Goal: Task Accomplishment & Management: Manage account settings

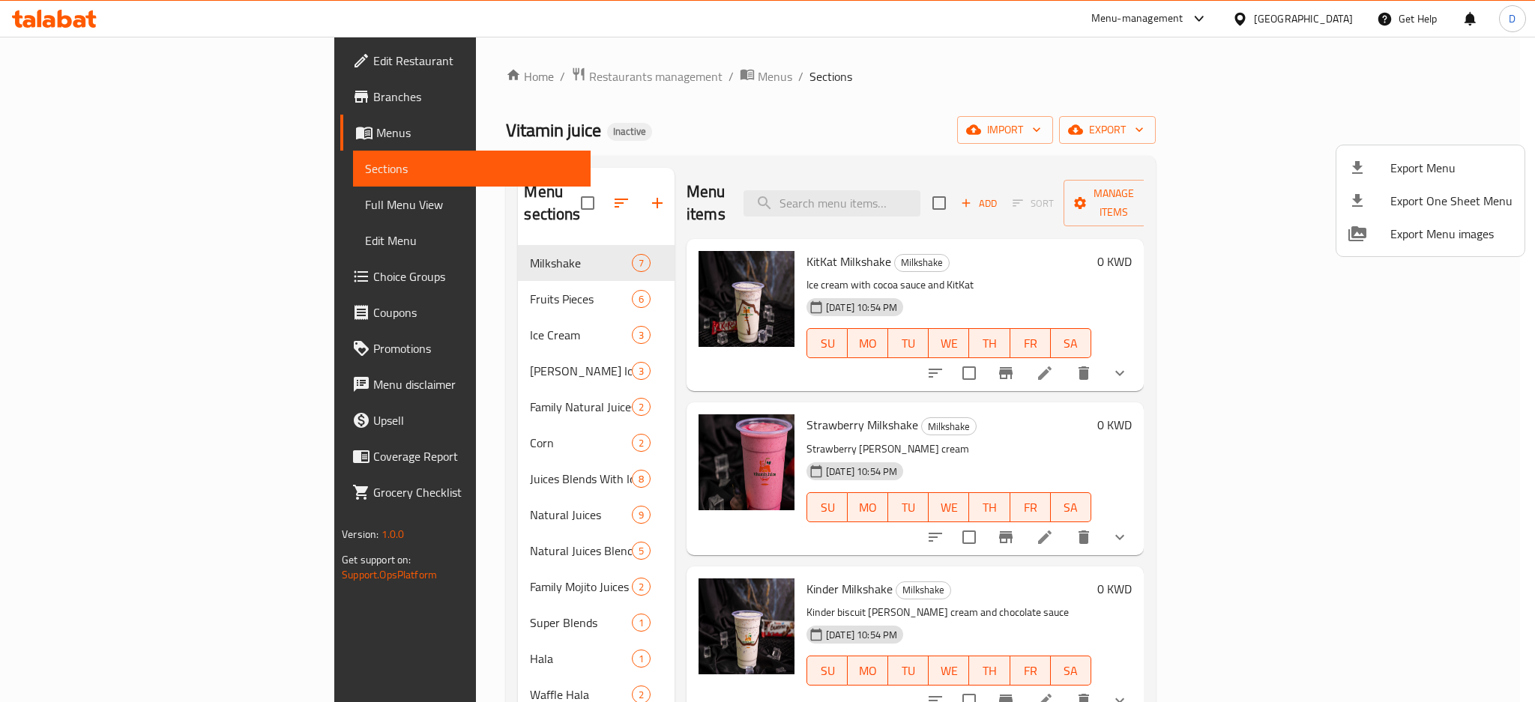
click at [130, 66] on div at bounding box center [767, 351] width 1535 height 702
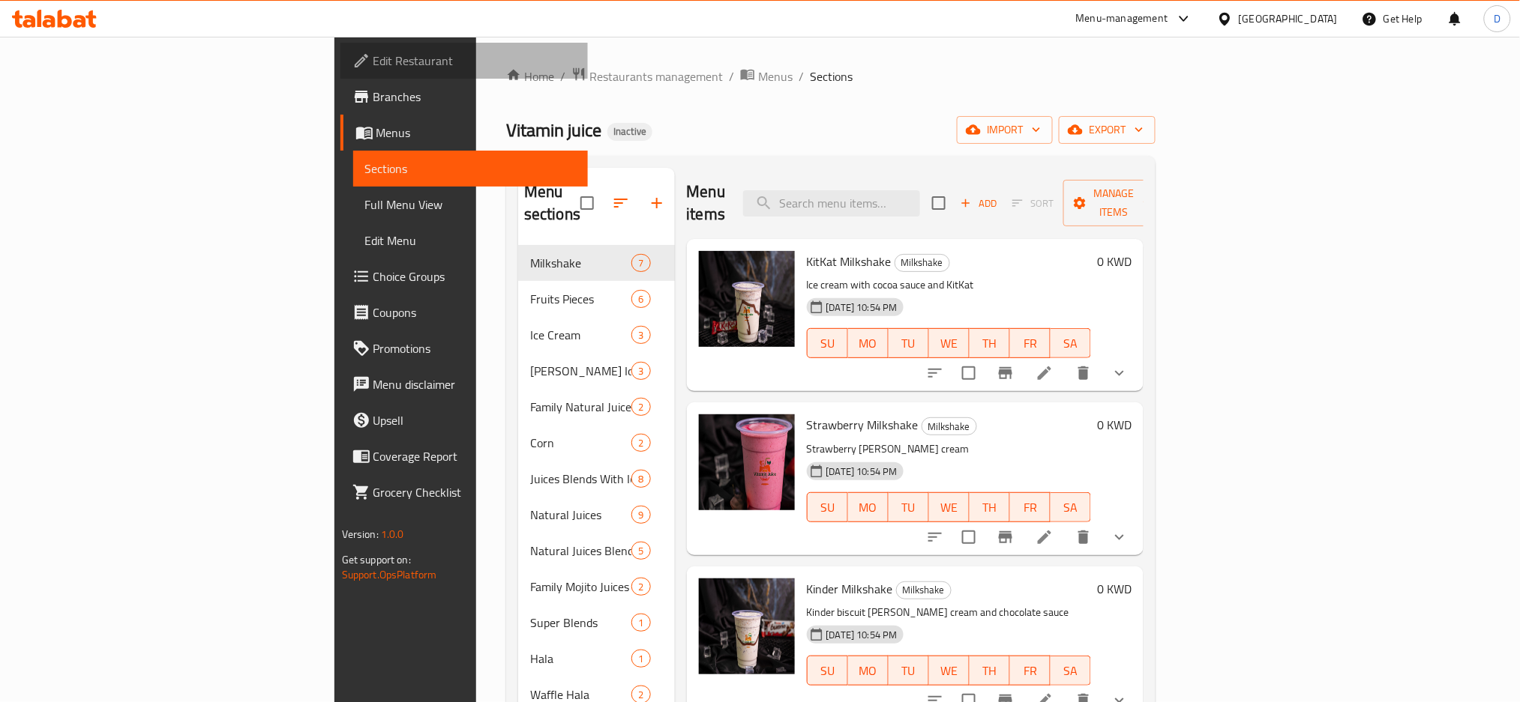
click at [373, 66] on span "Edit Restaurant" at bounding box center [474, 61] width 203 height 18
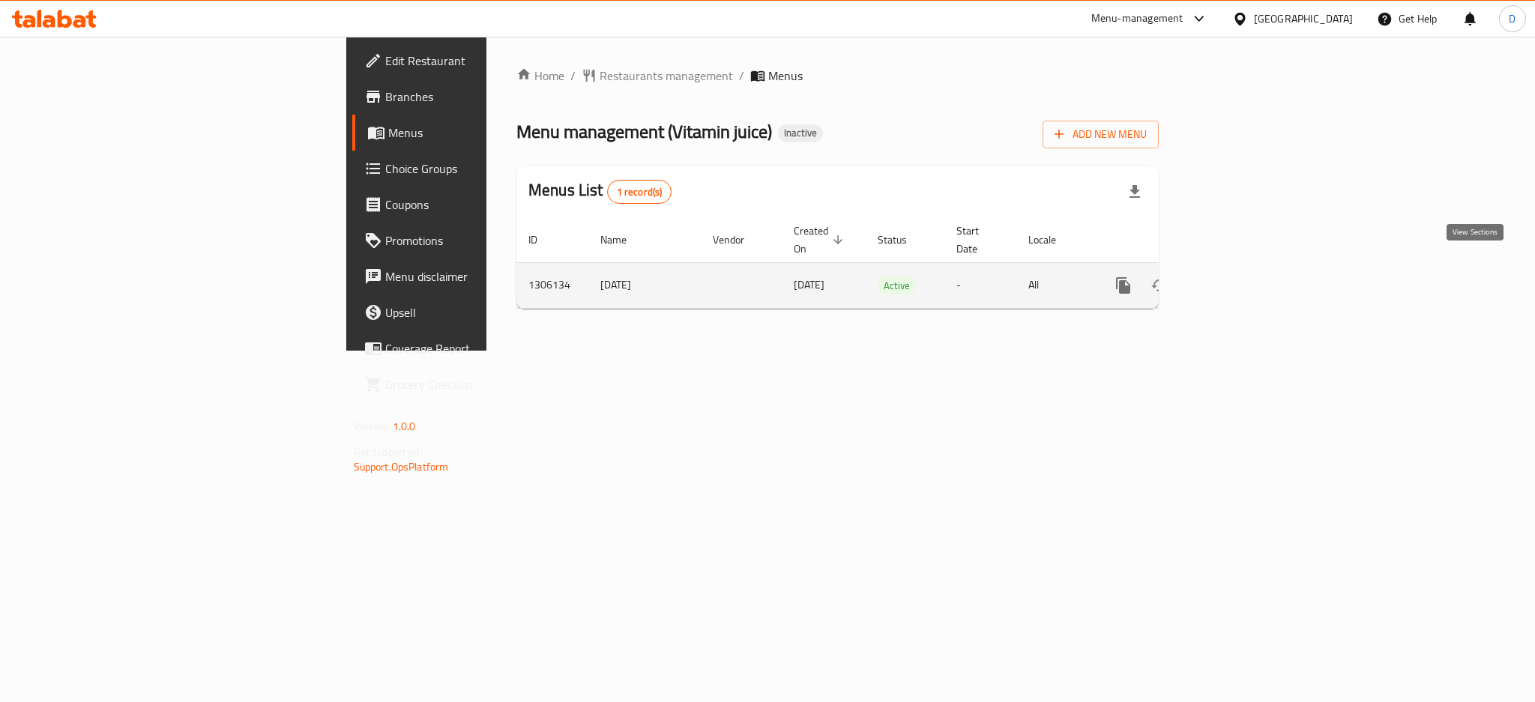
click at [1241, 277] on icon "enhanced table" at bounding box center [1232, 286] width 18 height 18
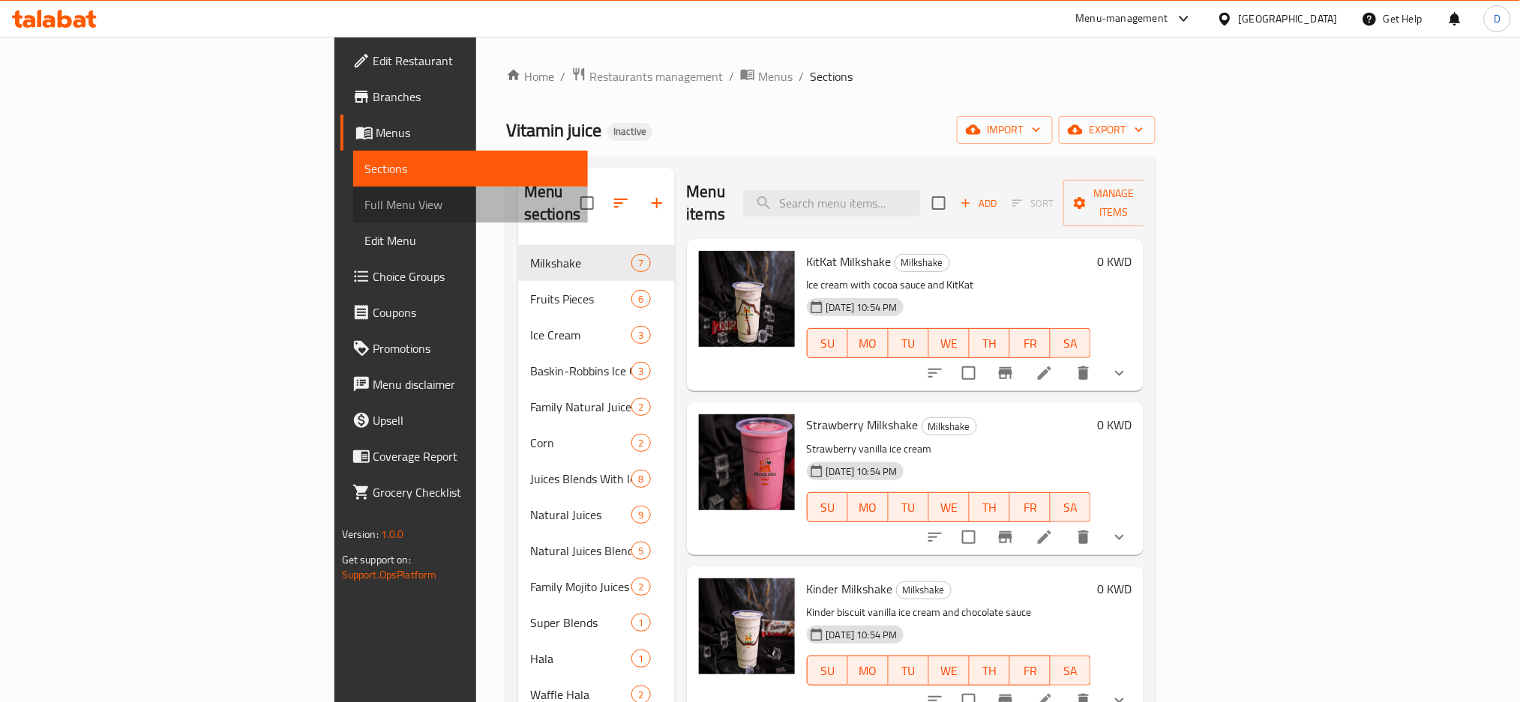
click at [365, 213] on span "Full Menu View" at bounding box center [470, 205] width 211 height 18
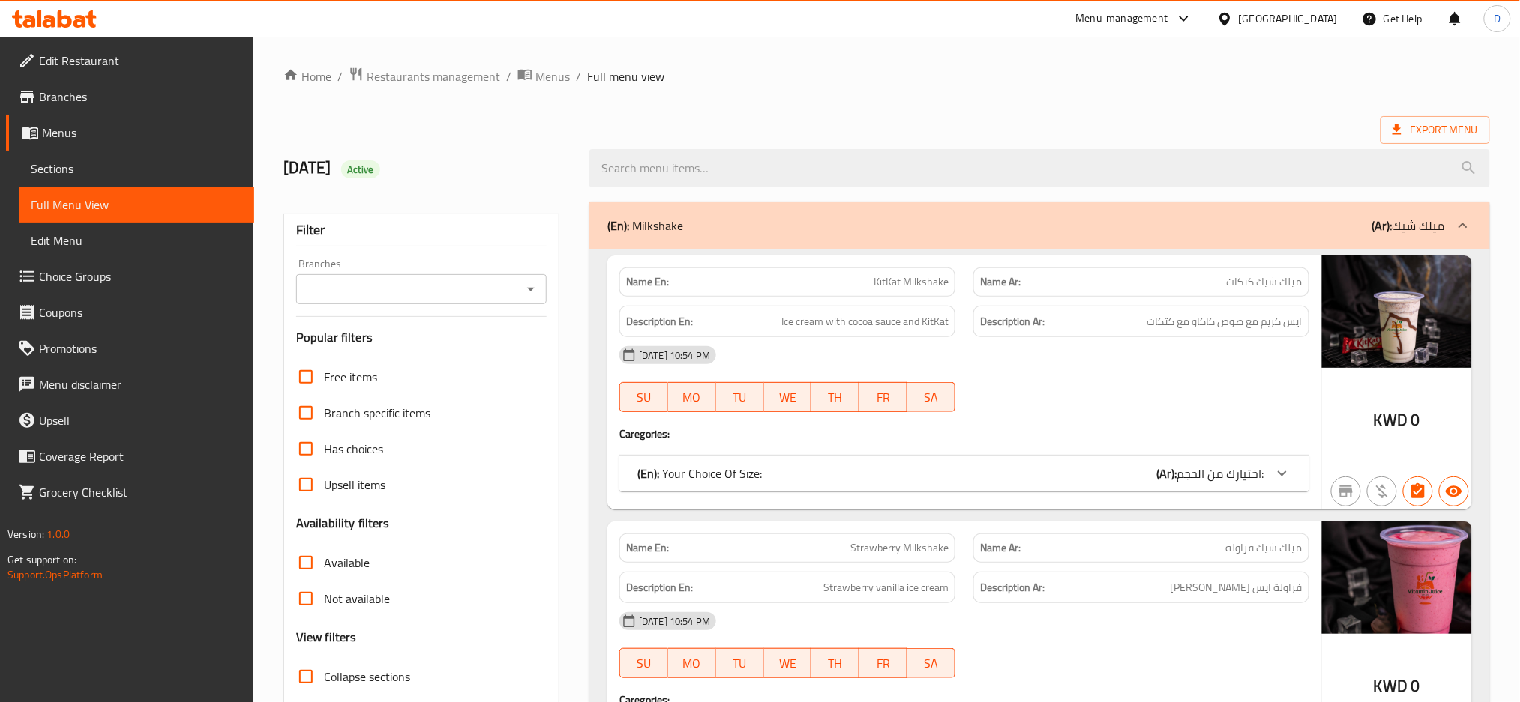
scroll to position [91, 0]
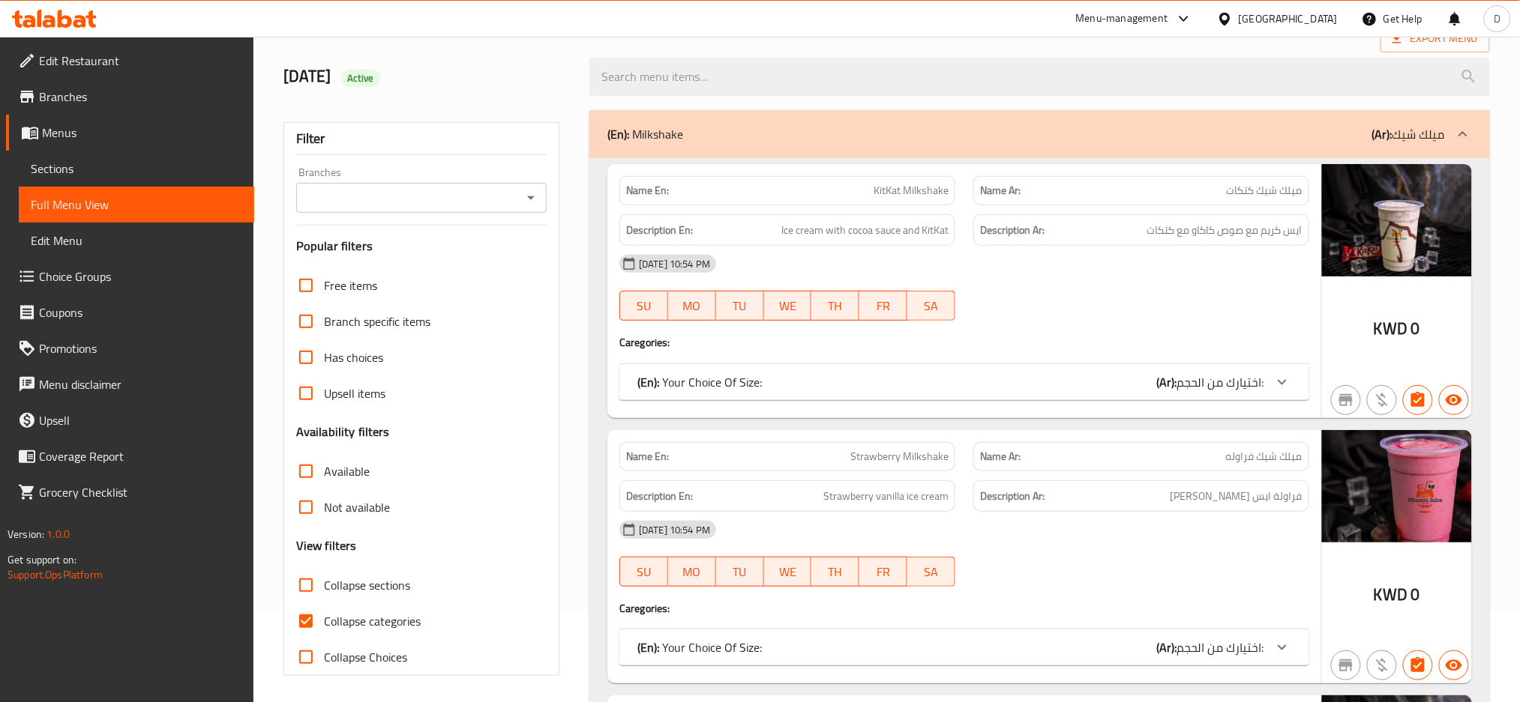
click at [403, 623] on span "Collapse categories" at bounding box center [372, 622] width 97 height 18
click at [324, 623] on input "Collapse categories" at bounding box center [306, 622] width 36 height 36
checkbox input "false"
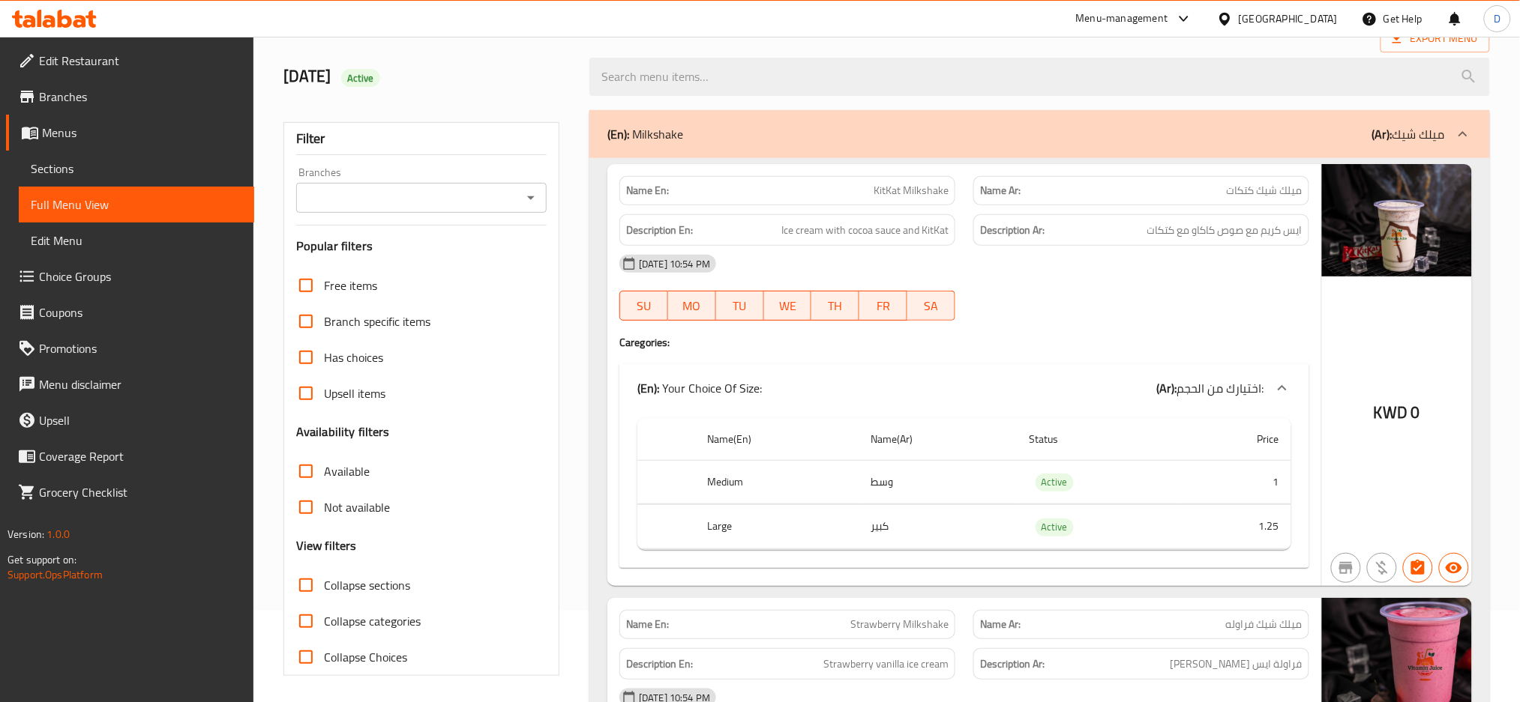
click at [400, 586] on span "Collapse sections" at bounding box center [367, 586] width 86 height 18
click at [324, 586] on input "Collapse sections" at bounding box center [306, 586] width 36 height 36
checkbox input "true"
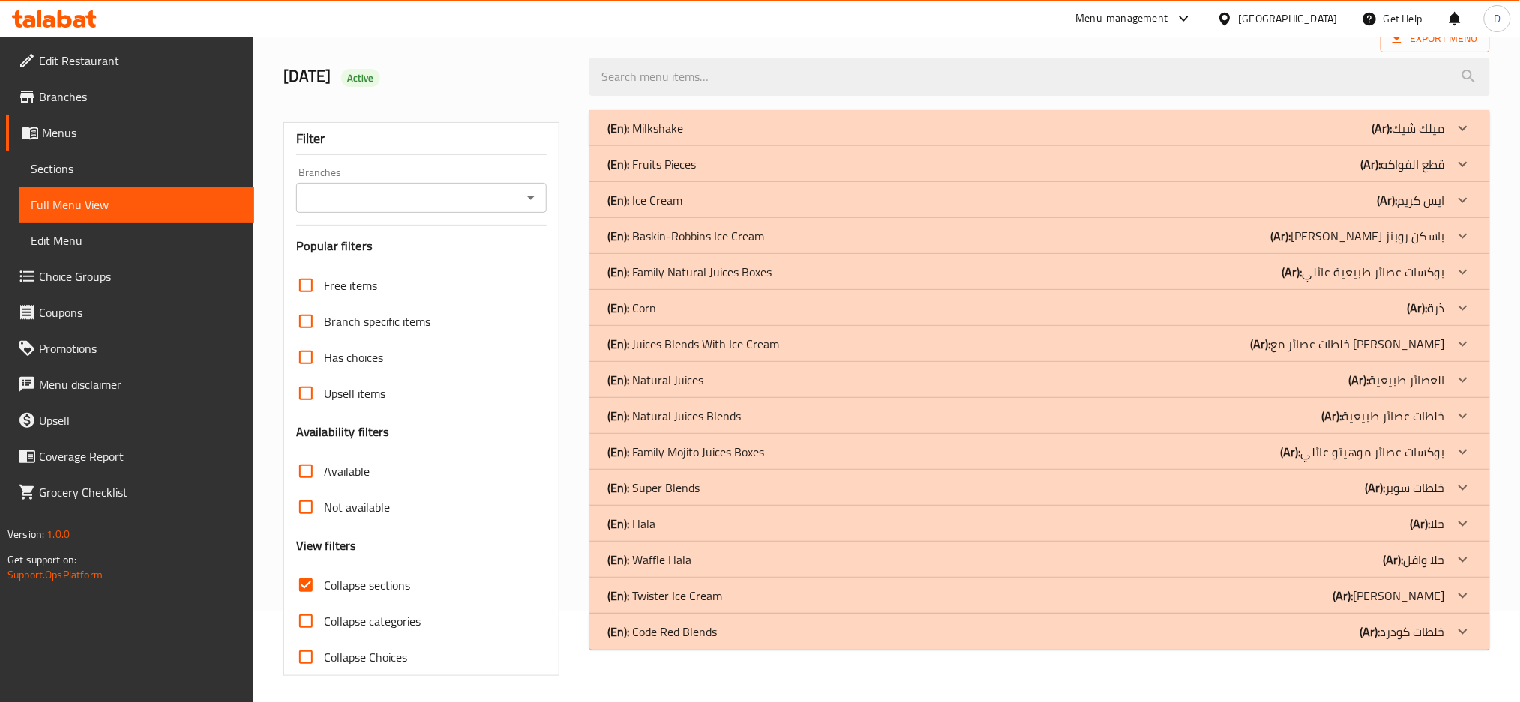
drag, startPoint x: 1212, startPoint y: 125, endPoint x: 1026, endPoint y: 19, distance: 214.9
click at [1212, 125] on div "(En): Milkshake (Ar): ميلك شيك" at bounding box center [1025, 128] width 837 height 18
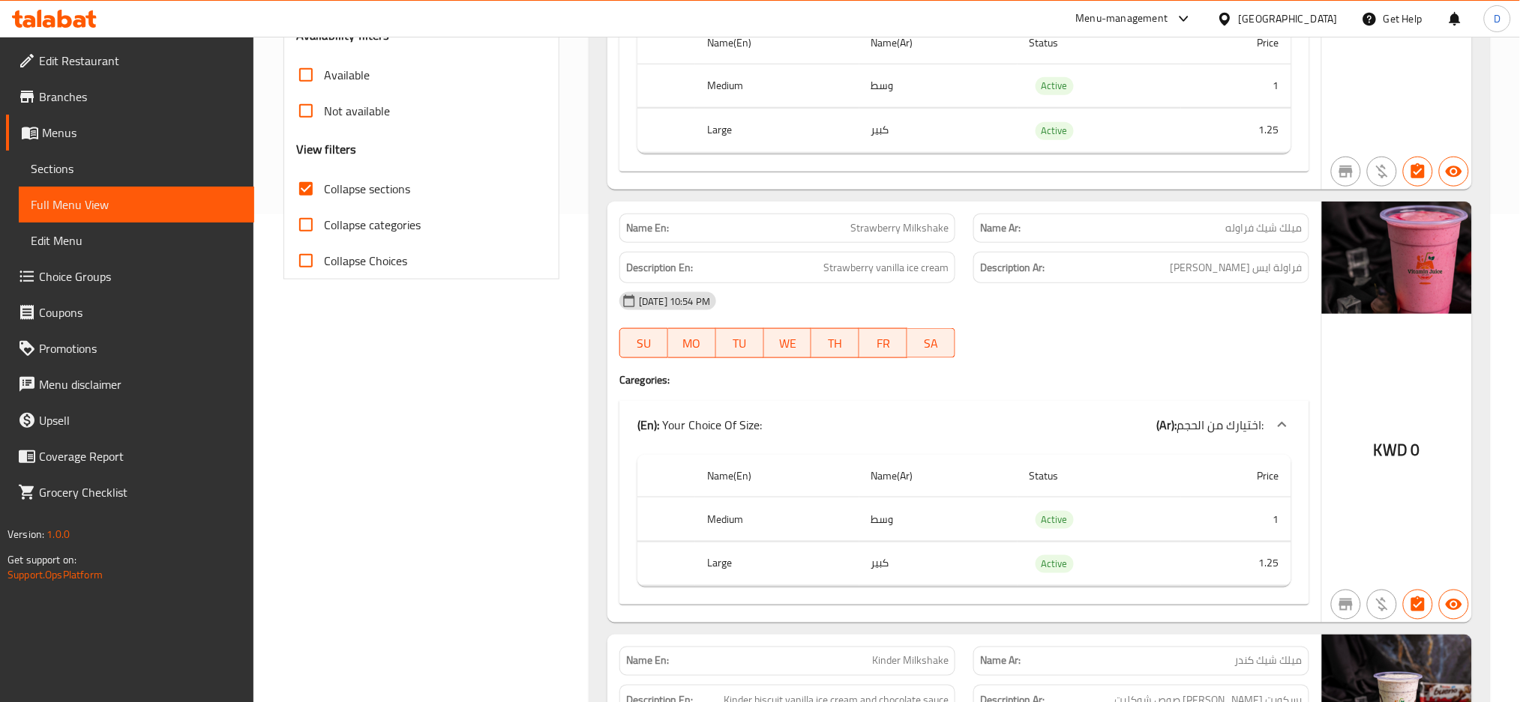
scroll to position [0, 0]
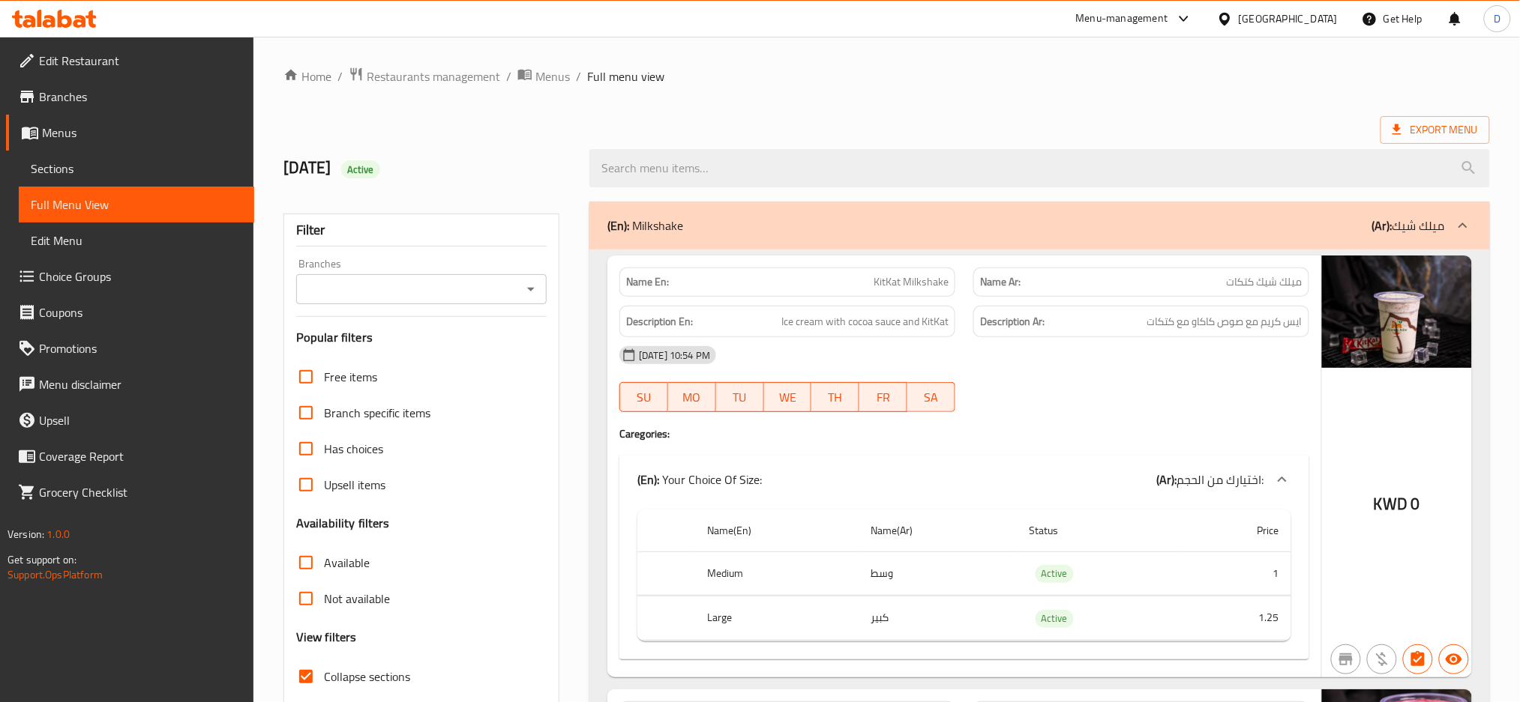
click at [1210, 232] on div "(En): Milkshake (Ar): ميلك شيك" at bounding box center [1025, 226] width 837 height 18
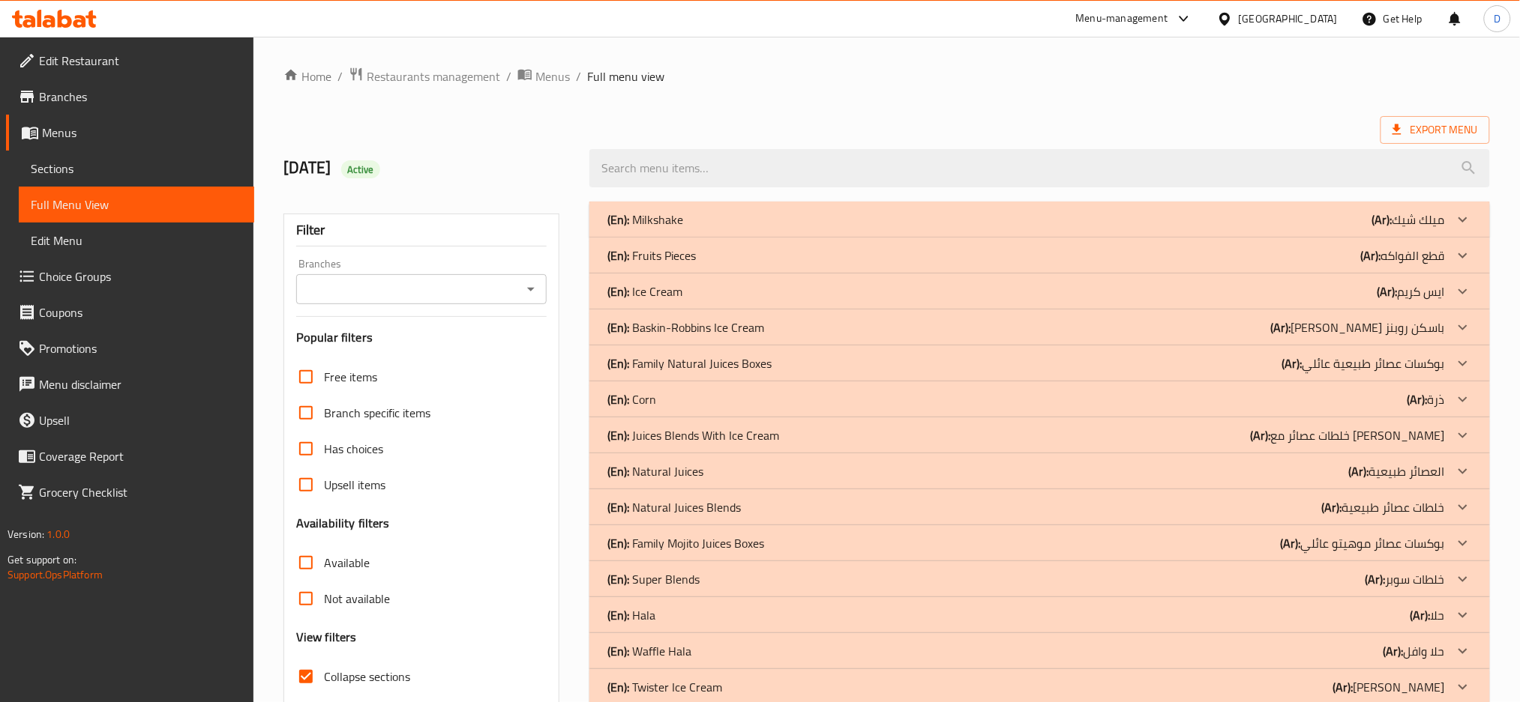
click at [1218, 229] on div "(En): Fruits Pieces (Ar): قطع الفواكه" at bounding box center [1025, 220] width 837 height 18
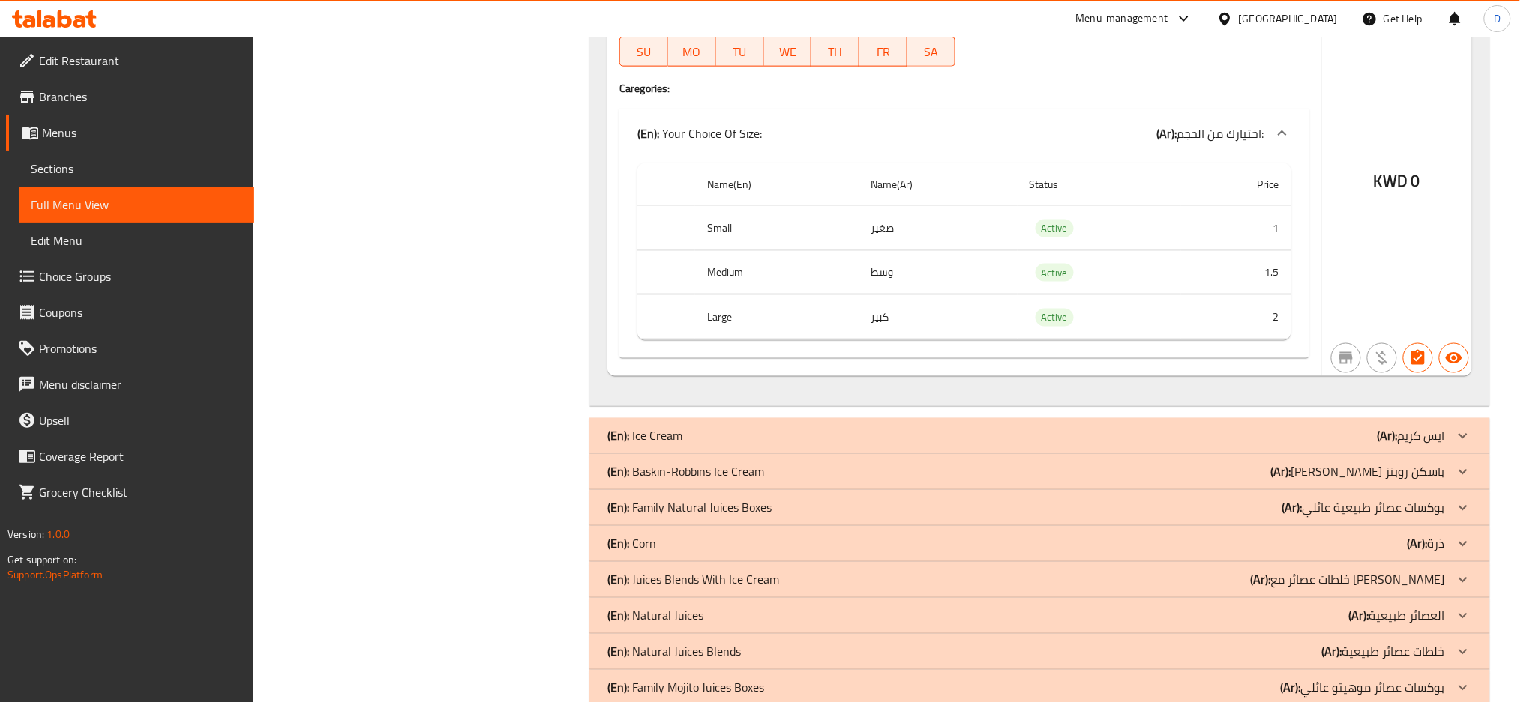
scroll to position [2823, 0]
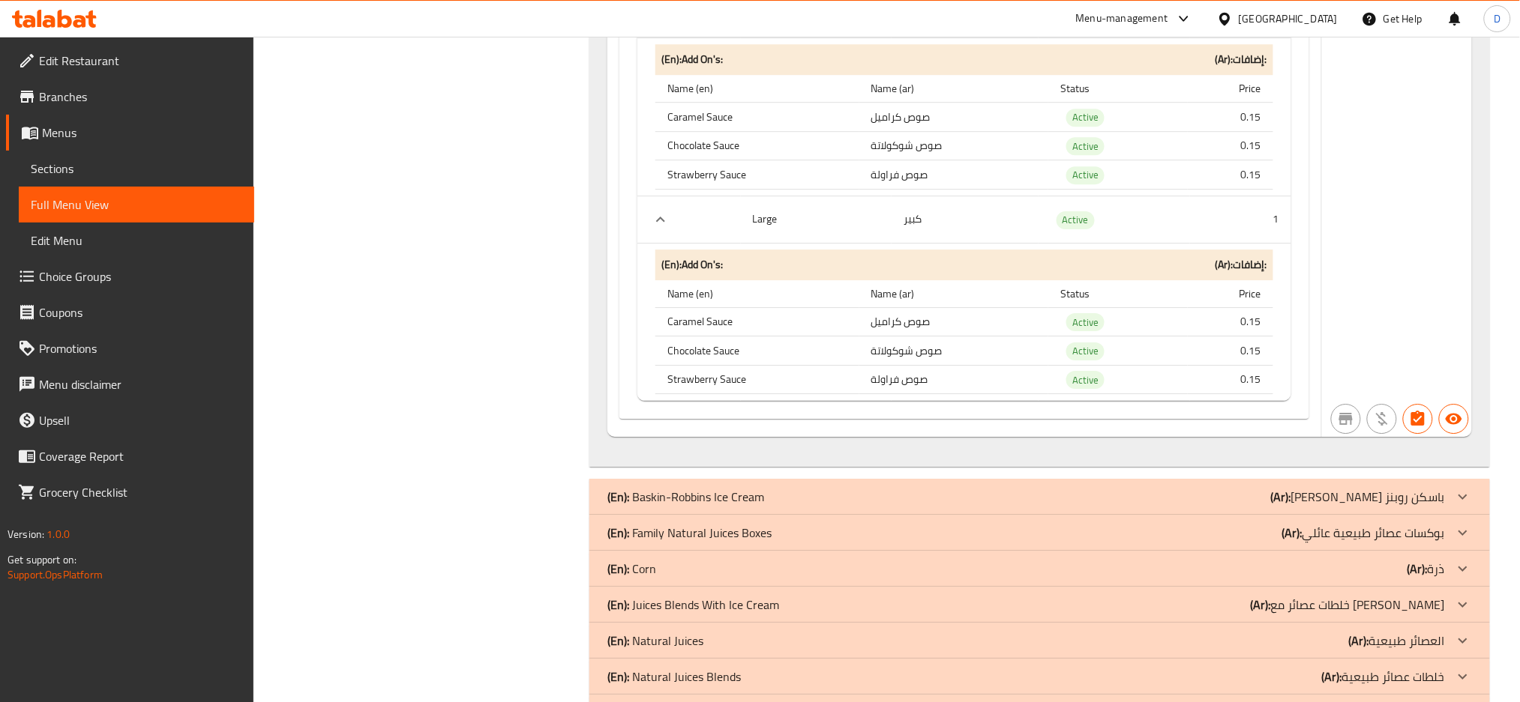
scroll to position [5756, 0]
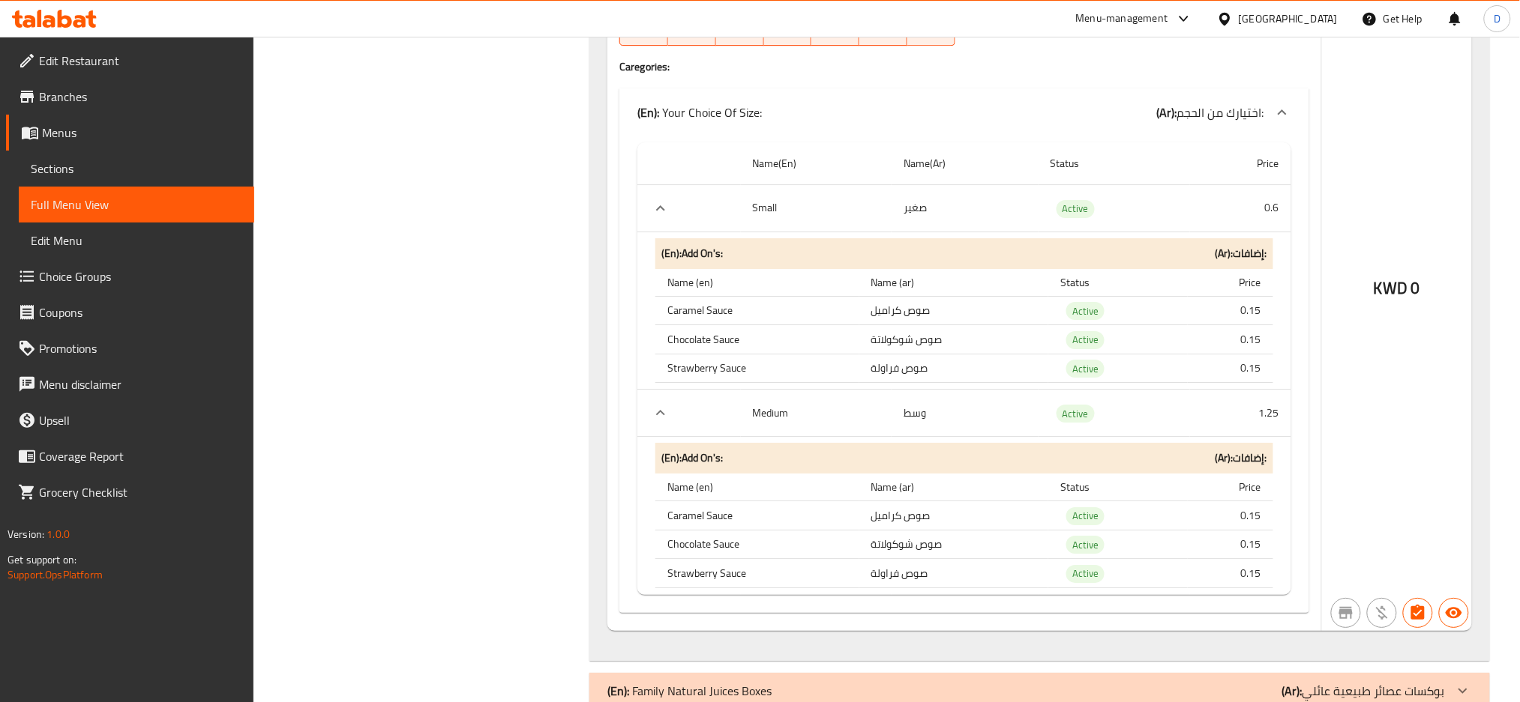
scroll to position [8080, 0]
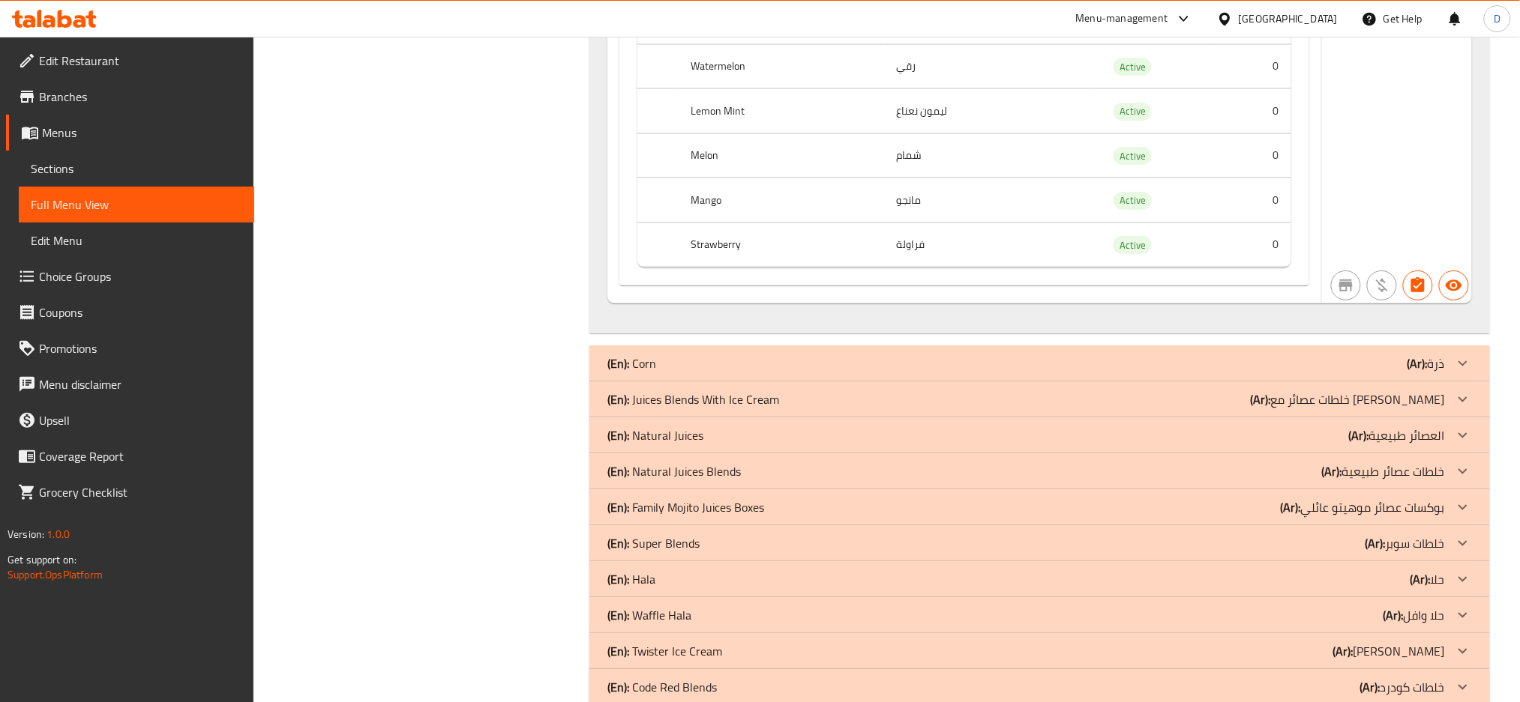
scroll to position [16705, 0]
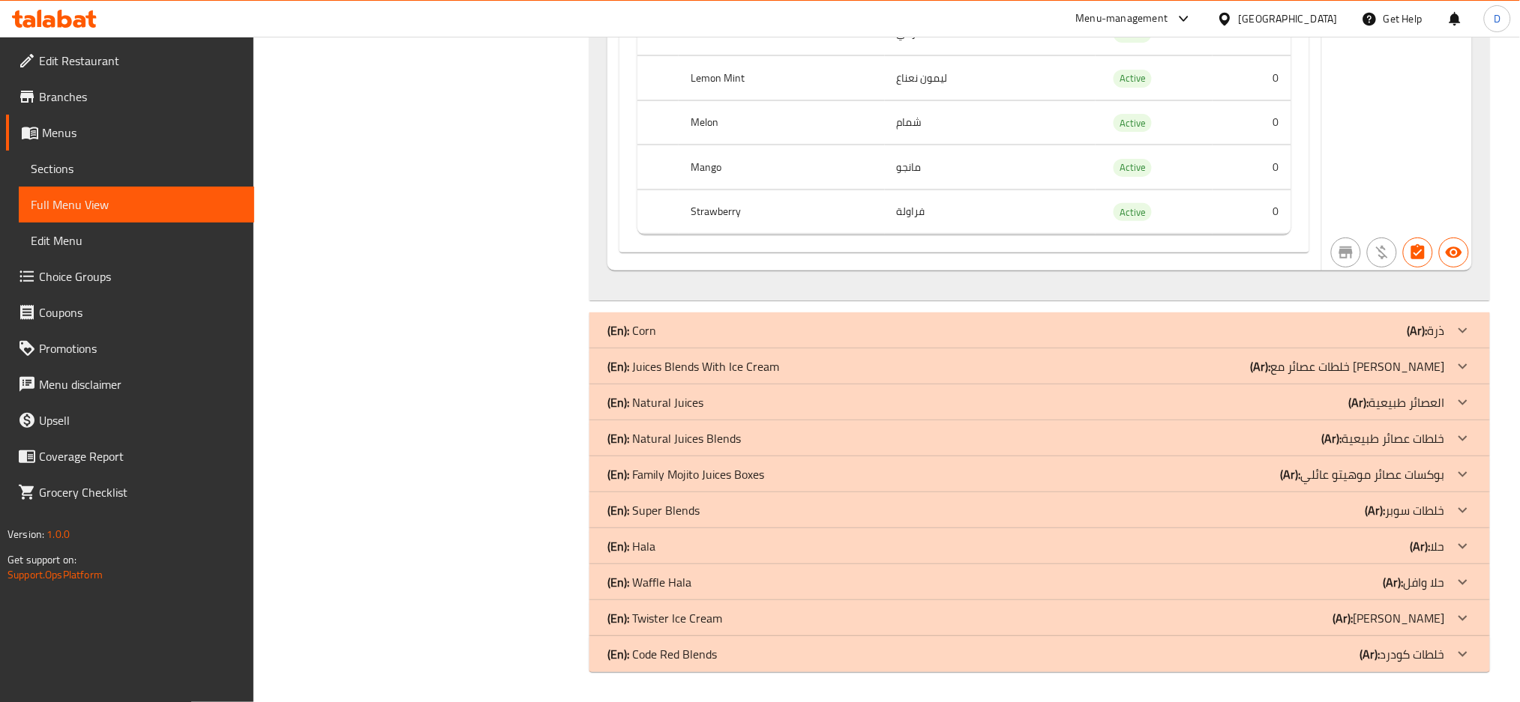
drag, startPoint x: 786, startPoint y: 322, endPoint x: 676, endPoint y: 363, distance: 117.7
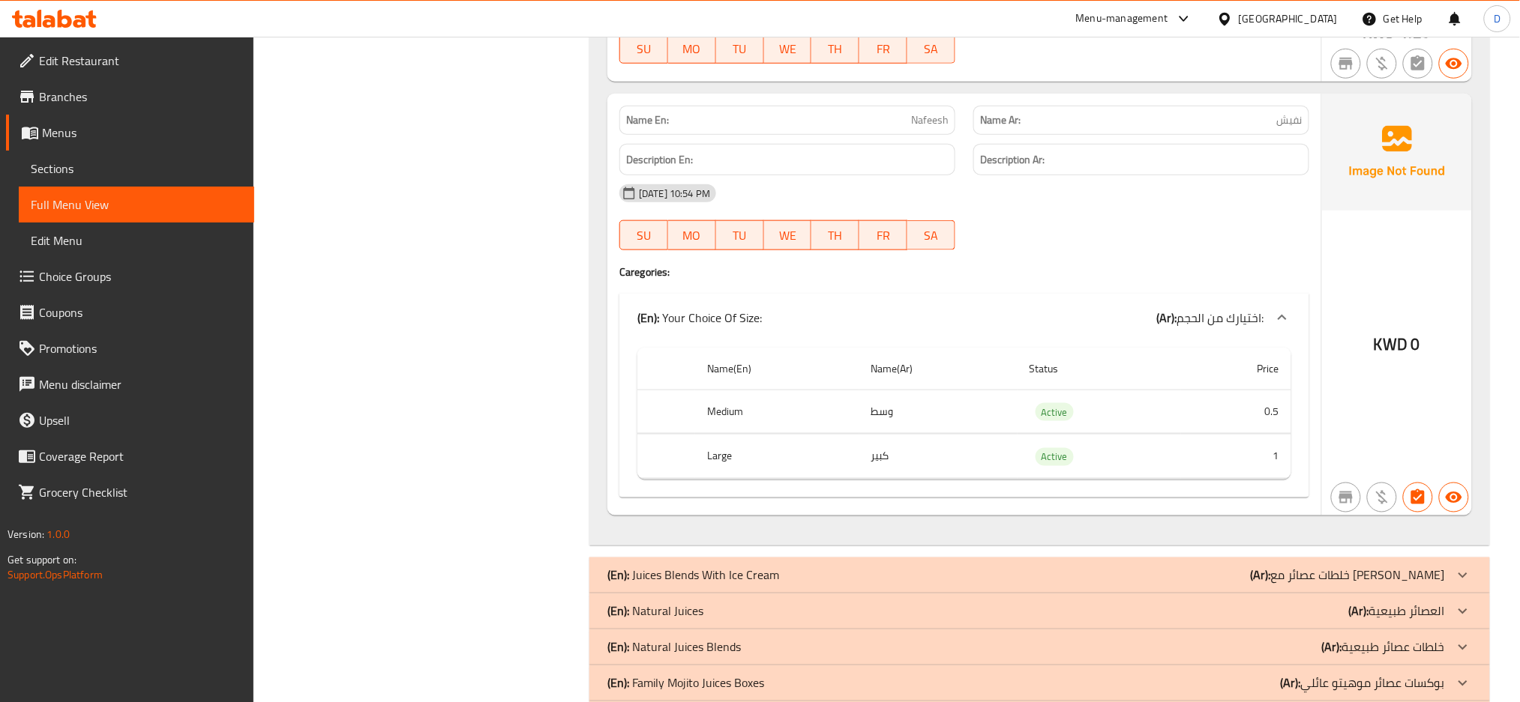
scroll to position [17375, 0]
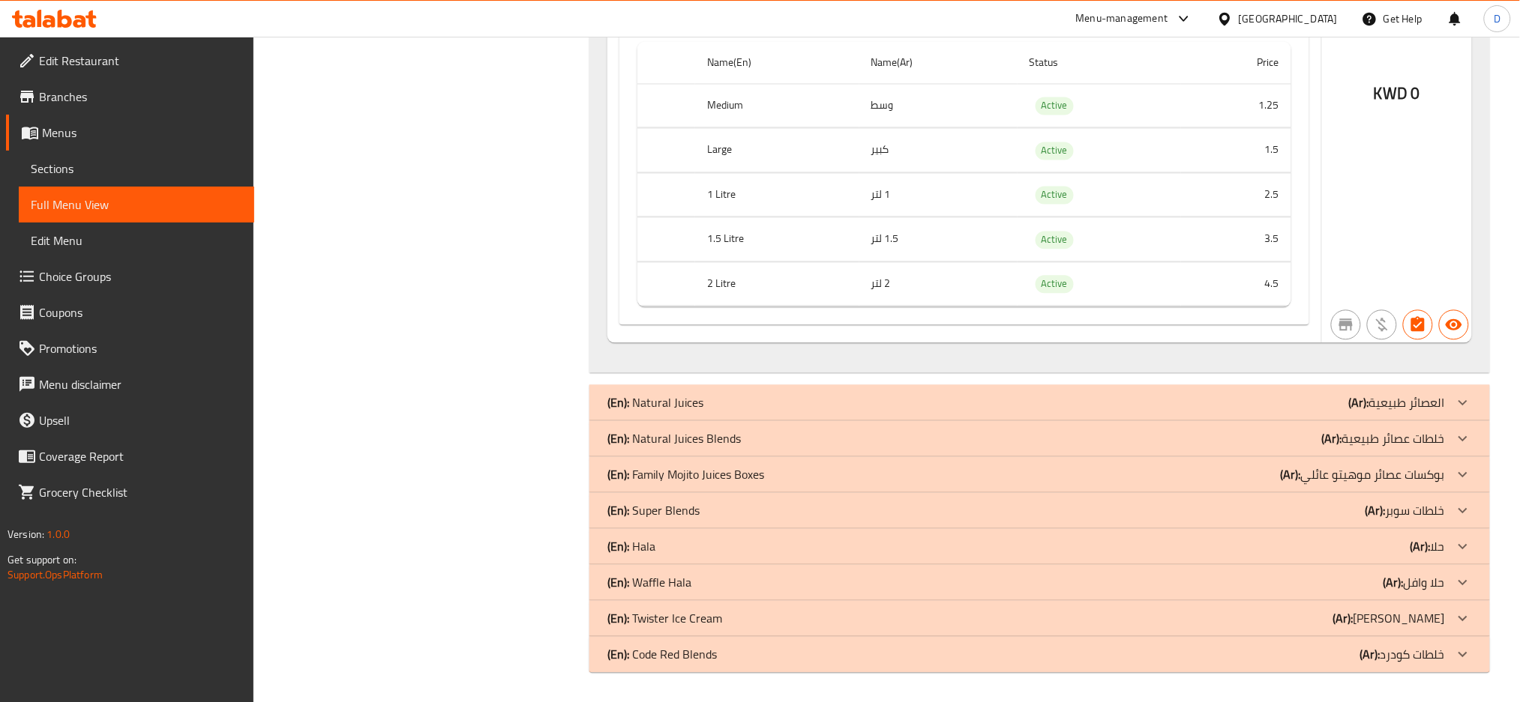
scroll to position [21833, 0]
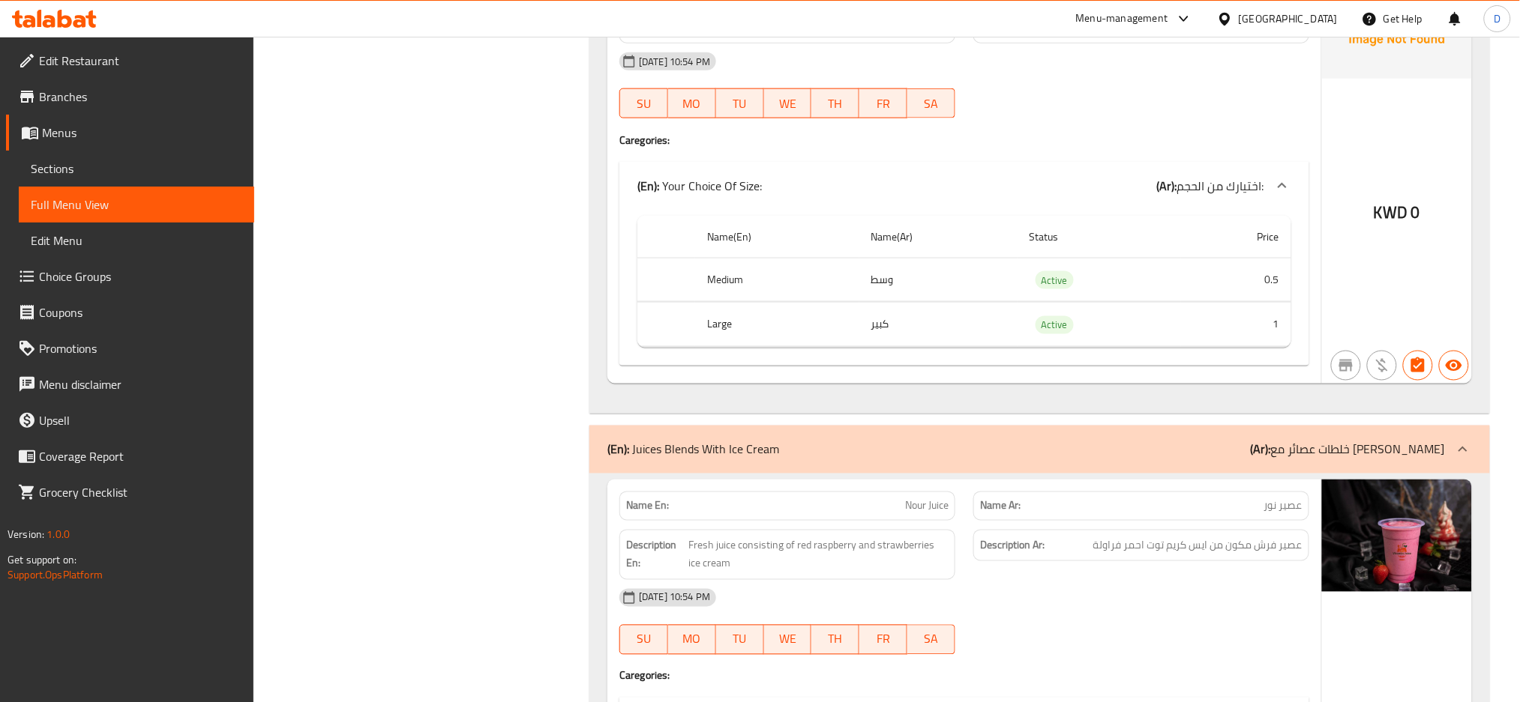
scroll to position [17144, 0]
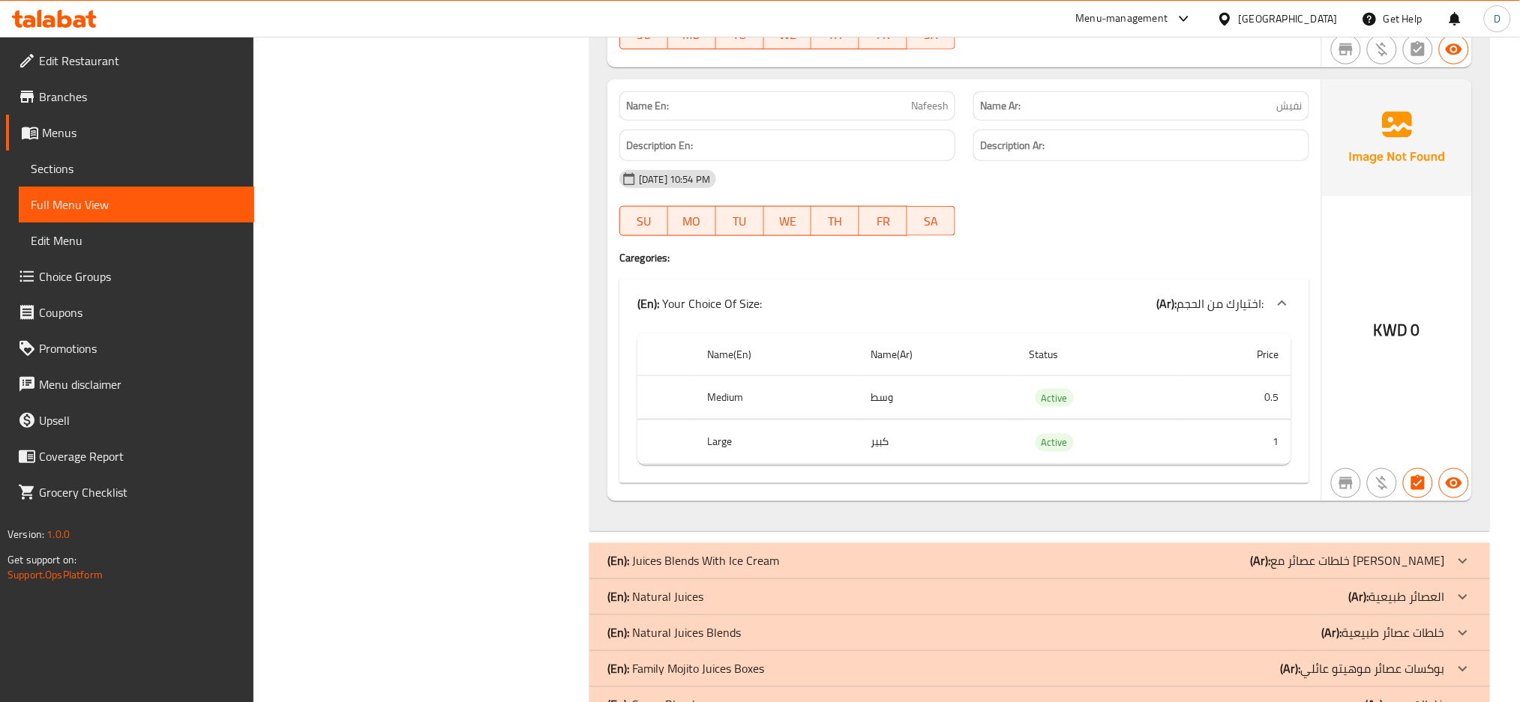
scroll to position [17375, 0]
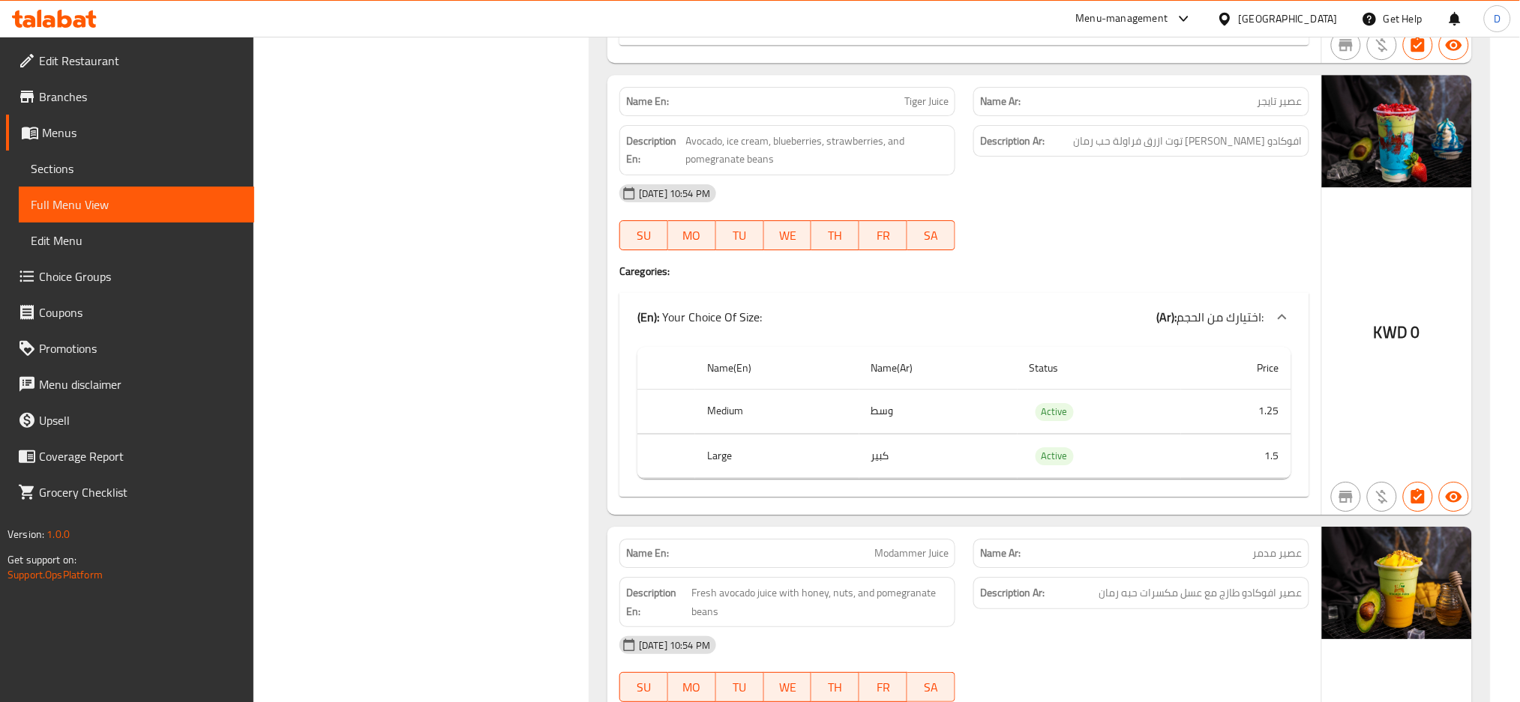
scroll to position [18339, 0]
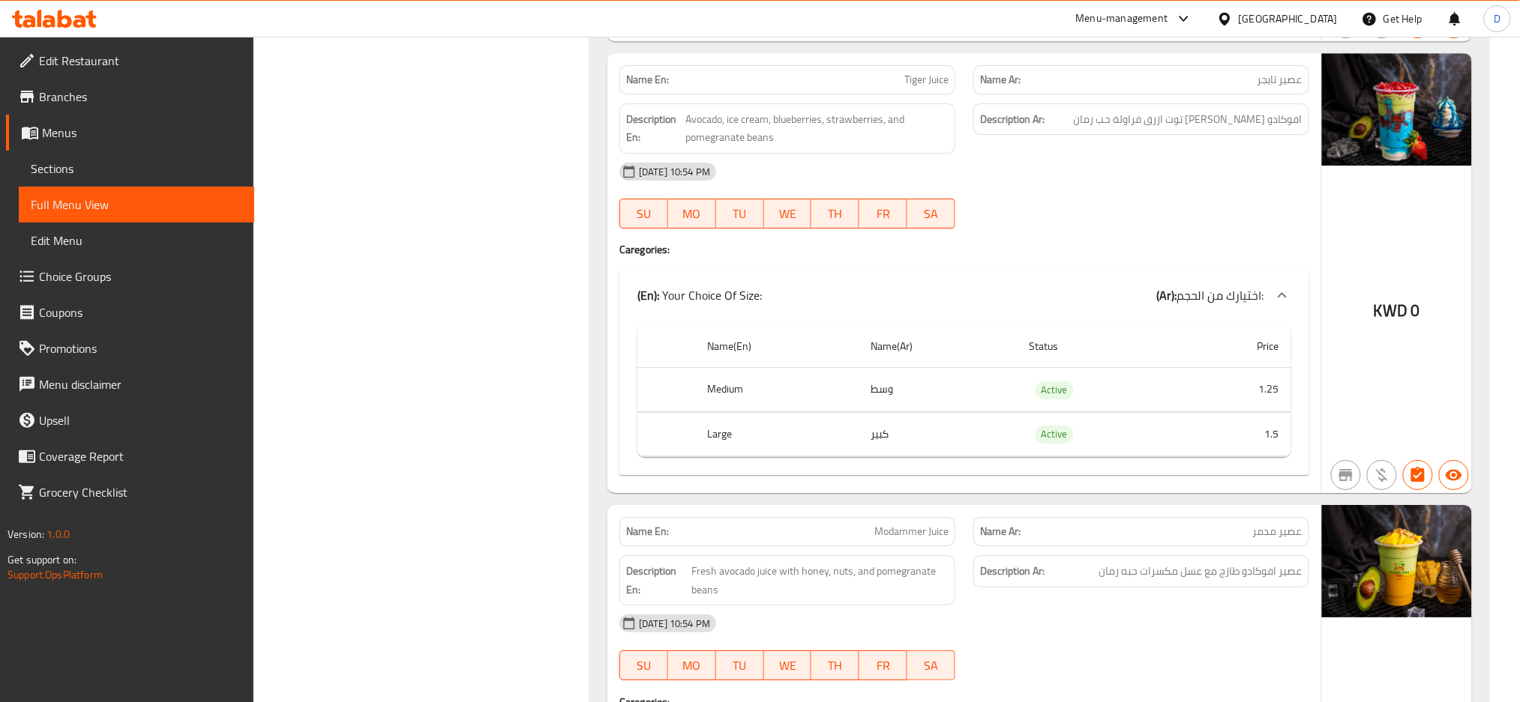
copy span "Tiger Juice"
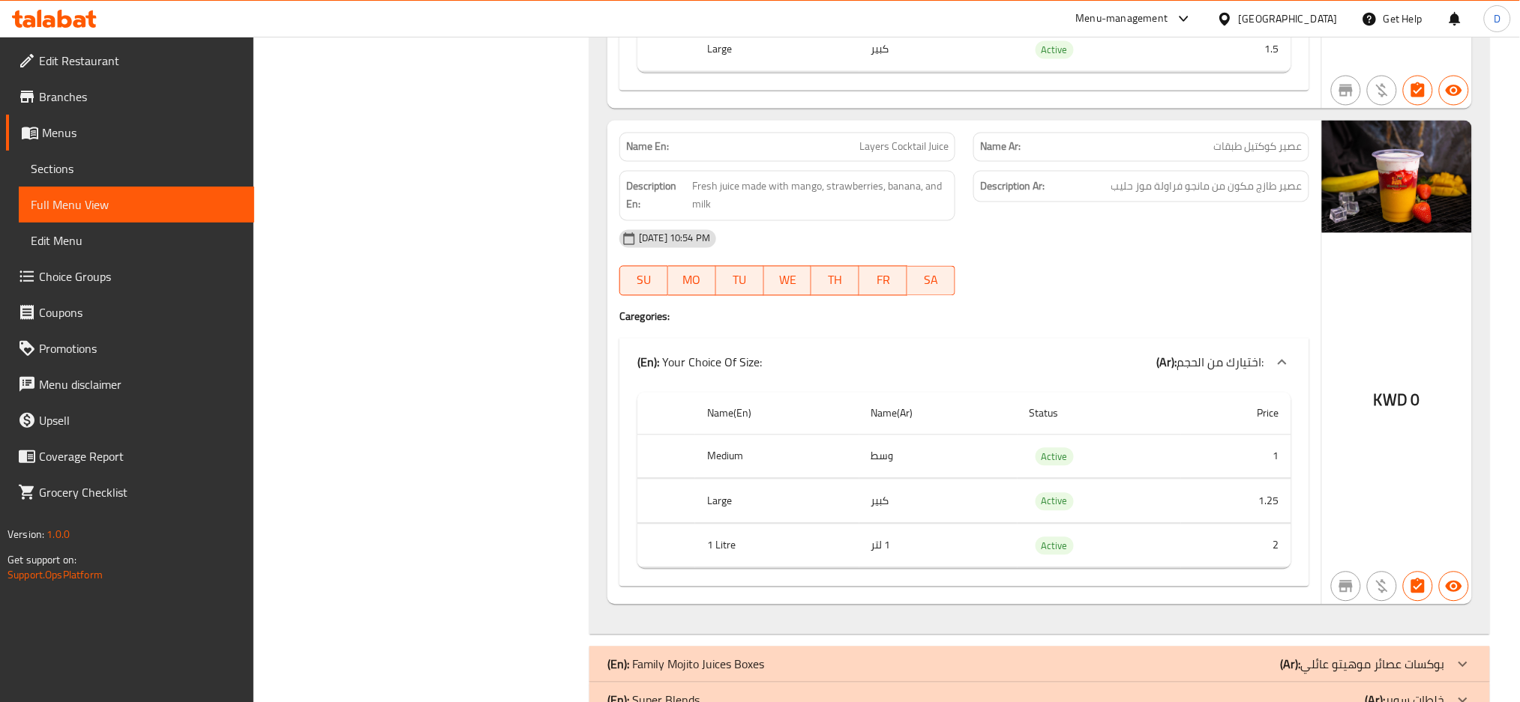
scroll to position [19860, 0]
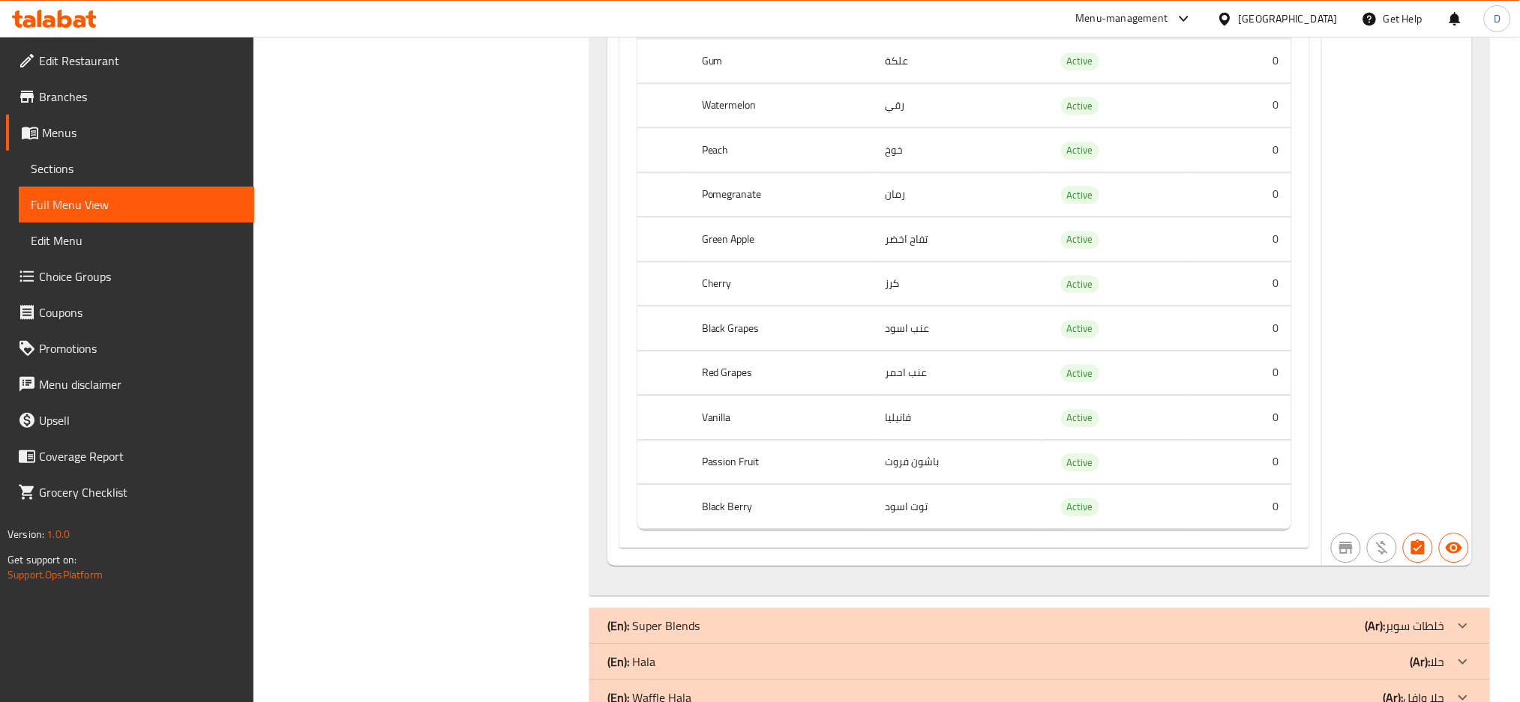
scroll to position [26403, 0]
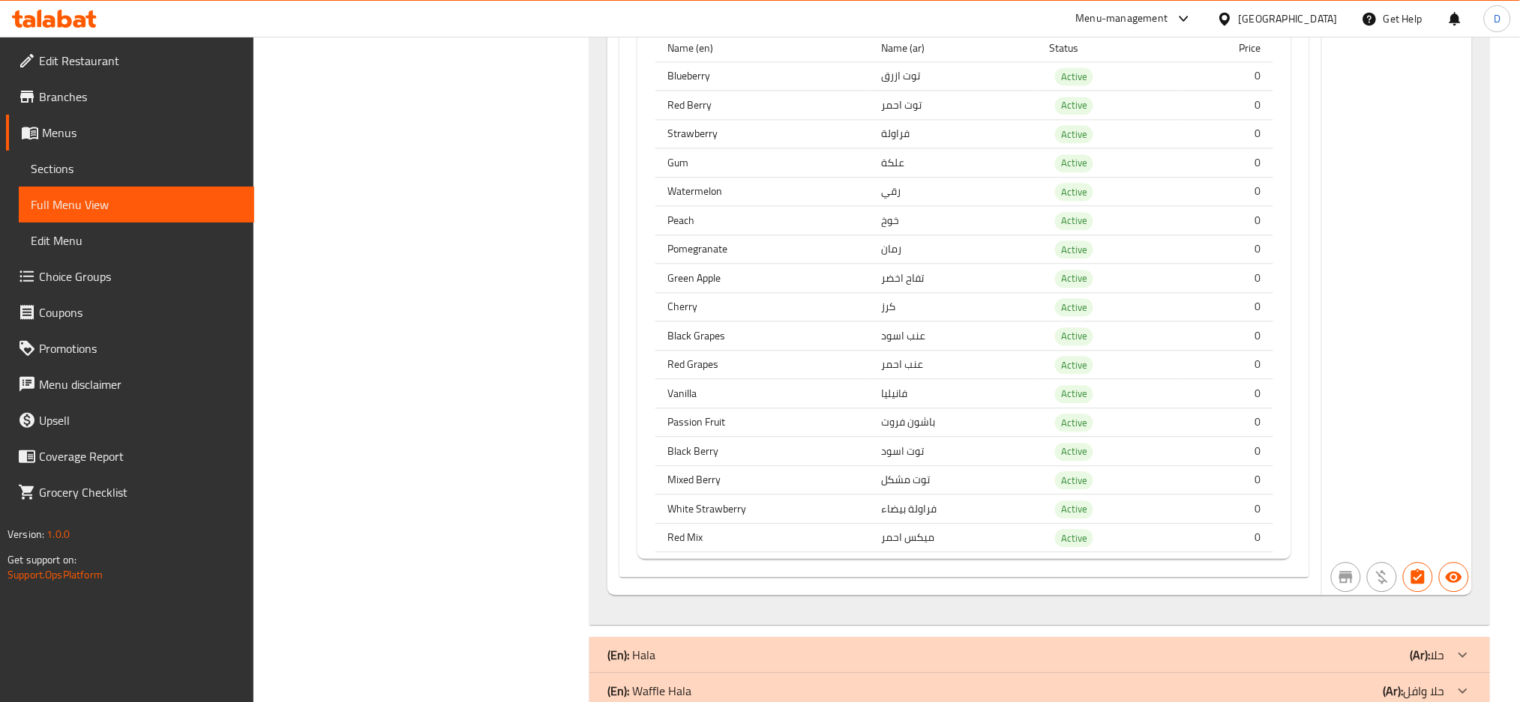
scroll to position [28320, 0]
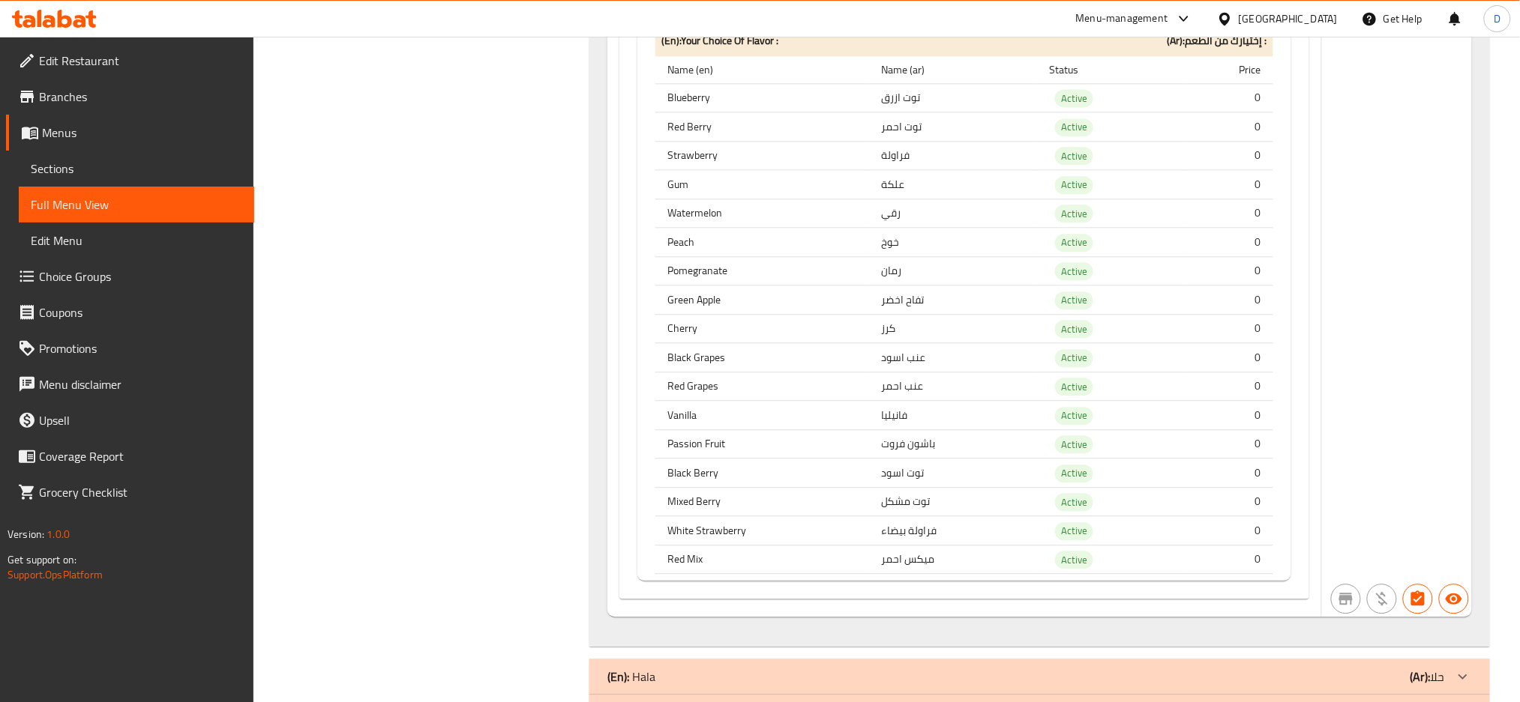
scroll to position [28564, 0]
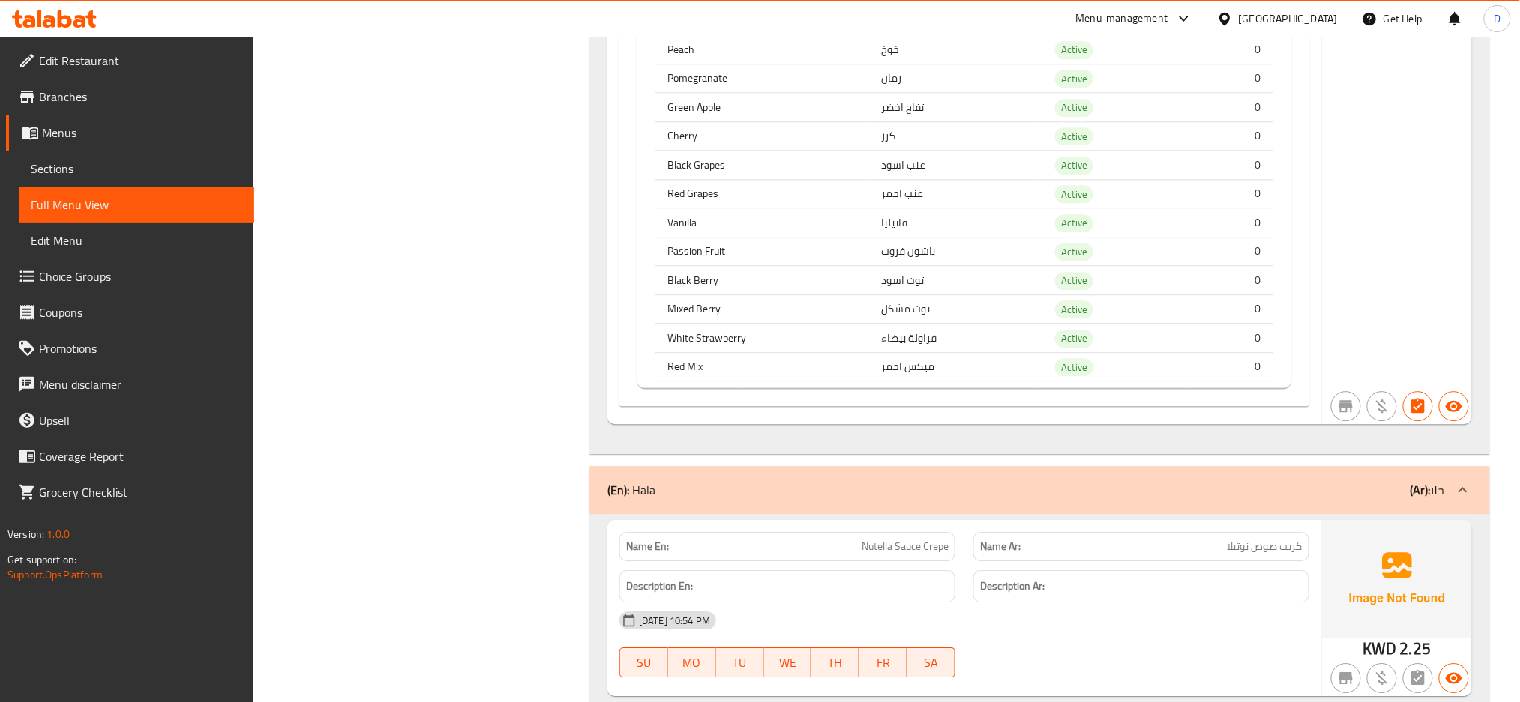
scroll to position [28556, 0]
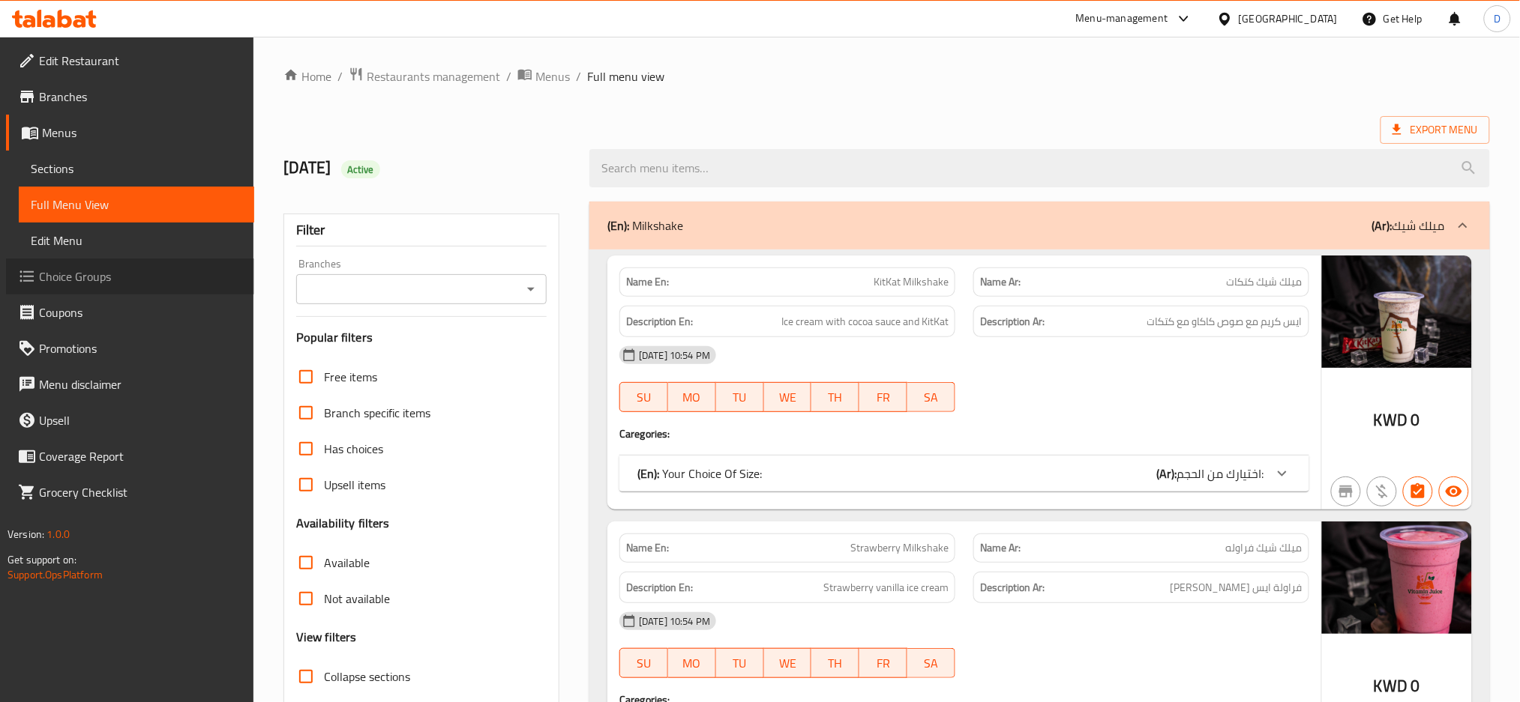
click at [141, 268] on span "Choice Groups" at bounding box center [140, 277] width 203 height 18
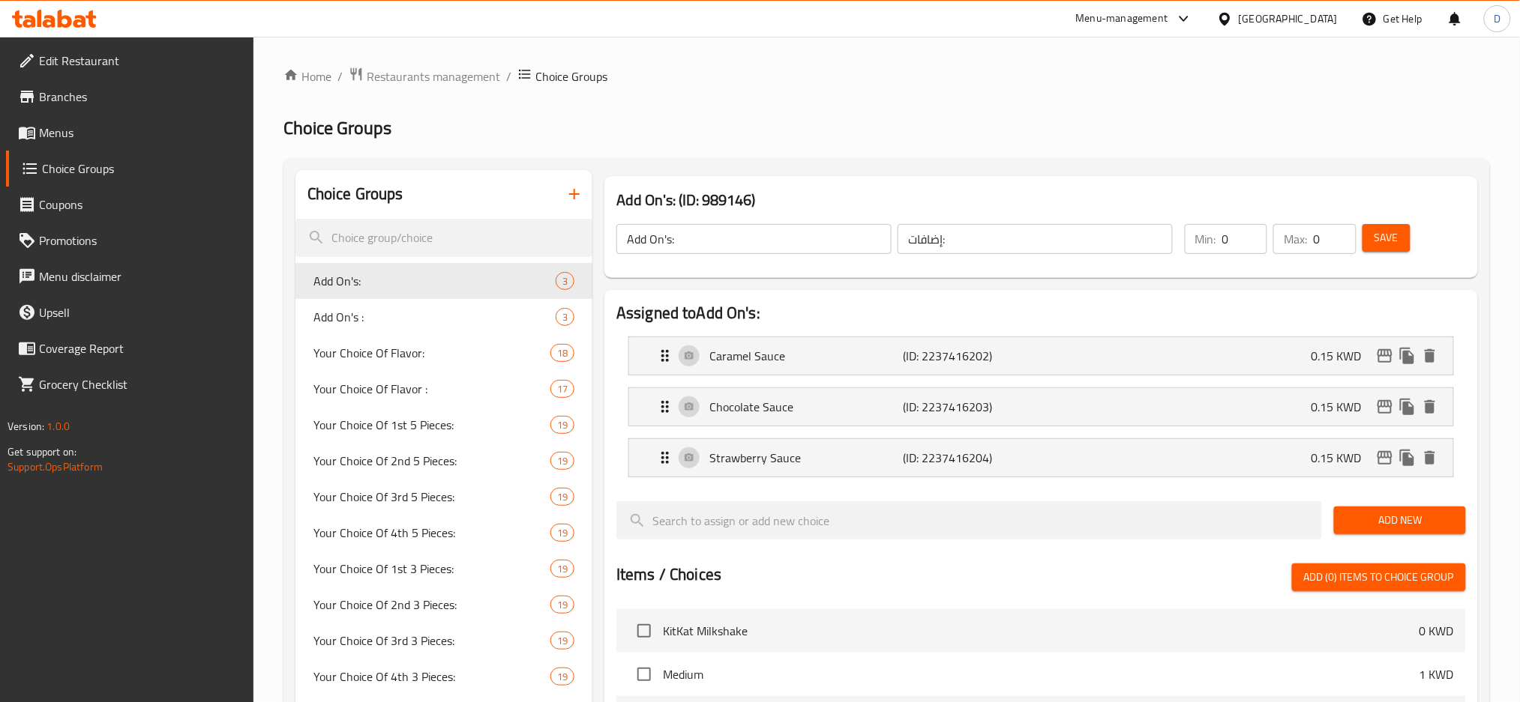
click at [1400, 520] on span "Add New" at bounding box center [1399, 520] width 107 height 19
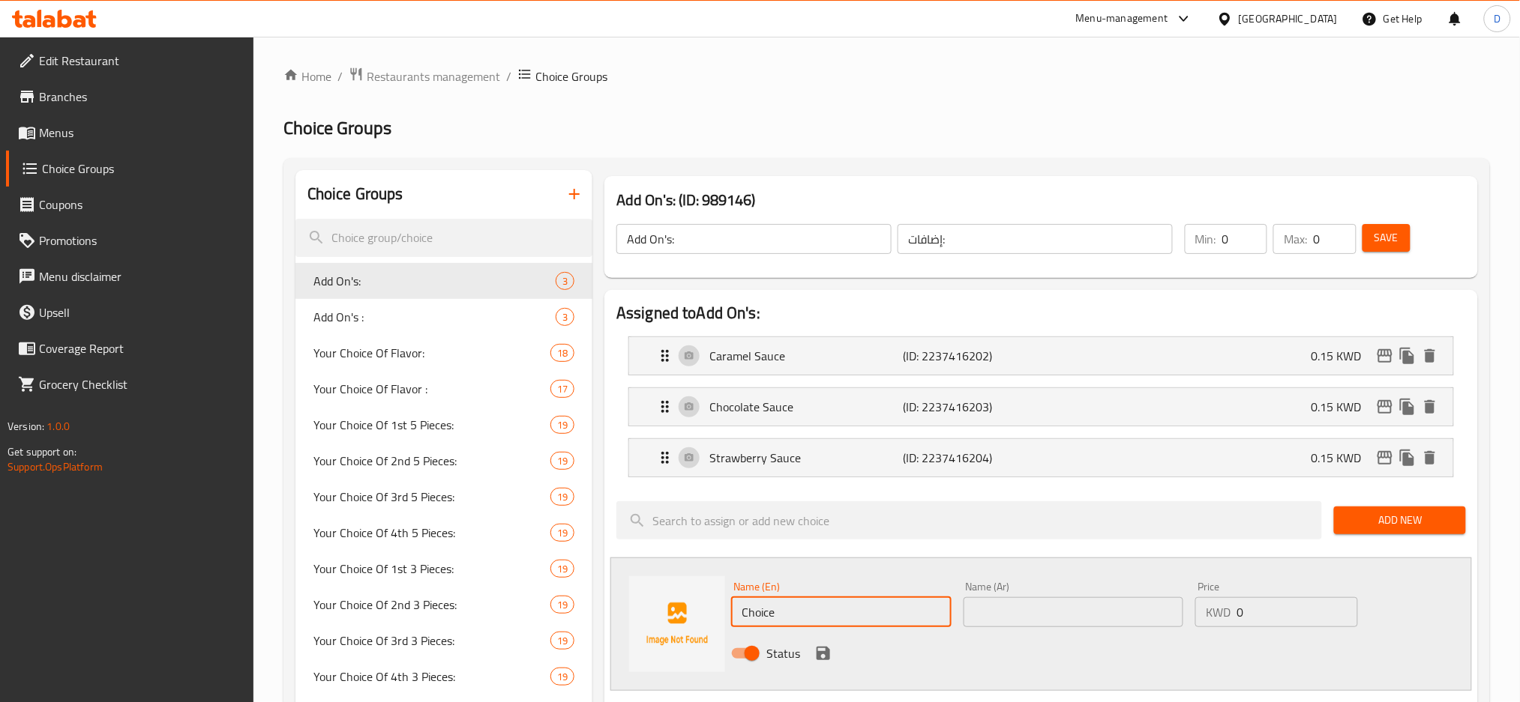
click at [858, 617] on input "Choice" at bounding box center [841, 613] width 220 height 30
type input "n"
type input "extra nuts"
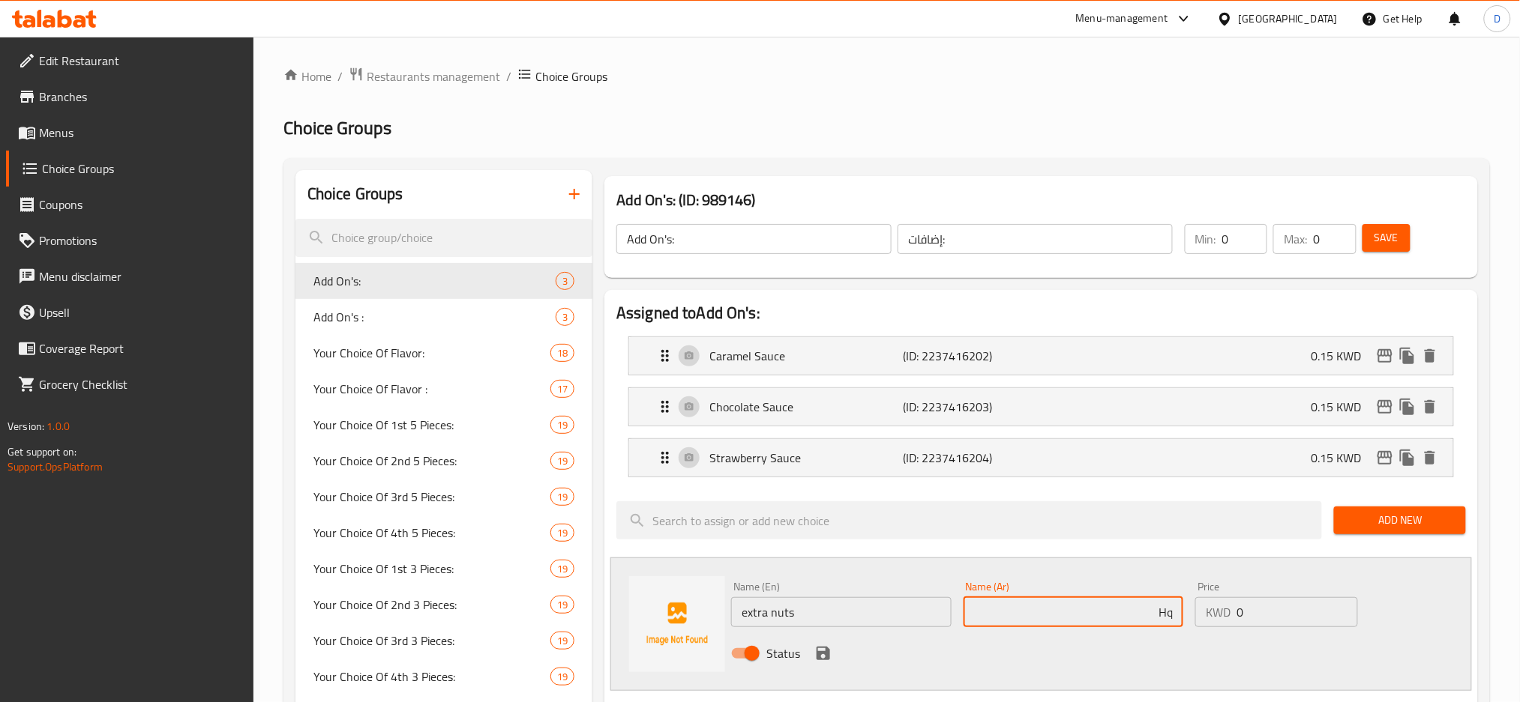
type input "H"
type input "إضافة مكسرات"
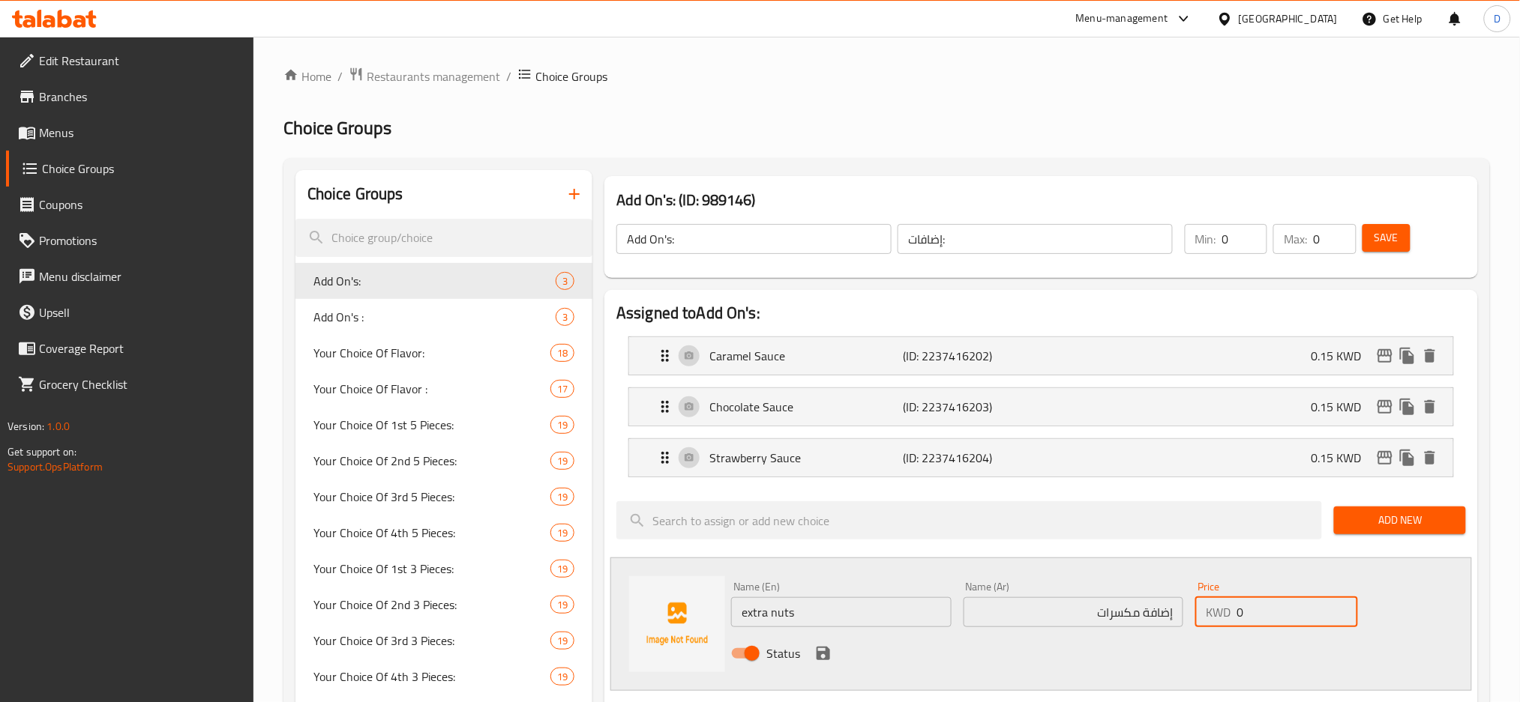
paste input ".150"
type input "0.150"
click at [826, 651] on icon "save" at bounding box center [822, 653] width 13 height 13
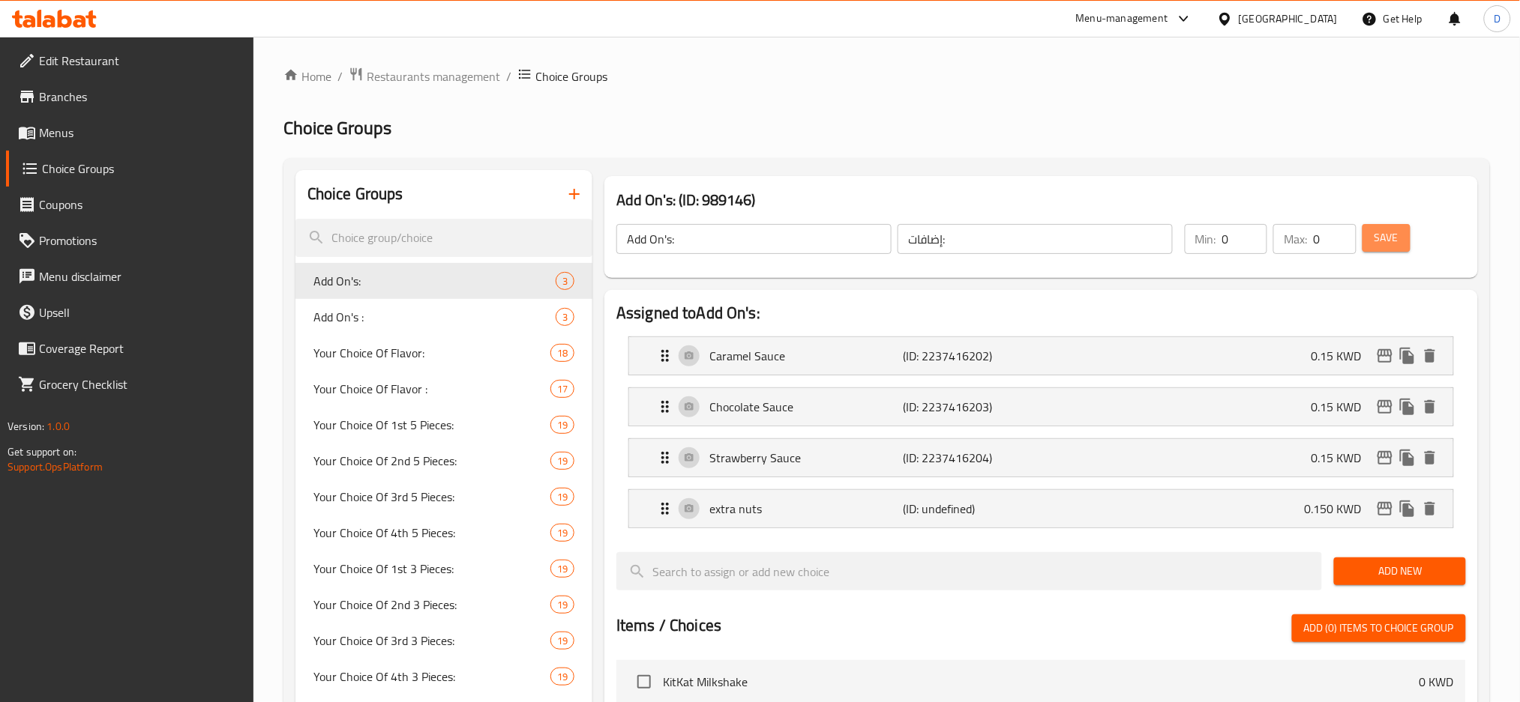
click at [1389, 247] on span "Save" at bounding box center [1386, 238] width 24 height 19
click at [184, 136] on span "Menus" at bounding box center [140, 133] width 203 height 18
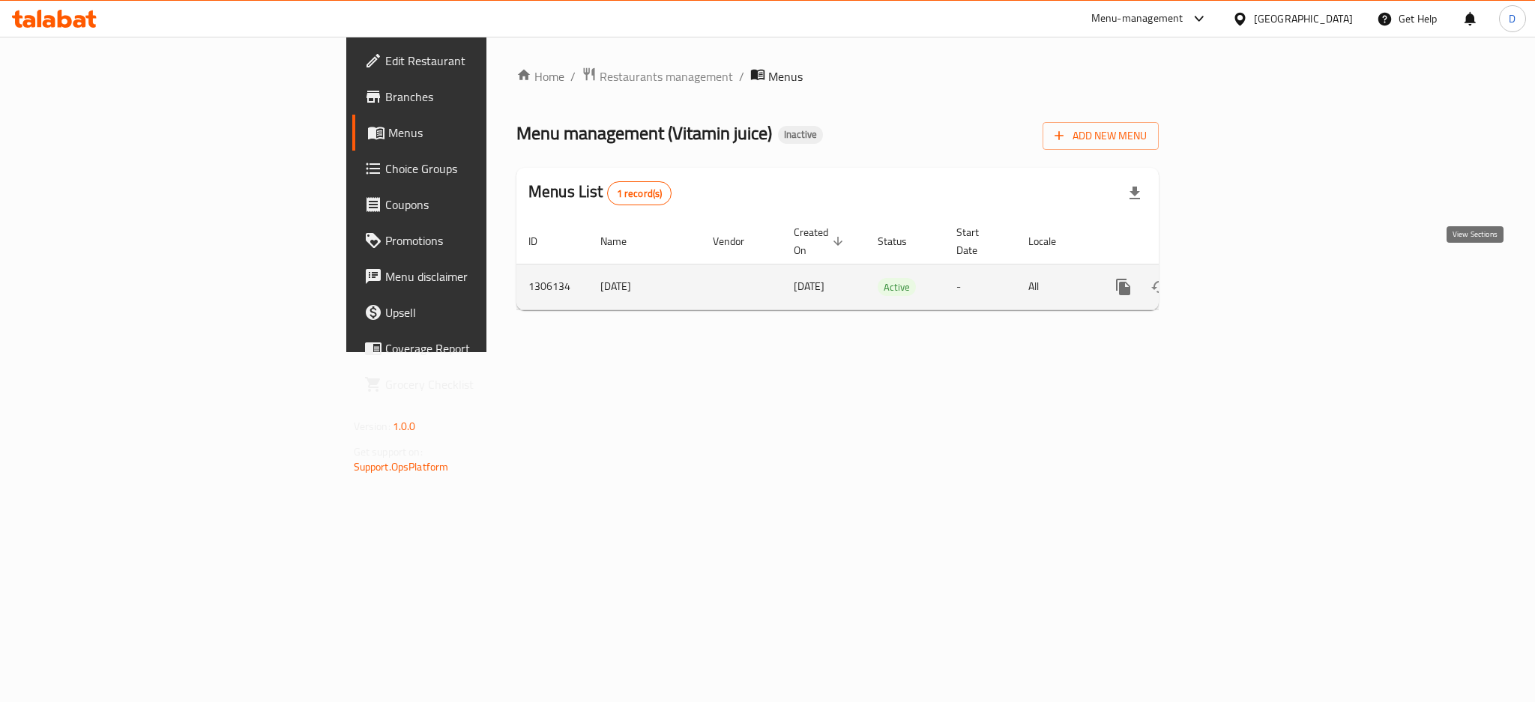
click at [1239, 280] on icon "enhanced table" at bounding box center [1231, 286] width 13 height 13
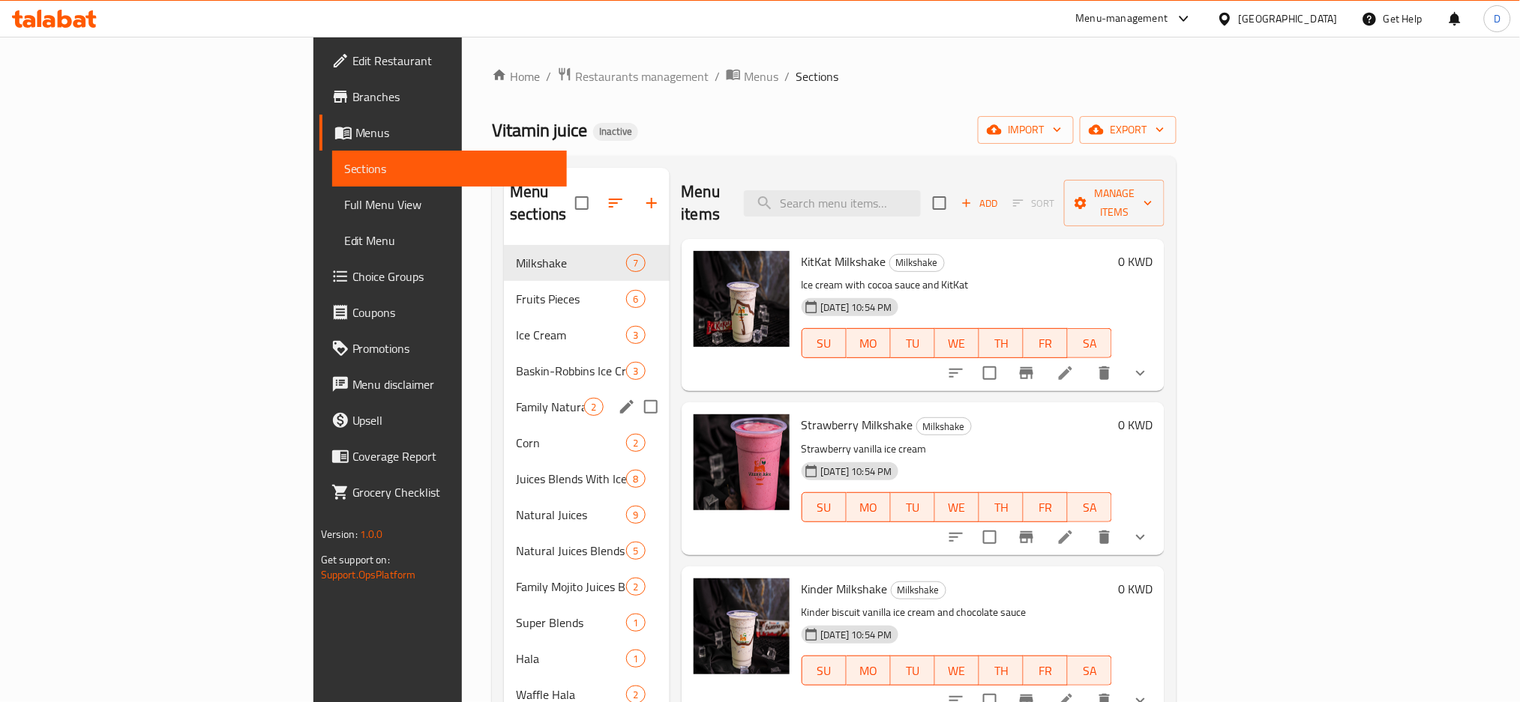
click at [504, 397] on div "Family Natural Juices Boxes 2" at bounding box center [586, 407] width 165 height 36
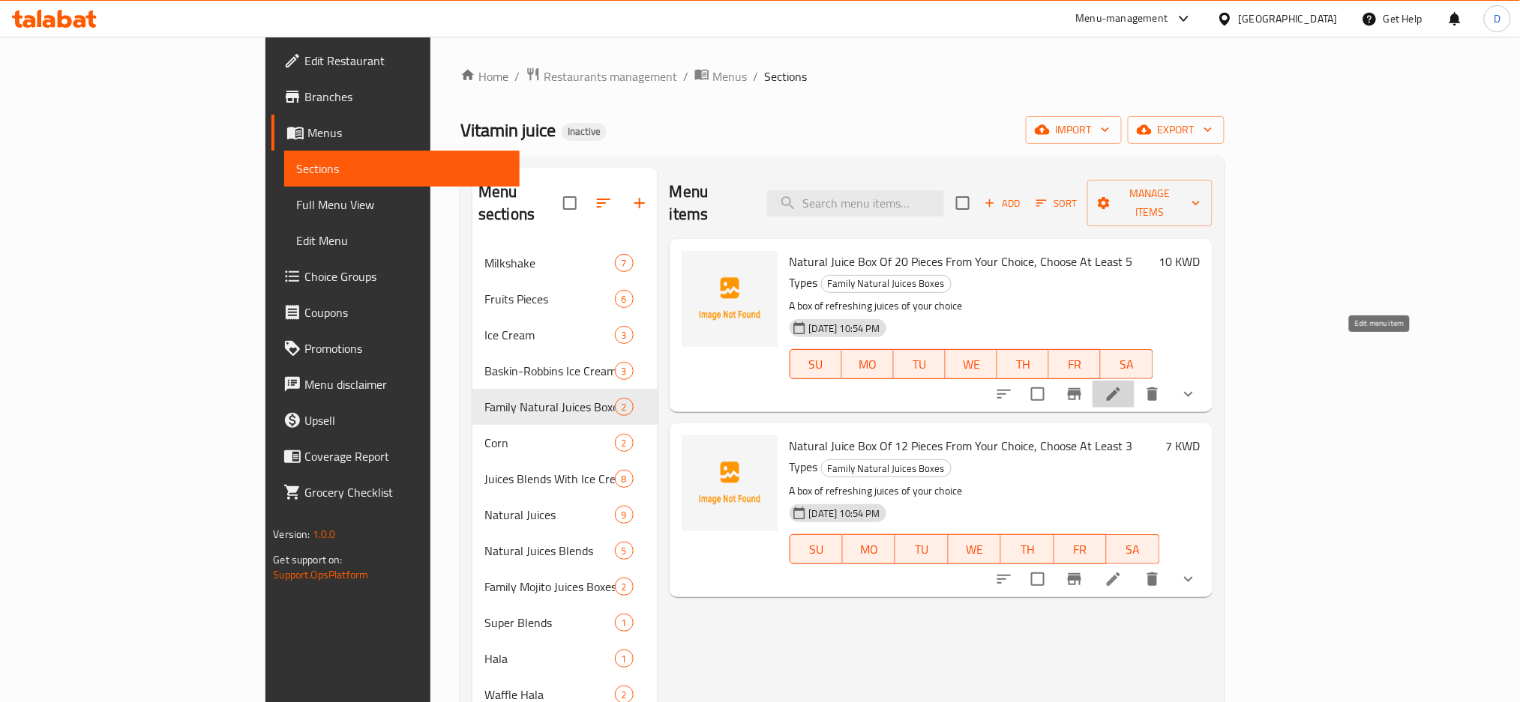
click at [1122, 385] on icon at bounding box center [1113, 394] width 18 height 18
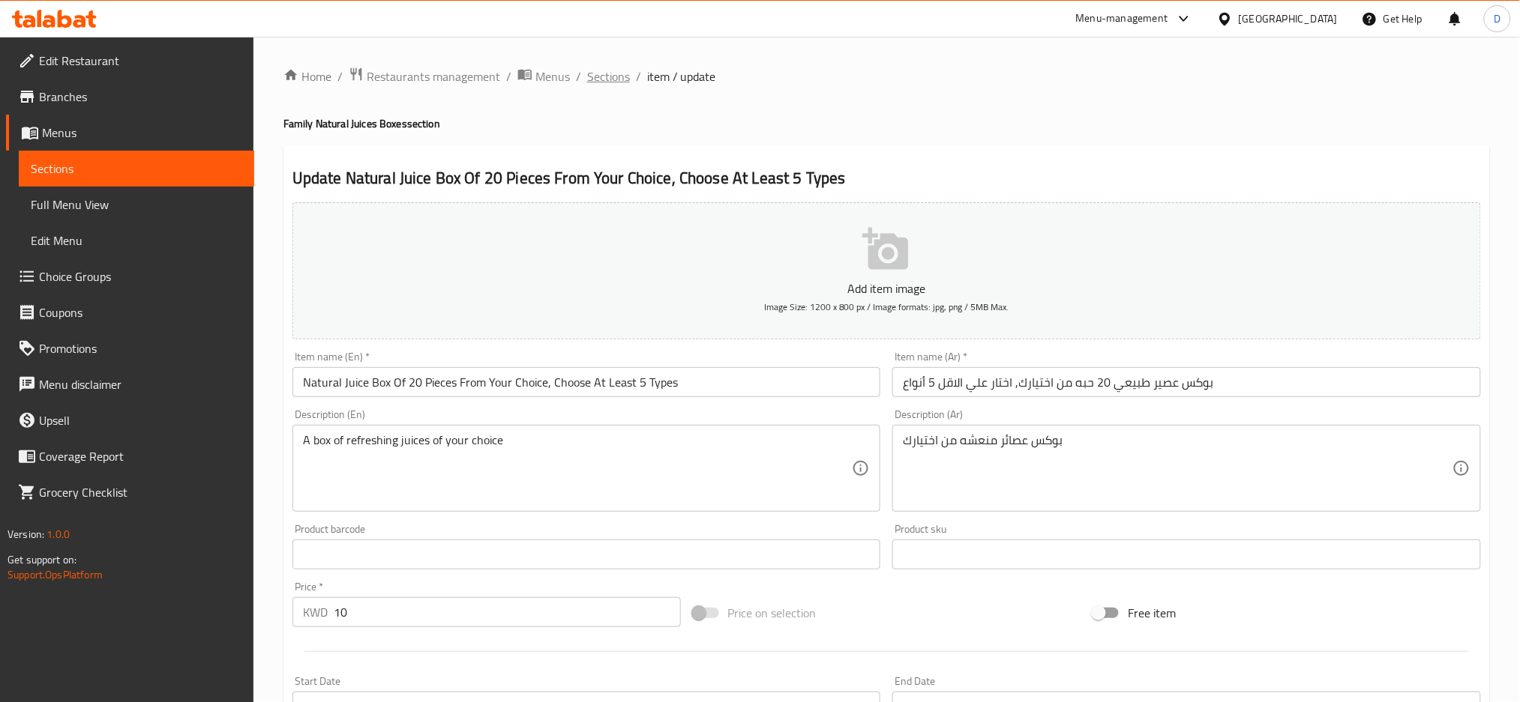
click at [618, 85] on span "Sections" at bounding box center [608, 76] width 43 height 18
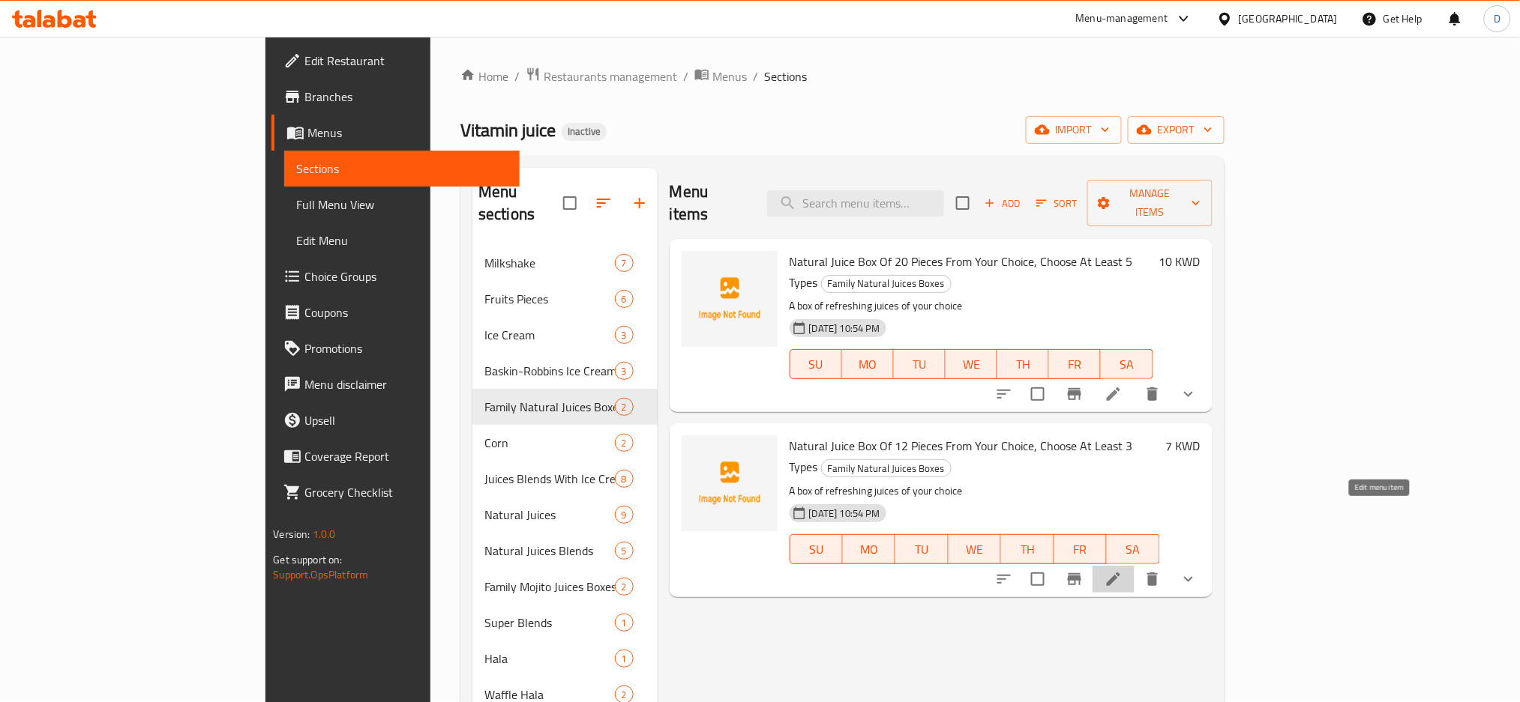
click at [1122, 571] on icon at bounding box center [1113, 580] width 18 height 18
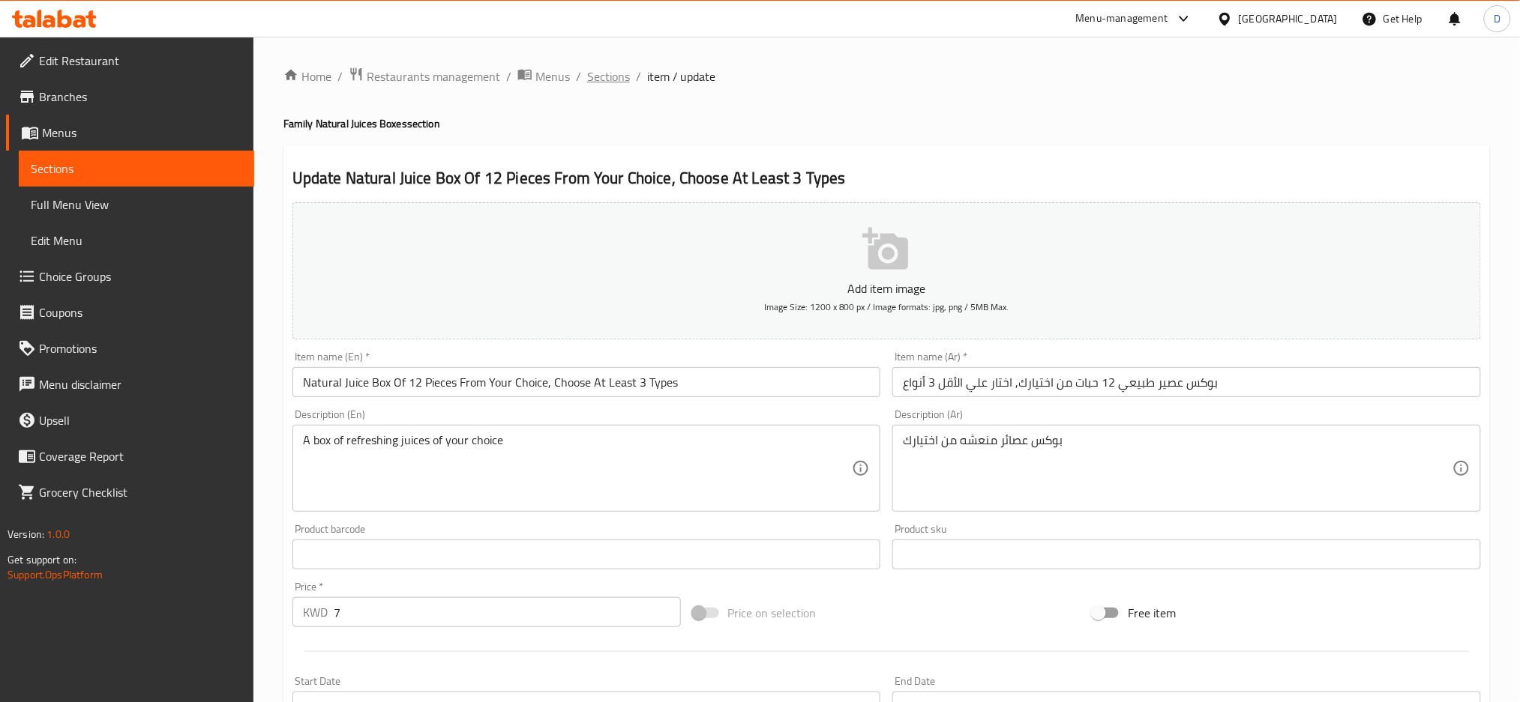
click at [613, 81] on span "Sections" at bounding box center [608, 76] width 43 height 18
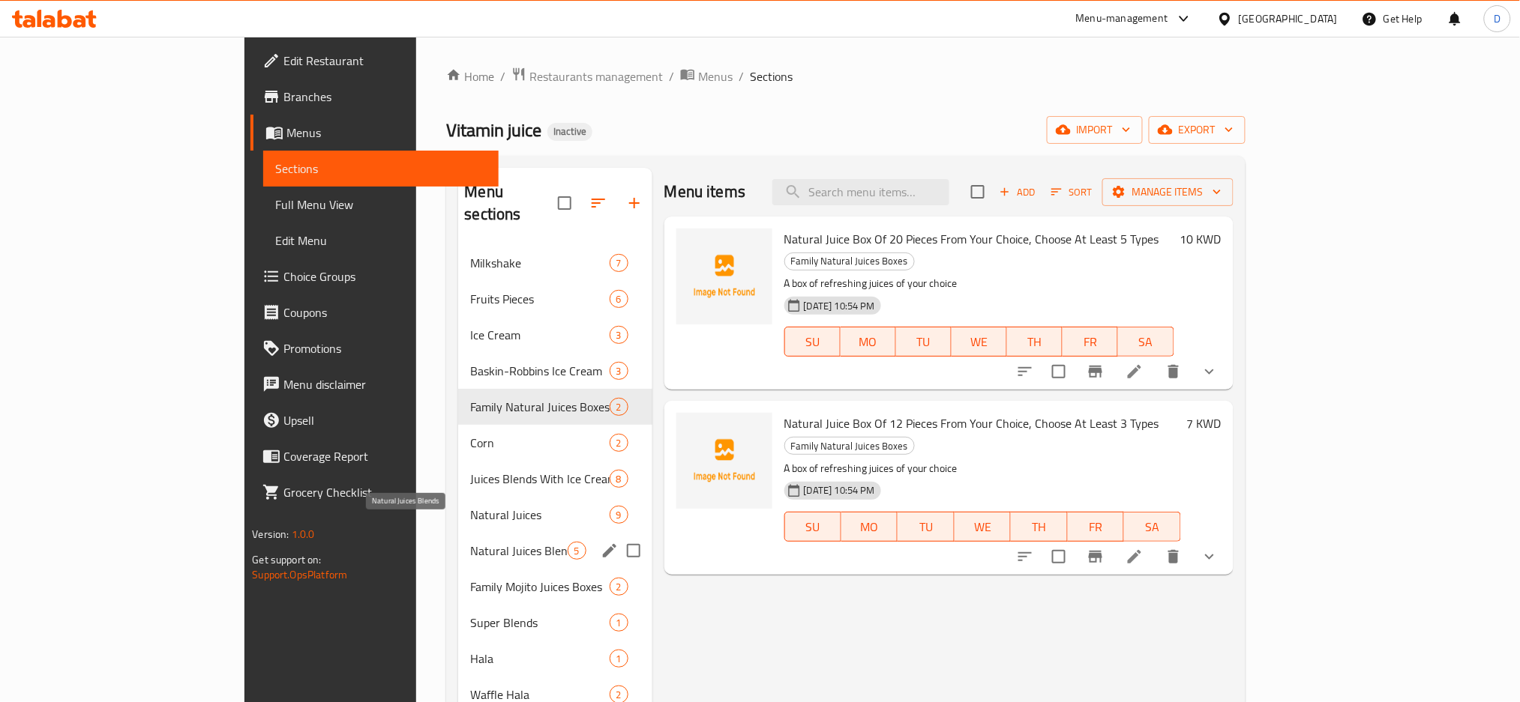
click at [470, 542] on span "Natural Juices Blends" at bounding box center [518, 551] width 97 height 18
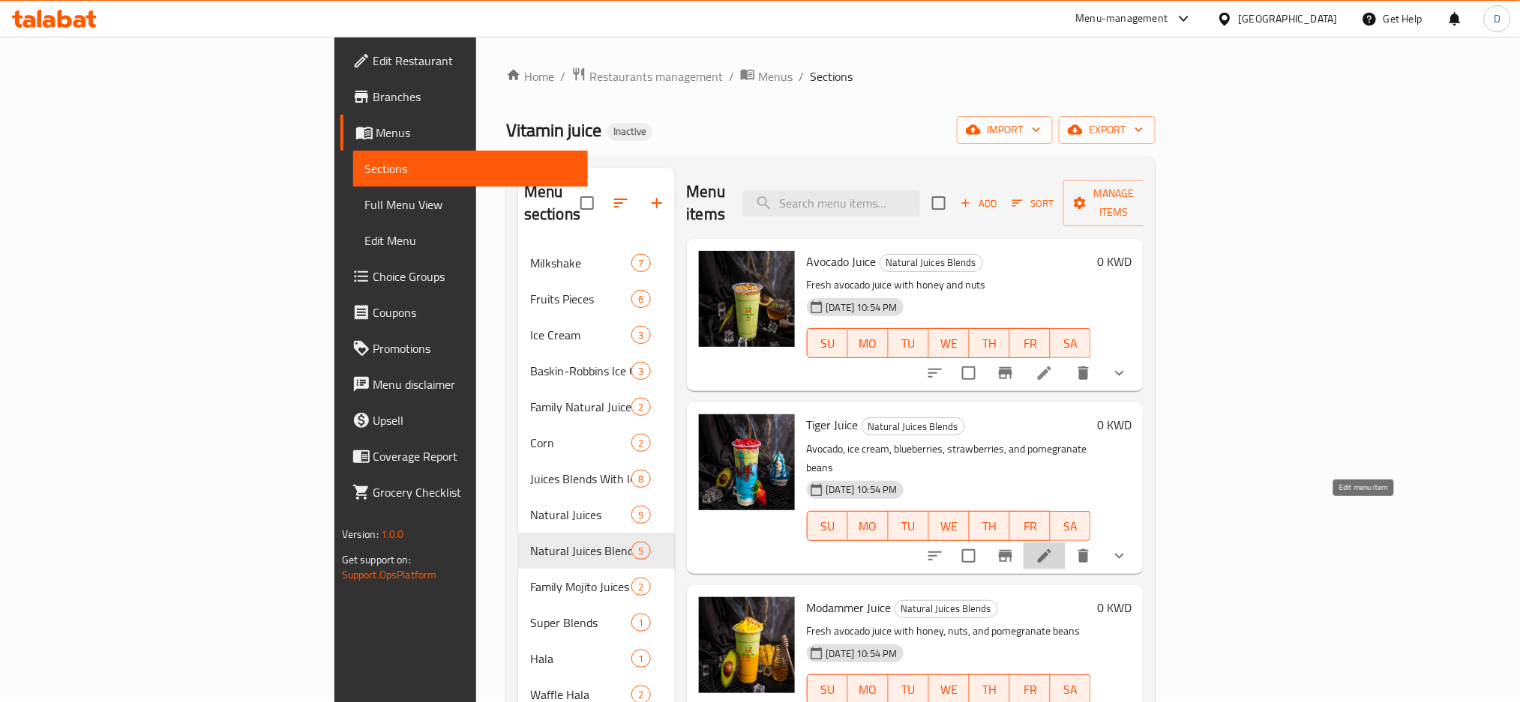
click at [1053, 547] on icon at bounding box center [1044, 556] width 18 height 18
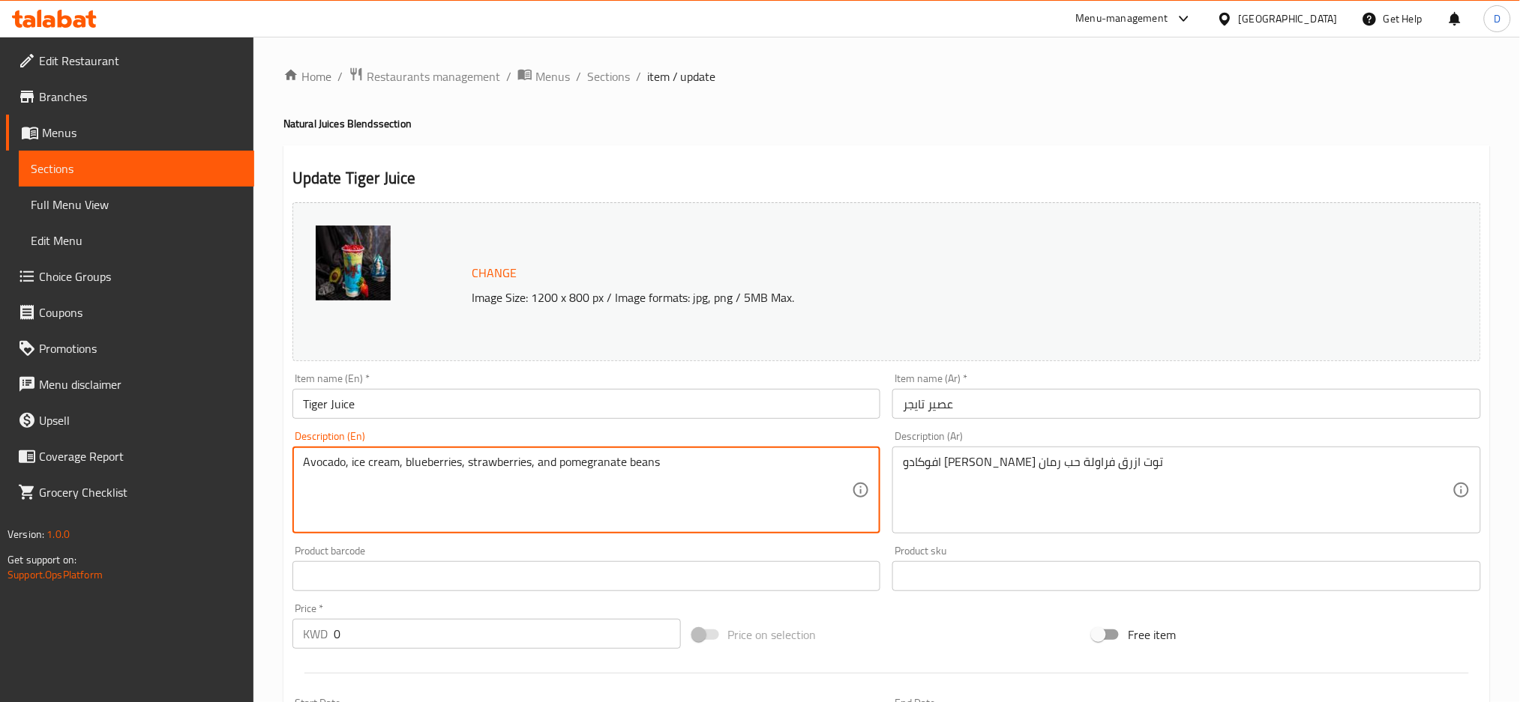
click at [646, 465] on textarea "Avocado, ice cream, blueberries, strawberries, and pomegranate beans" at bounding box center [578, 490] width 550 height 71
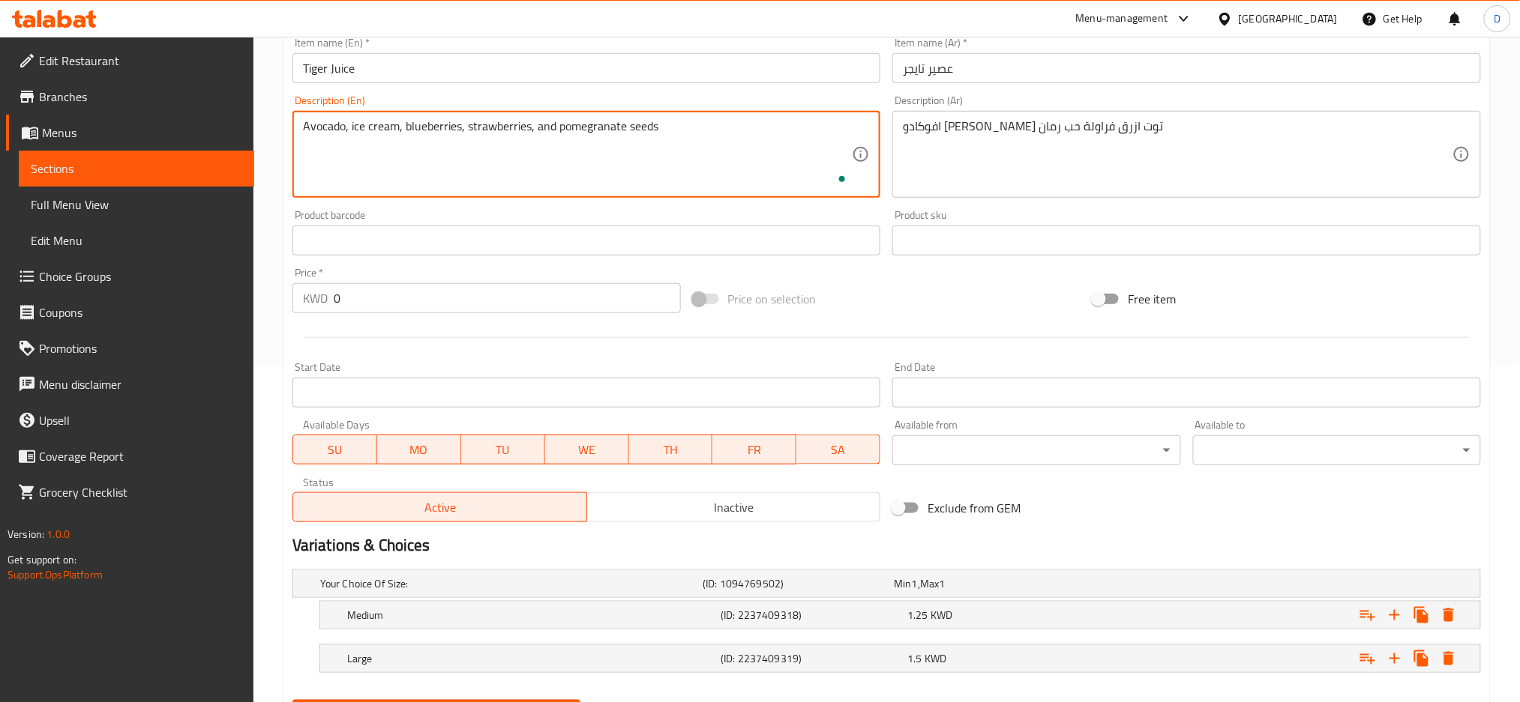
scroll to position [412, 0]
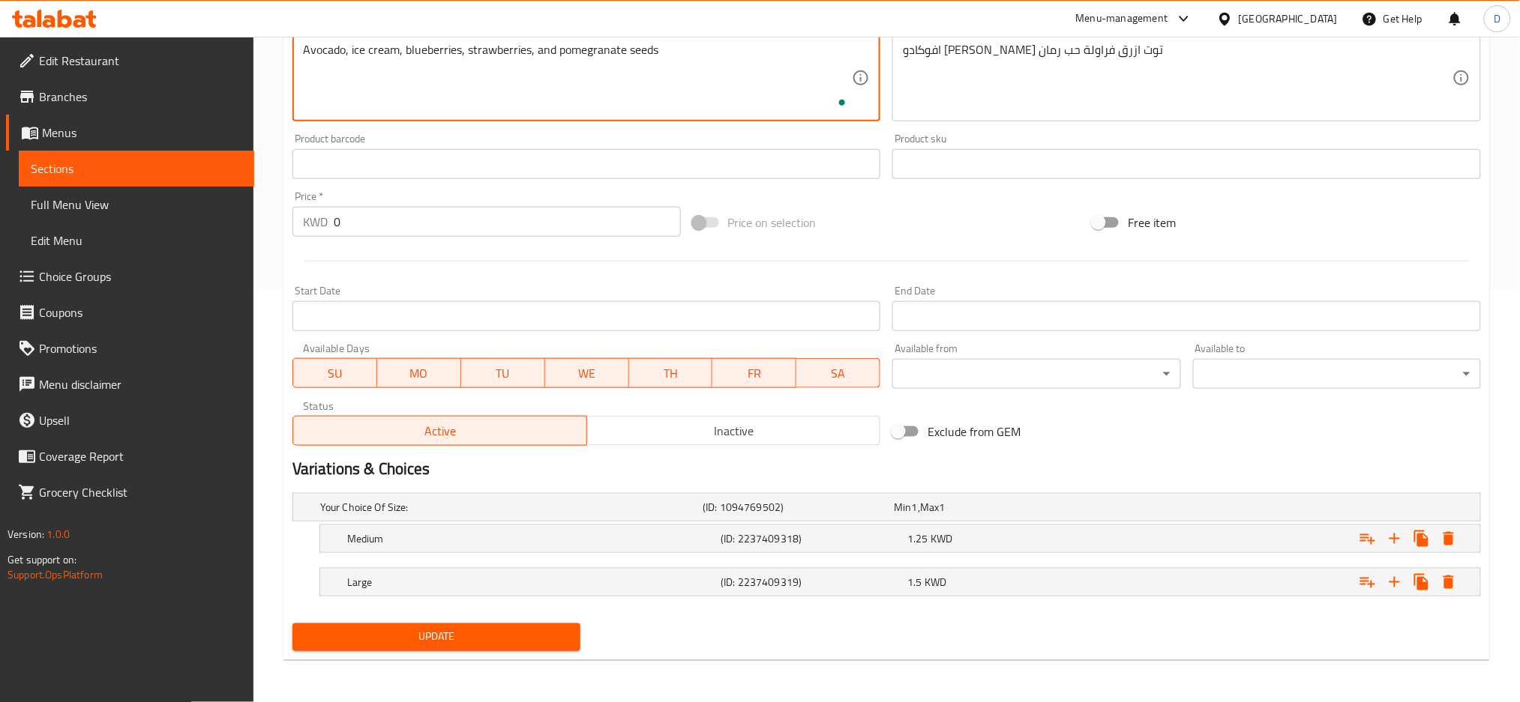
type textarea "Avocado, ice cream, blueberries, strawberries, and pomegranate seeds"
click at [530, 634] on span "Update" at bounding box center [436, 637] width 264 height 19
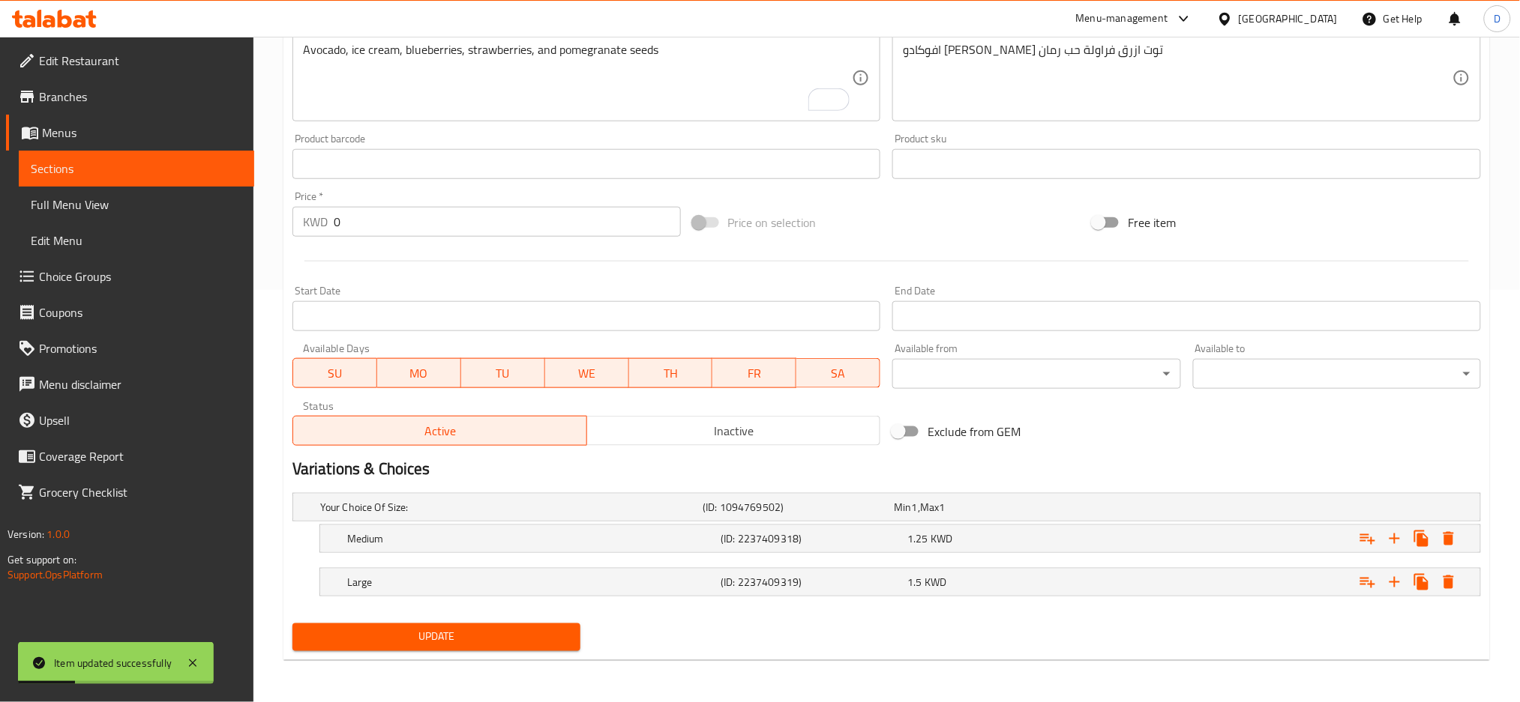
scroll to position [0, 0]
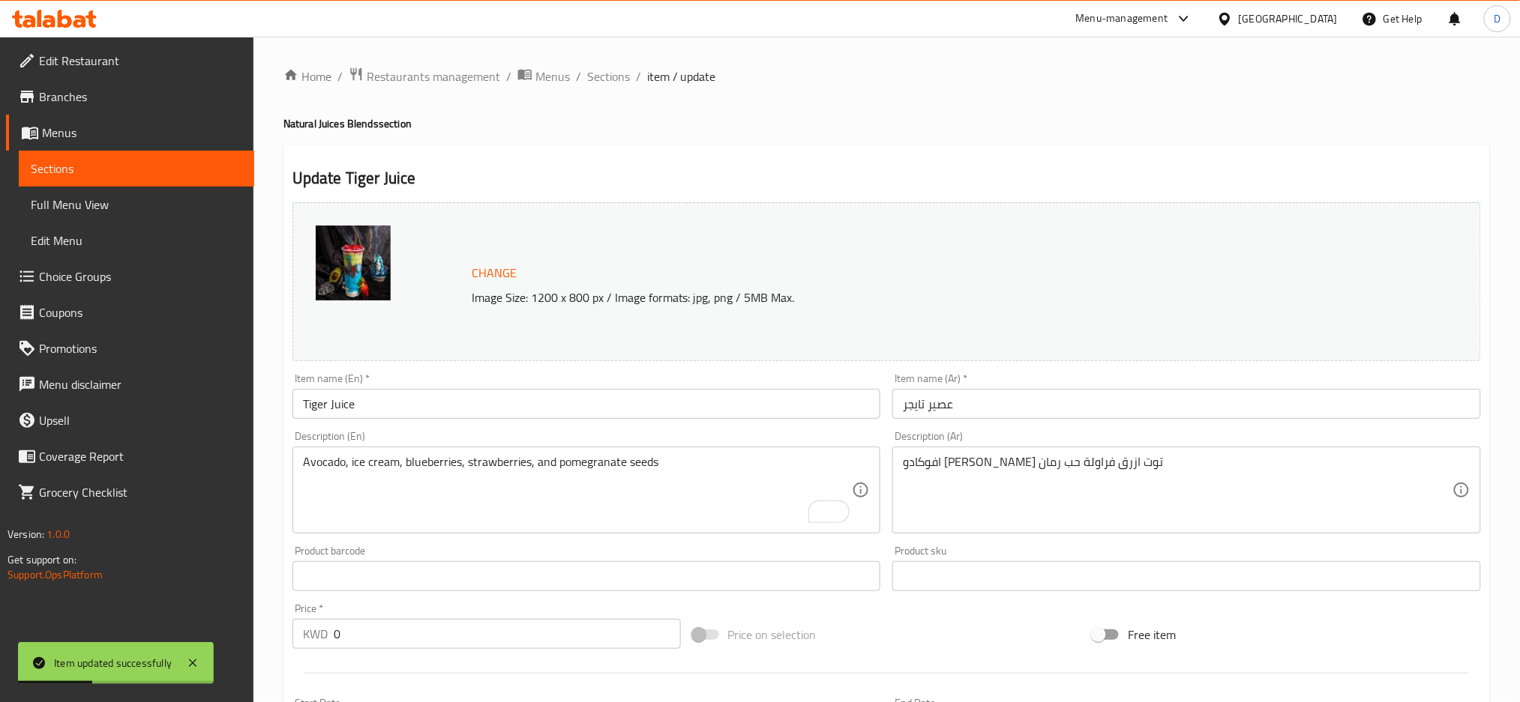
click at [630, 79] on ol "Home / Restaurants management / Menus / Sections / item / update" at bounding box center [886, 76] width 1206 height 19
click at [614, 79] on span "Sections" at bounding box center [608, 76] width 43 height 18
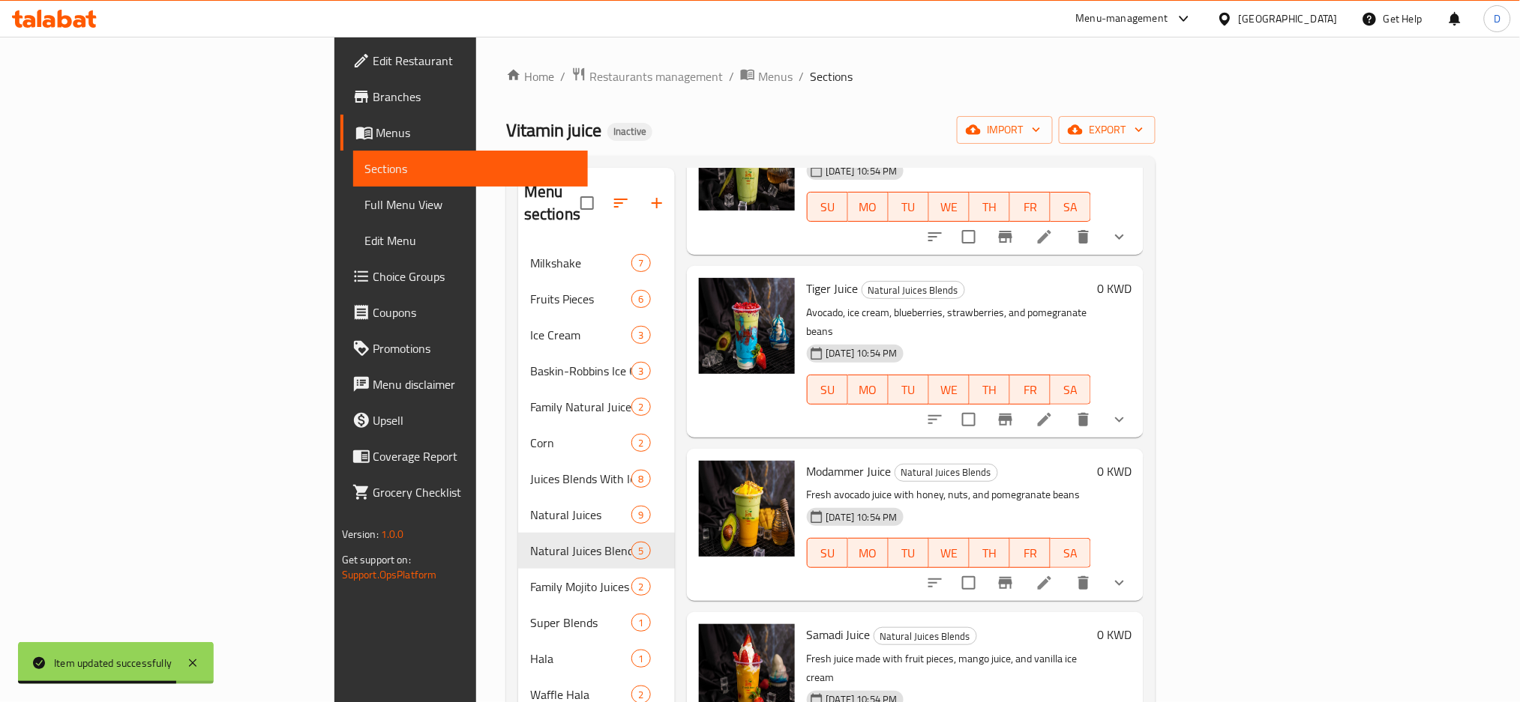
scroll to position [138, 0]
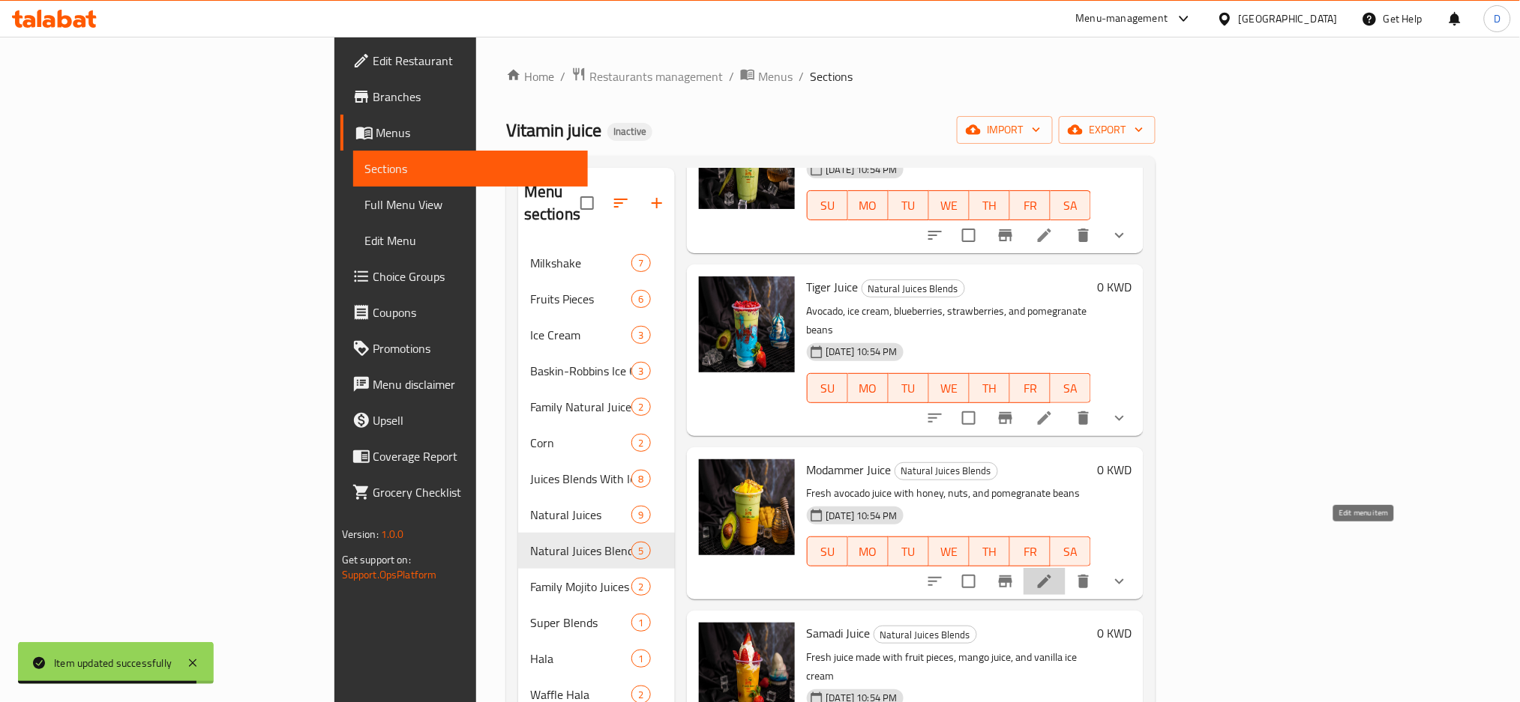
click at [1051, 575] on icon at bounding box center [1044, 581] width 13 height 13
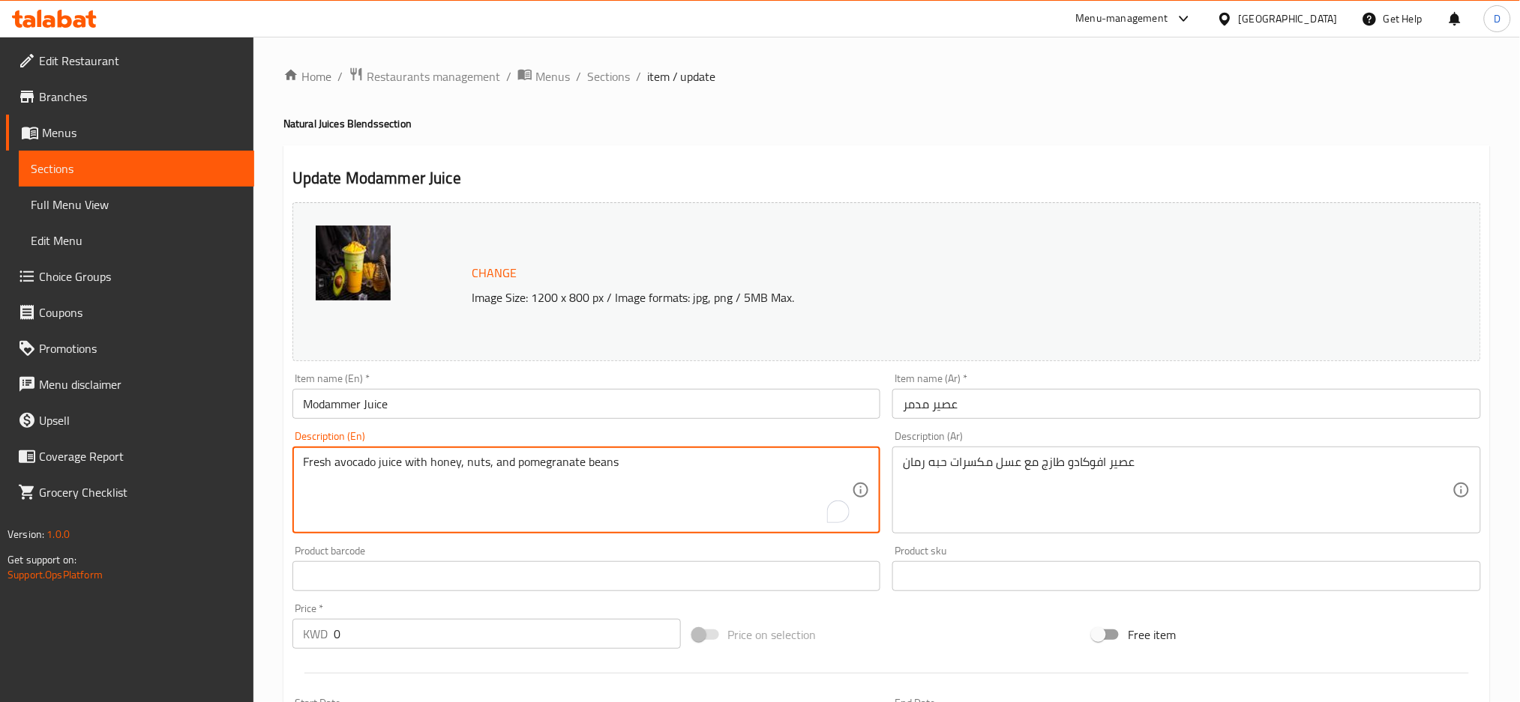
click at [597, 463] on textarea "Fresh avocado juice with honey, nuts, and pomegranate beans" at bounding box center [578, 490] width 550 height 71
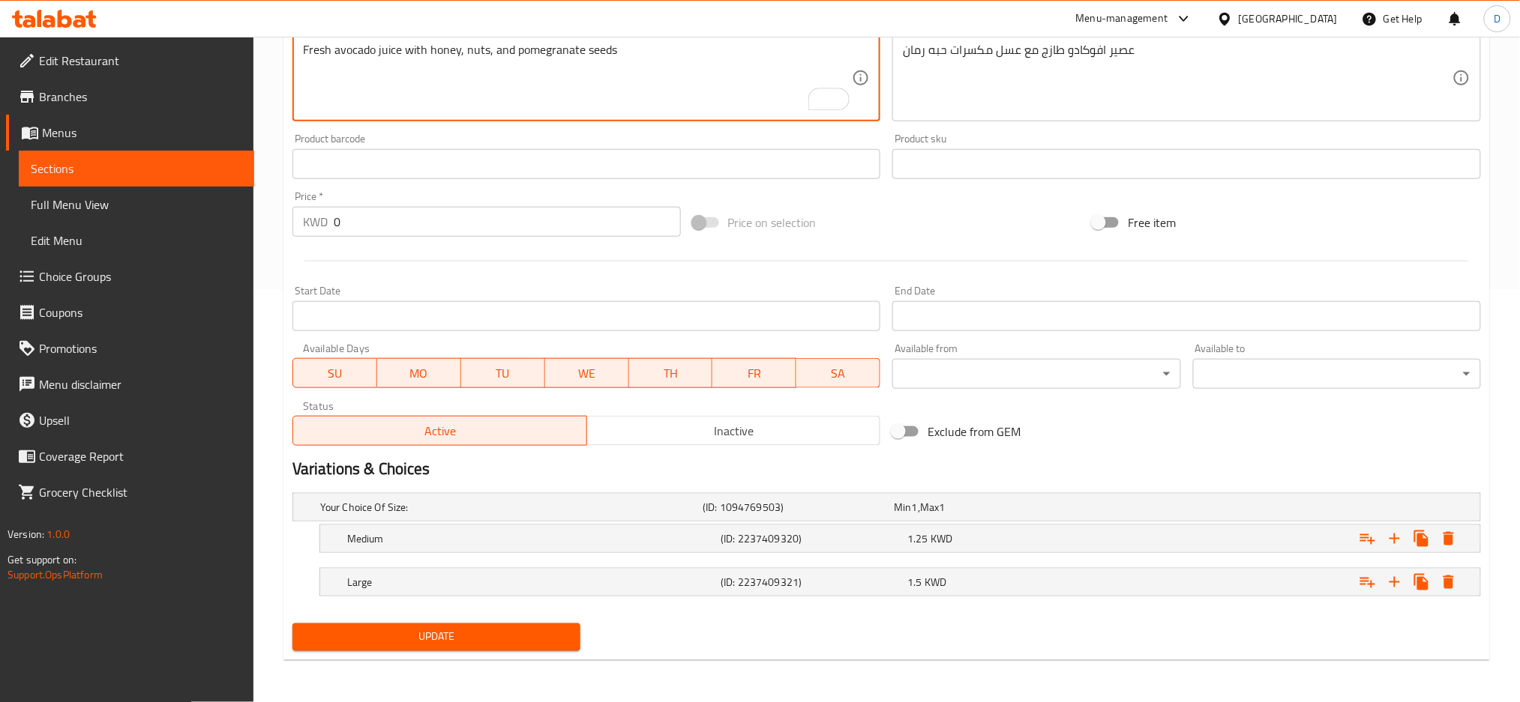
type textarea "Fresh avocado juice with honey, nuts, and pomegranate seeds"
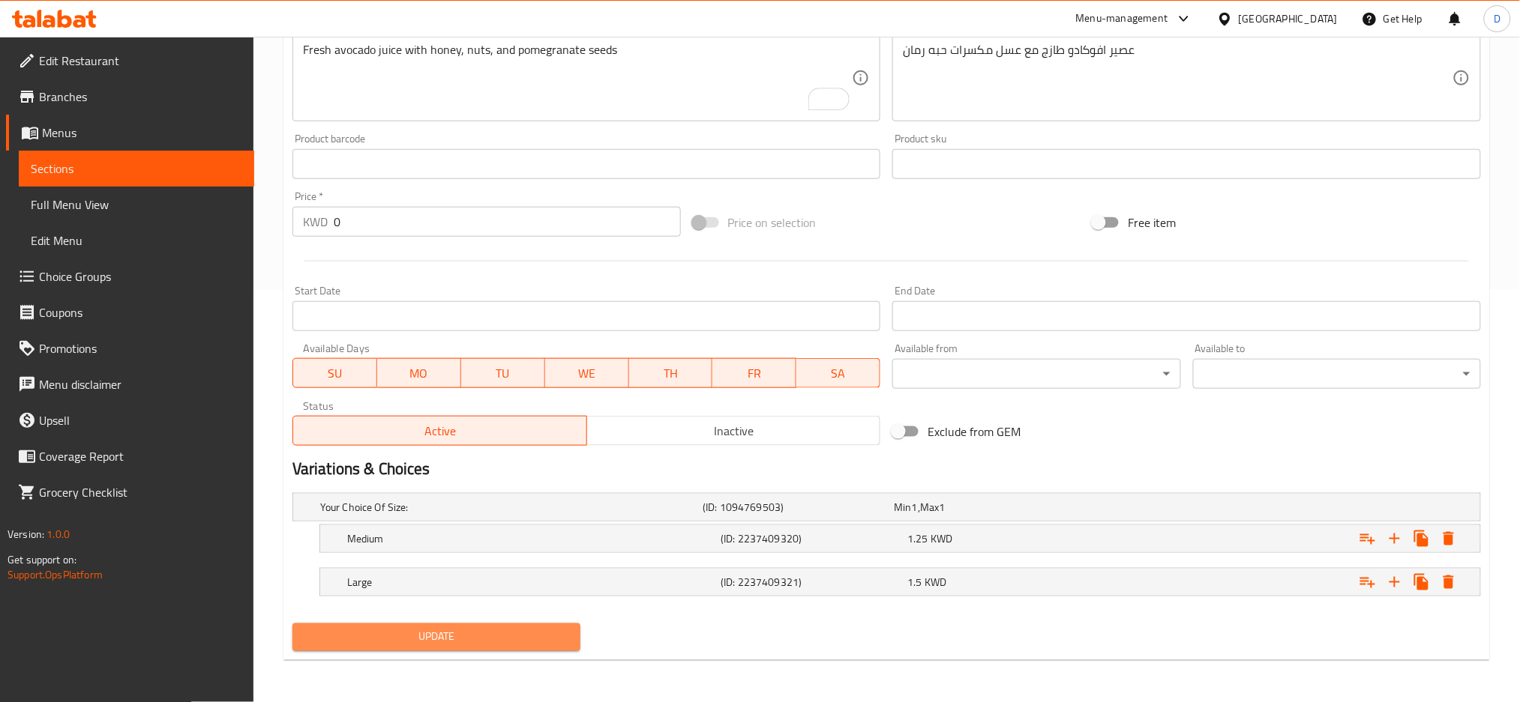
click at [541, 632] on span "Update" at bounding box center [436, 637] width 264 height 19
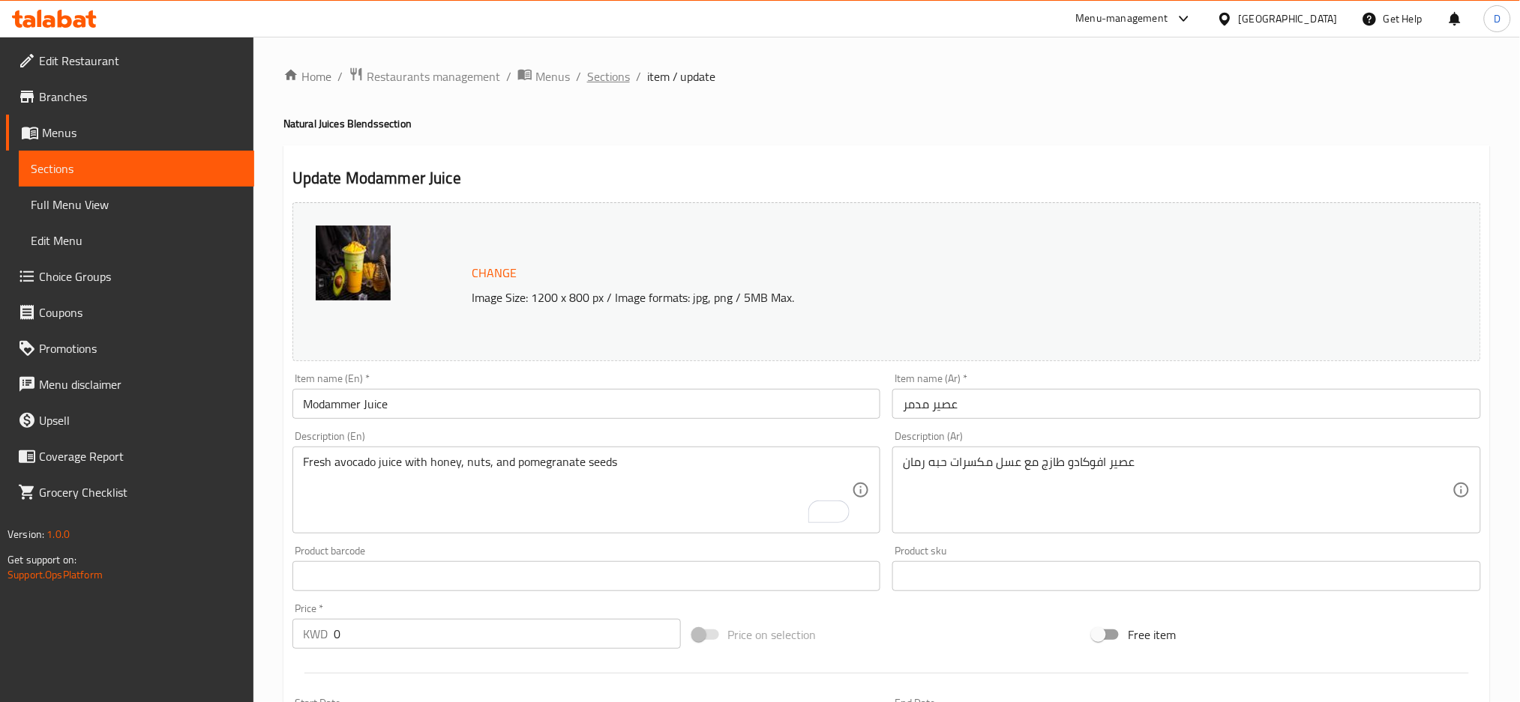
click at [618, 83] on span "Sections" at bounding box center [608, 76] width 43 height 18
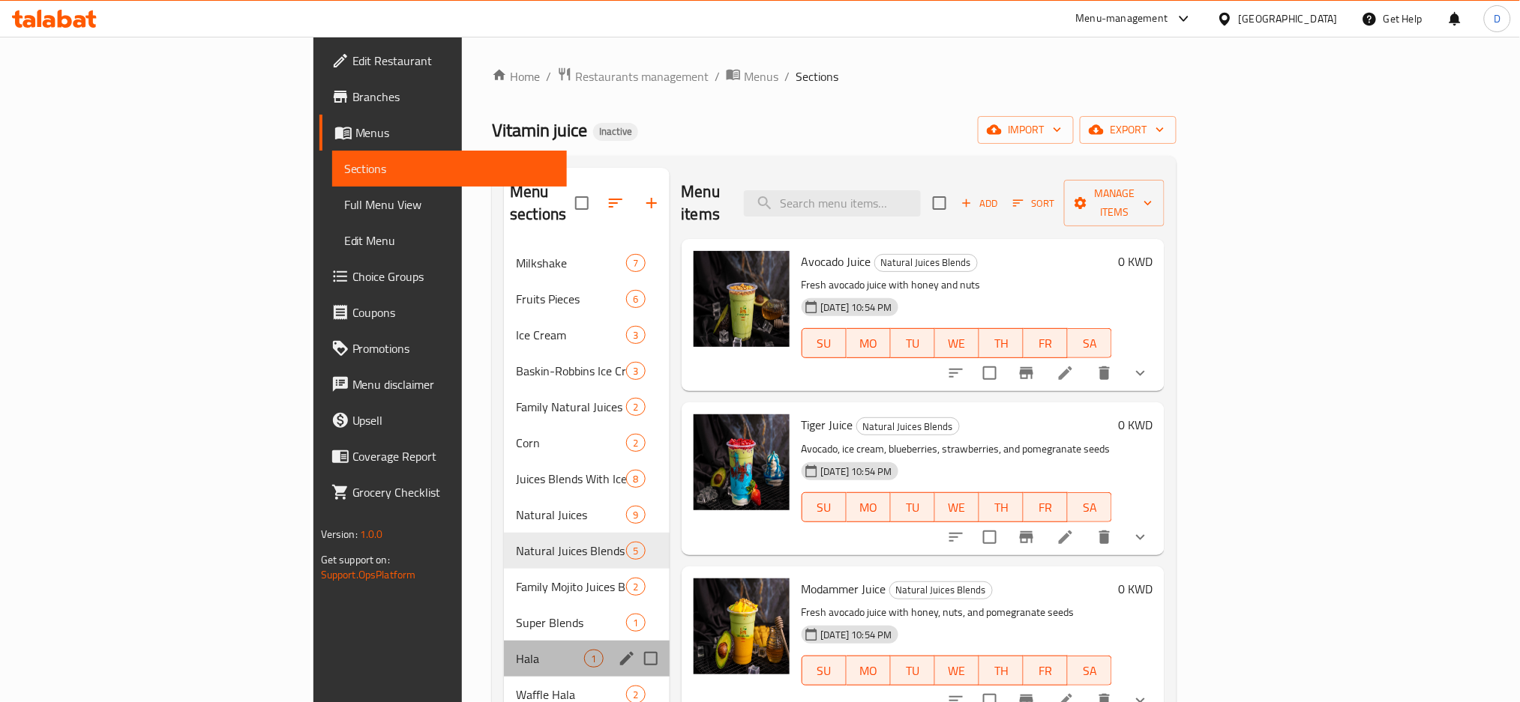
click at [504, 641] on div "Hala 1" at bounding box center [586, 659] width 165 height 36
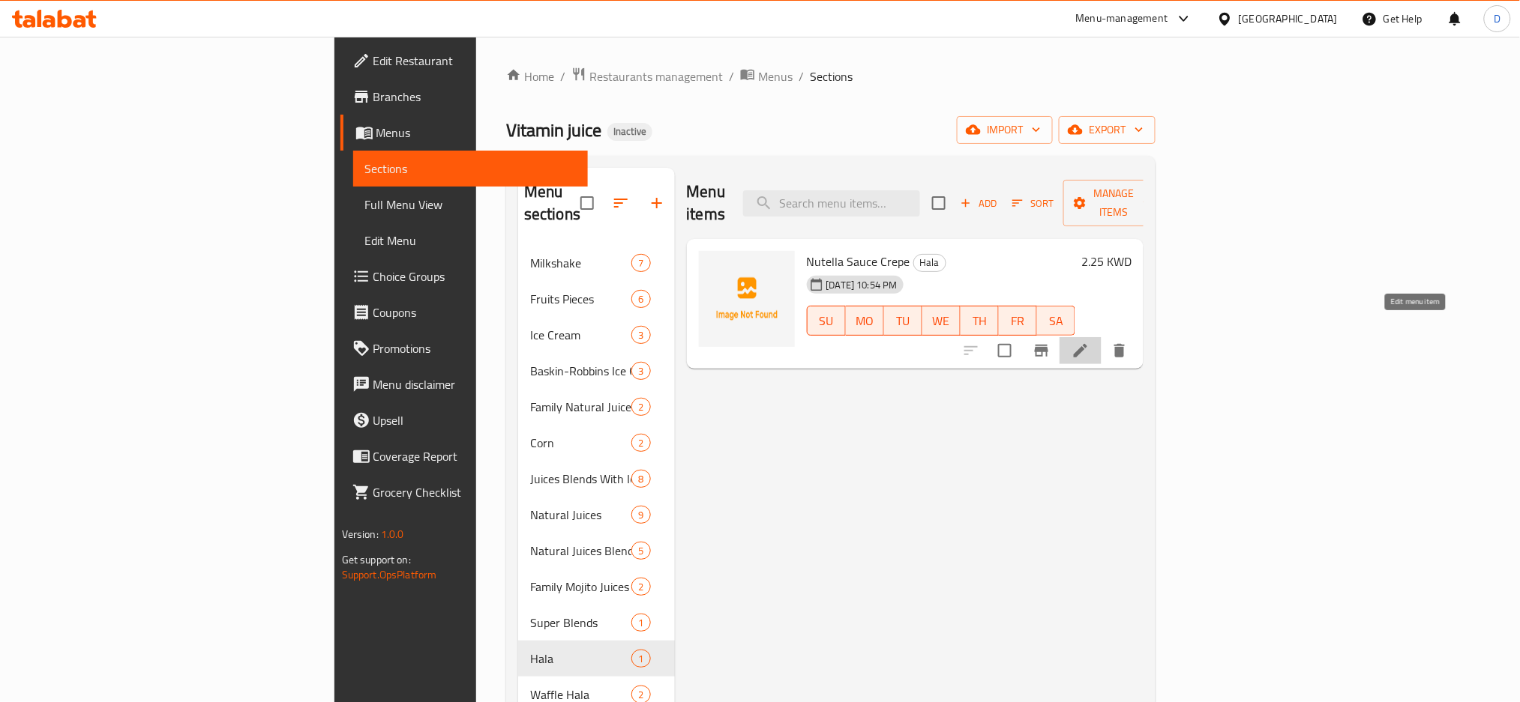
click at [1089, 342] on icon at bounding box center [1080, 351] width 18 height 18
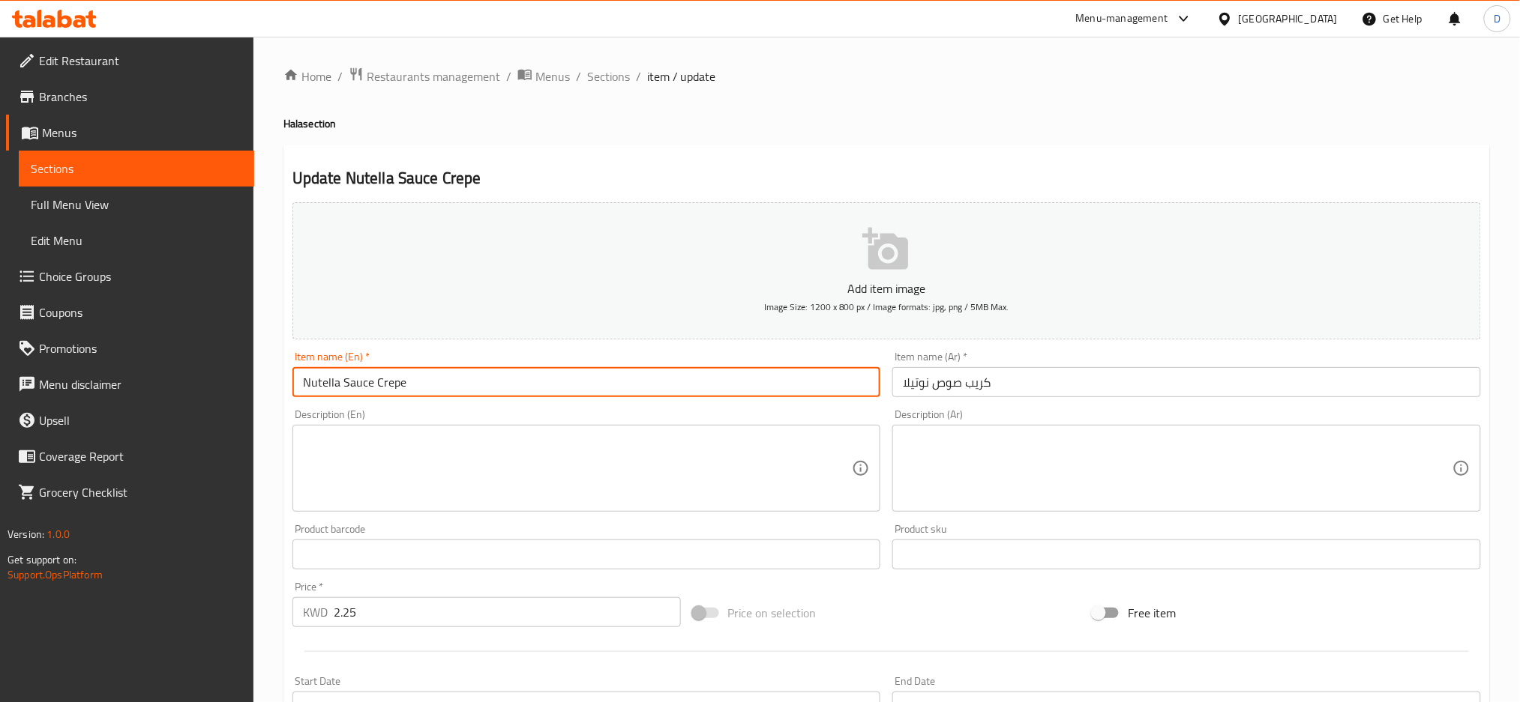
drag, startPoint x: 370, startPoint y: 382, endPoint x: 257, endPoint y: 378, distance: 113.3
click at [257, 378] on div "Home / Restaurants management / Menus / Sections / item / update Hala section U…" at bounding box center [886, 548] width 1266 height 1023
type input "Crepe"
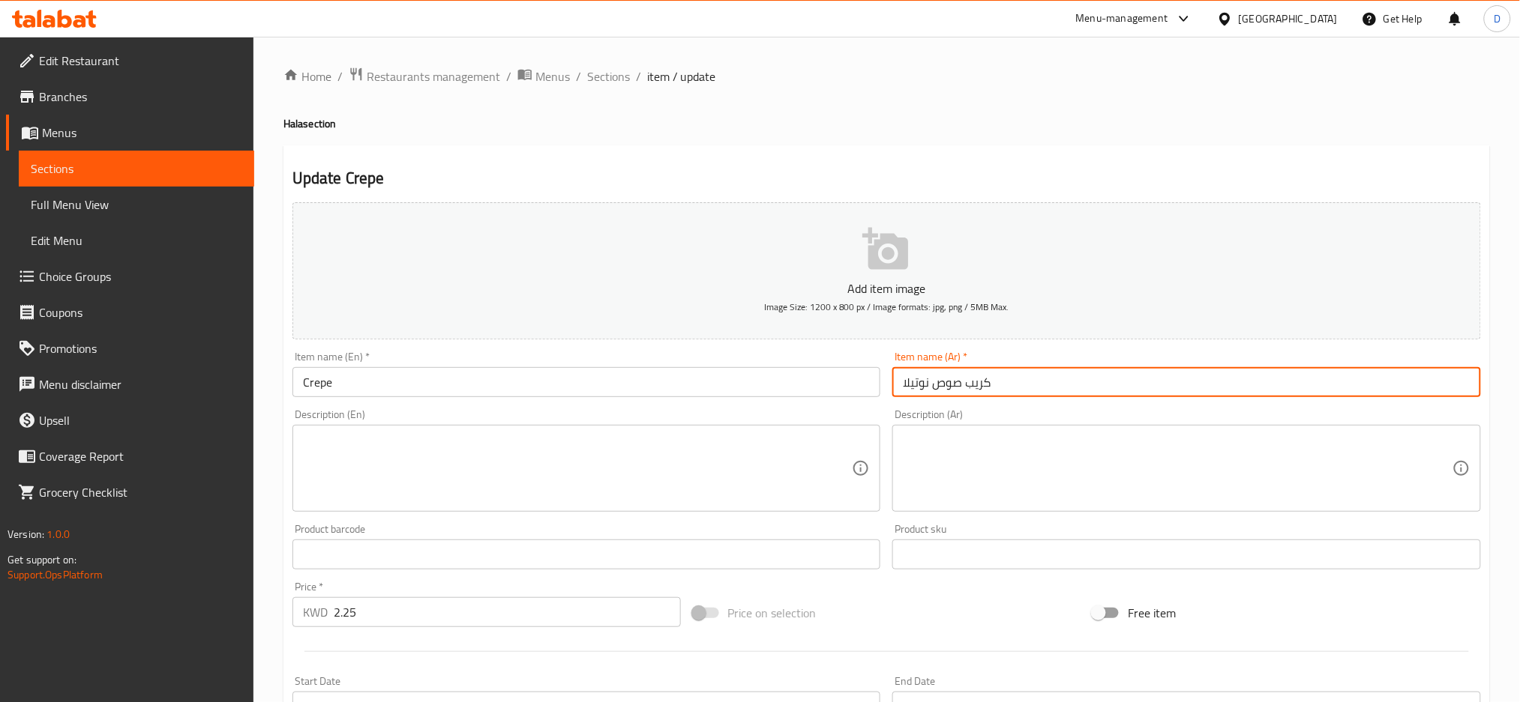
drag, startPoint x: 964, startPoint y: 382, endPoint x: 872, endPoint y: 371, distance: 92.8
click at [872, 371] on div "Add item image Image Size: 1200 x 800 px / Image formats: jpg, png / 5MB Max. I…" at bounding box center [886, 519] width 1200 height 646
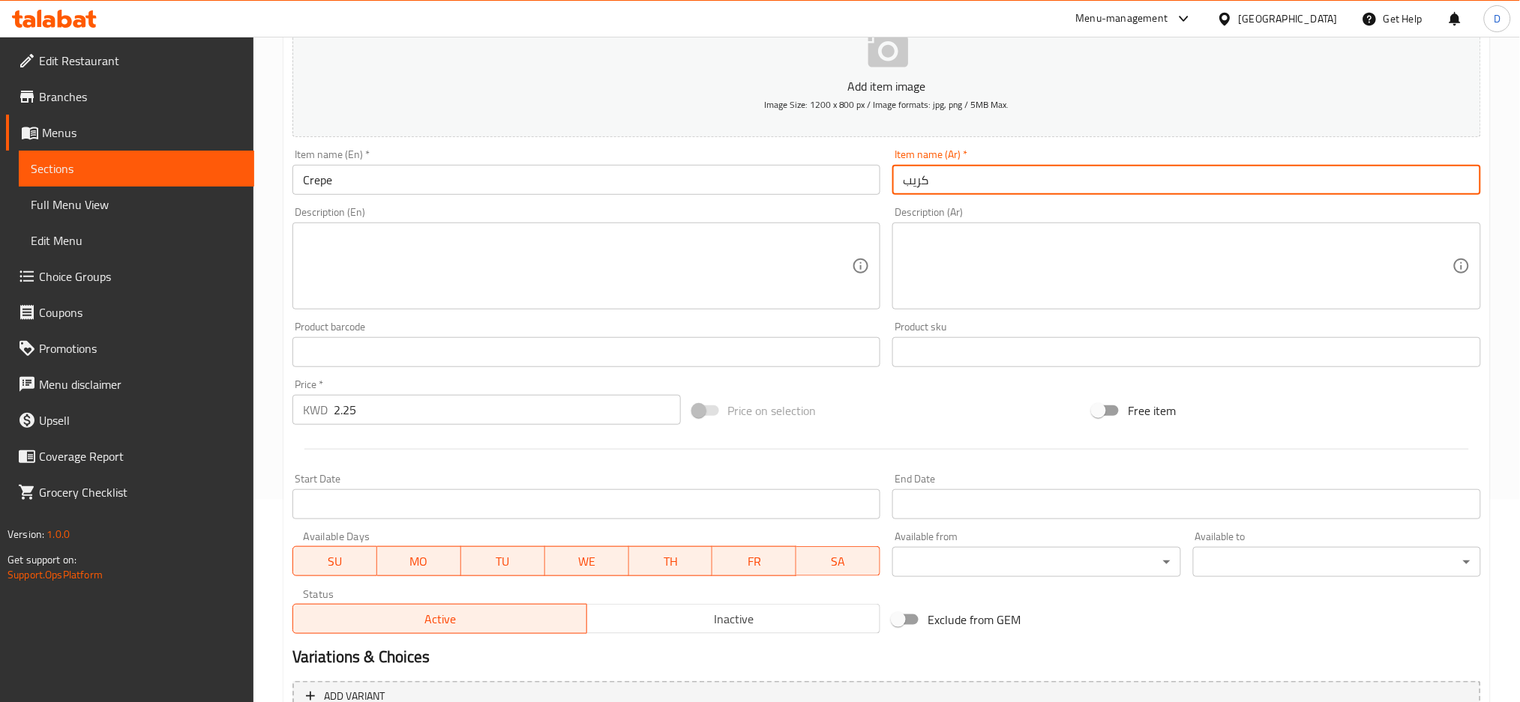
scroll to position [248, 0]
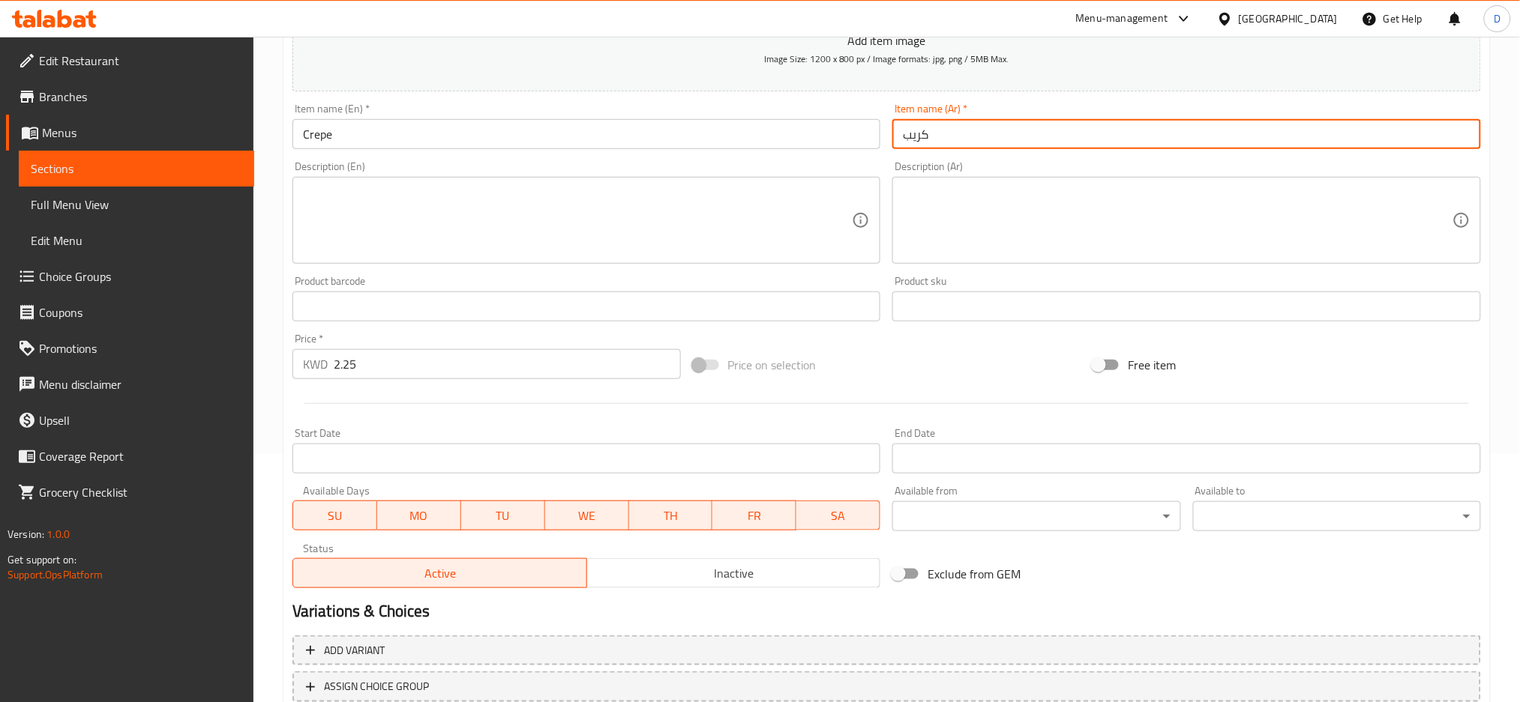
type input "كريب"
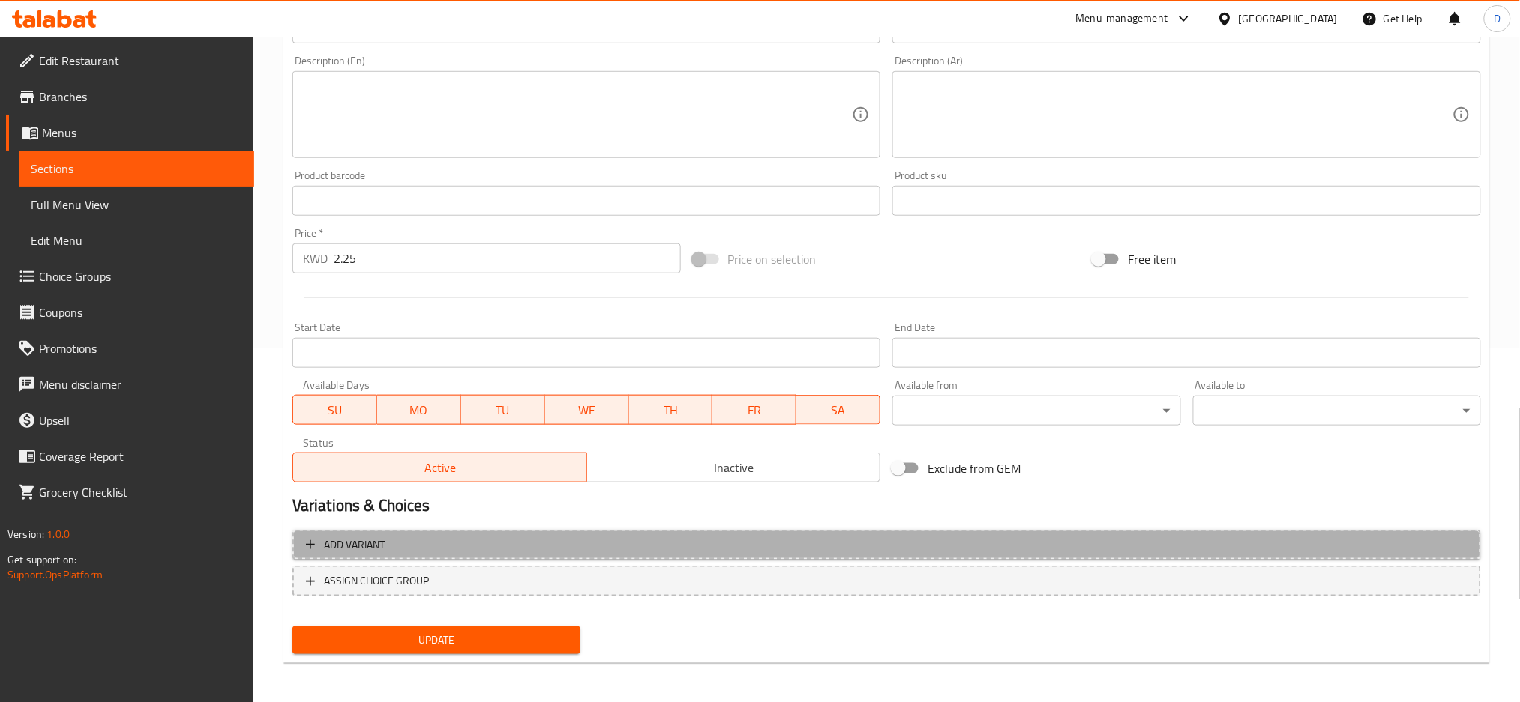
click at [764, 541] on span "Add variant" at bounding box center [886, 545] width 1161 height 19
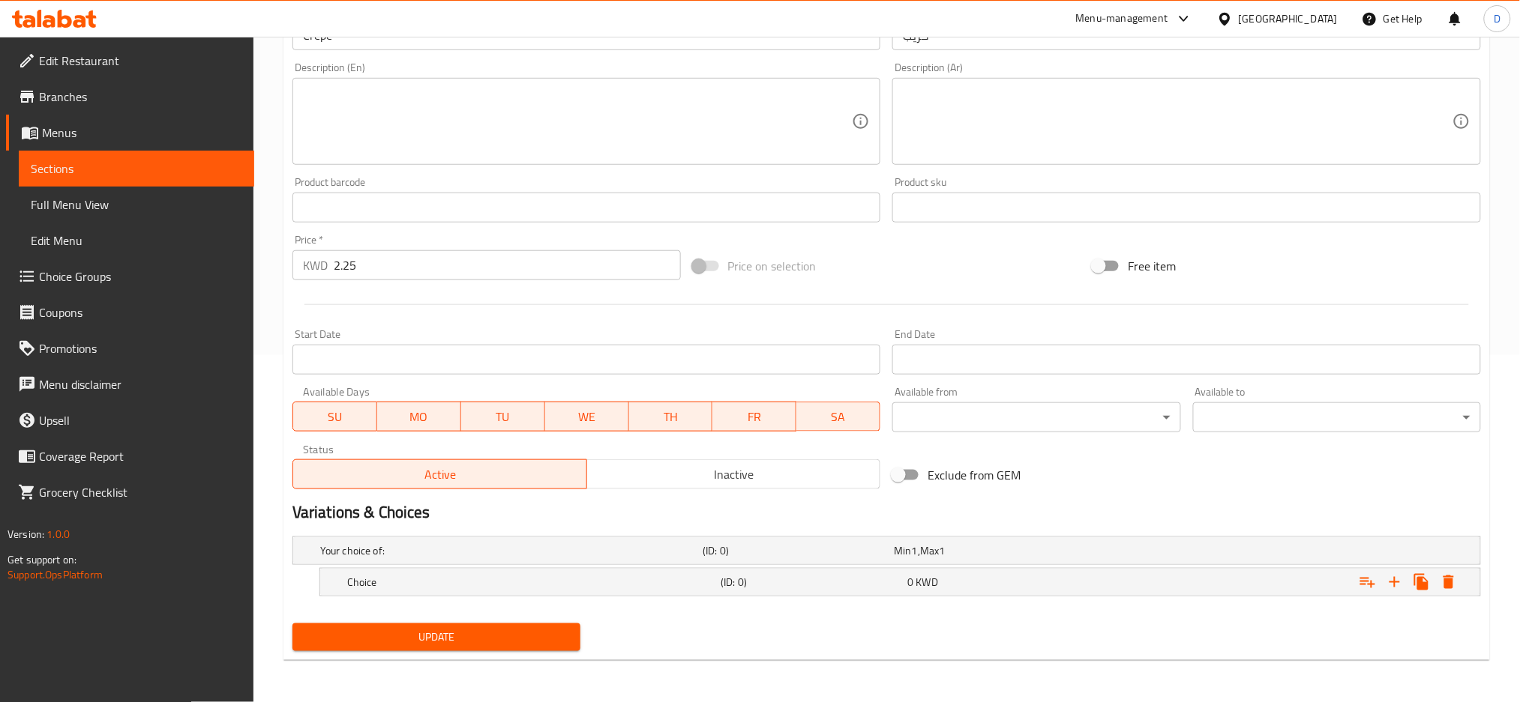
scroll to position [346, 0]
click at [758, 563] on div "(ID: 0)" at bounding box center [794, 552] width 191 height 21
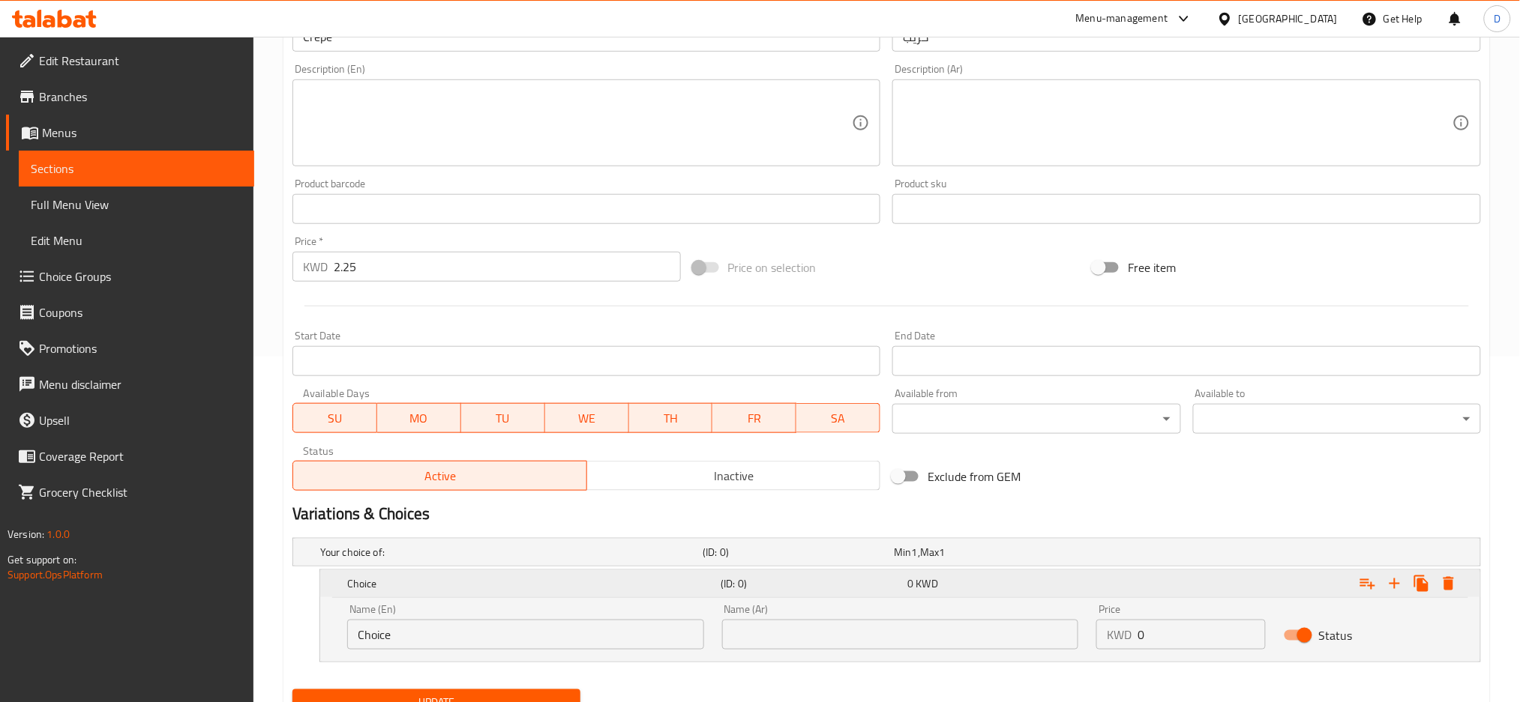
scroll to position [411, 0]
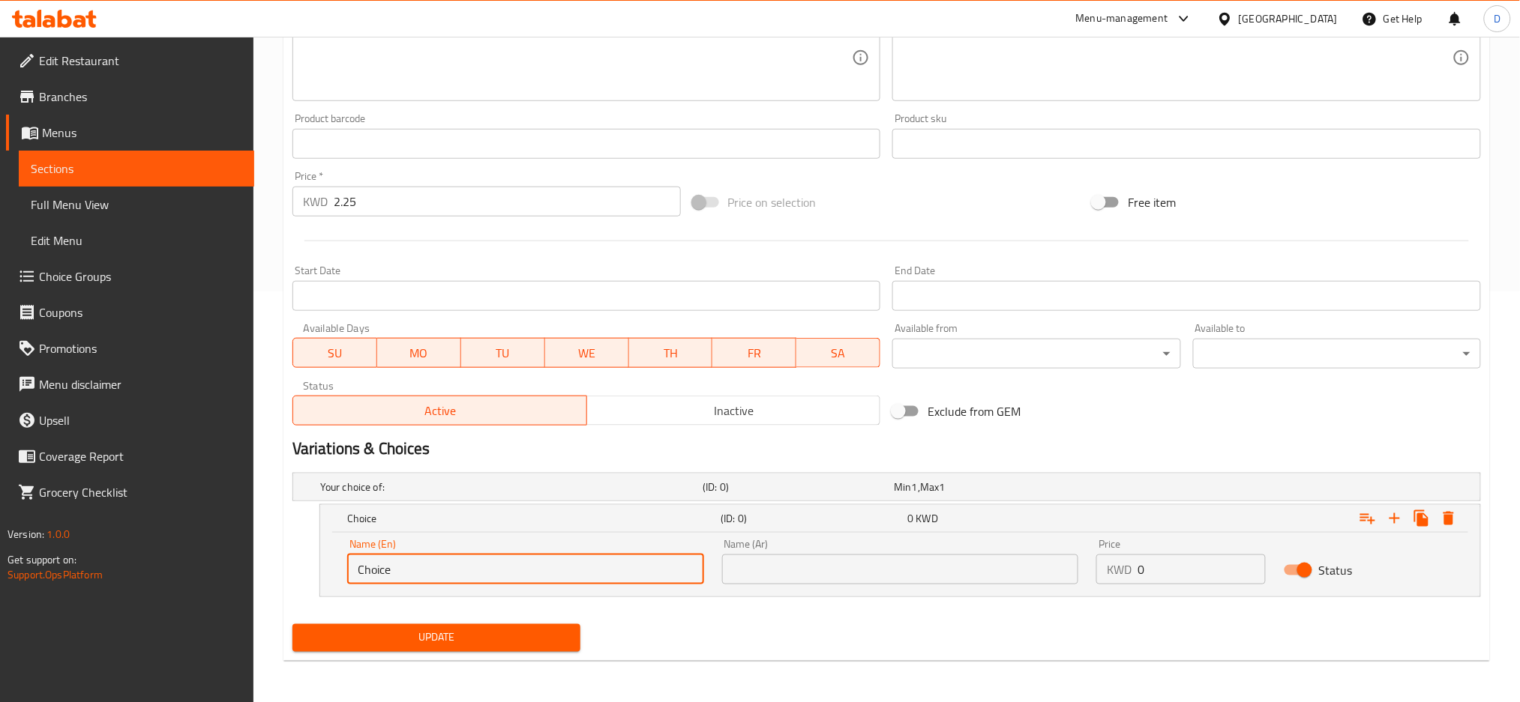
click at [598, 562] on input "Choice" at bounding box center [525, 570] width 357 height 30
type input "lotus sauce"
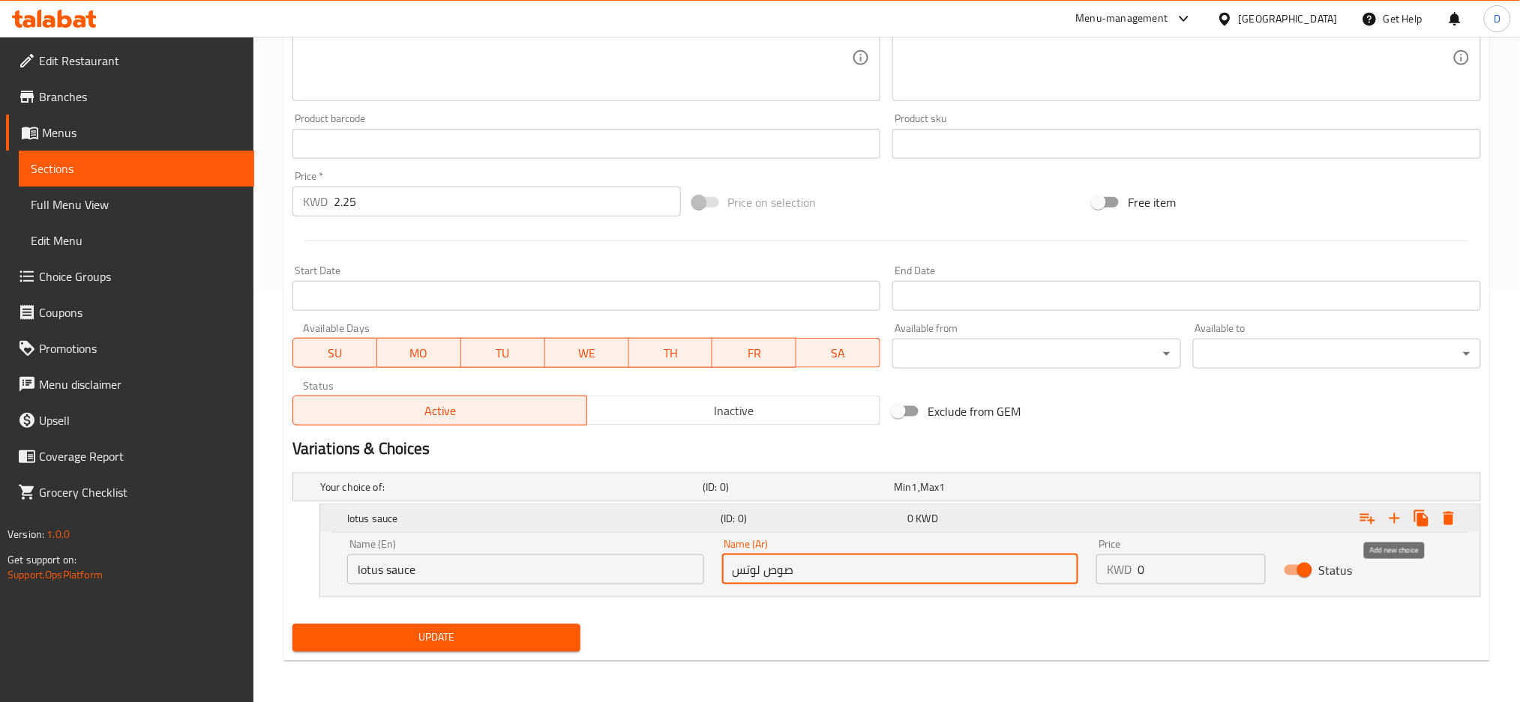
type input "صوص لوتس"
click at [1396, 521] on icon "Expand" at bounding box center [1394, 519] width 18 height 18
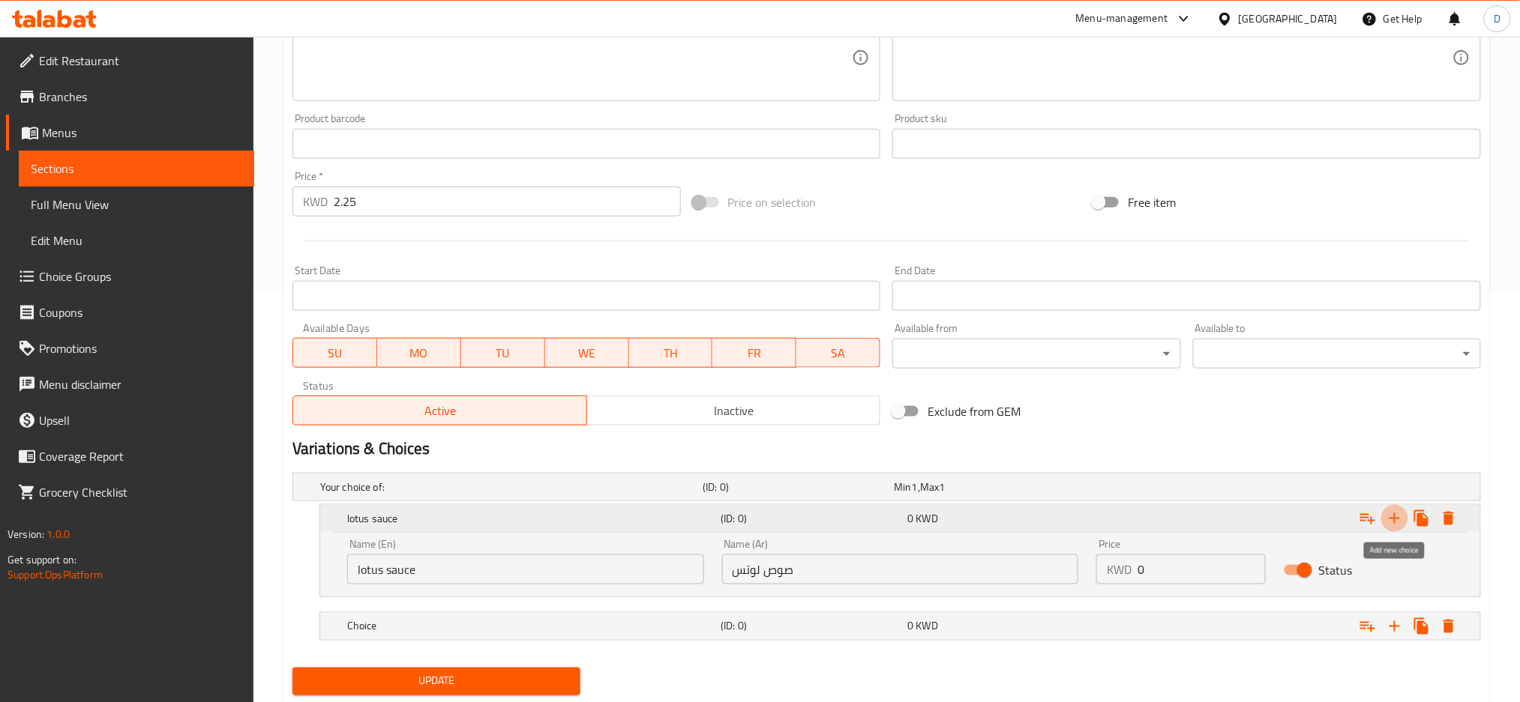
click at [1396, 521] on icon "Expand" at bounding box center [1394, 519] width 18 height 18
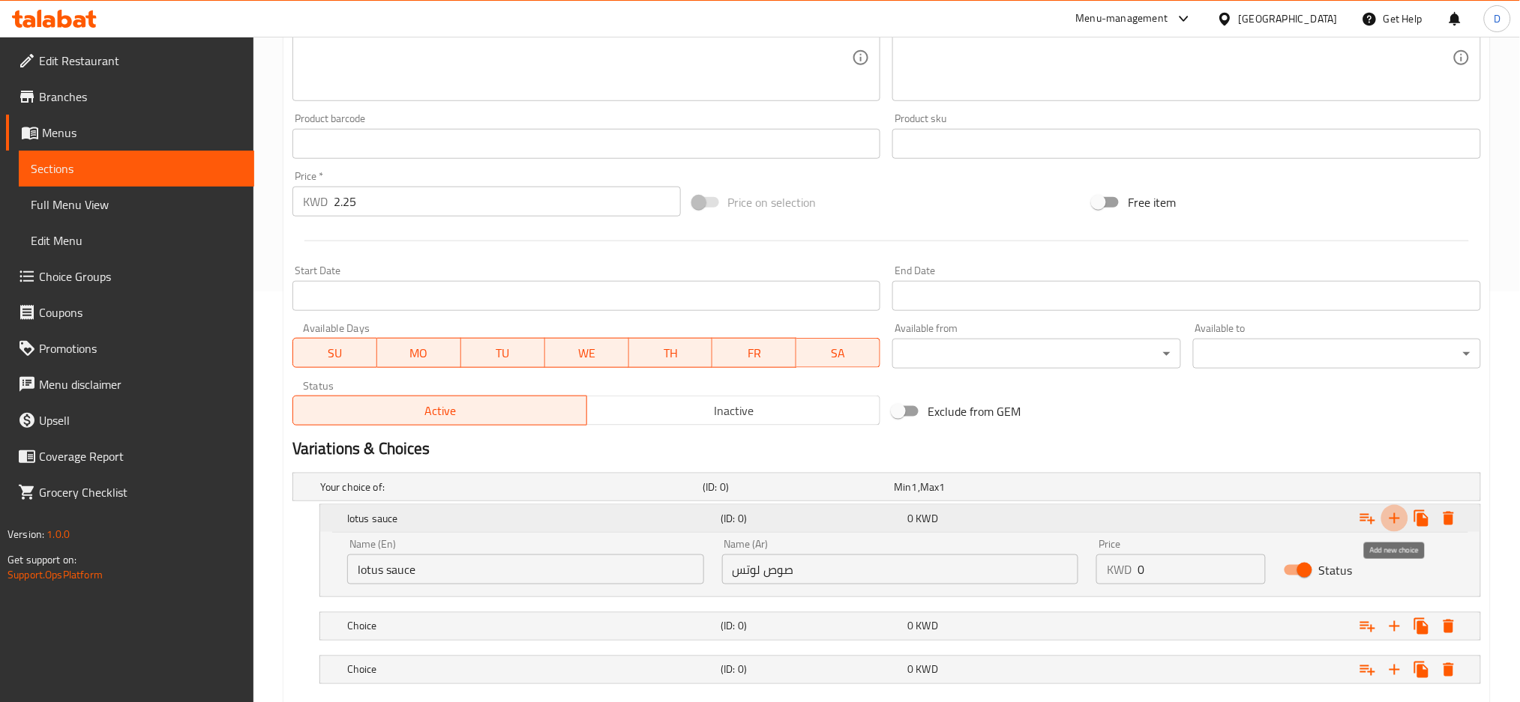
click at [1396, 521] on icon "Expand" at bounding box center [1394, 519] width 18 height 18
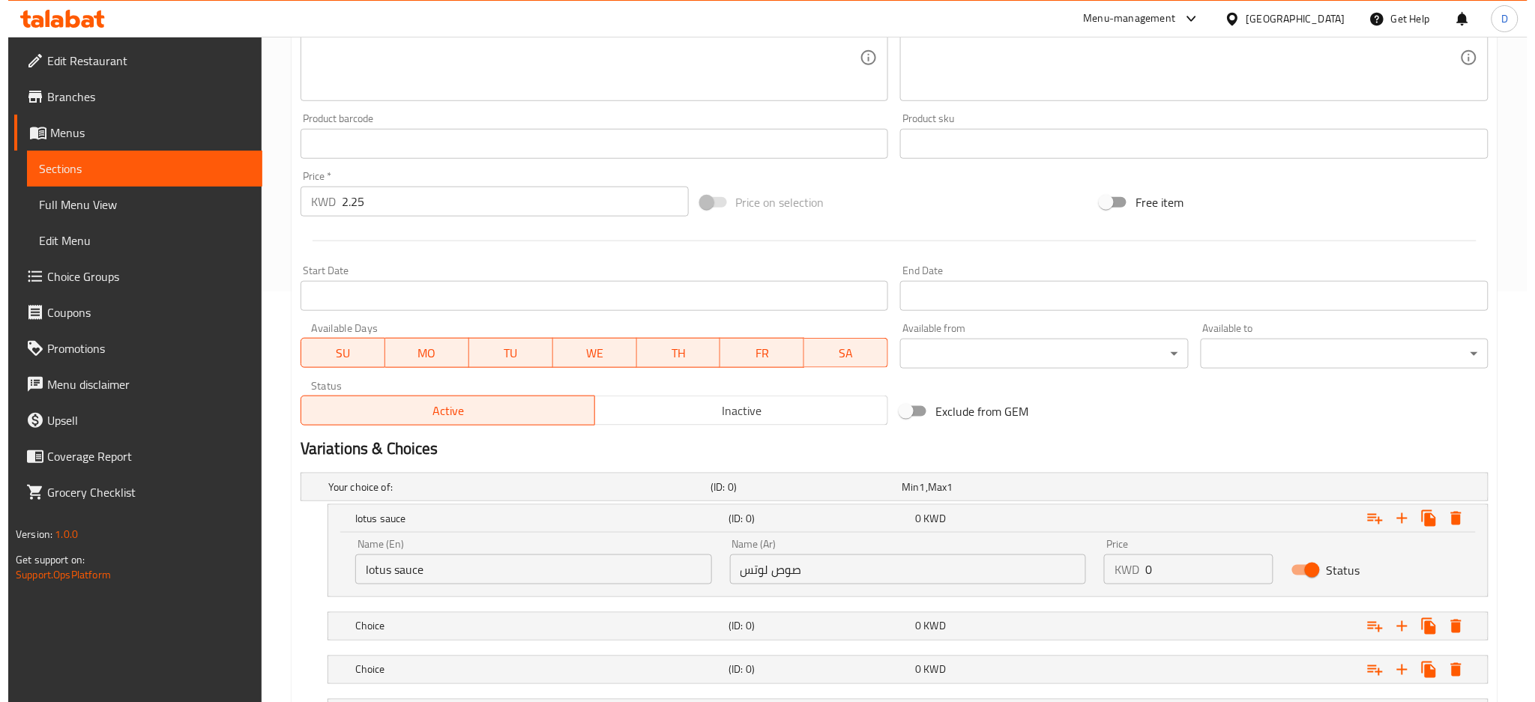
scroll to position [541, 0]
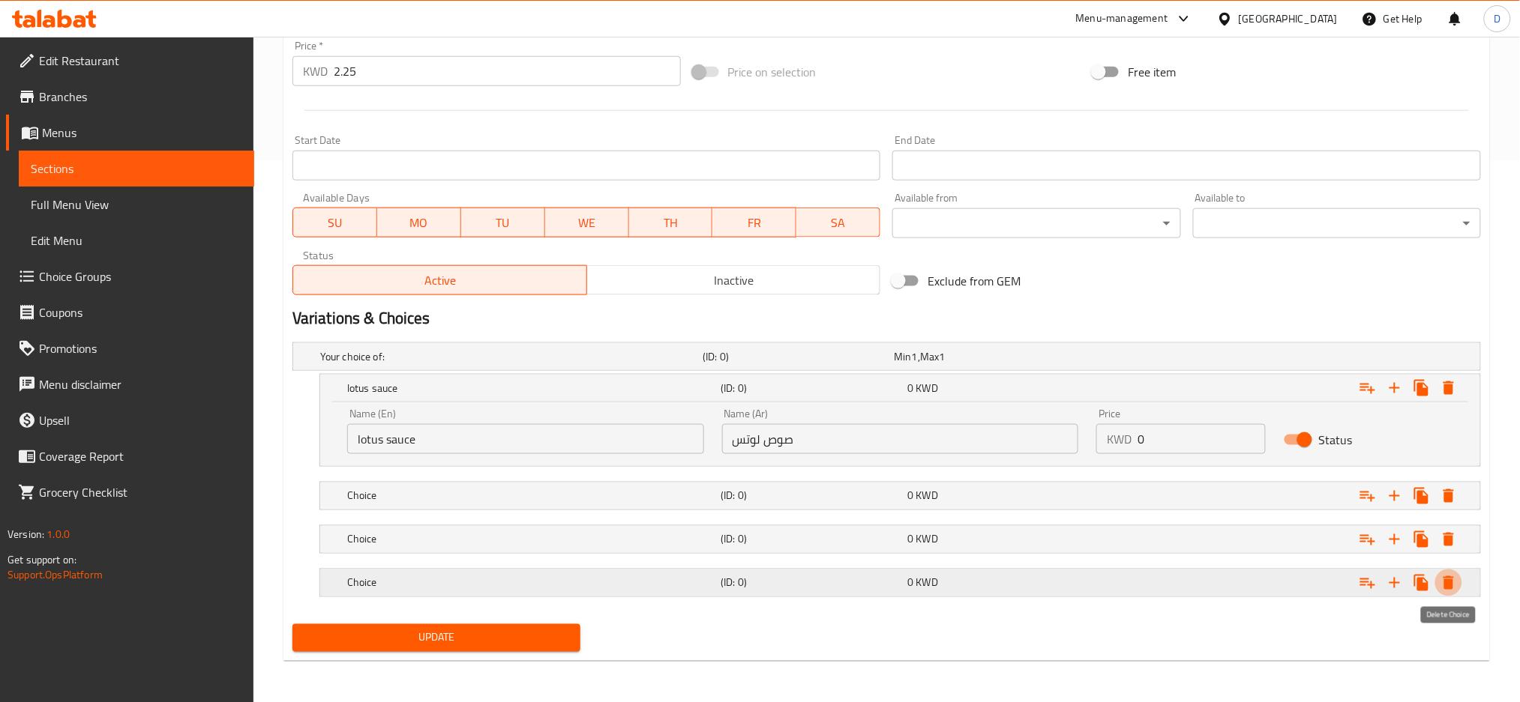
click at [1457, 585] on icon "Expand" at bounding box center [1448, 583] width 18 height 18
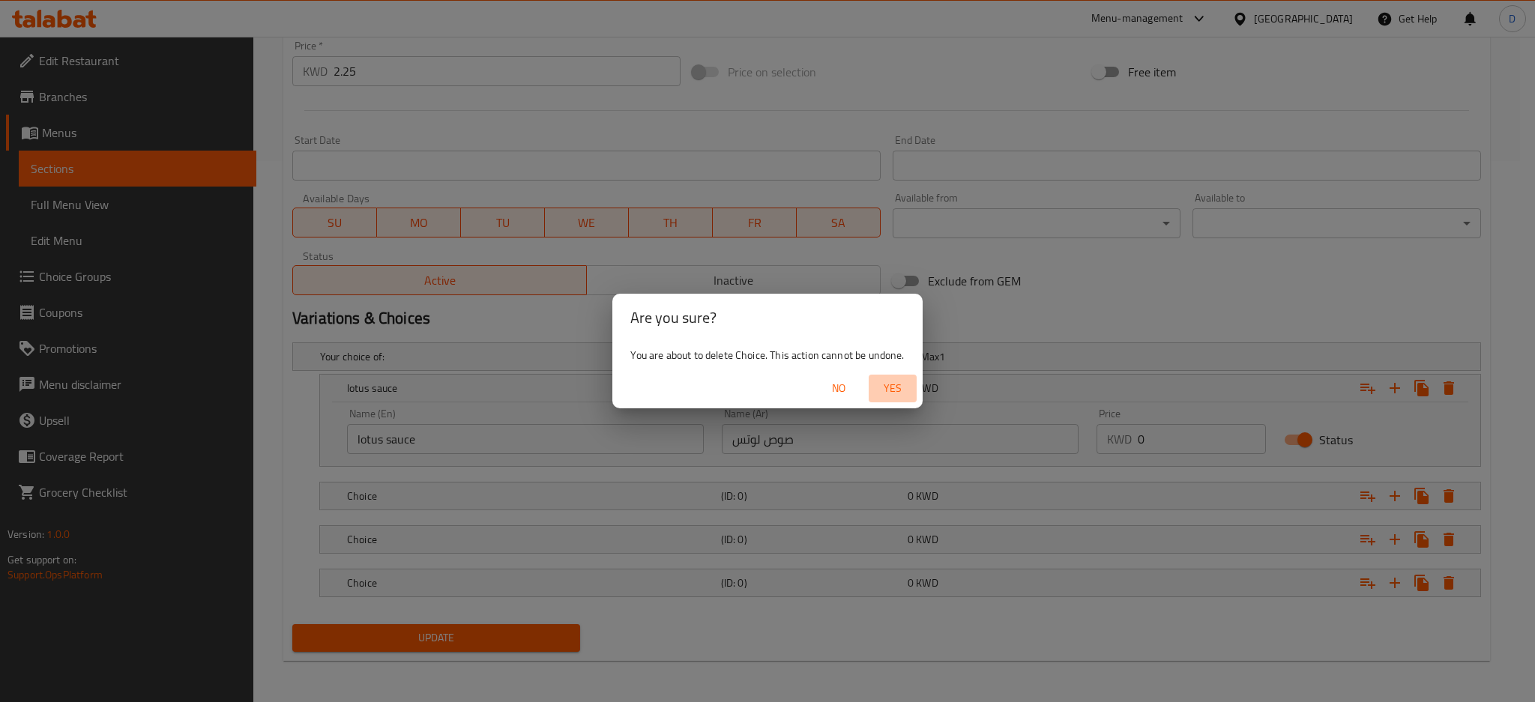
click at [906, 395] on span "Yes" at bounding box center [893, 388] width 36 height 19
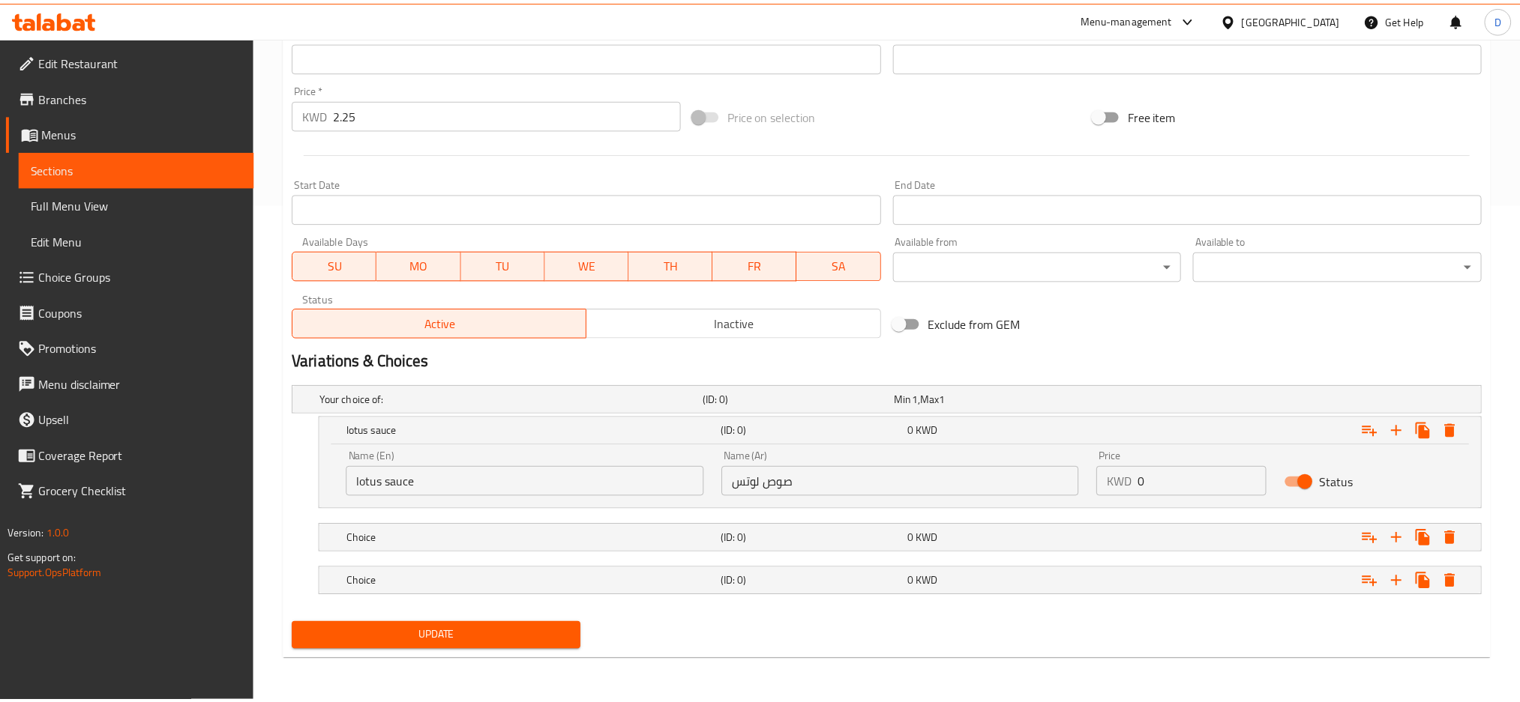
scroll to position [498, 0]
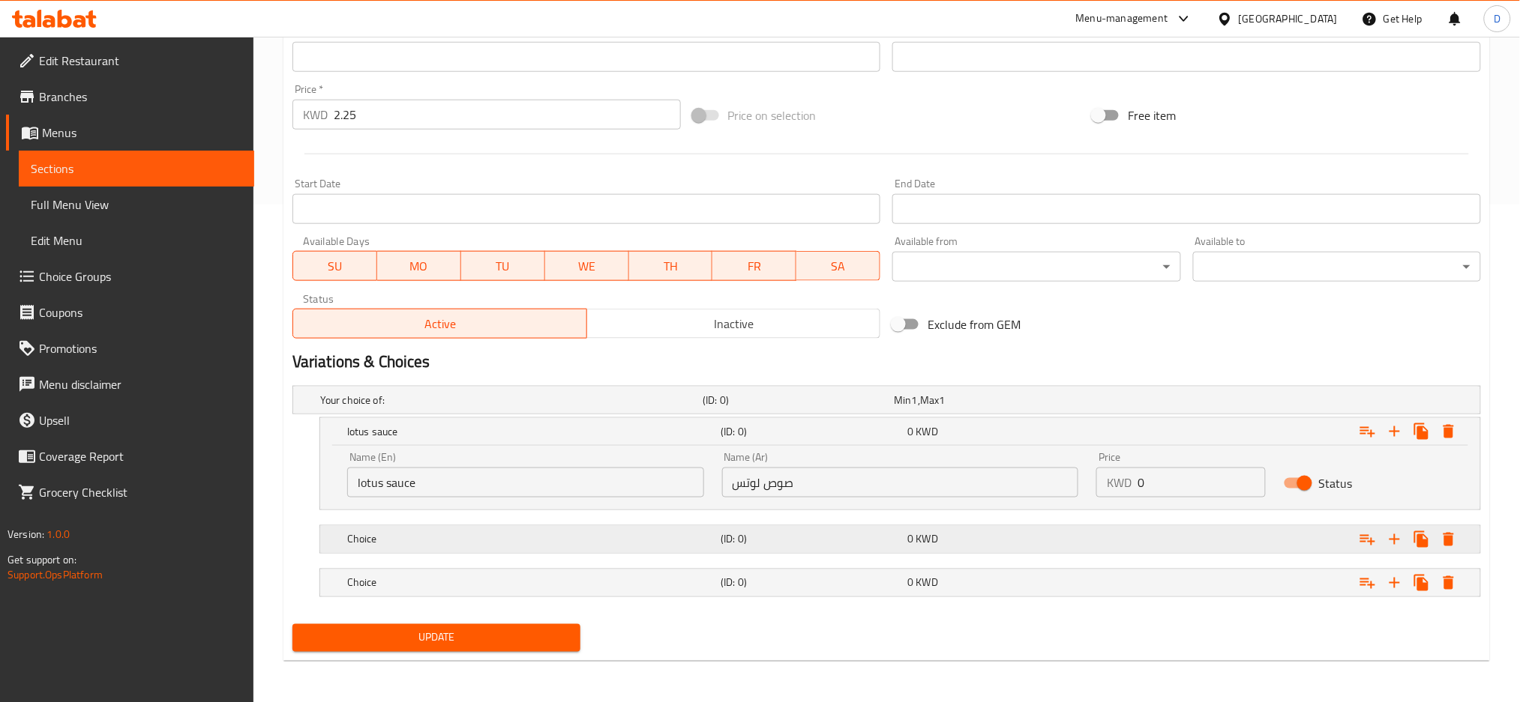
click at [750, 408] on h5 "(ID: 0)" at bounding box center [794, 400] width 185 height 15
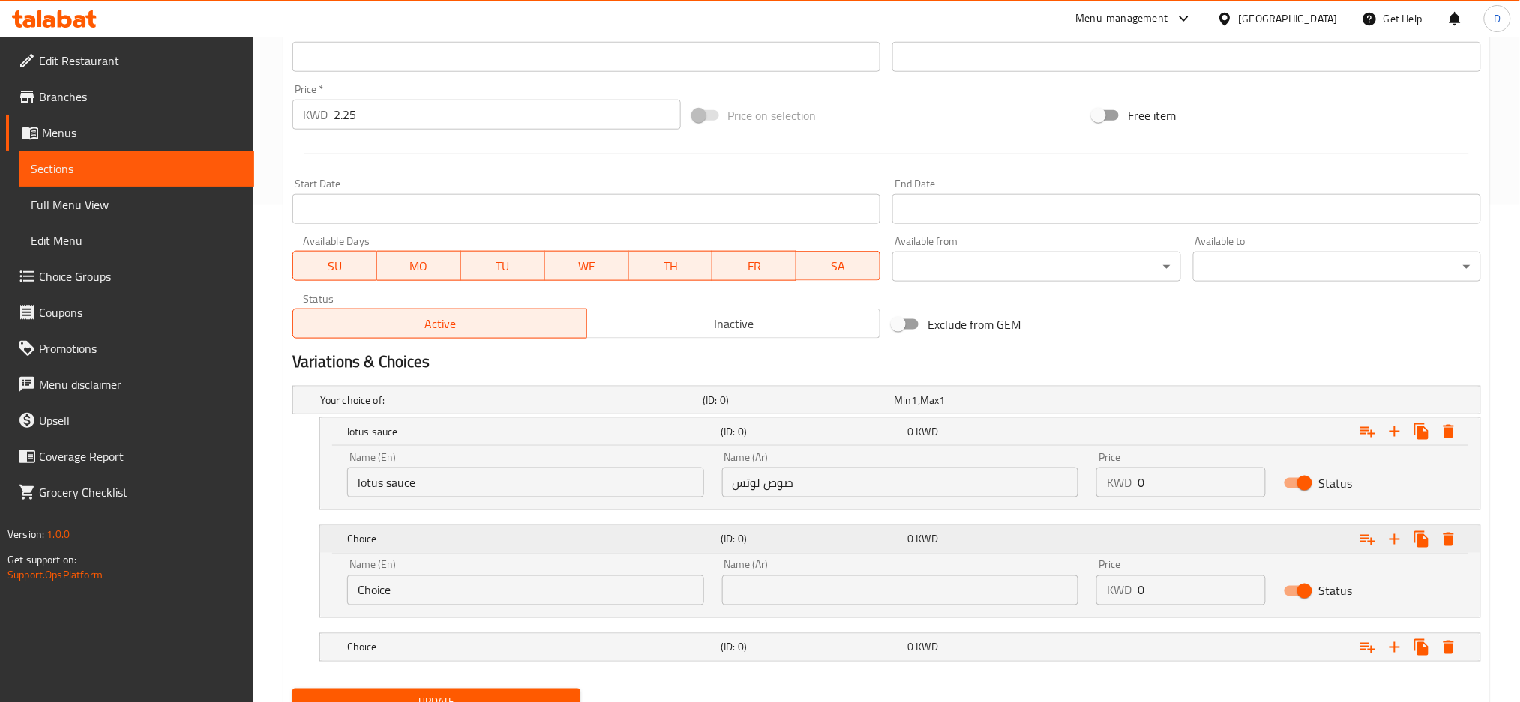
scroll to position [562, 0]
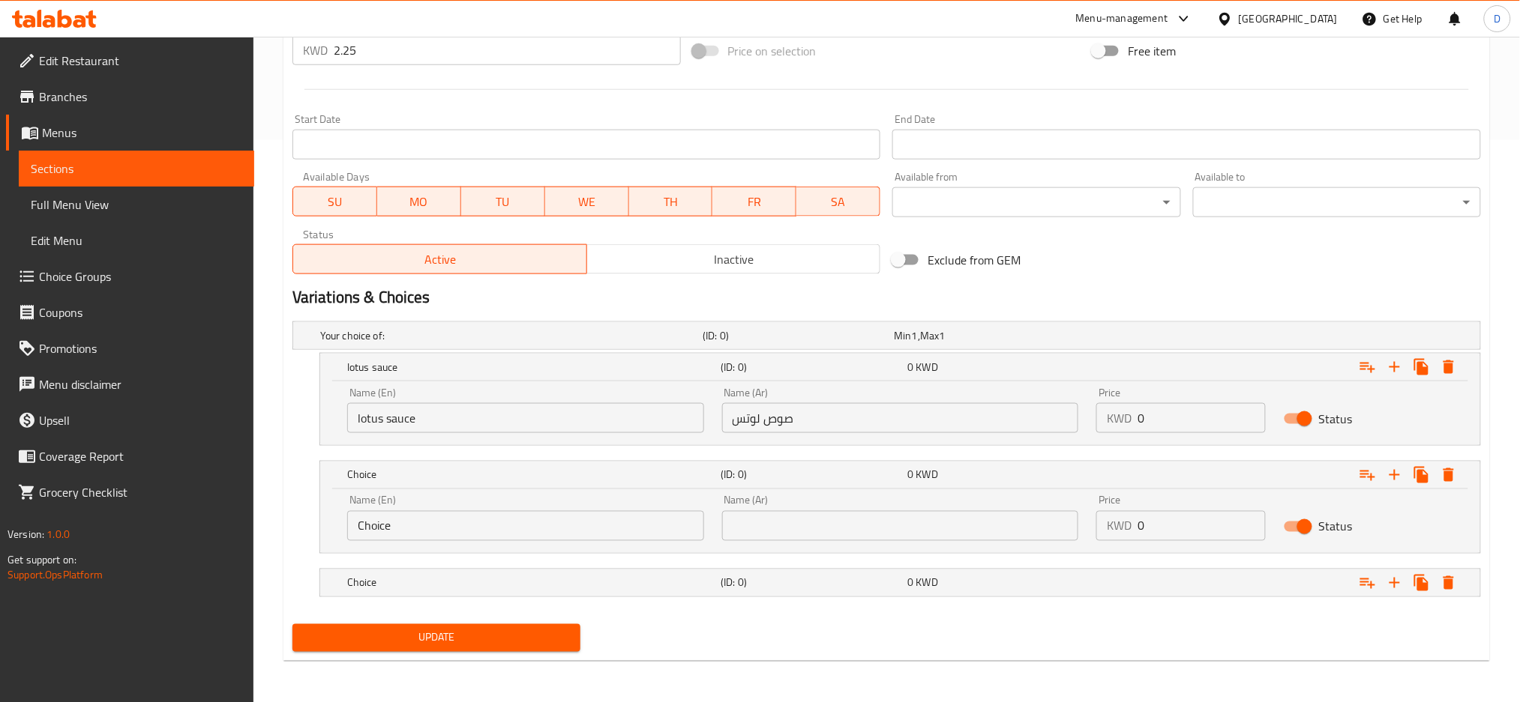
click at [598, 519] on input "Choice" at bounding box center [525, 526] width 357 height 30
type input "pistachio sauce"
type input "ص"
type input "صوص بستاشيو"
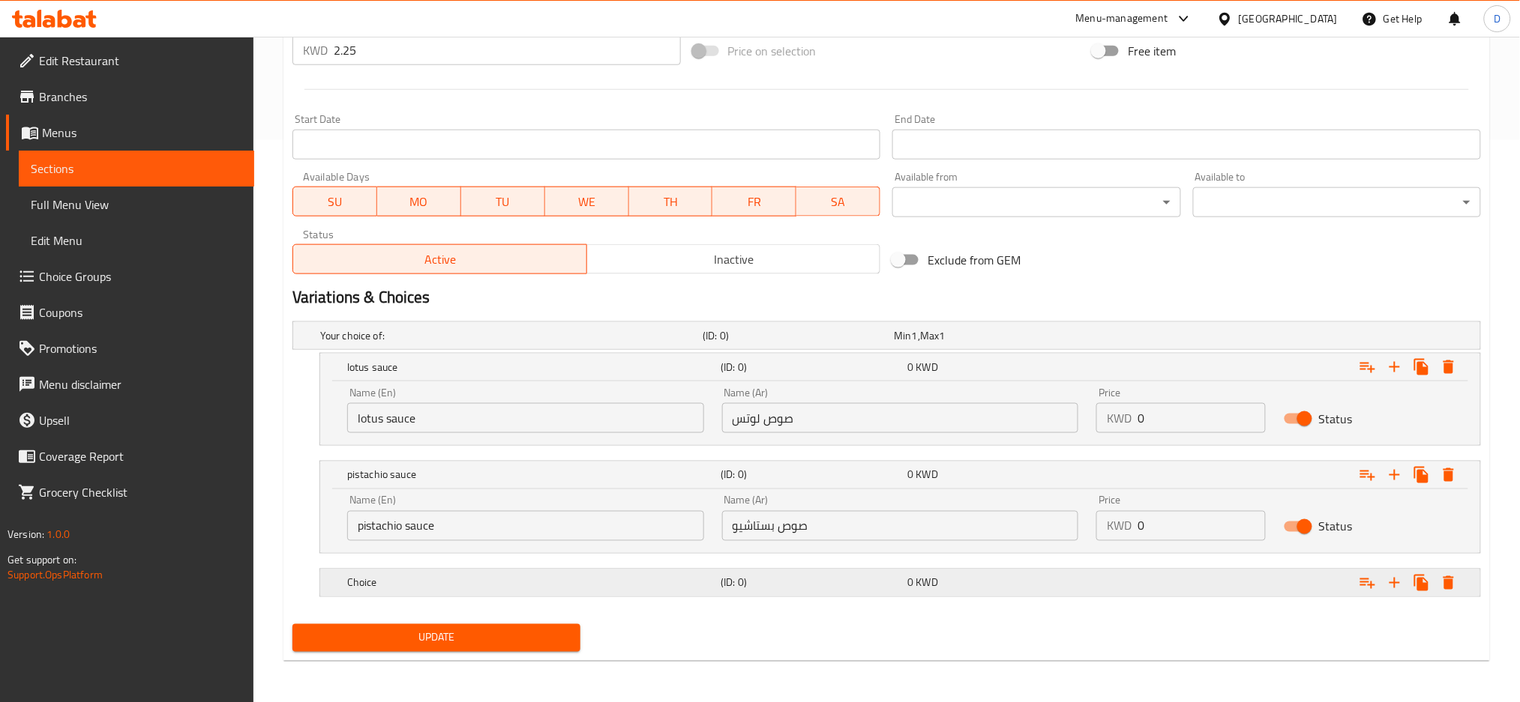
click at [1054, 343] on div "0 KWD" at bounding box center [986, 335] width 185 height 15
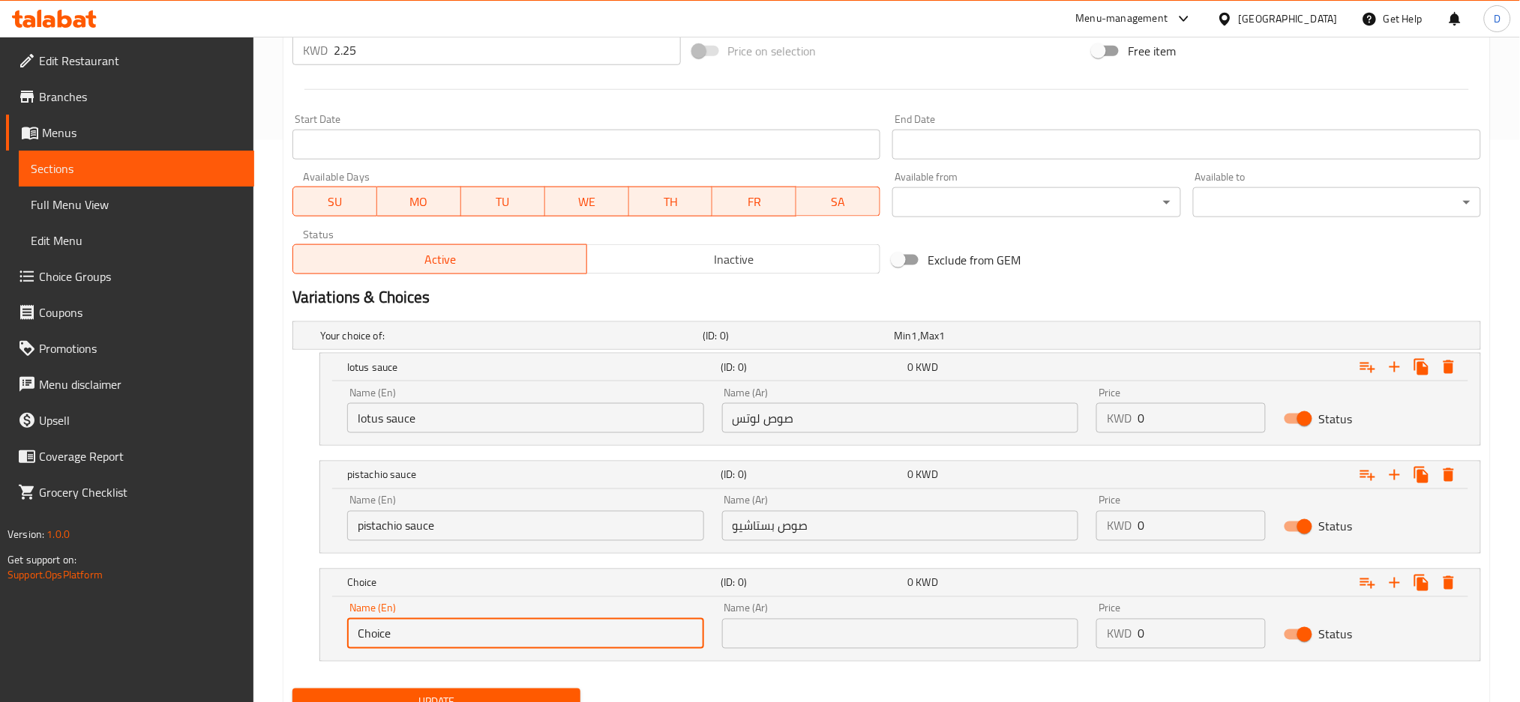
click at [588, 625] on input "Choice" at bounding box center [525, 634] width 357 height 30
type input "kinder sauce"
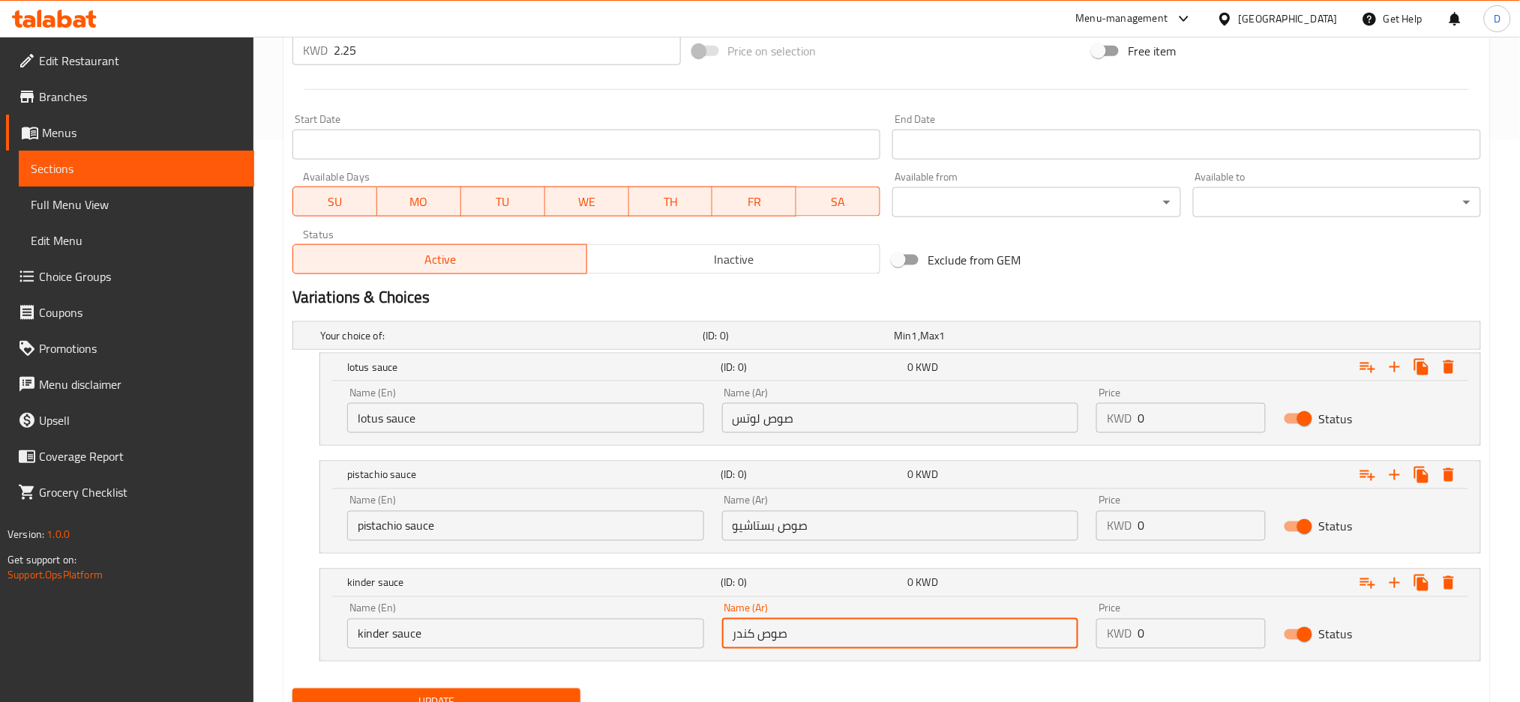
type input "صوص كندر"
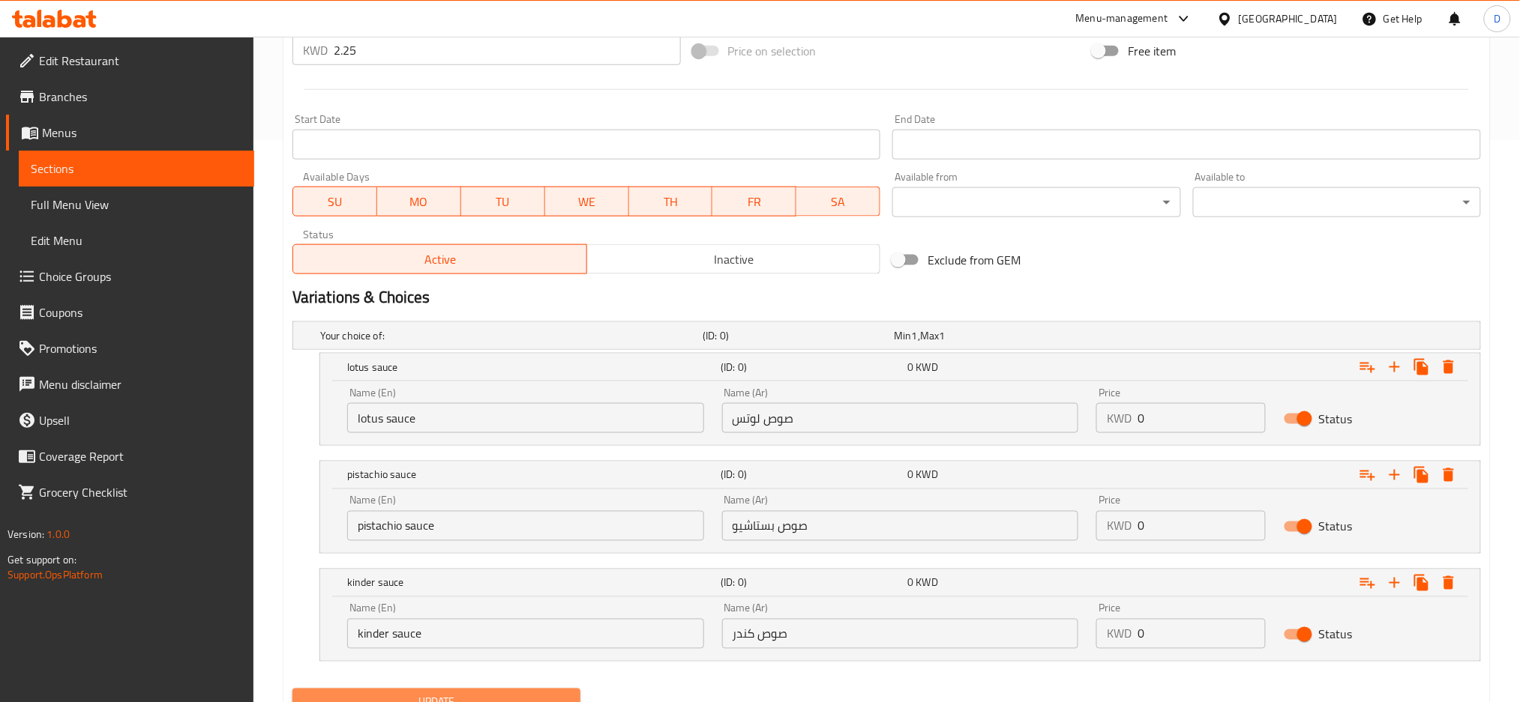
click at [526, 693] on span "Update" at bounding box center [436, 702] width 264 height 19
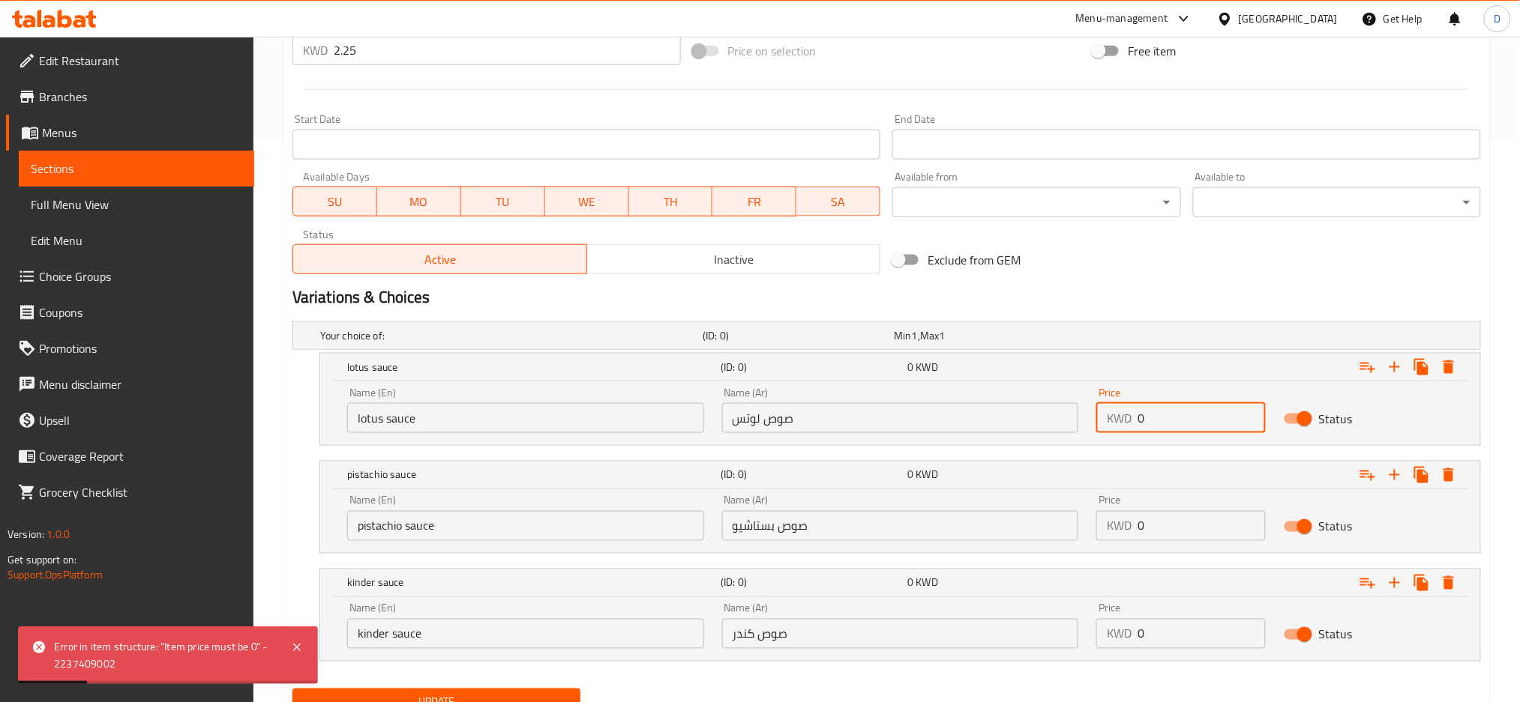
click at [1167, 421] on input "0" at bounding box center [1201, 418] width 128 height 30
type input "2.25"
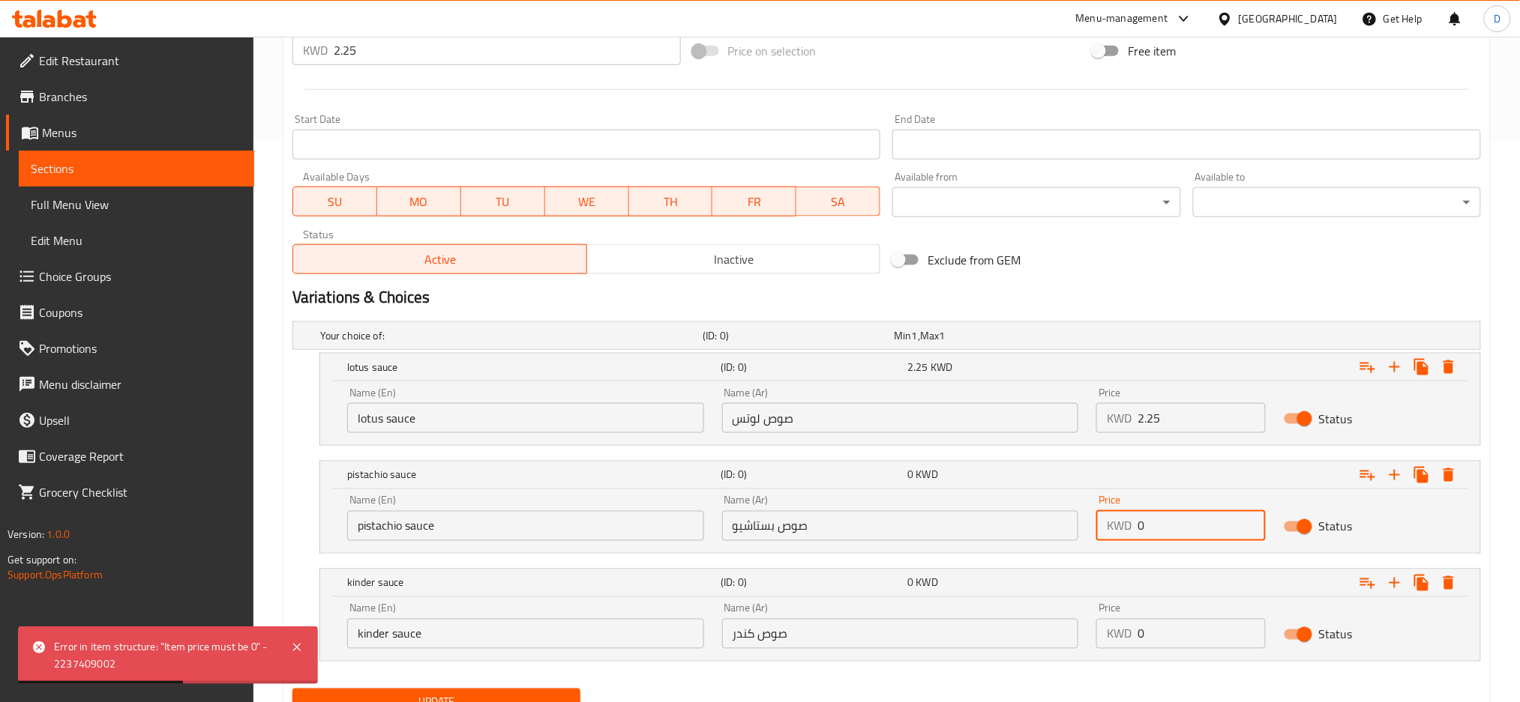
click at [1178, 517] on input "0" at bounding box center [1201, 526] width 128 height 30
type input "2.25"
click at [1176, 627] on input "0" at bounding box center [1201, 634] width 128 height 30
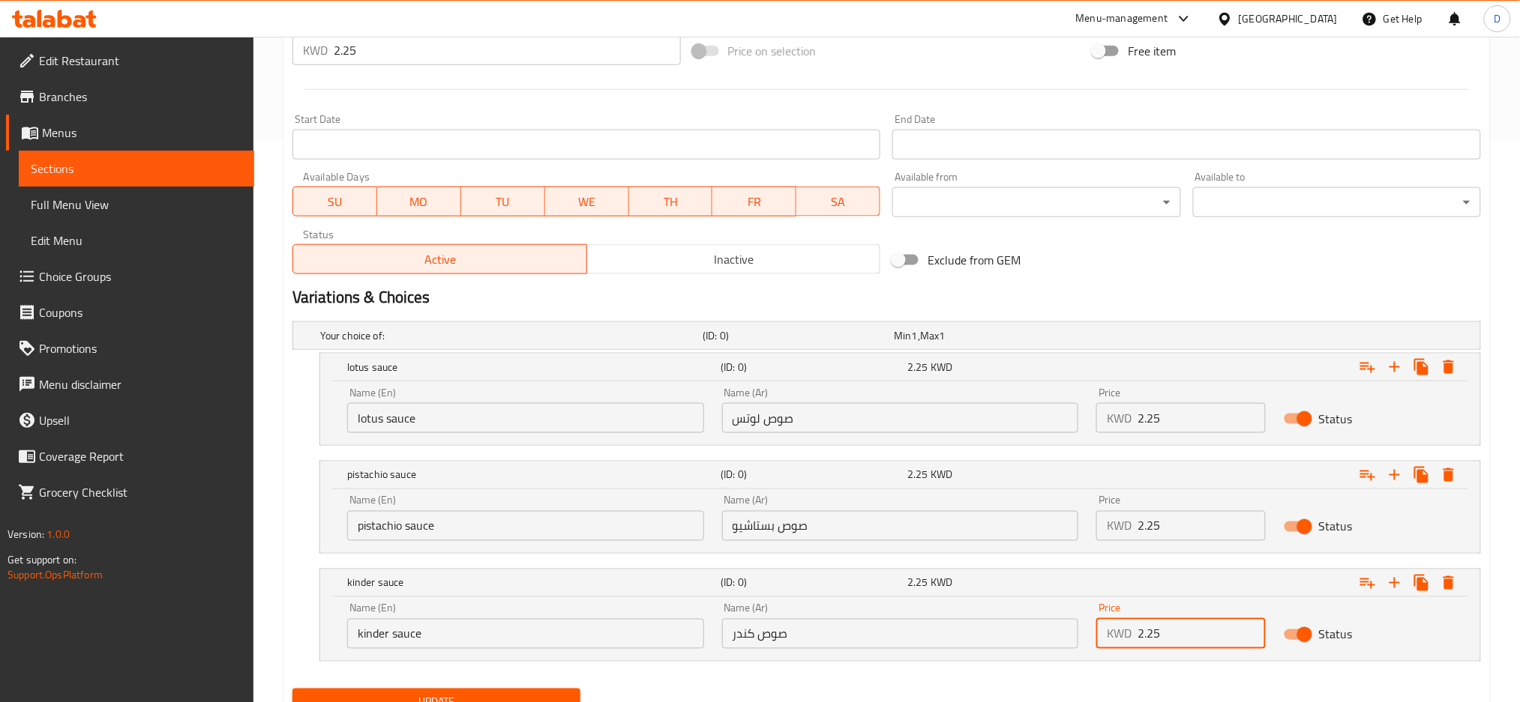
type input "2.25"
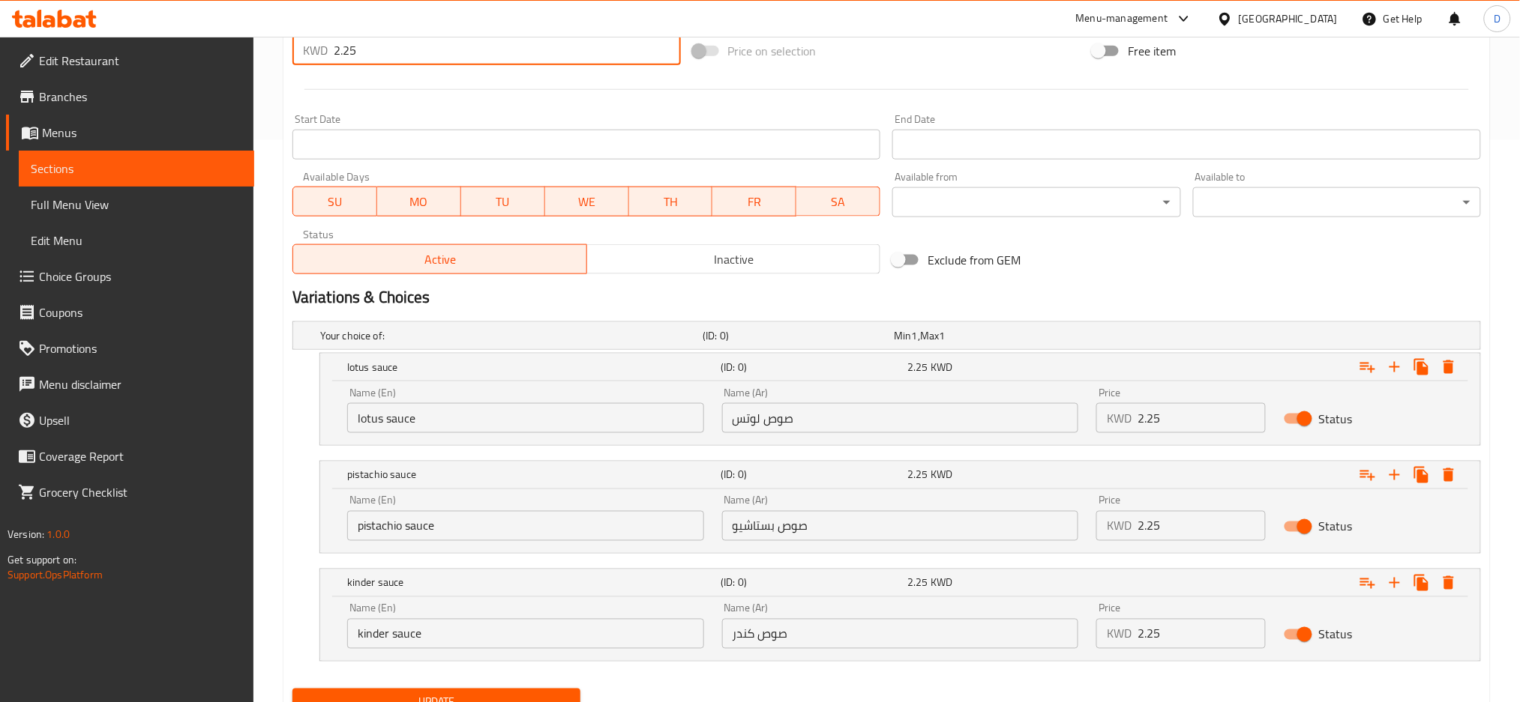
click at [545, 58] on input "2.25" at bounding box center [507, 50] width 347 height 30
type input "2"
type input "0"
click at [1397, 371] on icon "Expand" at bounding box center [1394, 367] width 18 height 18
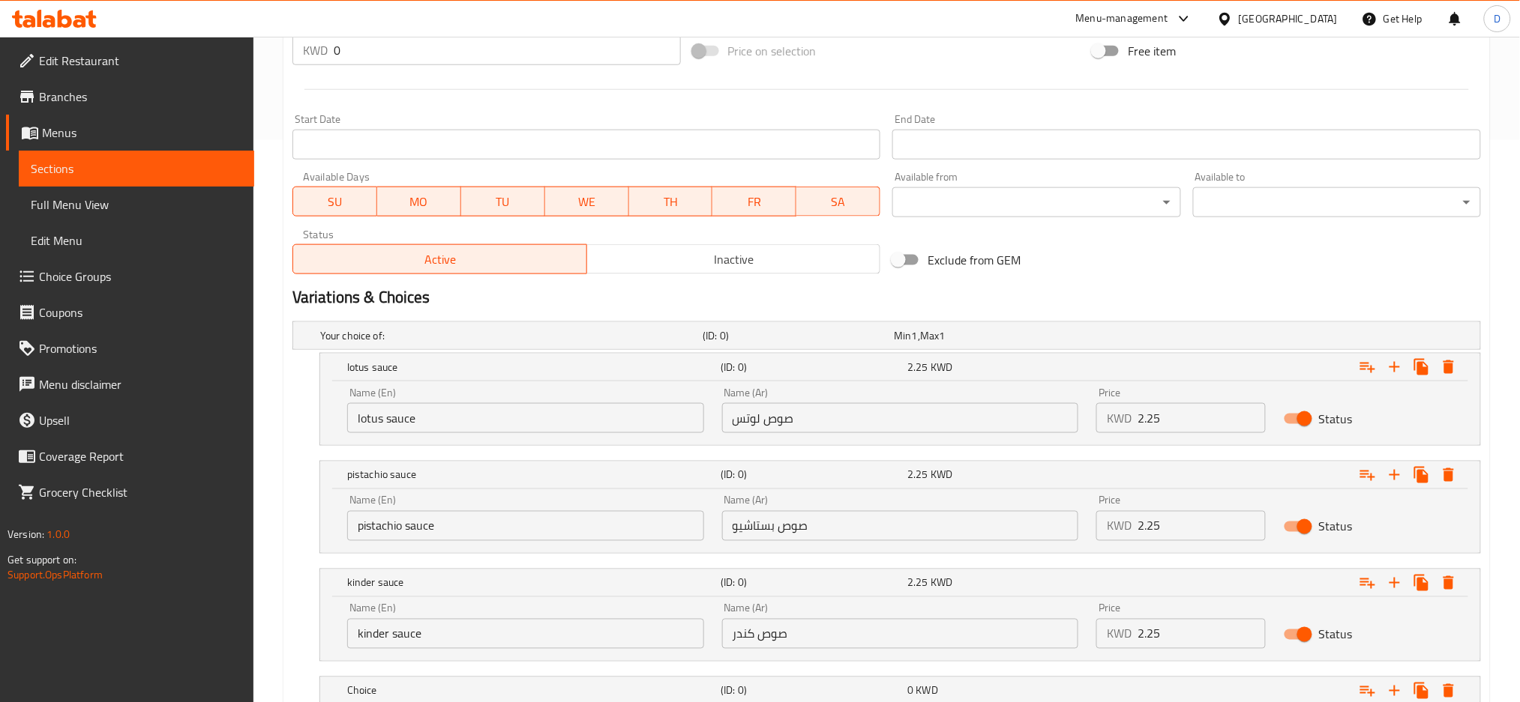
scroll to position [670, 0]
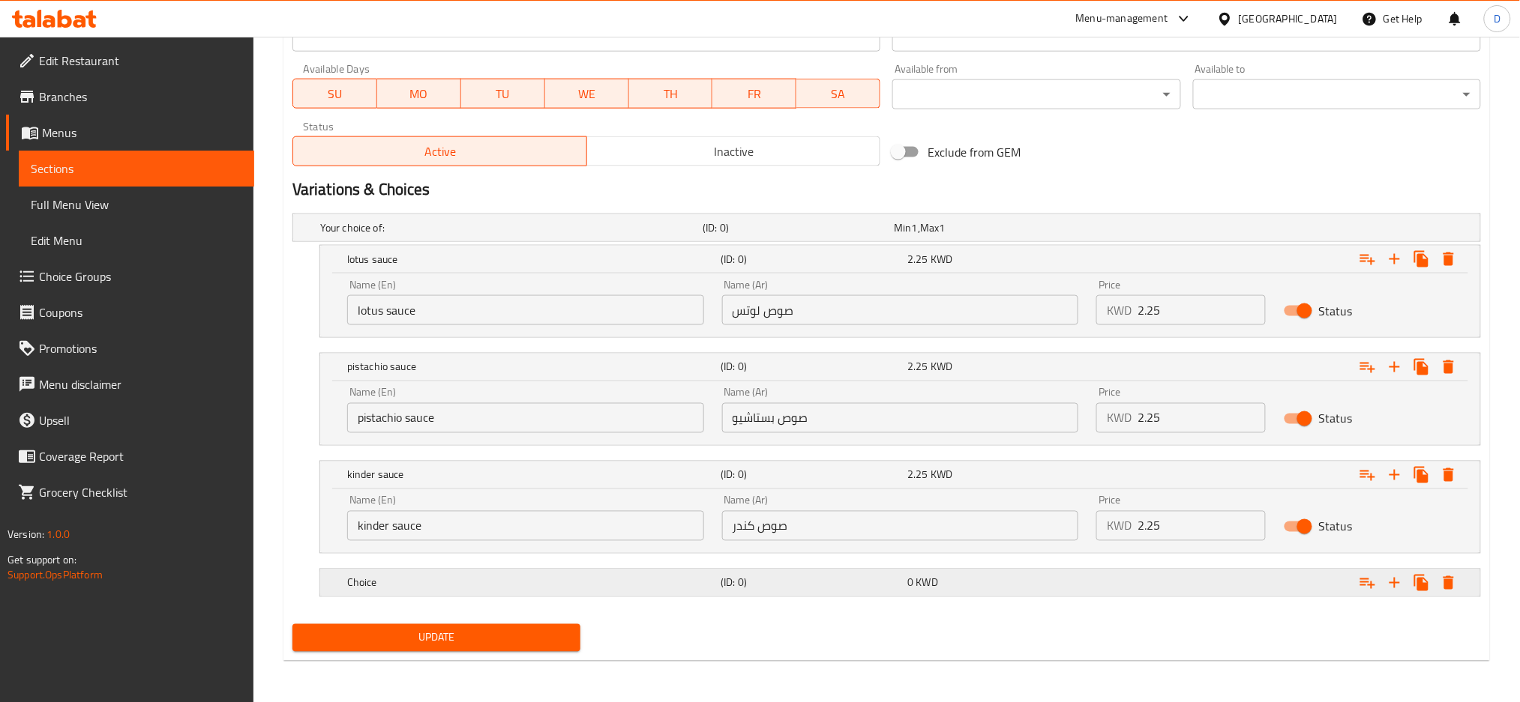
click at [681, 235] on h5 "Choice" at bounding box center [508, 227] width 376 height 15
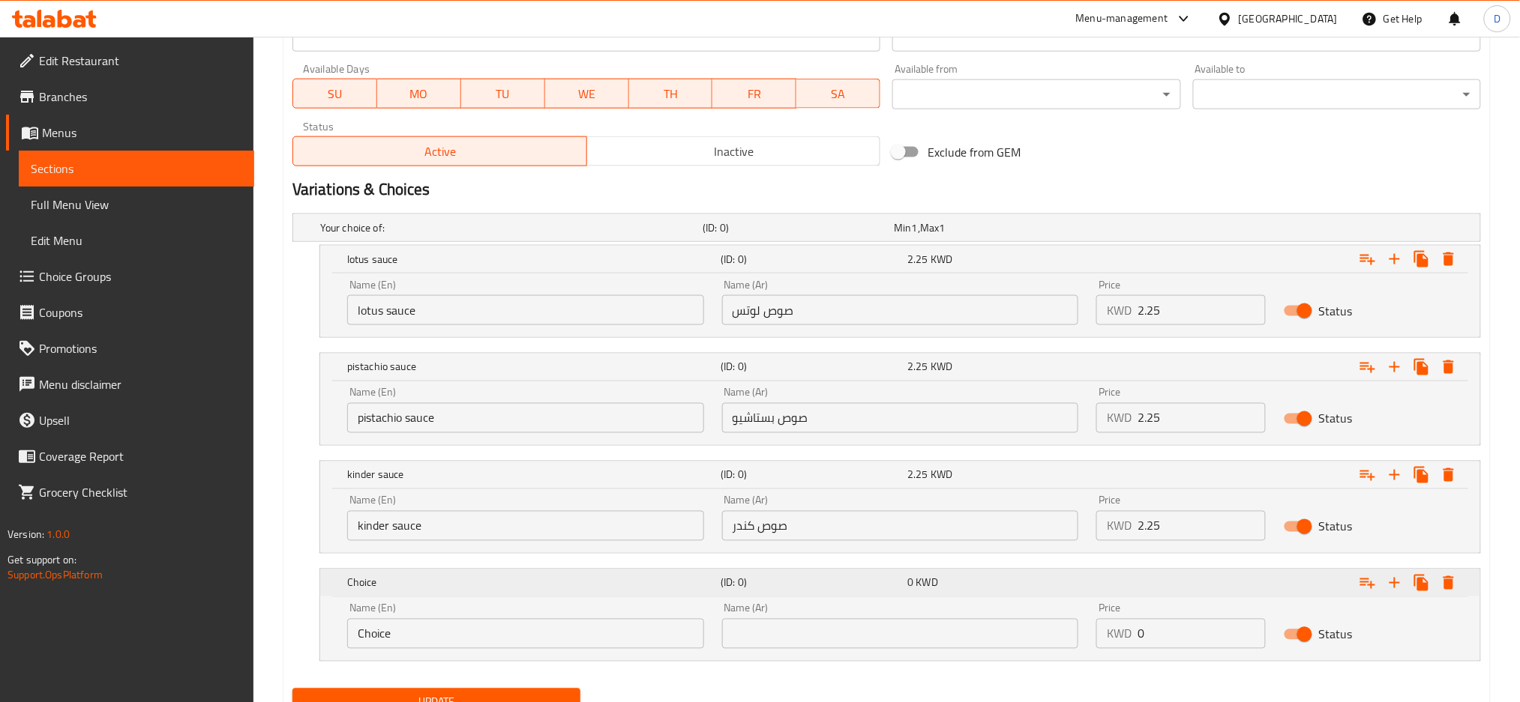
scroll to position [735, 0]
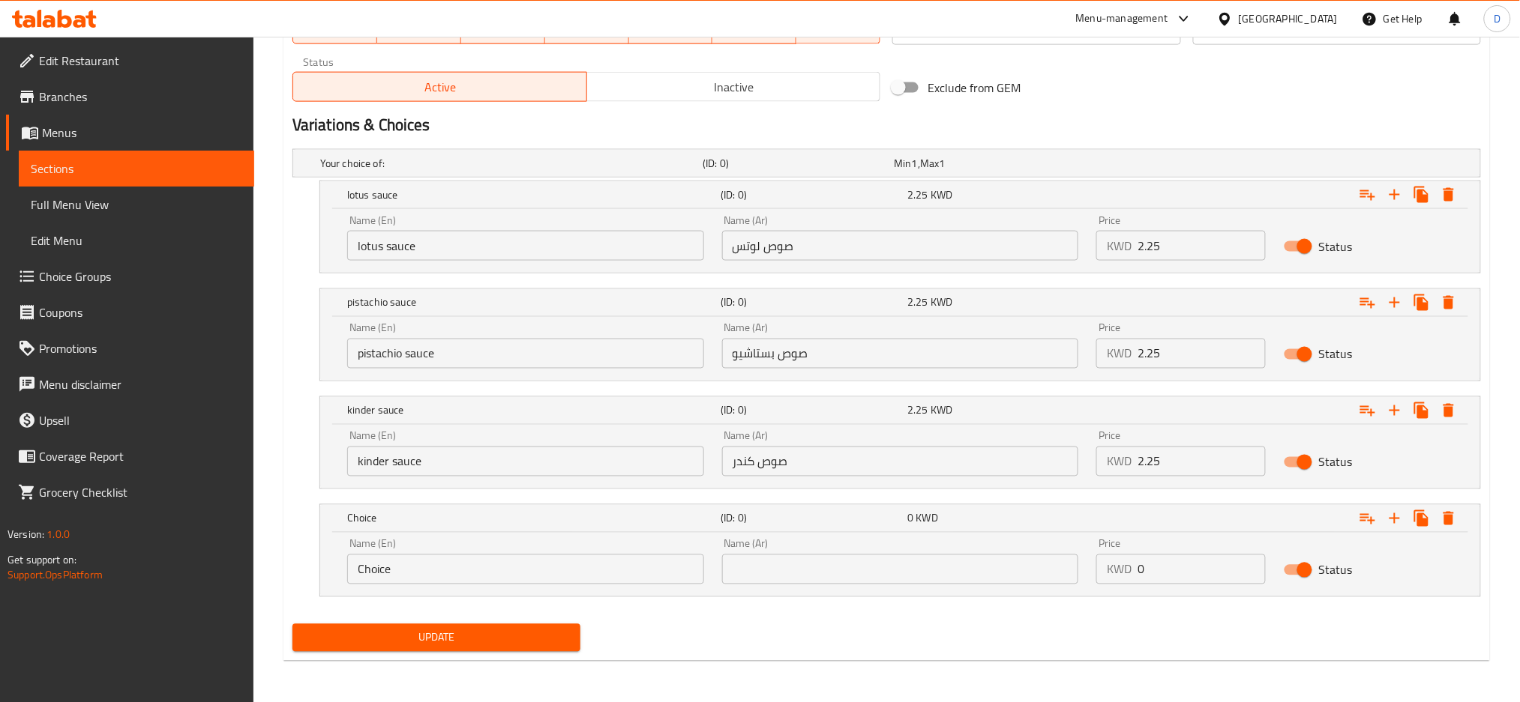
click at [586, 562] on input "Choice" at bounding box center [525, 570] width 357 height 30
type input "nutella sauce"
type input "صوص نوتيلا"
click at [496, 643] on span "Update" at bounding box center [436, 638] width 264 height 19
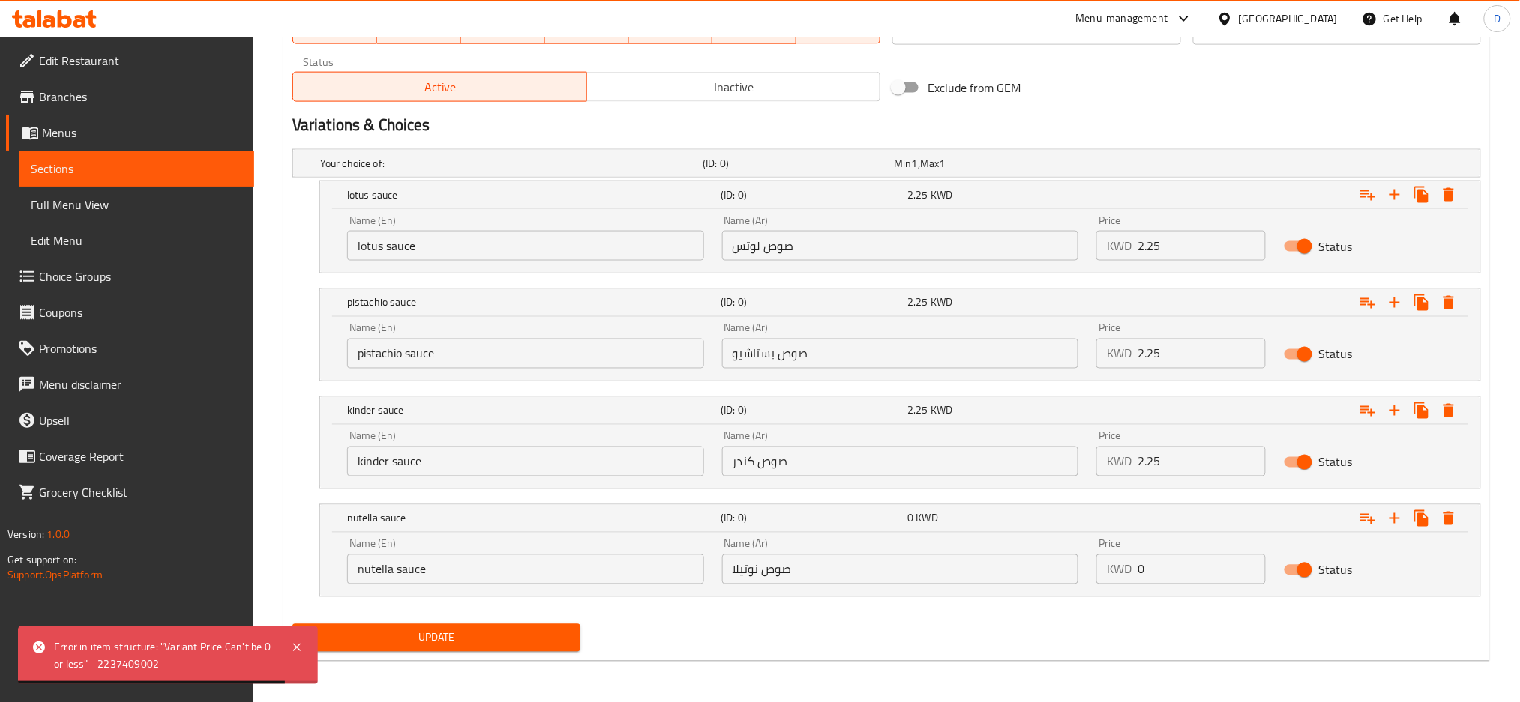
click at [1170, 562] on input "0" at bounding box center [1201, 570] width 128 height 30
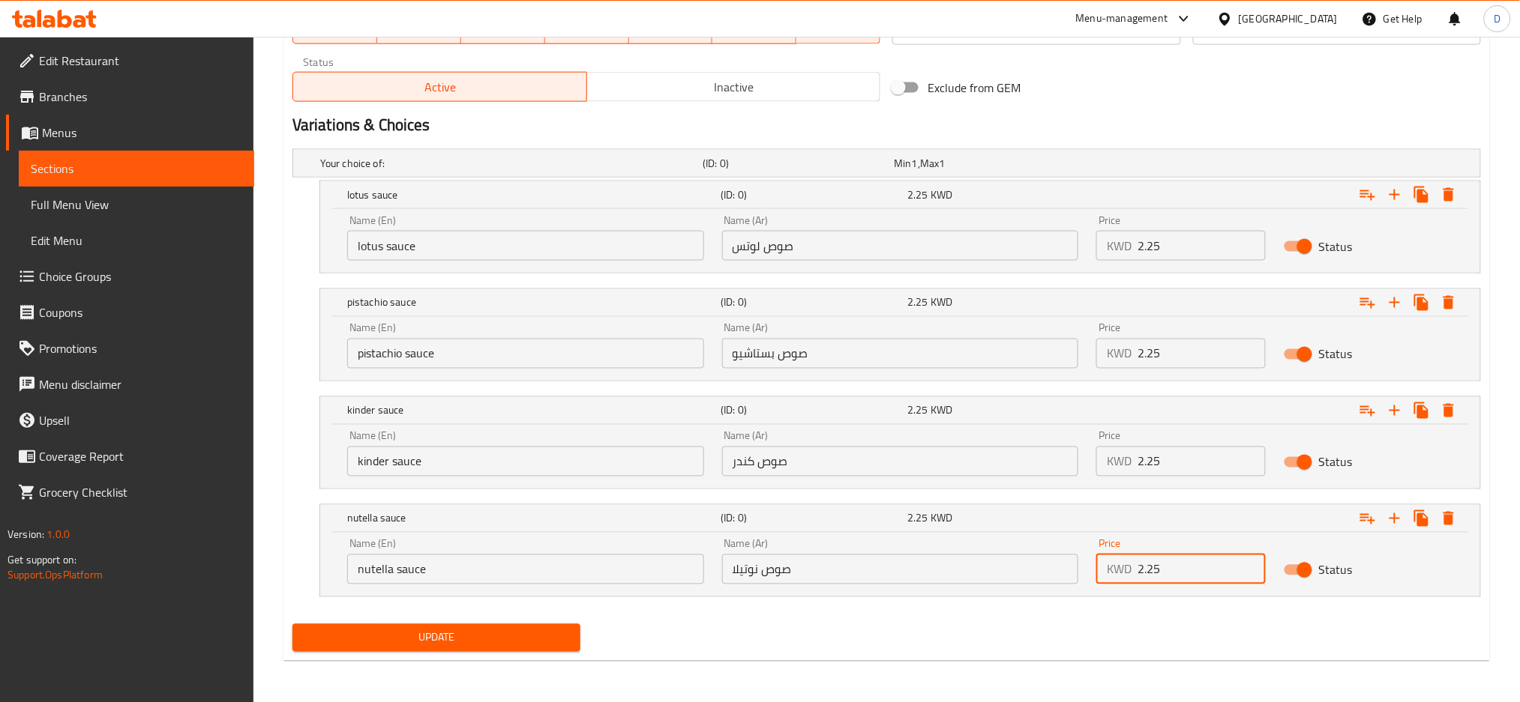
type input "2.25"
click at [528, 644] on span "Update" at bounding box center [436, 638] width 264 height 19
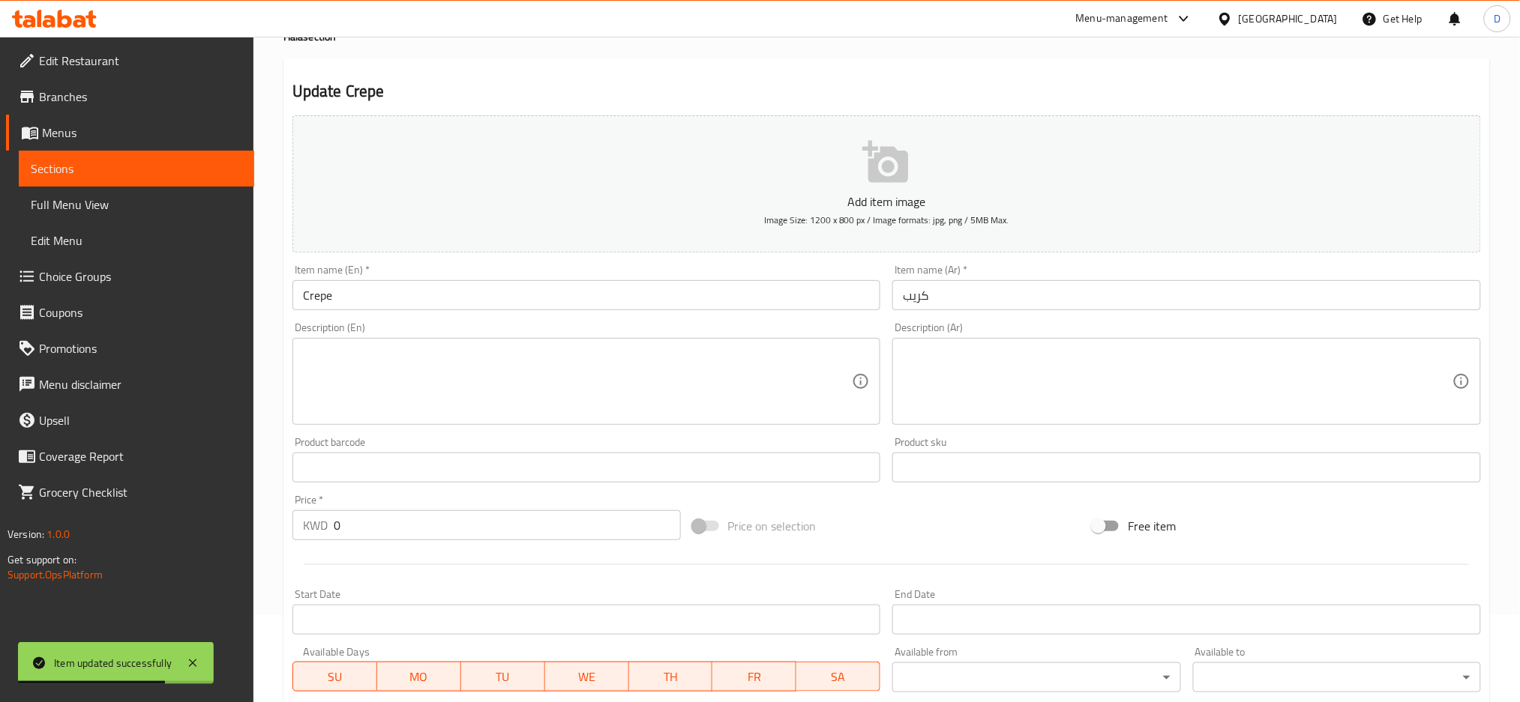
scroll to position [0, 0]
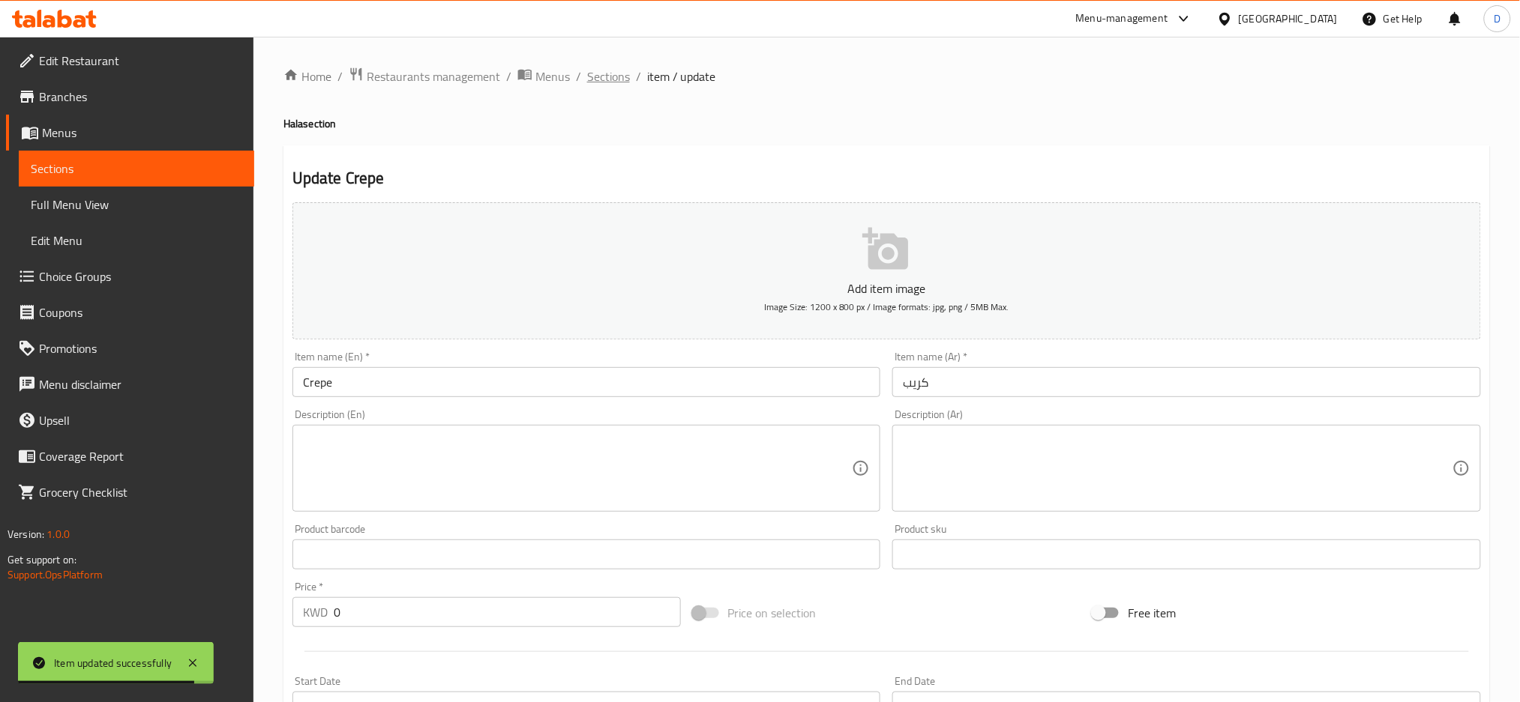
click at [610, 83] on span "Sections" at bounding box center [608, 76] width 43 height 18
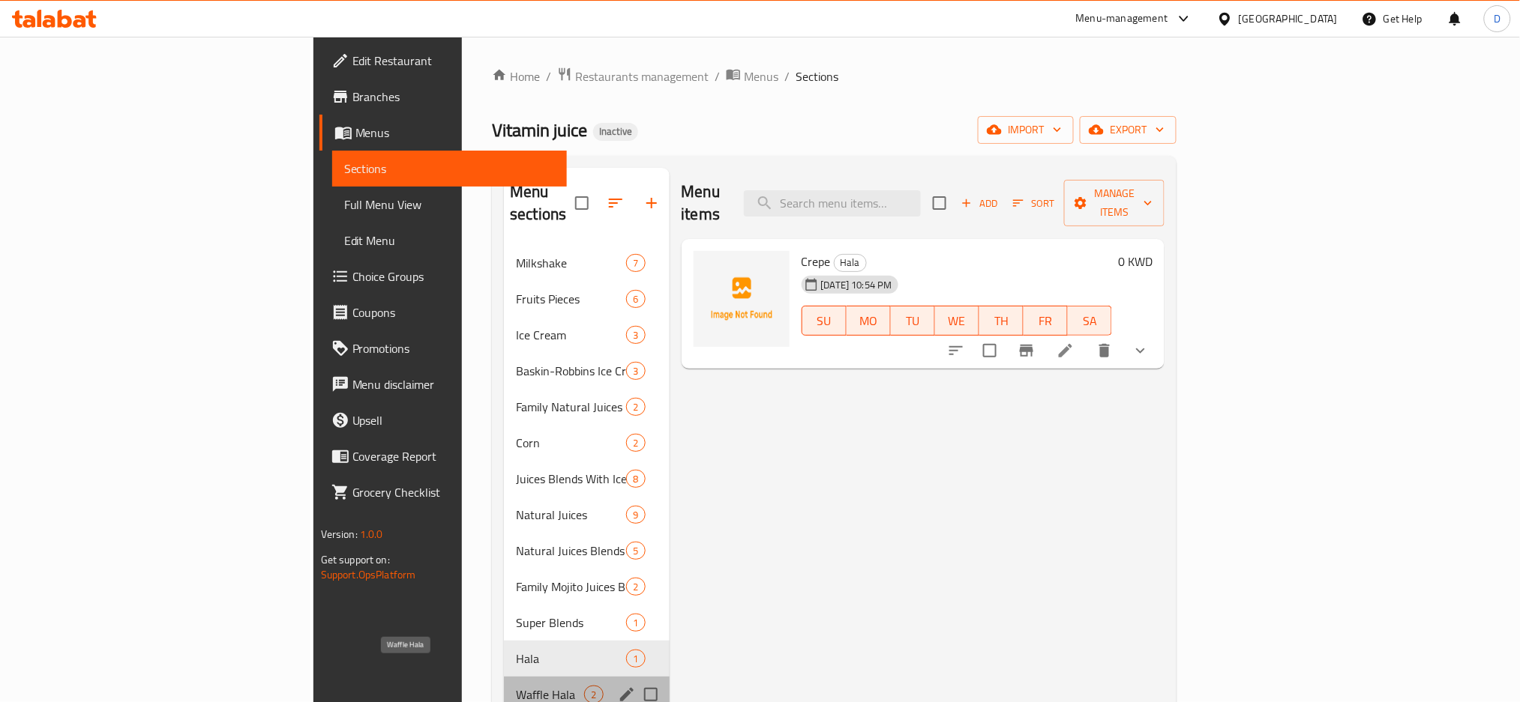
click at [516, 686] on span "Waffle Hala" at bounding box center [550, 695] width 68 height 18
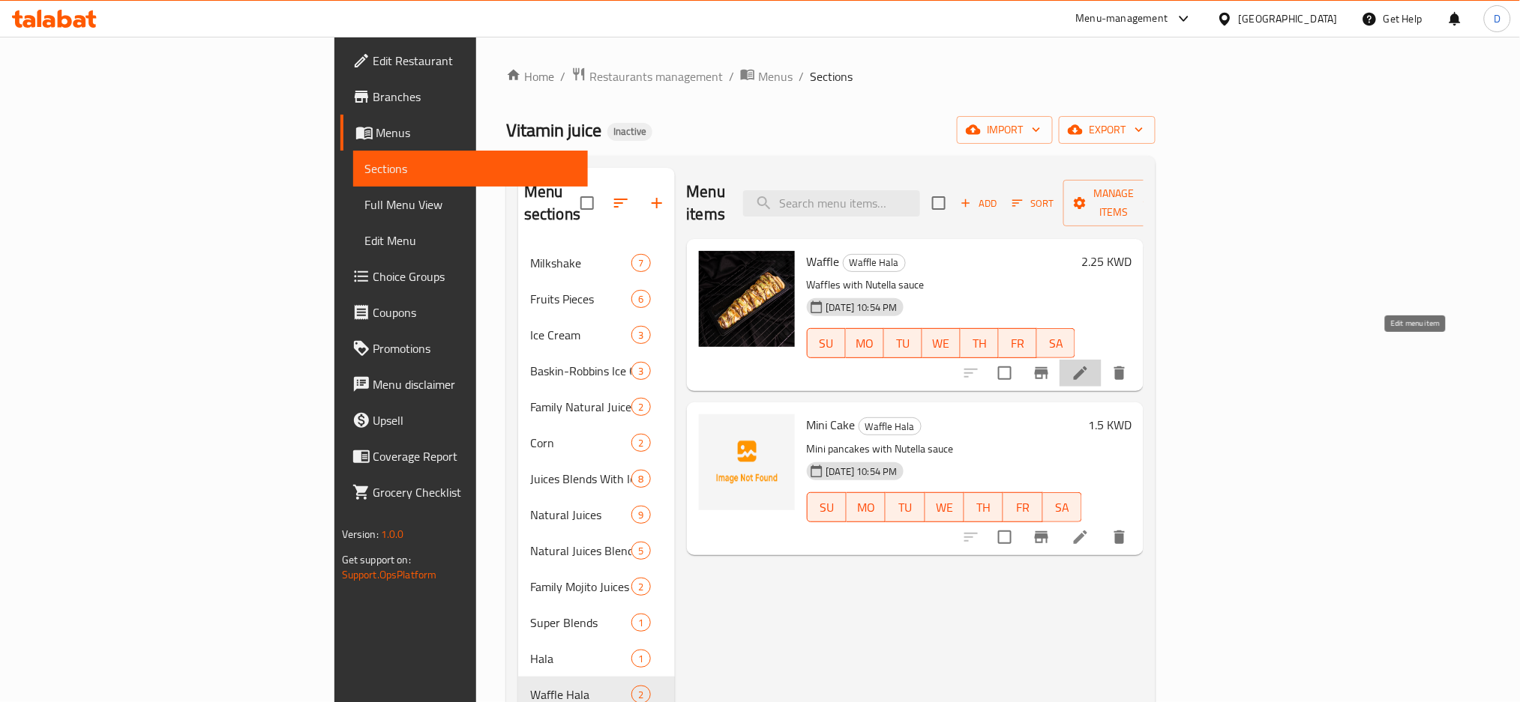
click at [1089, 364] on icon at bounding box center [1080, 373] width 18 height 18
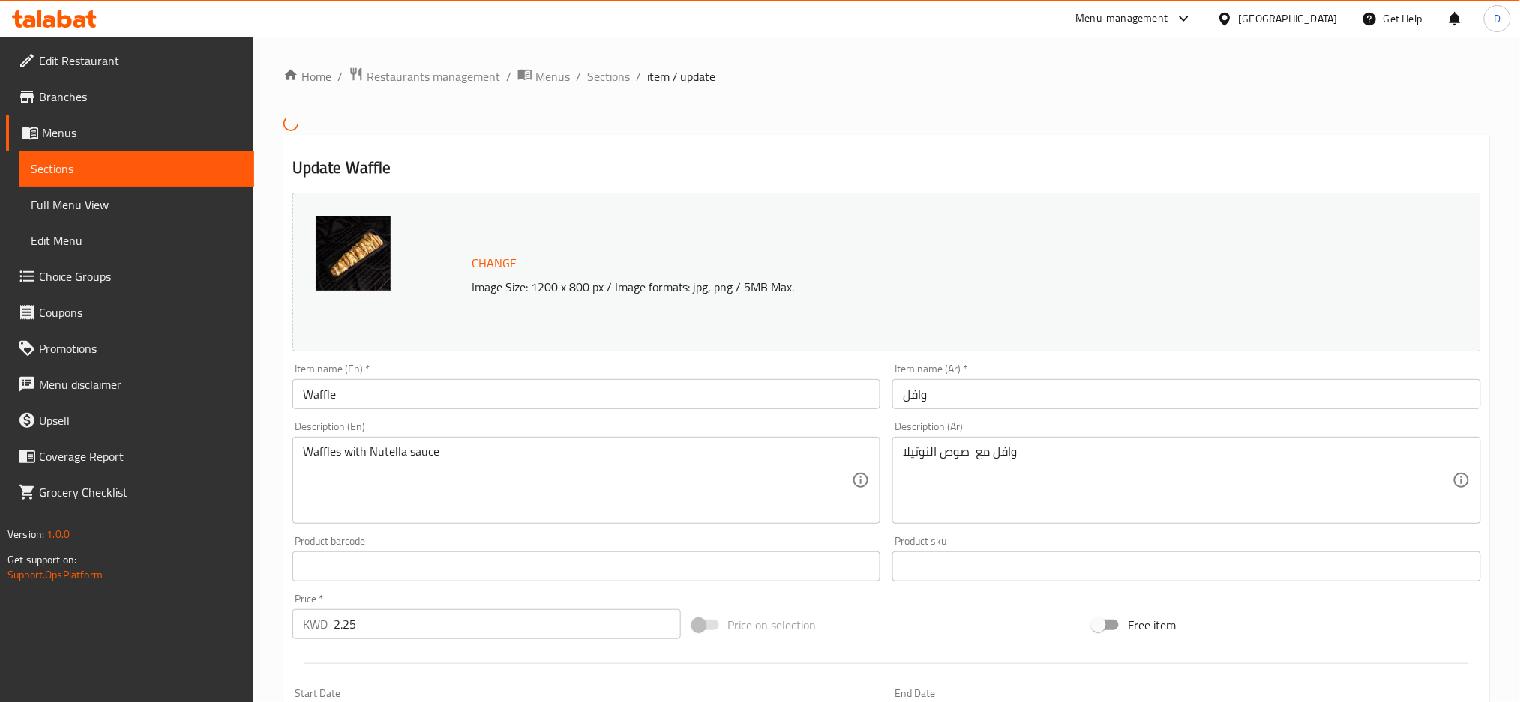
click at [629, 453] on textarea "Waffles with Nutella sauce" at bounding box center [578, 480] width 550 height 71
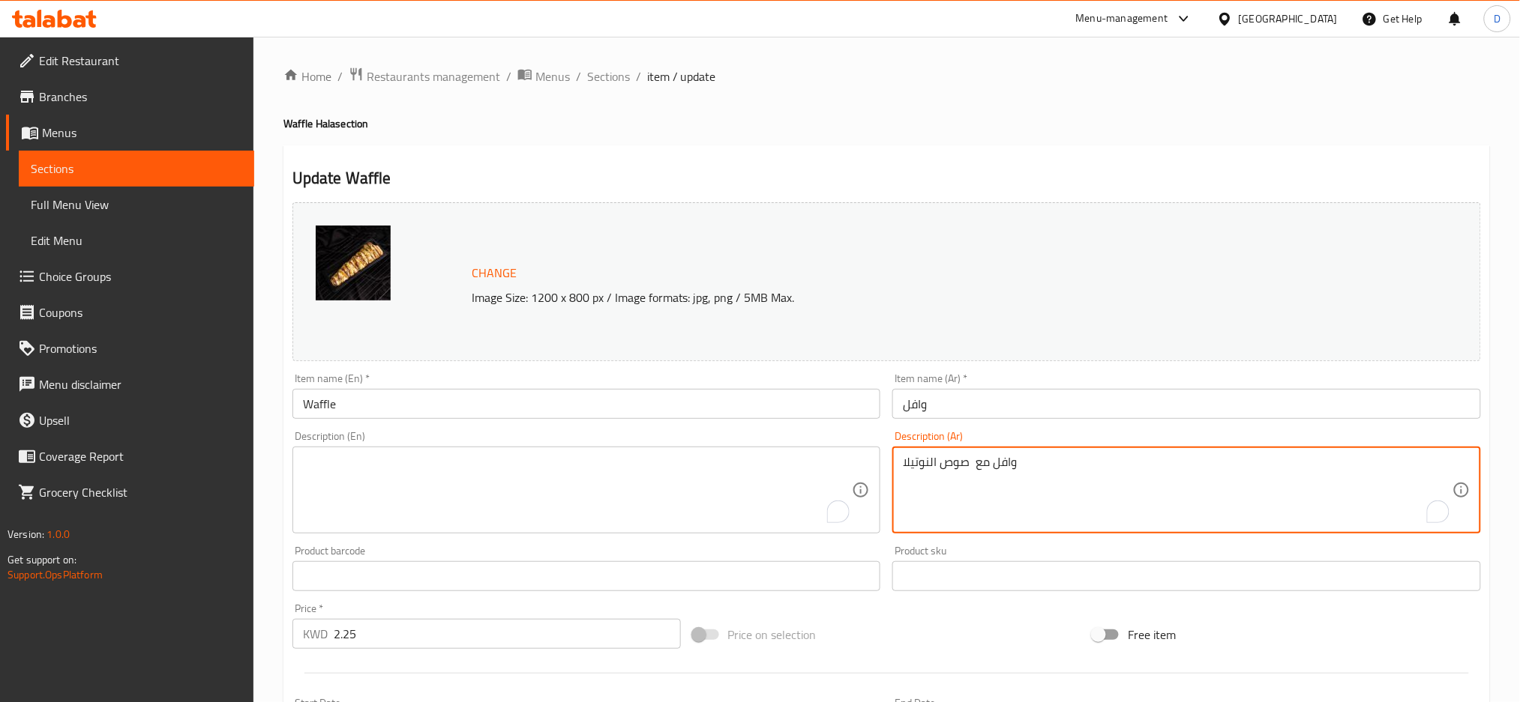
click at [972, 459] on textarea "وافل مع صوص النوتيلا" at bounding box center [1178, 490] width 550 height 71
type textarea "وافل معصوص النوتيلا"
click at [972, 459] on textarea "وافل معصوص النوتيلا" at bounding box center [1178, 490] width 550 height 71
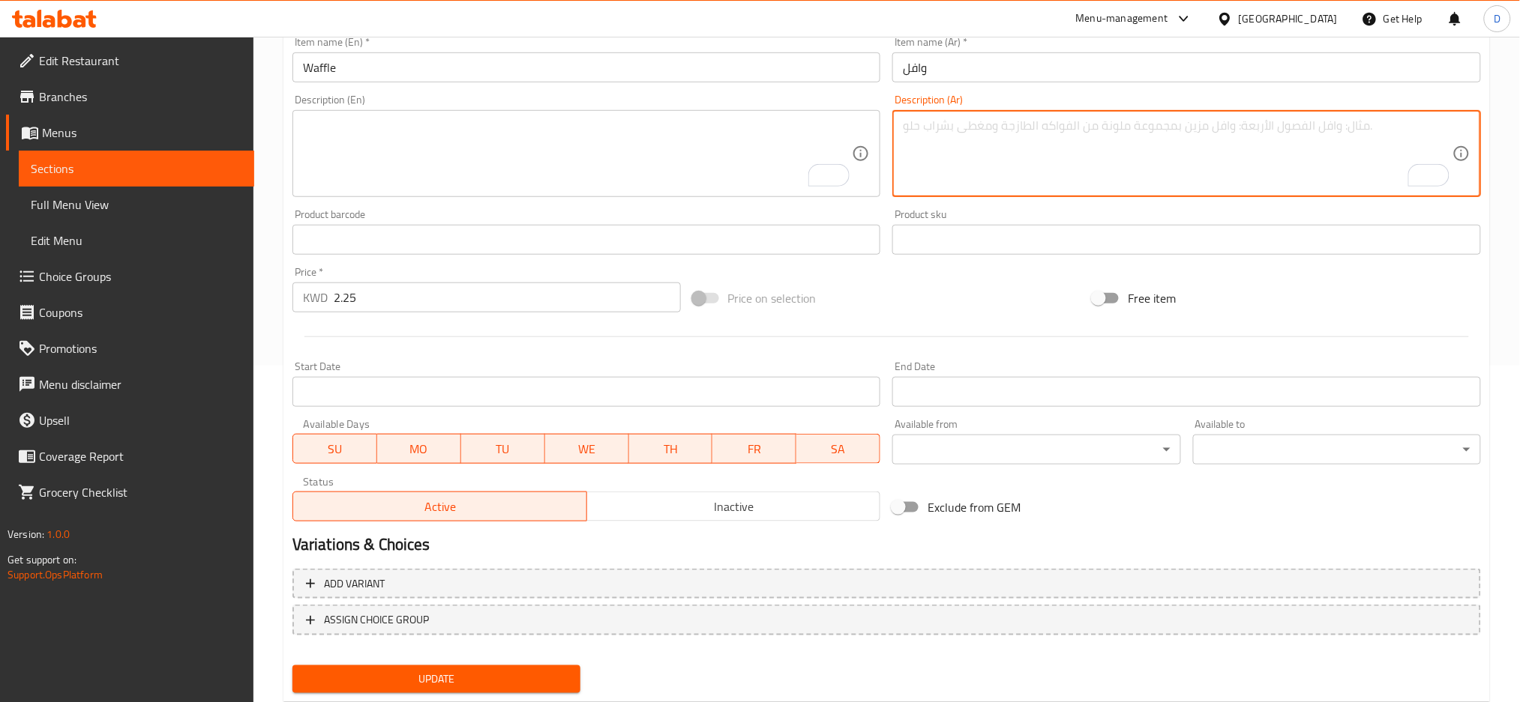
scroll to position [376, 0]
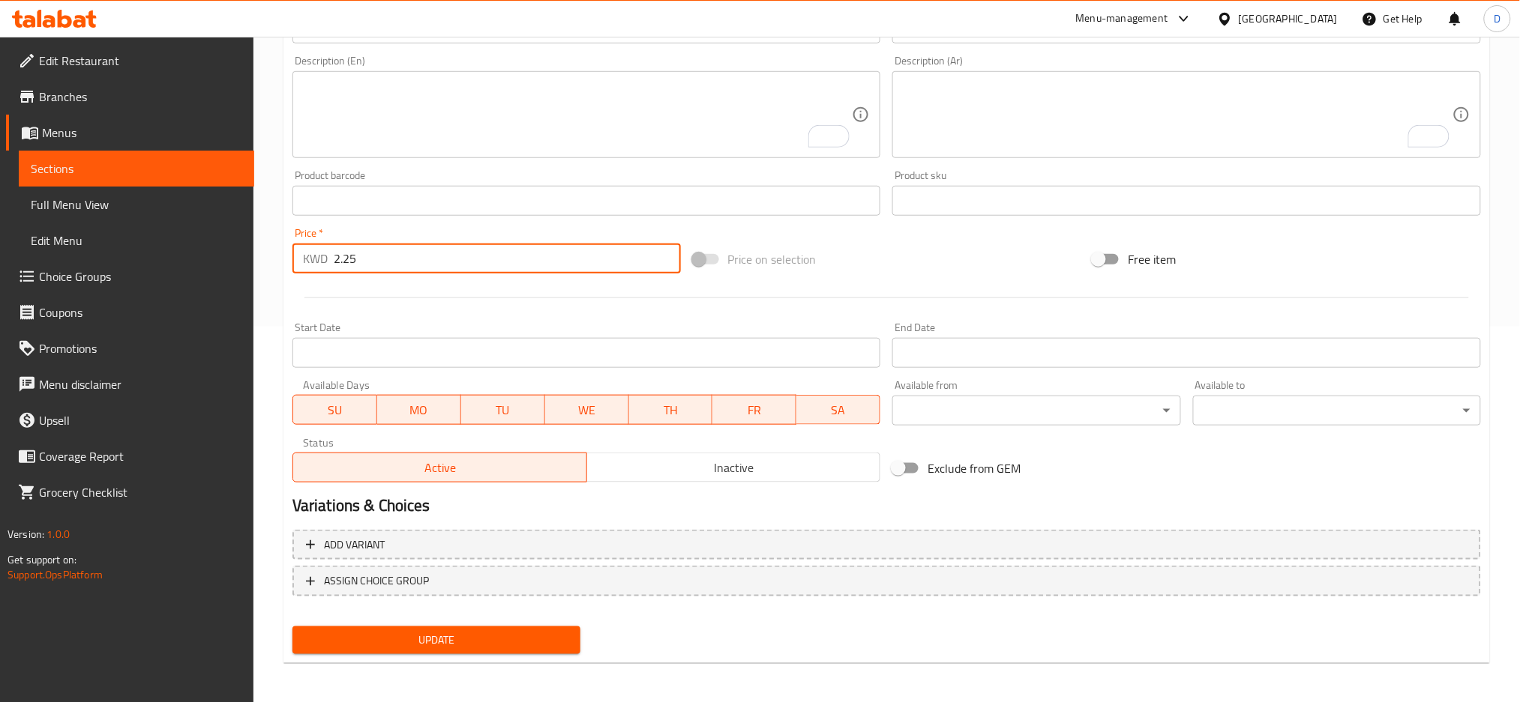
click at [546, 247] on input "2.25" at bounding box center [507, 259] width 347 height 30
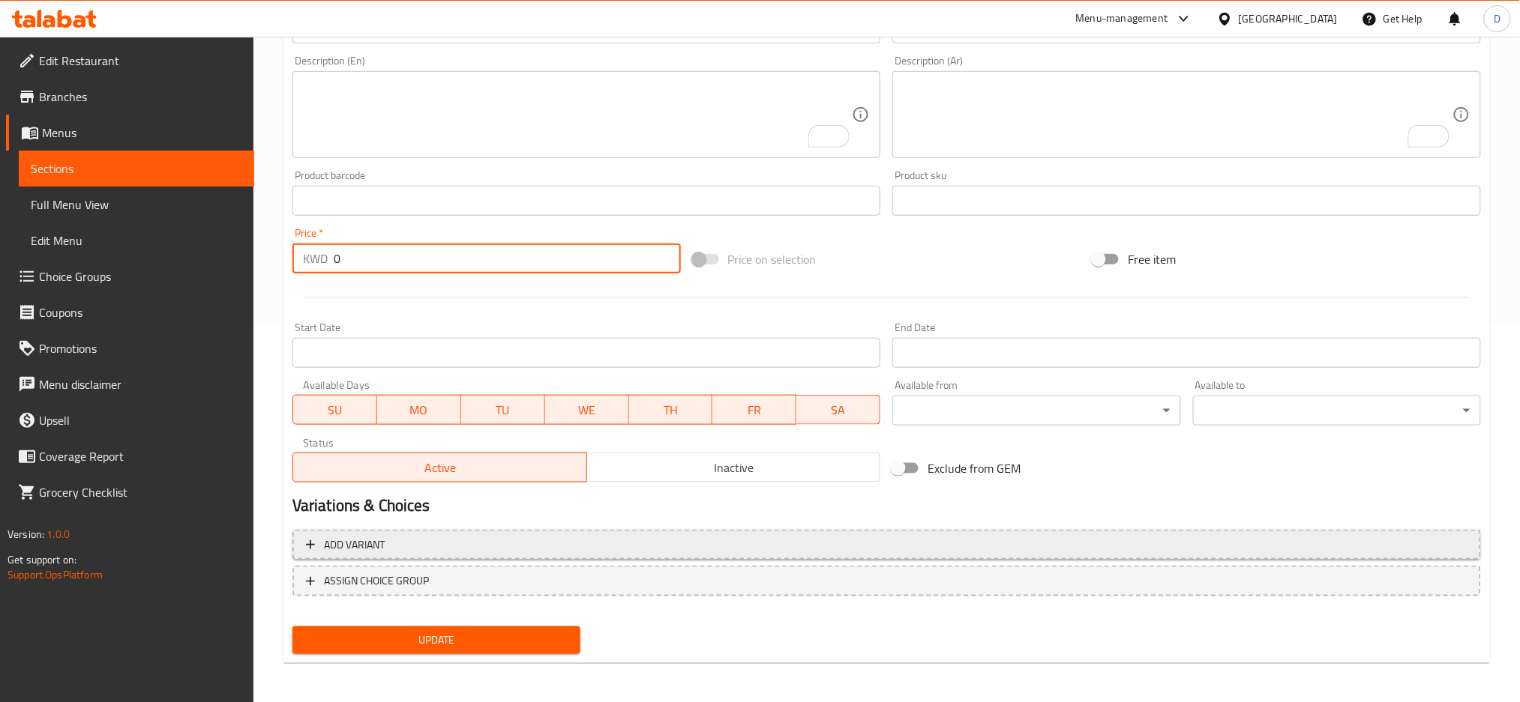
type input "0"
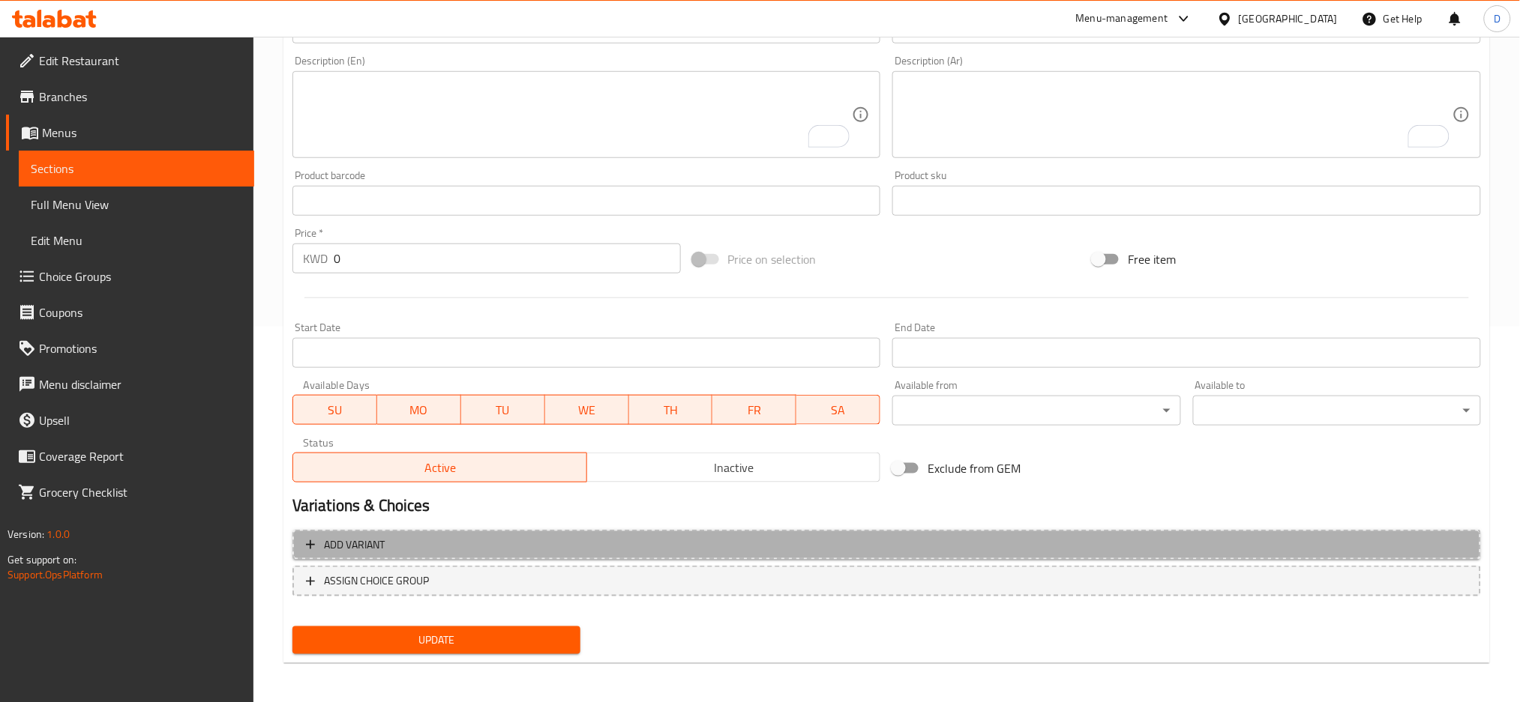
click at [601, 546] on span "Add variant" at bounding box center [886, 545] width 1161 height 19
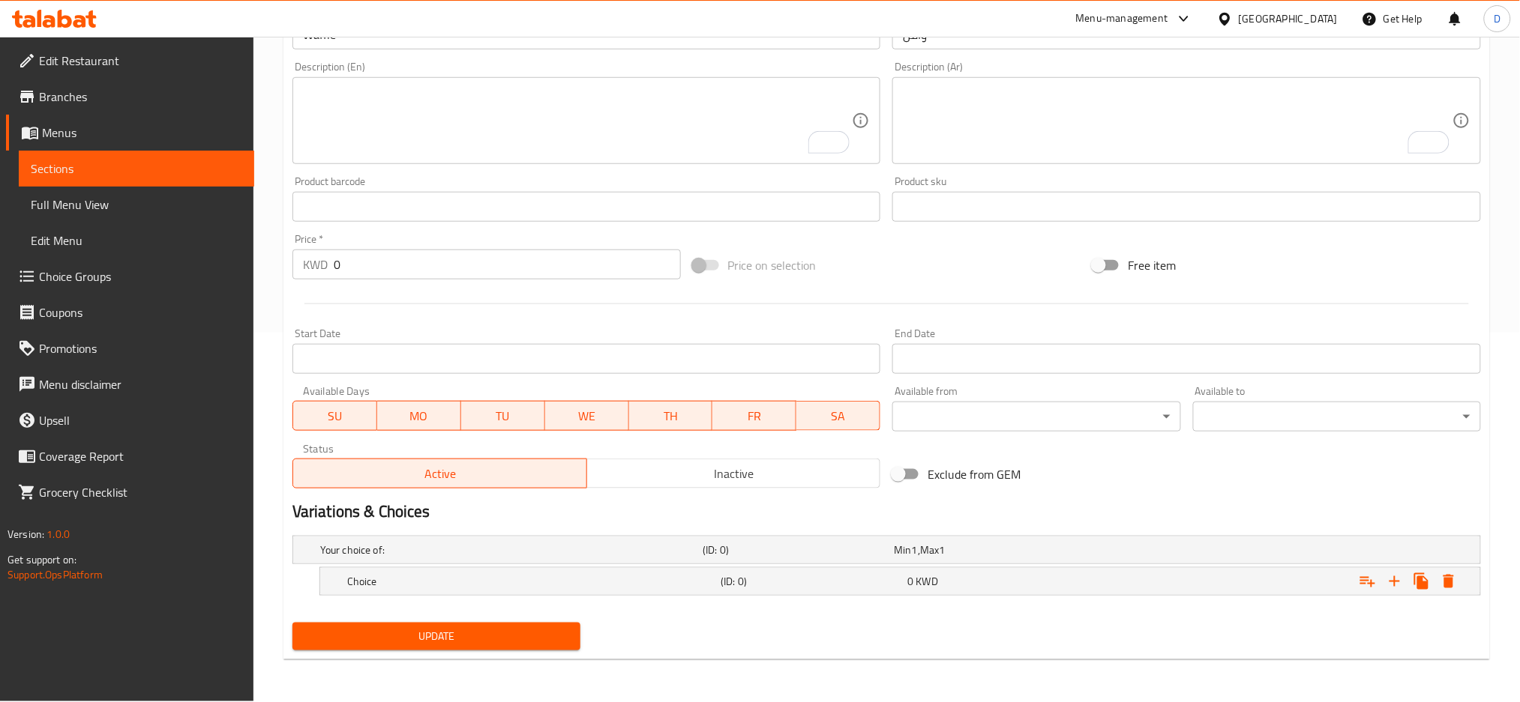
scroll to position [368, 0]
click at [543, 559] on h5 "Choice" at bounding box center [508, 551] width 376 height 15
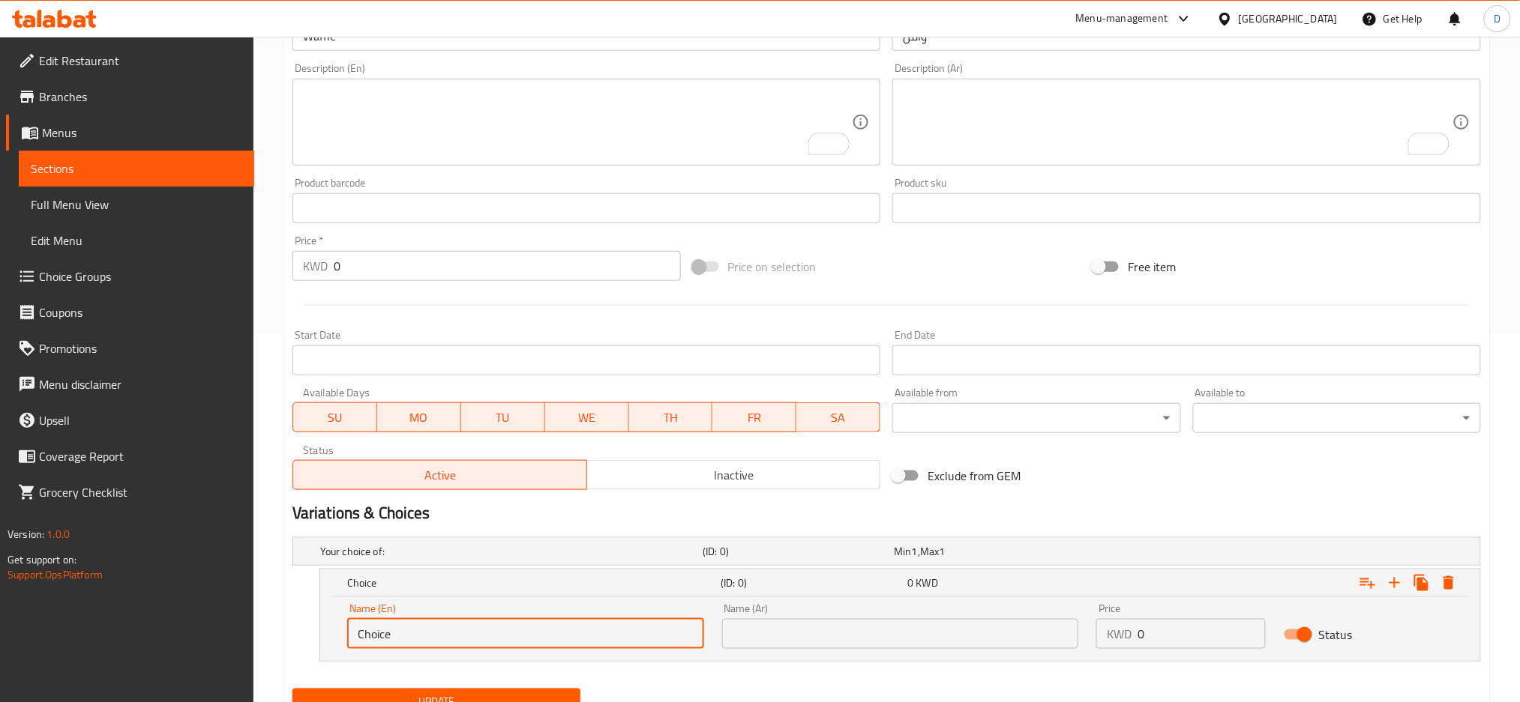
click at [531, 642] on input "Choice" at bounding box center [525, 634] width 357 height 30
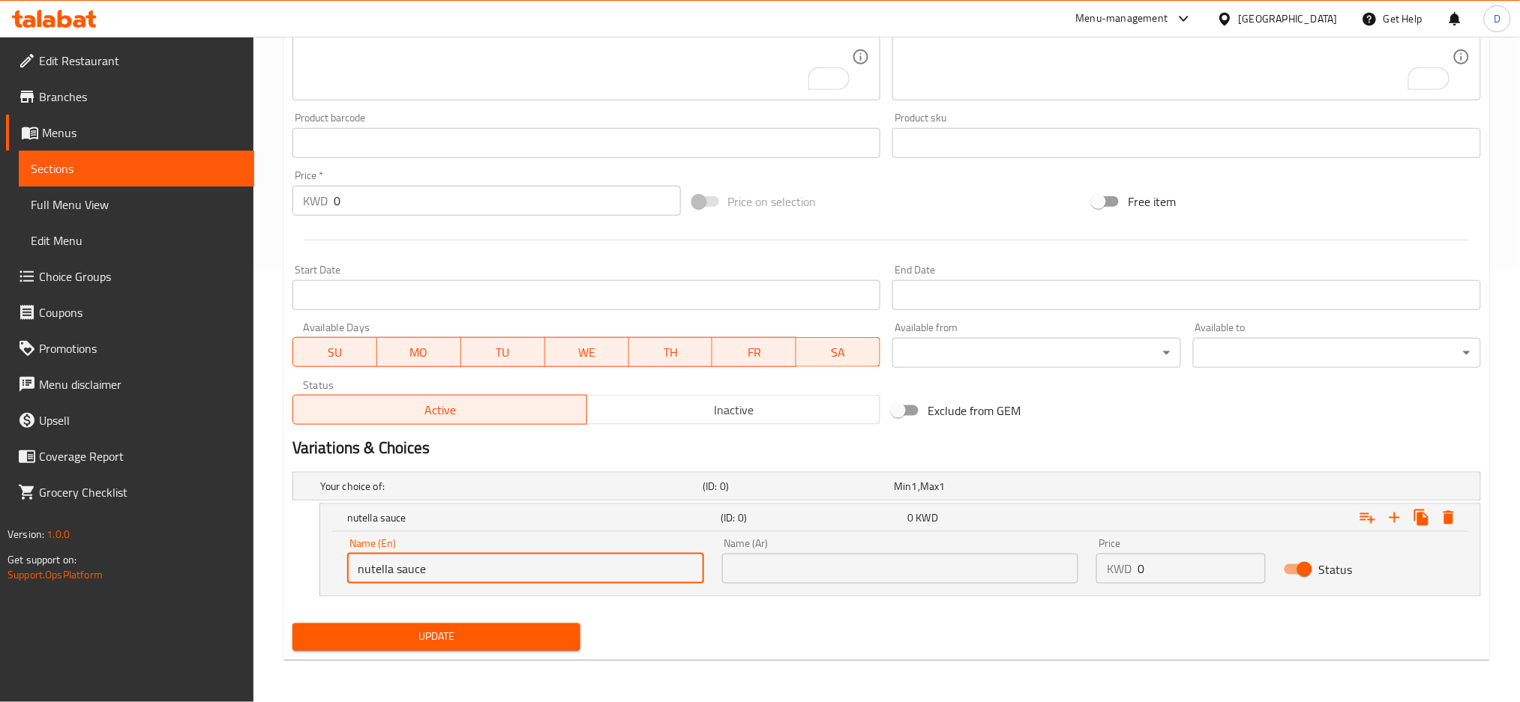
type input "nutella sauce"
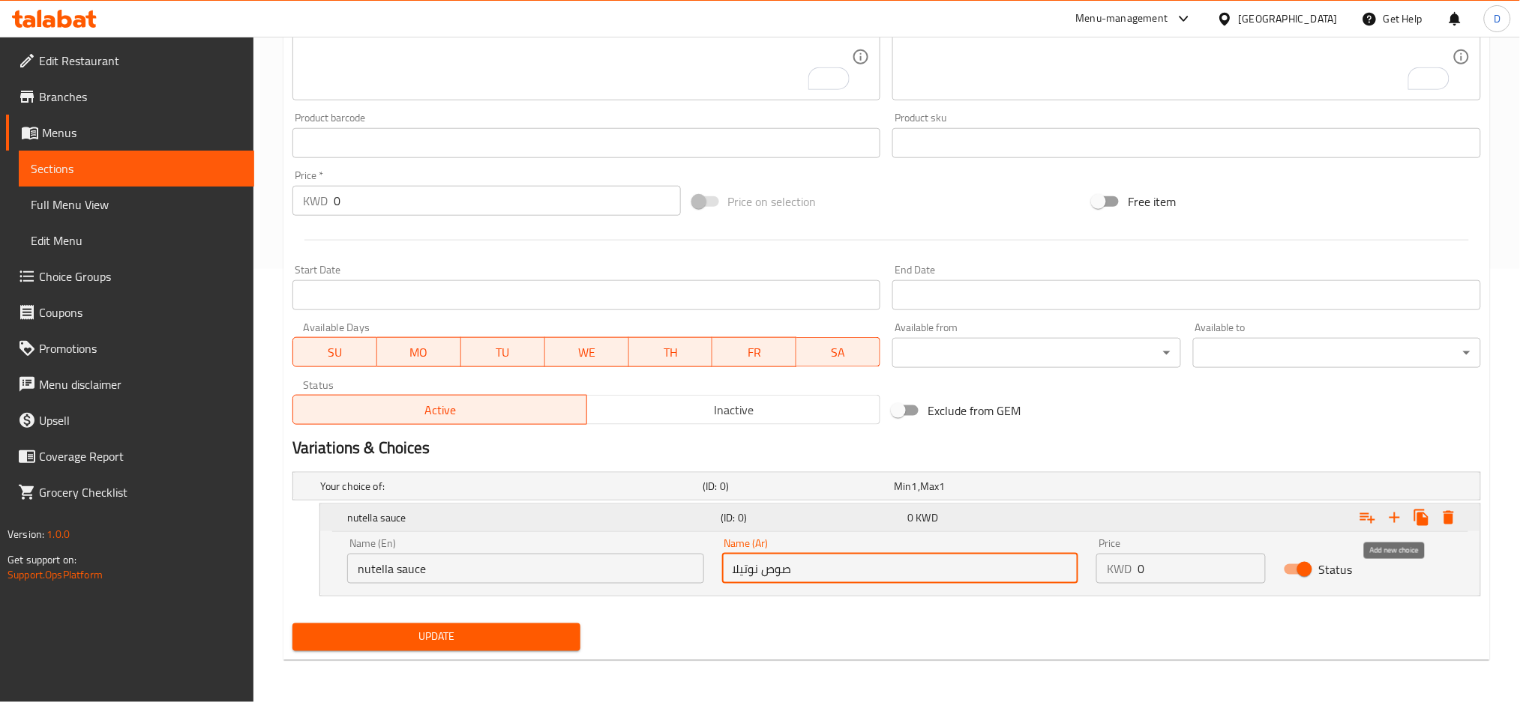
type input "صوص نوتيلا"
click at [1394, 517] on icon "Expand" at bounding box center [1394, 518] width 10 height 10
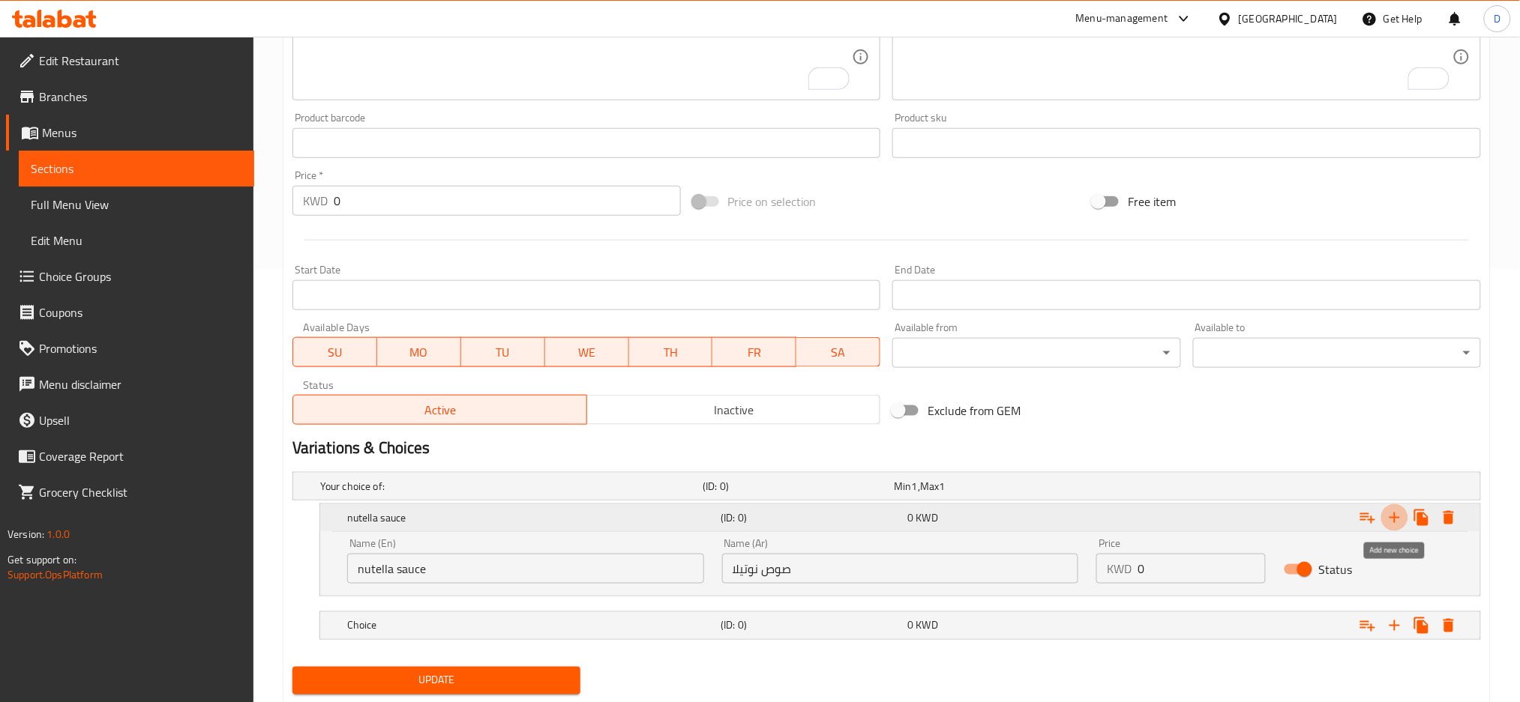
click at [1394, 517] on icon "Expand" at bounding box center [1394, 518] width 10 height 10
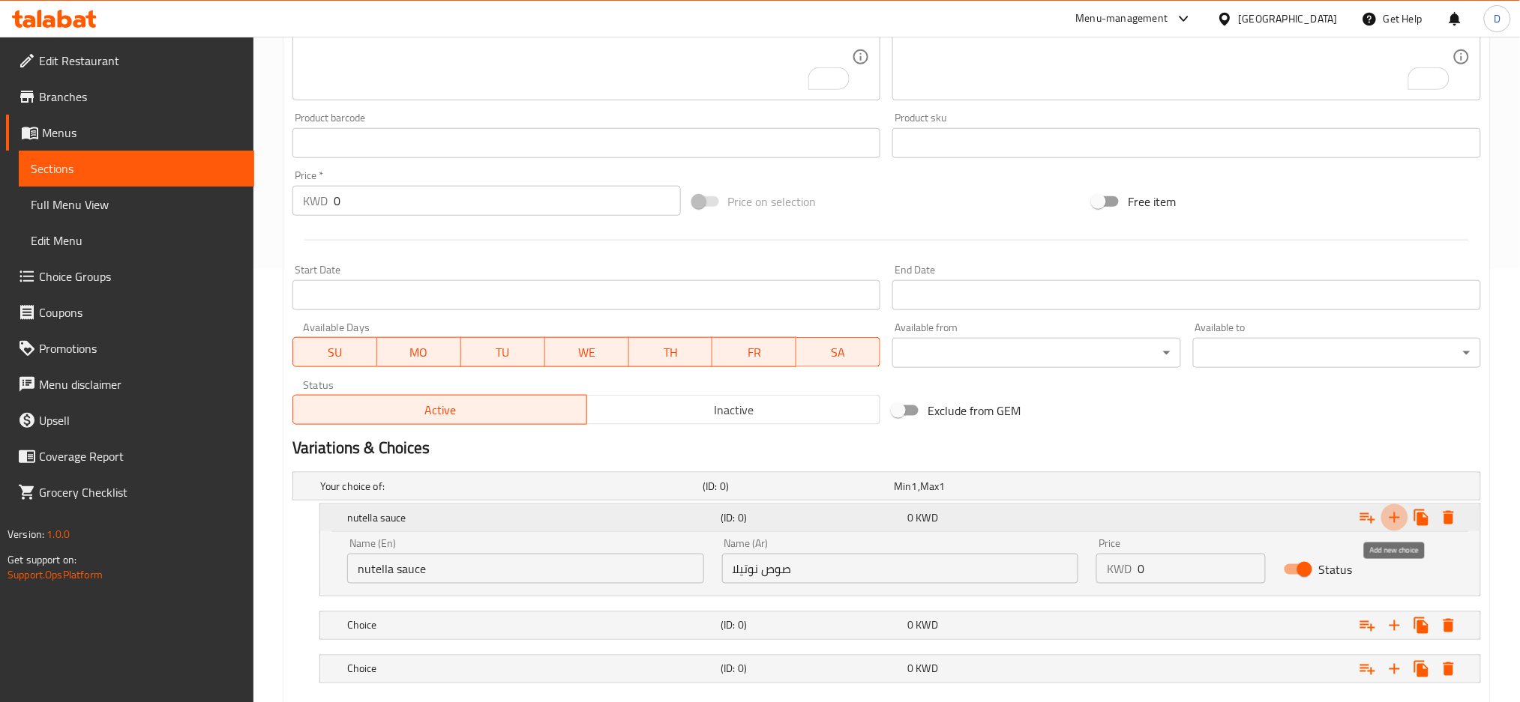
click at [1394, 517] on icon "Expand" at bounding box center [1394, 518] width 10 height 10
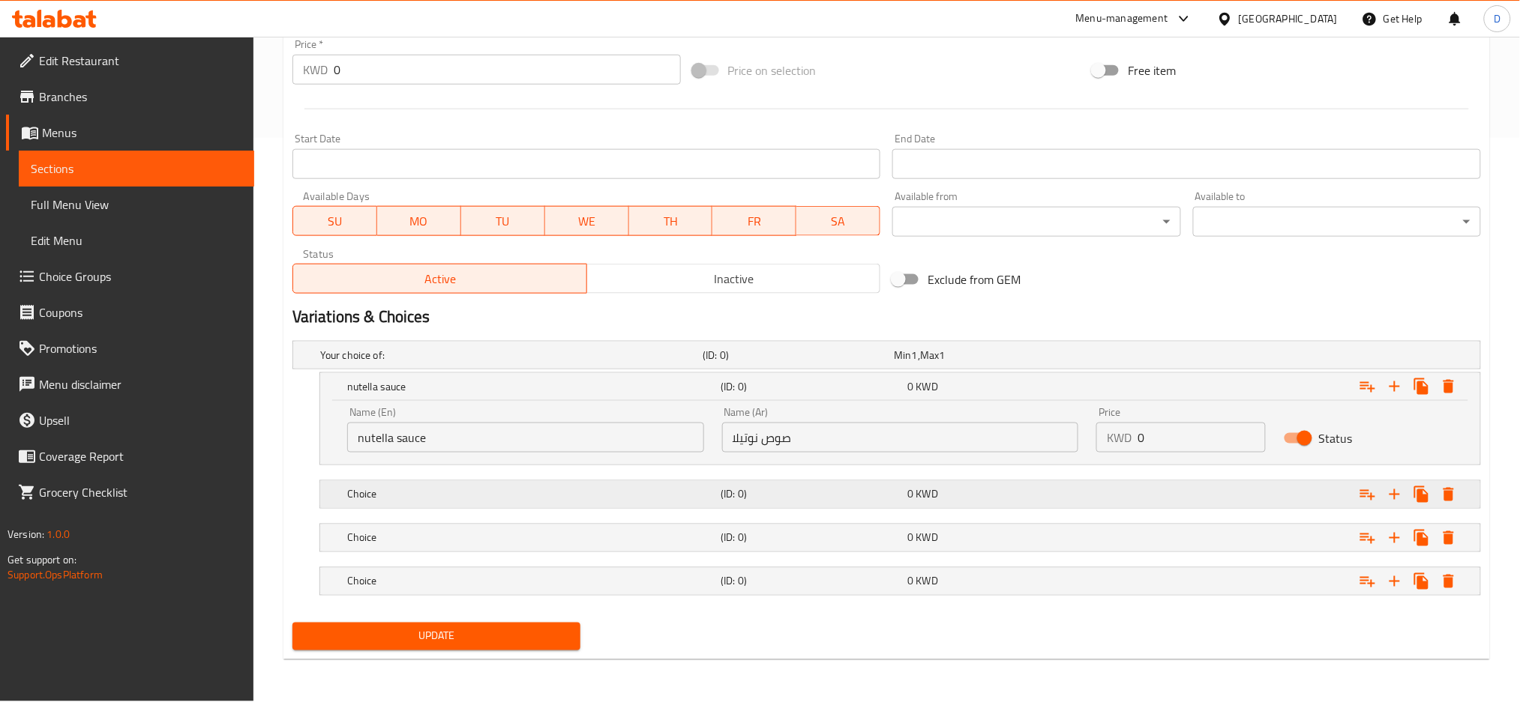
click at [696, 363] on h5 "Choice" at bounding box center [508, 355] width 376 height 15
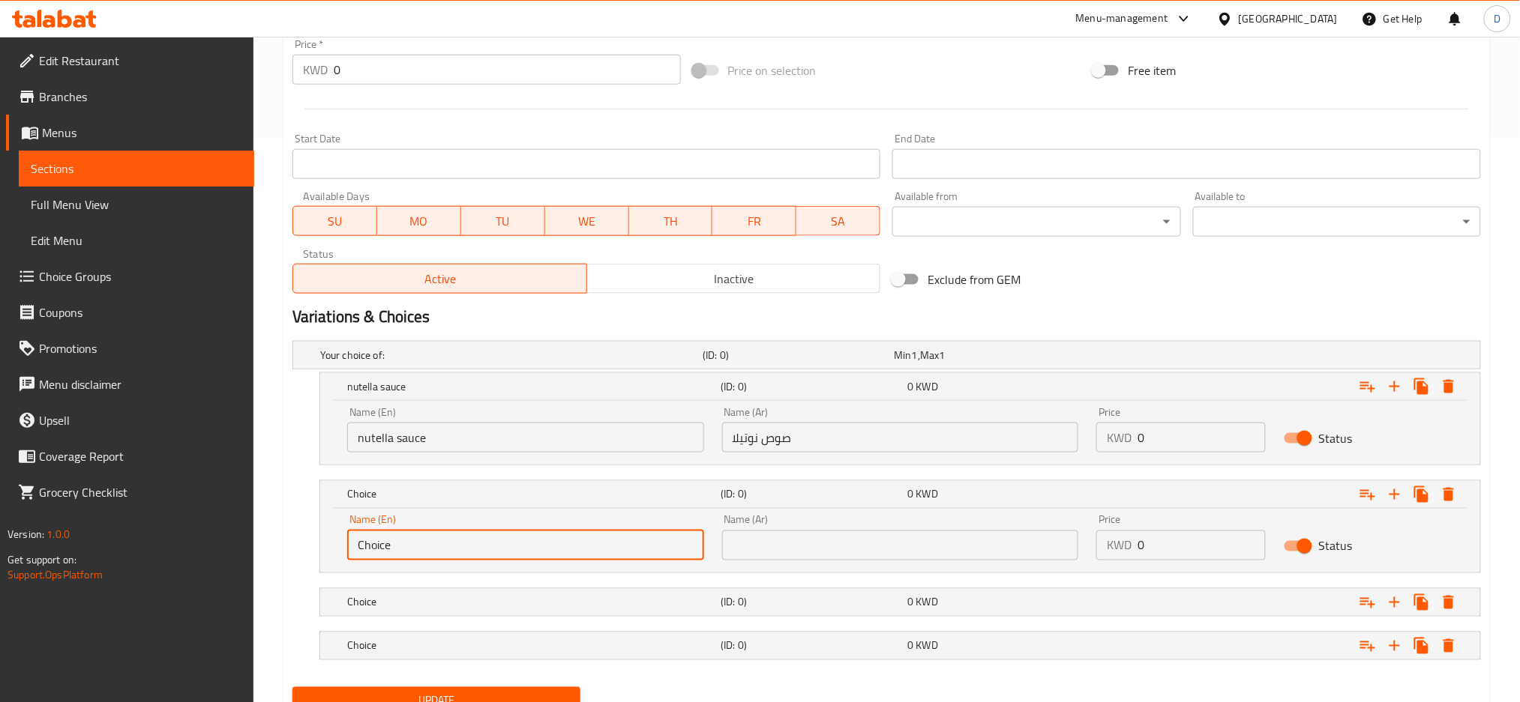
click at [517, 541] on input "Choice" at bounding box center [525, 546] width 357 height 30
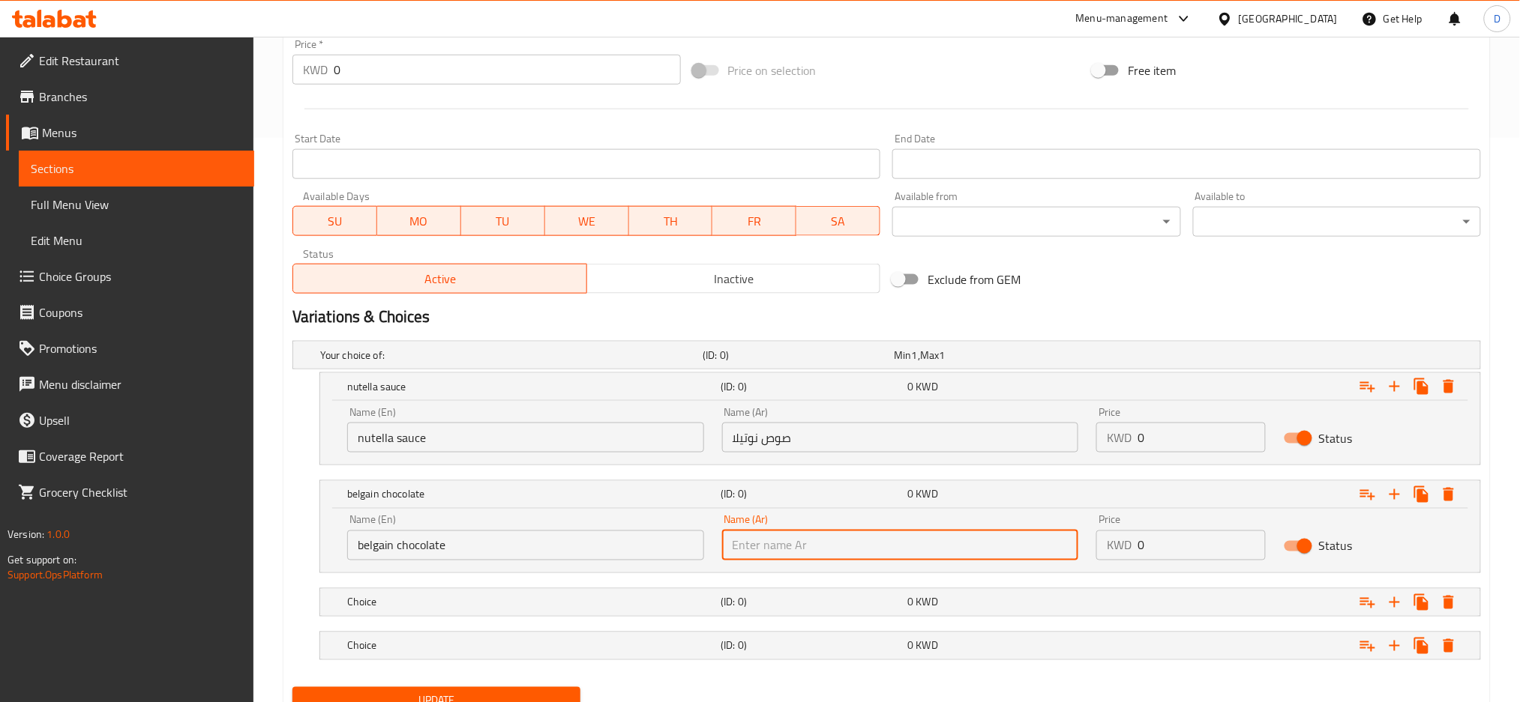
click at [517, 541] on input "belgain chocolate" at bounding box center [525, 546] width 357 height 30
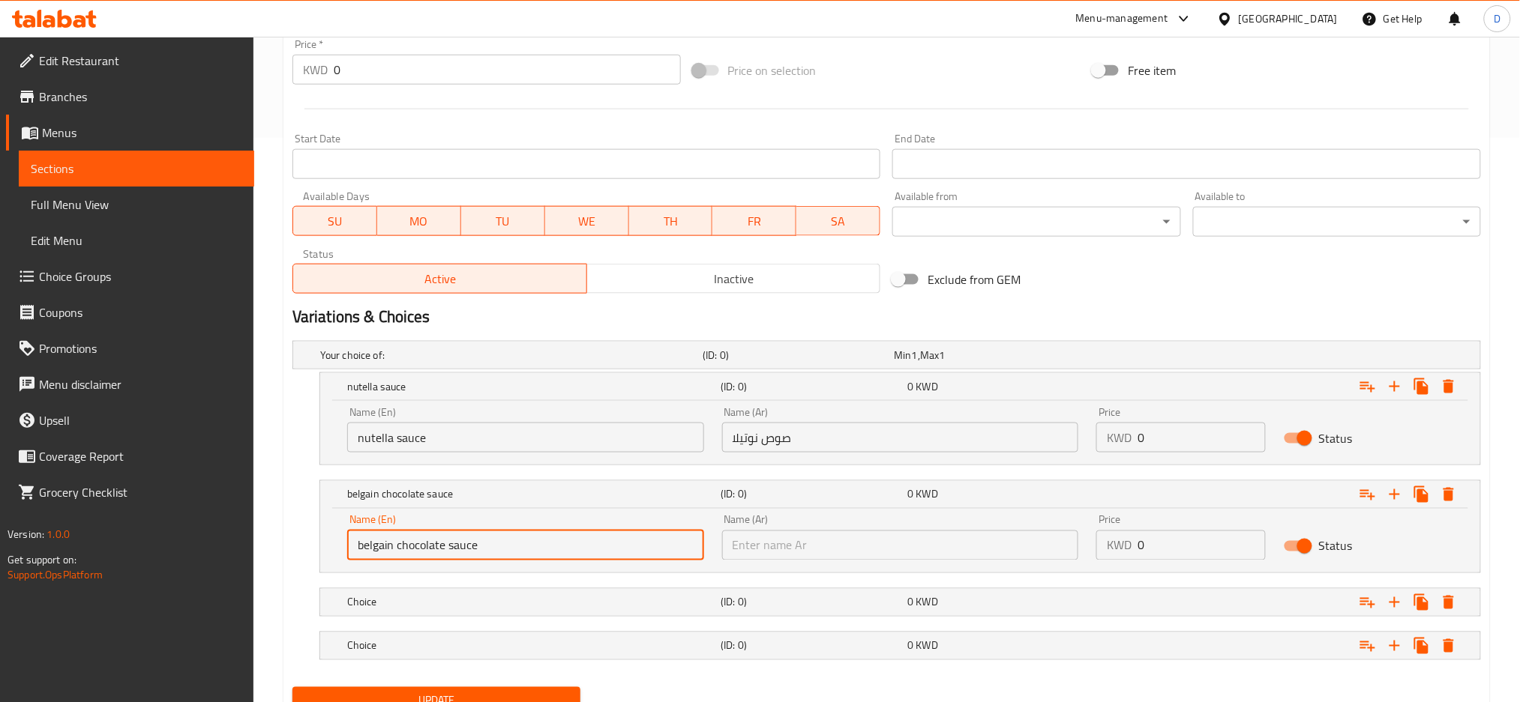
type input "belgain chocolate sauce"
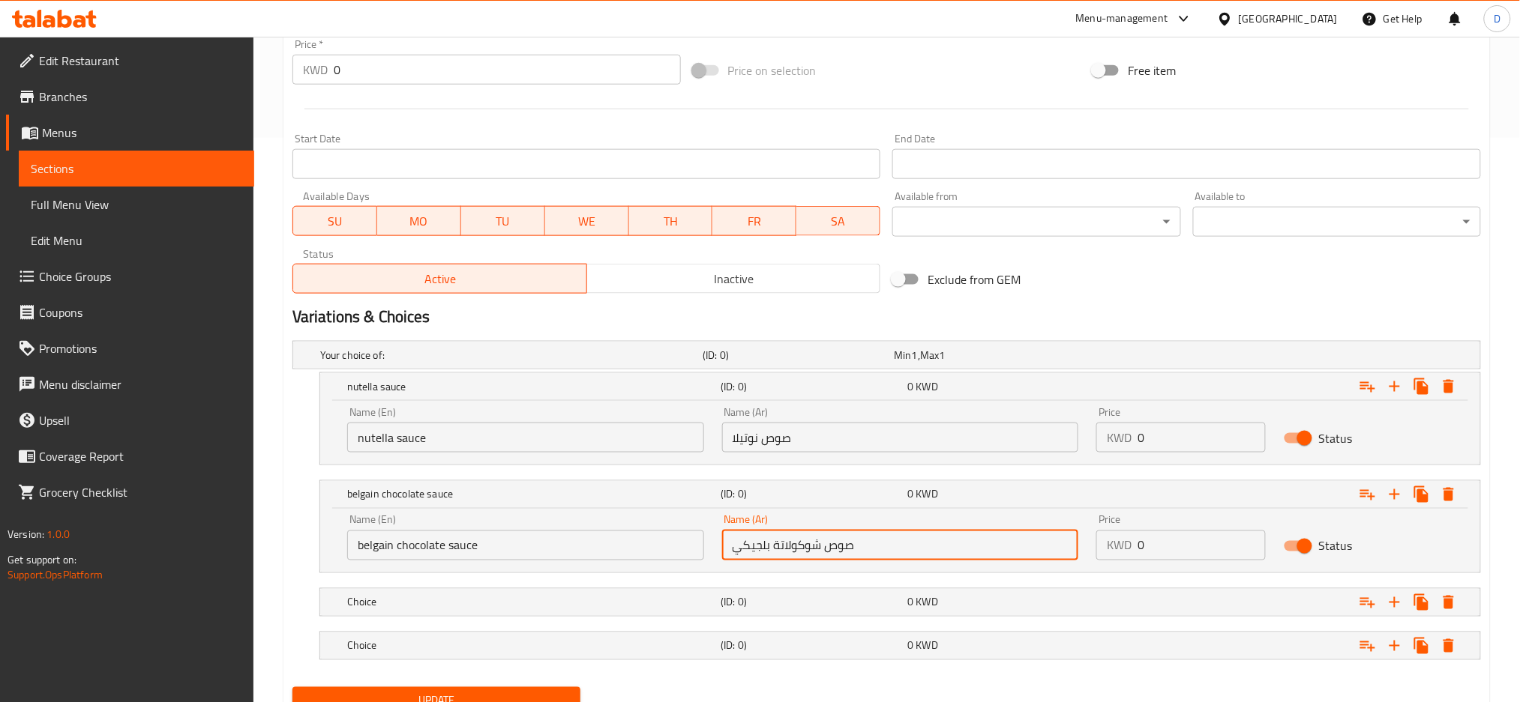
type input "صوص شوكولاتة بلجيكي"
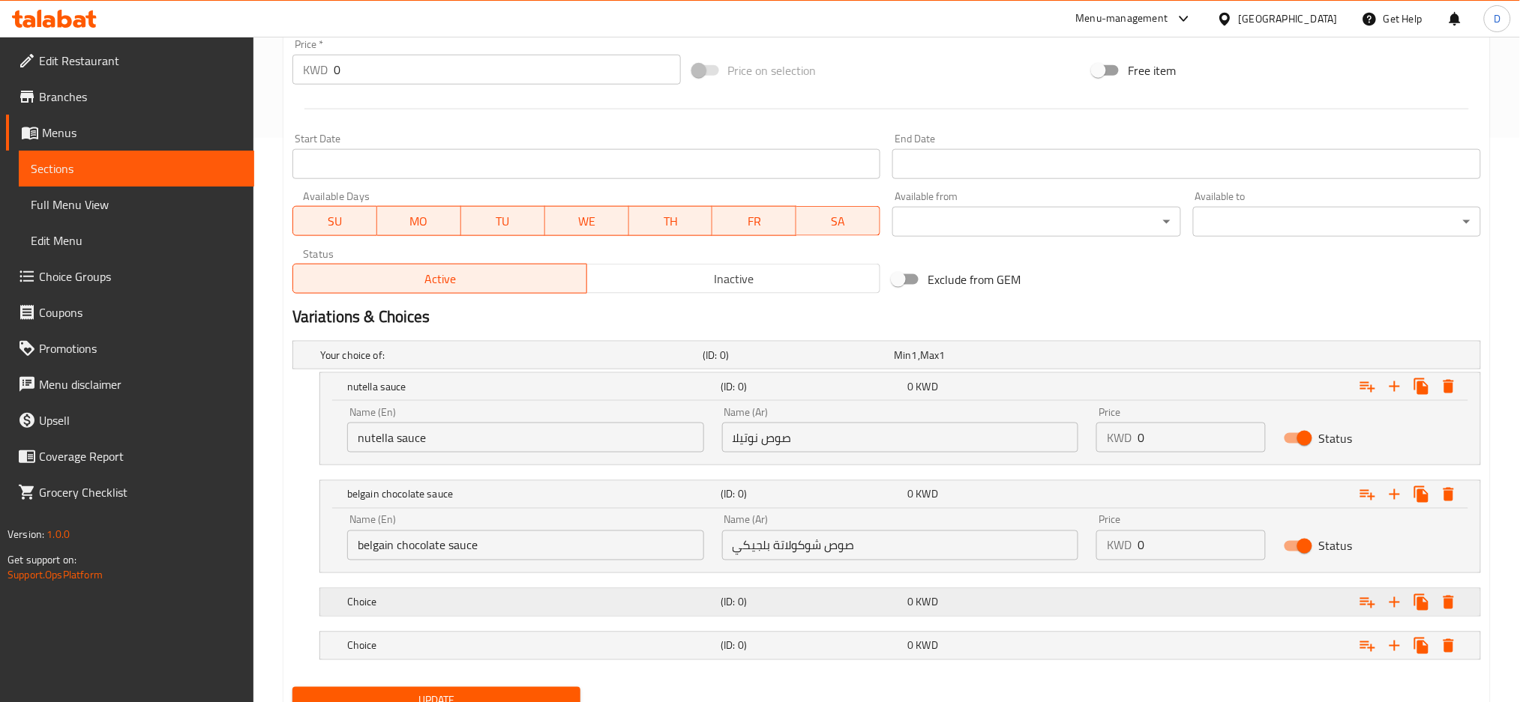
click at [915, 363] on div "0 KWD" at bounding box center [986, 355] width 185 height 15
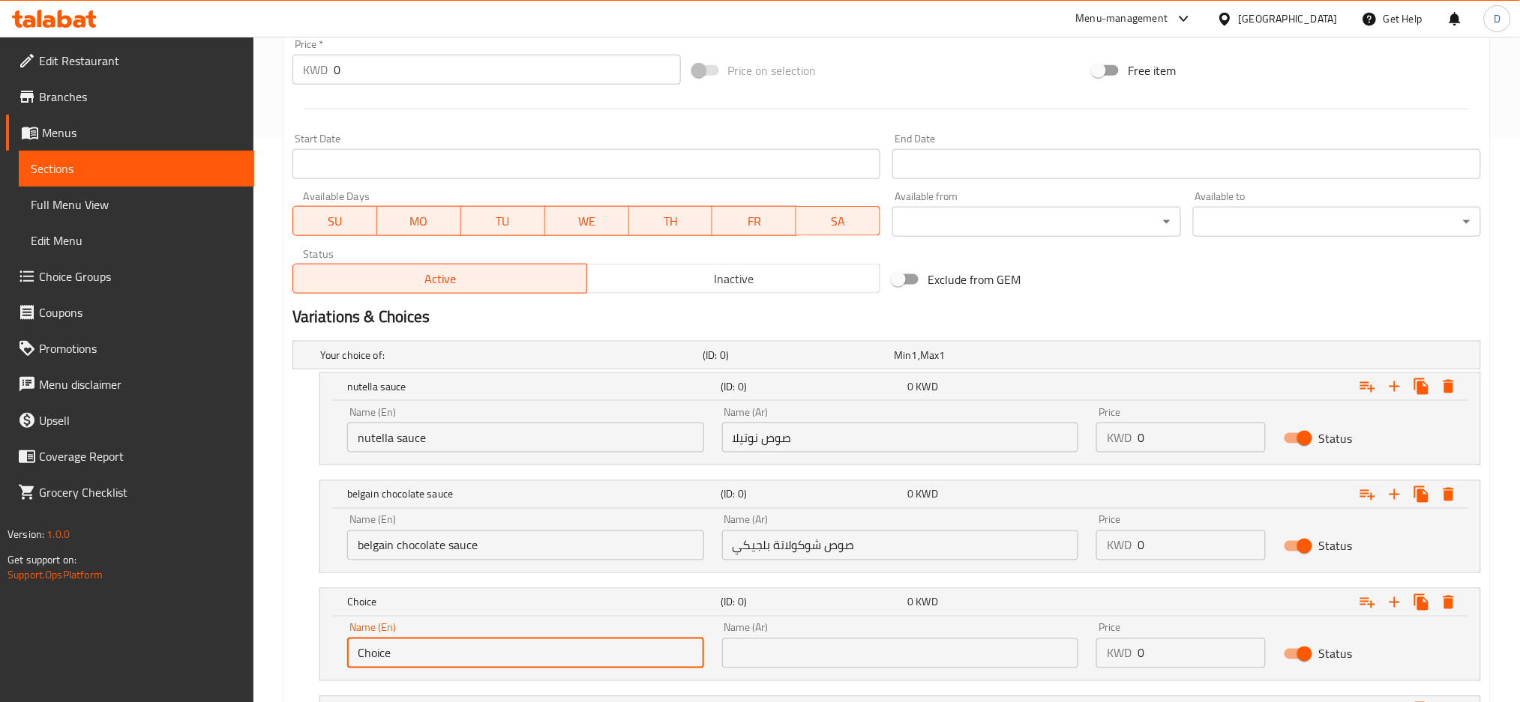
click at [534, 651] on input "Choice" at bounding box center [525, 654] width 357 height 30
type input "lotus sauce"
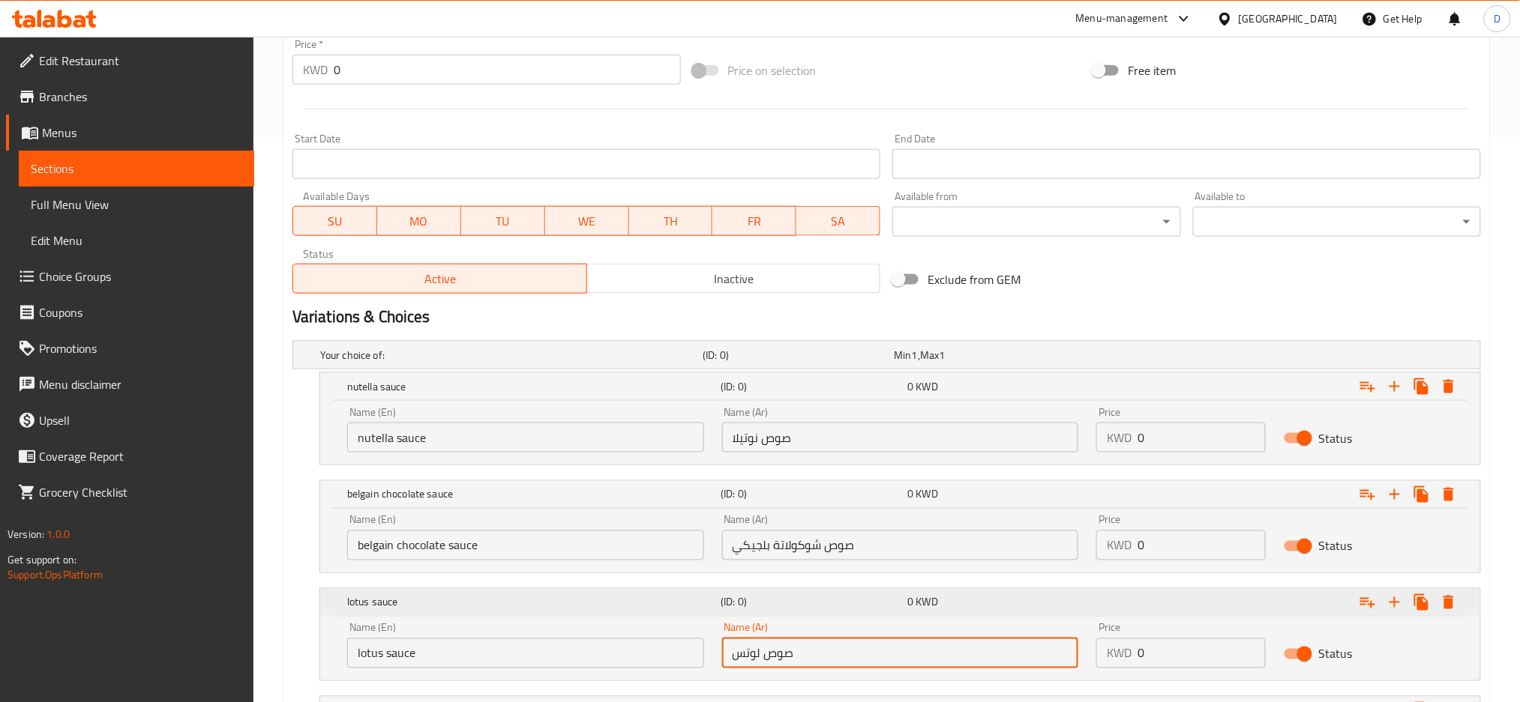
scroll to position [693, 0]
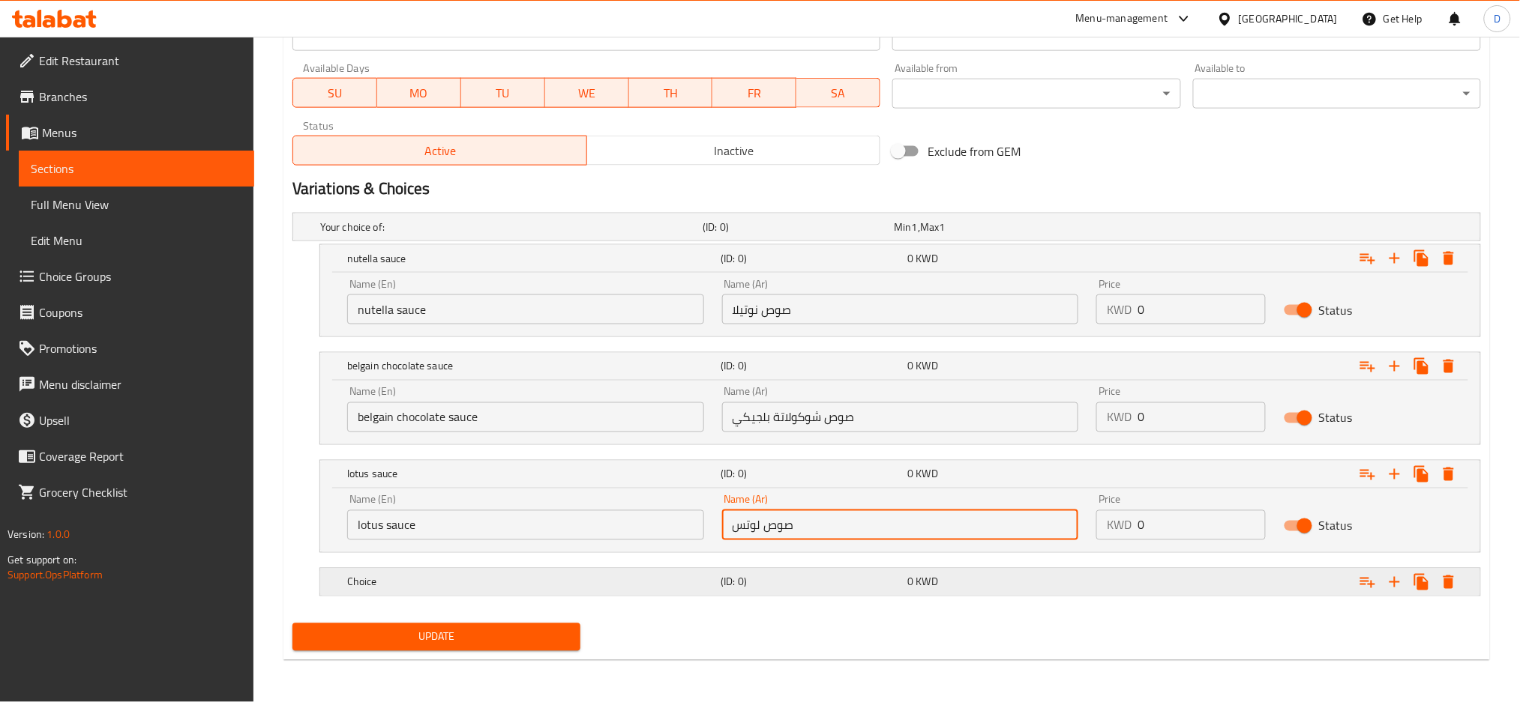
type input "صوص لوتس"
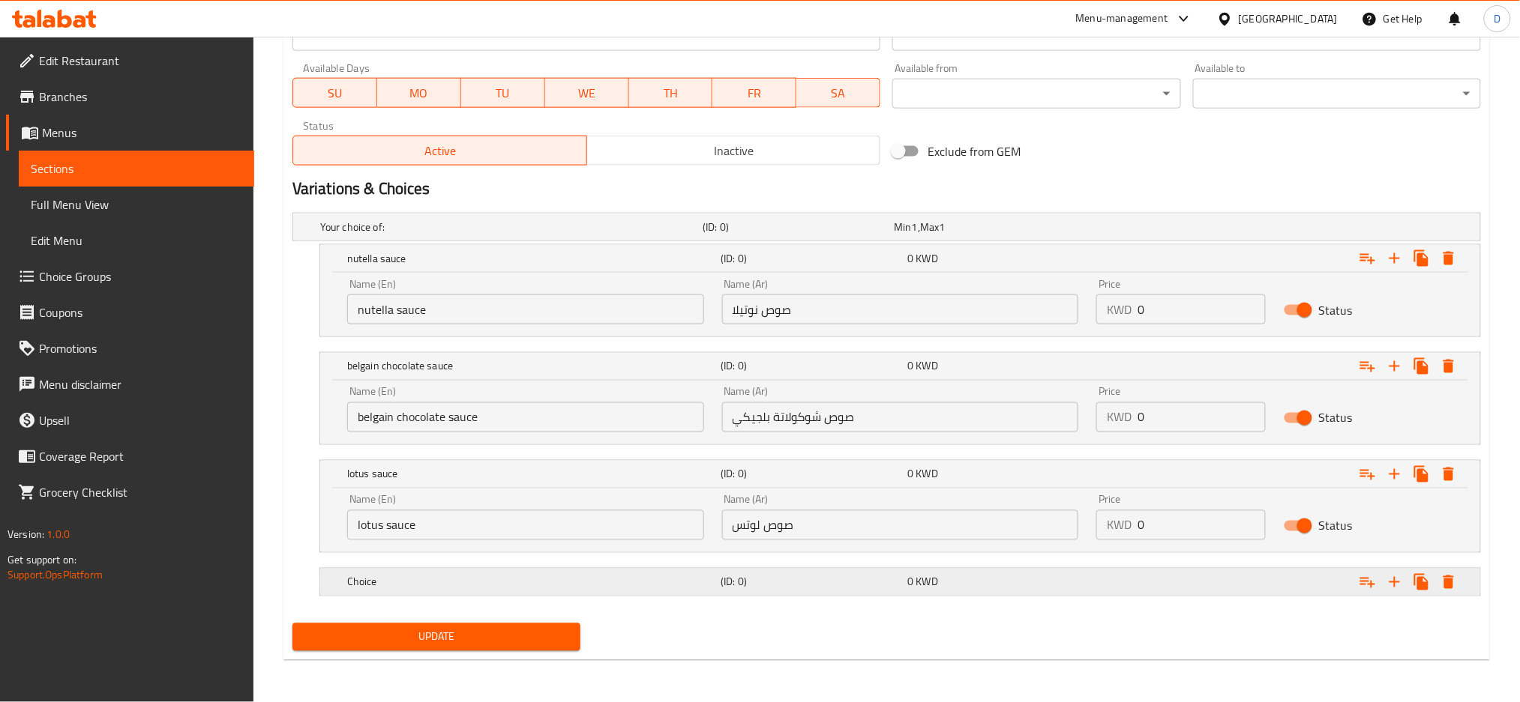
click at [858, 238] on div "(ID: 0)" at bounding box center [794, 227] width 191 height 21
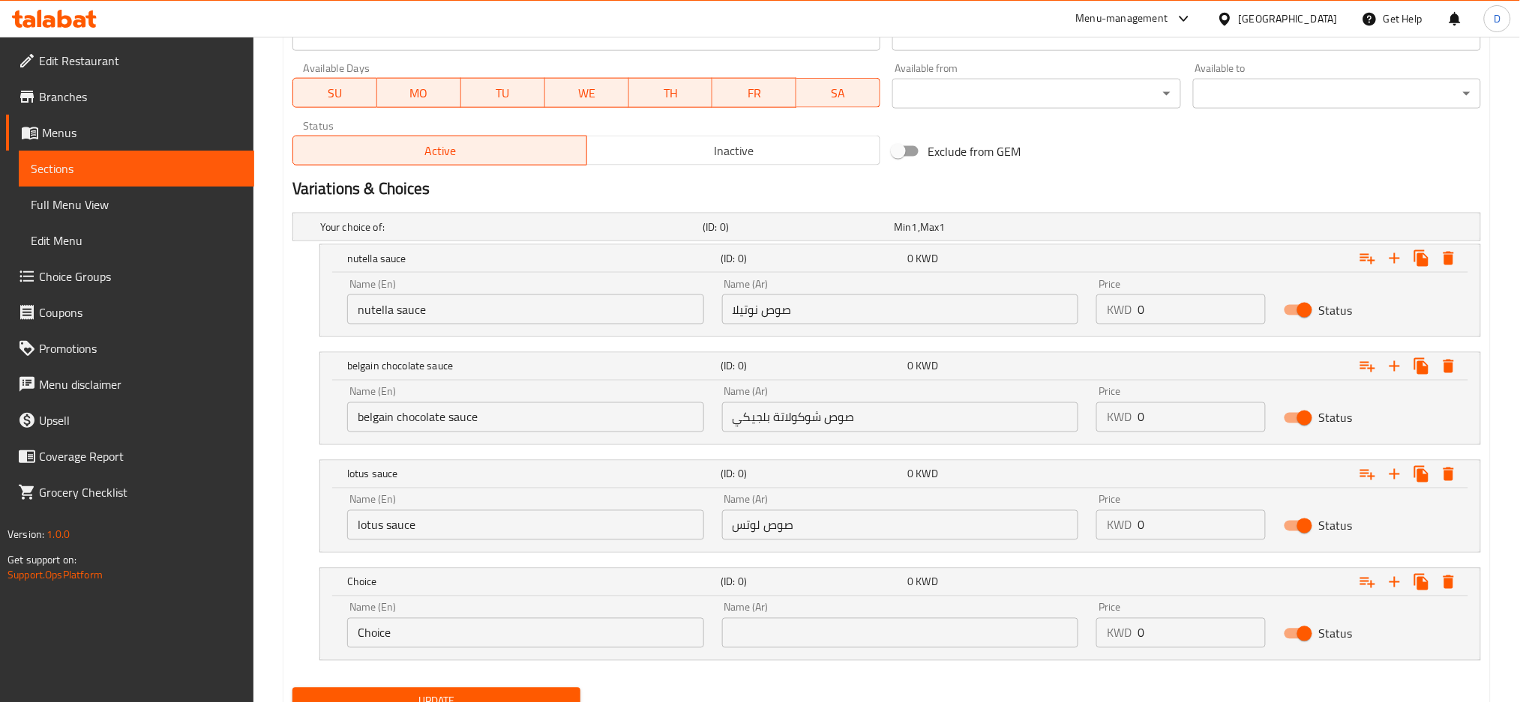
click at [533, 635] on input "Choice" at bounding box center [525, 634] width 357 height 30
type input "kinder sauce"
type input "صوص كندر"
click at [1397, 574] on icon "Expand" at bounding box center [1394, 583] width 18 height 18
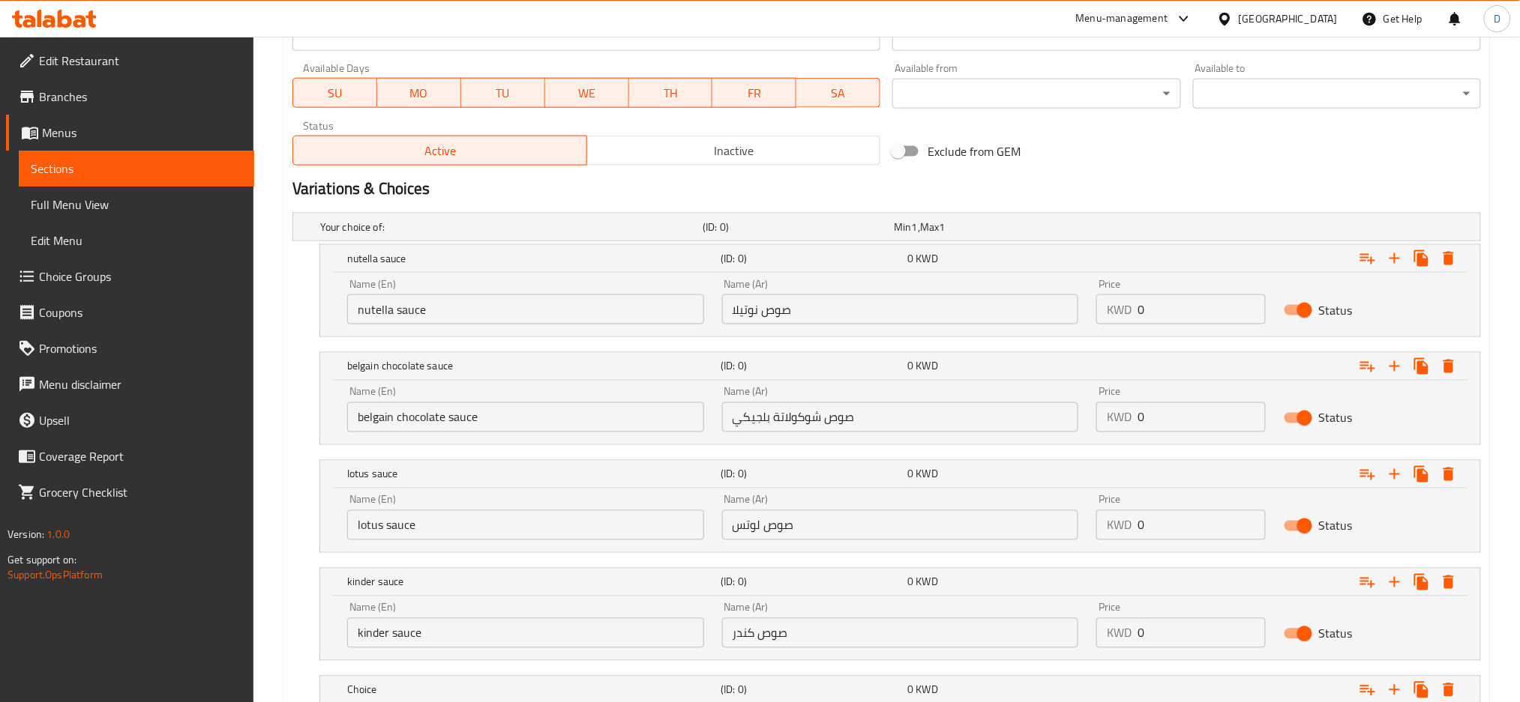
scroll to position [801, 0]
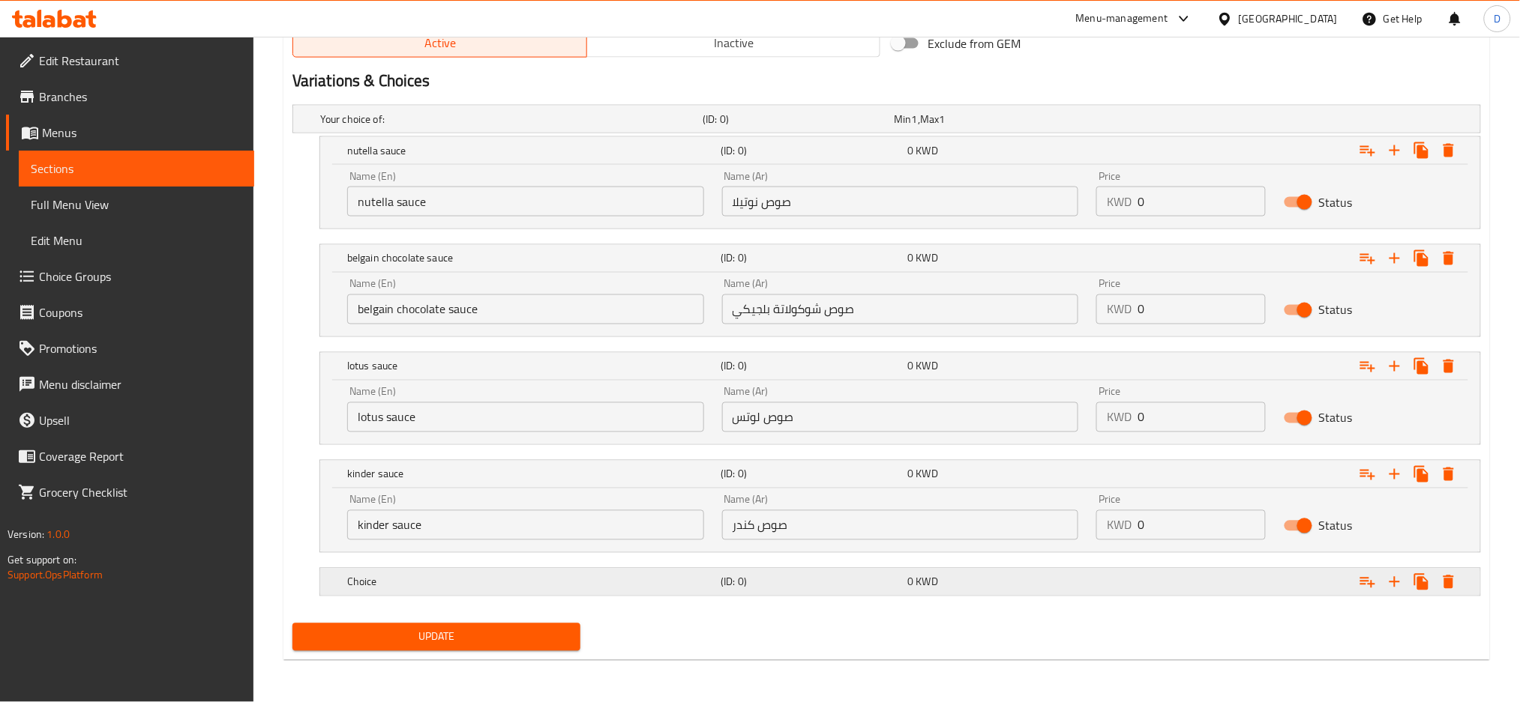
click at [691, 136] on div "Choice (ID: 0) 0 KWD" at bounding box center [891, 119] width 1148 height 33
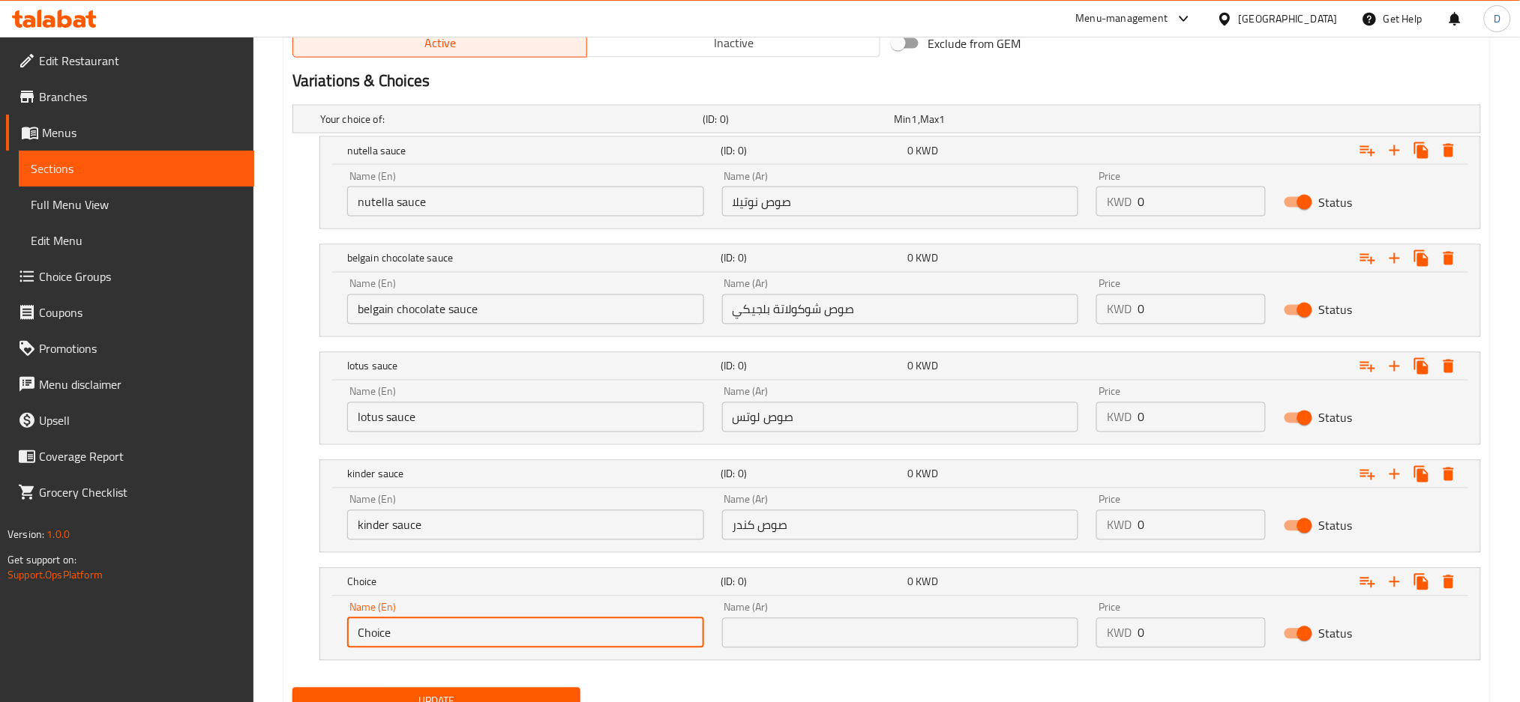
click at [518, 628] on input "Choice" at bounding box center [525, 634] width 357 height 30
type input "pistachio sauce"
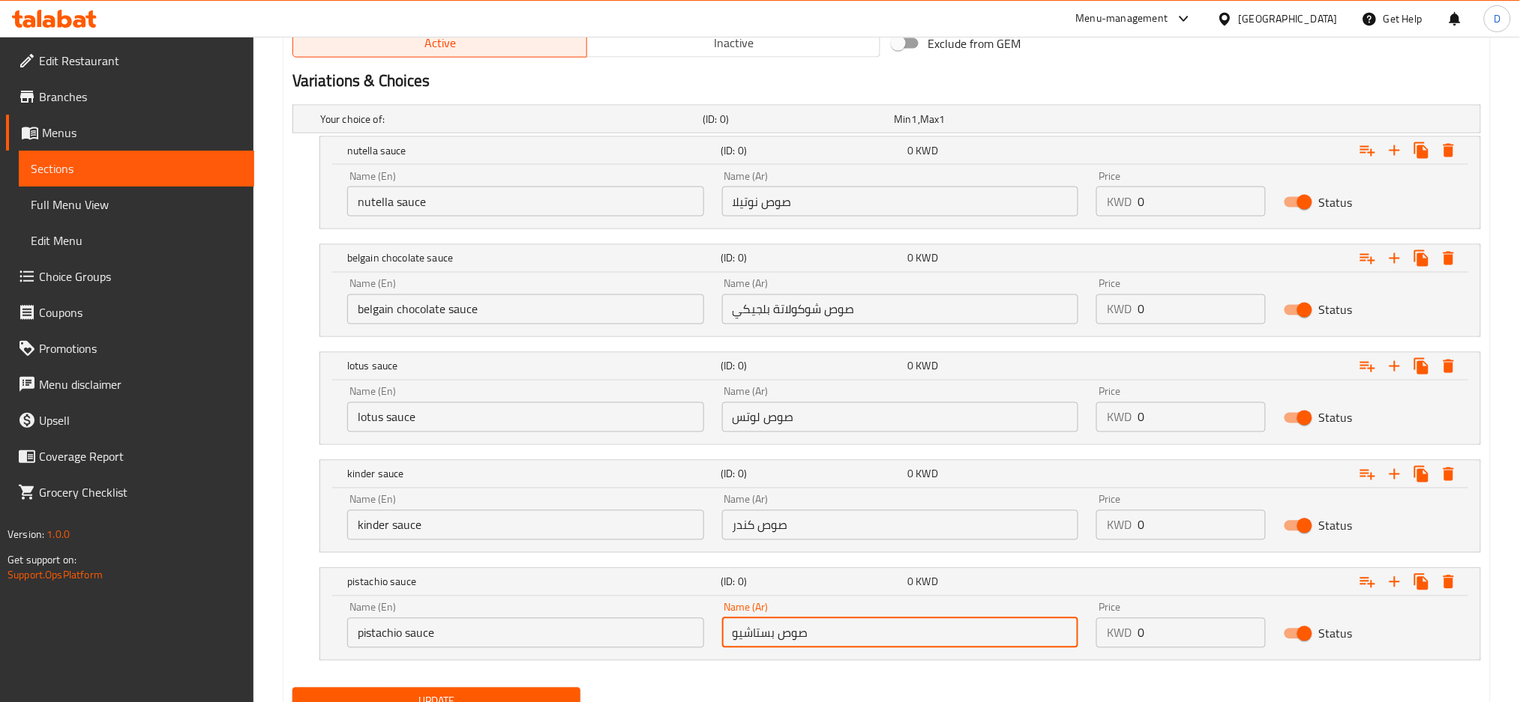
type input "صوص بستاشيو"
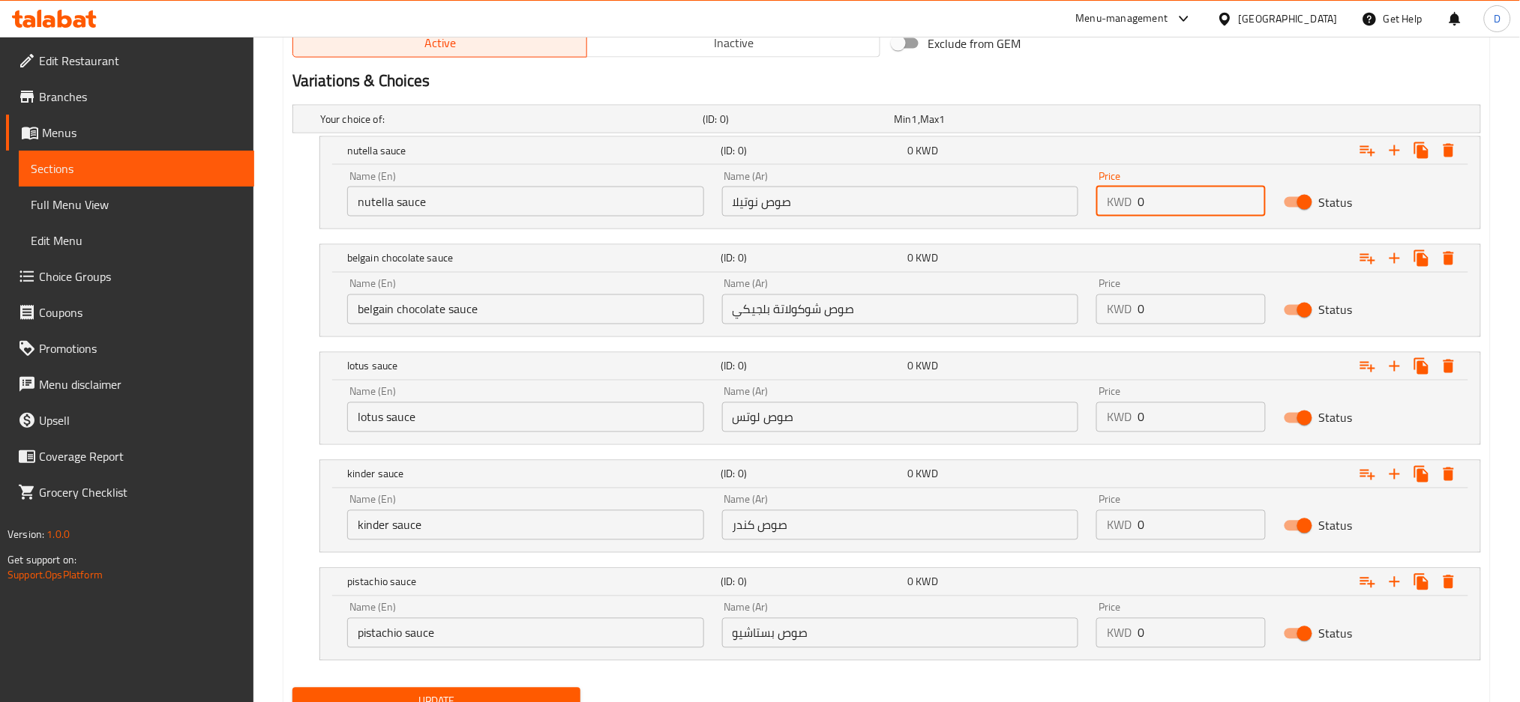
drag, startPoint x: 1184, startPoint y: 203, endPoint x: 1134, endPoint y: 201, distance: 49.5
click at [1134, 201] on div "KWD 0 Price" at bounding box center [1180, 202] width 169 height 30
type input "2.25"
drag, startPoint x: 1134, startPoint y: 201, endPoint x: 1179, endPoint y: 199, distance: 45.0
click at [1179, 199] on div "KWD 2.25 Price" at bounding box center [1180, 202] width 169 height 30
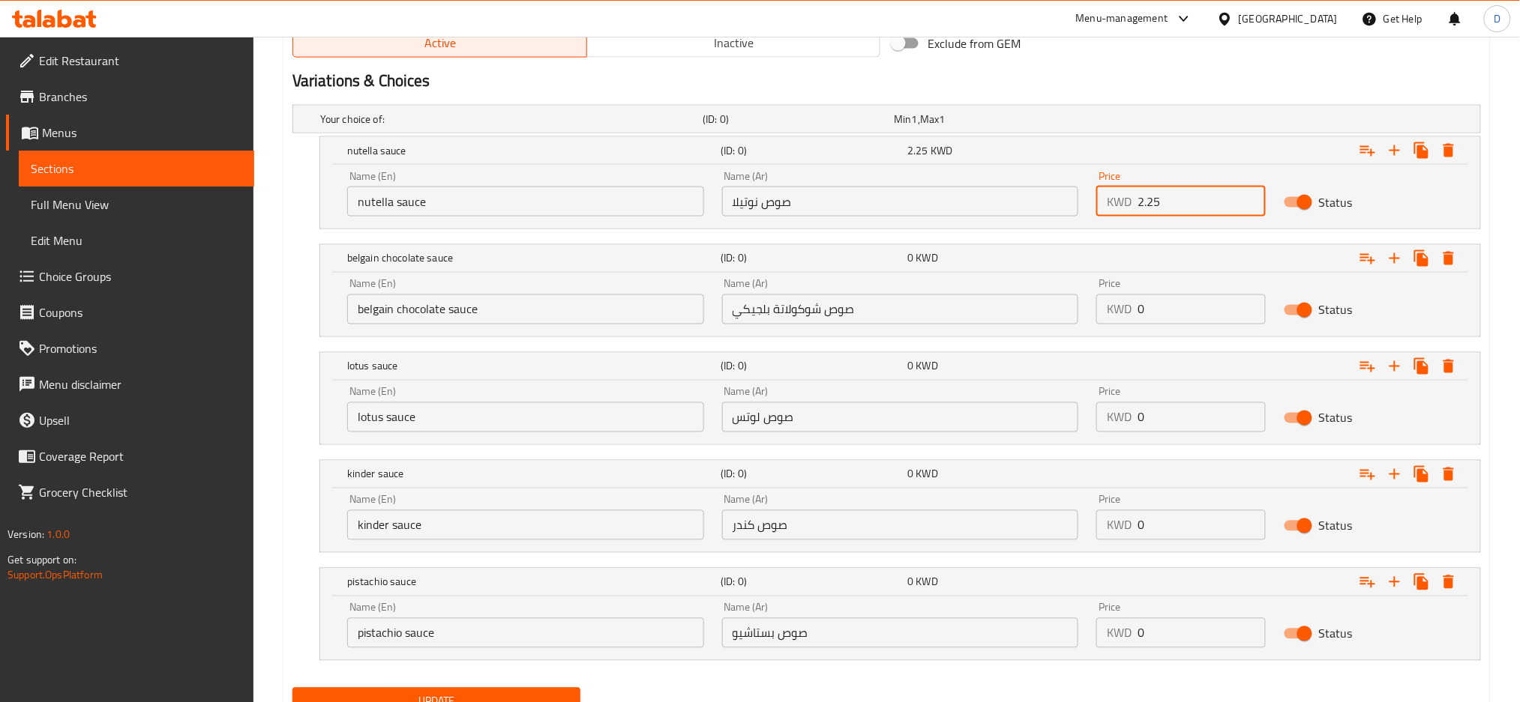
click at [1179, 199] on input "2.25" at bounding box center [1201, 202] width 128 height 30
drag, startPoint x: 1179, startPoint y: 199, endPoint x: 1140, endPoint y: 193, distance: 40.2
click at [1140, 193] on input "2.25" at bounding box center [1201, 202] width 128 height 30
click at [1167, 322] on input "0" at bounding box center [1201, 310] width 128 height 30
paste input "2.25"
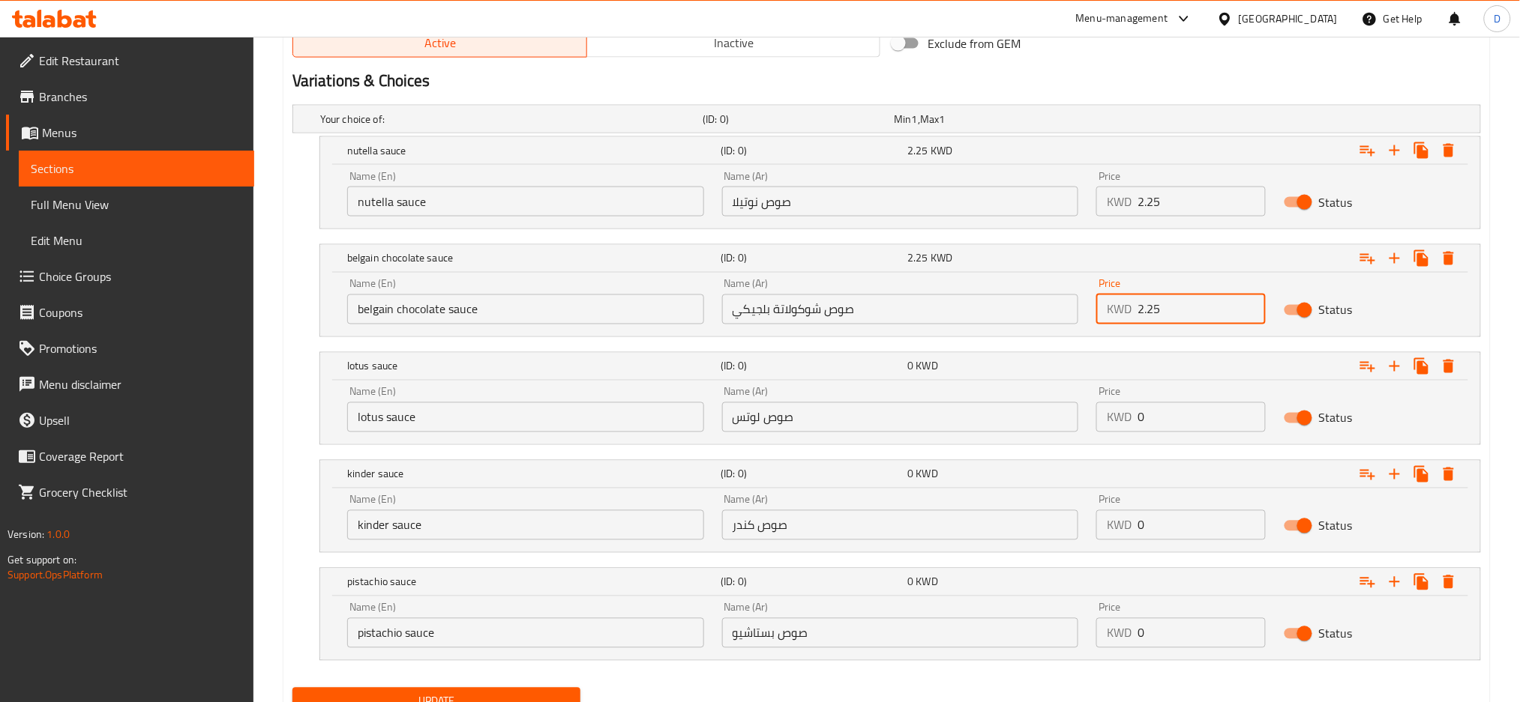
type input "2.25"
click at [1183, 423] on input "0" at bounding box center [1201, 418] width 128 height 30
paste input "2.25"
type input "2.25"
click at [1174, 528] on input "0" at bounding box center [1201, 526] width 128 height 30
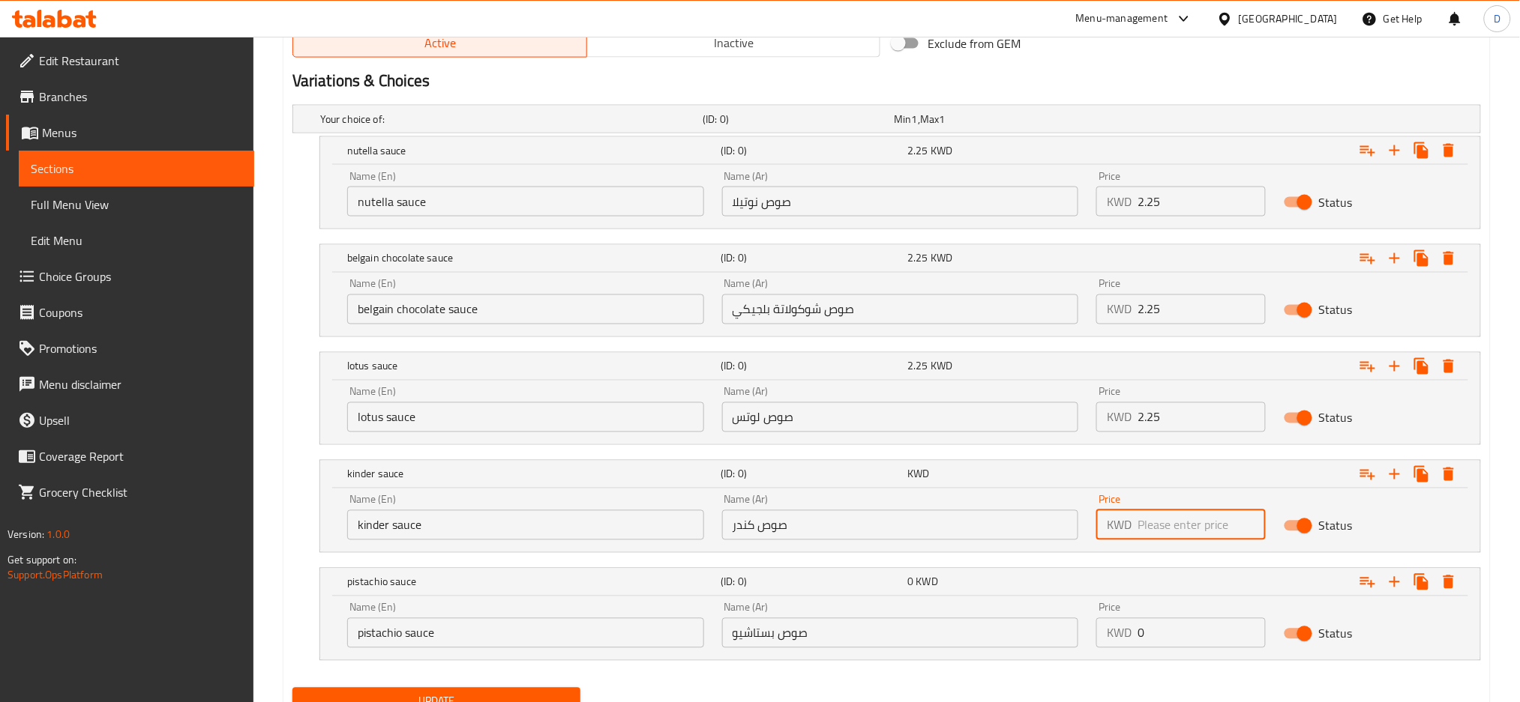
paste input "2.25"
type input "2.25"
click at [1169, 641] on input "0" at bounding box center [1201, 634] width 128 height 30
paste input "2.25"
type input "2.25"
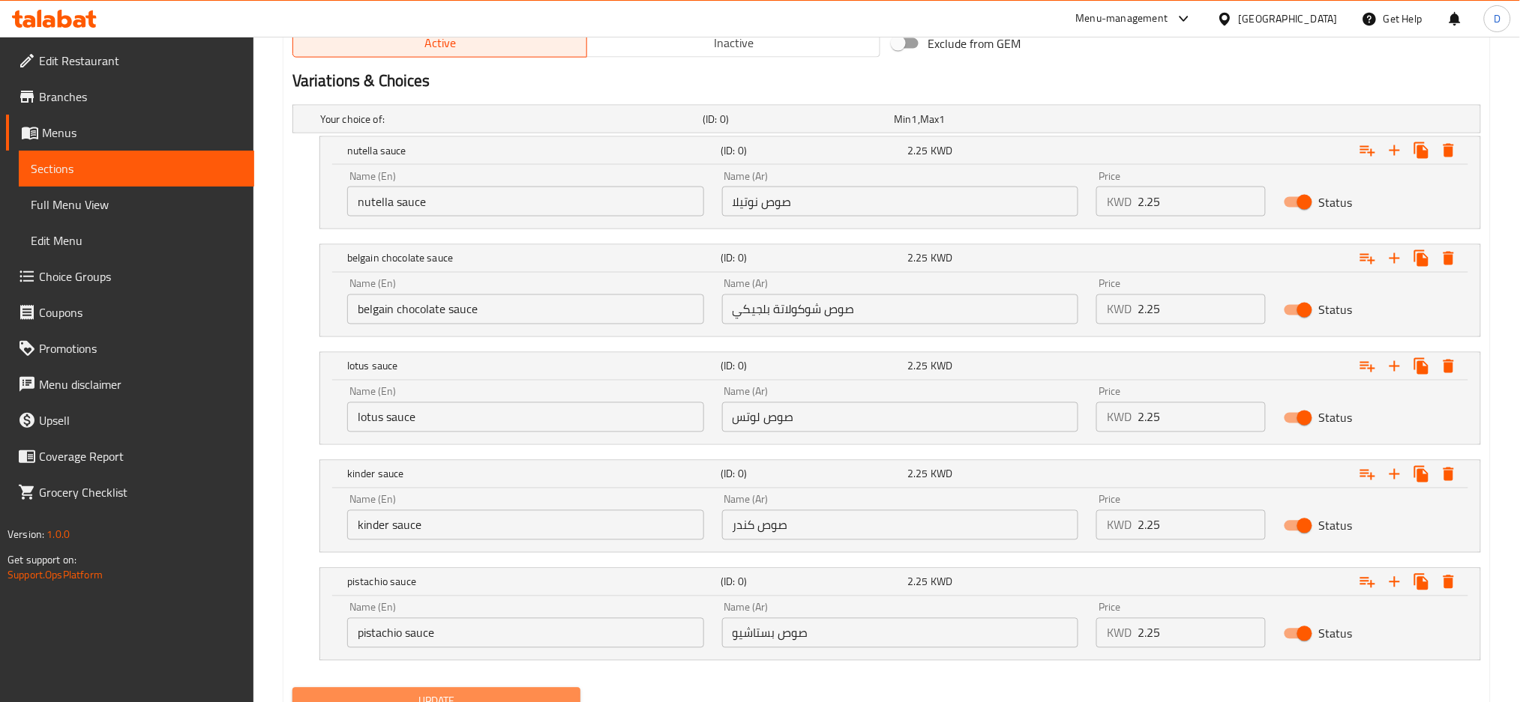
click at [545, 696] on span "Update" at bounding box center [436, 702] width 264 height 19
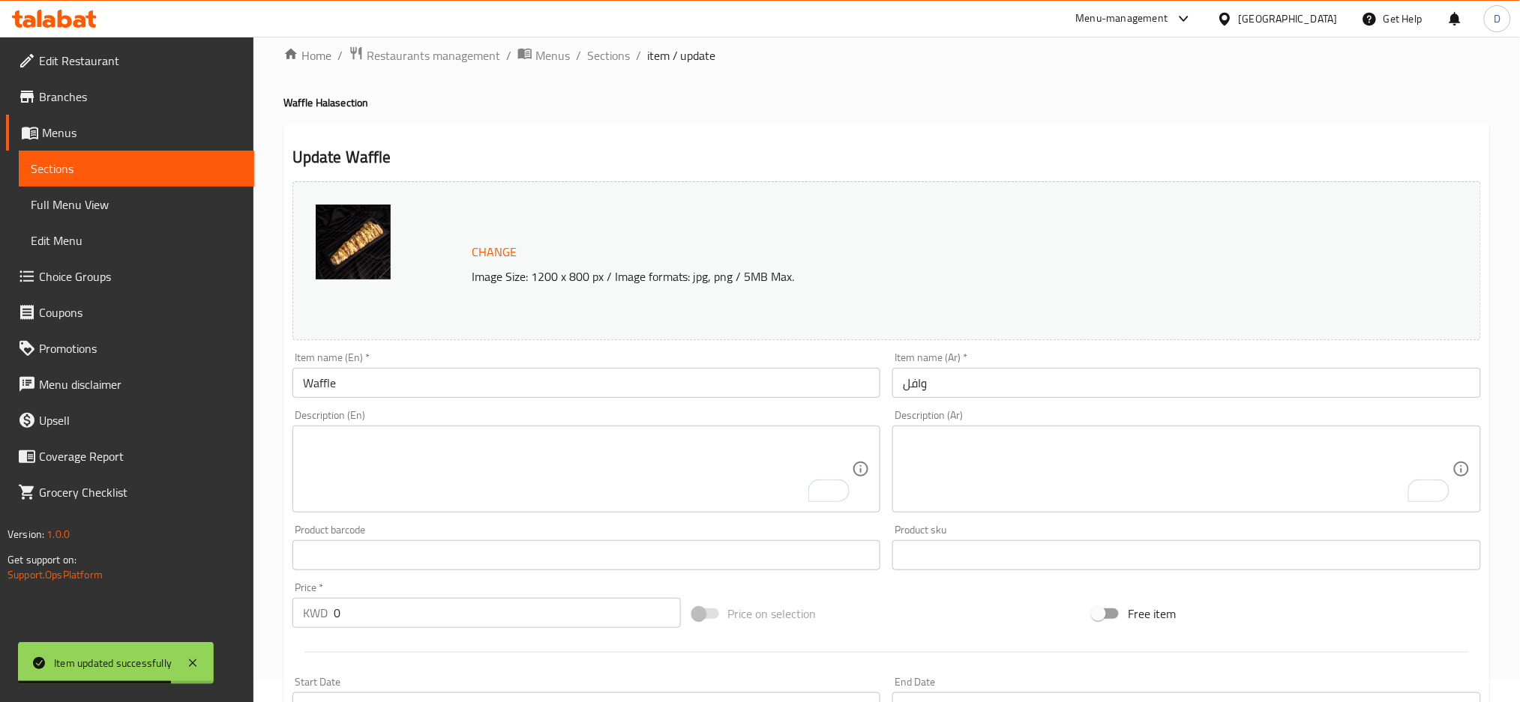
scroll to position [0, 0]
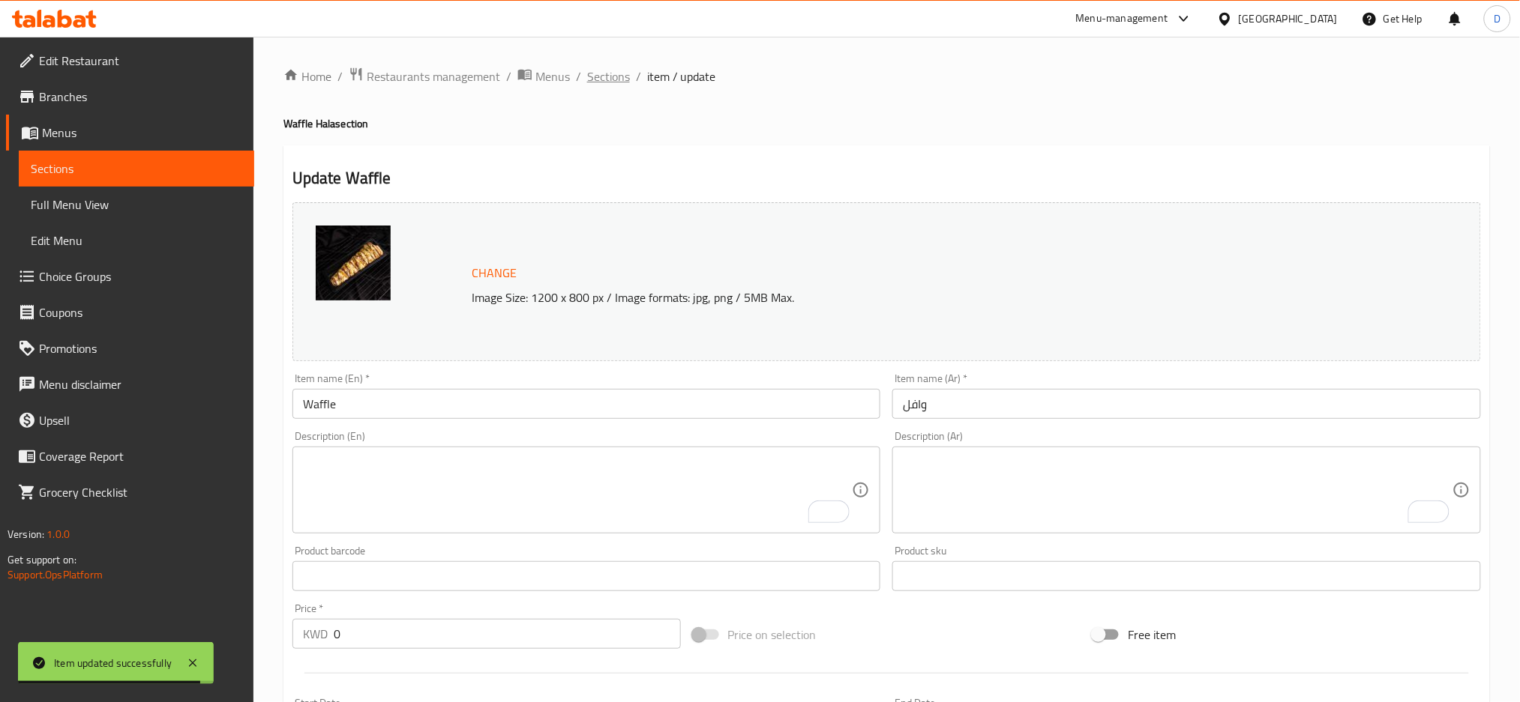
click at [604, 78] on span "Sections" at bounding box center [608, 76] width 43 height 18
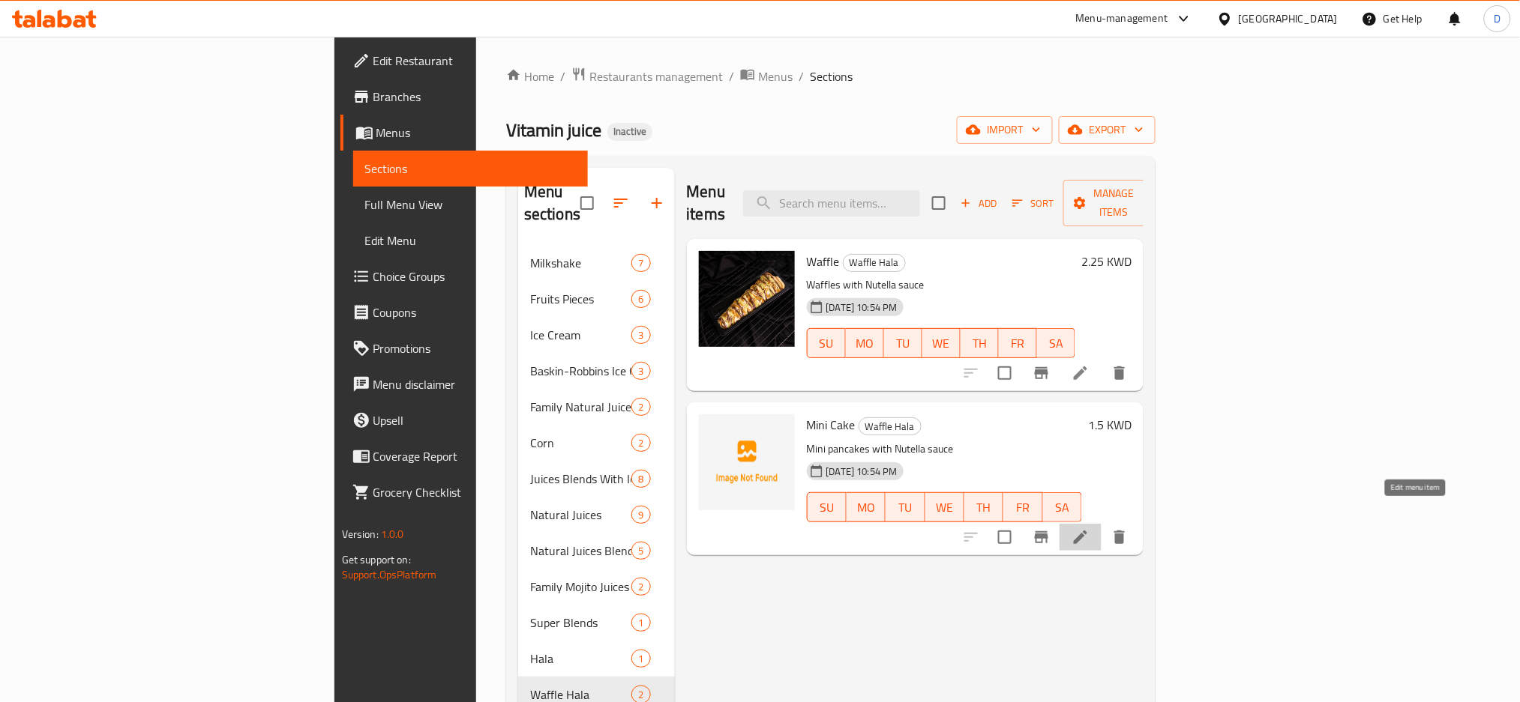
click at [1087, 531] on icon at bounding box center [1080, 537] width 13 height 13
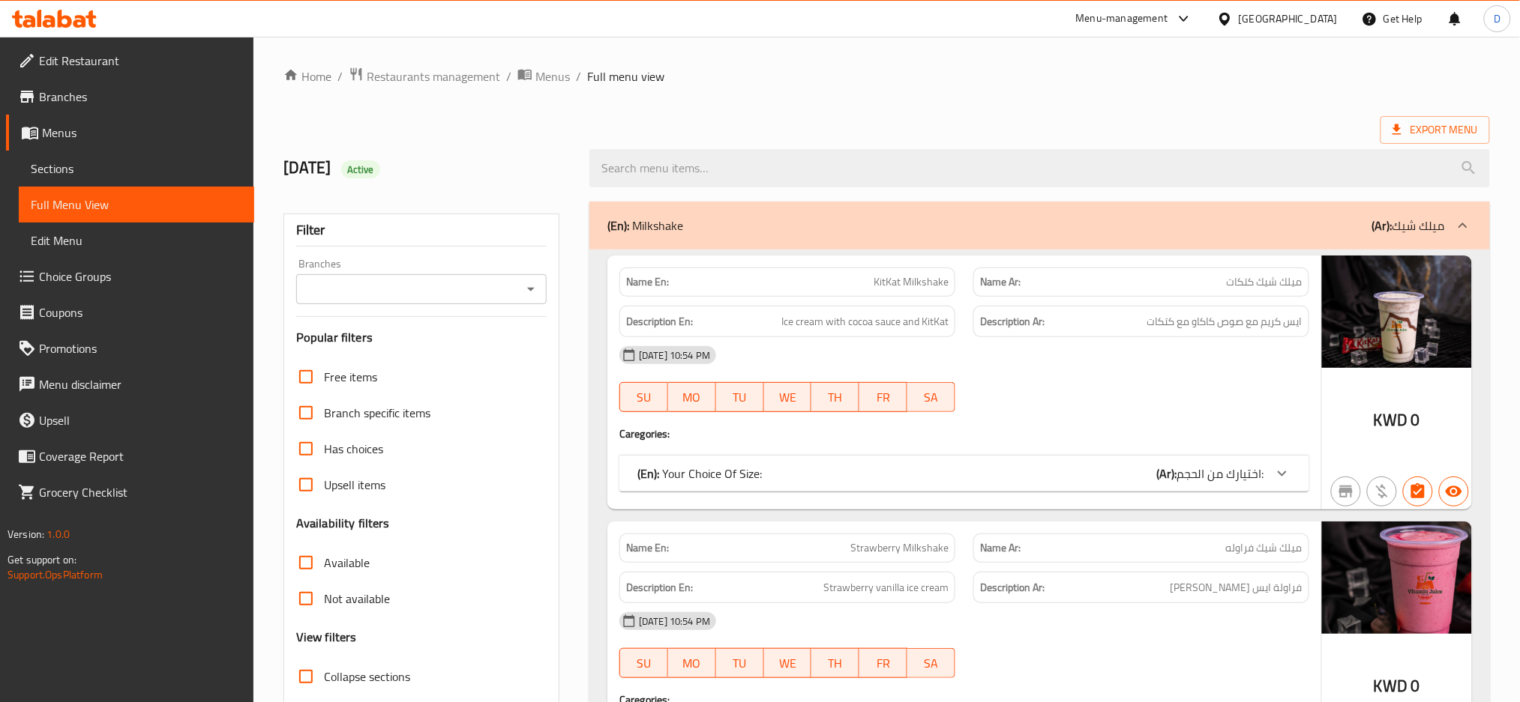
scroll to position [192, 0]
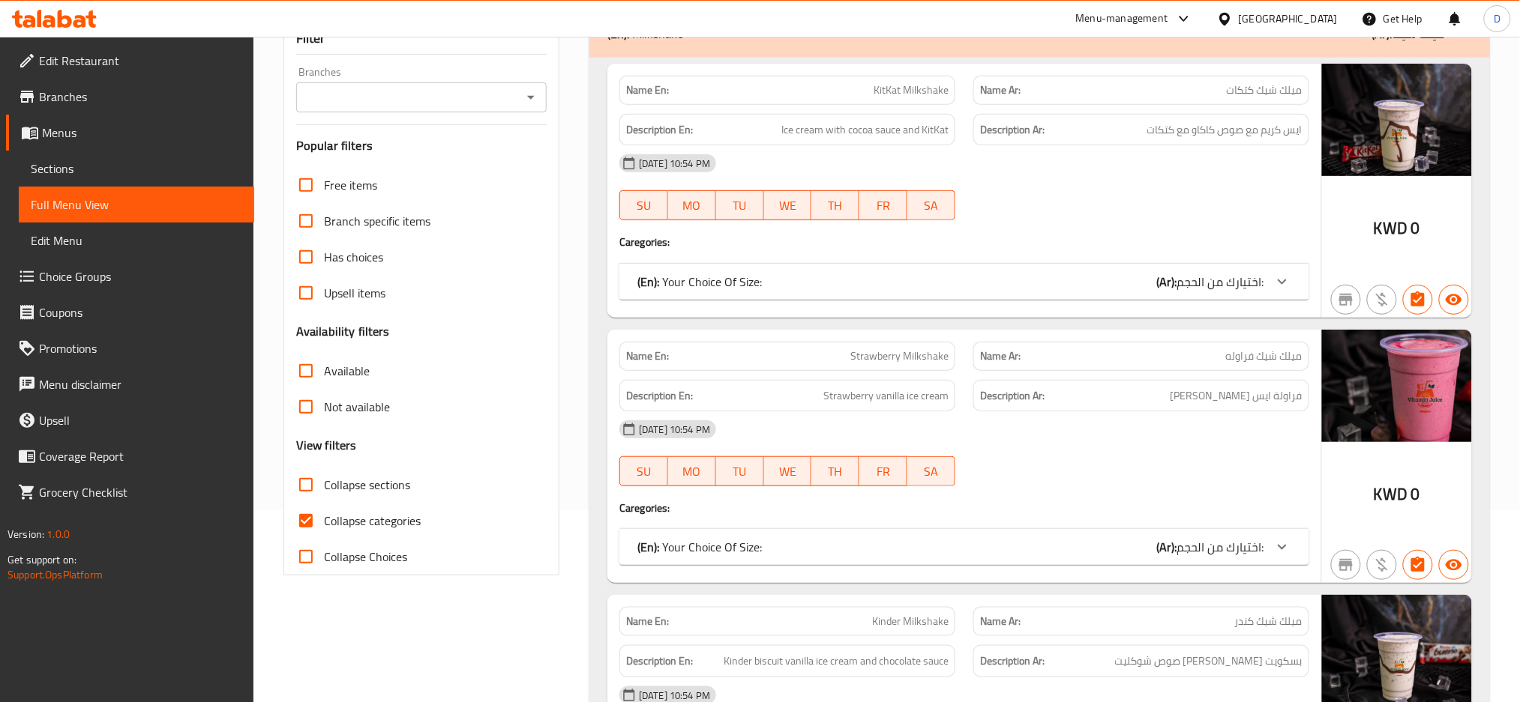
click at [370, 484] on span "Collapse sections" at bounding box center [367, 485] width 86 height 18
click at [324, 484] on input "Collapse sections" at bounding box center [306, 485] width 36 height 36
checkbox input "true"
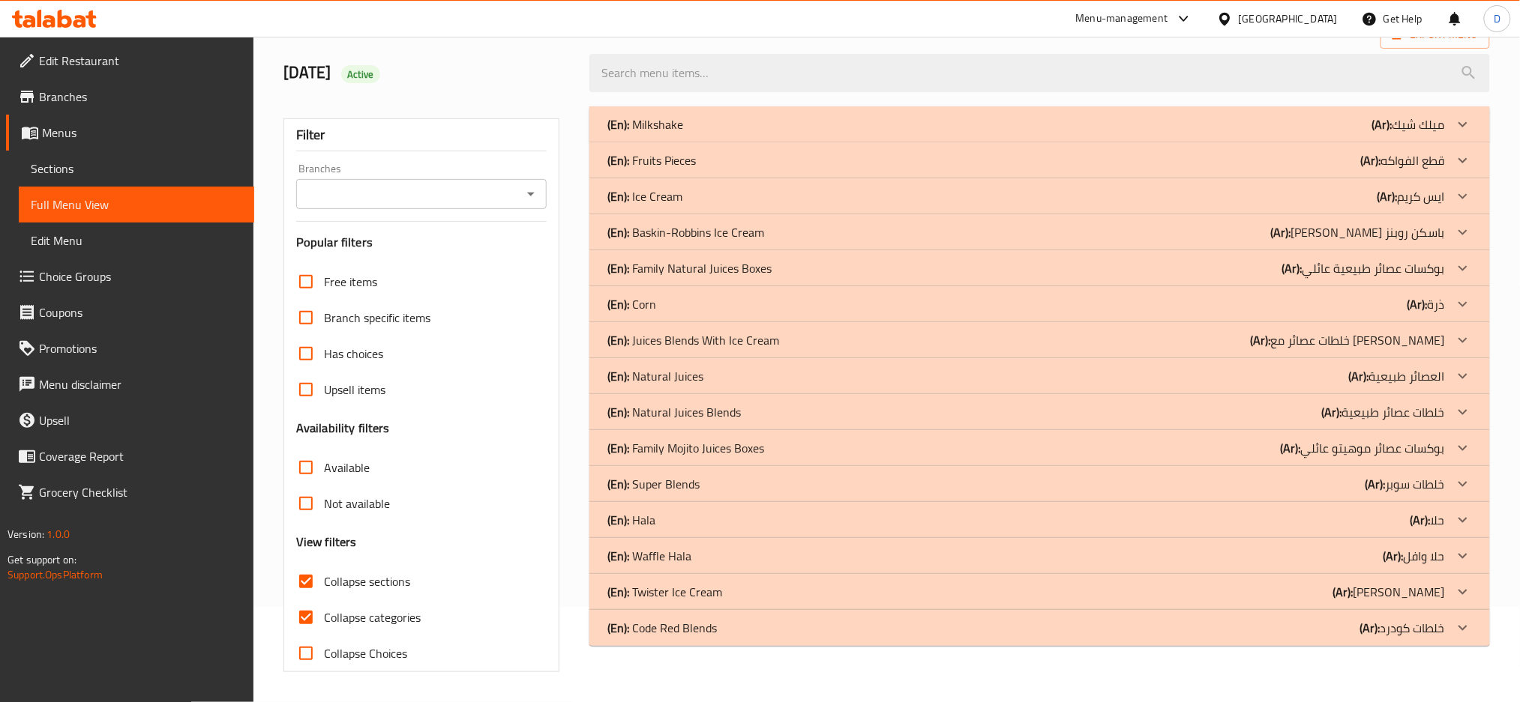
click at [388, 515] on div "Free items Branch specific items Has choices Upsell items Availability filters …" at bounding box center [421, 468] width 250 height 408
click at [774, 133] on div "(En): Hala (Ar): حلا" at bounding box center [1025, 124] width 837 height 18
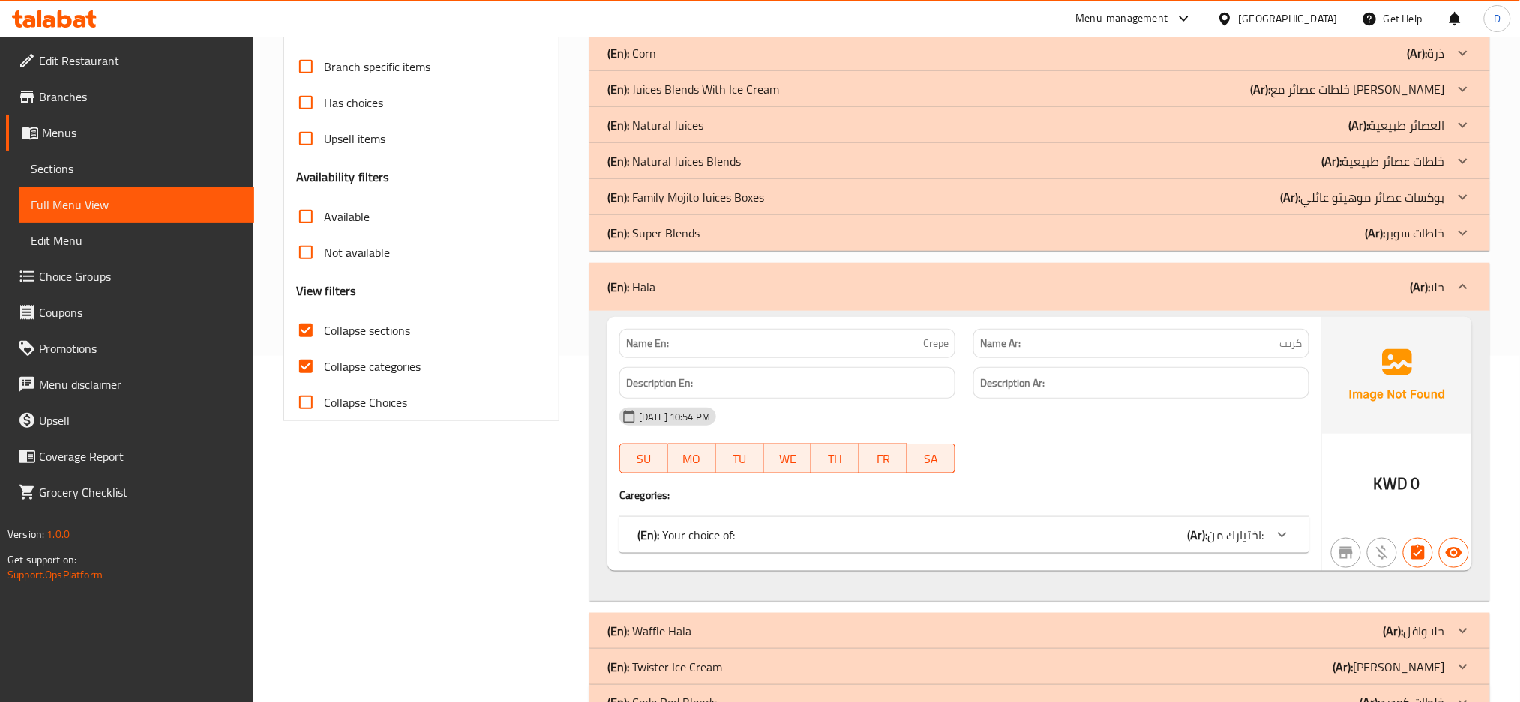
scroll to position [394, 0]
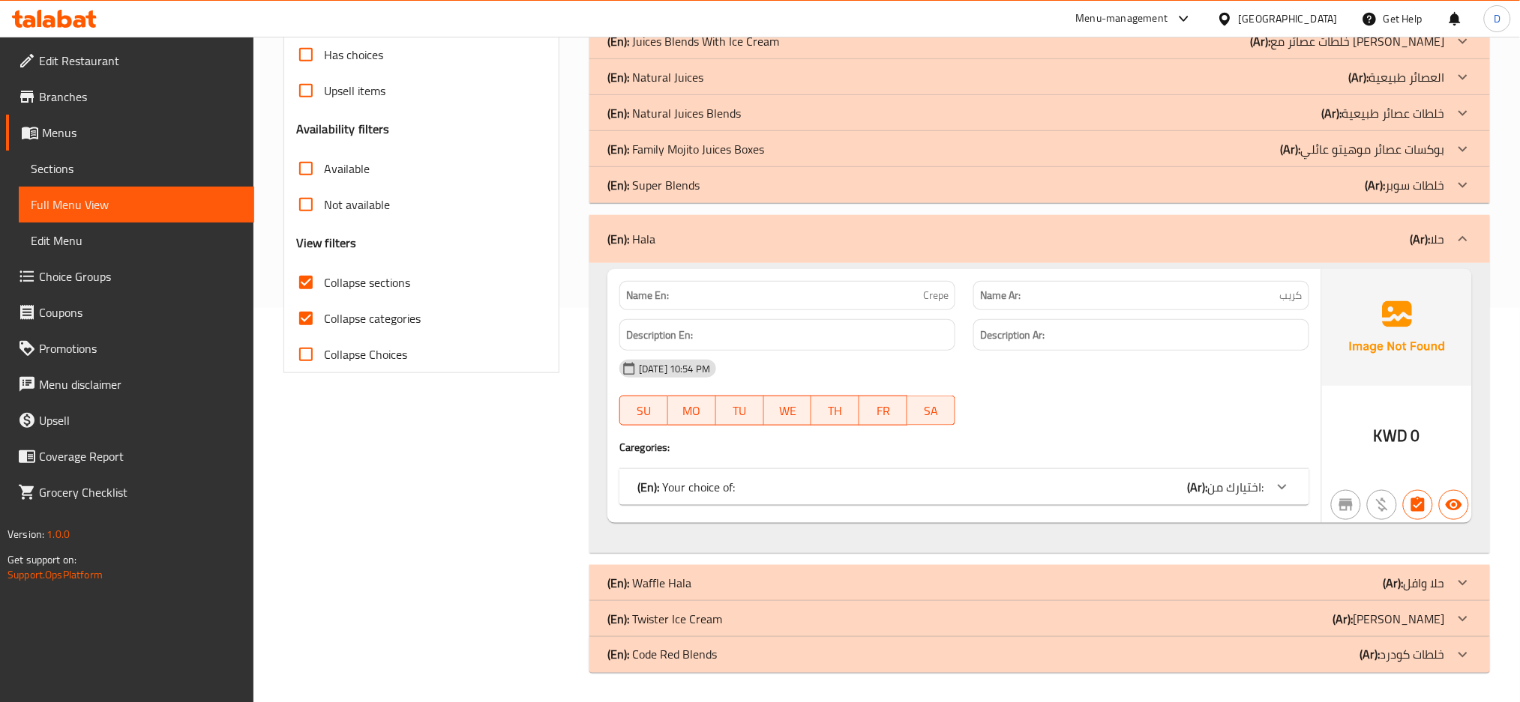
click at [818, 473] on div "(En): Your choice of: (Ar): اختيارك من:" at bounding box center [964, 487] width 690 height 36
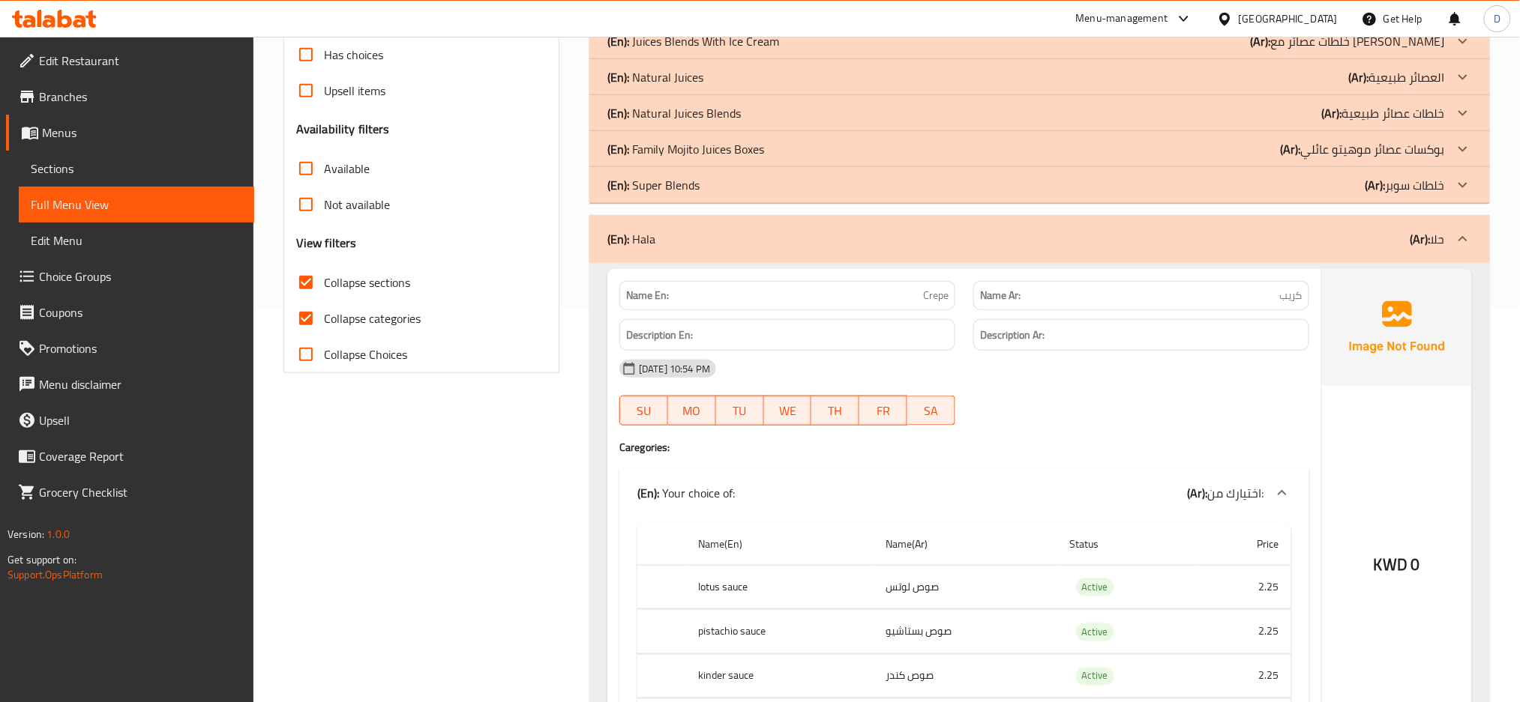
scroll to position [619, 0]
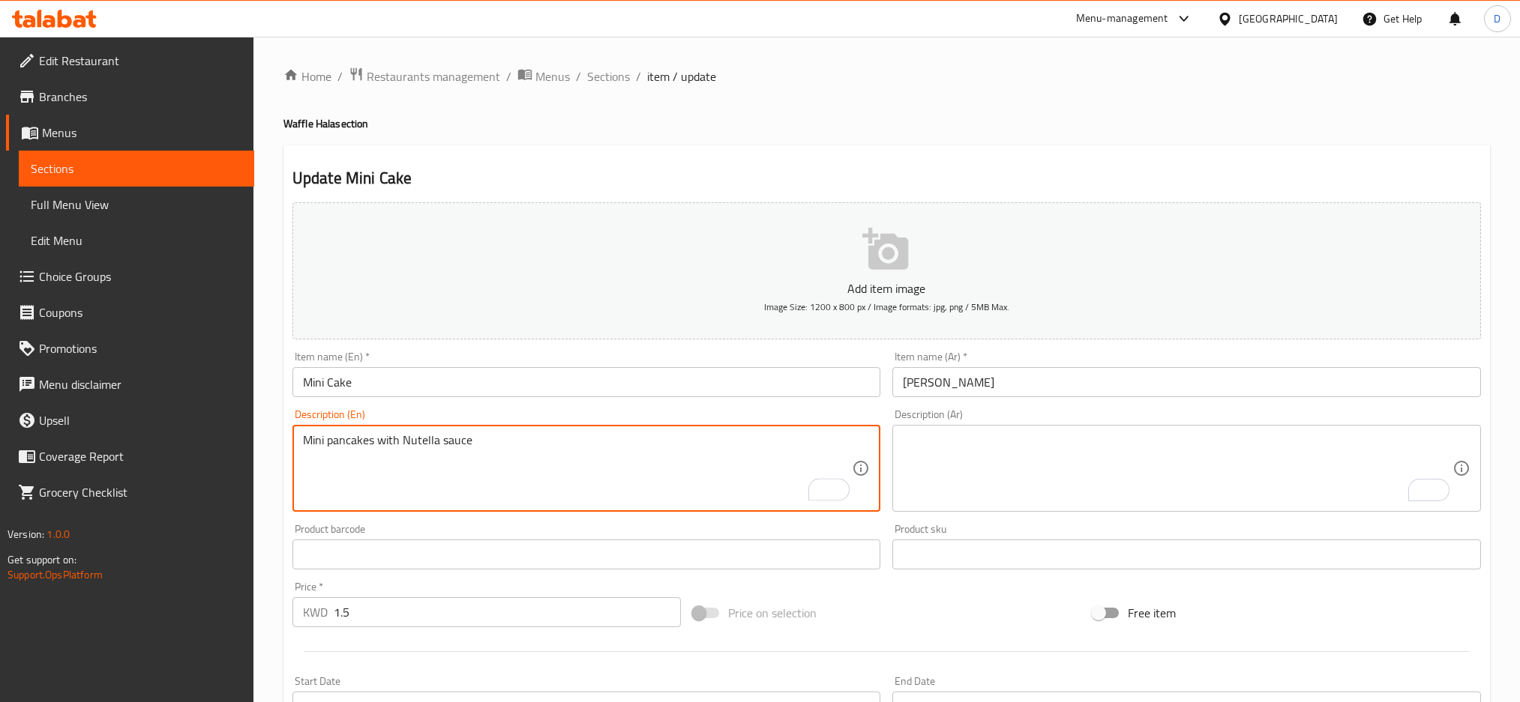
scroll to position [187, 0]
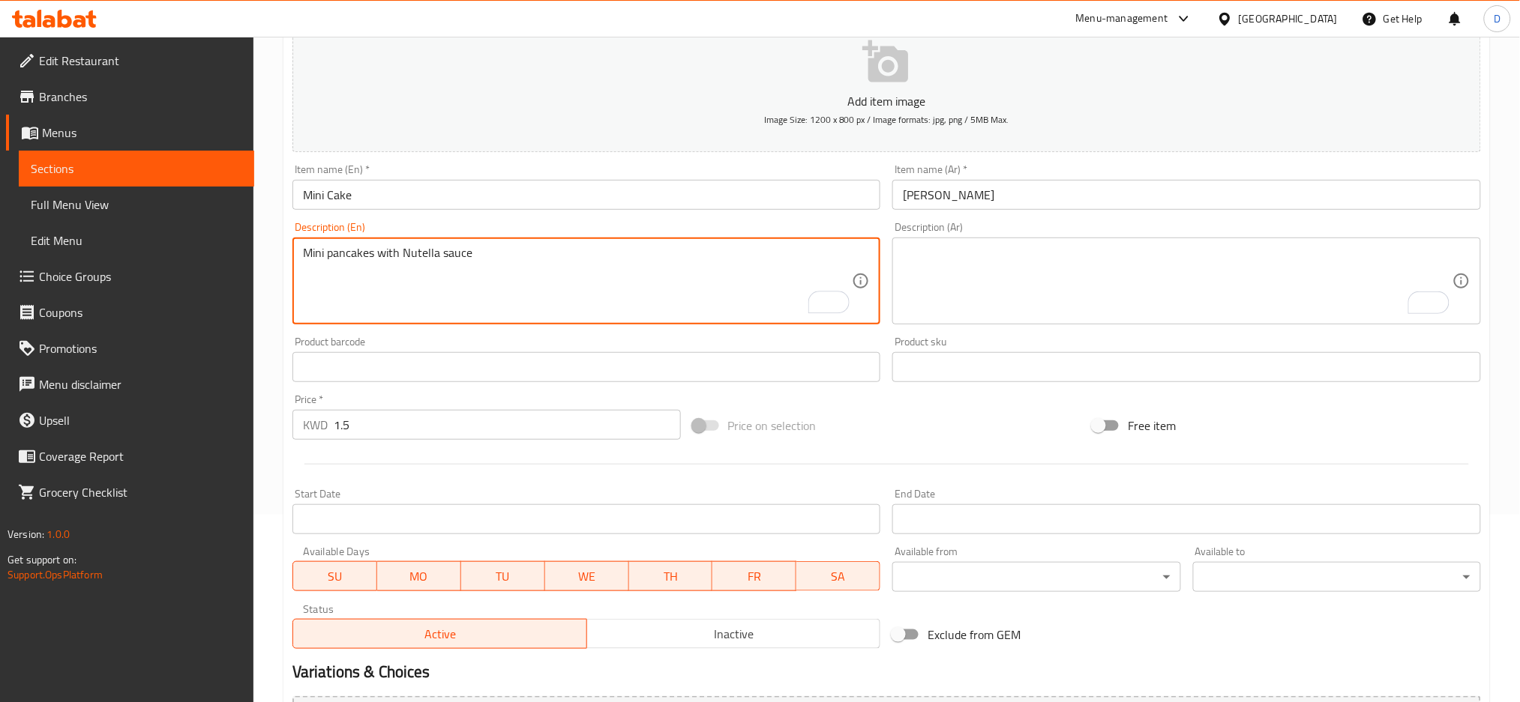
click at [544, 255] on textarea "Mini pancakes with Nutella sauce" at bounding box center [578, 281] width 550 height 71
click at [403, 423] on input "1.5" at bounding box center [507, 425] width 347 height 30
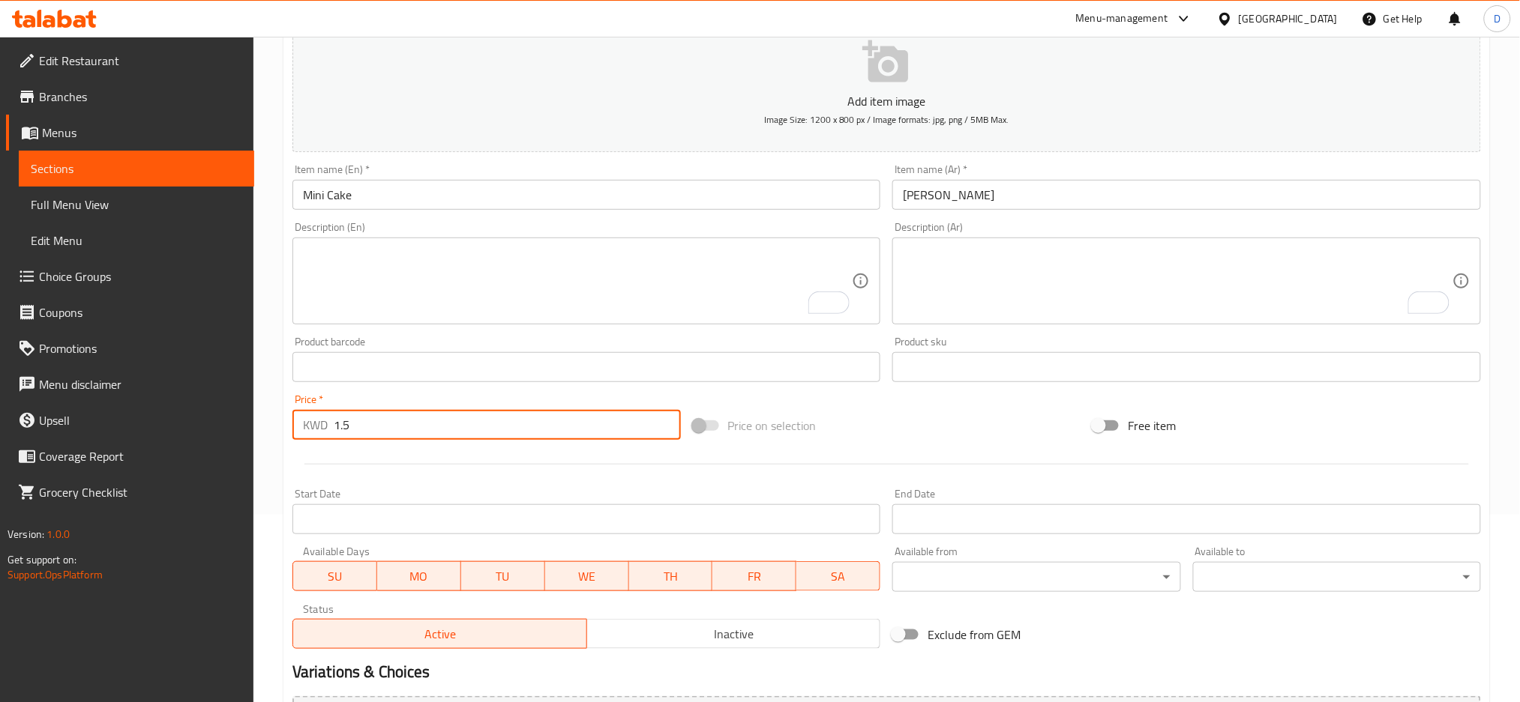
click at [403, 423] on input "1.5" at bounding box center [507, 425] width 347 height 30
type input "-1"
type input "0"
click at [475, 517] on input "Start Date" at bounding box center [586, 520] width 589 height 30
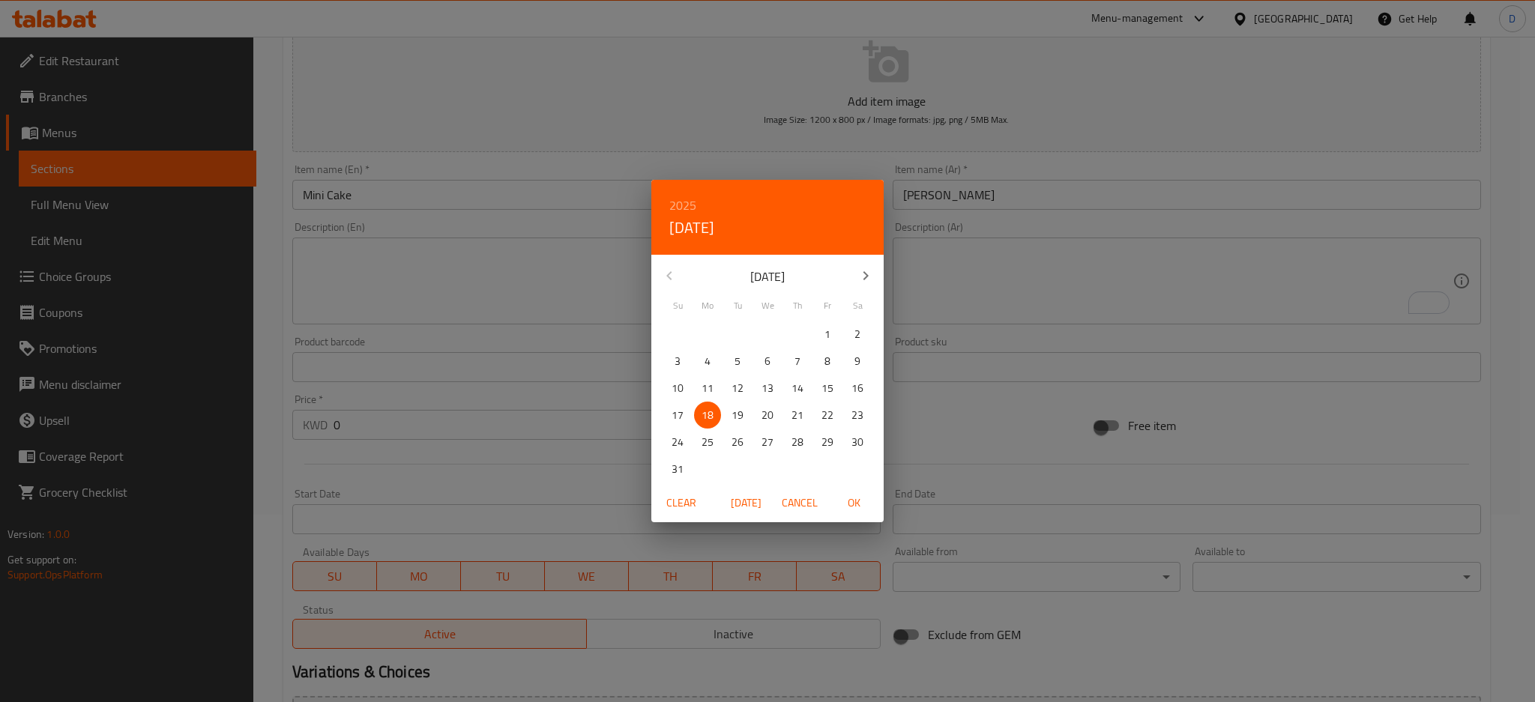
click at [535, 469] on div "2025 Mon, Aug [DATE] Mo Tu We Th Fr Sa 27 28 29 30 31 1 2 3 4 5 6 7 8 9 10 11 1…" at bounding box center [767, 351] width 1535 height 702
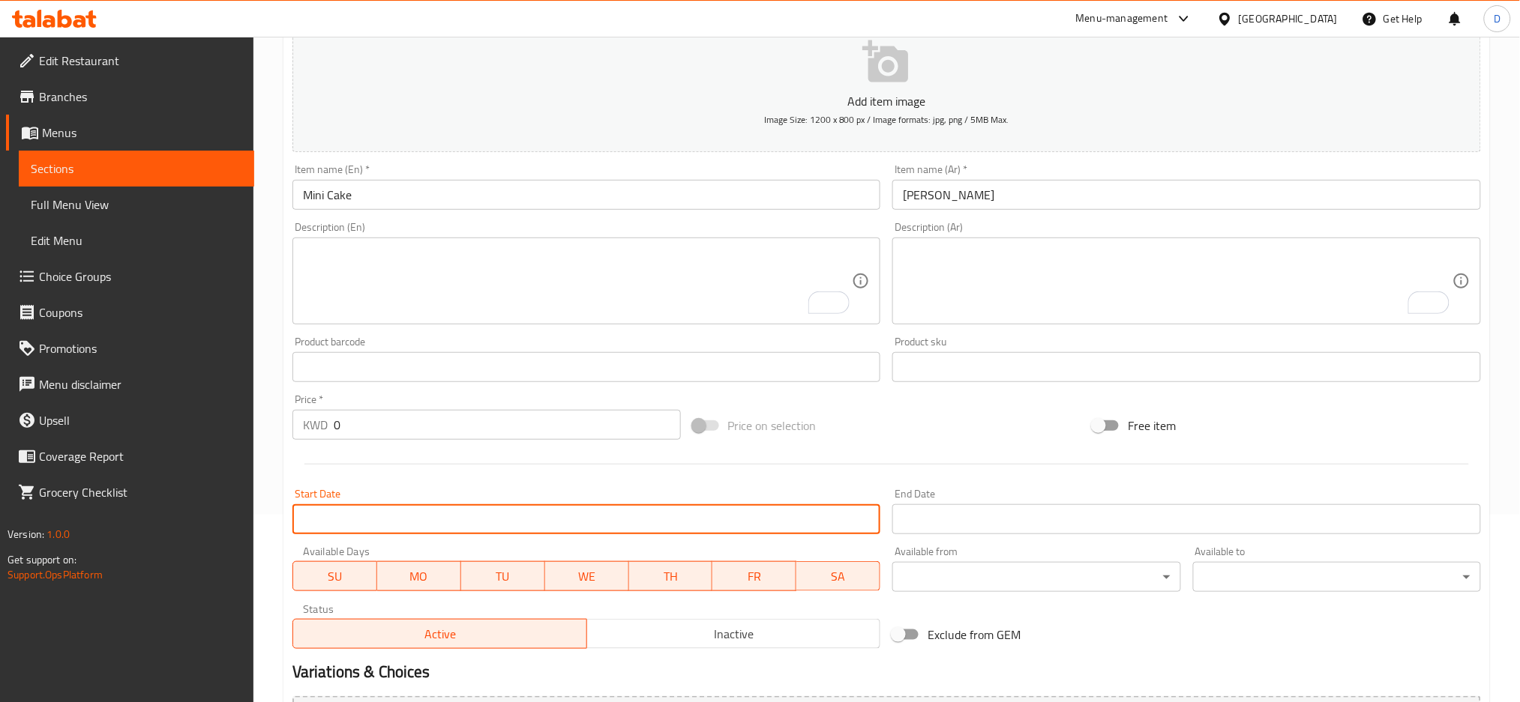
scroll to position [354, 0]
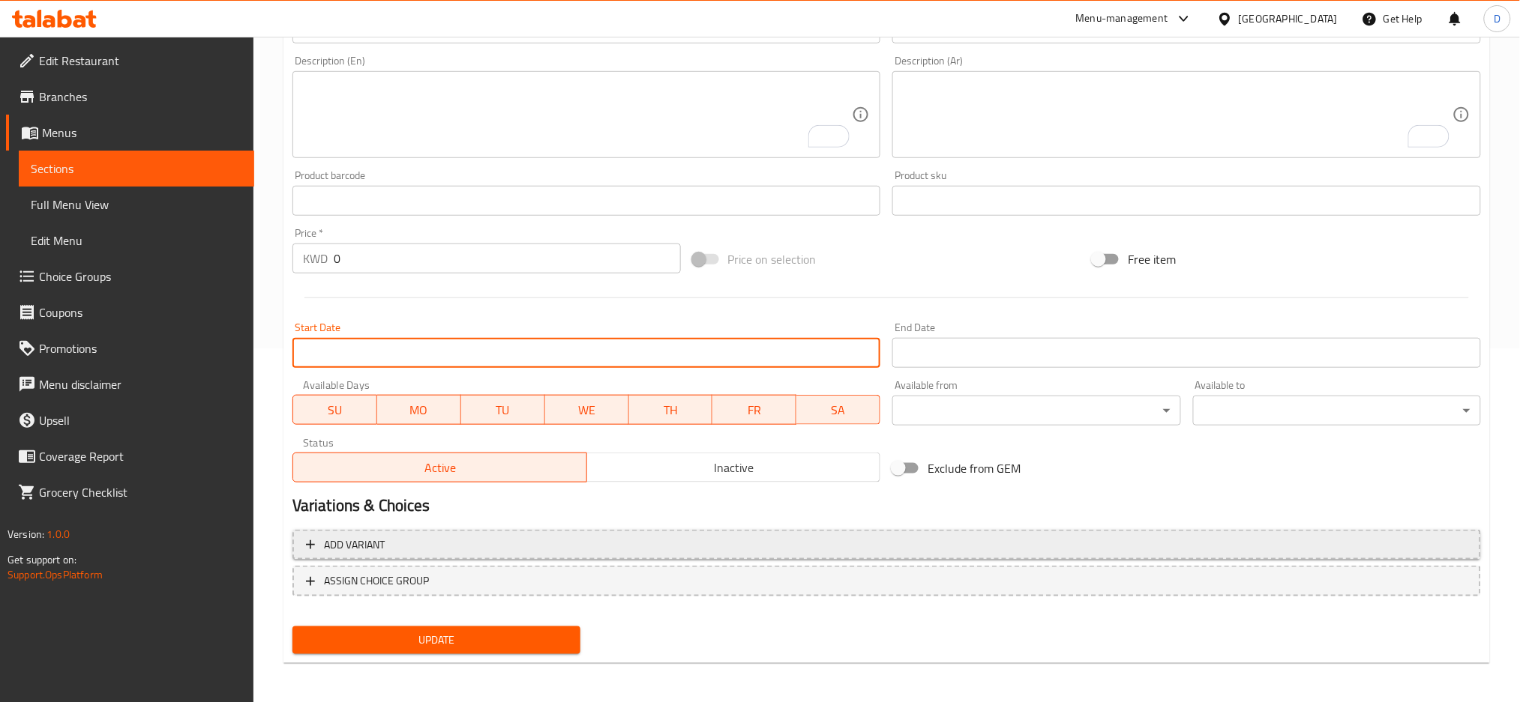
click at [556, 546] on span "Add variant" at bounding box center [886, 545] width 1161 height 19
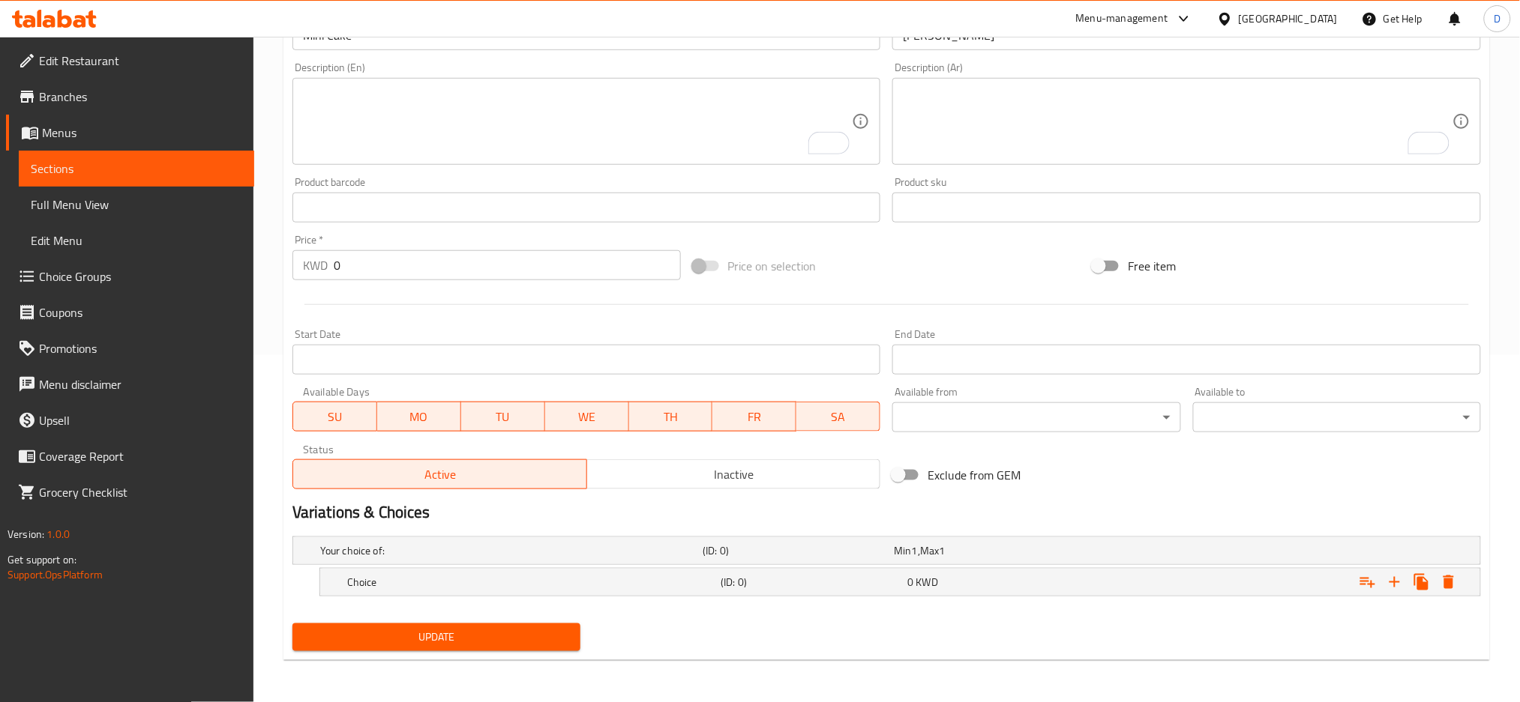
scroll to position [346, 0]
click at [562, 560] on h5 "Choice" at bounding box center [508, 552] width 376 height 15
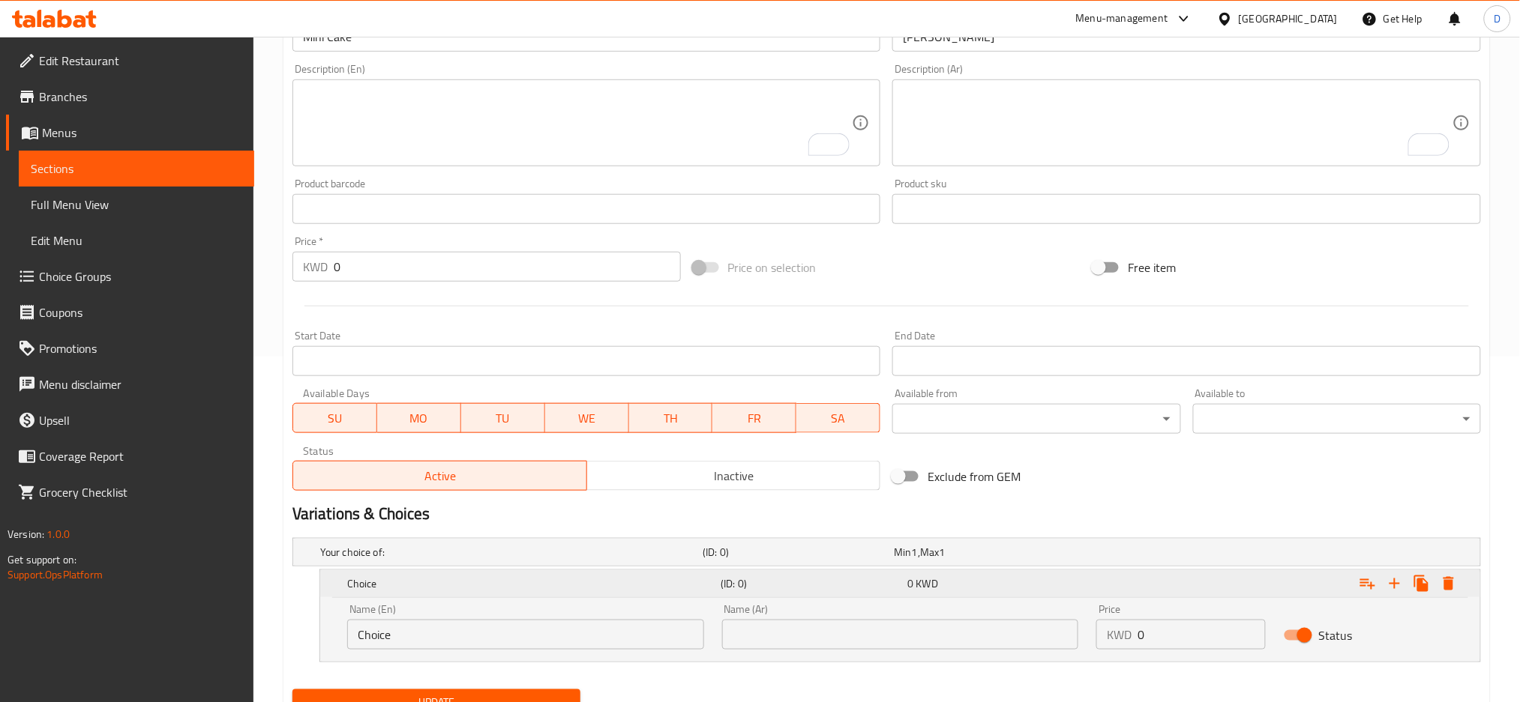
scroll to position [411, 0]
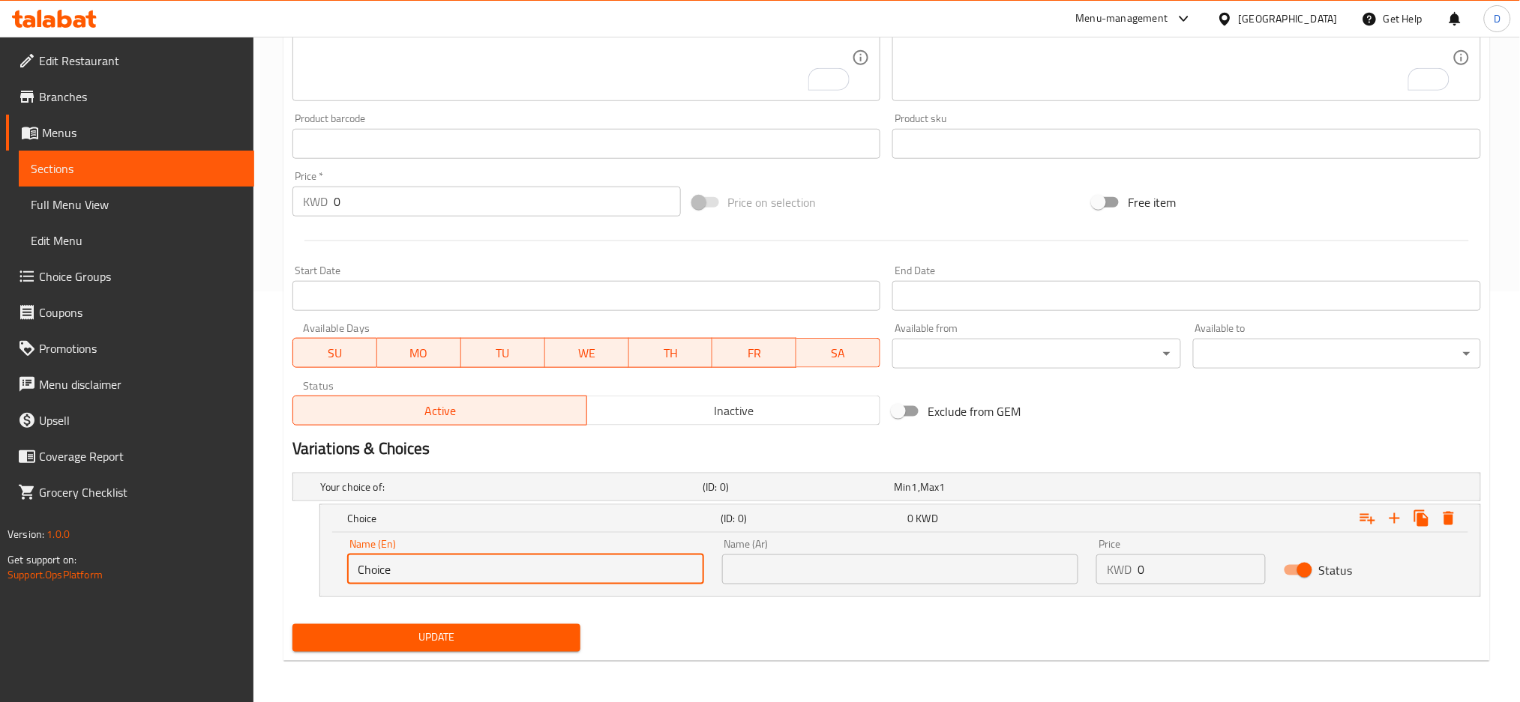
click at [562, 575] on input "Choice" at bounding box center [525, 570] width 357 height 30
type input "nutella sauce"
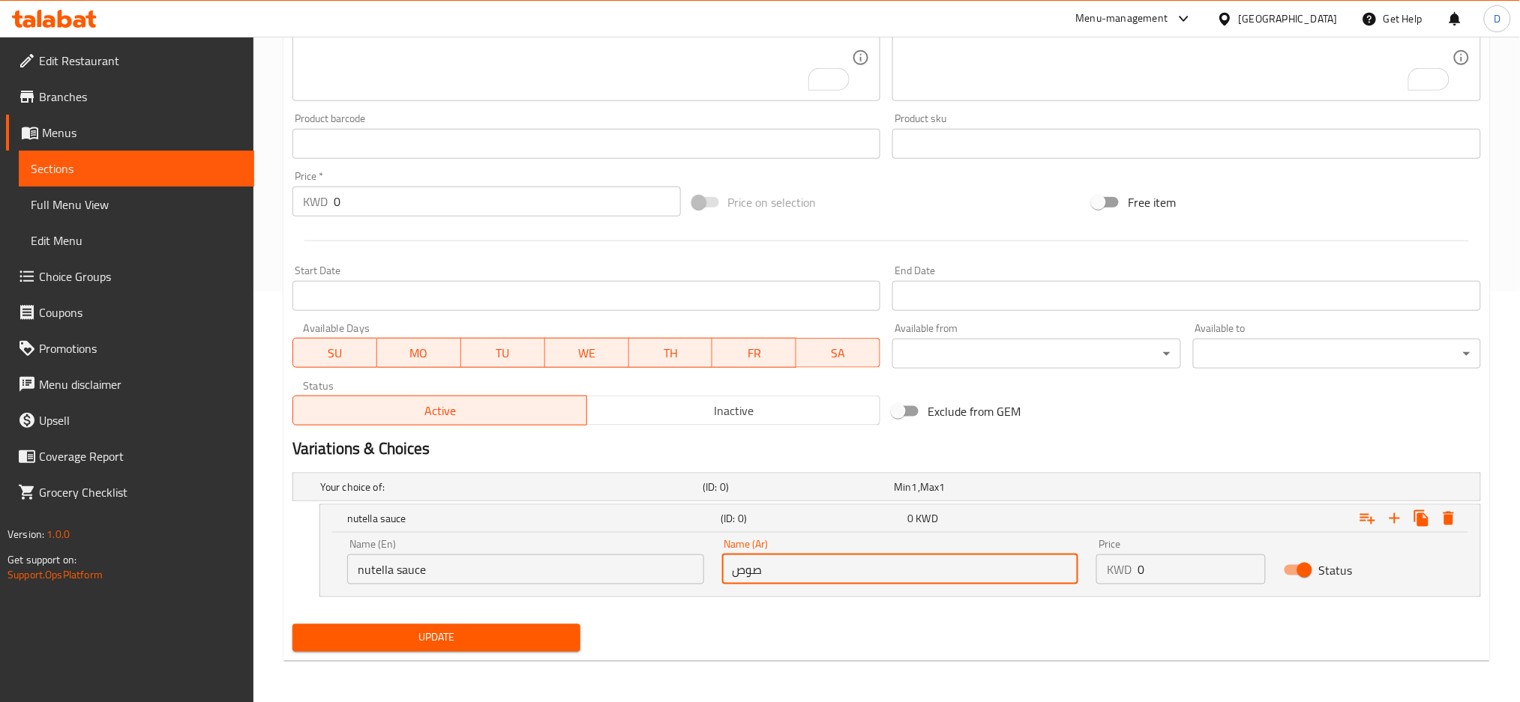
type input "صوص نوتيلا"
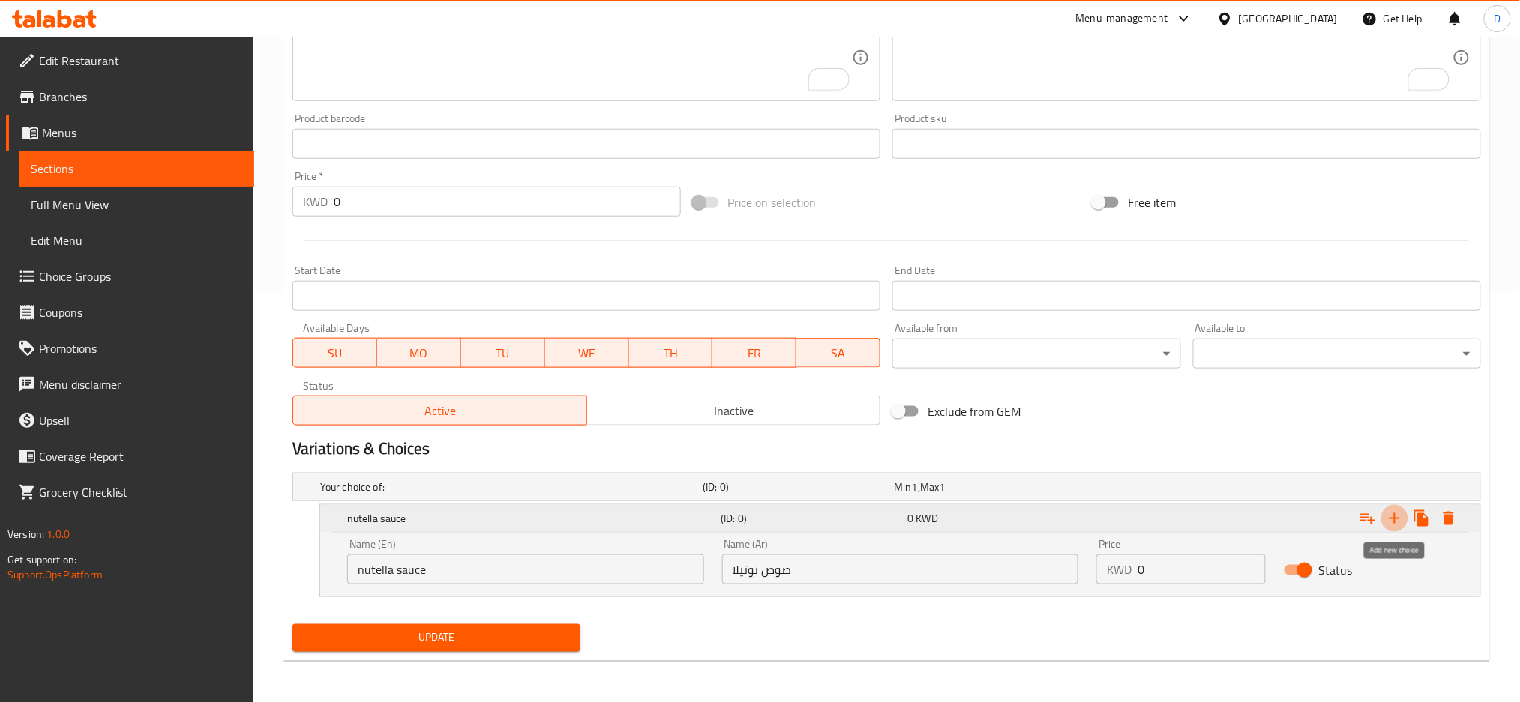
click at [1393, 514] on icon "Expand" at bounding box center [1394, 519] width 18 height 18
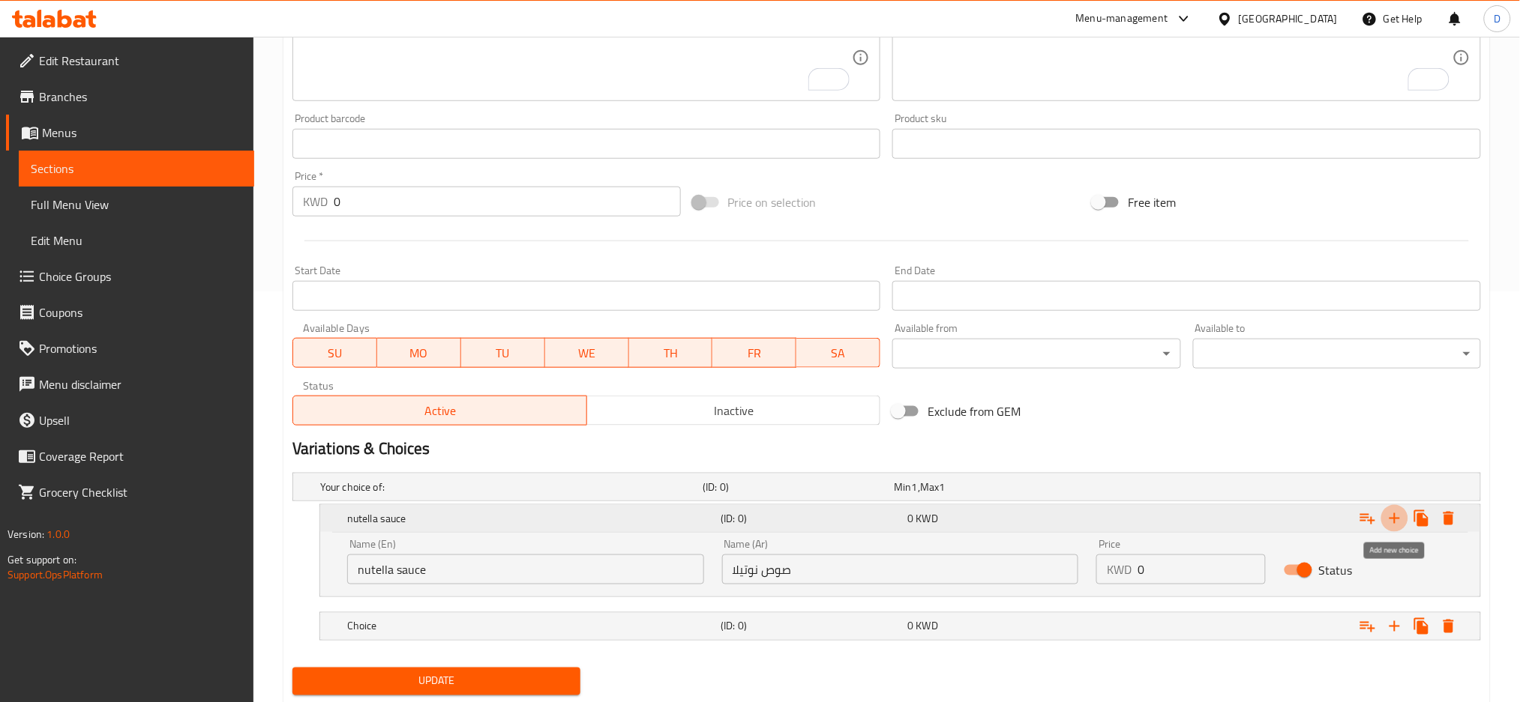
click at [1393, 514] on icon "Expand" at bounding box center [1394, 519] width 18 height 18
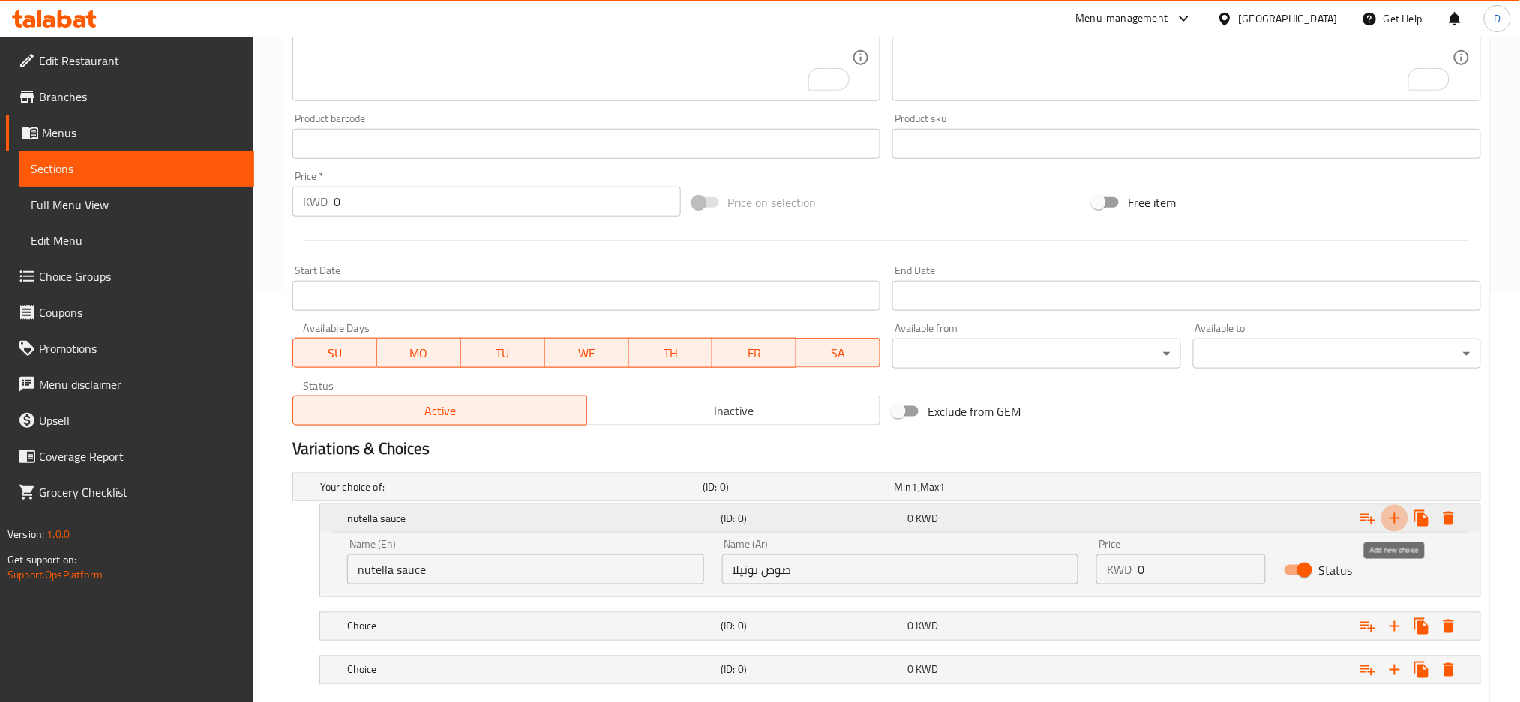
click at [1393, 514] on icon "Expand" at bounding box center [1394, 519] width 18 height 18
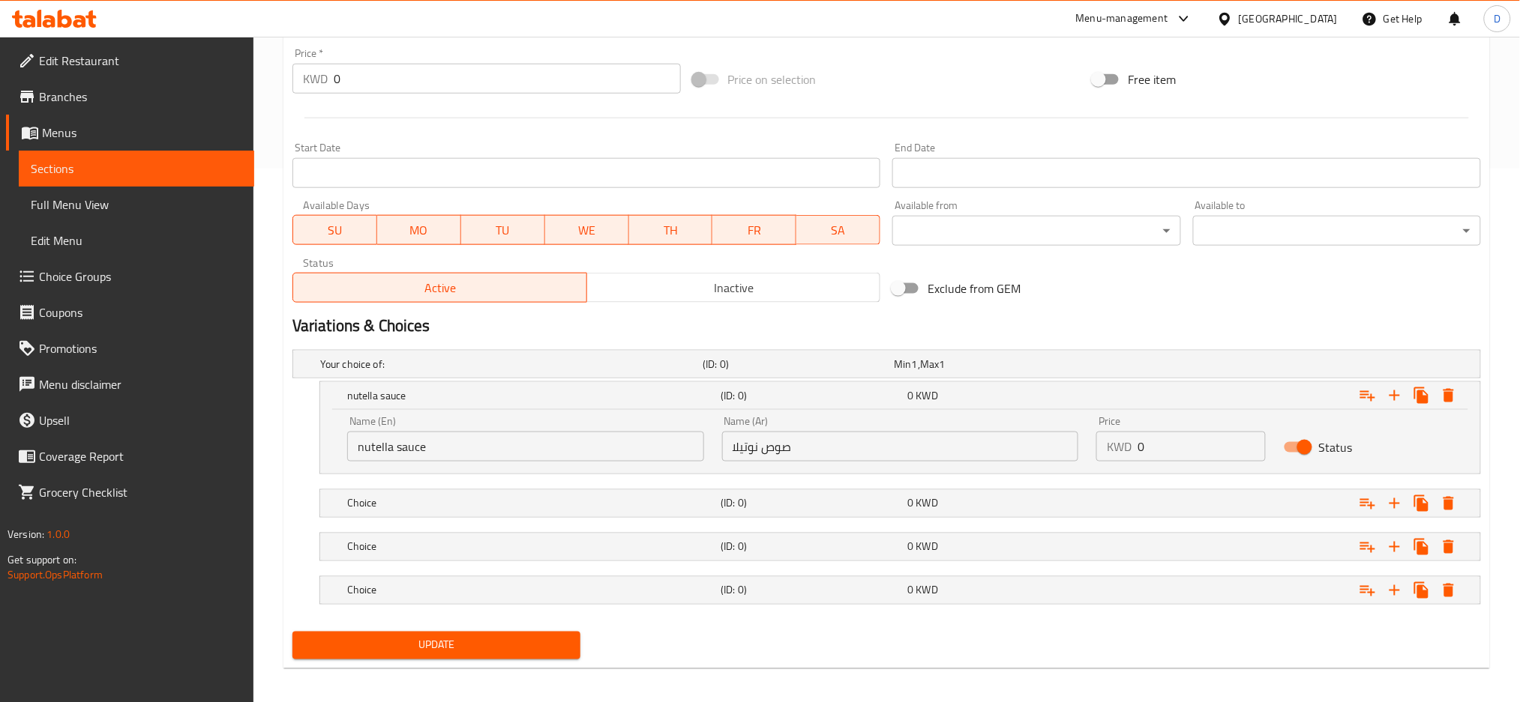
scroll to position [535, 0]
click at [858, 371] on h5 "(ID: 0)" at bounding box center [794, 363] width 185 height 15
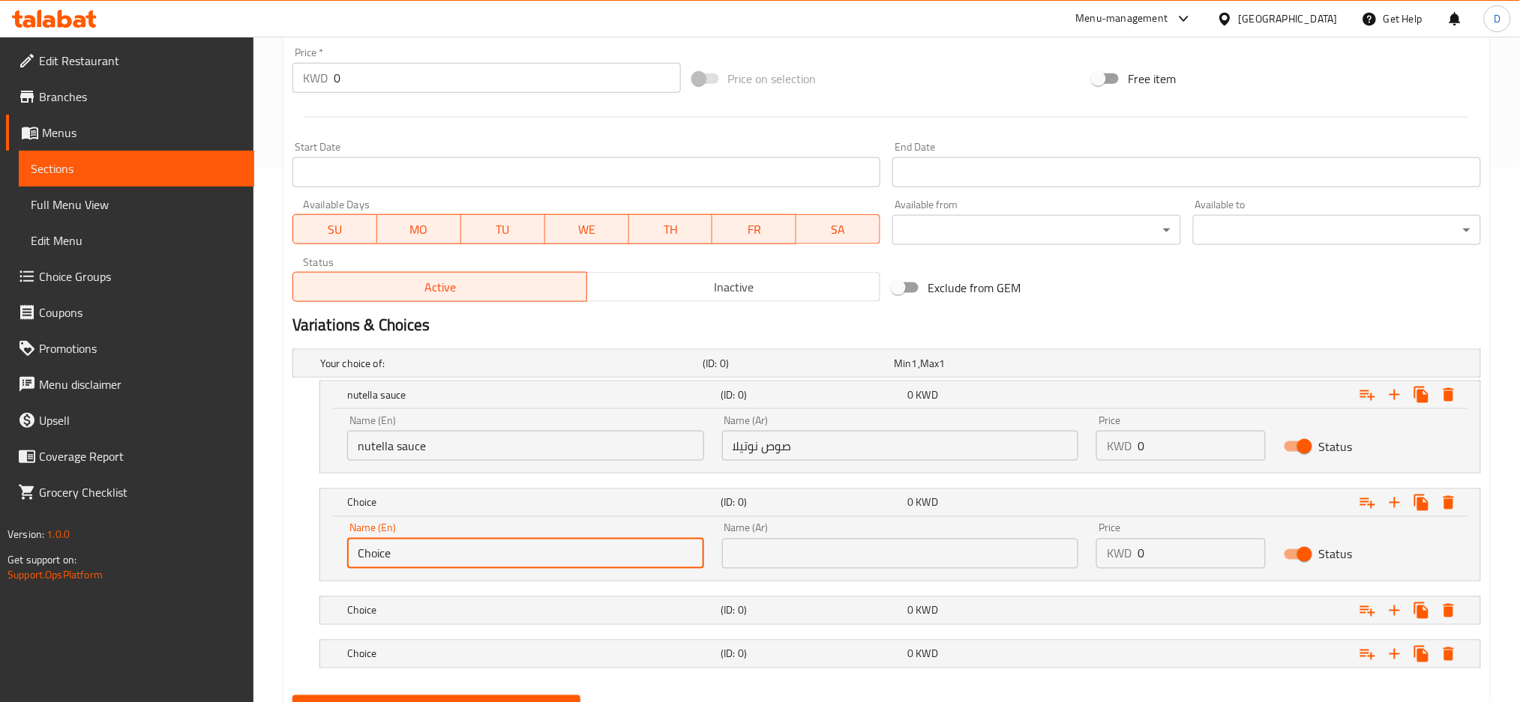
click at [550, 561] on input "Choice" at bounding box center [525, 554] width 357 height 30
type input "belgain chocolate sauce"
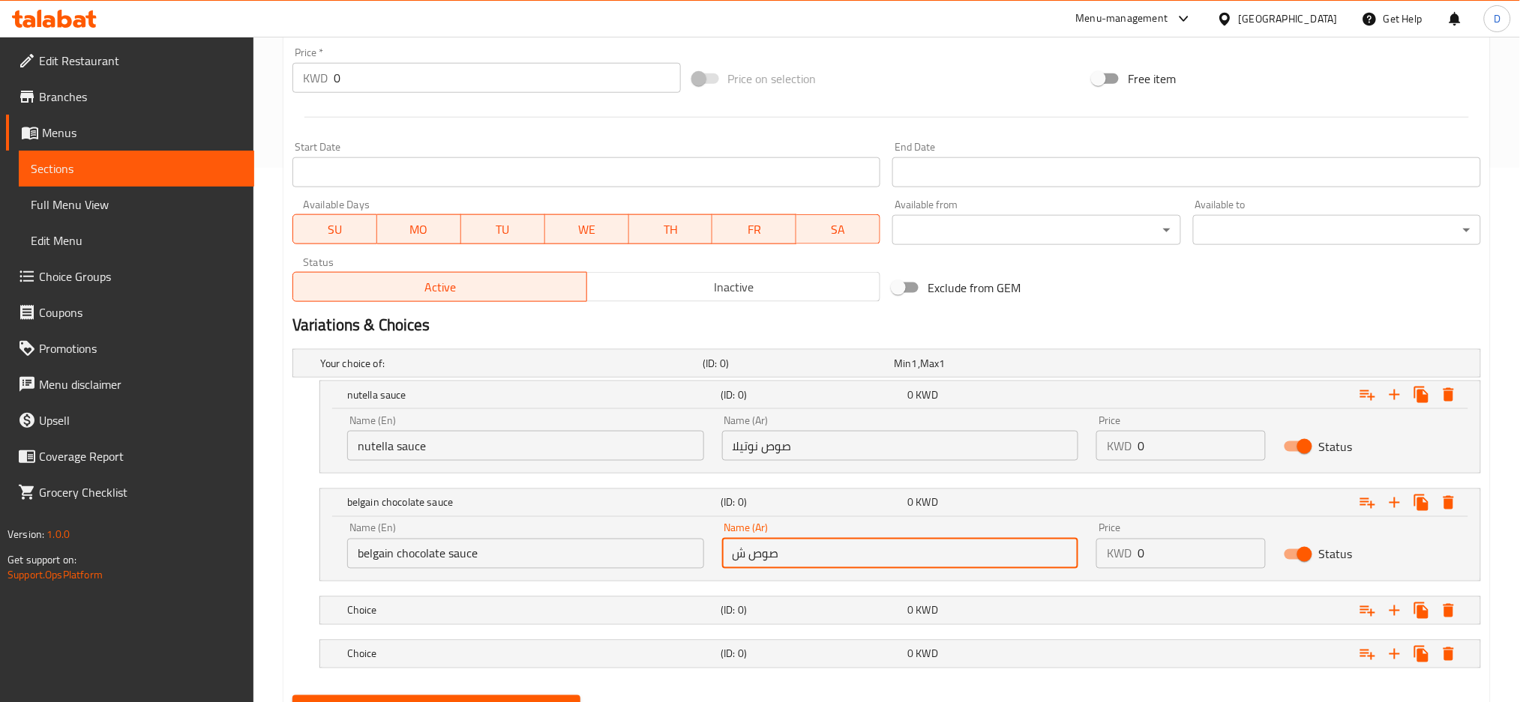
type input "صوص شوكولاتة بلجيكي"
click at [696, 371] on h5 "Choice" at bounding box center [508, 363] width 376 height 15
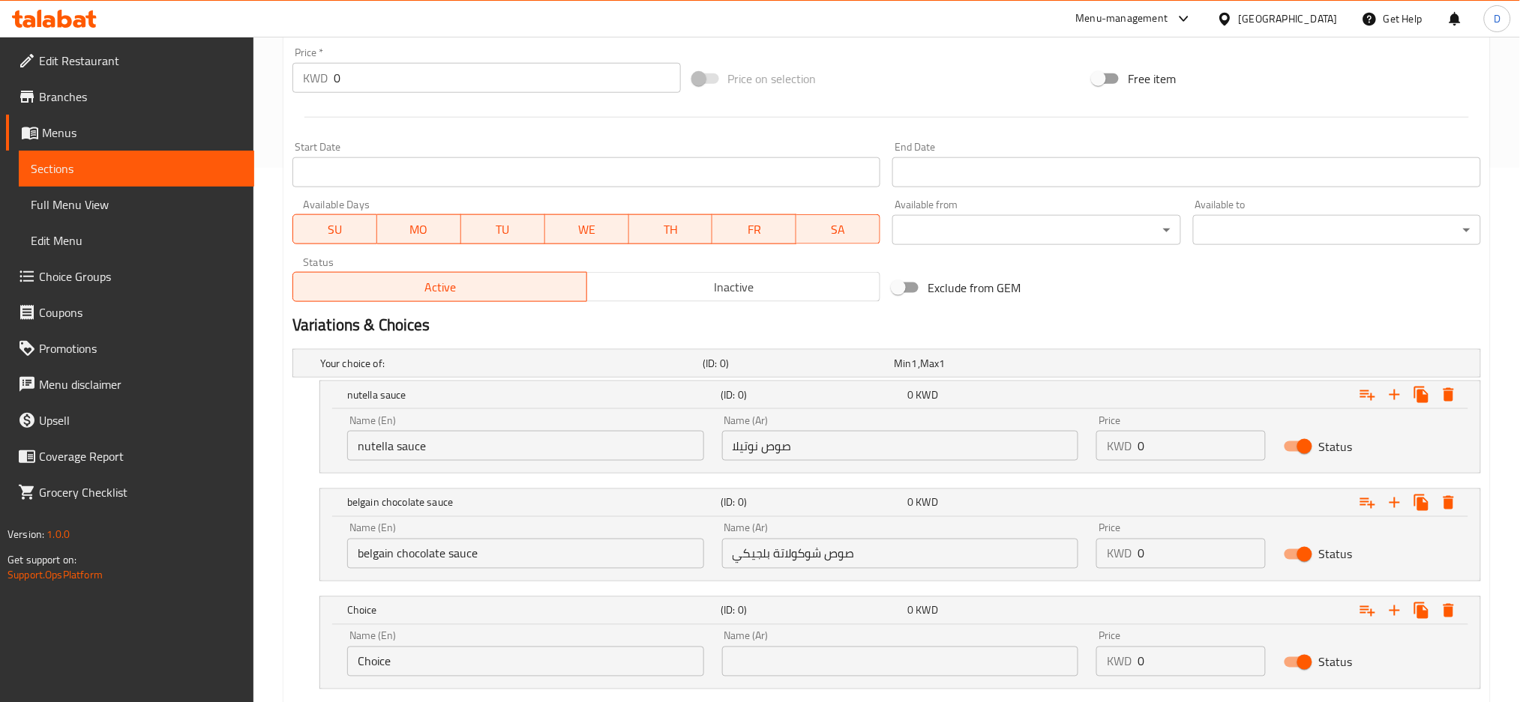
scroll to position [670, 0]
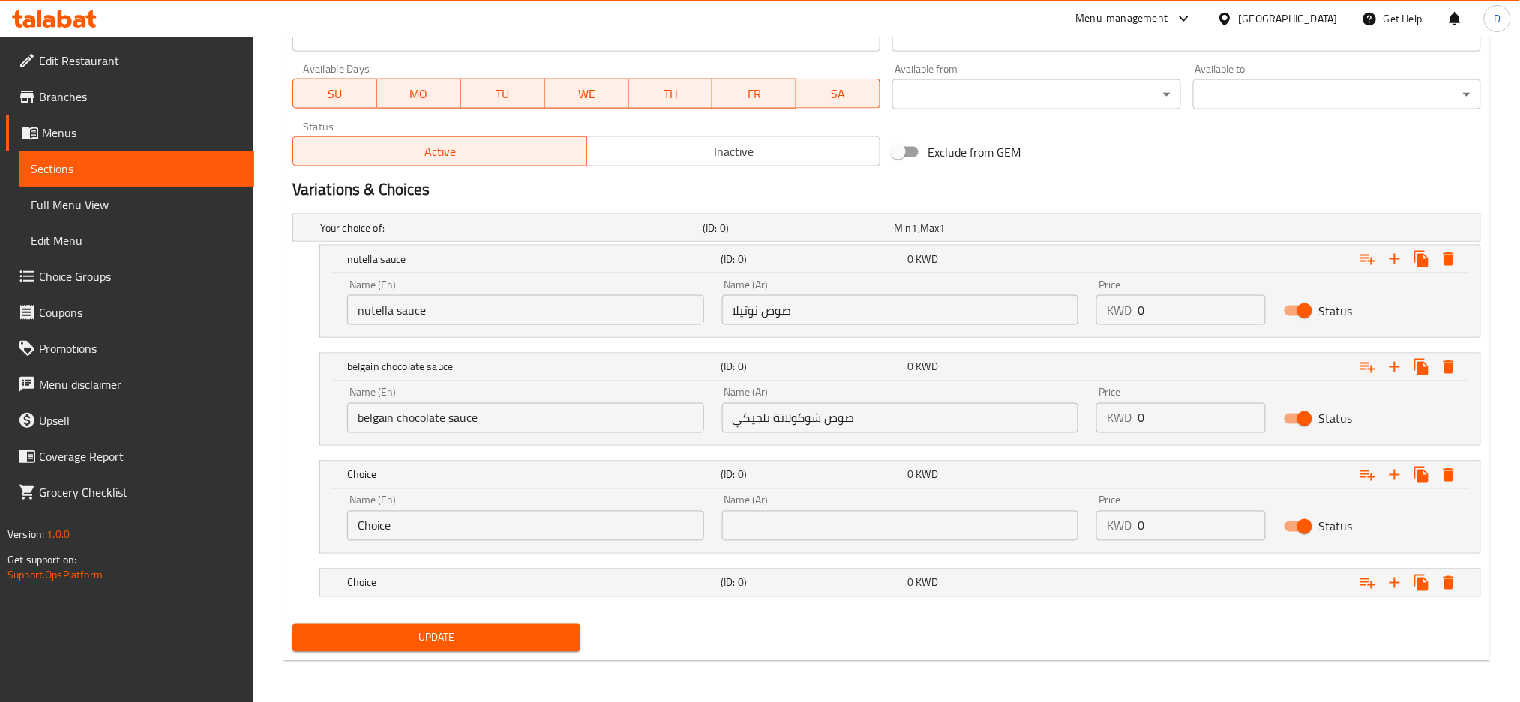
click at [577, 532] on input "Choice" at bounding box center [525, 526] width 357 height 30
type input "lotus sauce"
type input "صوص لوتس"
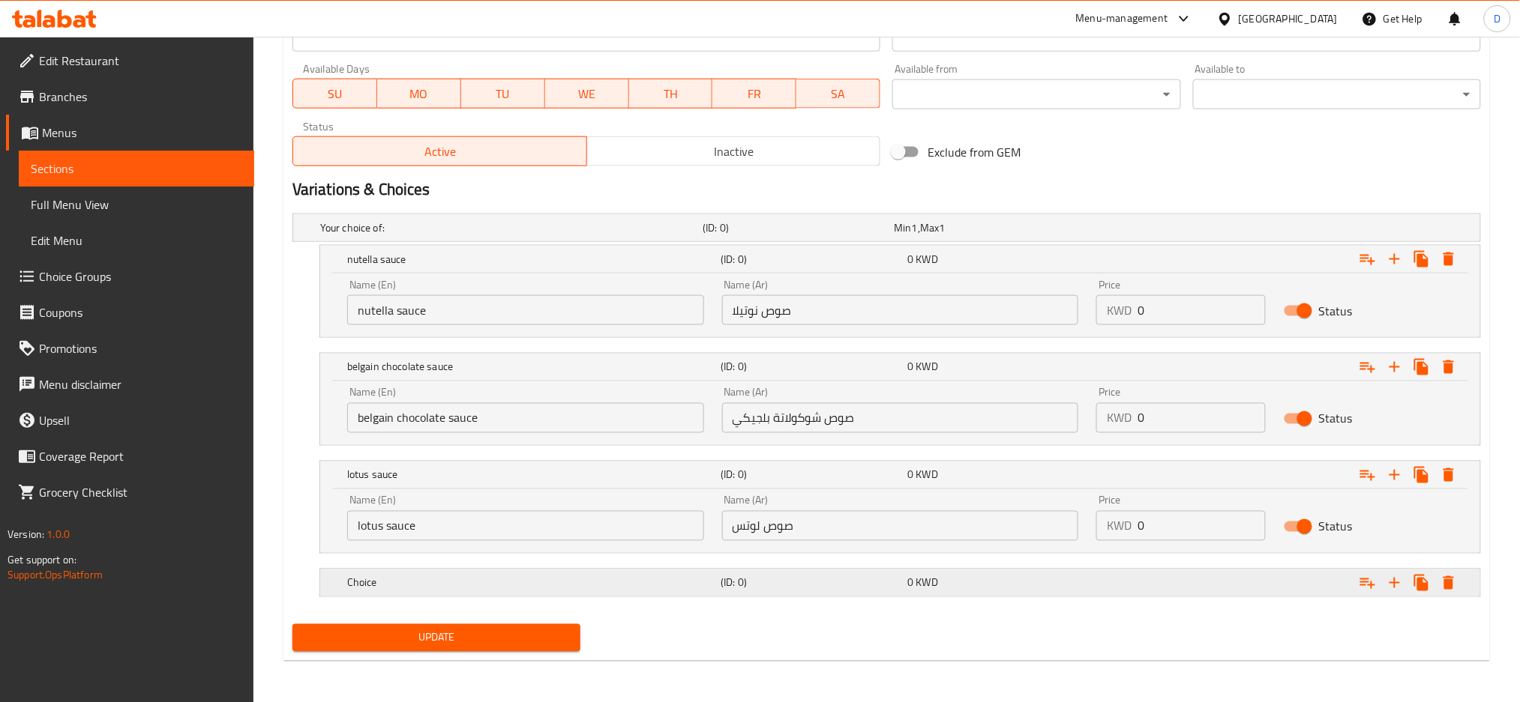
click at [613, 235] on h5 "Choice" at bounding box center [508, 227] width 376 height 15
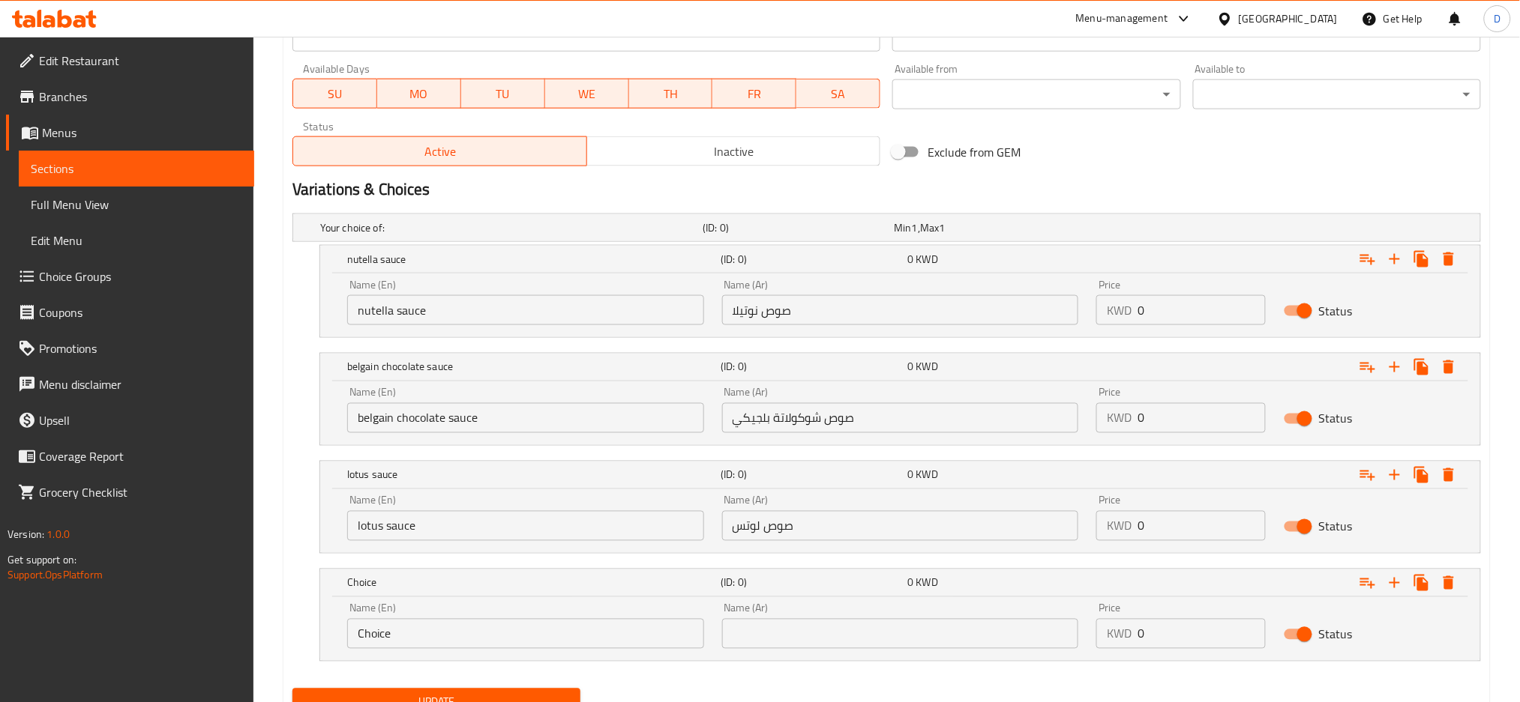
click at [576, 625] on input "Choice" at bounding box center [525, 634] width 357 height 30
type input "kinder sauce"
type input "صوص كندر"
click at [1399, 574] on icon "Expand" at bounding box center [1394, 583] width 18 height 18
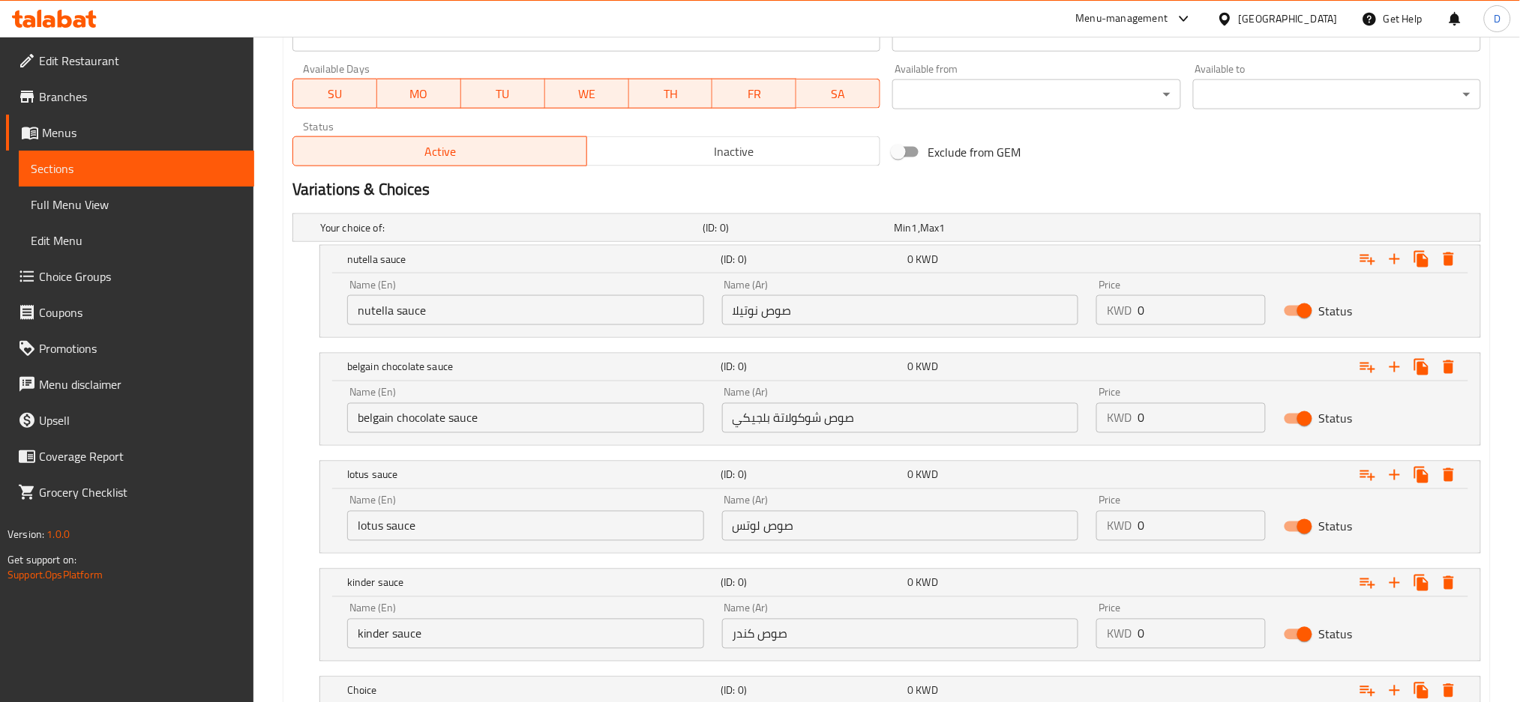
scroll to position [778, 0]
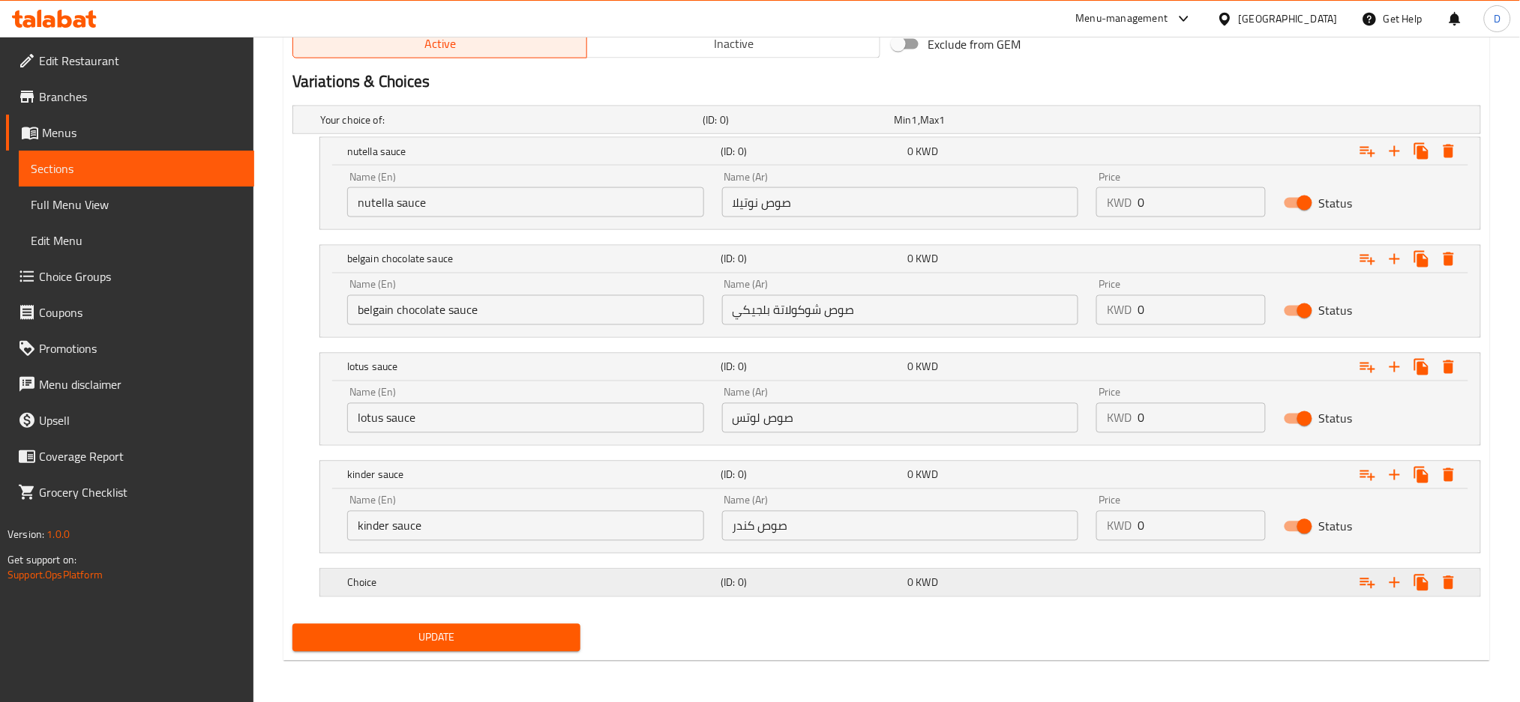
click at [774, 127] on h5 "(ID: 0)" at bounding box center [794, 119] width 185 height 15
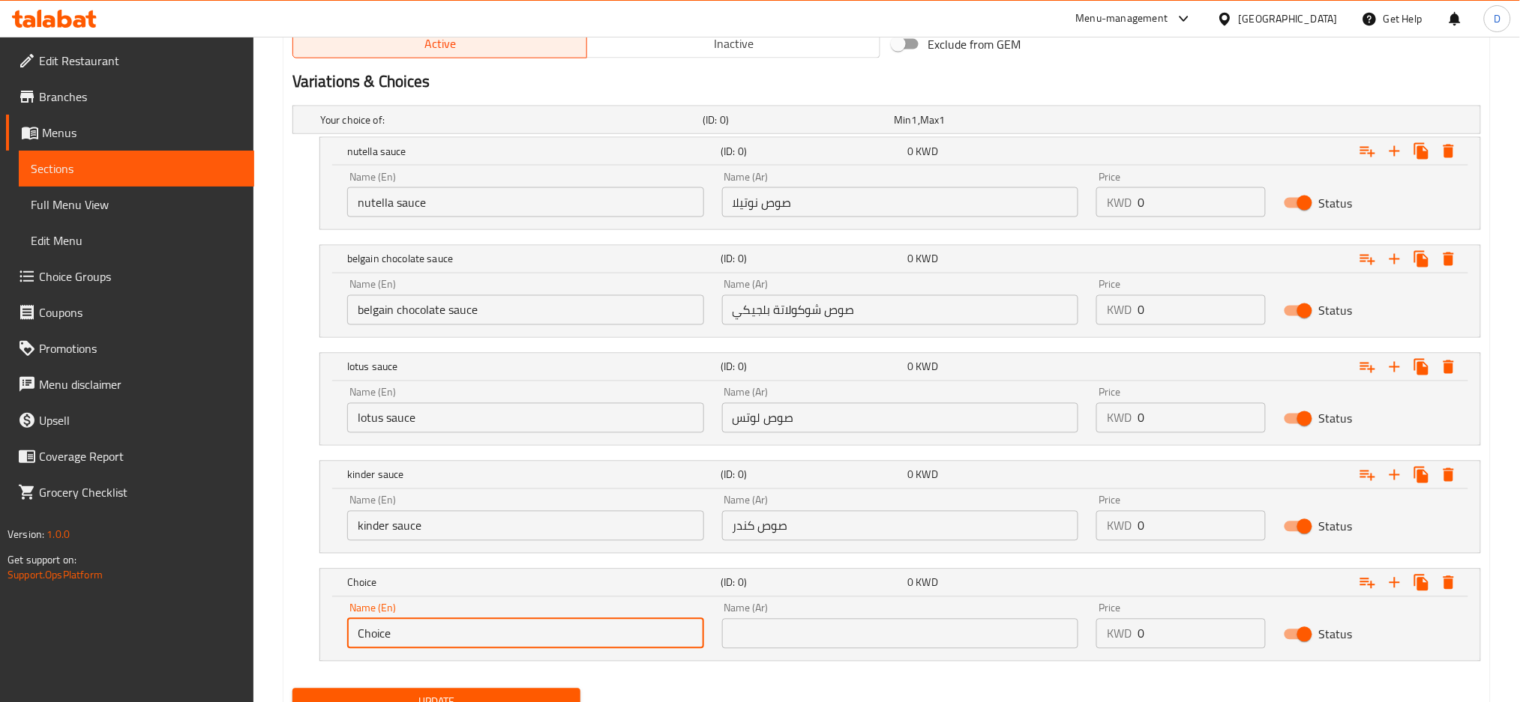
click at [548, 622] on input "Choice" at bounding box center [525, 634] width 357 height 30
type input "pistachio sauce"
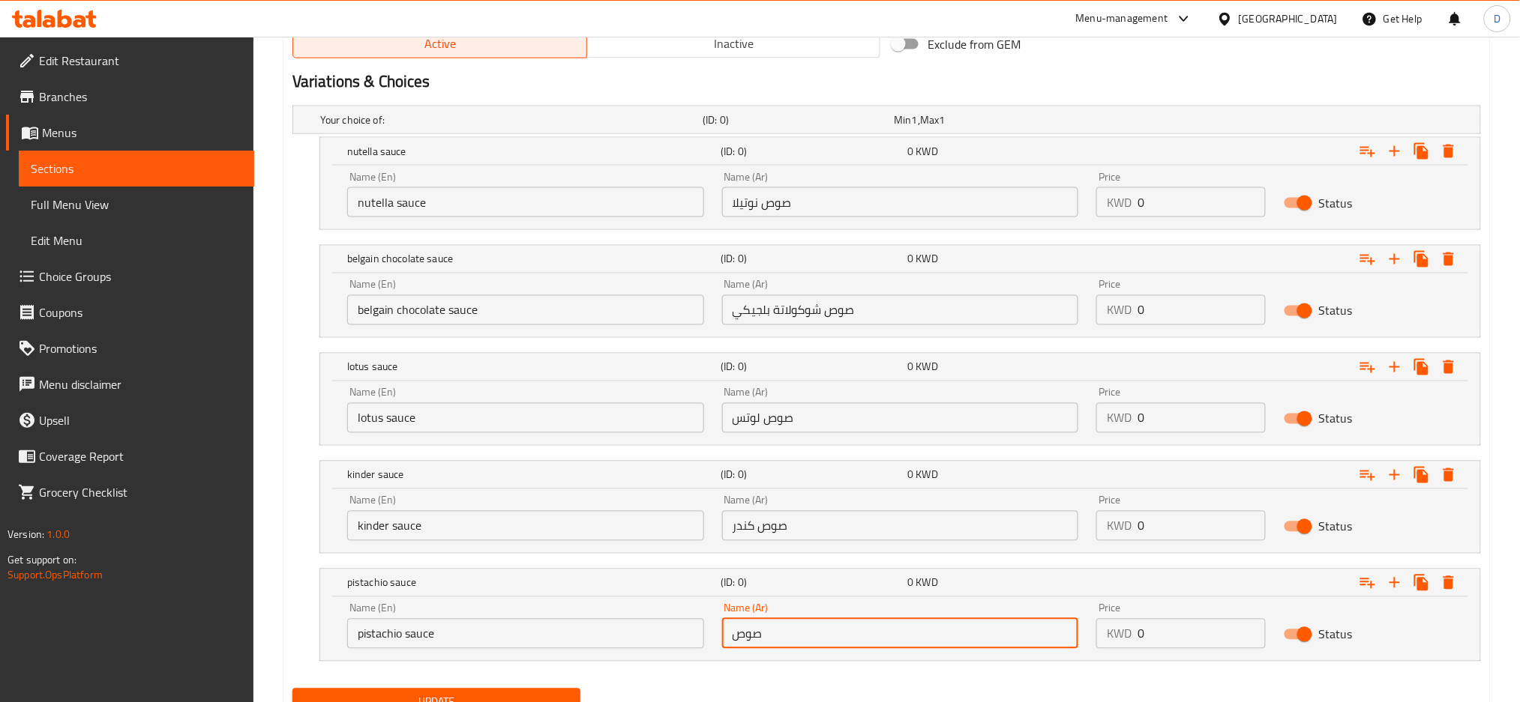
type input "صوص بستاشيو"
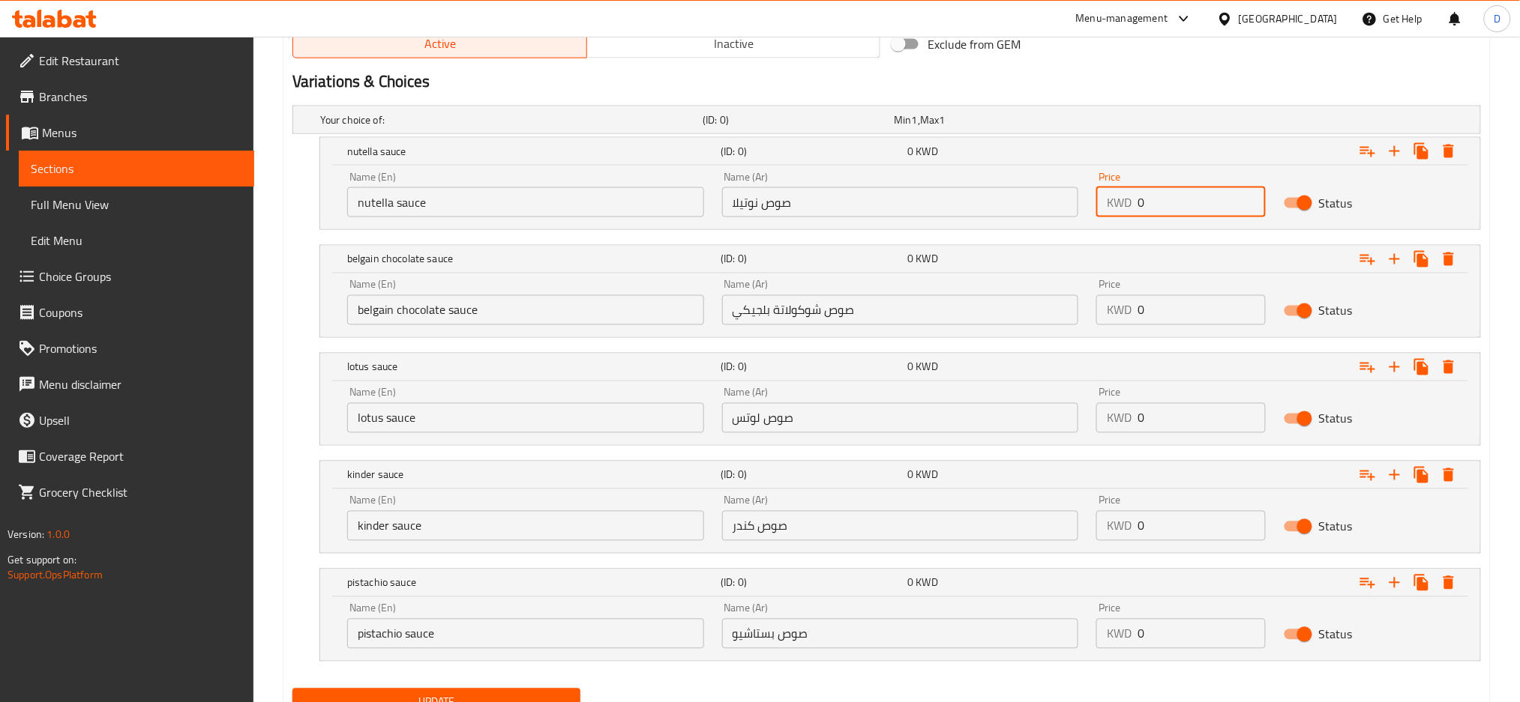
click at [1165, 196] on input "0" at bounding box center [1201, 202] width 128 height 30
drag, startPoint x: 1165, startPoint y: 196, endPoint x: 1126, endPoint y: 200, distance: 39.2
click at [1126, 200] on div "KWD 1.5 Price" at bounding box center [1180, 202] width 169 height 30
type input "1.5"
click at [1172, 304] on input "0" at bounding box center [1201, 310] width 128 height 30
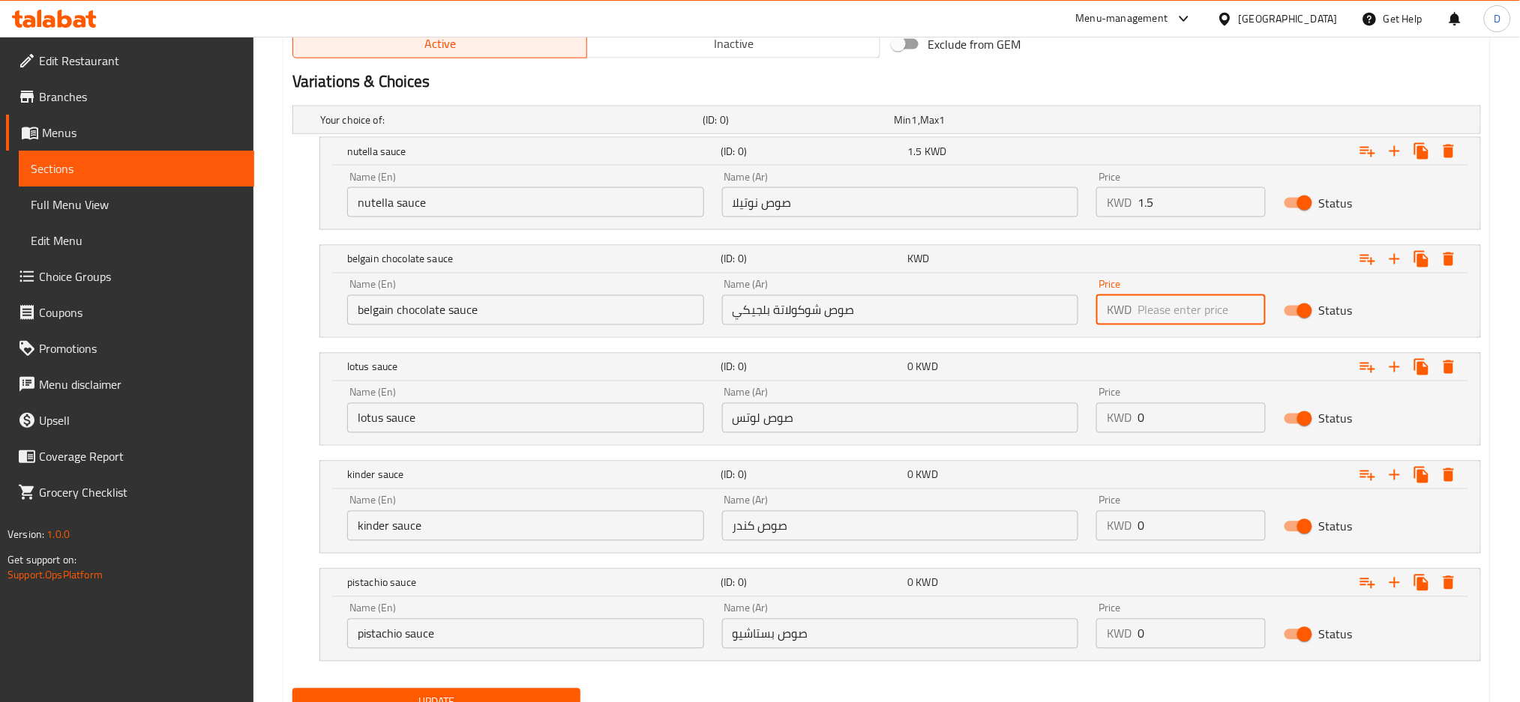
paste input "1.5"
type input "1.5"
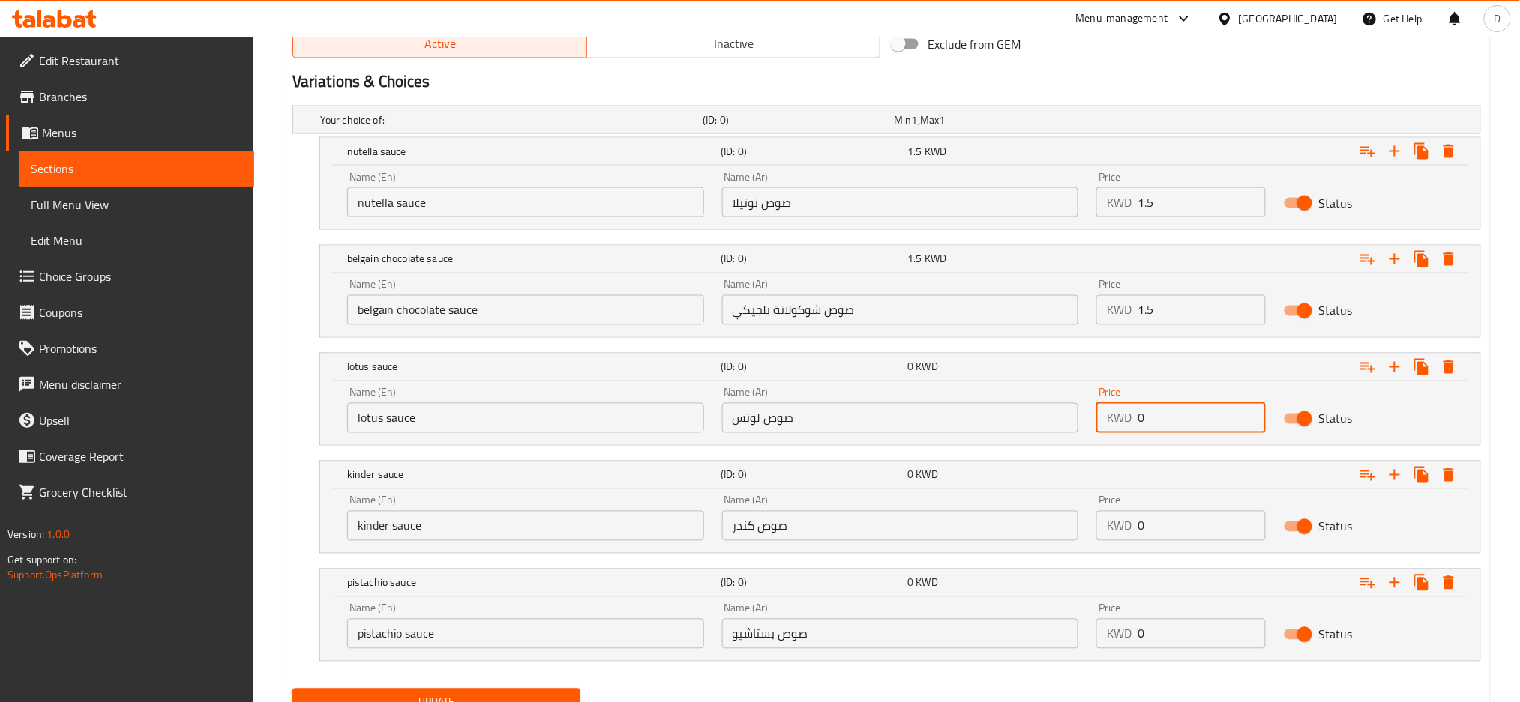
click at [1188, 415] on input "0" at bounding box center [1201, 418] width 128 height 30
paste input "1.5"
type input "1.5"
click at [1161, 534] on input "0" at bounding box center [1201, 526] width 128 height 30
paste input "1.5"
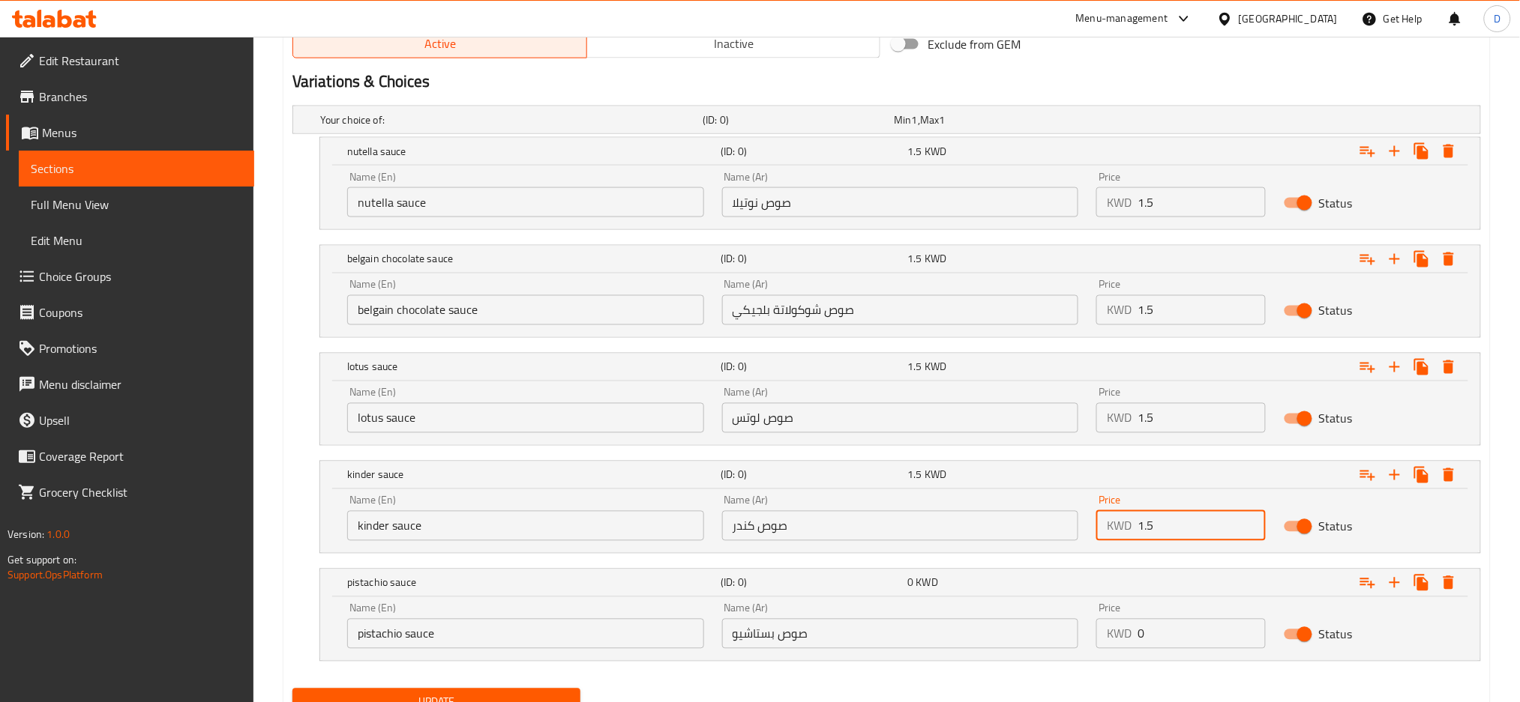
type input "1.5"
click at [1167, 637] on input "0" at bounding box center [1201, 634] width 128 height 30
paste input "1.5"
type input "1.5"
click at [559, 700] on span "Update" at bounding box center [436, 702] width 264 height 19
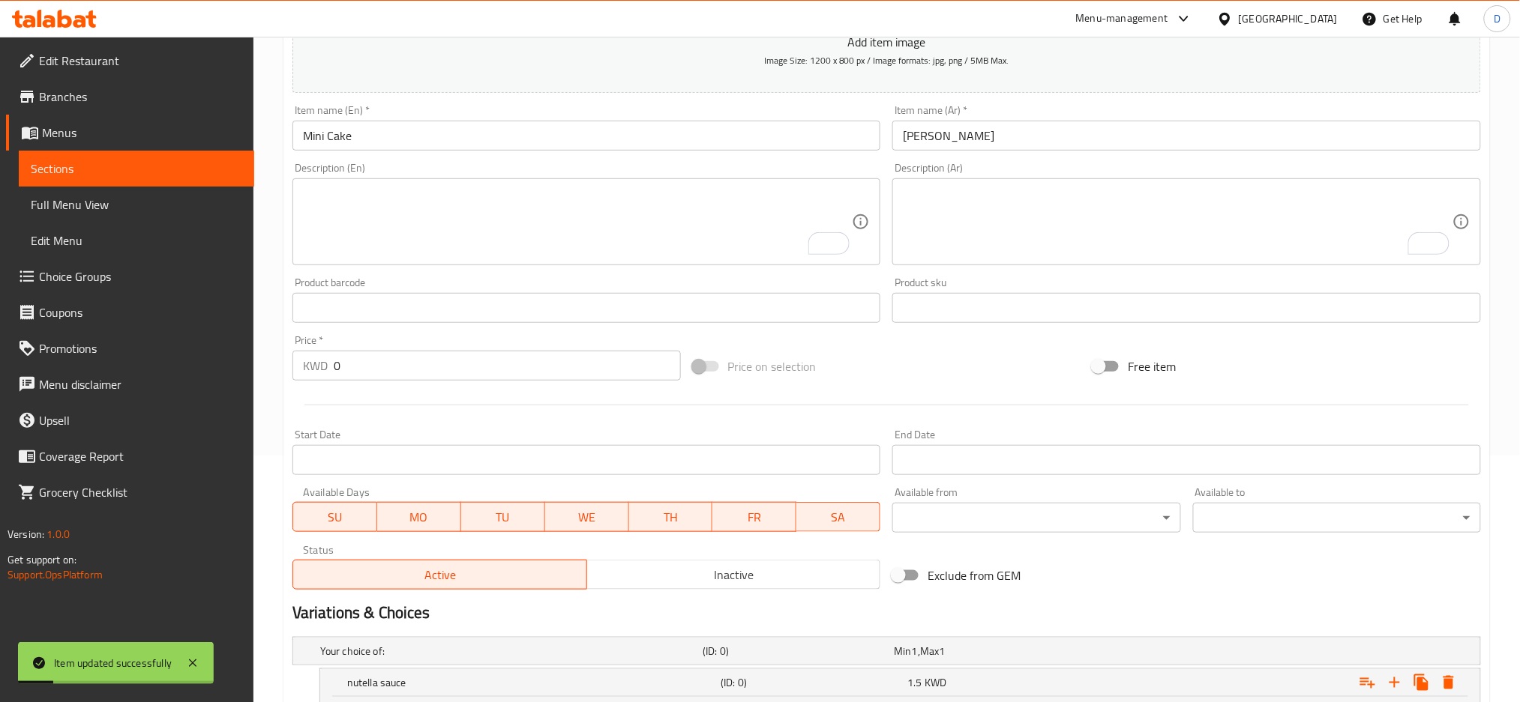
scroll to position [0, 0]
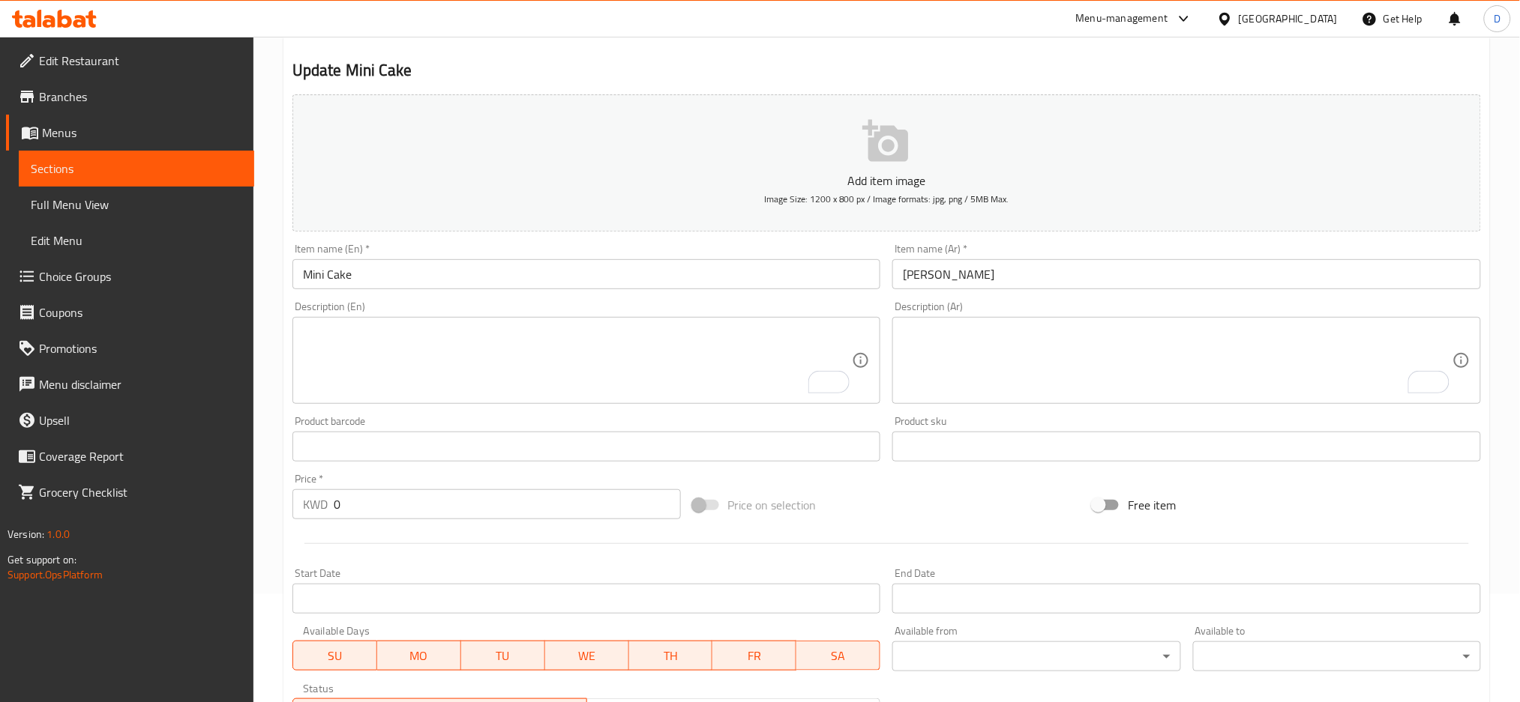
scroll to position [103, 0]
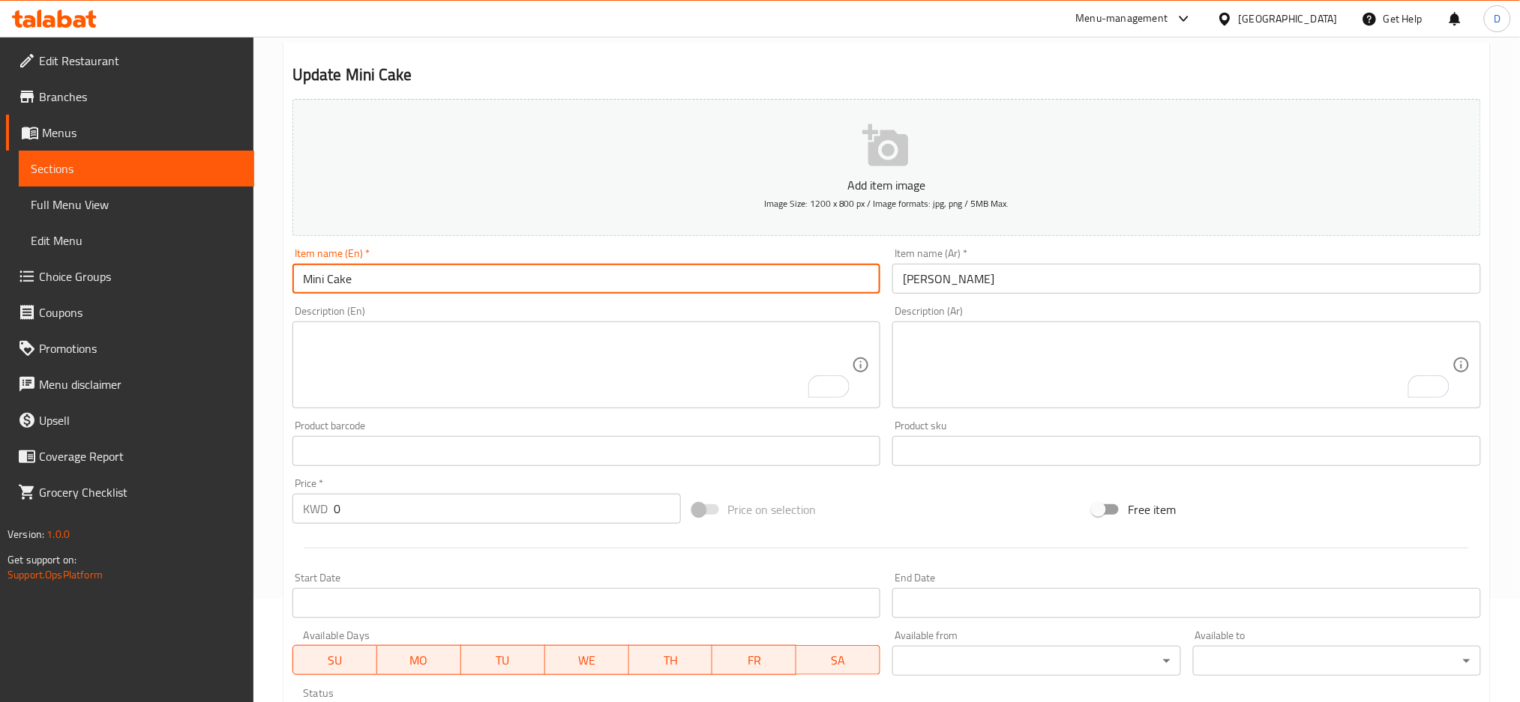
click at [322, 281] on input "Mini Cake" at bounding box center [586, 279] width 589 height 30
type input "Mini pan Cake"
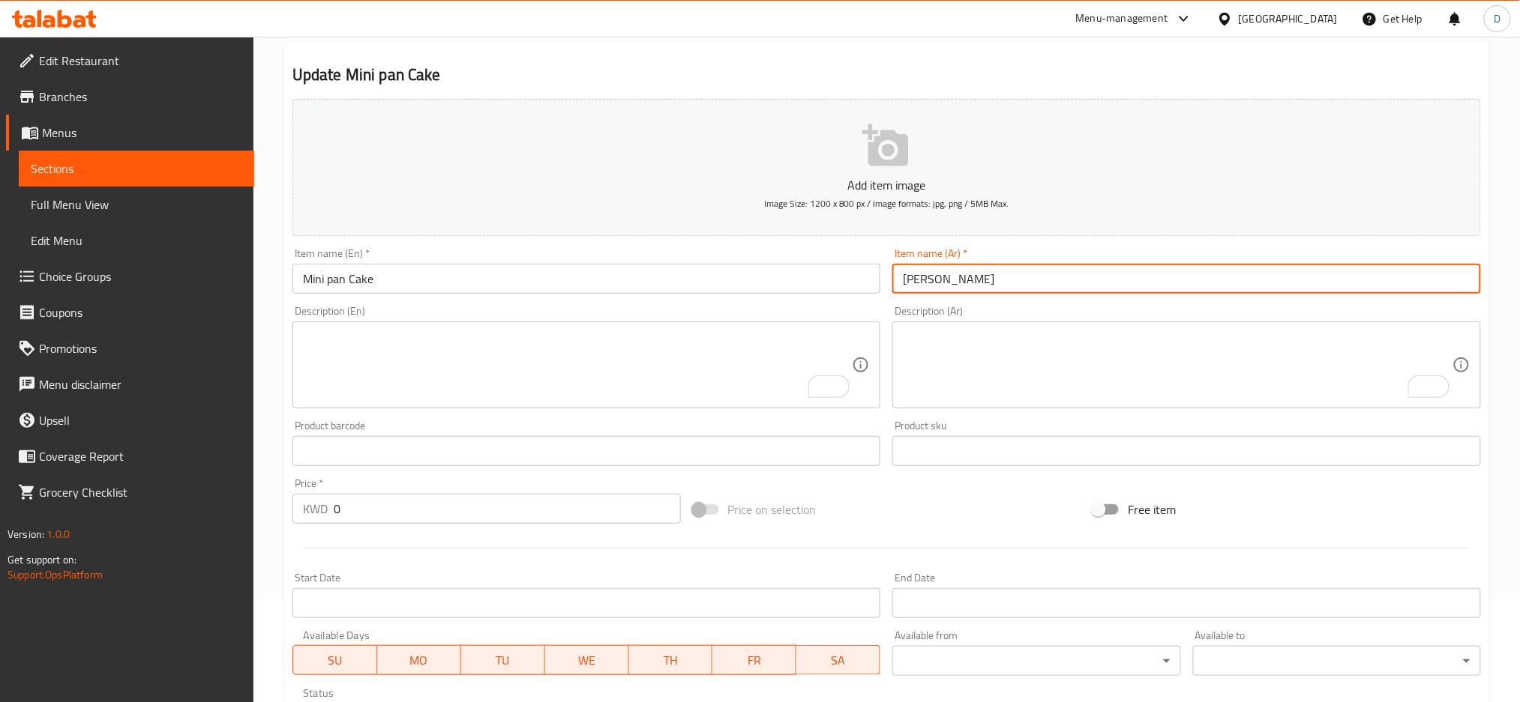
click at [922, 277] on input "[PERSON_NAME]" at bounding box center [1186, 279] width 589 height 30
type input "ميني بان كيك"
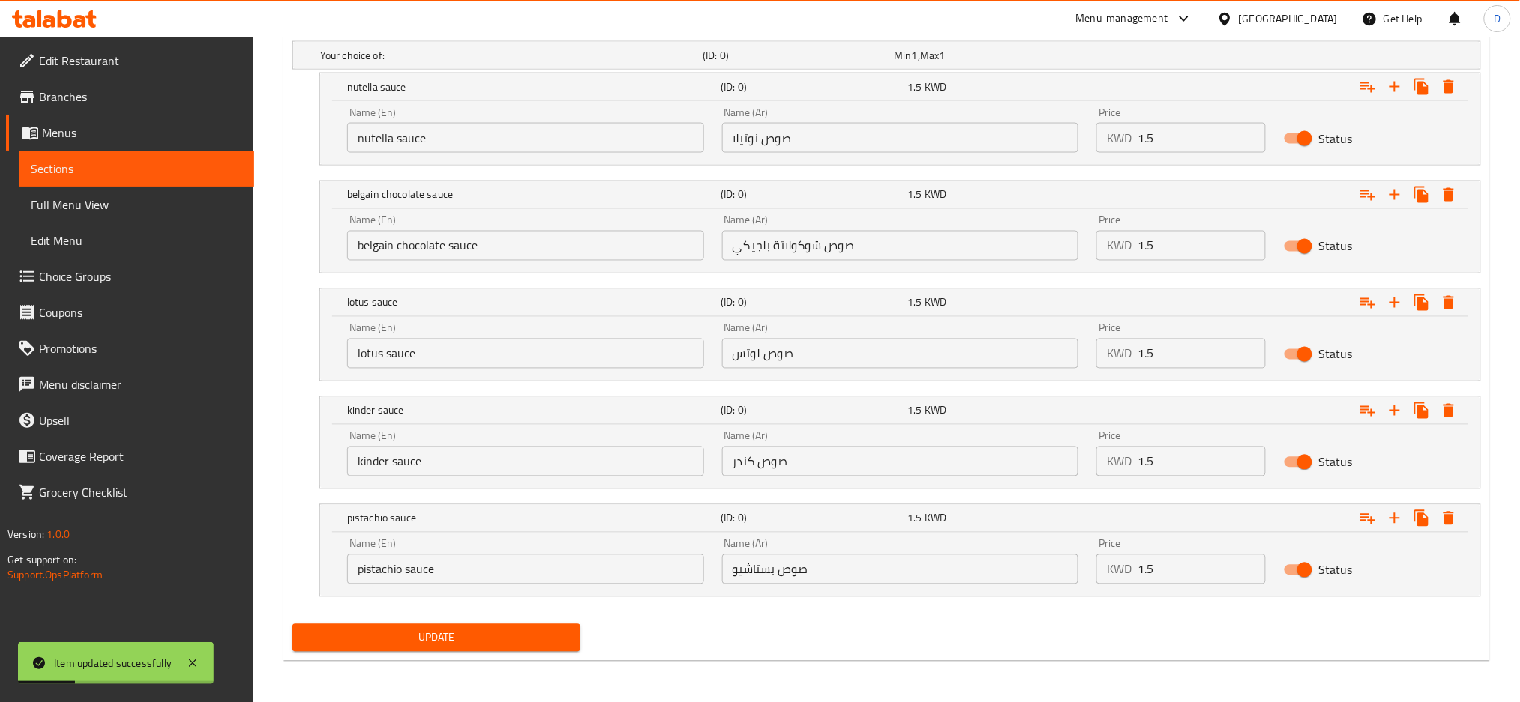
scroll to position [0, 0]
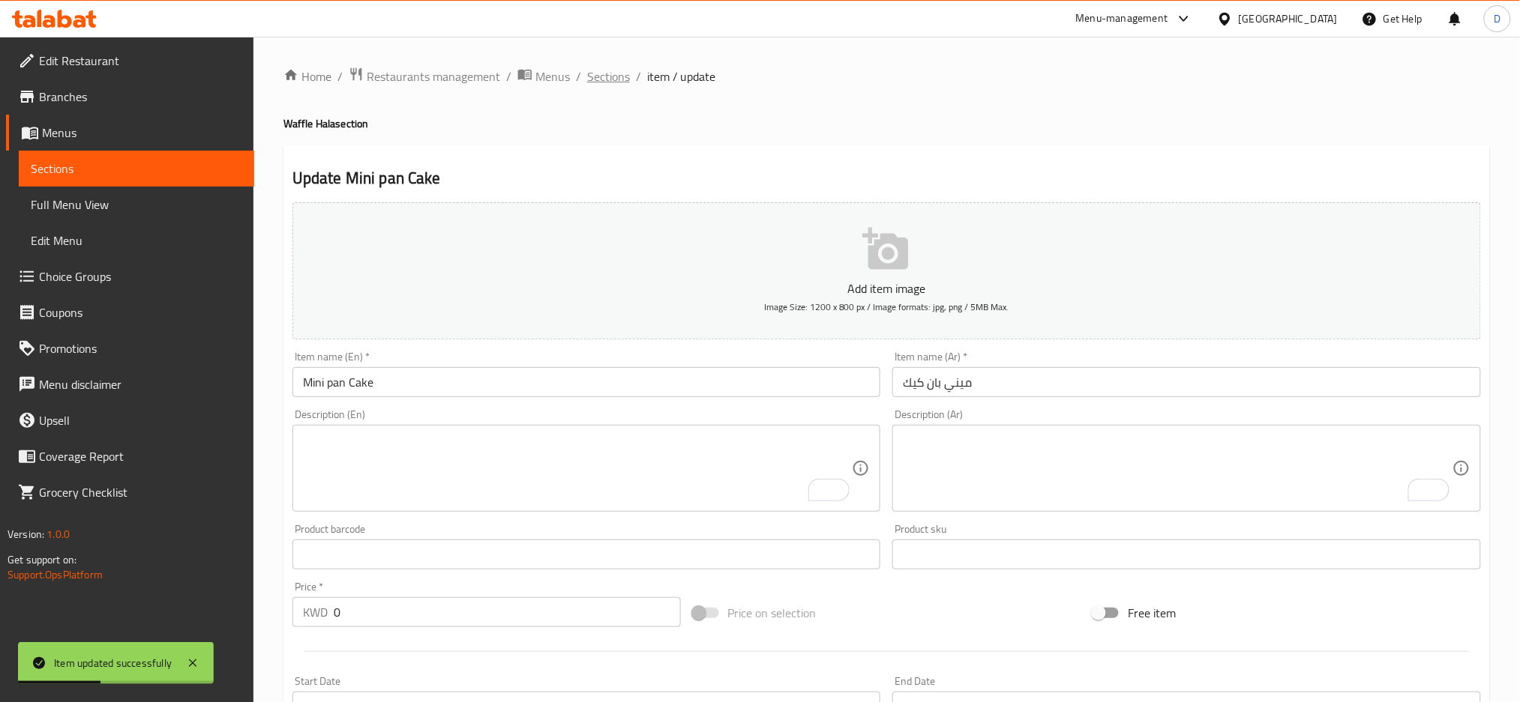
click at [590, 78] on span "Sections" at bounding box center [608, 76] width 43 height 18
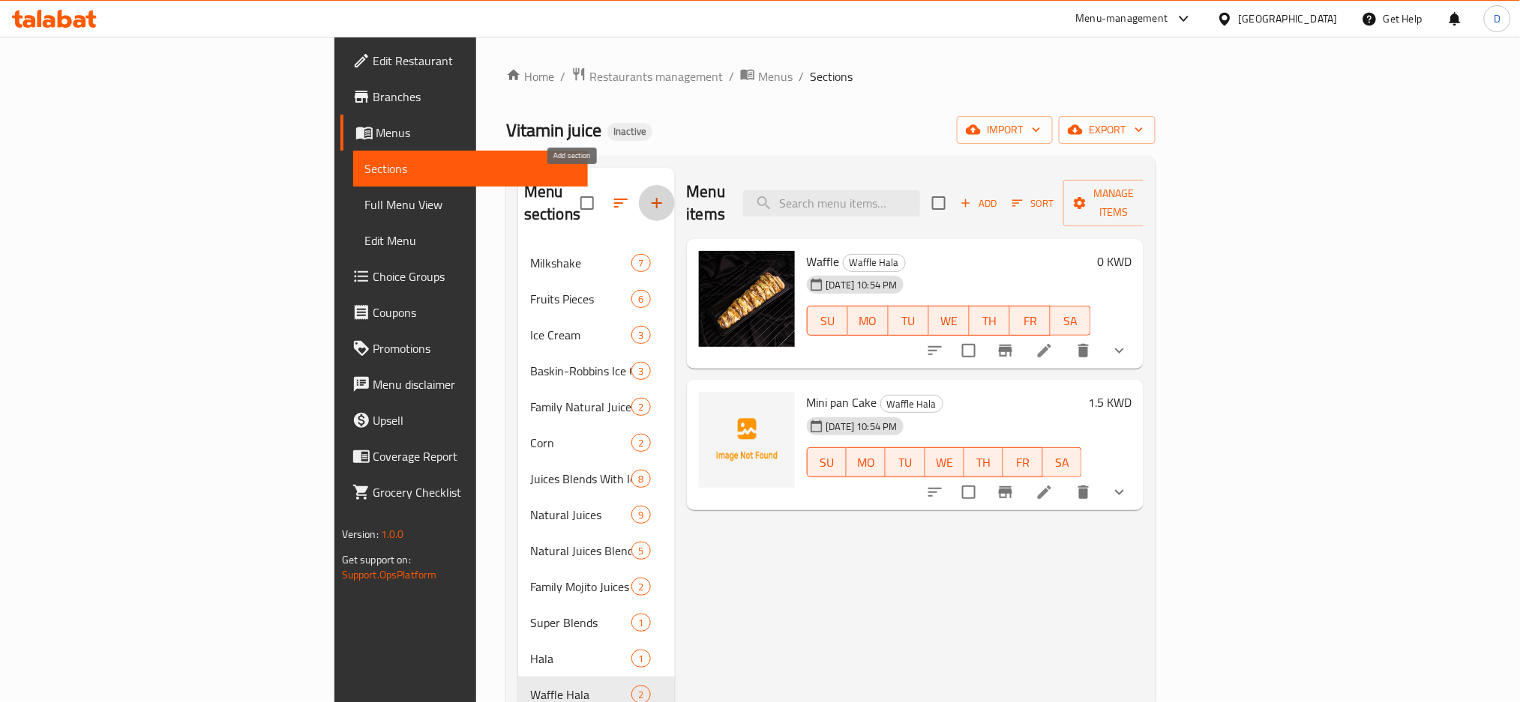
click at [648, 194] on icon "button" at bounding box center [657, 203] width 18 height 18
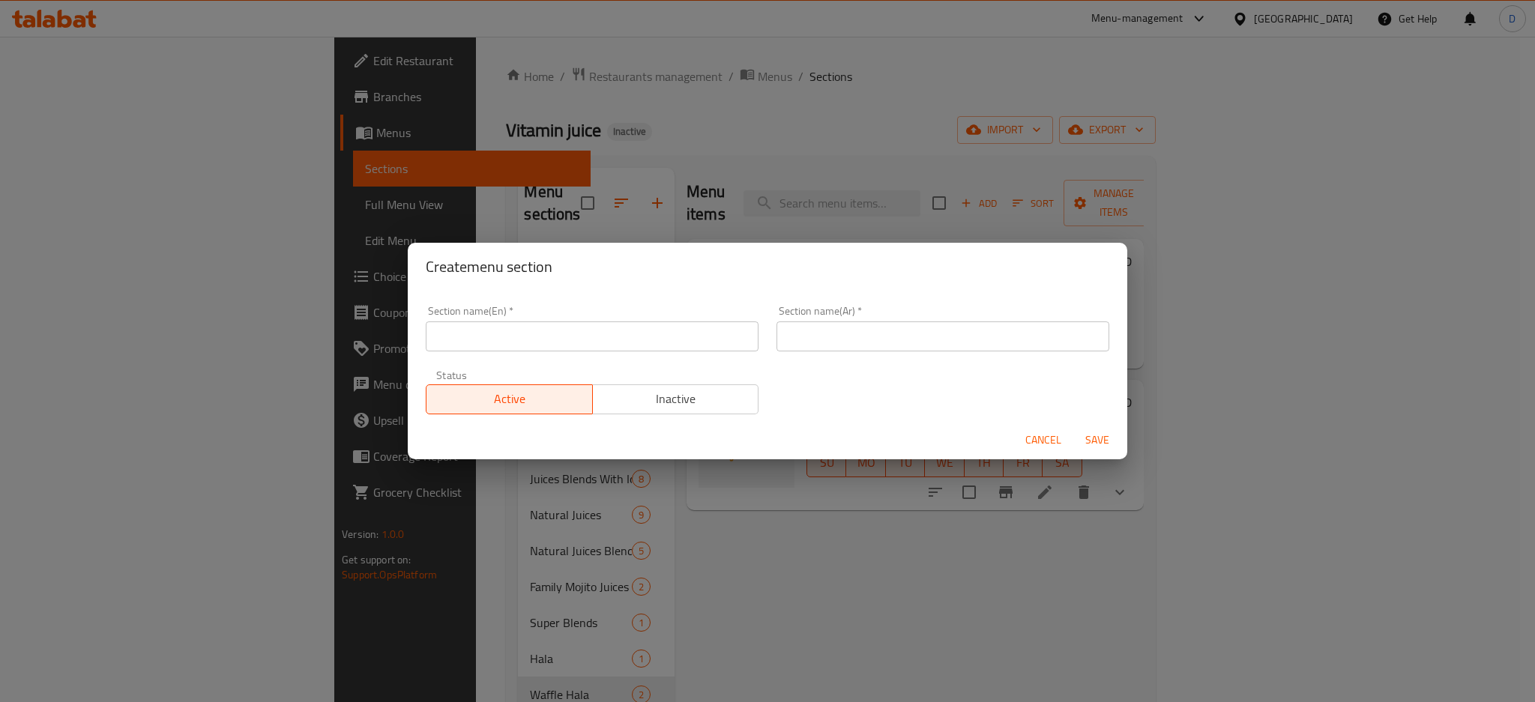
click at [670, 337] on input "text" at bounding box center [592, 337] width 333 height 30
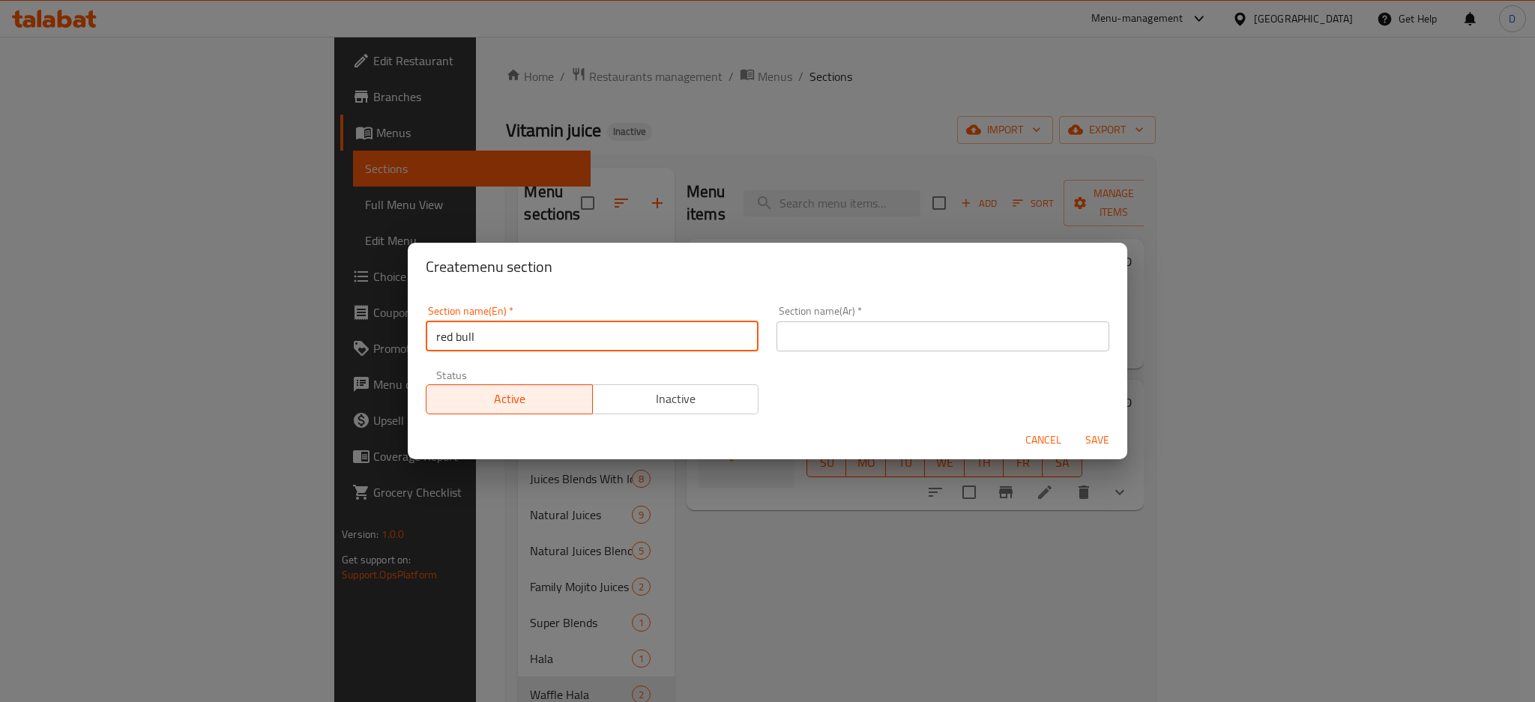
type input "red bull"
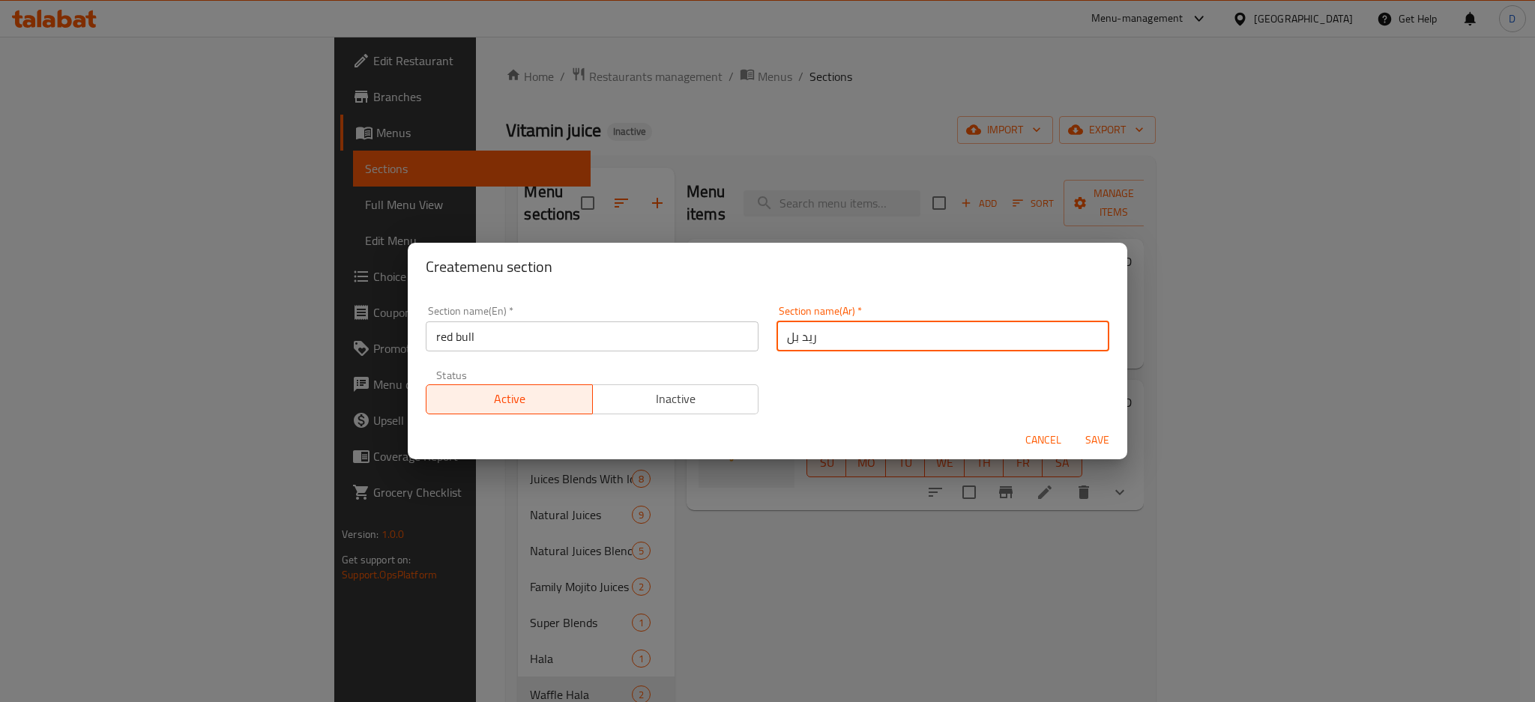
type input "ريد بل"
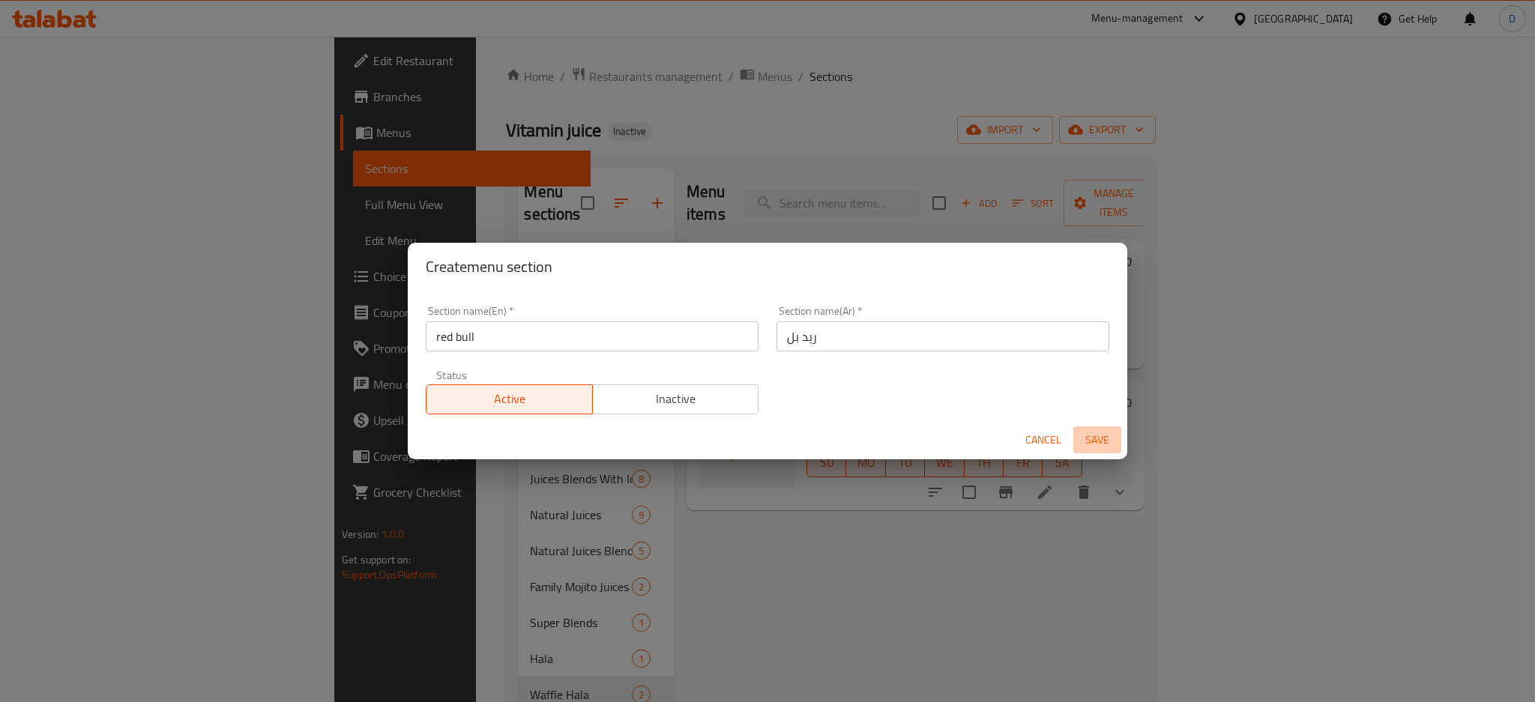
click at [1082, 432] on span "Save" at bounding box center [1098, 440] width 36 height 19
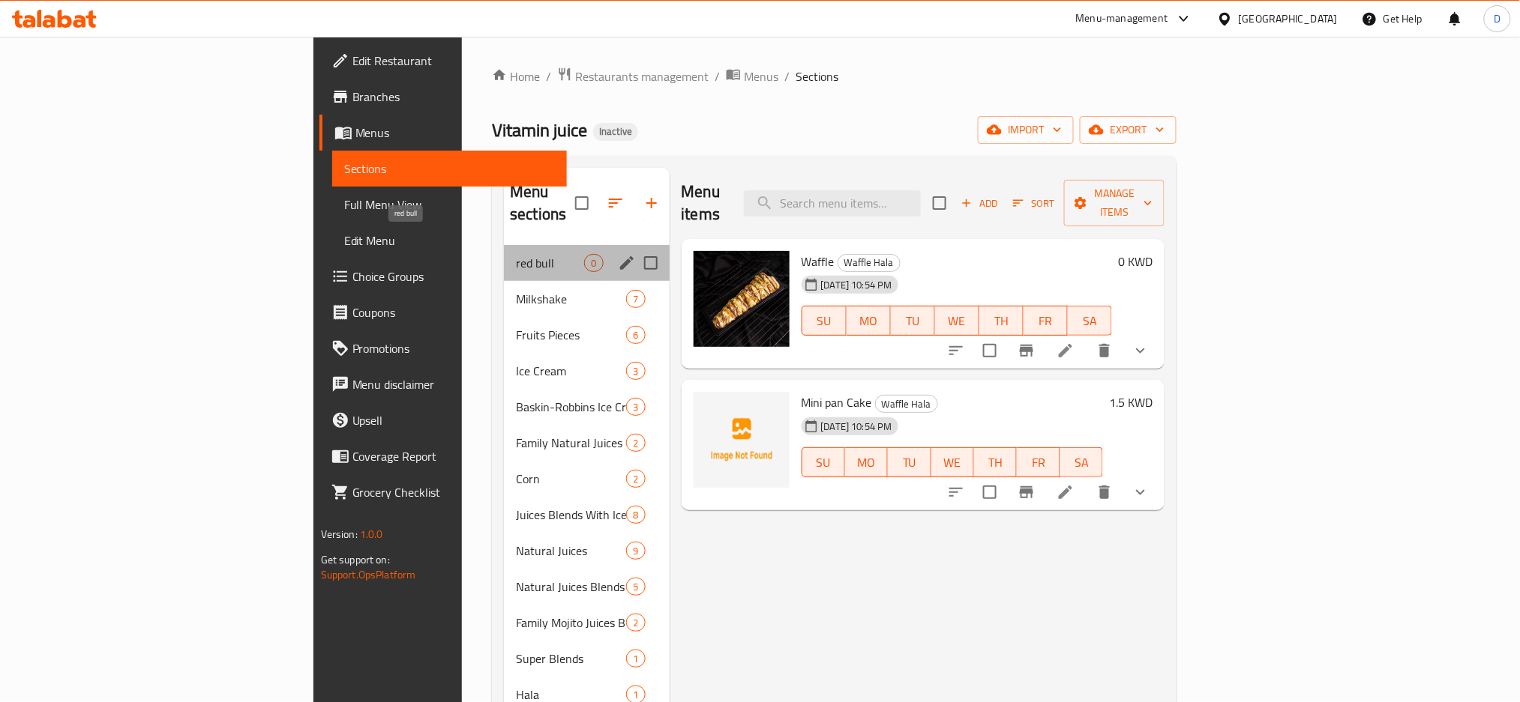
click at [516, 254] on span "red bull" at bounding box center [550, 263] width 68 height 18
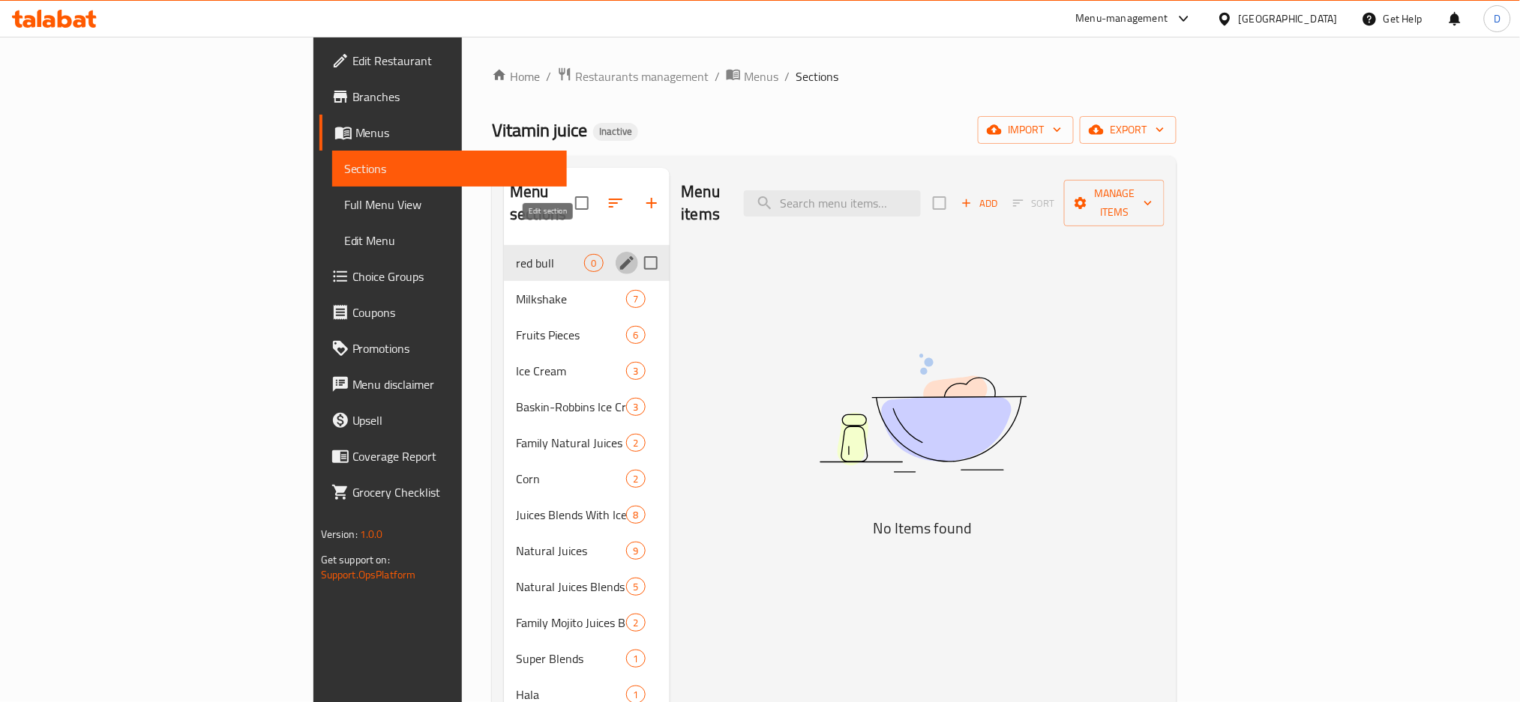
click at [620, 256] on icon "edit" at bounding box center [626, 262] width 13 height 13
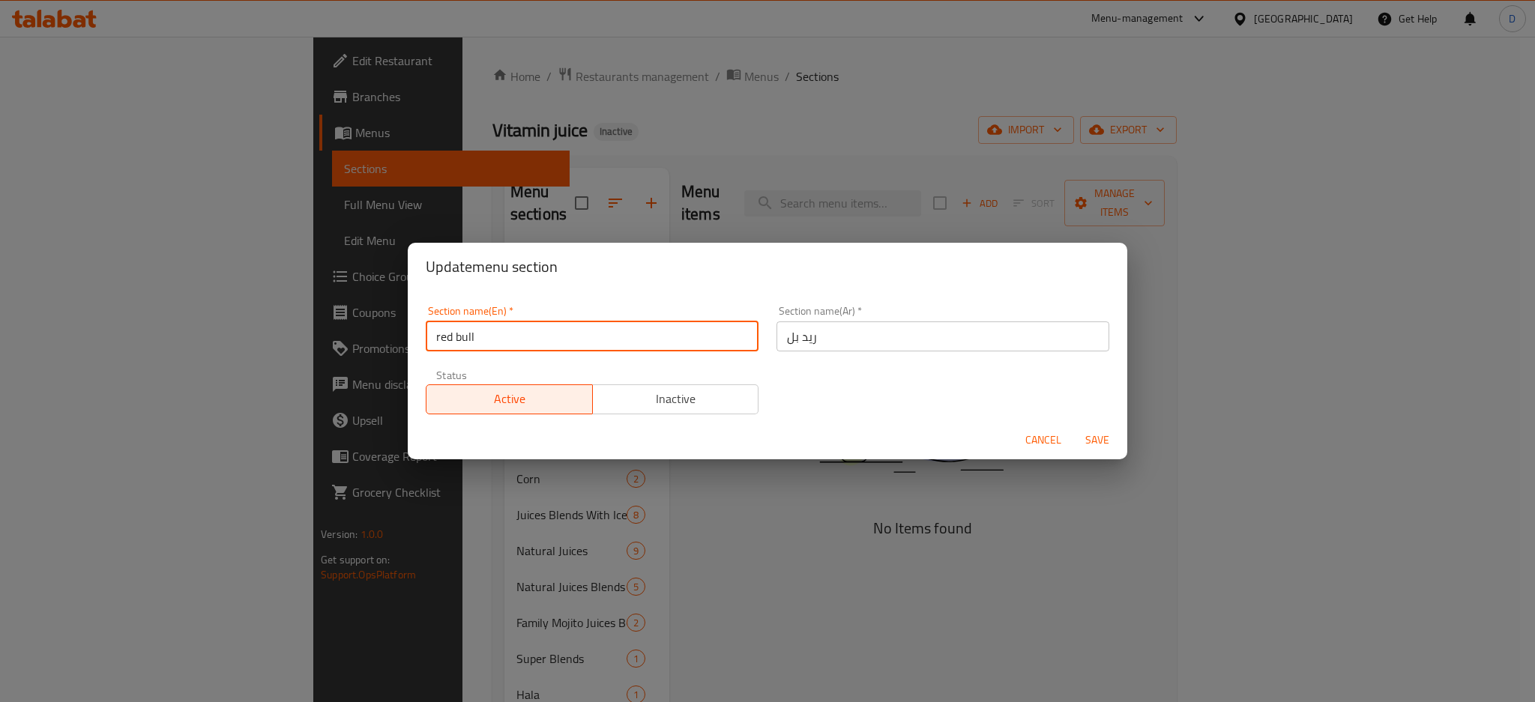
click at [514, 340] on input "red bull" at bounding box center [592, 337] width 333 height 30
type input "red bull mixtures"
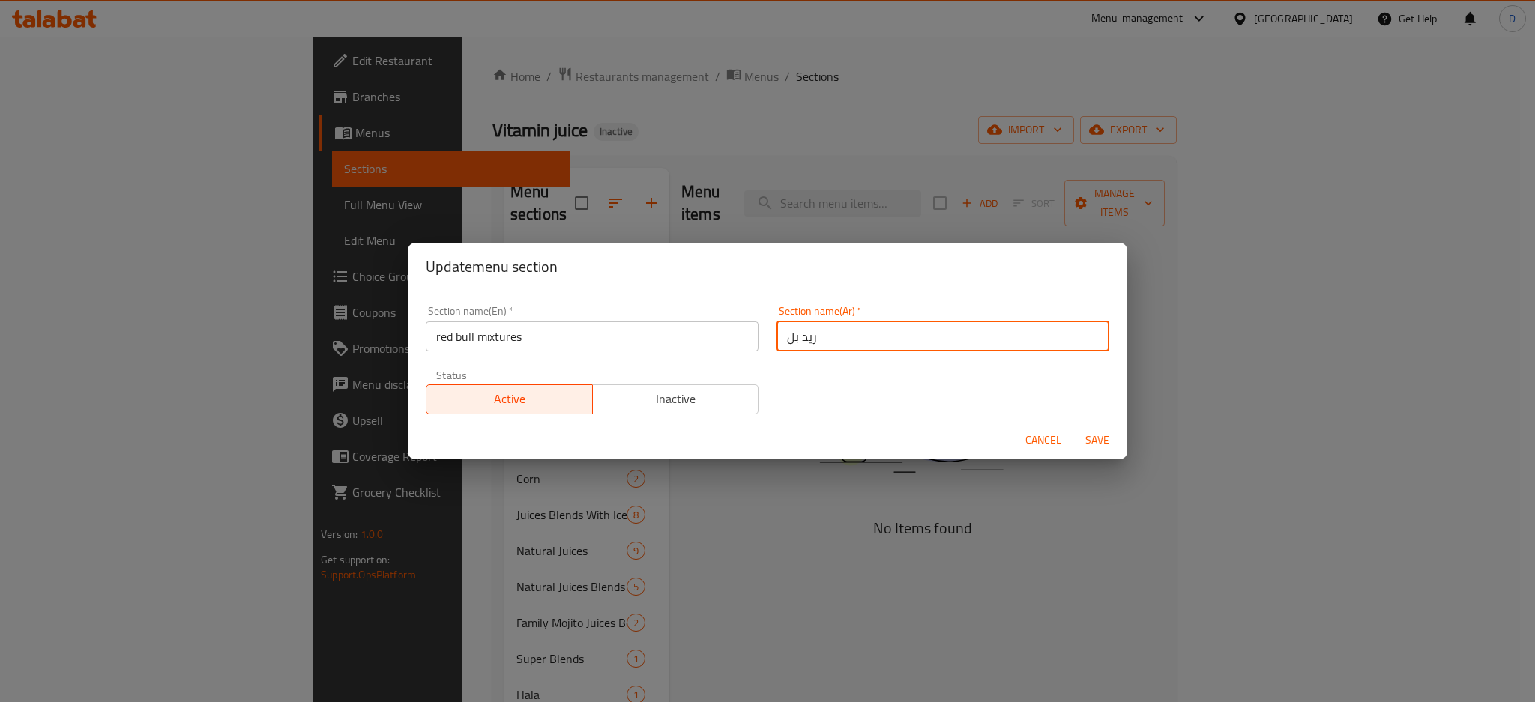
click at [777, 337] on input "ريد بل" at bounding box center [943, 337] width 333 height 30
type input "خلطات ريد بل"
click at [1074, 427] on button "Save" at bounding box center [1098, 441] width 48 height 28
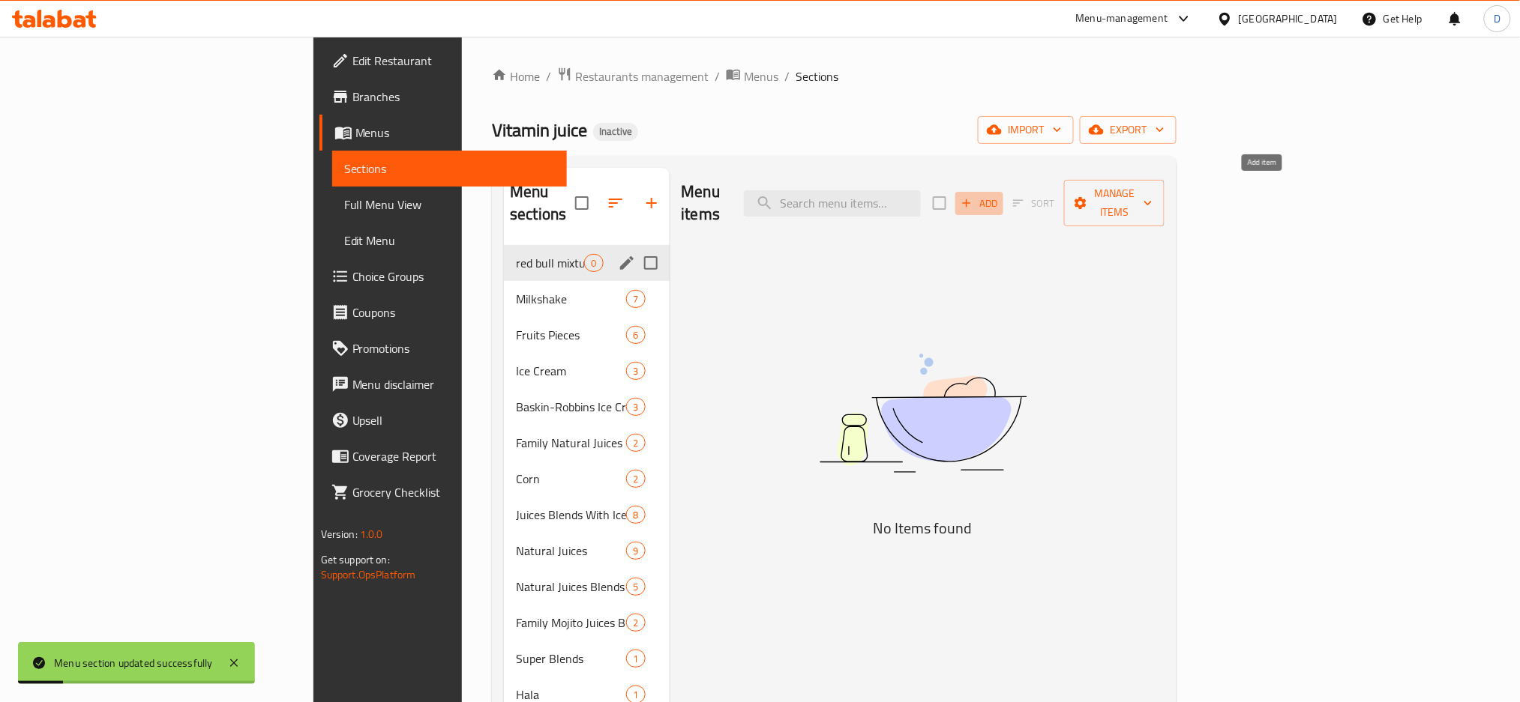
click at [999, 197] on span "Add" at bounding box center [979, 203] width 40 height 17
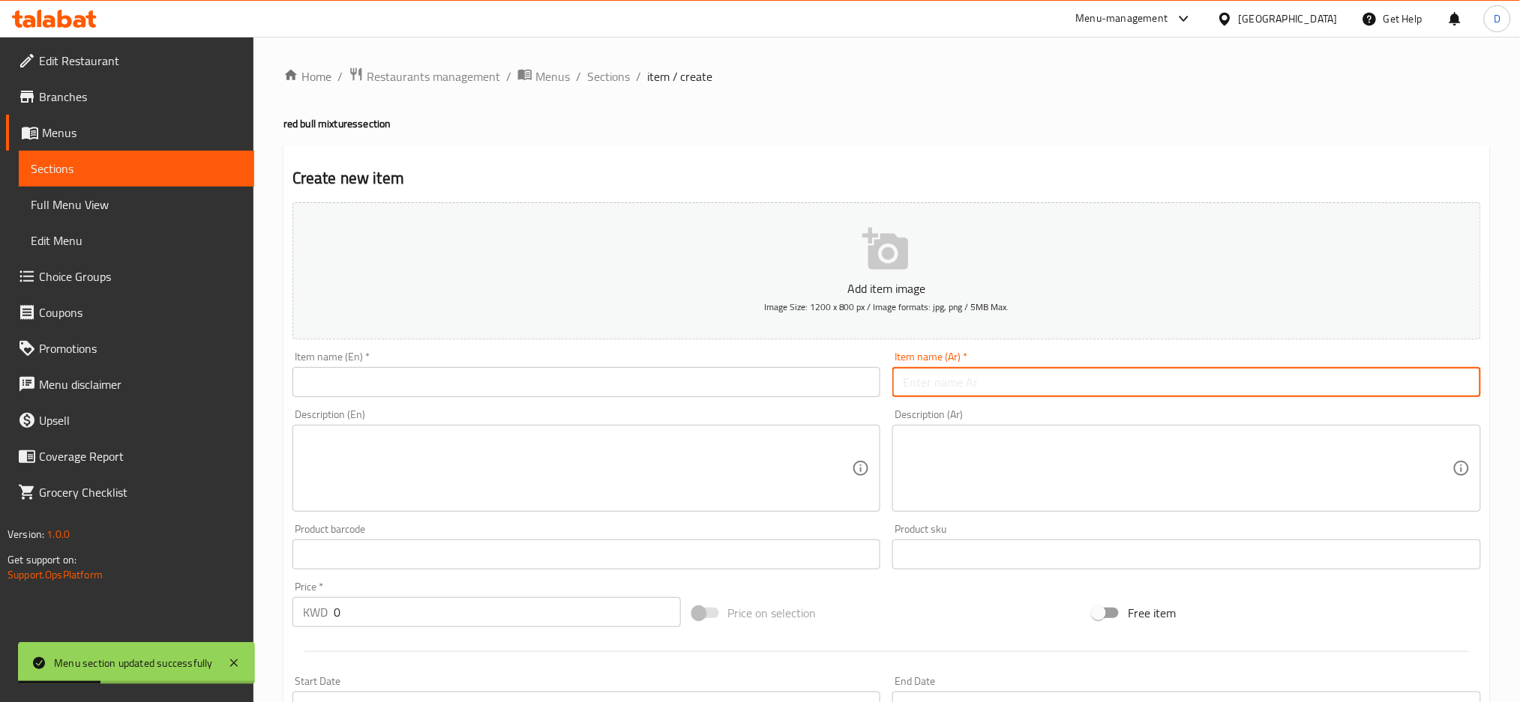
paste input ""ريد بول ""
click at [1066, 381] on input "text" at bounding box center [1186, 382] width 589 height 30
drag, startPoint x: 906, startPoint y: 376, endPoint x: 885, endPoint y: 379, distance: 21.9
click at [885, 379] on div "Add item image Image Size: 1200 x 800 px / Image formats: jpg, png / 5MB Max. I…" at bounding box center [886, 519] width 1200 height 646
type input "ريد بول"
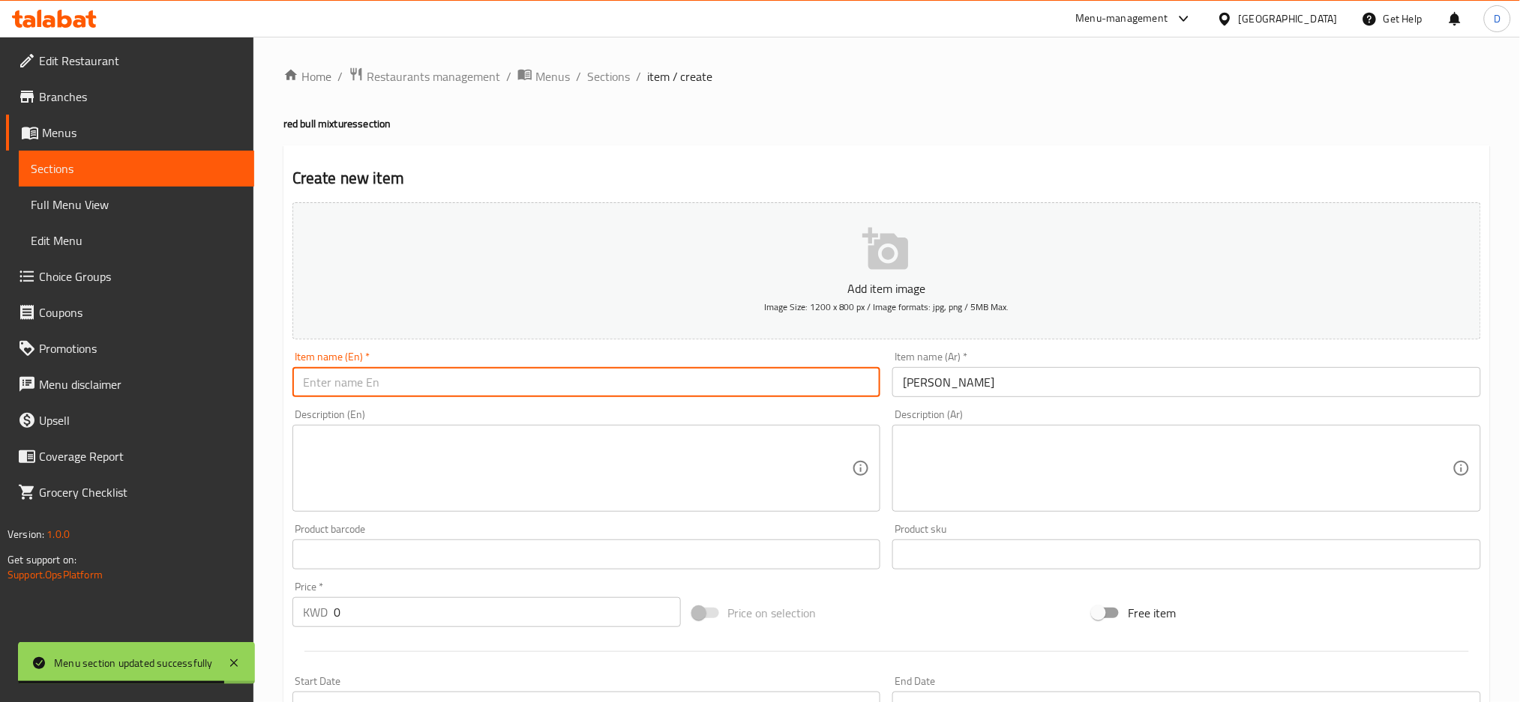
click at [752, 378] on input "text" at bounding box center [586, 382] width 589 height 30
type input "red bull"
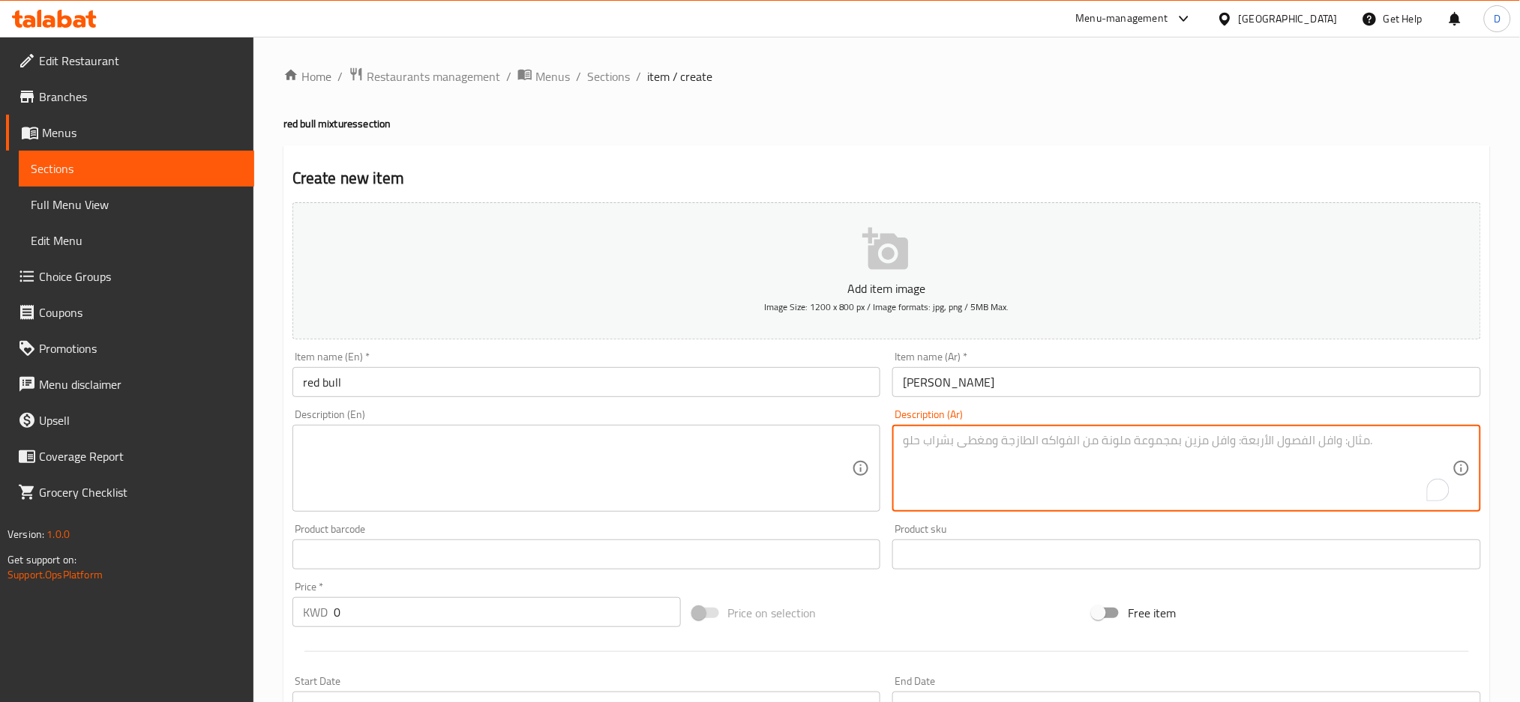
click at [1018, 463] on textarea "To enrich screen reader interactions, please activate Accessibility in Grammarl…" at bounding box center [1178, 468] width 550 height 71
paste textarea ""مشروب ريد بول المنعش مع ميكس احمر بابلز شعر بنات شكشكة""
type textarea ""مشروب ريد بول المنعش مع ميكس احمر بابلز شعر بنات شكشكة""
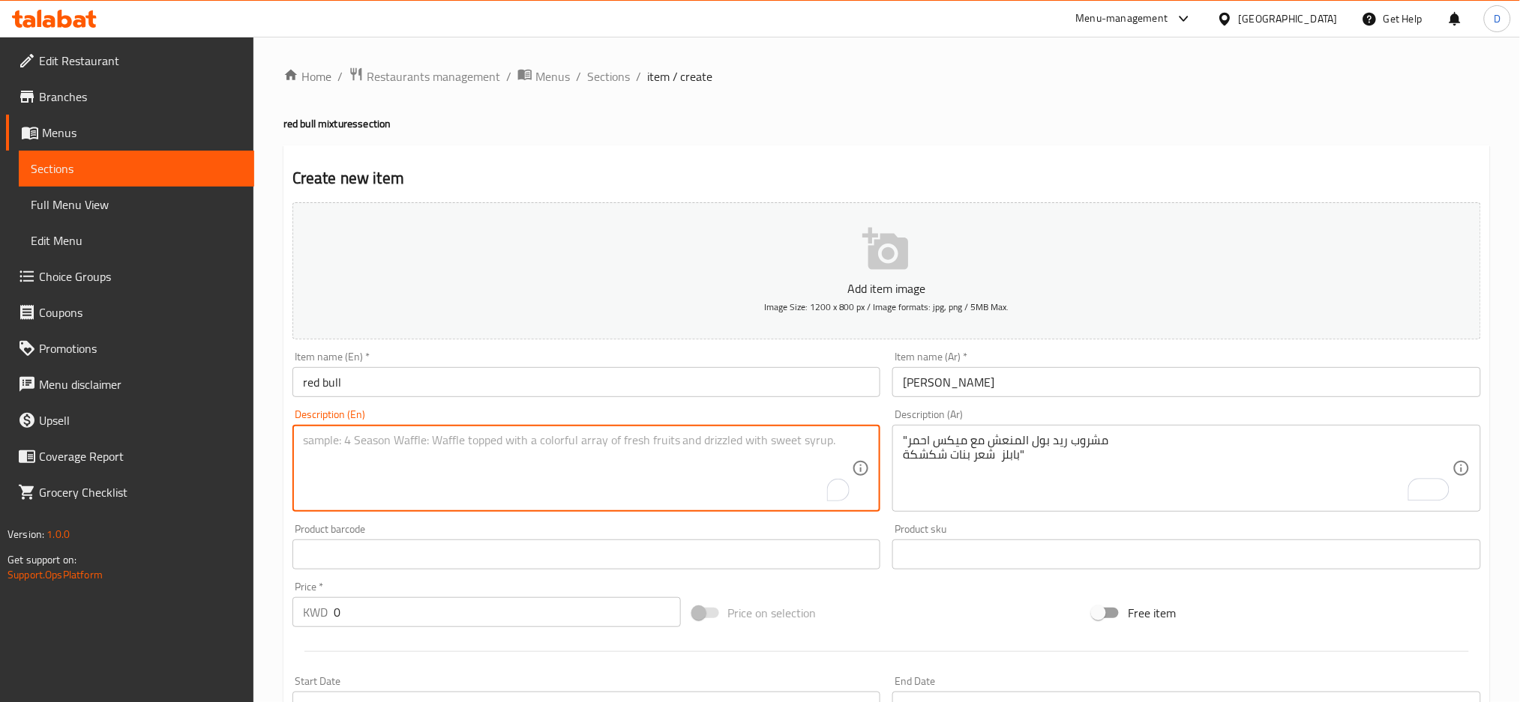
click at [729, 441] on textarea "To enrich screen reader interactions, please activate Accessibility in Grammarl…" at bounding box center [578, 468] width 550 height 71
type textarea "red bull refreshing drink"
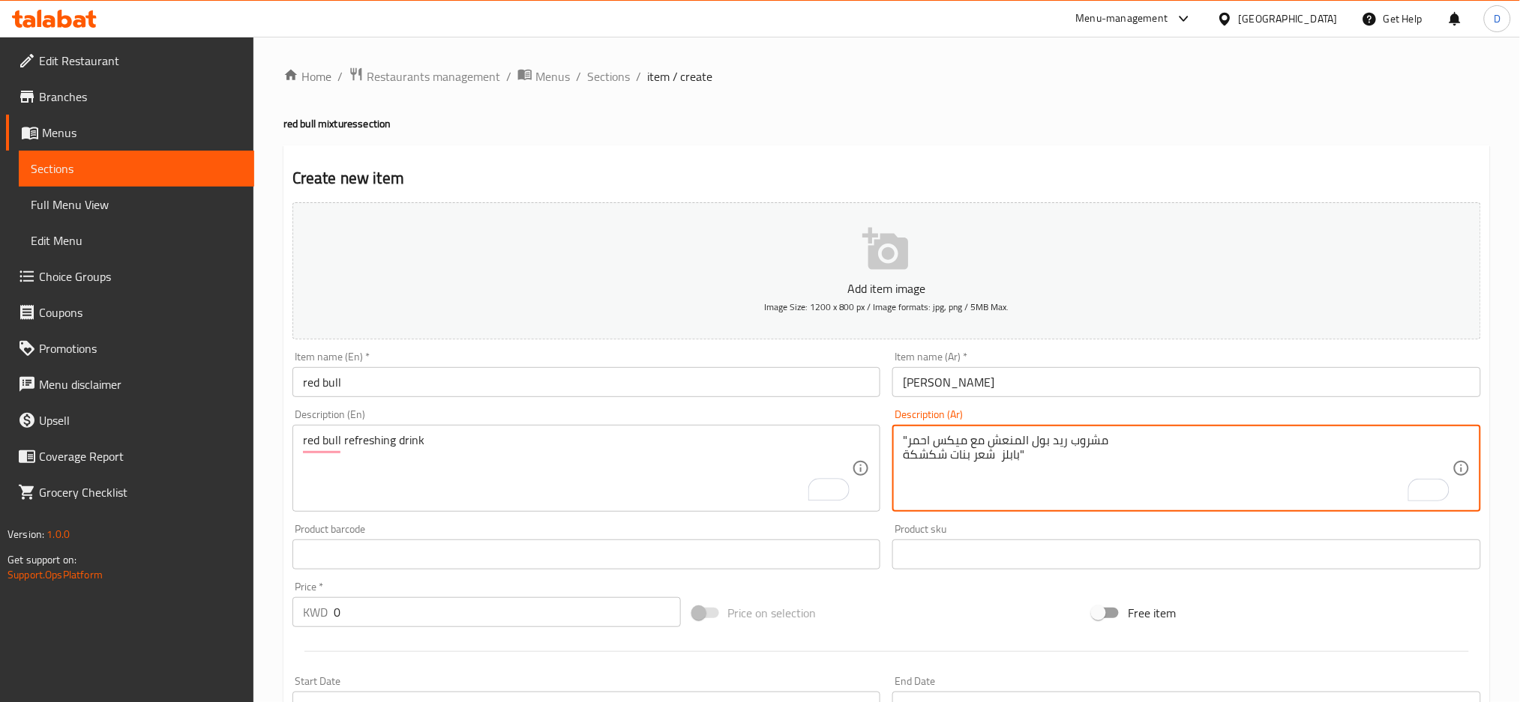
drag, startPoint x: 1017, startPoint y: 452, endPoint x: 1038, endPoint y: 453, distance: 21.0
drag, startPoint x: 908, startPoint y: 438, endPoint x: 878, endPoint y: 438, distance: 30.0
click at [878, 438] on div "Add item image Image Size: 1200 x 800 px / Image formats: jpg, png / 5MB Max. I…" at bounding box center [886, 519] width 1200 height 646
click at [960, 462] on textarea "مشروب ريد بول المنعش مع ميكس احمر بابلز شعر بنات شكشكة" at bounding box center [1178, 468] width 550 height 71
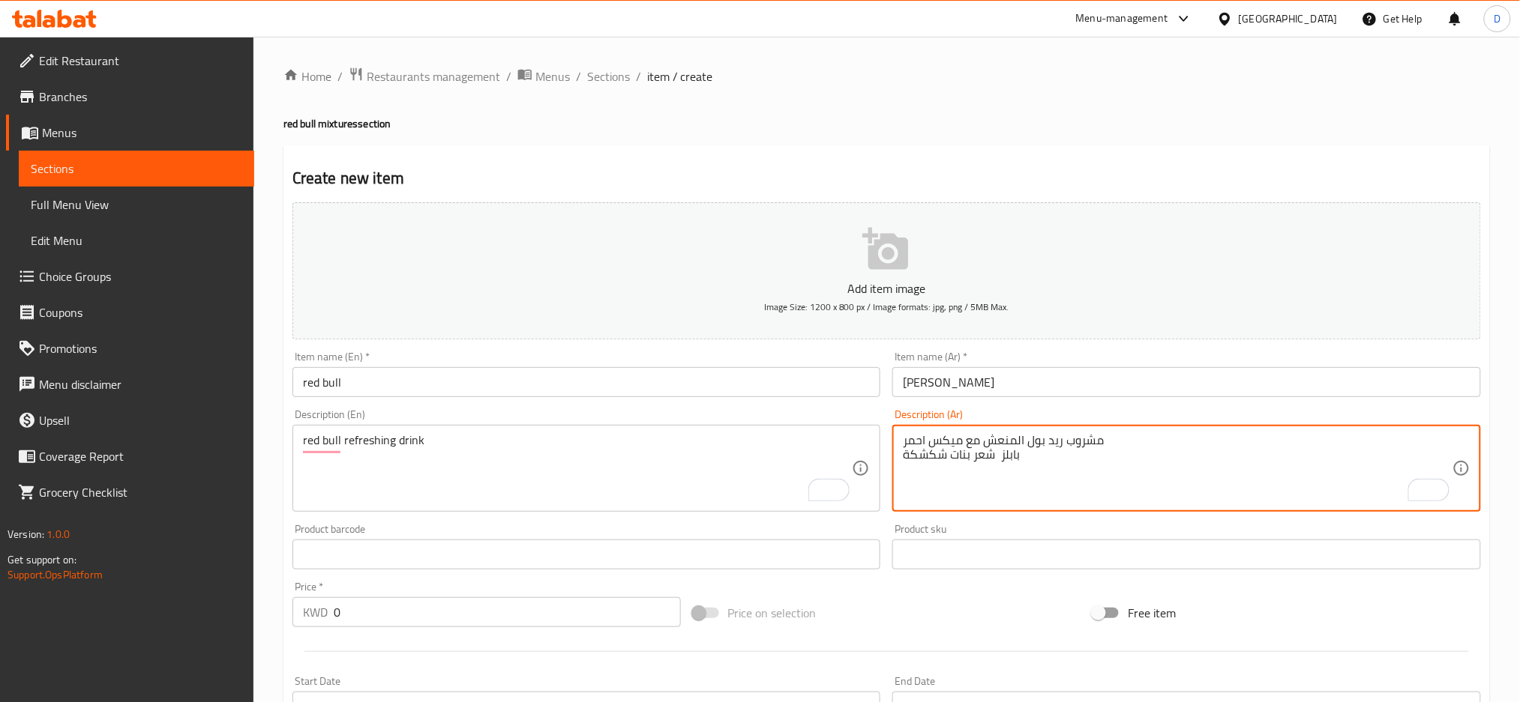
click at [960, 462] on textarea "مشروب ريد بول المنعش مع ميكس احمر بابلز شعر بنات شكشكة" at bounding box center [1178, 468] width 550 height 71
type textarea "م"
paste textarea "مشروب ريد بول المنعش مع ميكس احمر بابلز شعر بنات شكشكة"
type textarea "مشروب ريد بول المنعش مع ميكس احمر بابلز شعر بنات شكشكة"
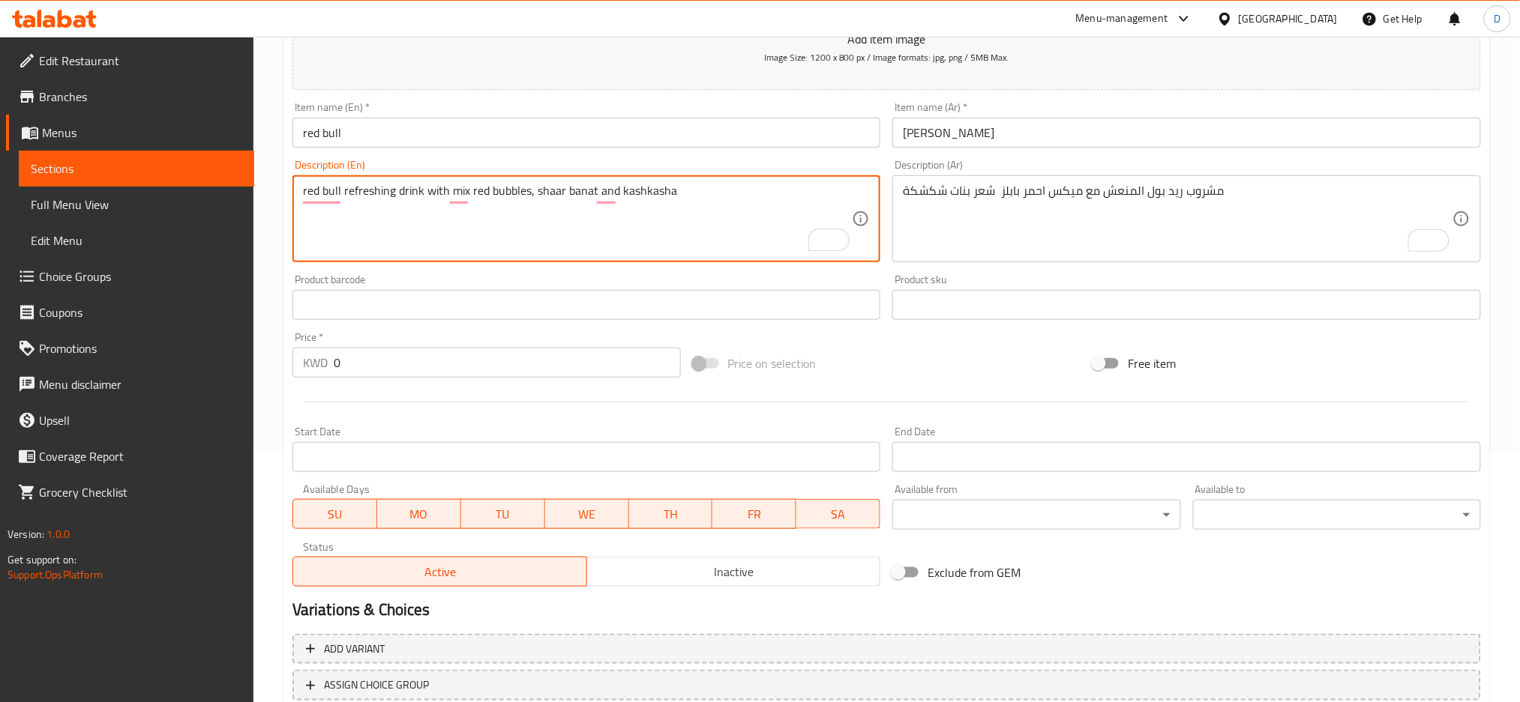
scroll to position [250, 0]
type textarea "red bull refreshing drink with mix red bubbles, shaar banat and kashkasha"
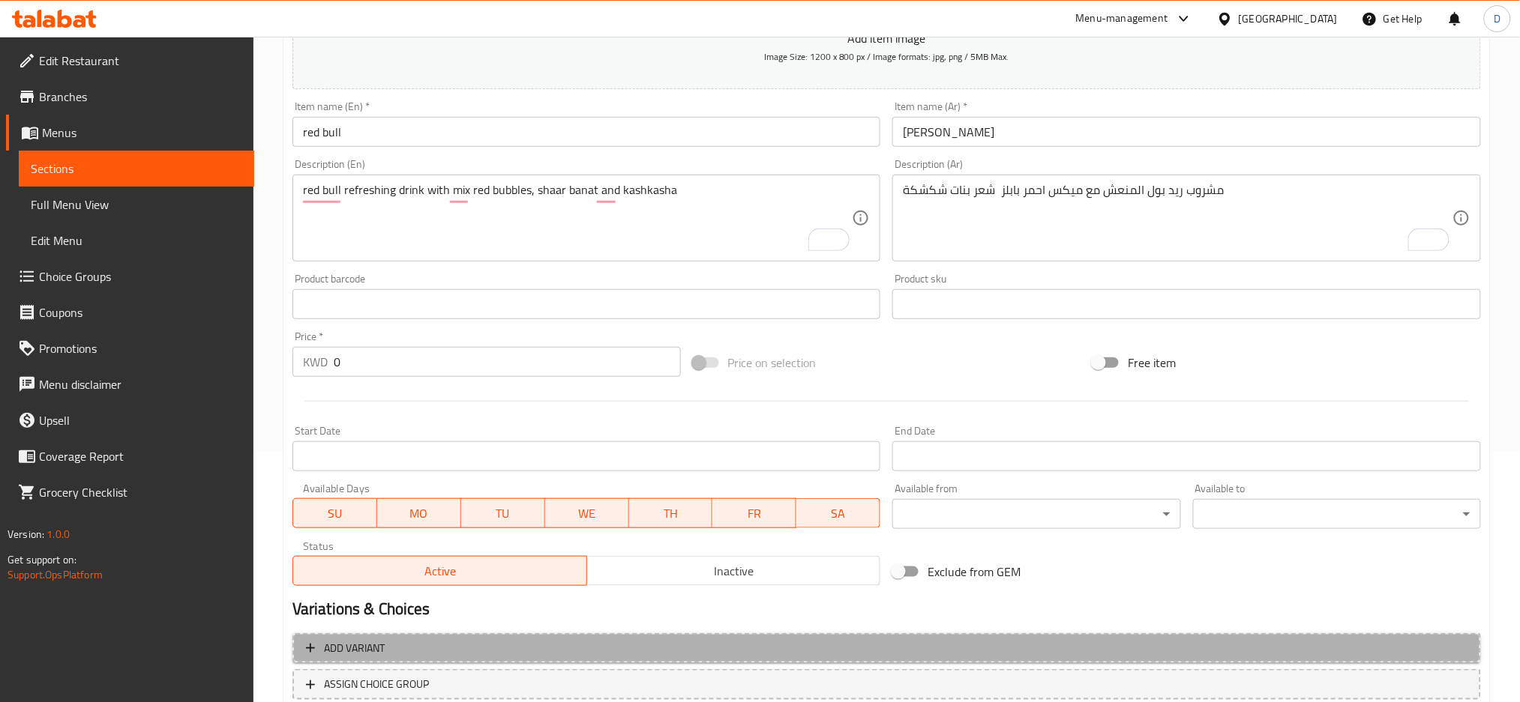
click at [542, 642] on span "Add variant" at bounding box center [886, 649] width 1161 height 19
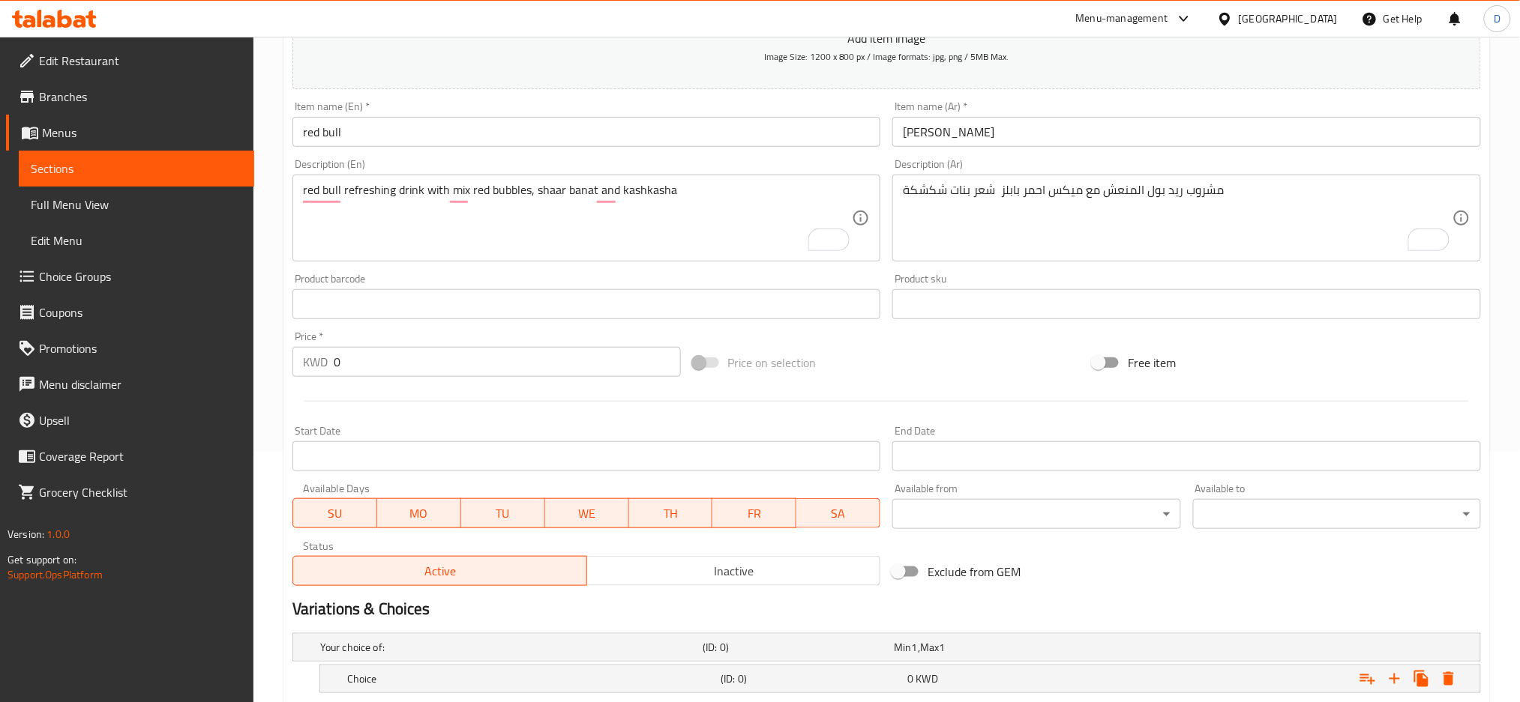
scroll to position [346, 0]
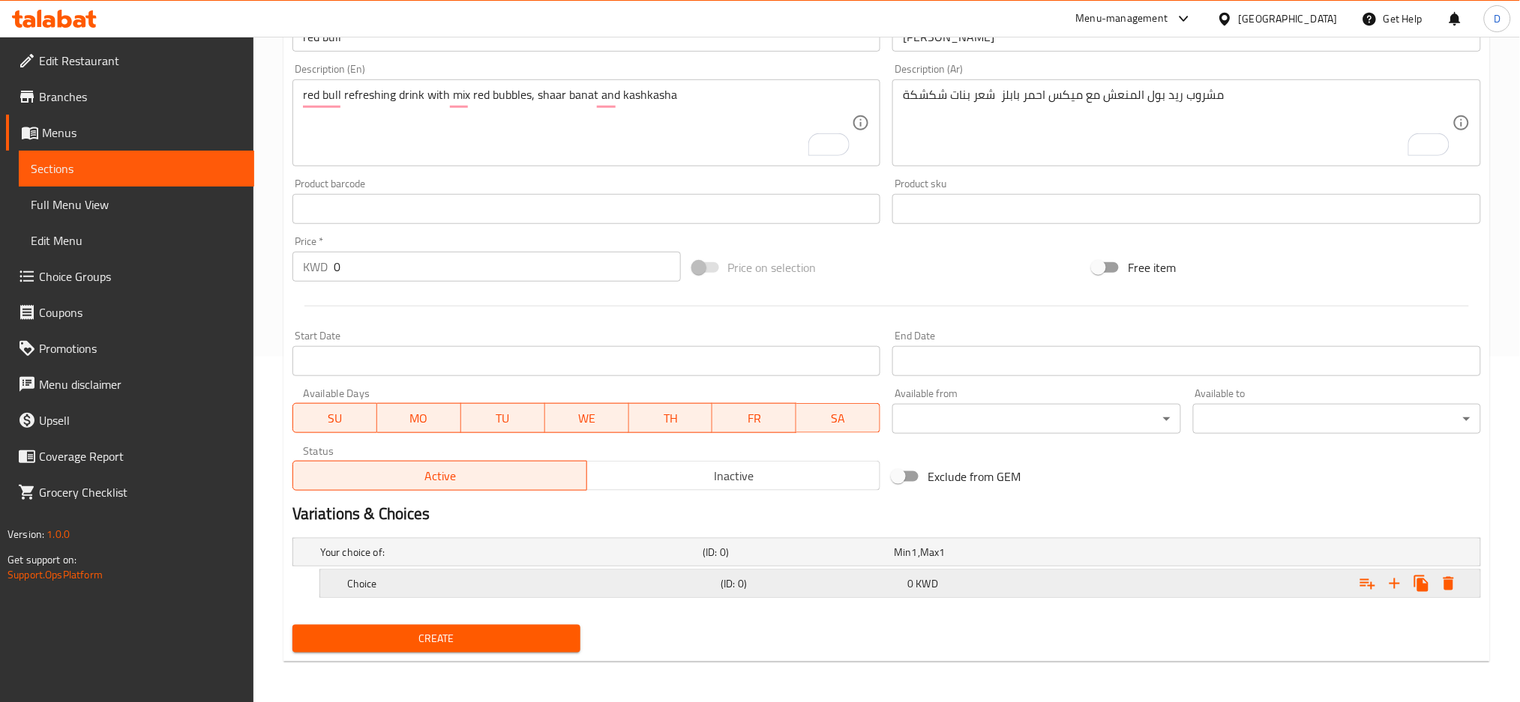
click at [754, 560] on h5 "(ID: 0)" at bounding box center [794, 552] width 185 height 15
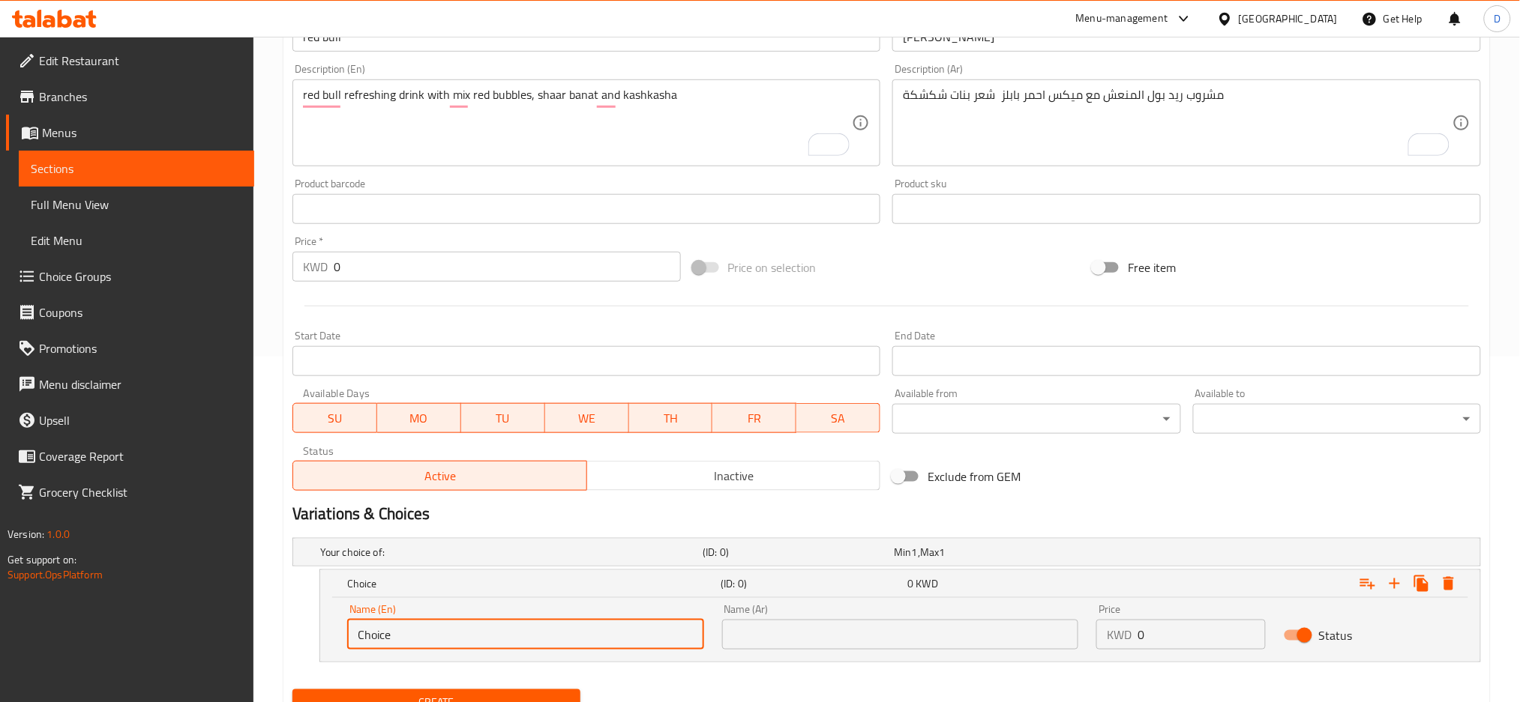
click at [607, 637] on input "Choice" at bounding box center [525, 635] width 357 height 30
type input "medium"
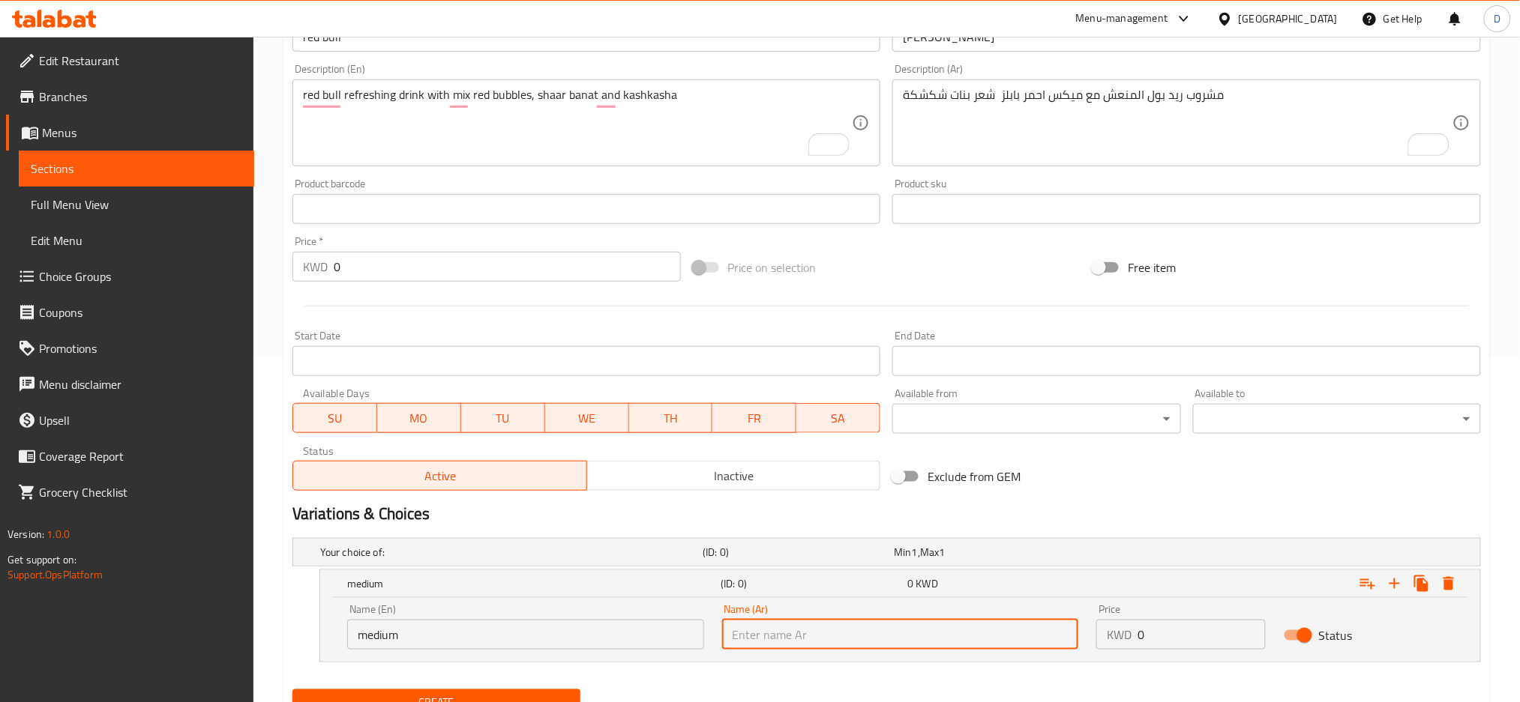
click at [866, 643] on input "text" at bounding box center [900, 635] width 357 height 30
type input "وسط"
click at [1188, 643] on input "0" at bounding box center [1201, 635] width 128 height 30
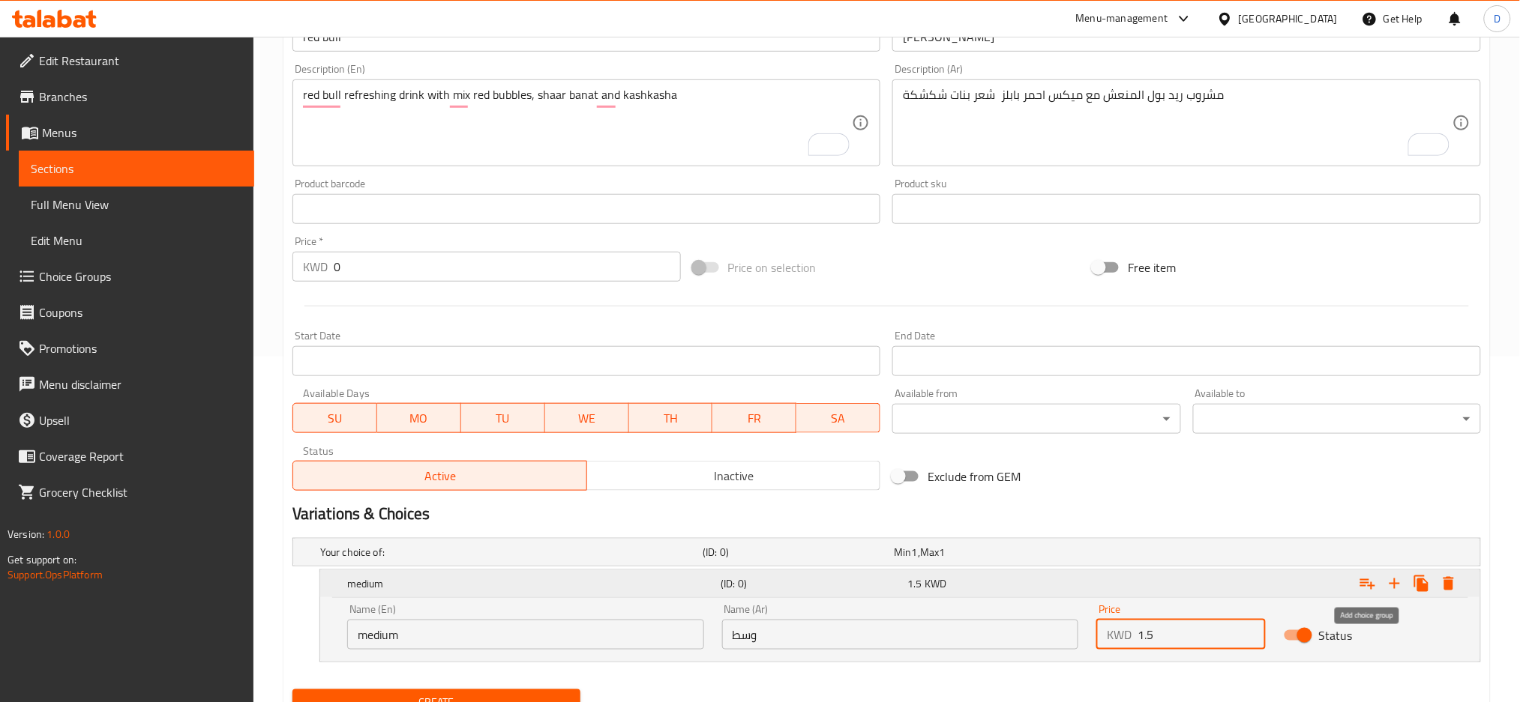
type input "1.5"
click at [1364, 586] on icon "Expand" at bounding box center [1367, 584] width 18 height 18
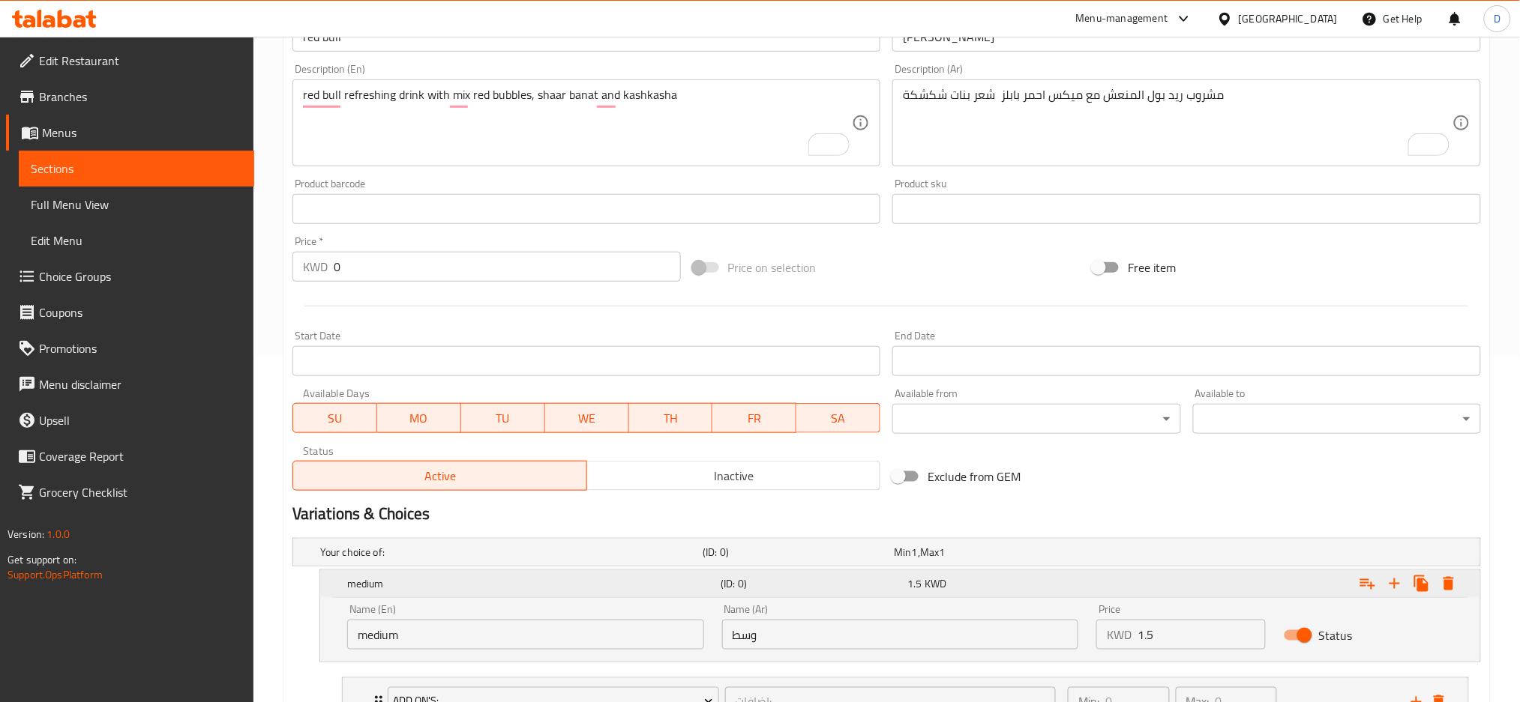
scroll to position [472, 0]
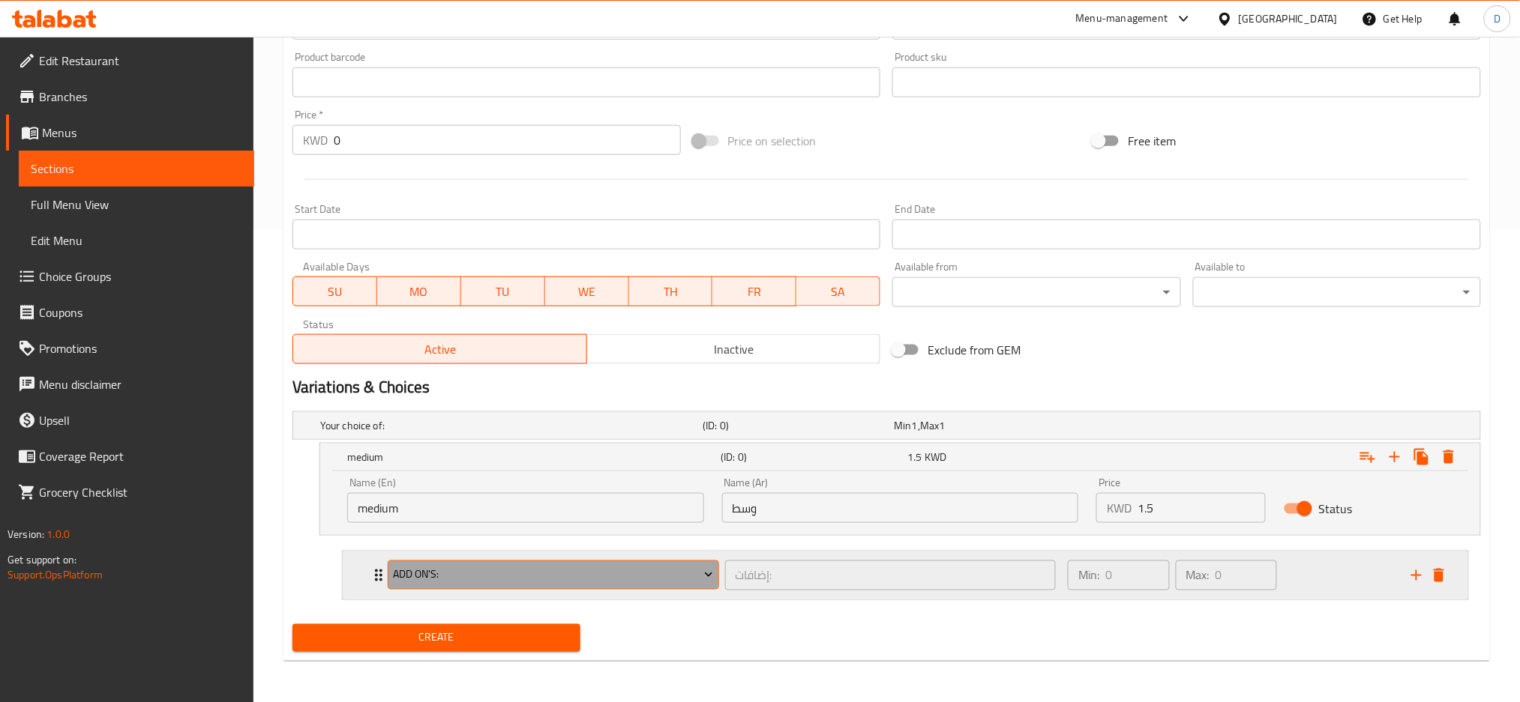
click at [675, 580] on span "Add On's:" at bounding box center [553, 575] width 320 height 19
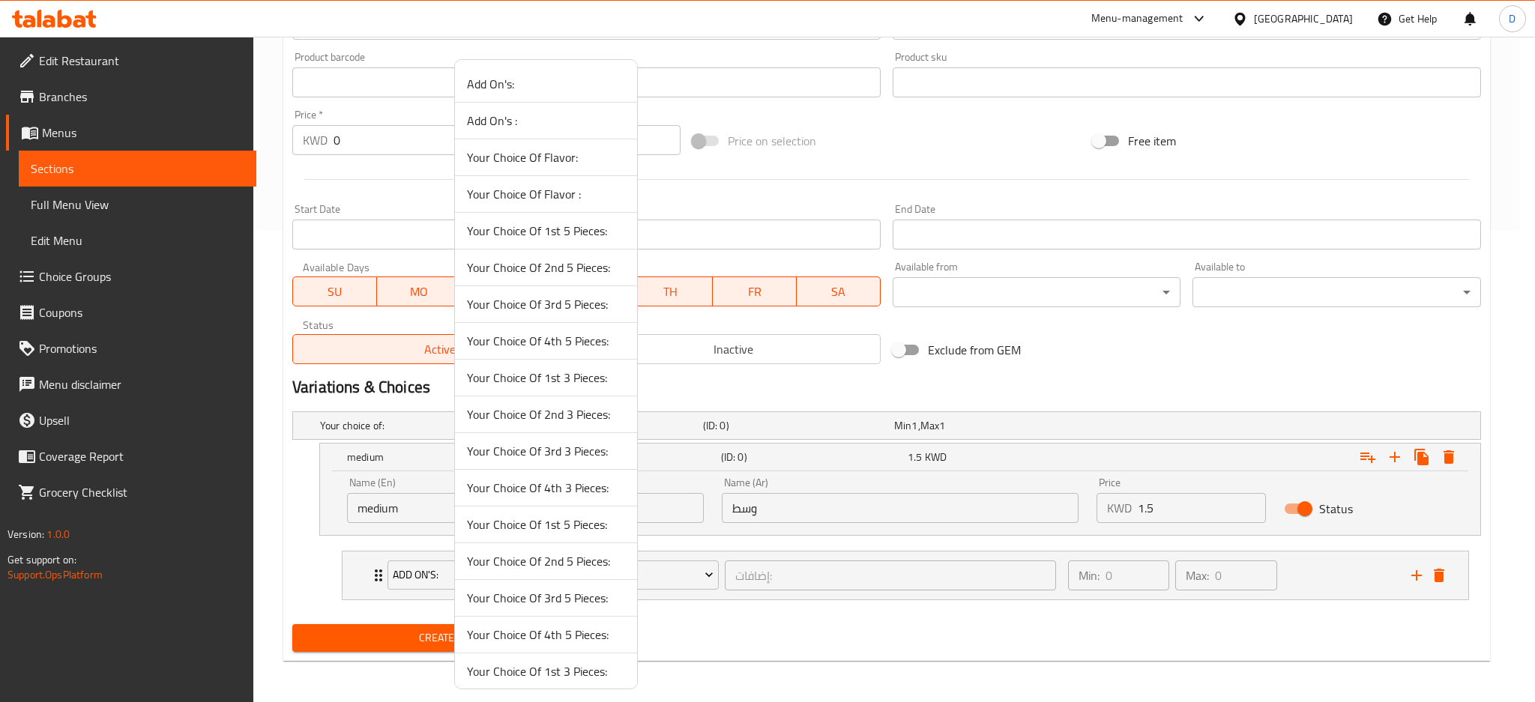
click at [572, 150] on span "Your Choice Of Flavor:" at bounding box center [546, 157] width 158 height 18
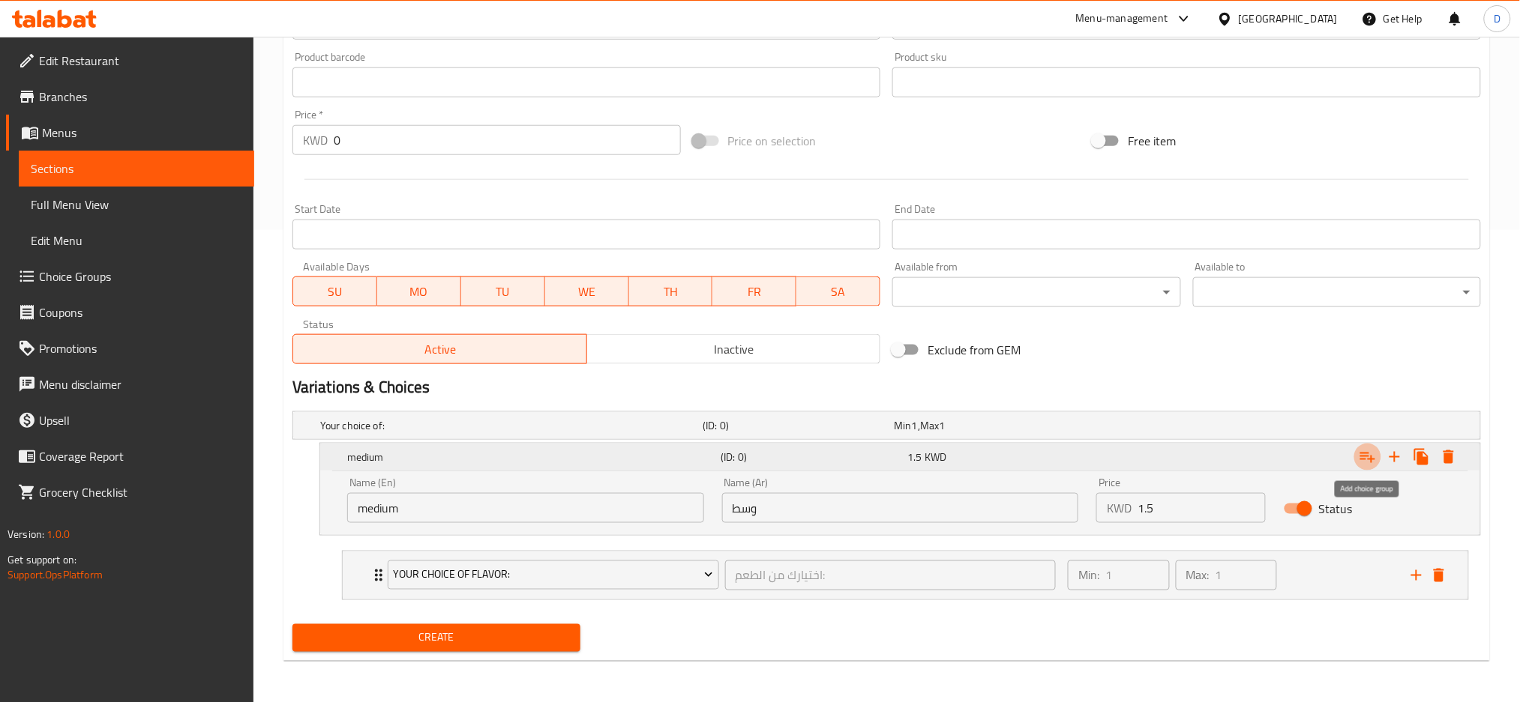
click at [1364, 454] on icon "Expand" at bounding box center [1367, 457] width 18 height 18
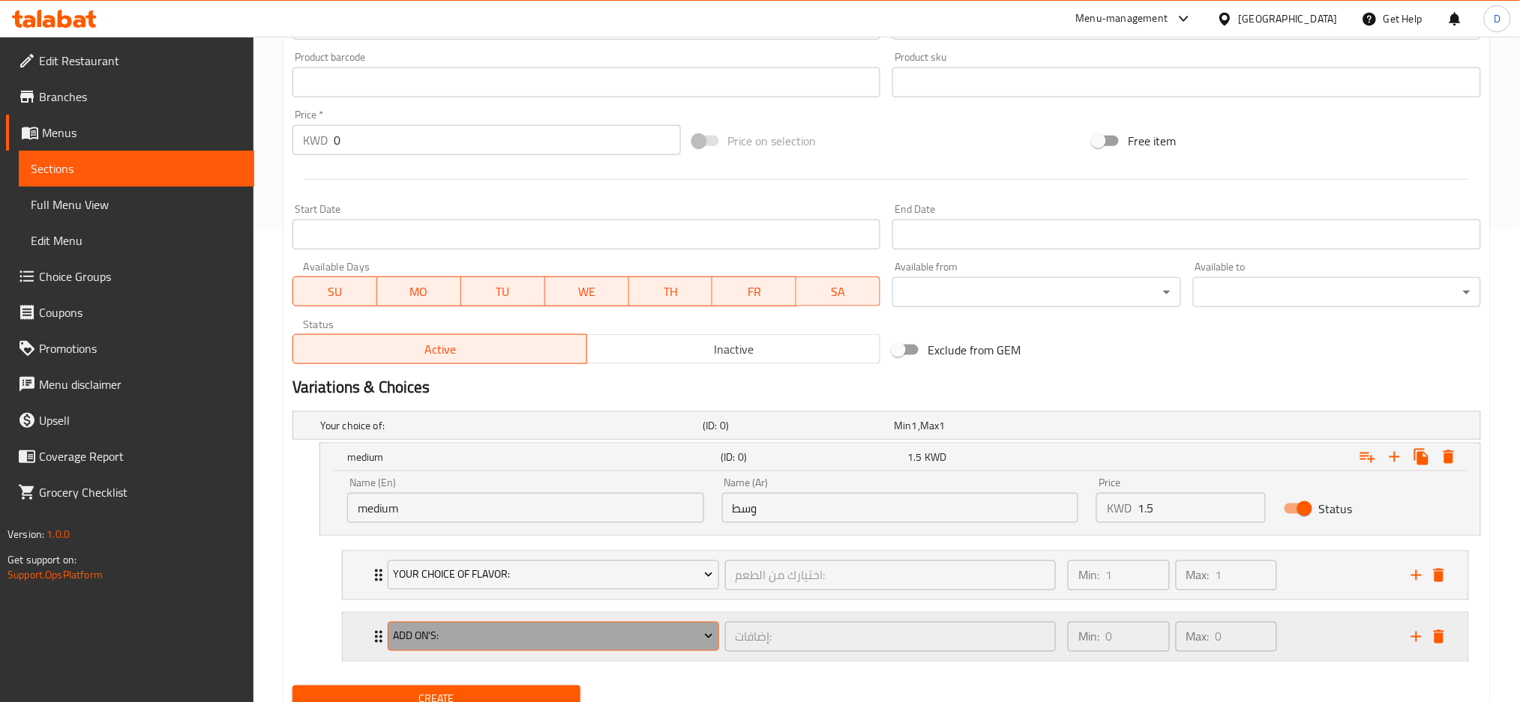
click at [649, 640] on span "Add On's:" at bounding box center [553, 637] width 320 height 19
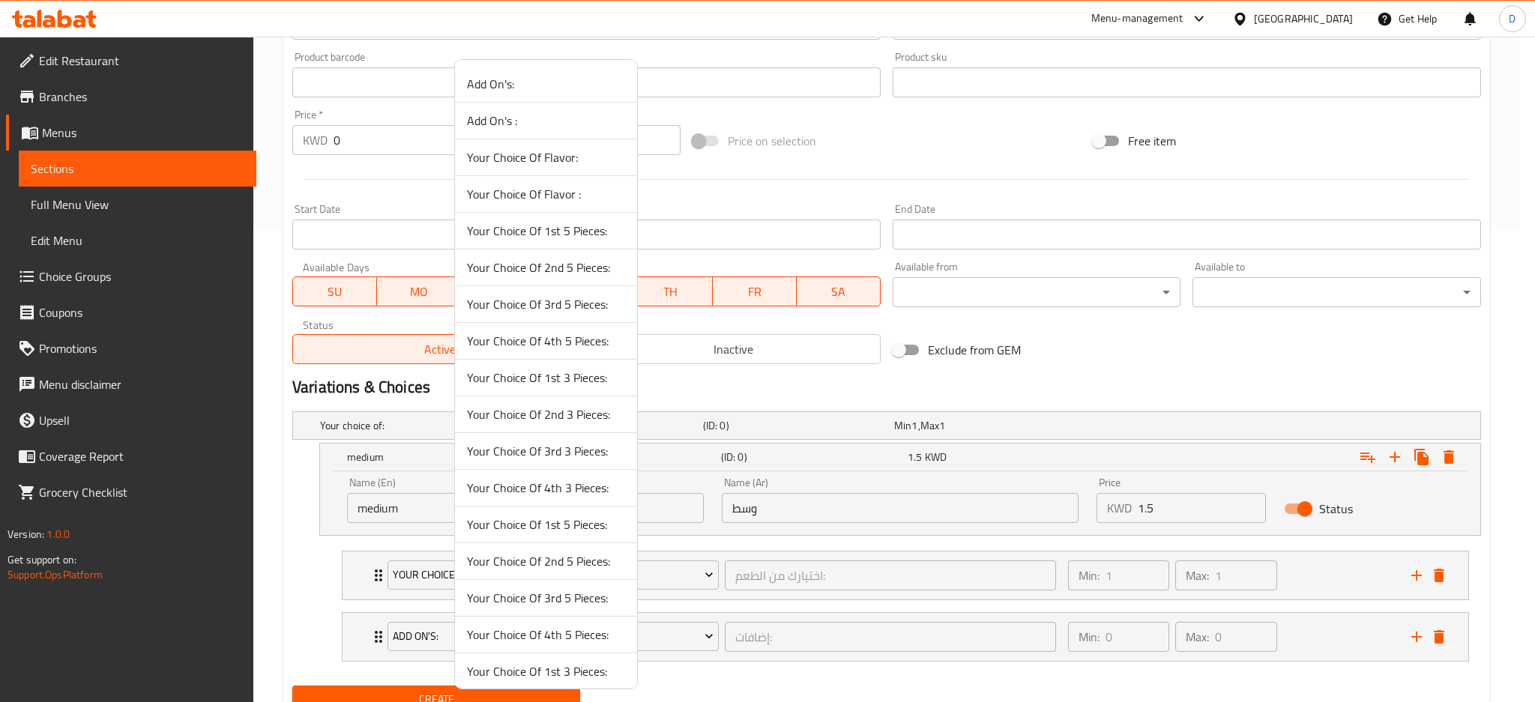
click at [519, 75] on span "Add On's:" at bounding box center [546, 84] width 158 height 18
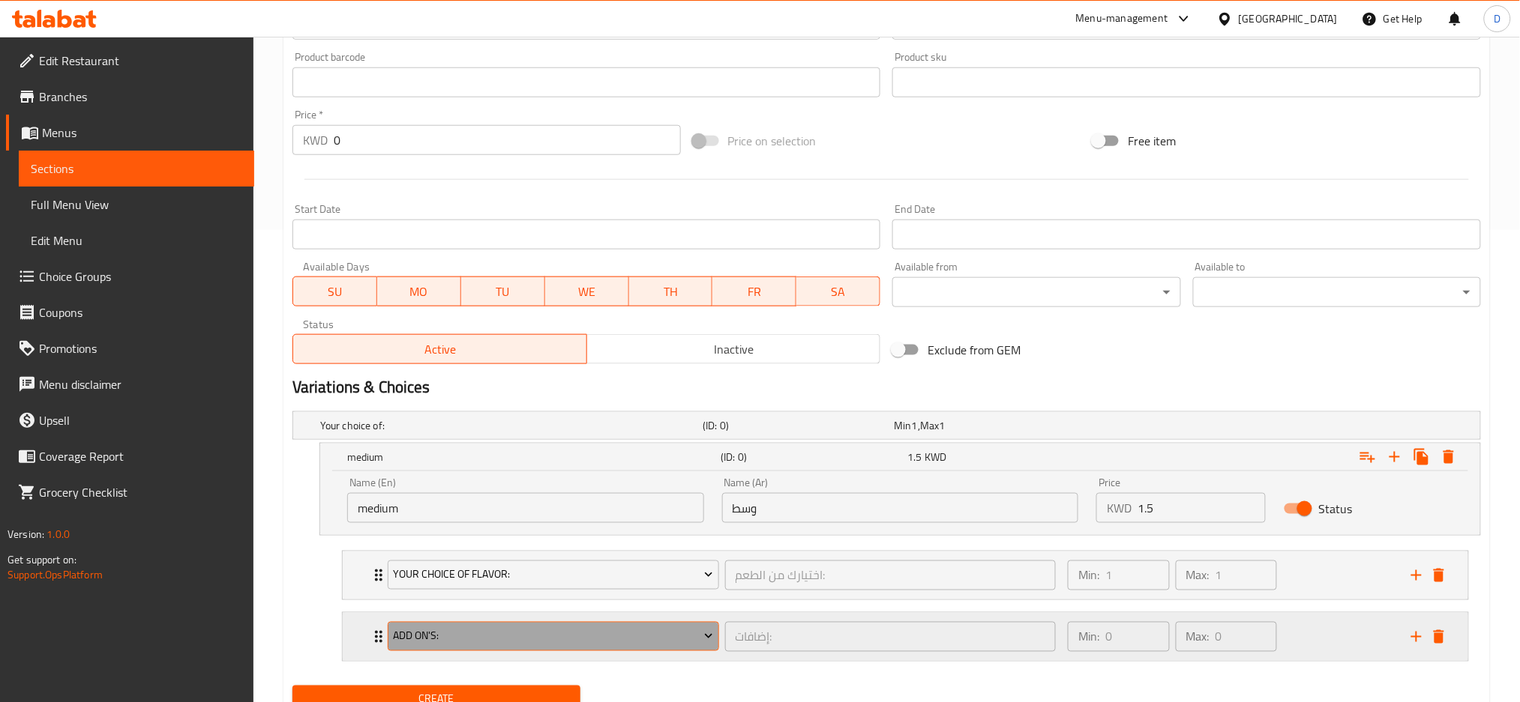
click at [520, 631] on span "Add On's:" at bounding box center [553, 637] width 320 height 19
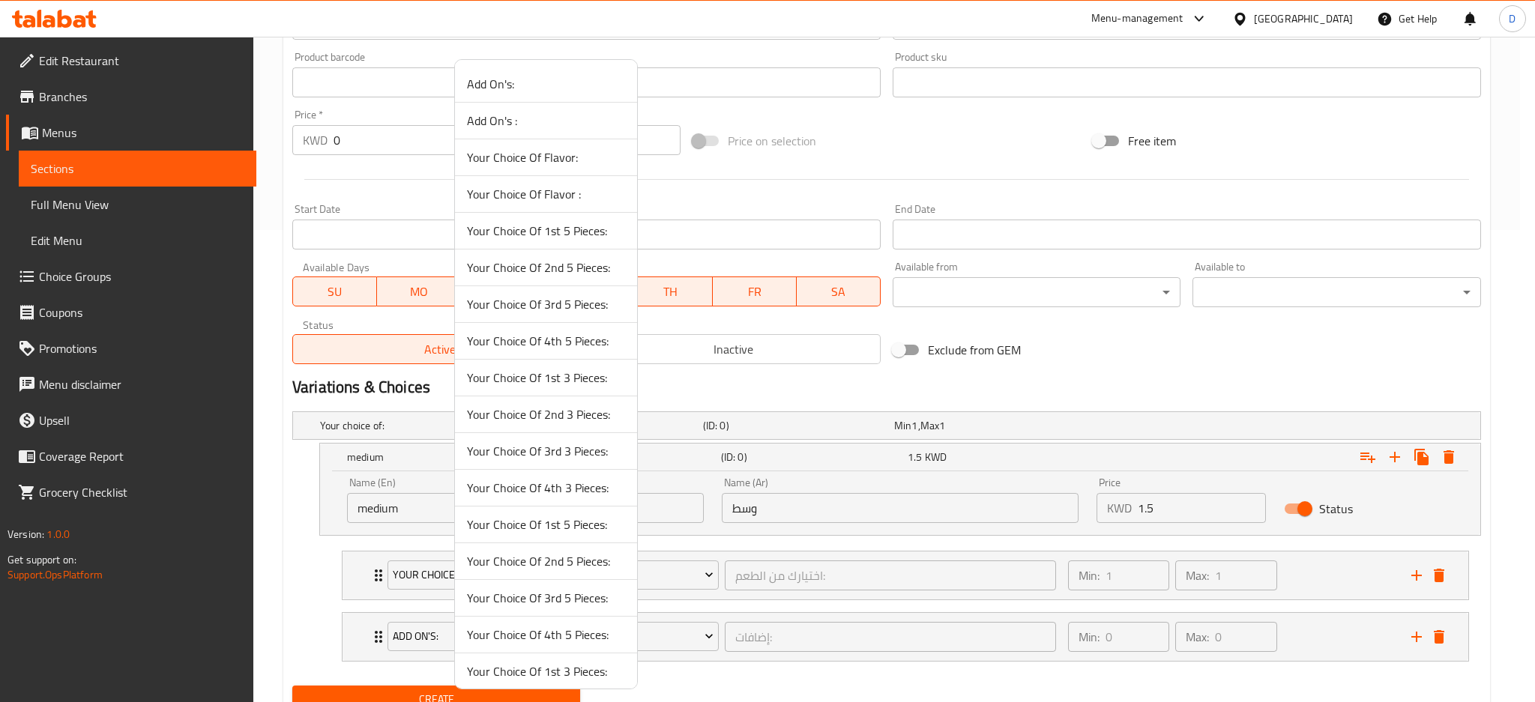
click at [546, 124] on span "Add On's :" at bounding box center [546, 121] width 158 height 18
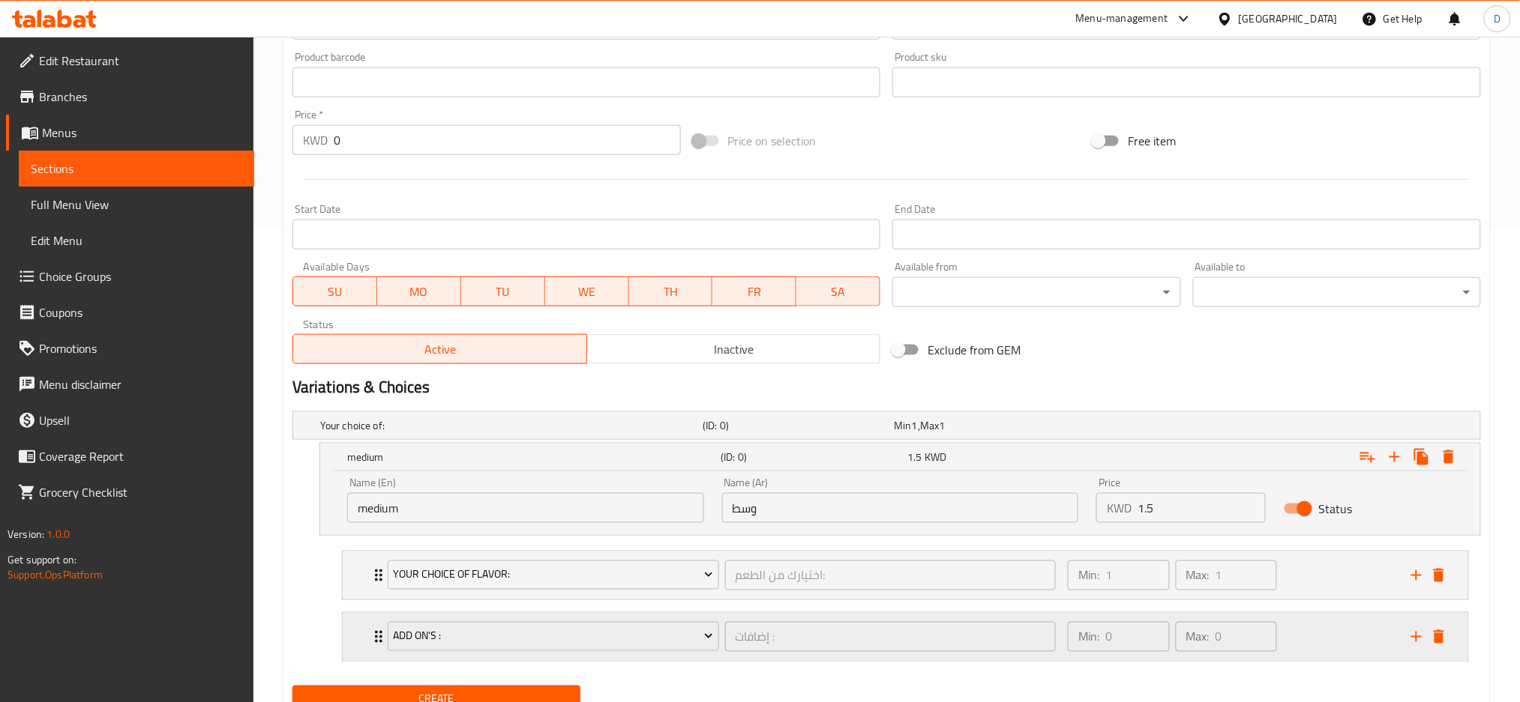
click at [725, 653] on div "إضافات : ​" at bounding box center [890, 637] width 337 height 36
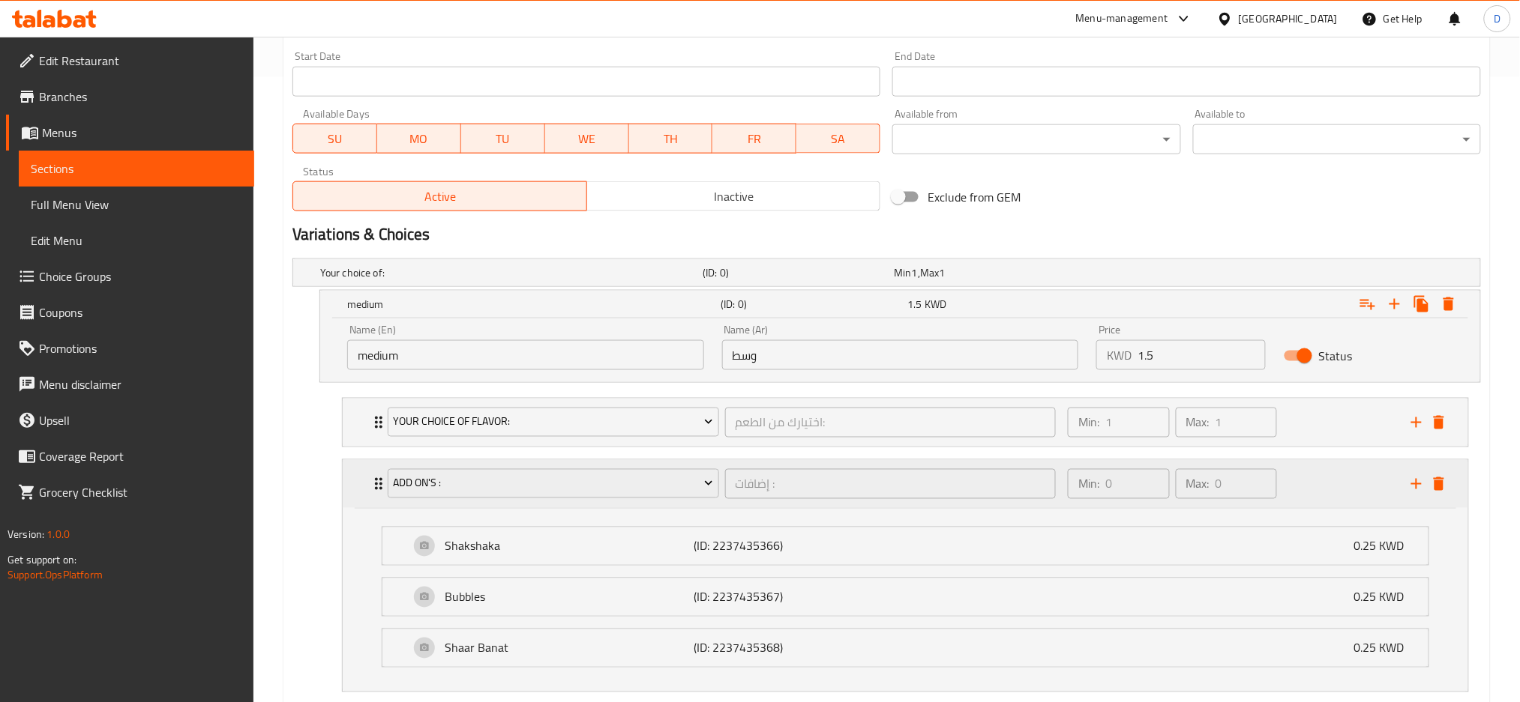
scroll to position [676, 0]
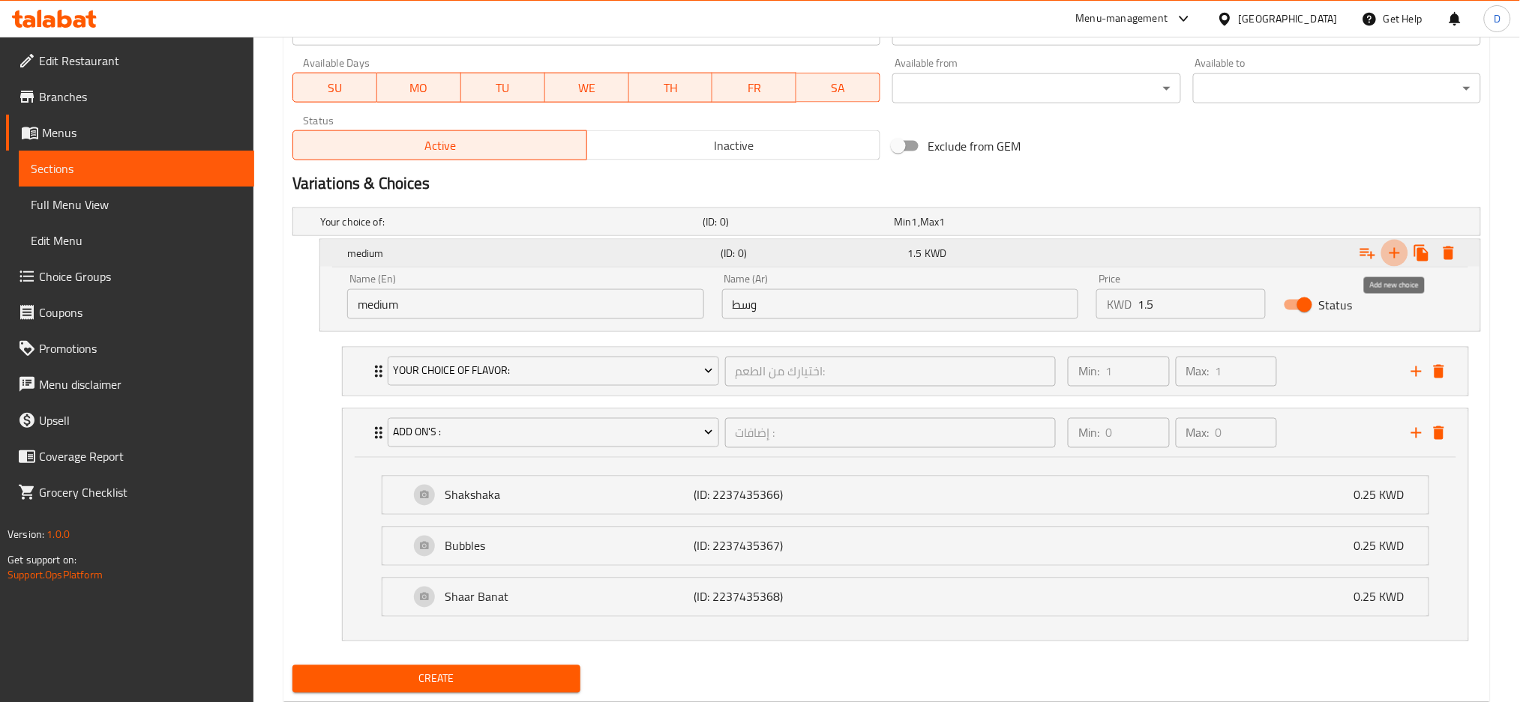
click at [1388, 250] on icon "Expand" at bounding box center [1394, 253] width 18 height 18
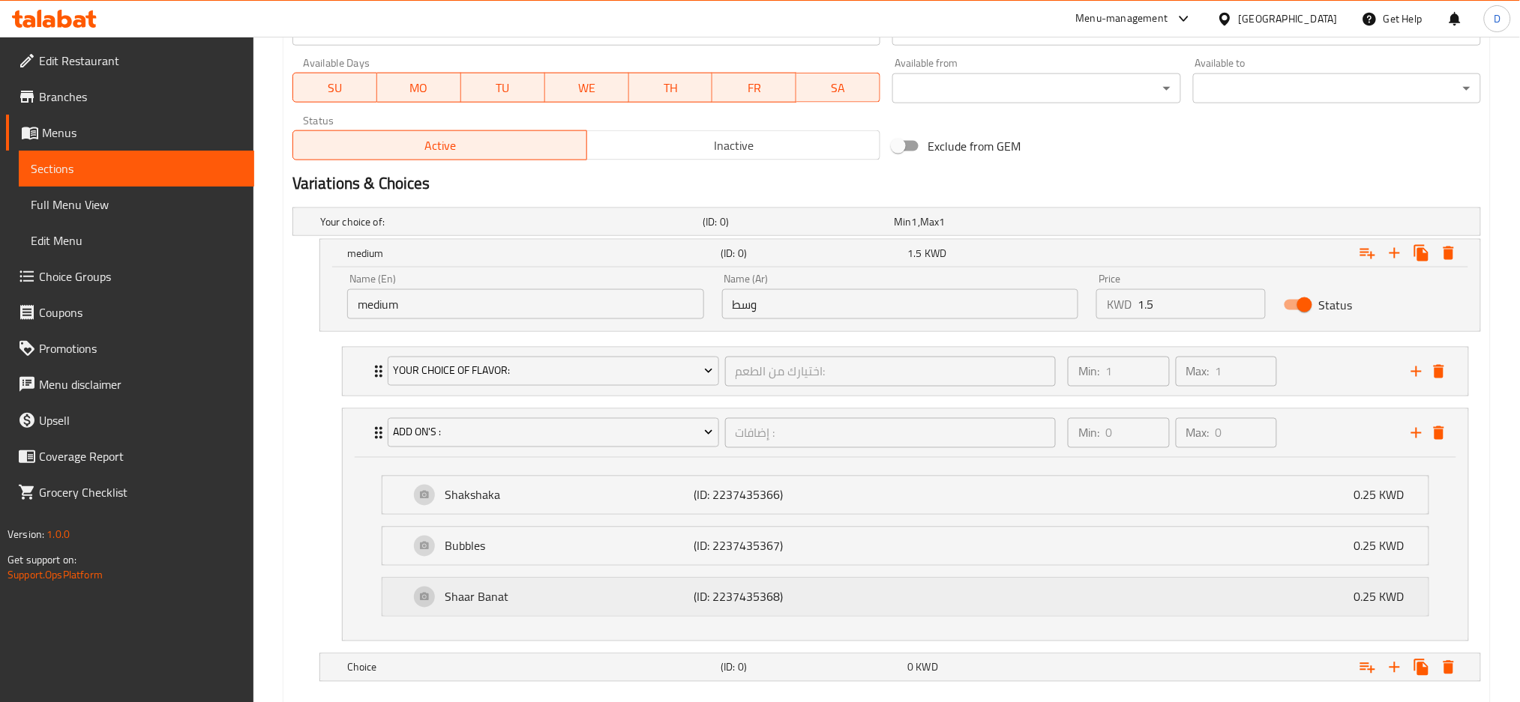
scroll to position [762, 0]
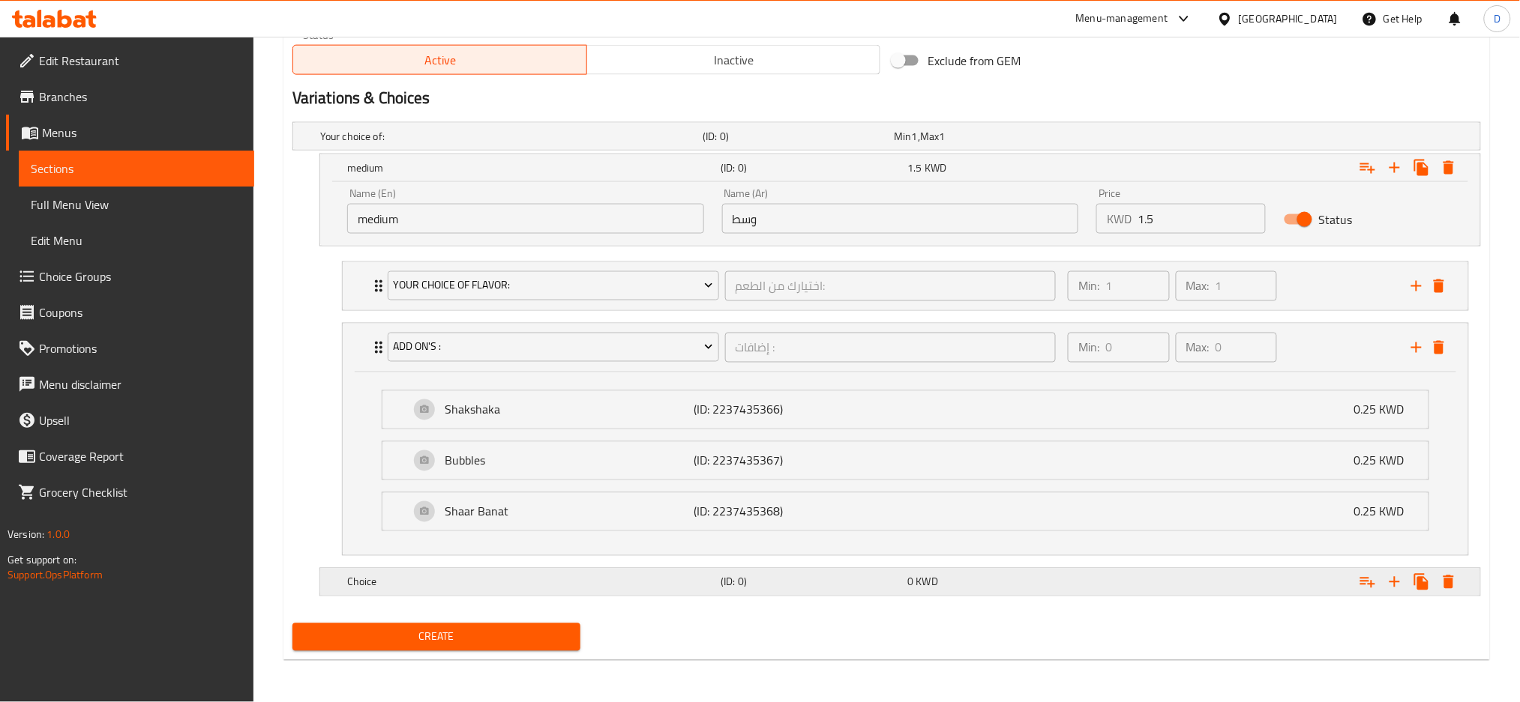
click at [759, 144] on h5 "(ID: 0)" at bounding box center [794, 136] width 185 height 15
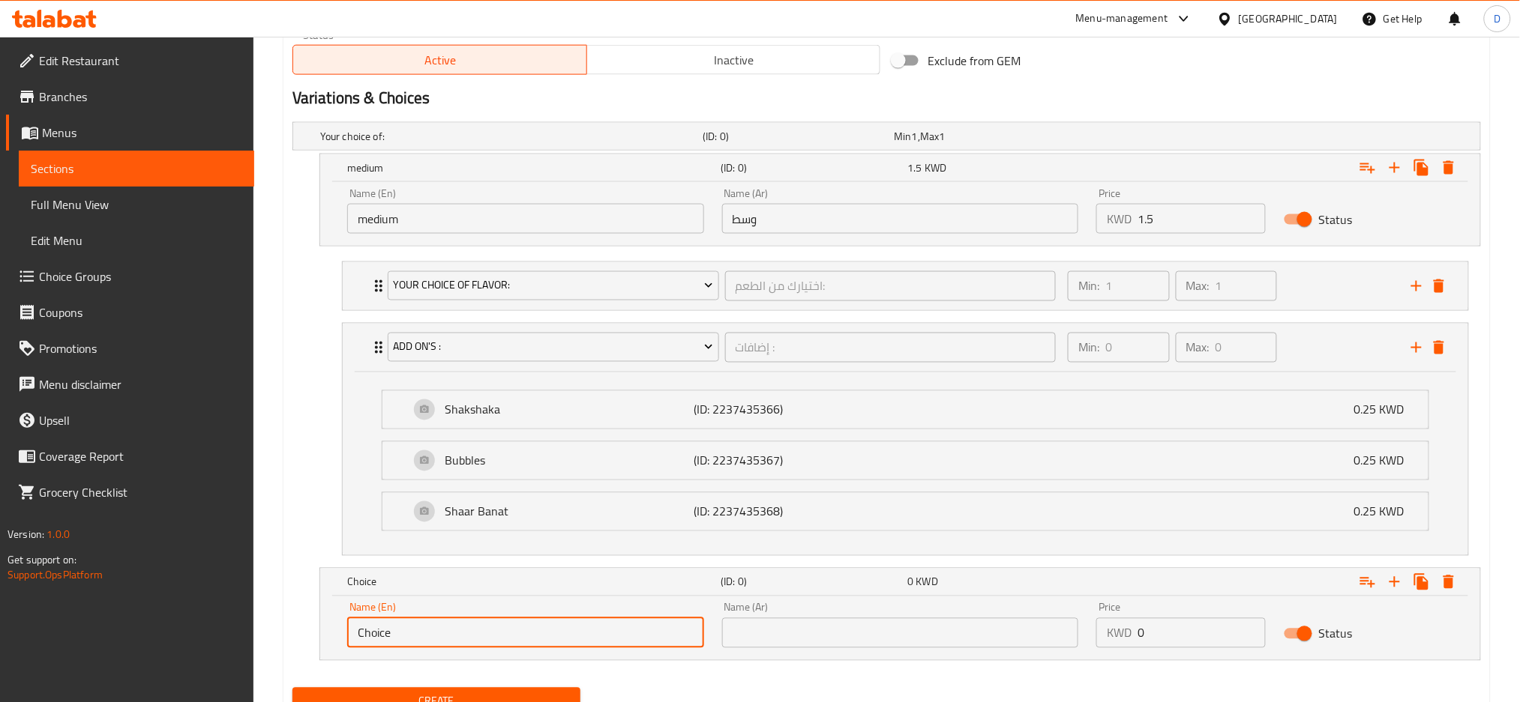
click at [571, 624] on input "Choice" at bounding box center [525, 634] width 357 height 30
type input "Large"
click at [766, 628] on input "text" at bounding box center [900, 634] width 357 height 30
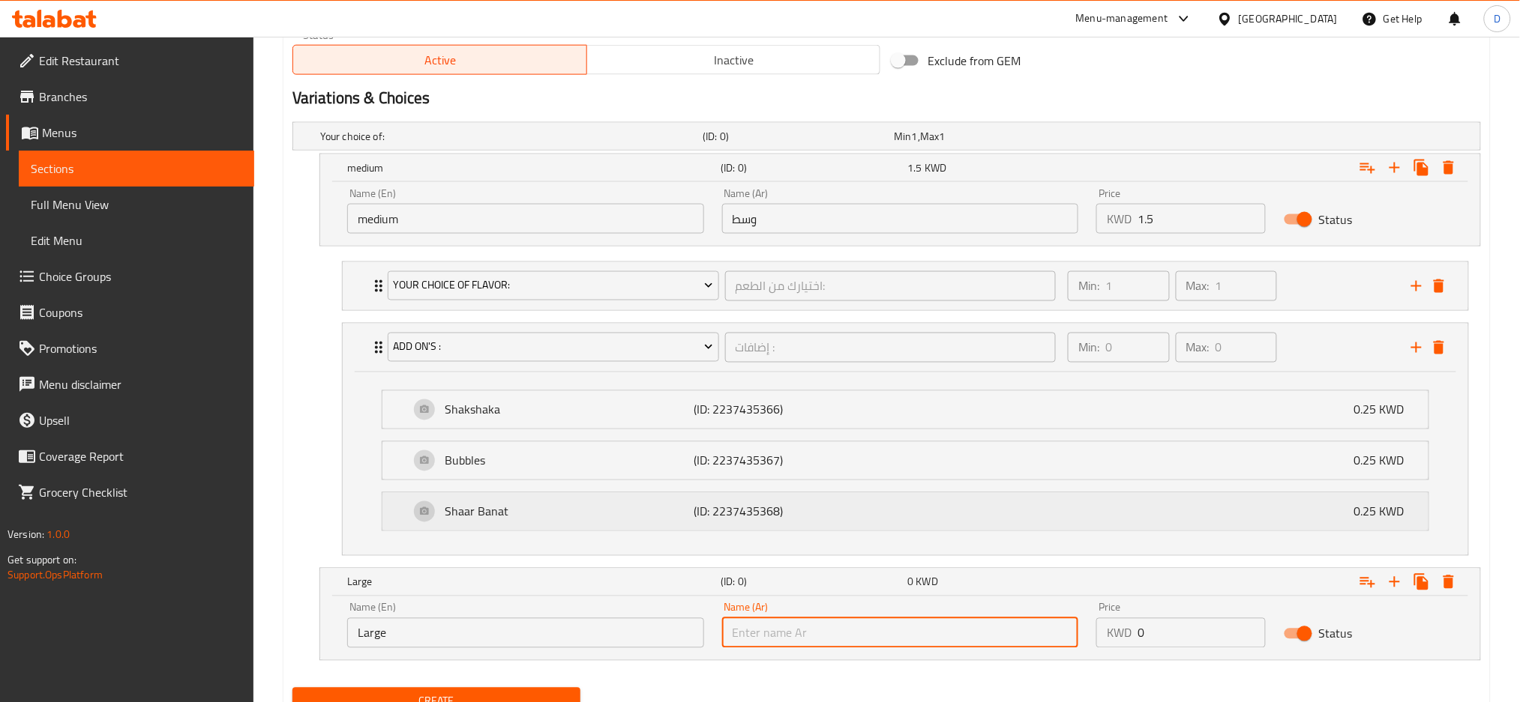
type input "كبير"
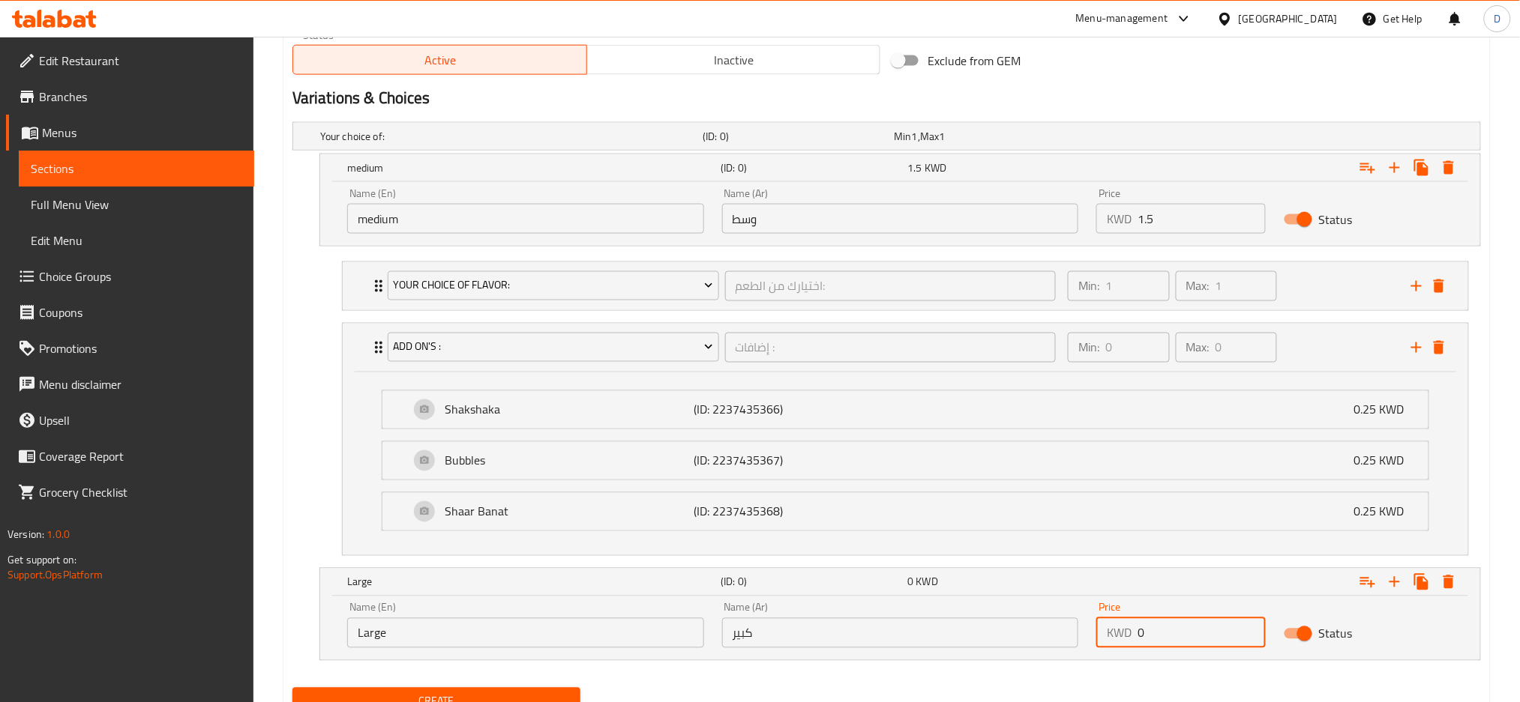
click at [1200, 637] on input "0" at bounding box center [1201, 634] width 128 height 30
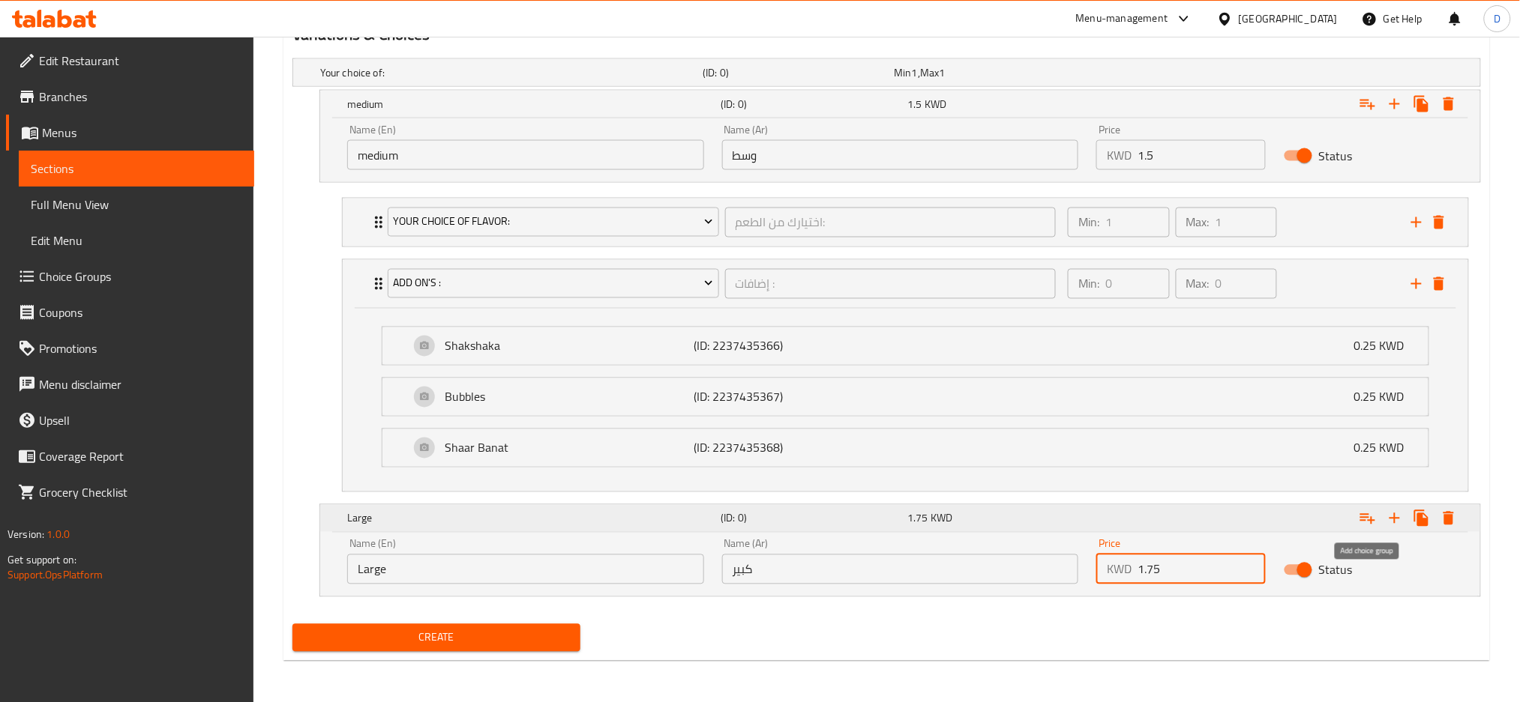
type input "1.75"
click at [1373, 525] on icon "Expand" at bounding box center [1367, 519] width 18 height 18
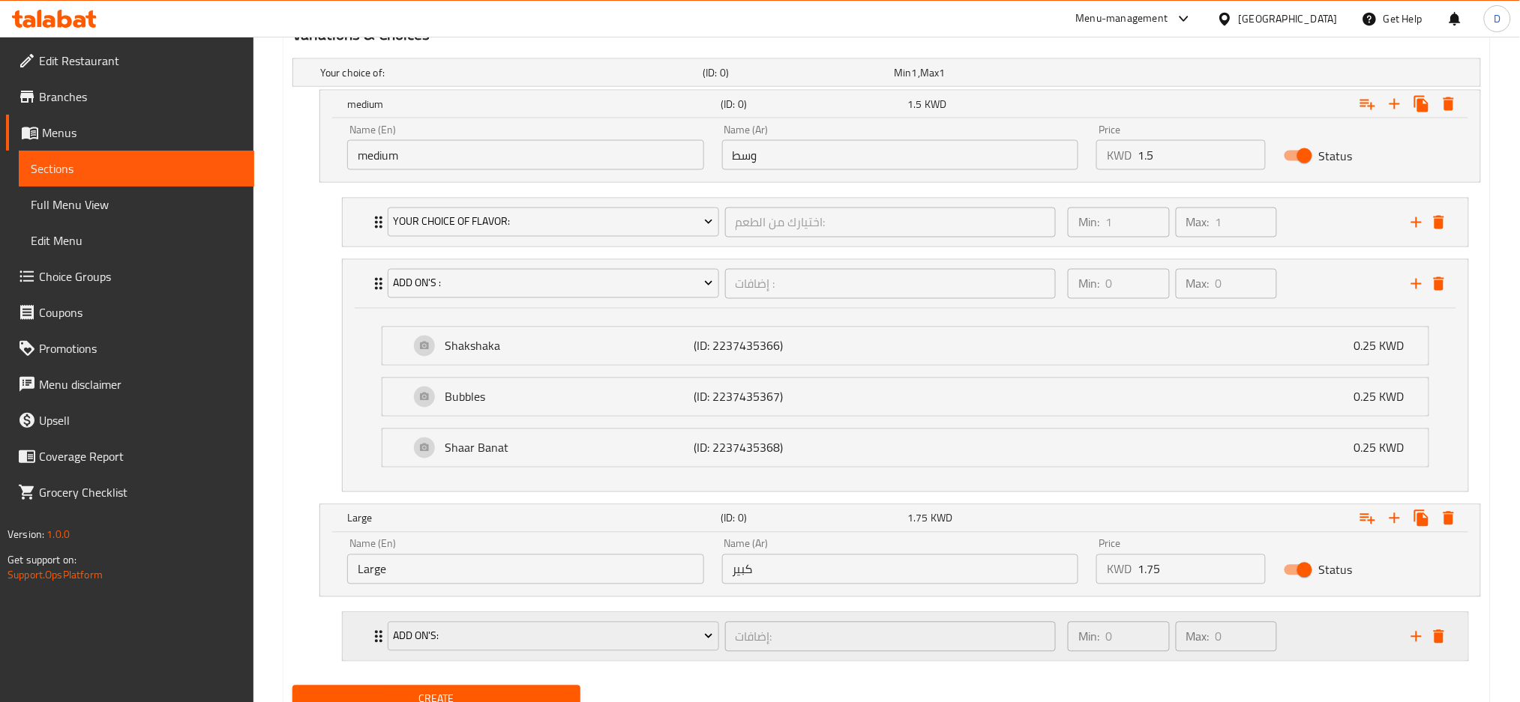
scroll to position [888, 0]
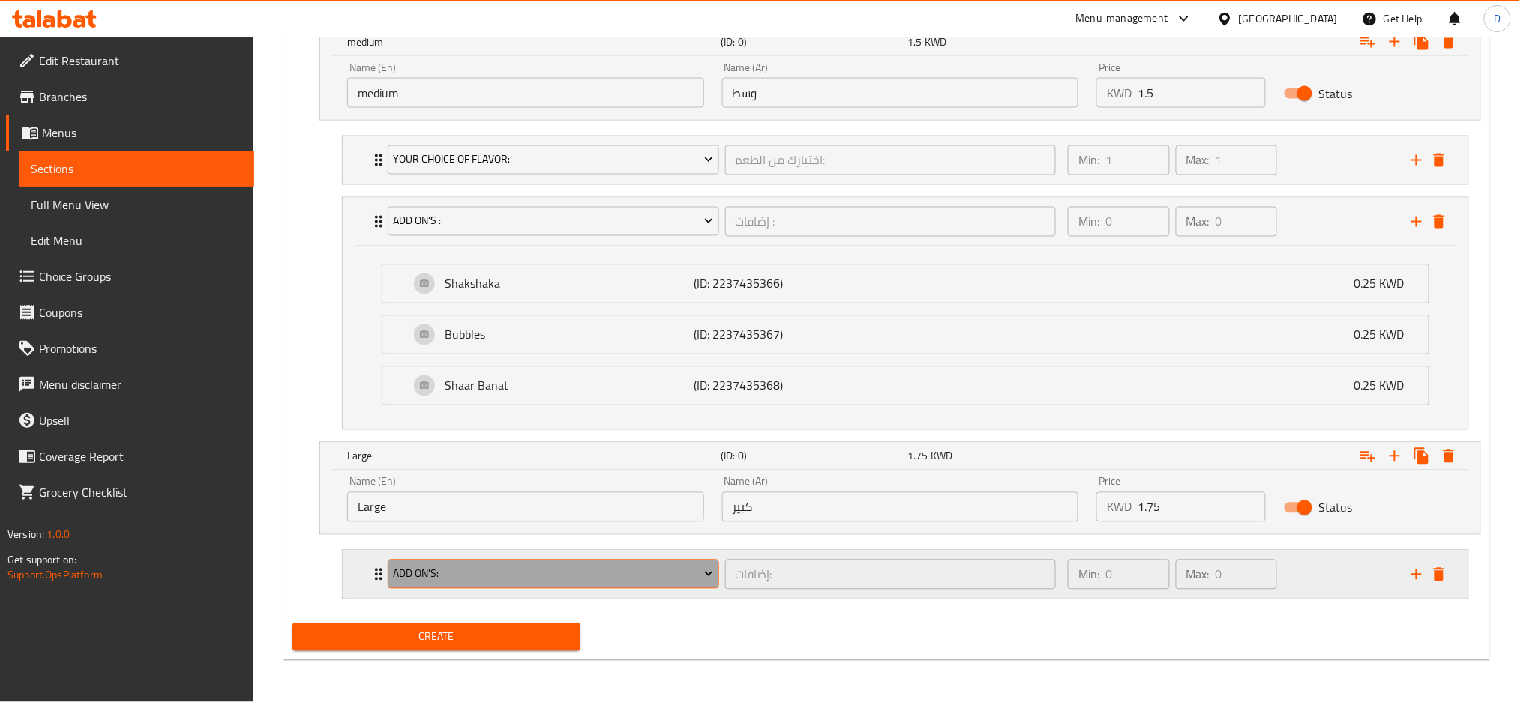
click at [654, 577] on span "Add On's:" at bounding box center [553, 574] width 320 height 19
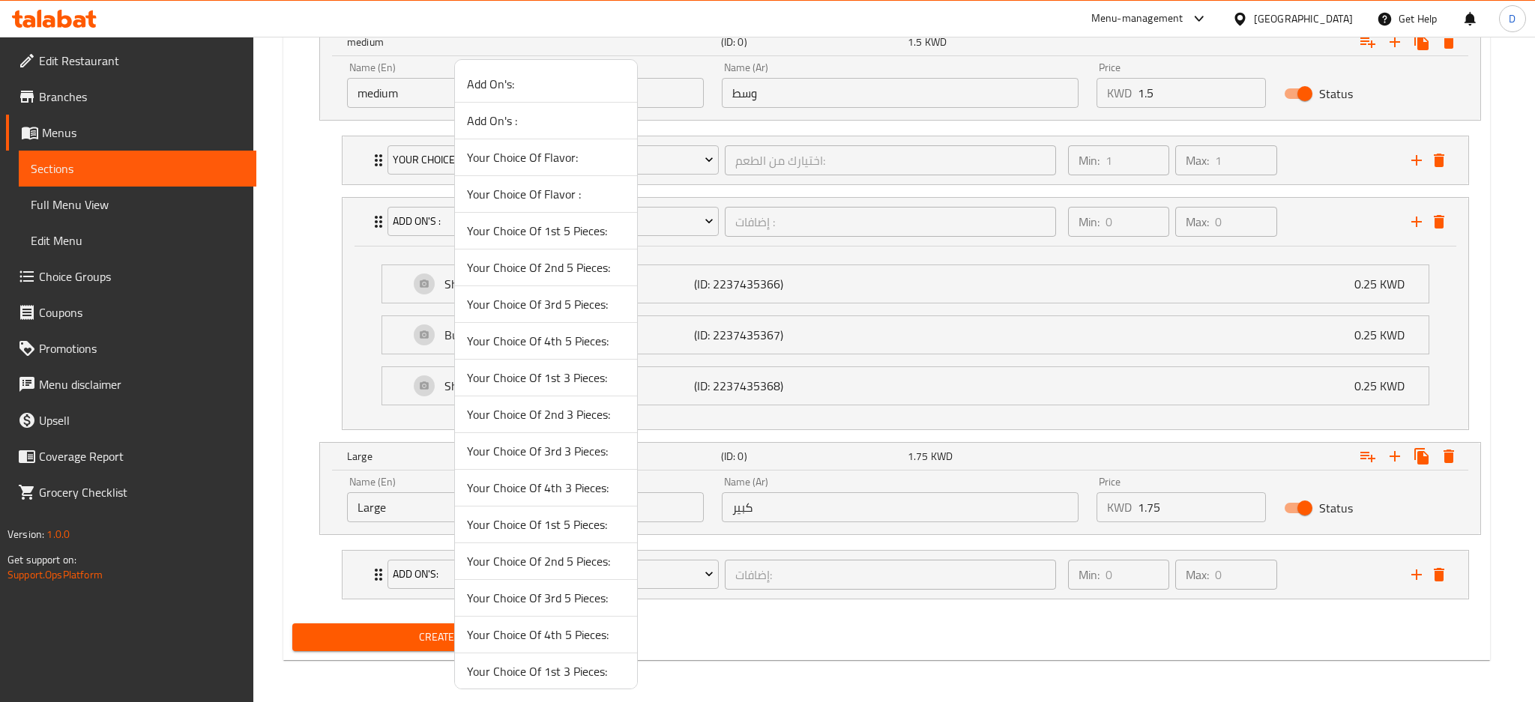
click at [569, 199] on span "Your Choice Of Flavor :" at bounding box center [546, 194] width 158 height 18
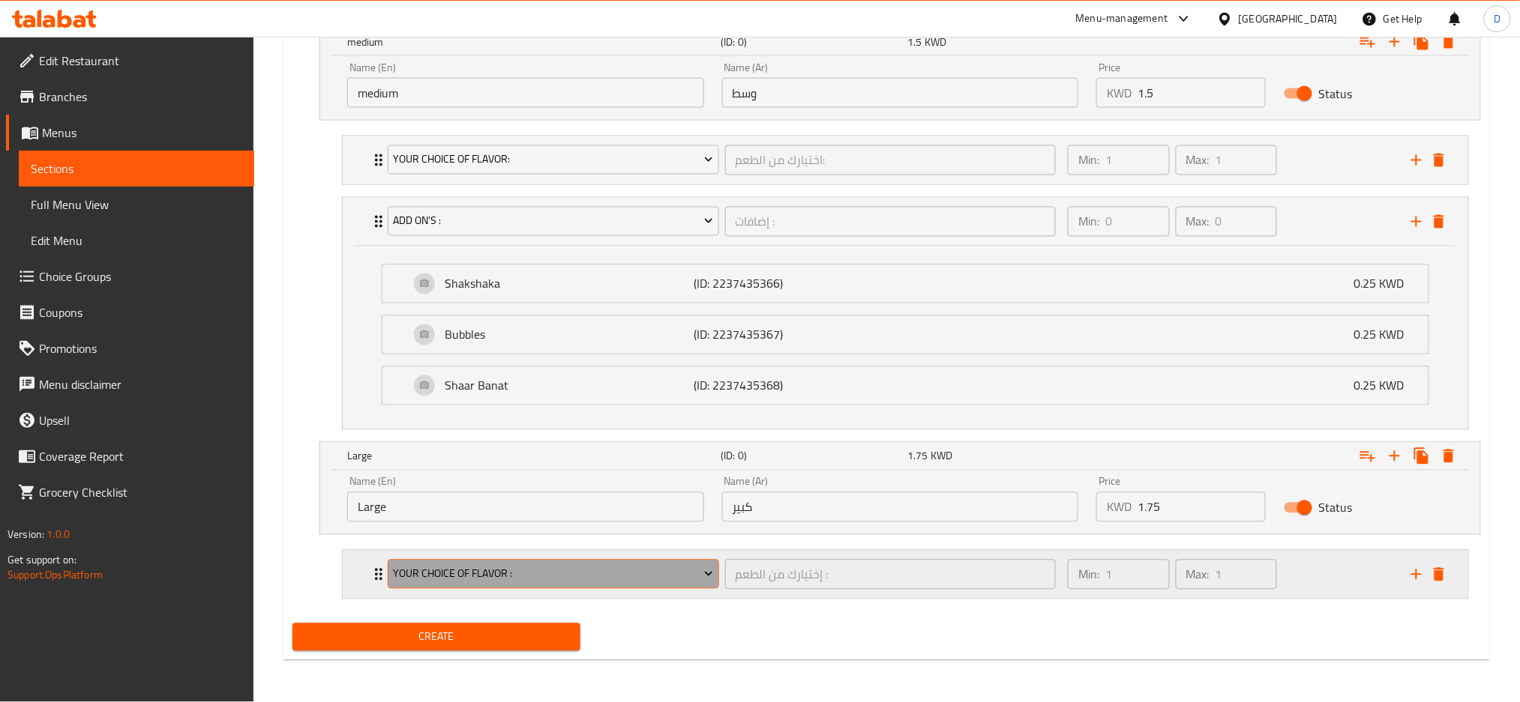
click at [567, 569] on span "Your Choice Of Flavor :" at bounding box center [553, 574] width 320 height 19
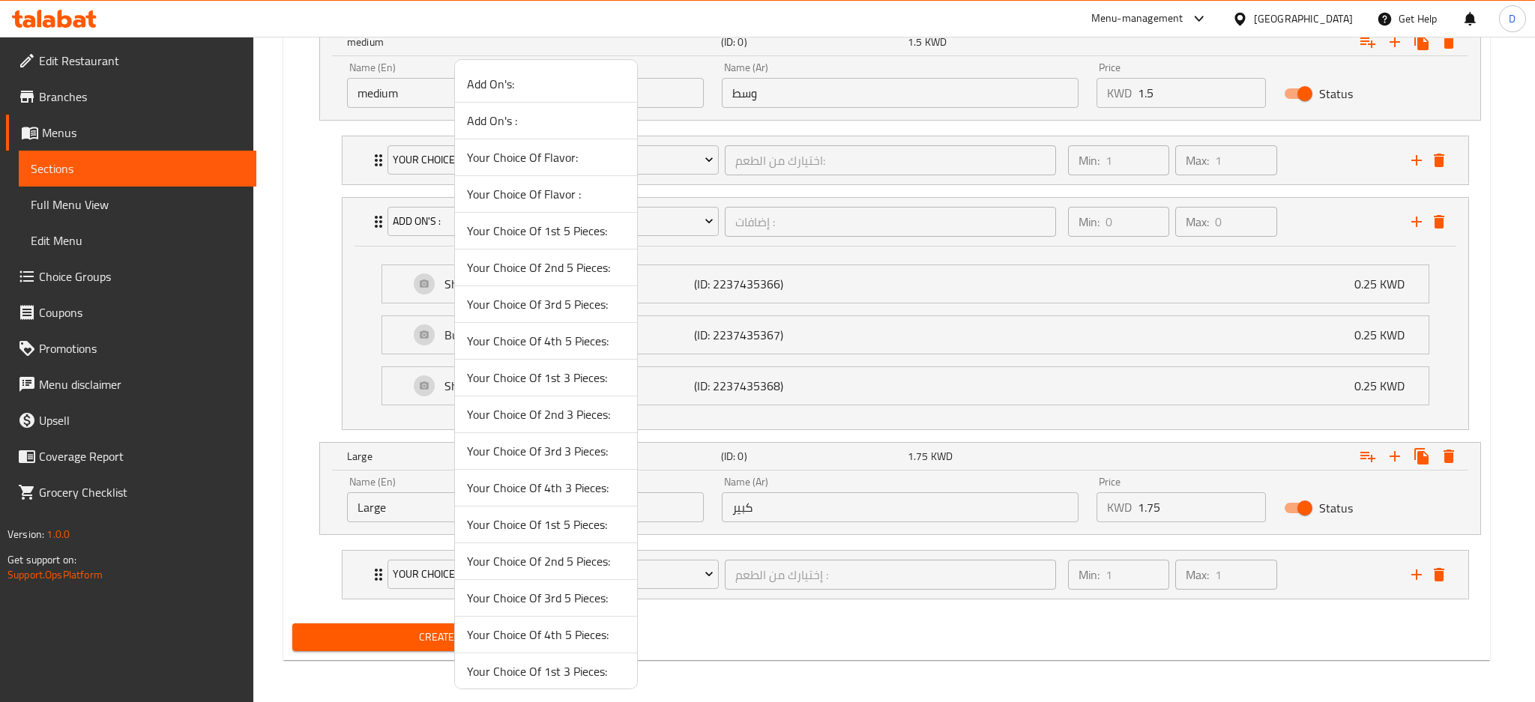
click at [547, 160] on span "Your Choice Of Flavor:" at bounding box center [546, 157] width 158 height 18
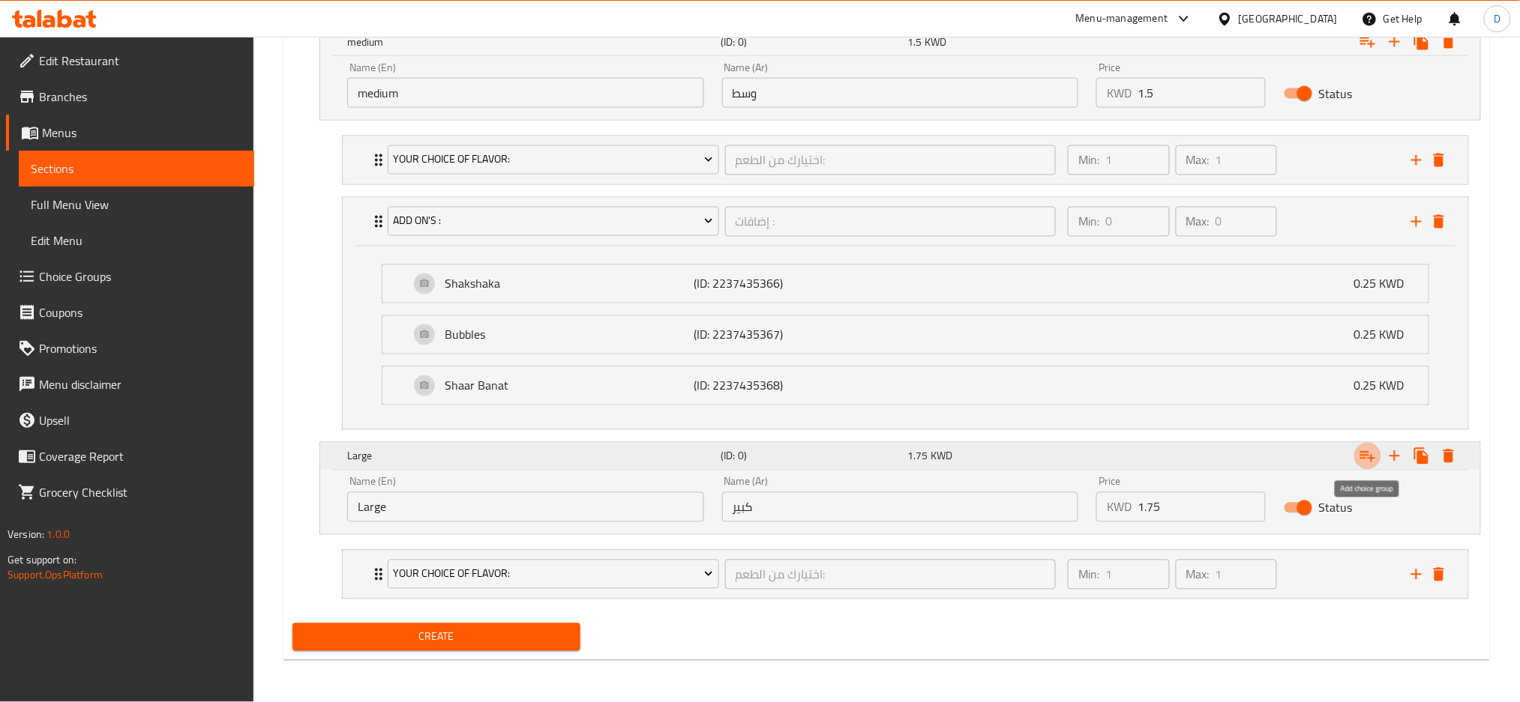
click at [1369, 459] on icon "Expand" at bounding box center [1367, 457] width 15 height 10
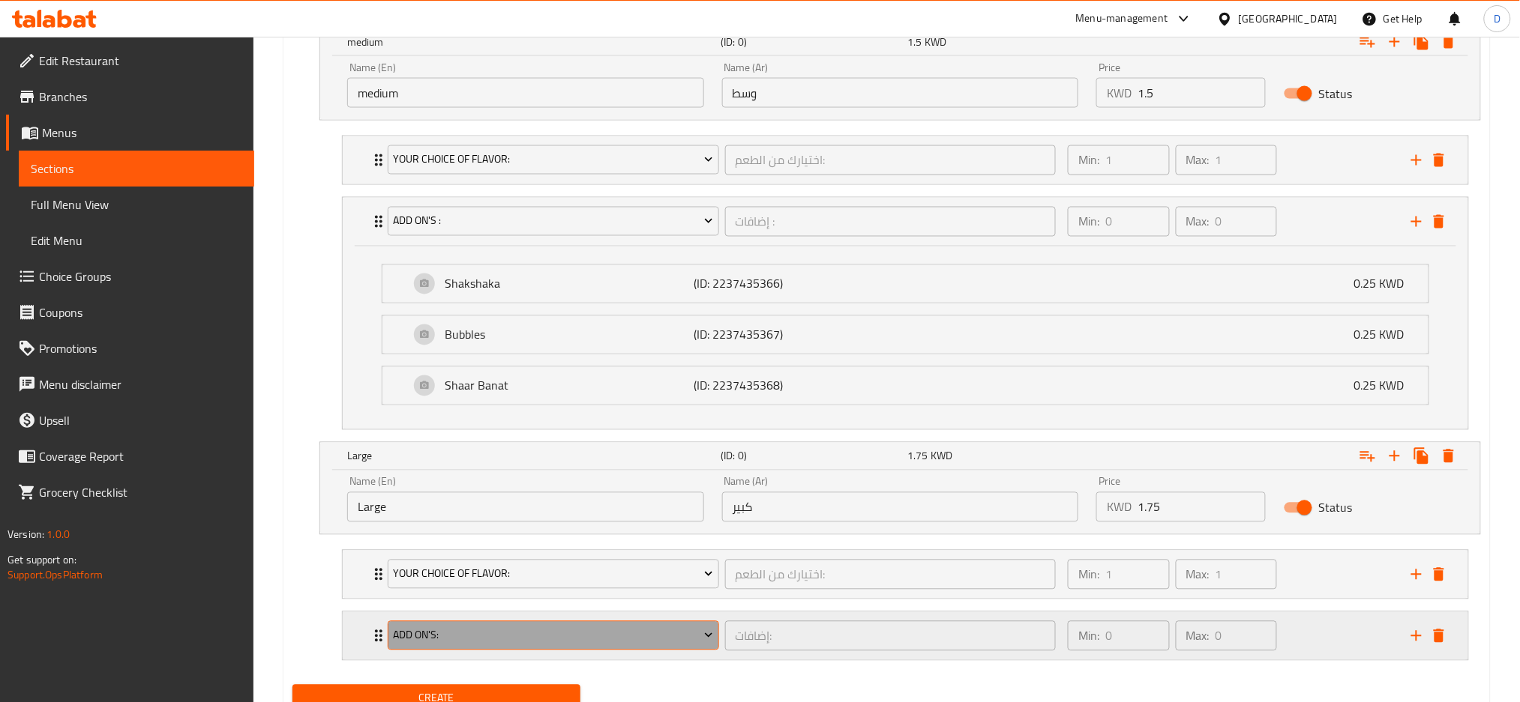
click at [661, 637] on span "Add On's:" at bounding box center [553, 636] width 320 height 19
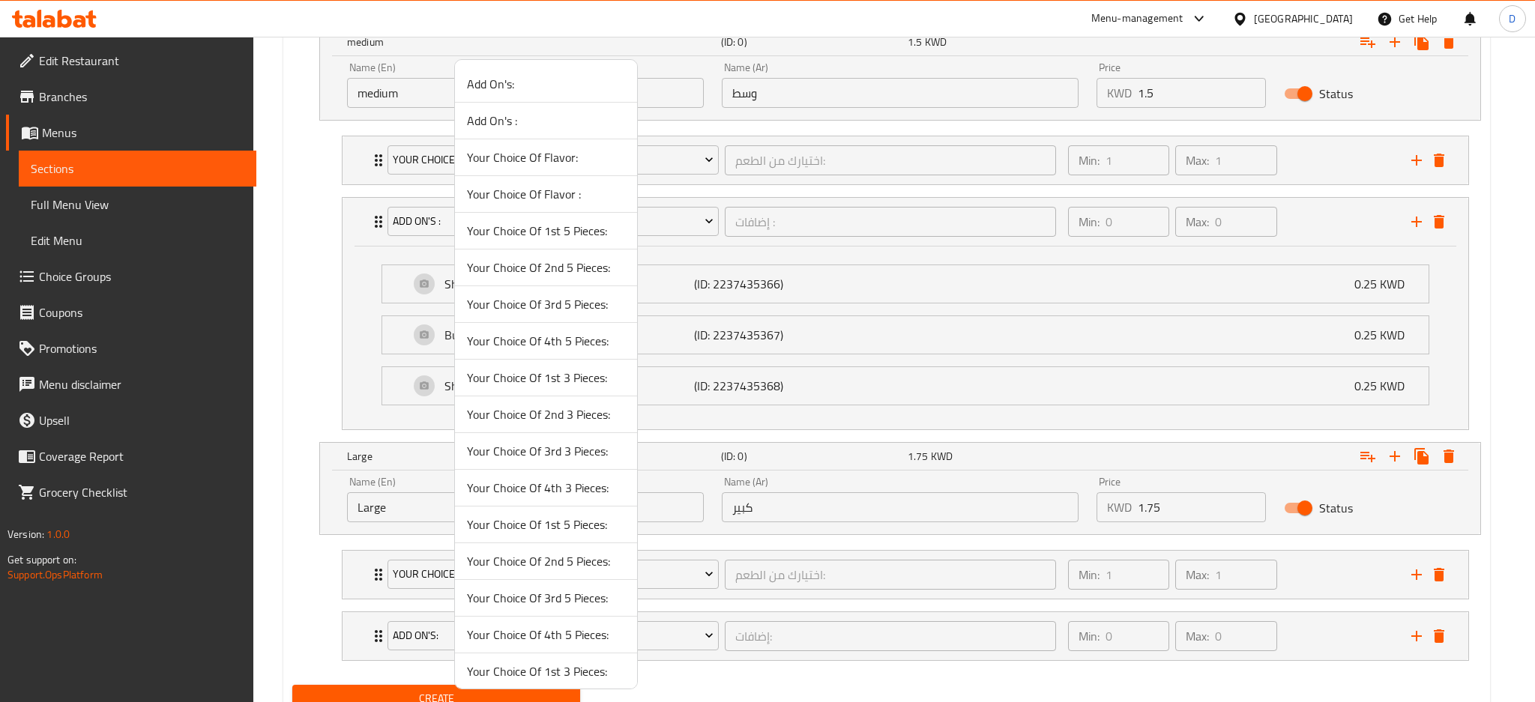
click at [532, 87] on span "Add On's:" at bounding box center [546, 84] width 158 height 18
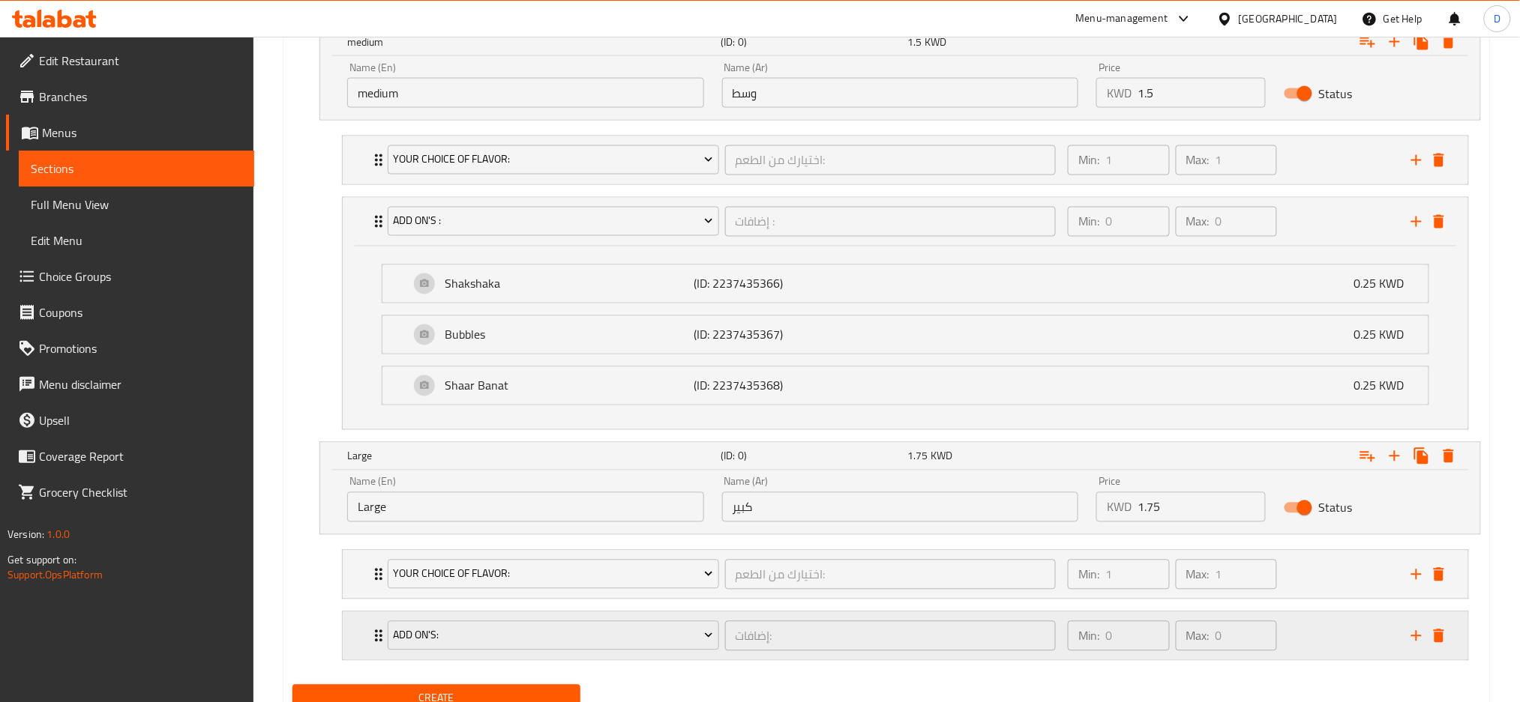
click at [720, 649] on div "Add On's:" at bounding box center [553, 637] width 337 height 36
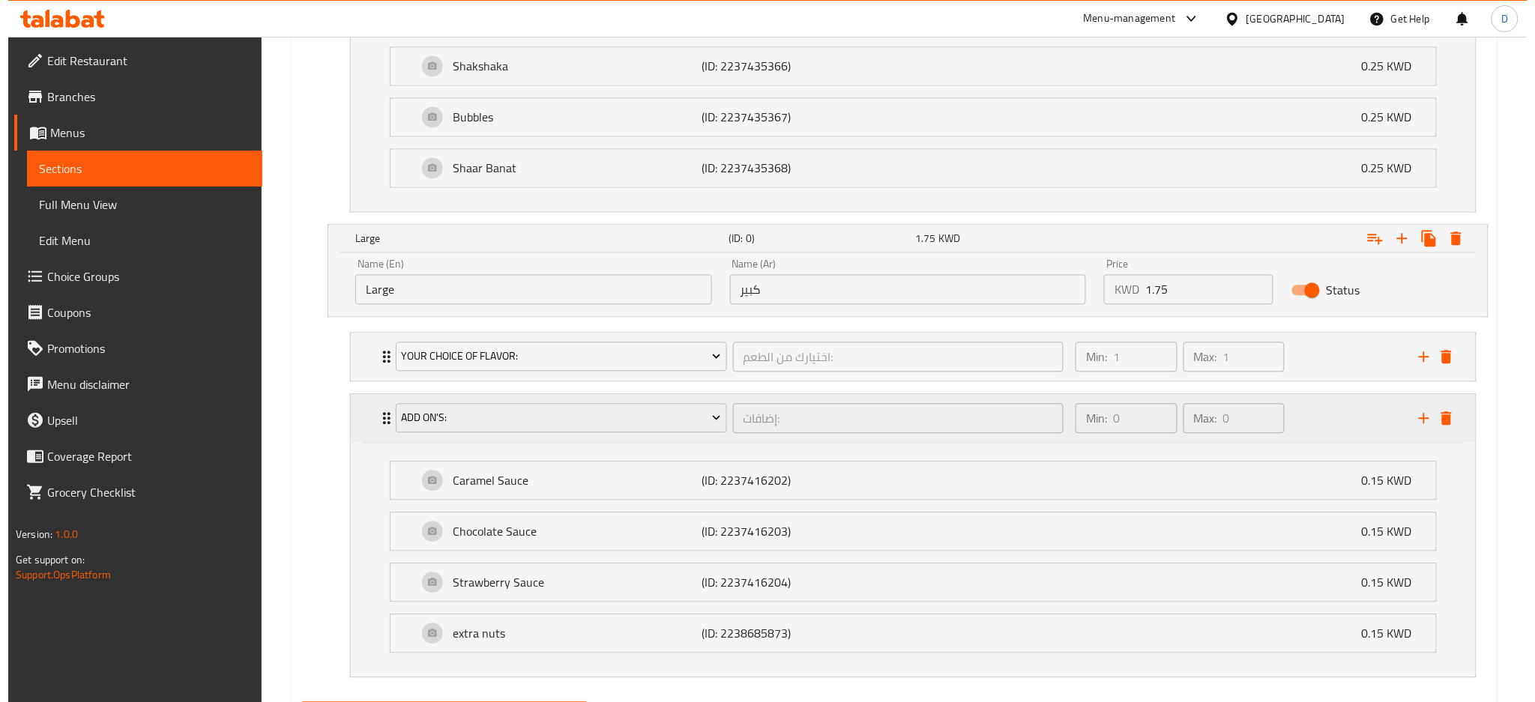
scroll to position [1107, 0]
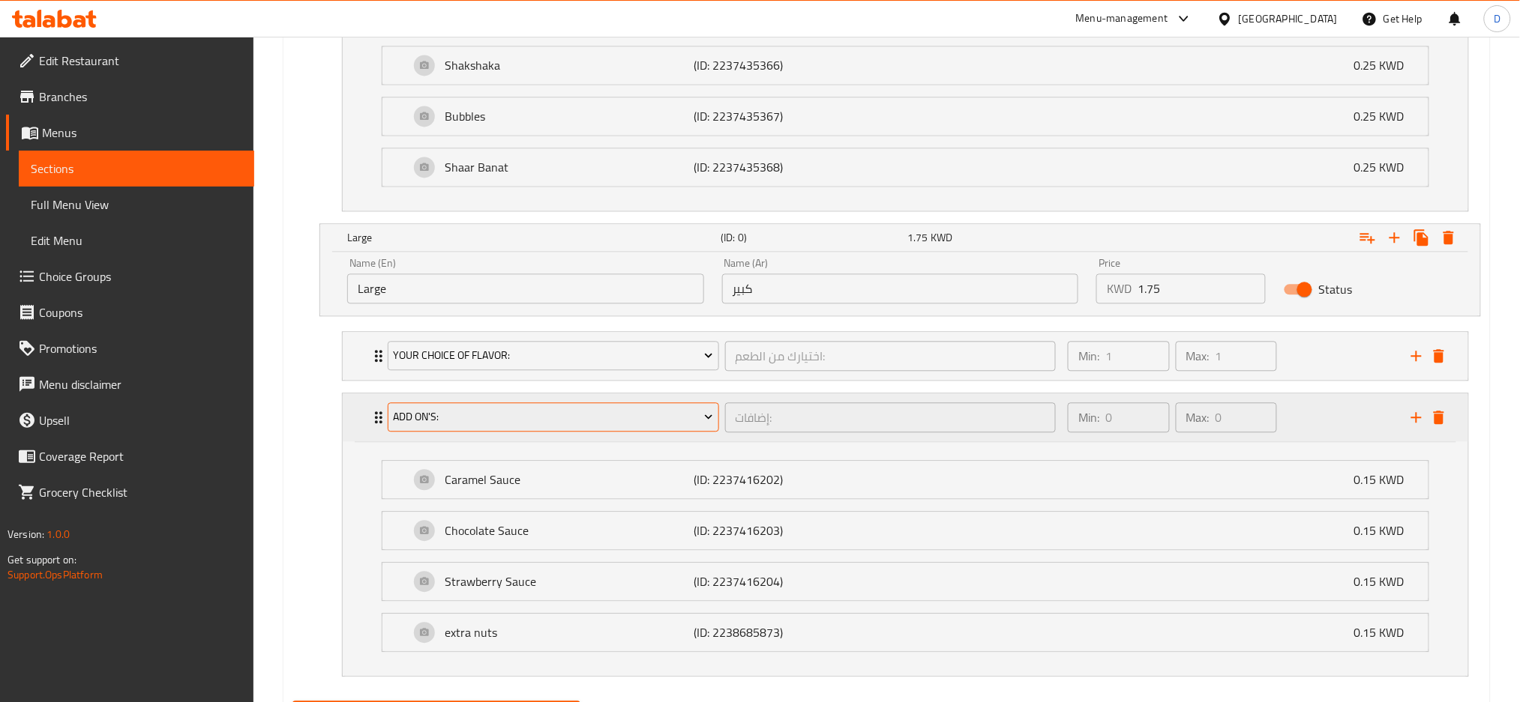
click at [676, 425] on span "Add On's:" at bounding box center [553, 417] width 320 height 19
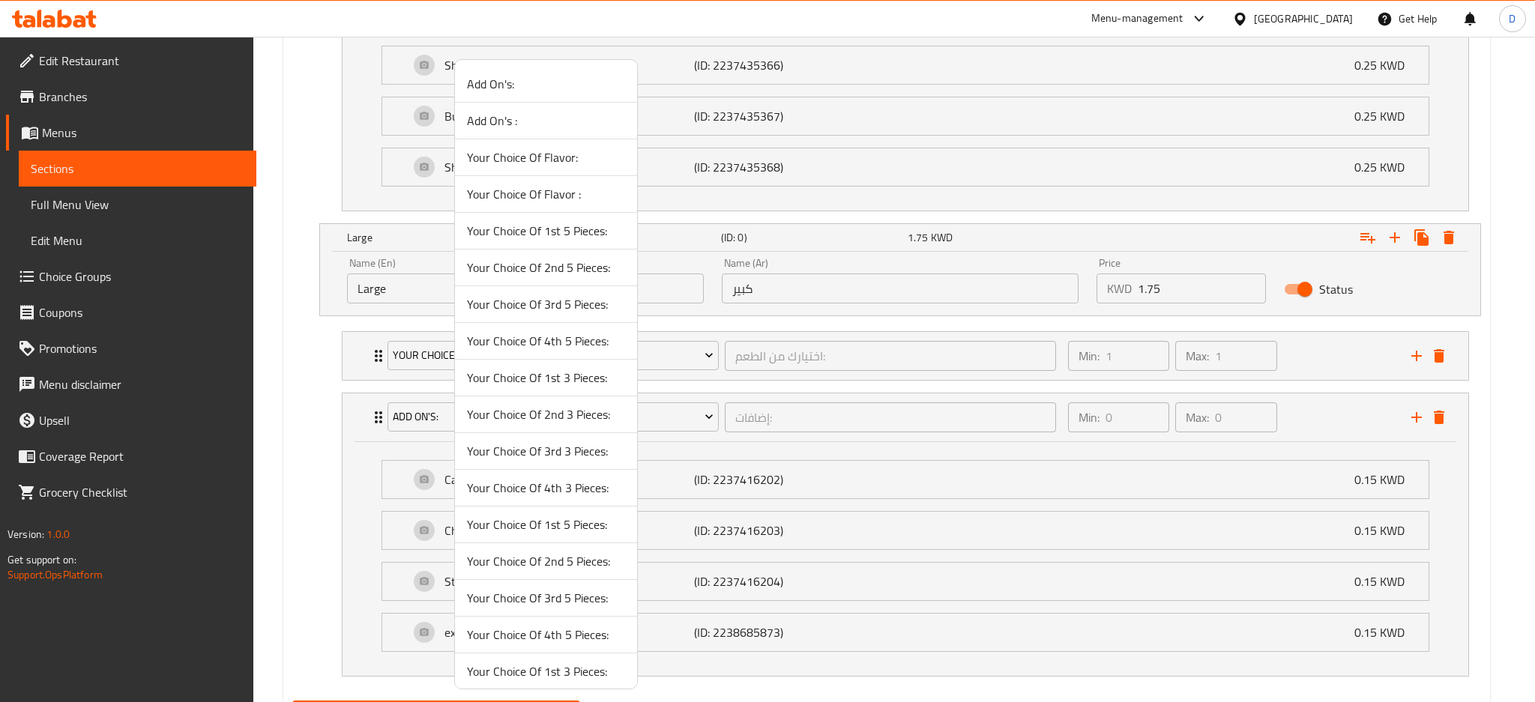
click at [560, 130] on li "Add On's :" at bounding box center [546, 121] width 182 height 37
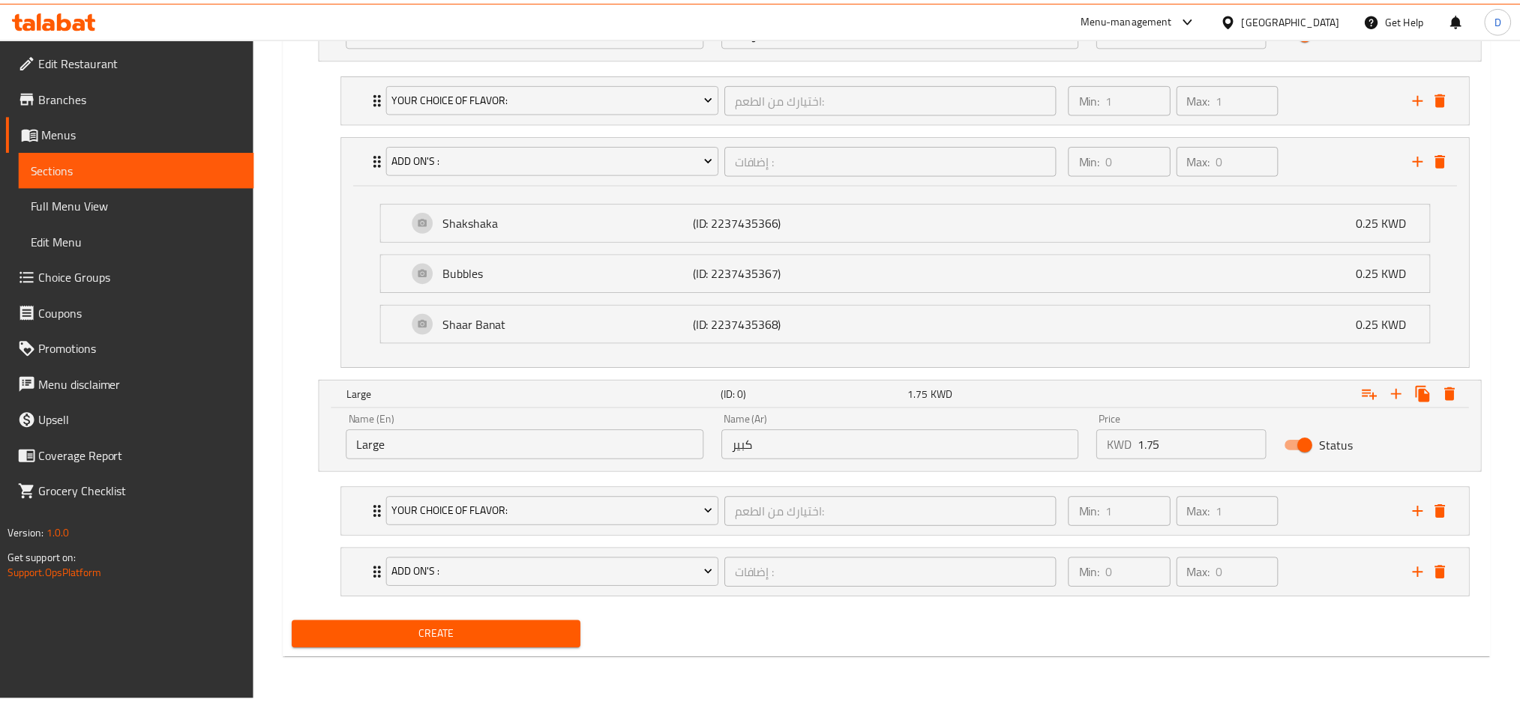
scroll to position [949, 0]
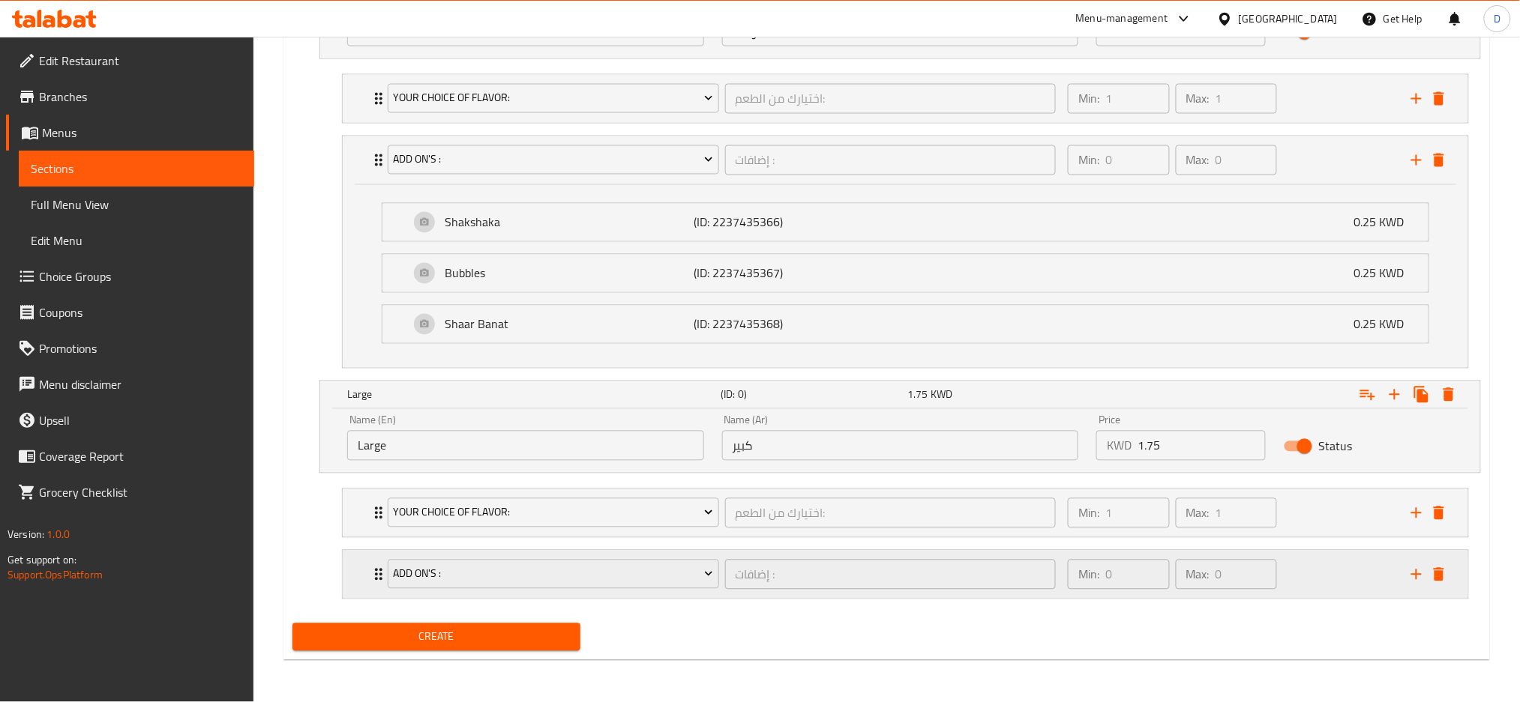
click at [717, 595] on div "Add On's : إضافات : ​" at bounding box center [722, 575] width 686 height 48
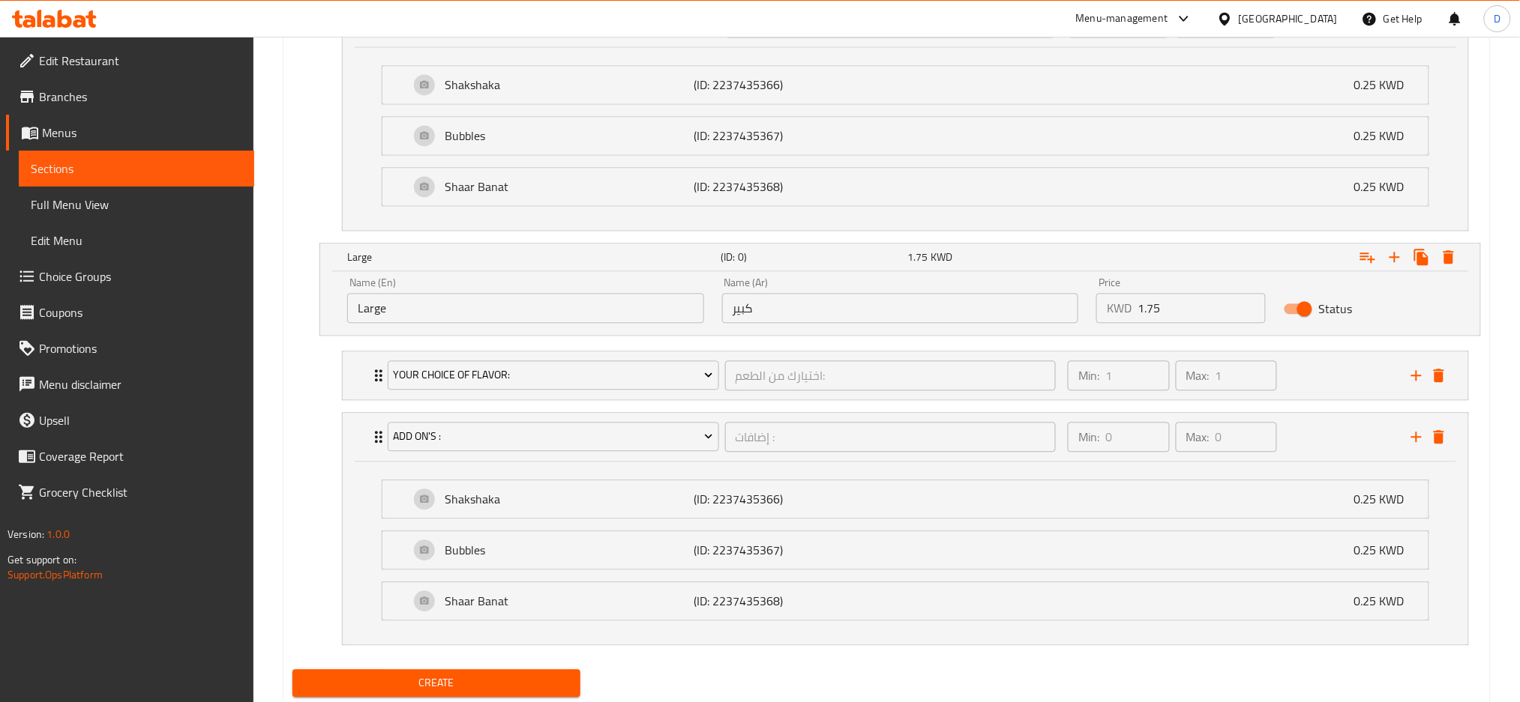
scroll to position [1124, 0]
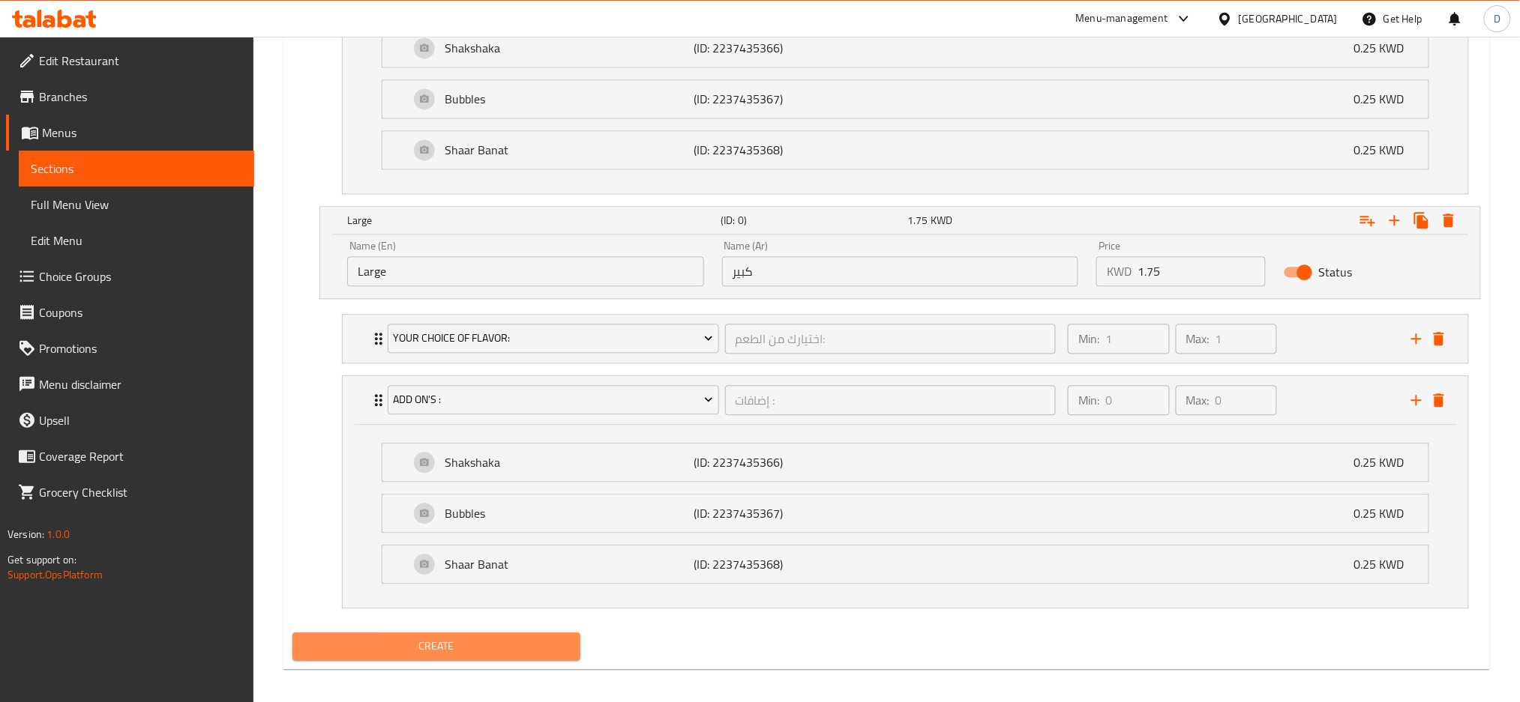
click at [511, 648] on span "Create" at bounding box center [436, 646] width 264 height 19
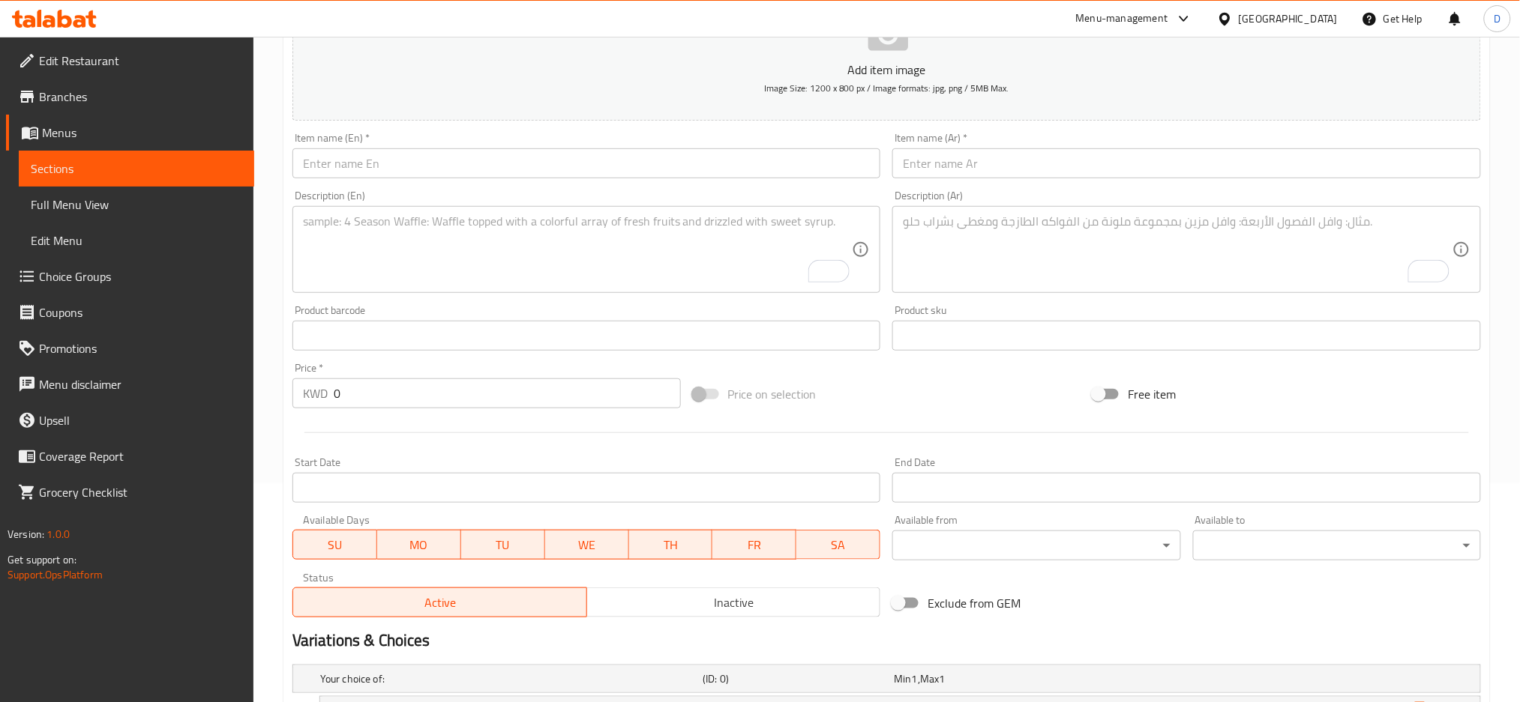
scroll to position [218, 0]
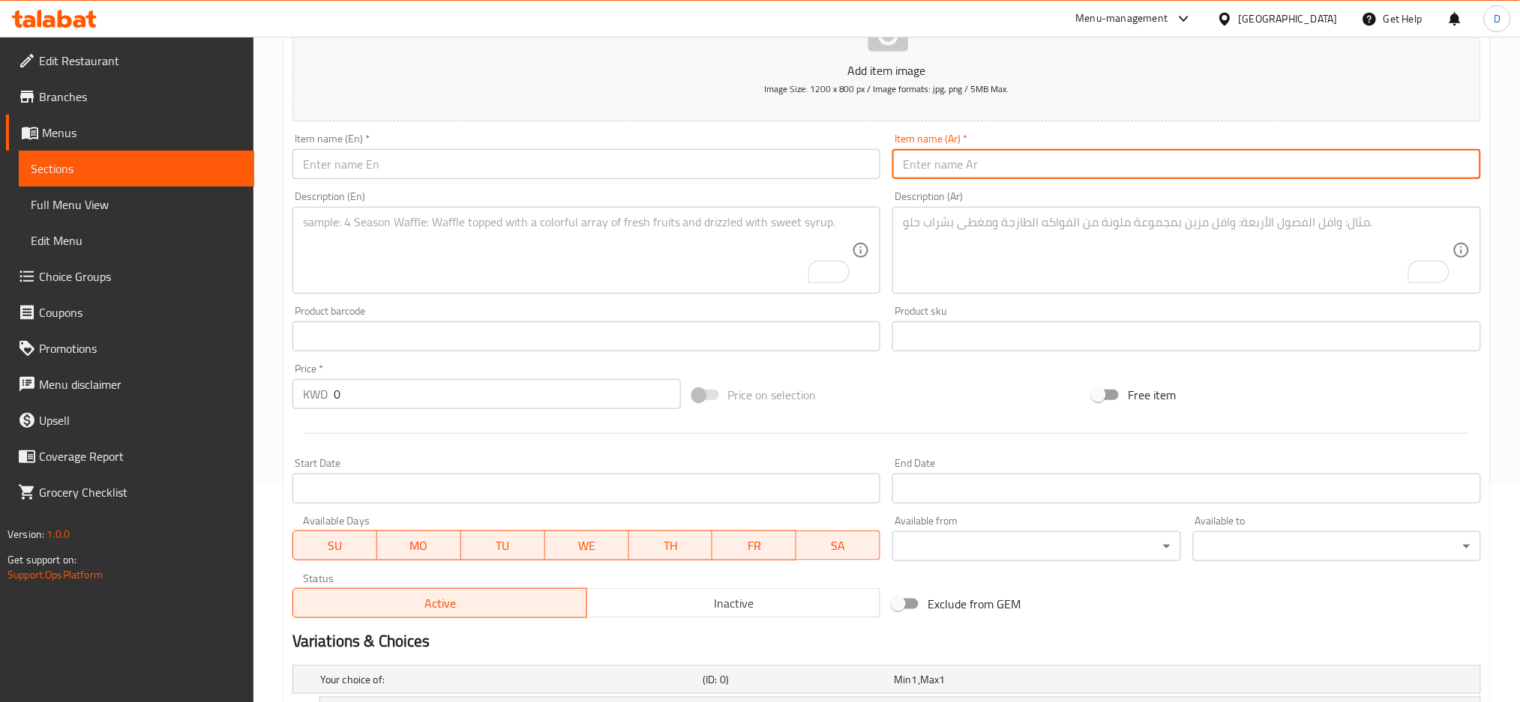
click at [1128, 164] on input "text" at bounding box center [1186, 164] width 589 height 30
paste input ""ريد بول توت ازرق ""
drag, startPoint x: 909, startPoint y: 160, endPoint x: 884, endPoint y: 157, distance: 24.8
click at [884, 157] on div "Add item image Image Size: 1200 x 800 px / Image formats: jpg, png / 5MB Max. I…" at bounding box center [886, 301] width 1200 height 646
type input "ريد بول توت ازرق"
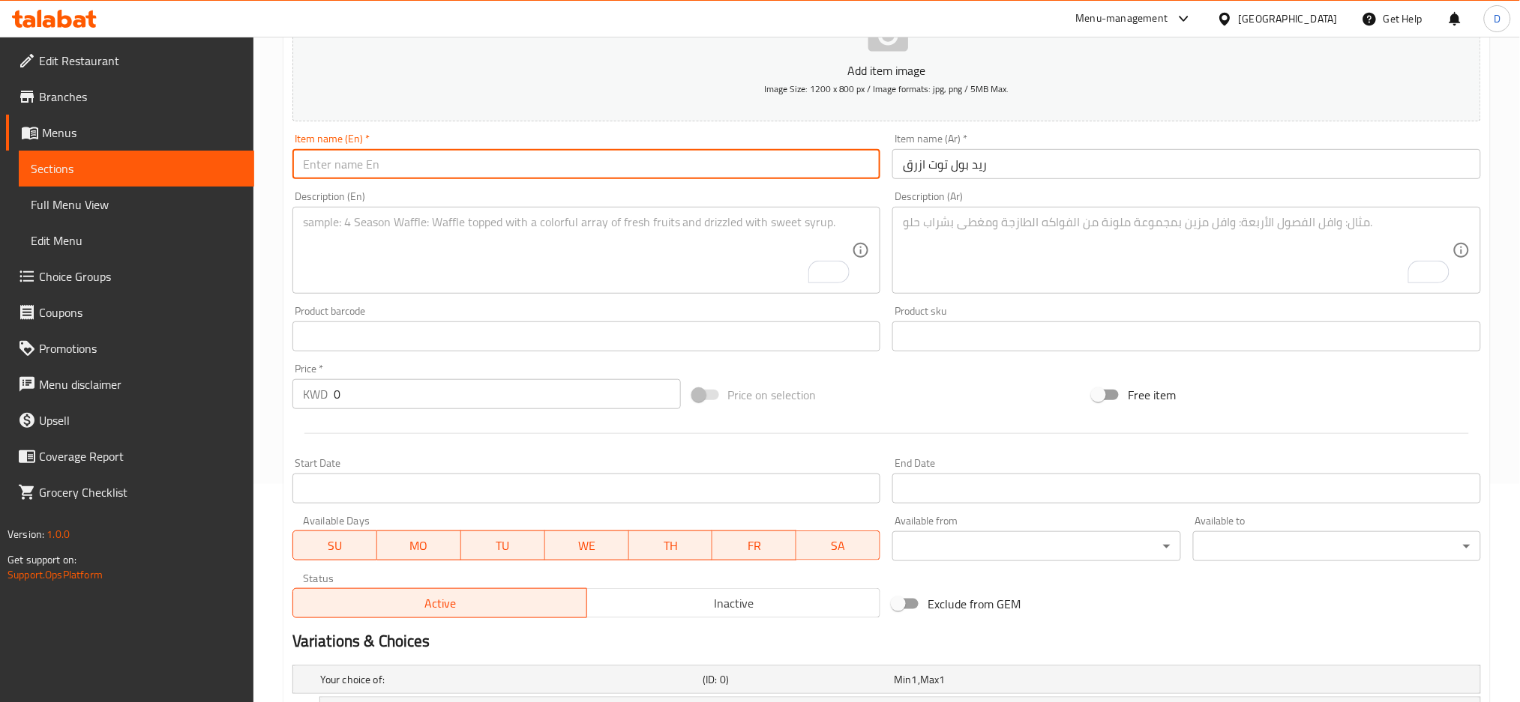
click at [780, 167] on input "text" at bounding box center [586, 164] width 589 height 30
type input "blueberry red bull"
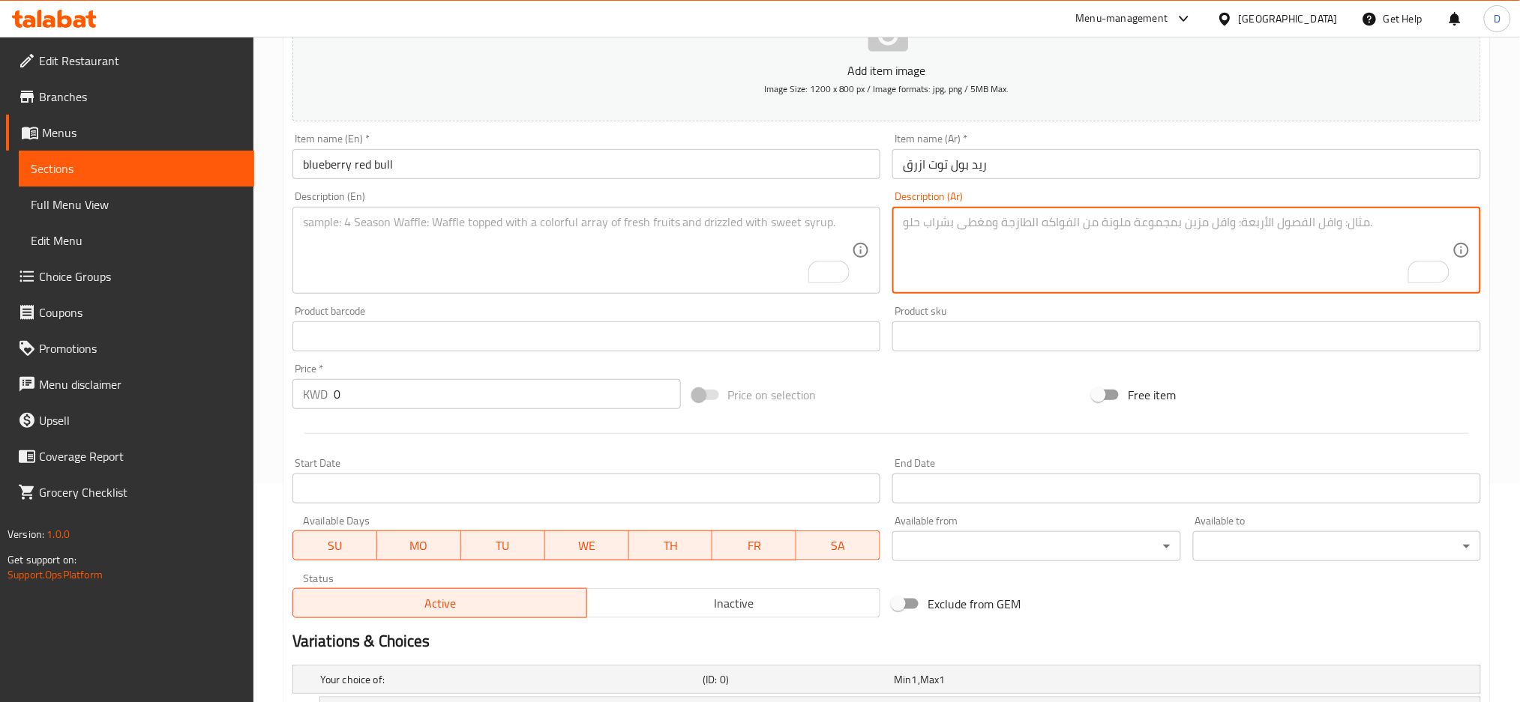
click at [1002, 229] on textarea "To enrich screen reader interactions, please activate Accessibility in Grammarl…" at bounding box center [1178, 250] width 550 height 71
paste textarea "مشروب ريد بول المنعش بنكهة التوت الازرق"
type textarea "مشروب ريد بول المنعش بنكهة التوت الازرق"
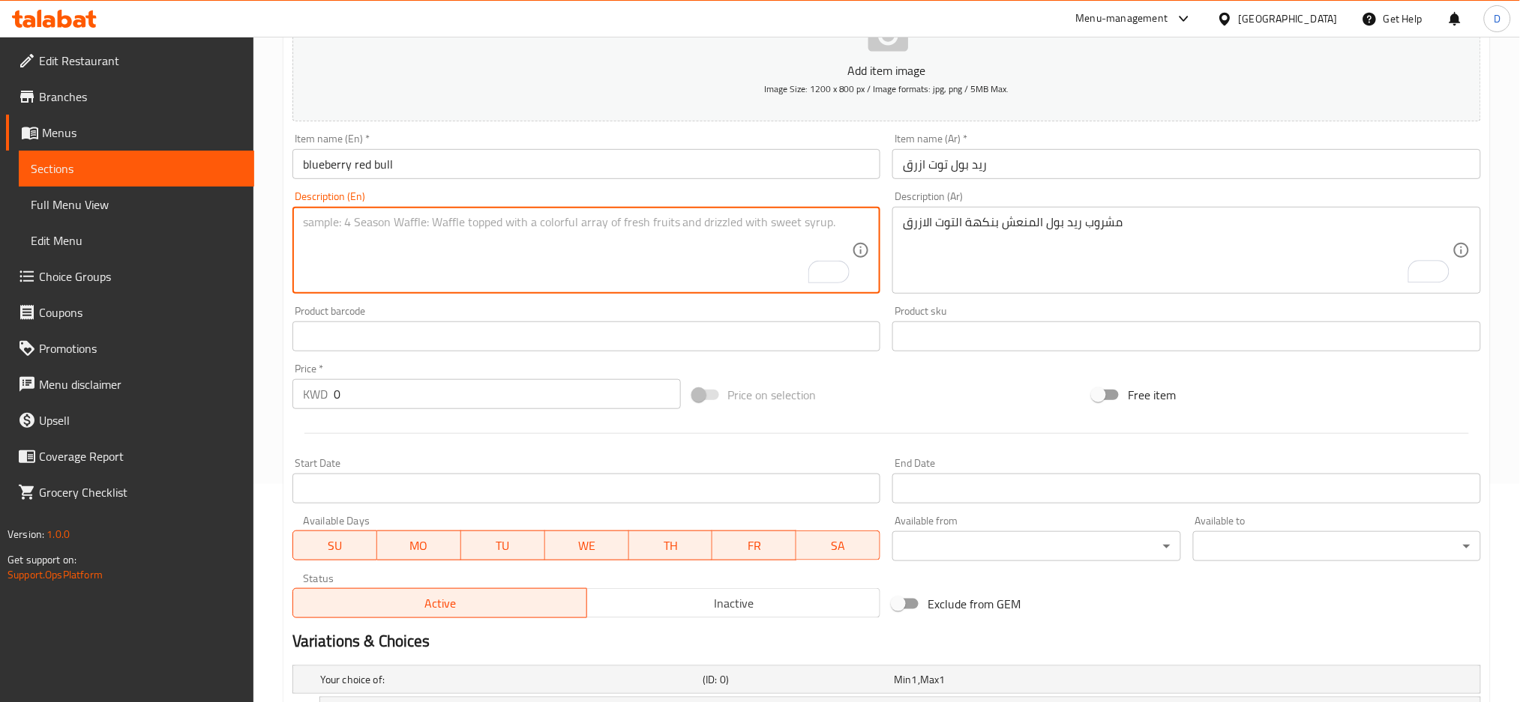
click at [717, 225] on textarea "To enrich screen reader interactions, please activate Accessibility in Grammarl…" at bounding box center [578, 250] width 550 height 71
click at [470, 223] on textarea "refreshing red bull drink with bluwberry flavour" at bounding box center [578, 250] width 550 height 71
type textarea "refreshing red bull drink with blueberry flavour"
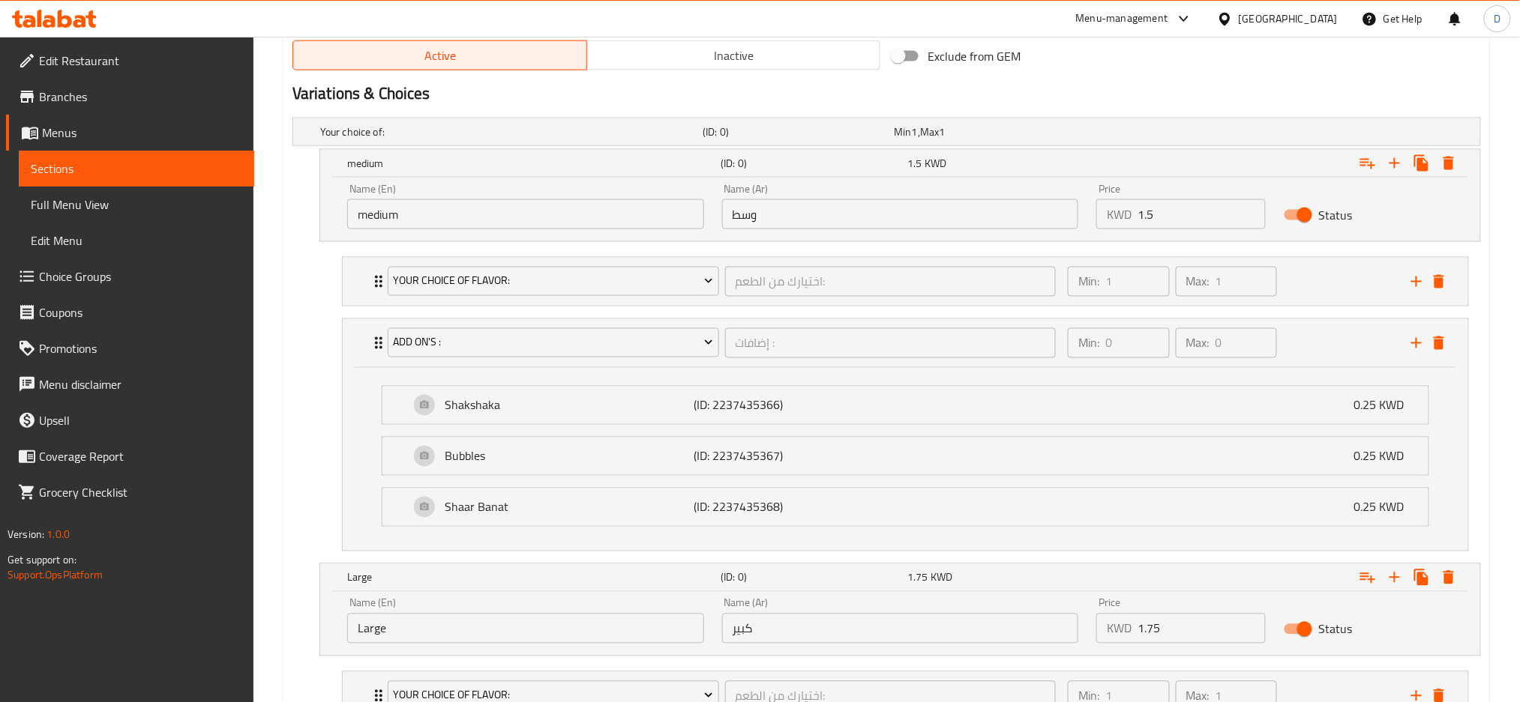
scroll to position [798, 0]
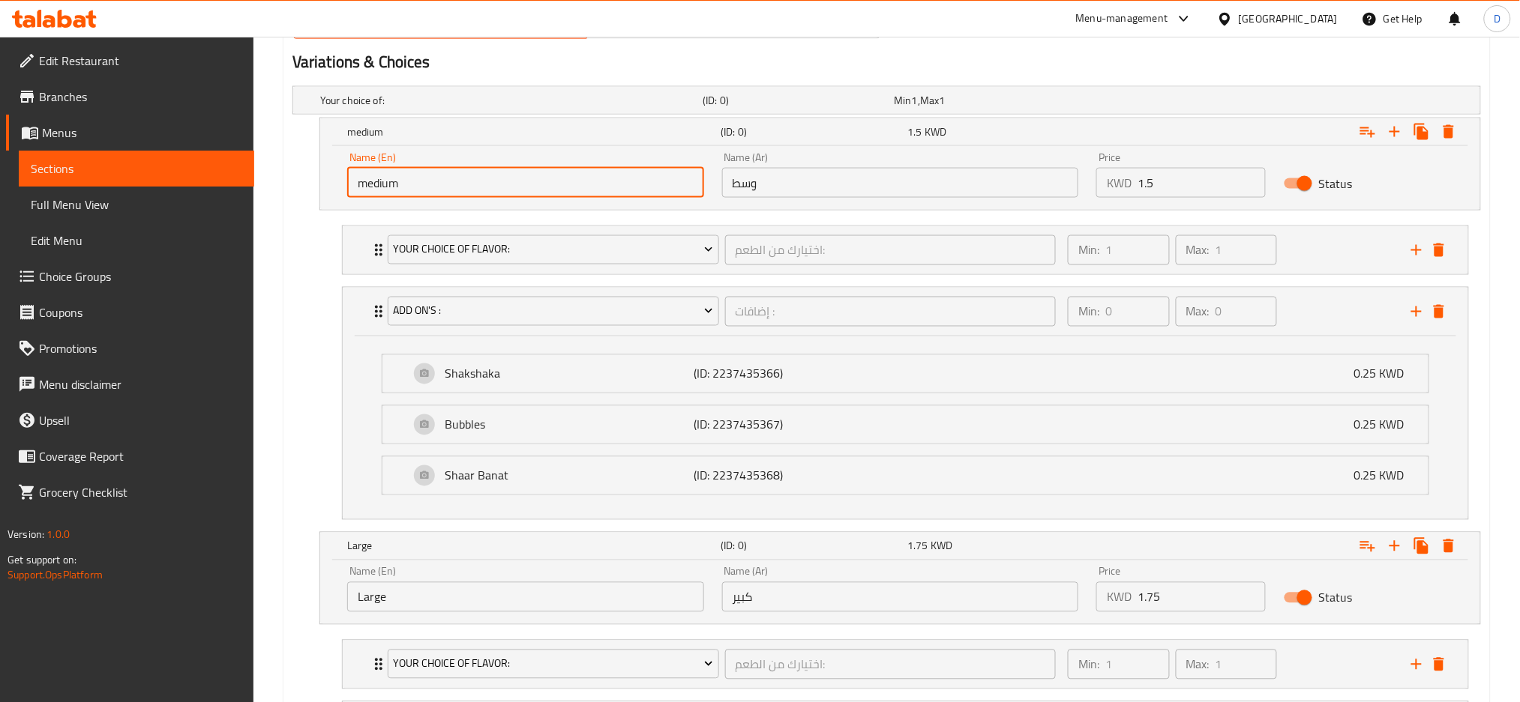
click at [573, 177] on input "medium" at bounding box center [525, 183] width 357 height 30
type input "Choice"
type input "medium"
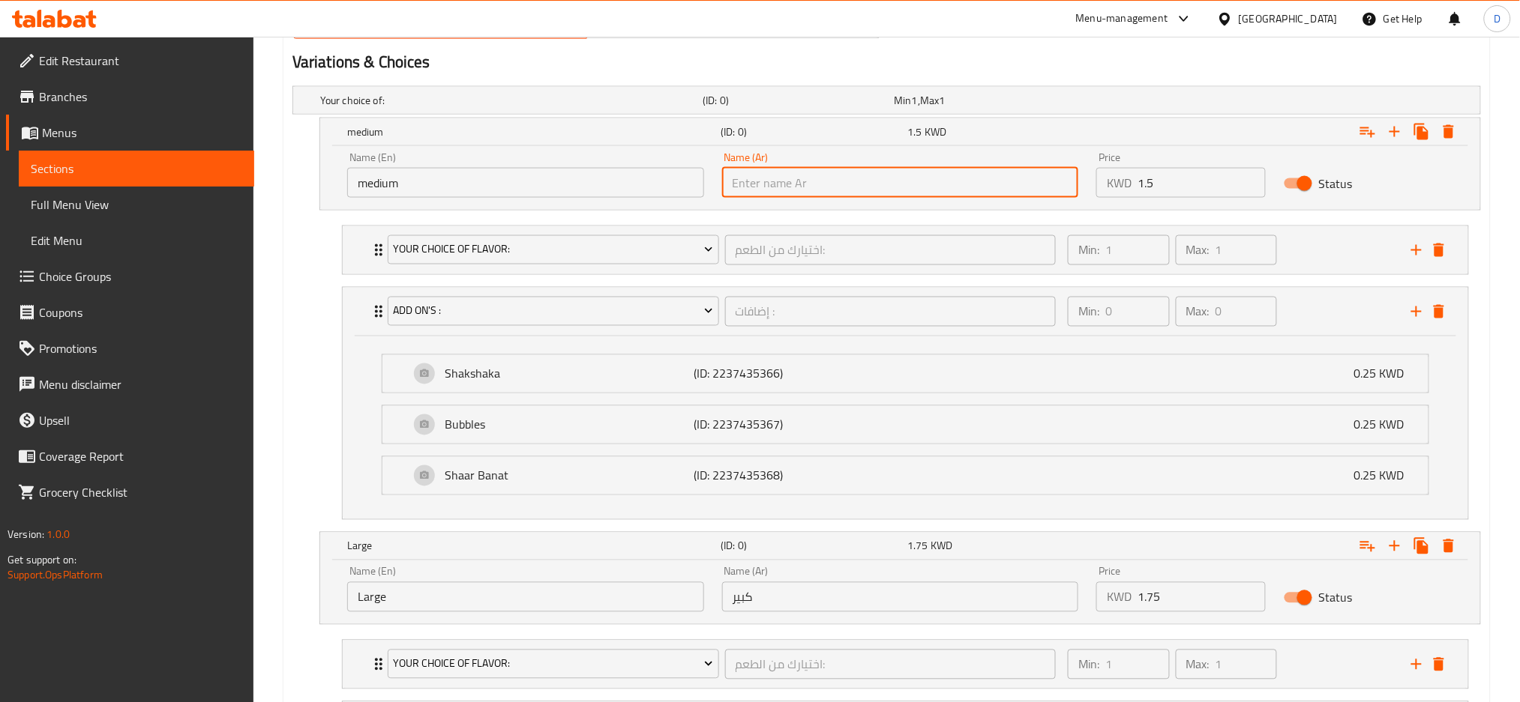
click at [798, 175] on input "text" at bounding box center [900, 183] width 357 height 30
type input "وسط"
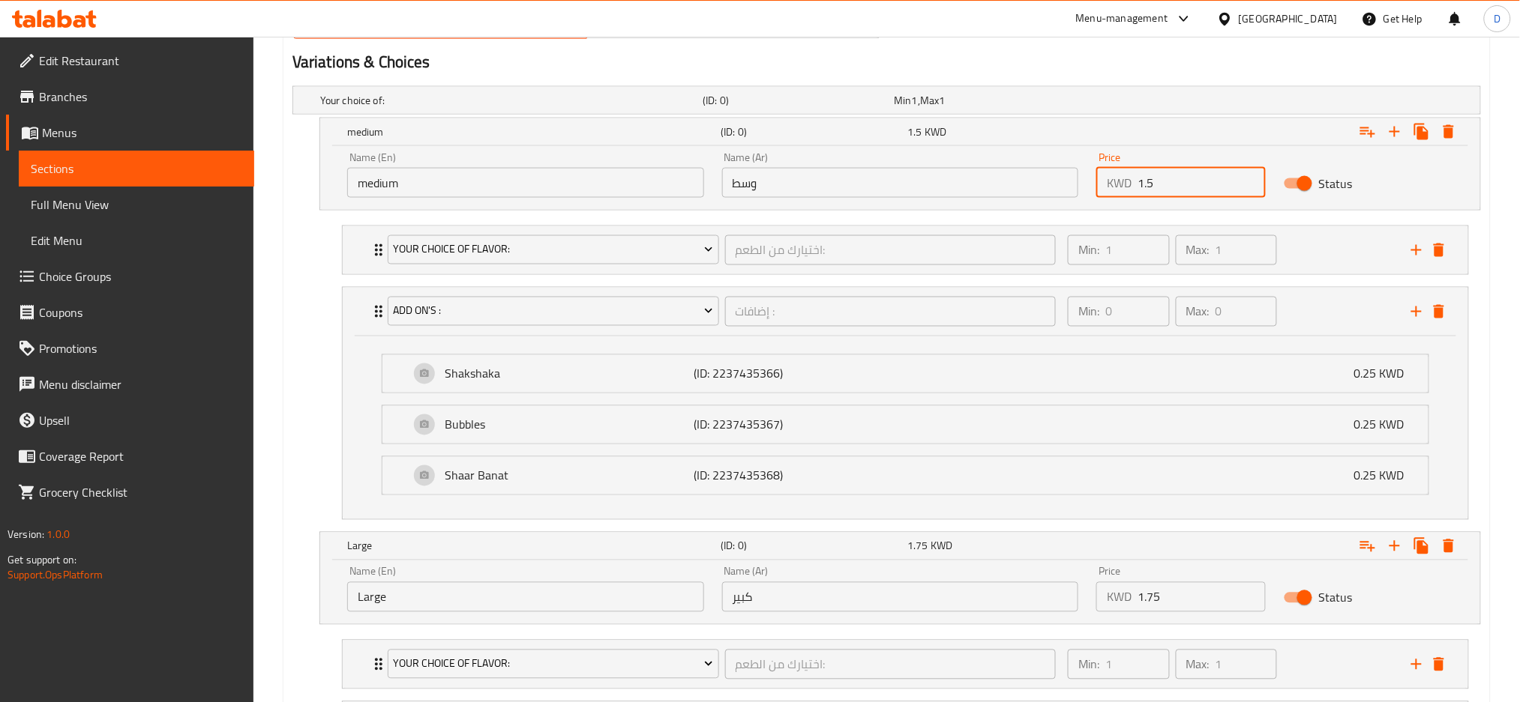
click at [1173, 185] on input "1.5" at bounding box center [1201, 183] width 128 height 30
type input "0"
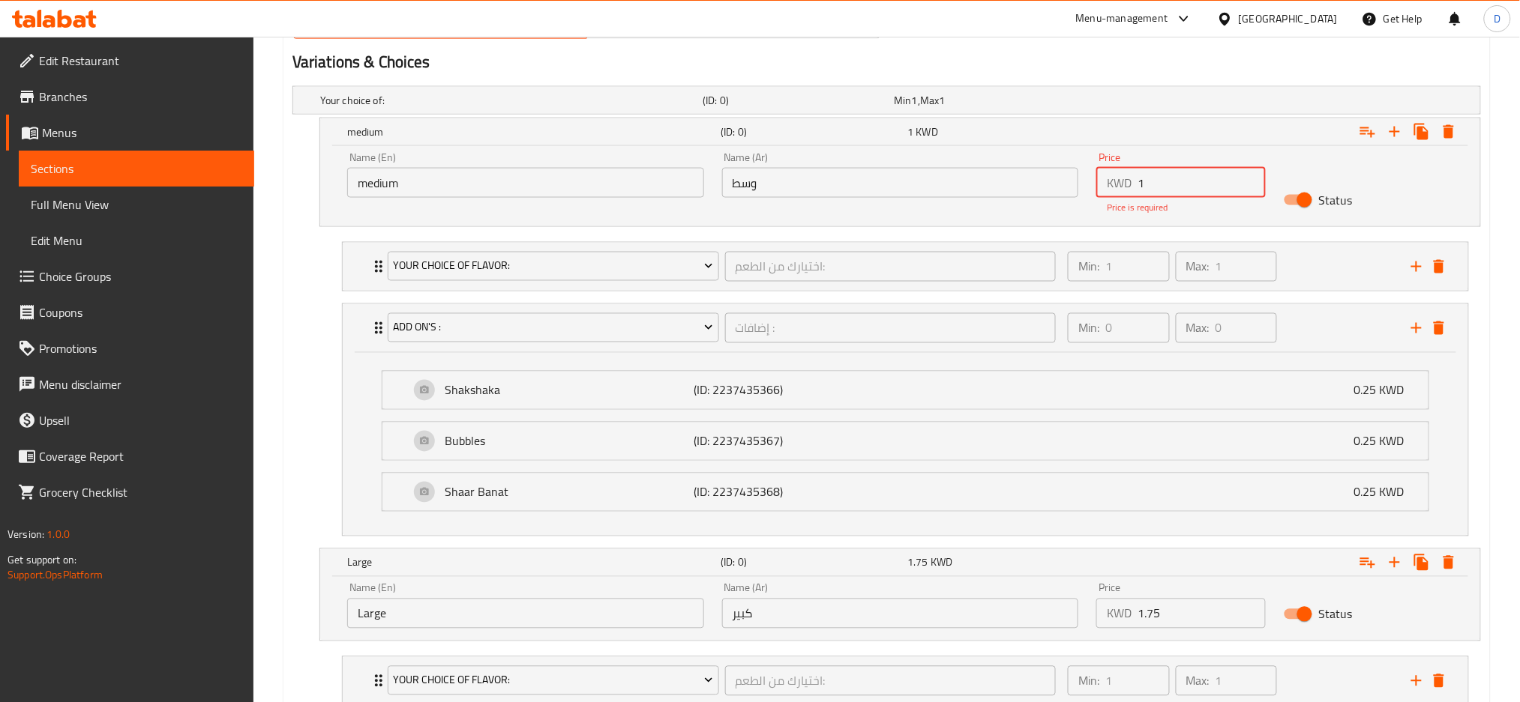
type input "1"
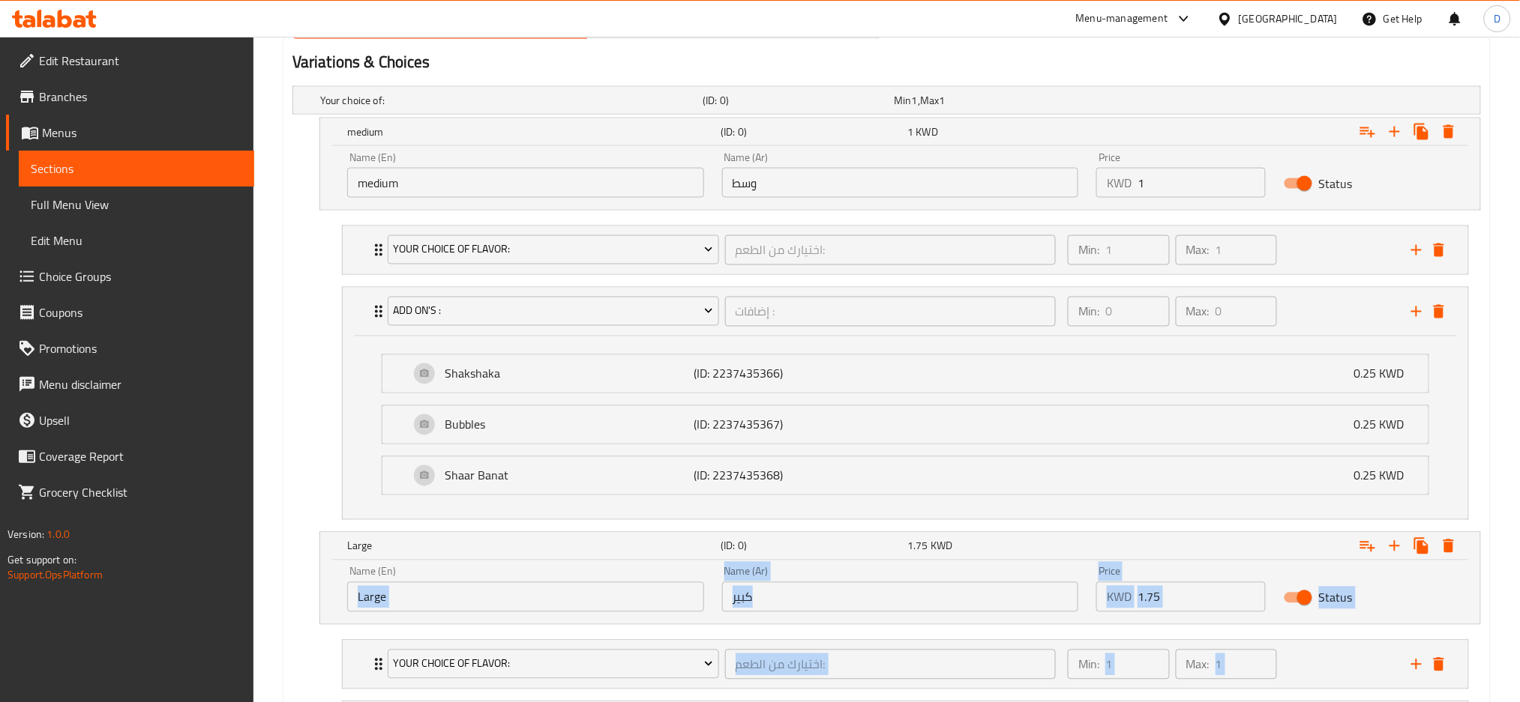
drag, startPoint x: 598, startPoint y: 629, endPoint x: 597, endPoint y: 601, distance: 28.5
click at [597, 601] on div "Name (En) Large Name (En)" at bounding box center [525, 590] width 375 height 64
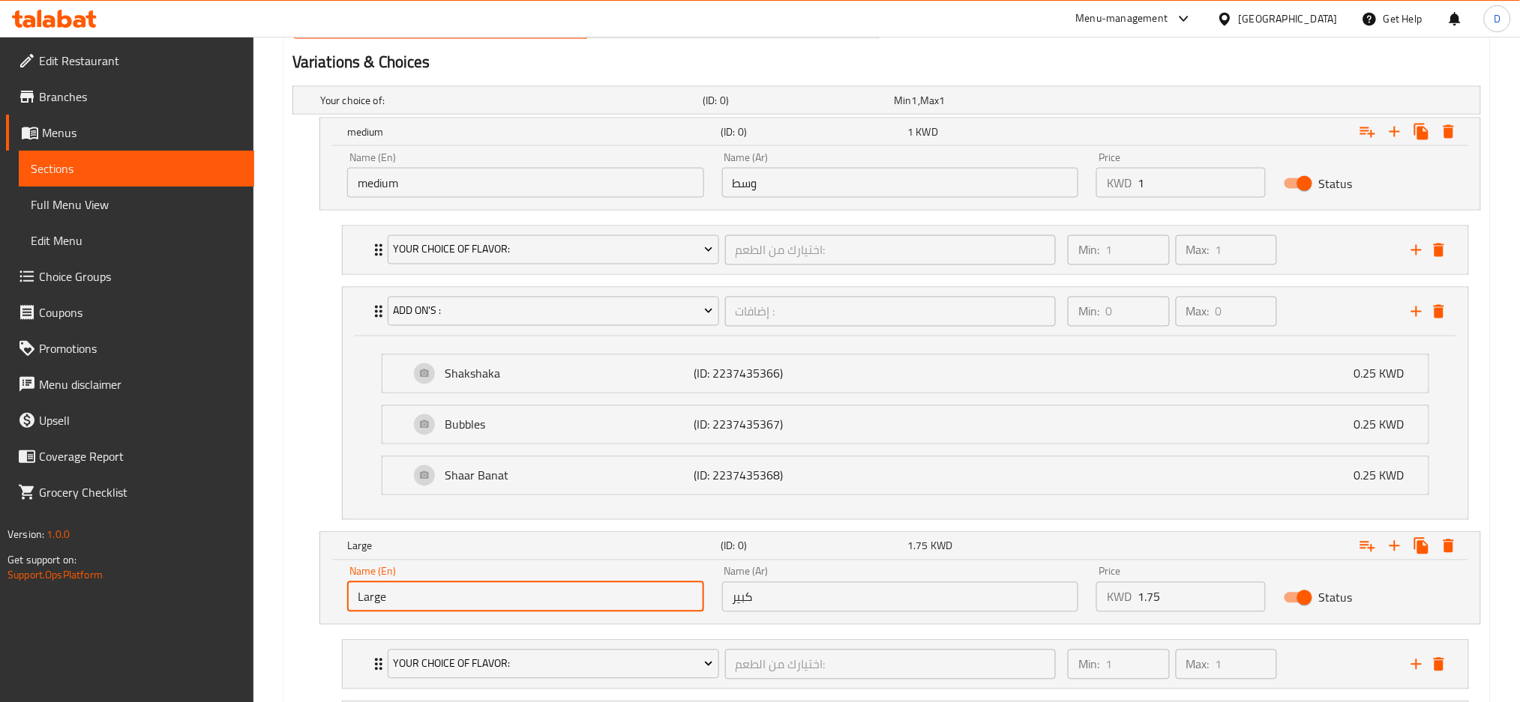
click at [597, 601] on input "Large" at bounding box center [525, 598] width 357 height 30
type input "Choice"
type input "large"
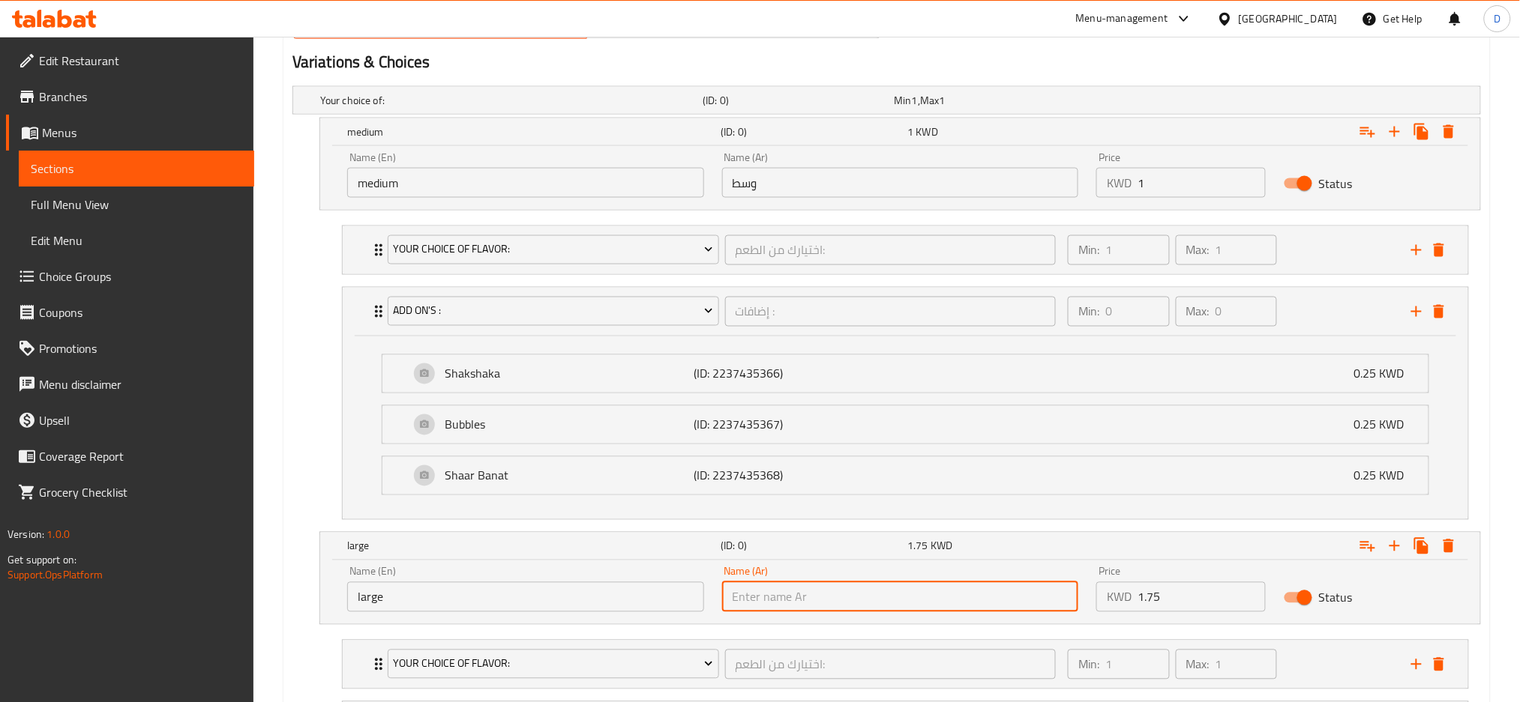
click at [766, 603] on input "text" at bounding box center [900, 598] width 357 height 30
type input "كبير"
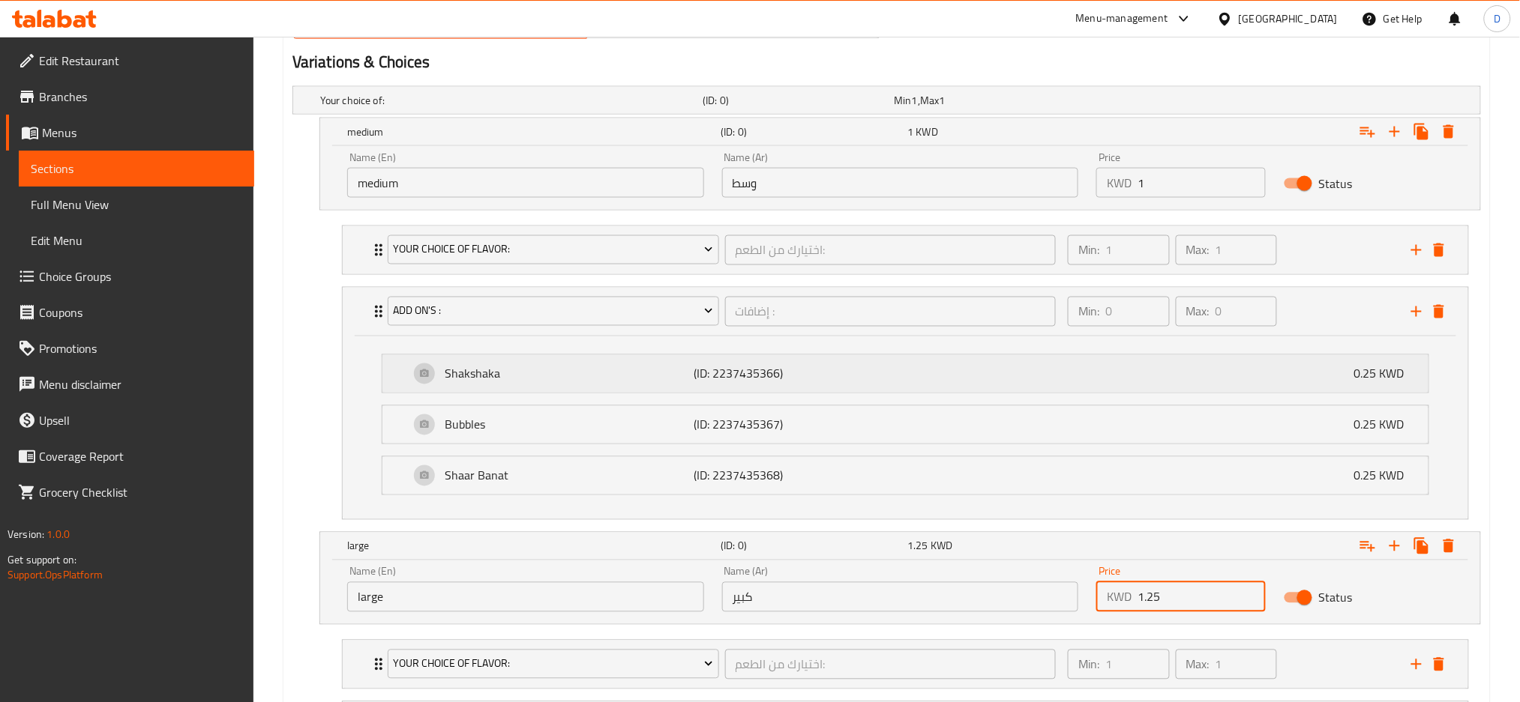
type input "1.25"
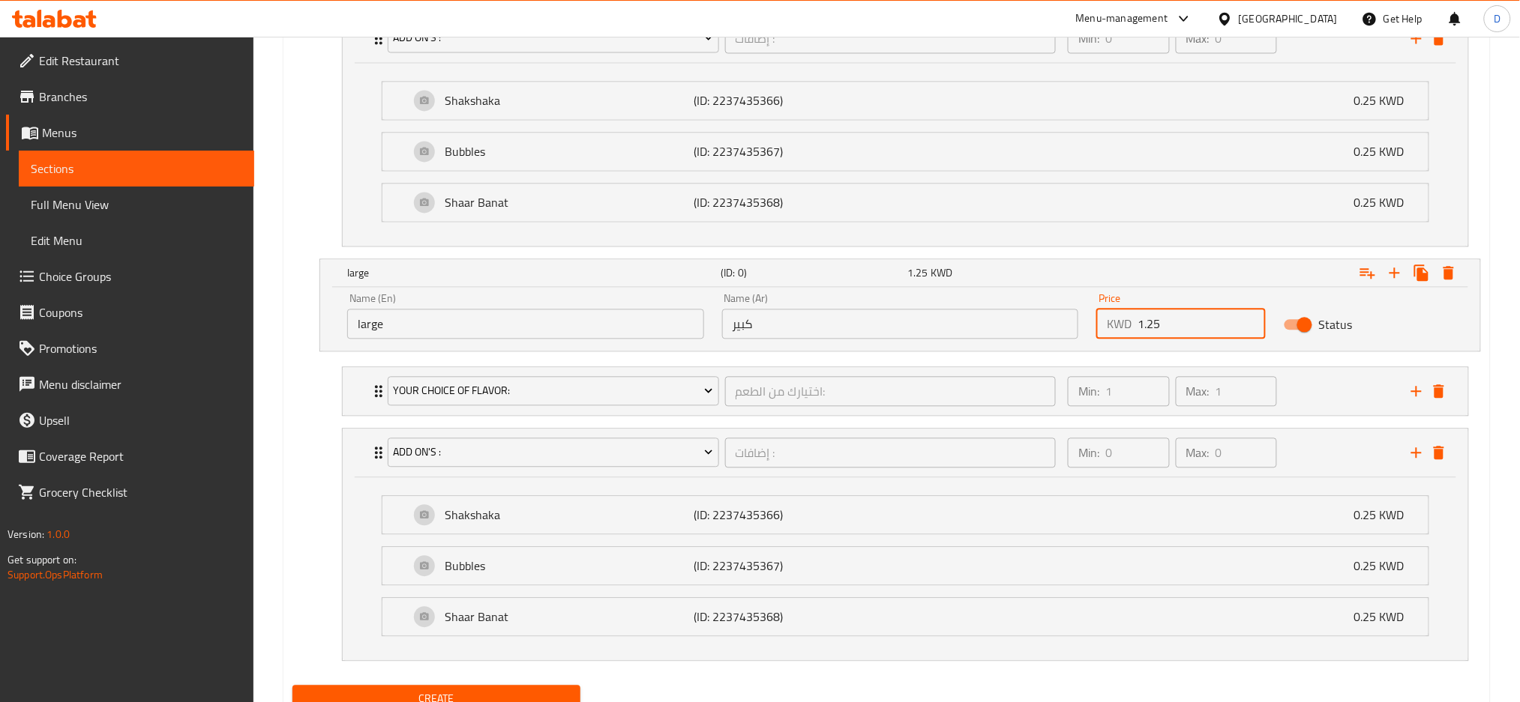
scroll to position [1133, 0]
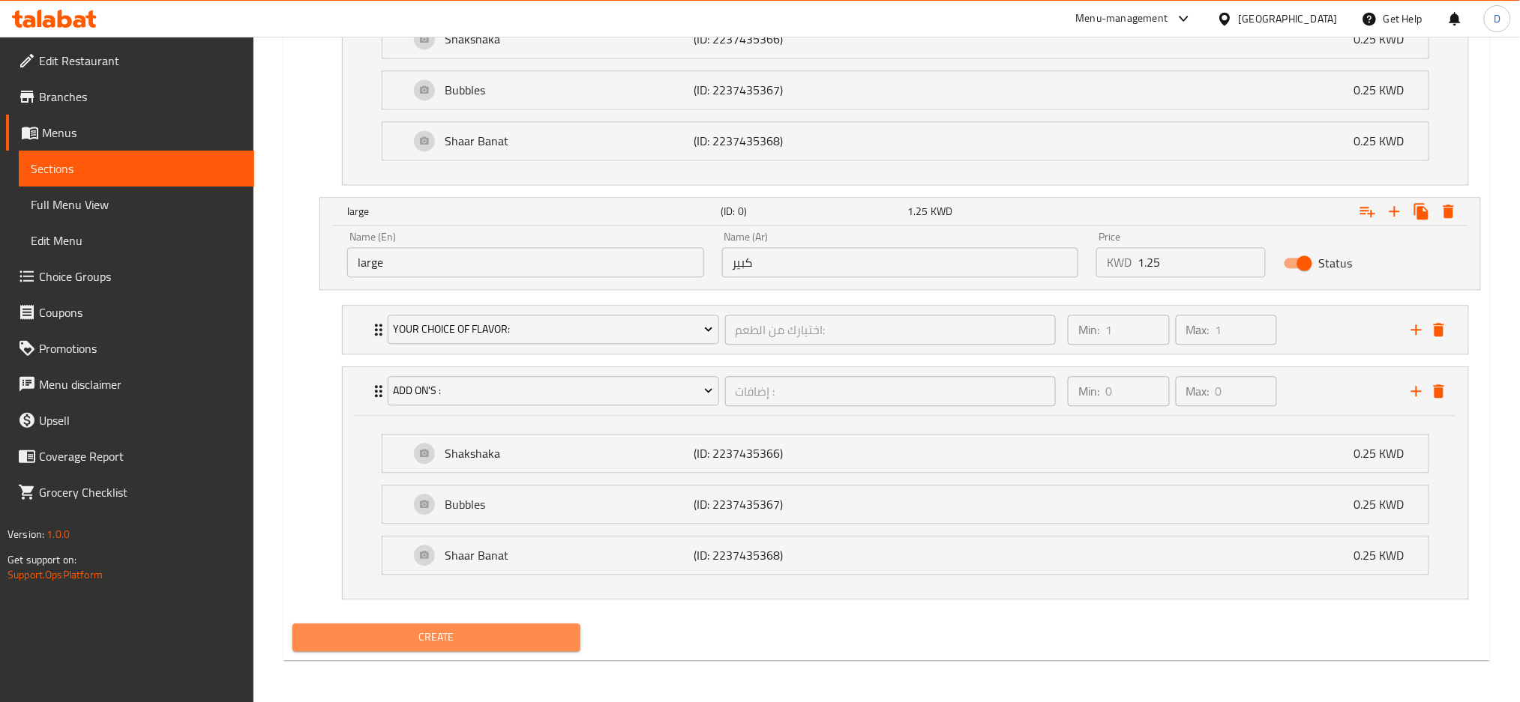
click at [565, 634] on span "Create" at bounding box center [436, 637] width 264 height 19
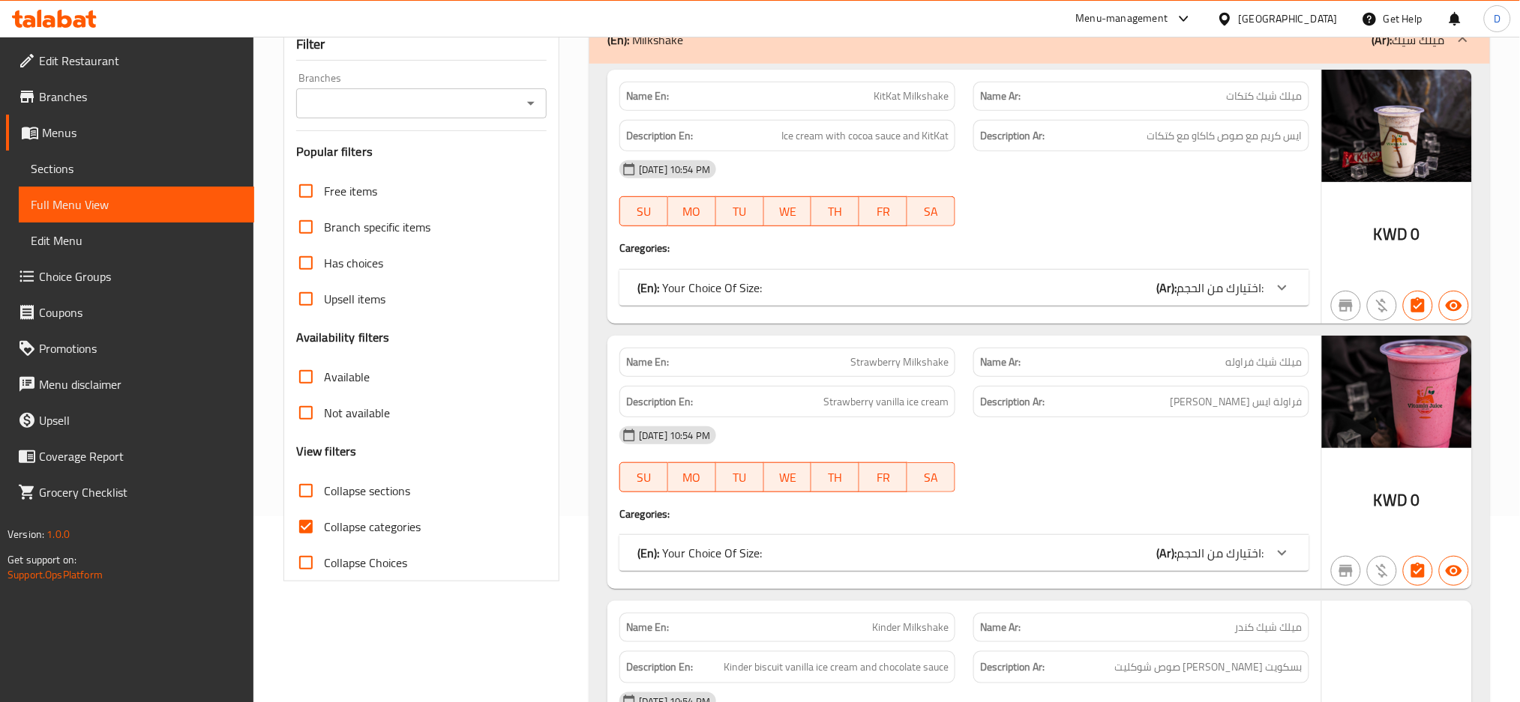
scroll to position [271, 0]
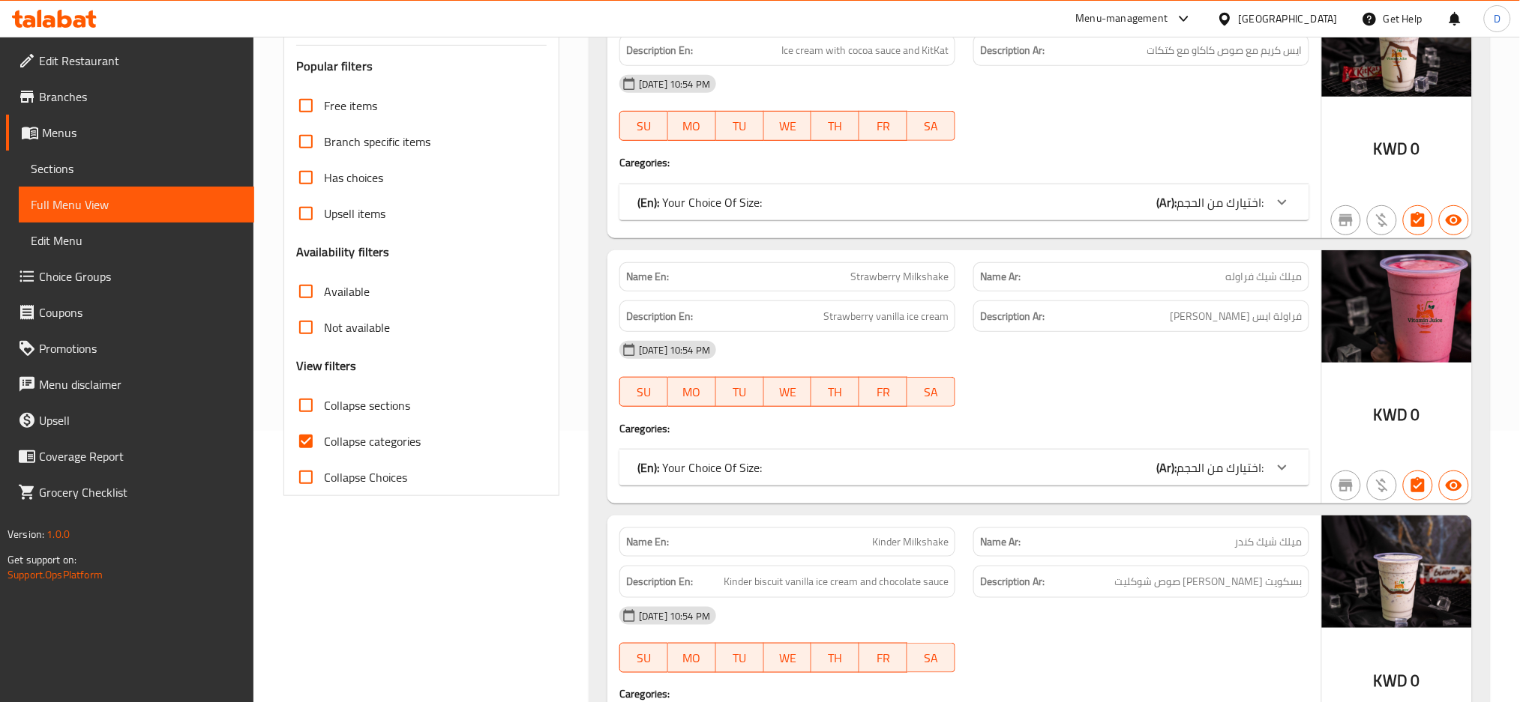
click at [353, 399] on span "Collapse sections" at bounding box center [367, 406] width 86 height 18
click at [324, 399] on input "Collapse sections" at bounding box center [306, 406] width 36 height 36
checkbox input "true"
click at [367, 437] on span "Collapse categories" at bounding box center [372, 442] width 97 height 18
click at [324, 437] on input "Collapse categories" at bounding box center [306, 442] width 36 height 36
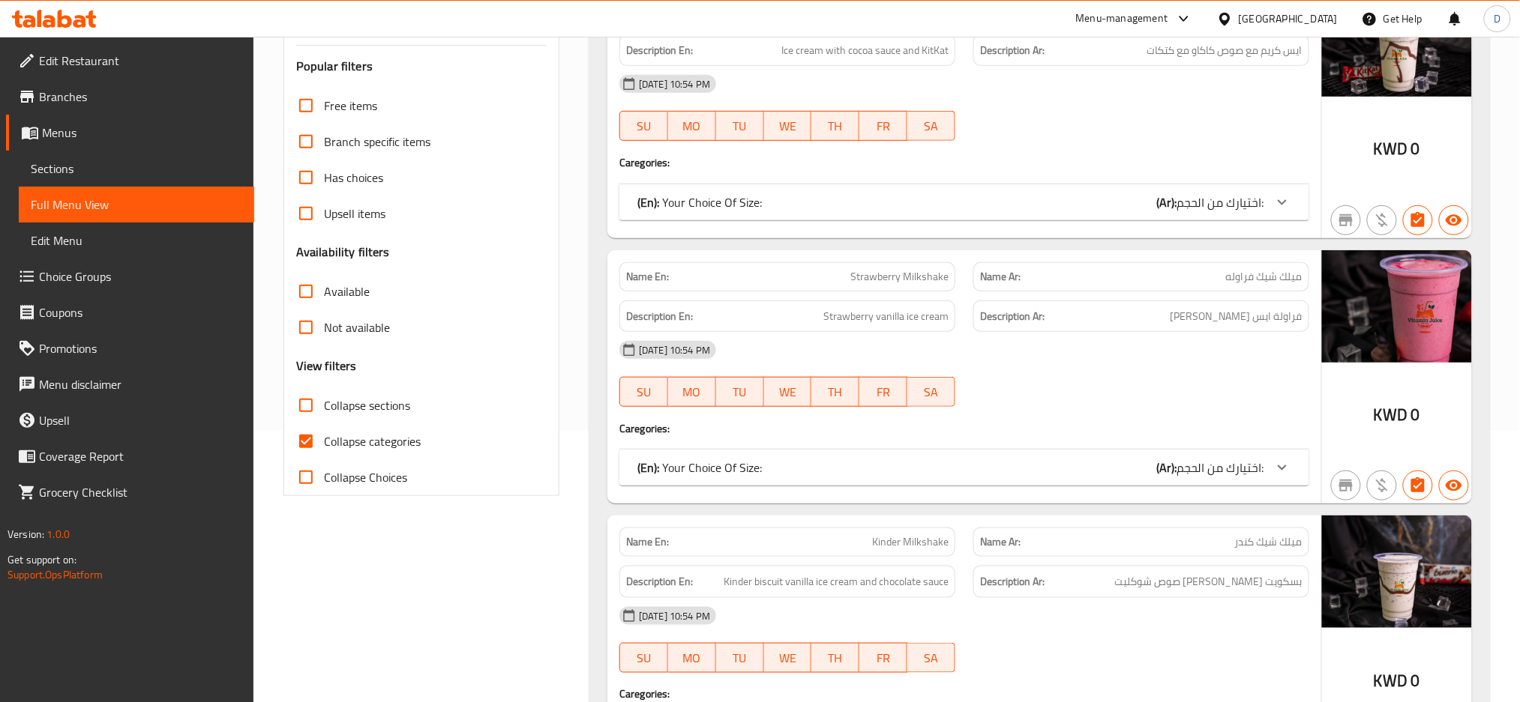
checkbox input "false"
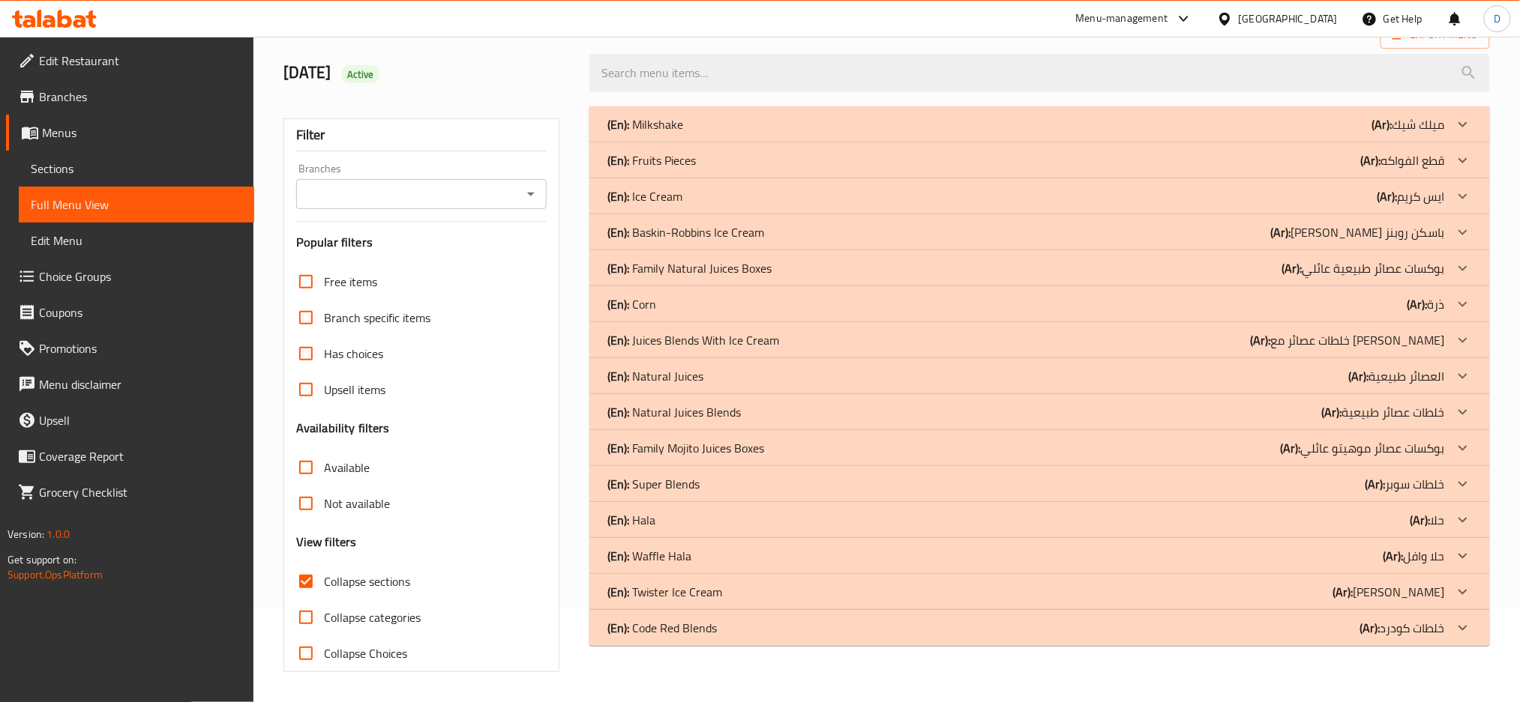
scroll to position [96, 0]
click at [876, 133] on div "(En): Waffle Hala (Ar): حلا وافل" at bounding box center [1025, 124] width 837 height 18
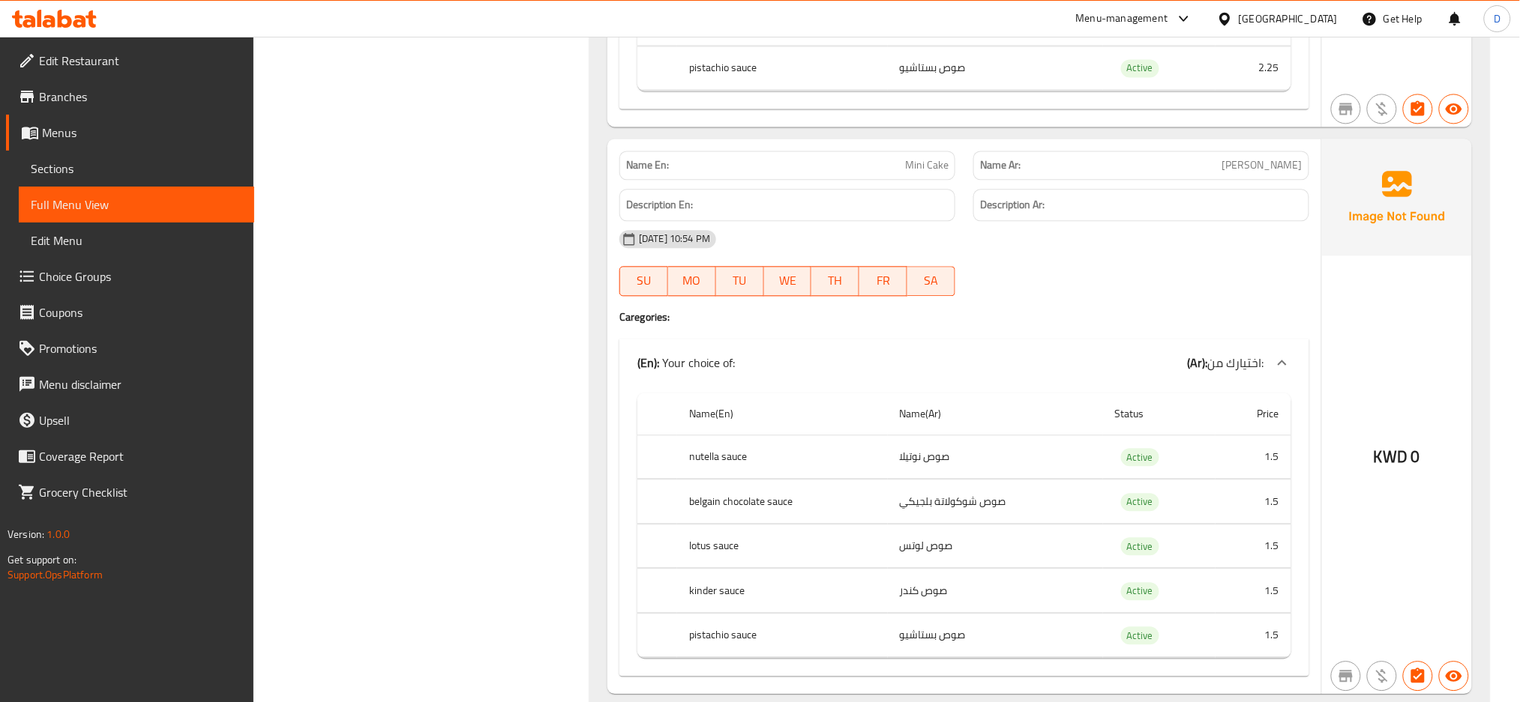
scroll to position [1266, 0]
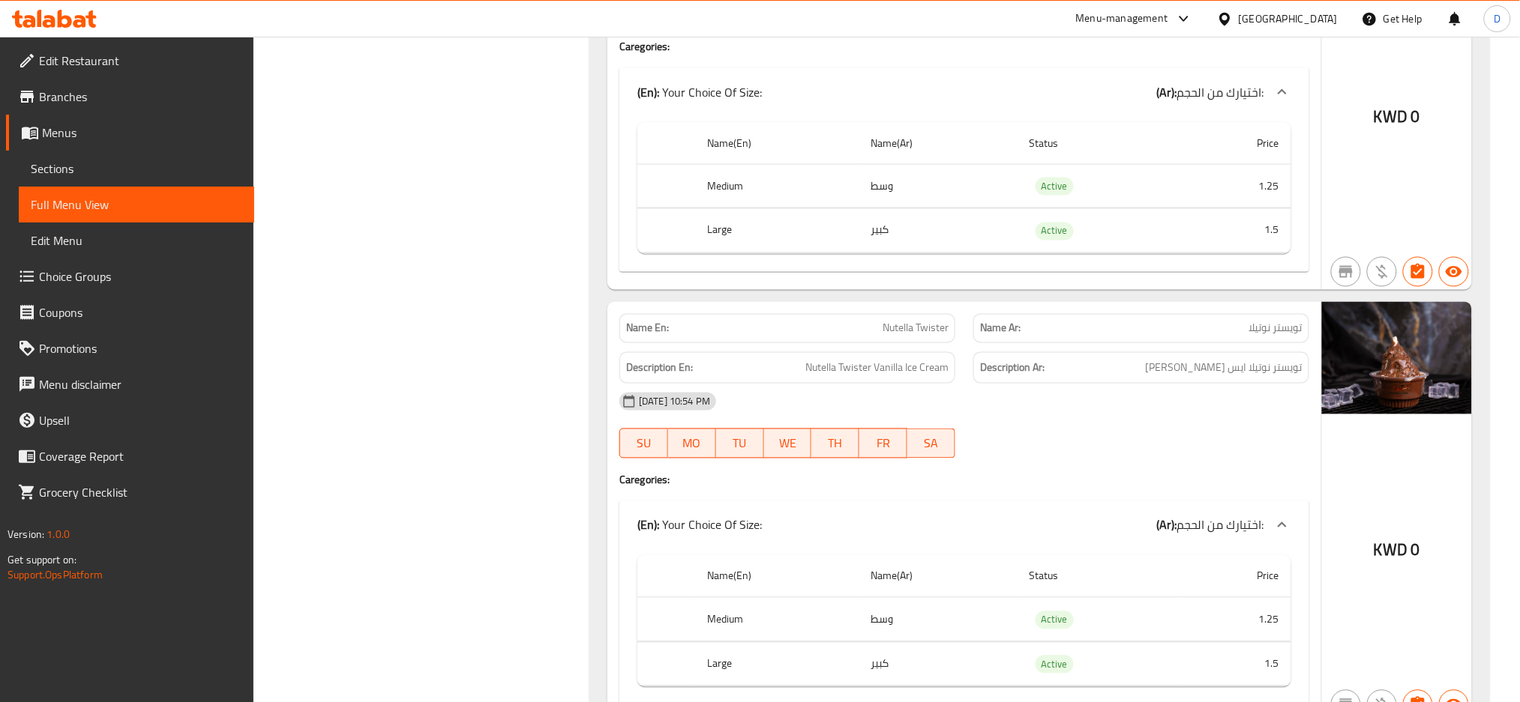
scroll to position [2921, 0]
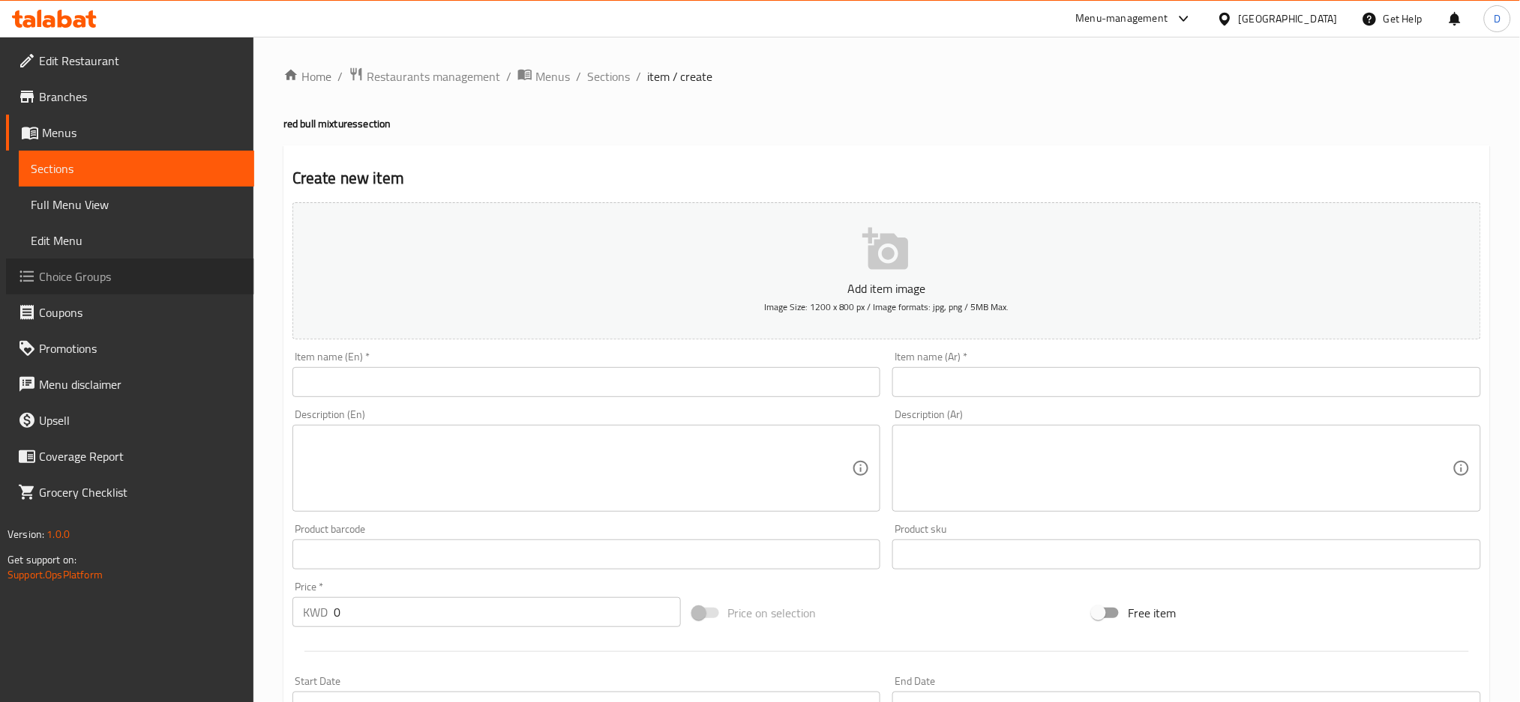
click at [94, 268] on span "Choice Groups" at bounding box center [140, 277] width 203 height 18
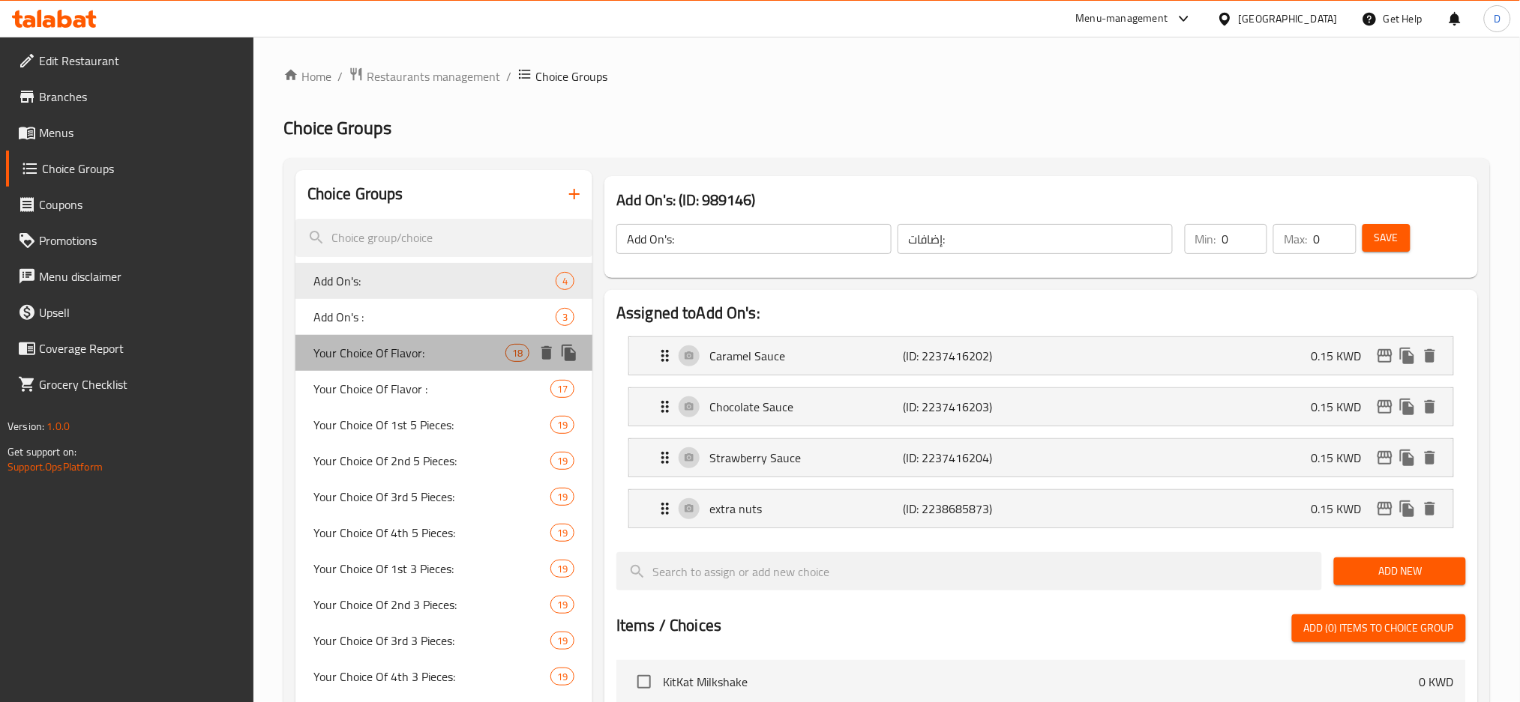
click at [463, 337] on div "Your Choice Of Flavor: 18" at bounding box center [443, 353] width 297 height 36
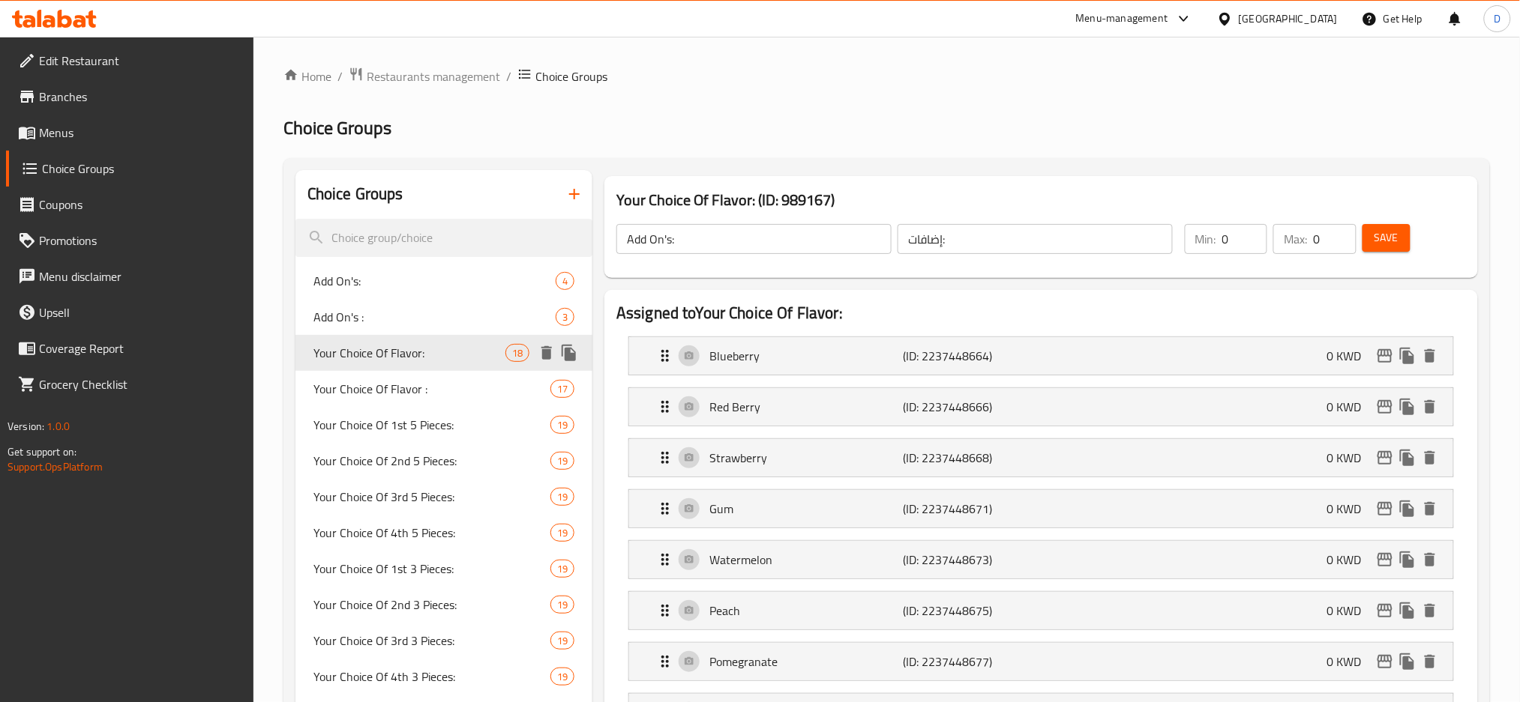
type input "Your Choice Of Flavor:"
type input "اختيارك من الطعم:"
type input "1"
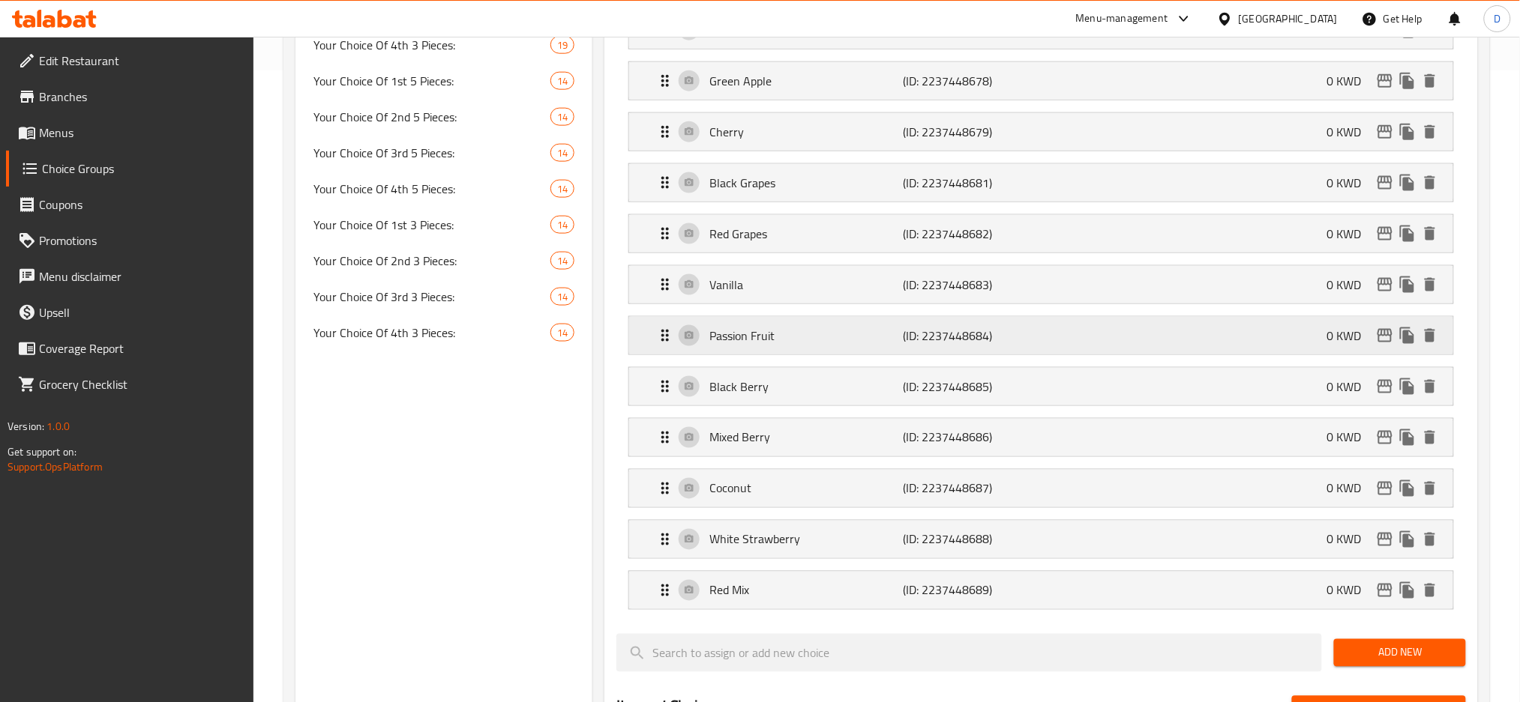
scroll to position [634, 0]
click at [409, 511] on div "Choice Groups Add On's: 4 Add On's : 3 Your Choice Of Flavor: 18 Your Choice Of…" at bounding box center [443, 408] width 297 height 1742
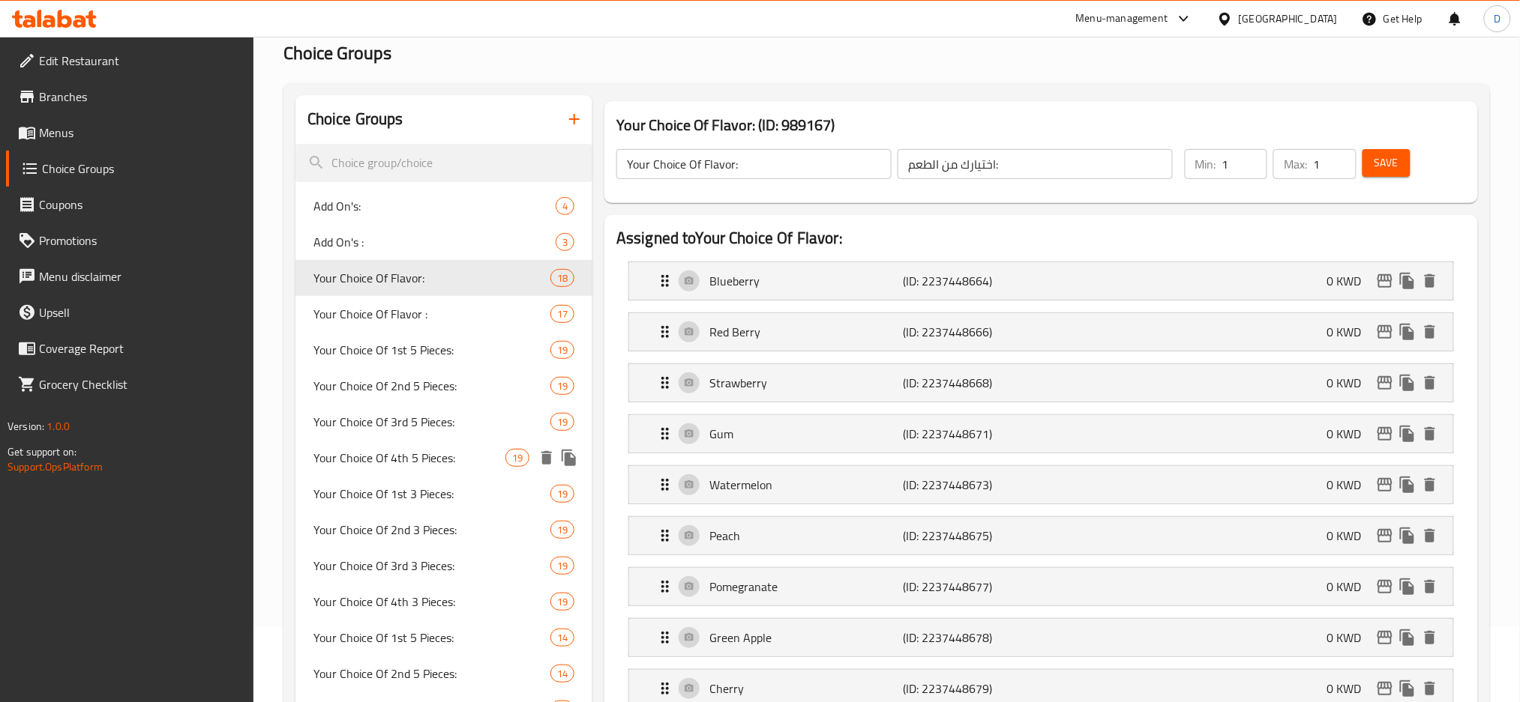
scroll to position [73, 0]
click at [447, 241] on span "Add On's :" at bounding box center [411, 244] width 197 height 18
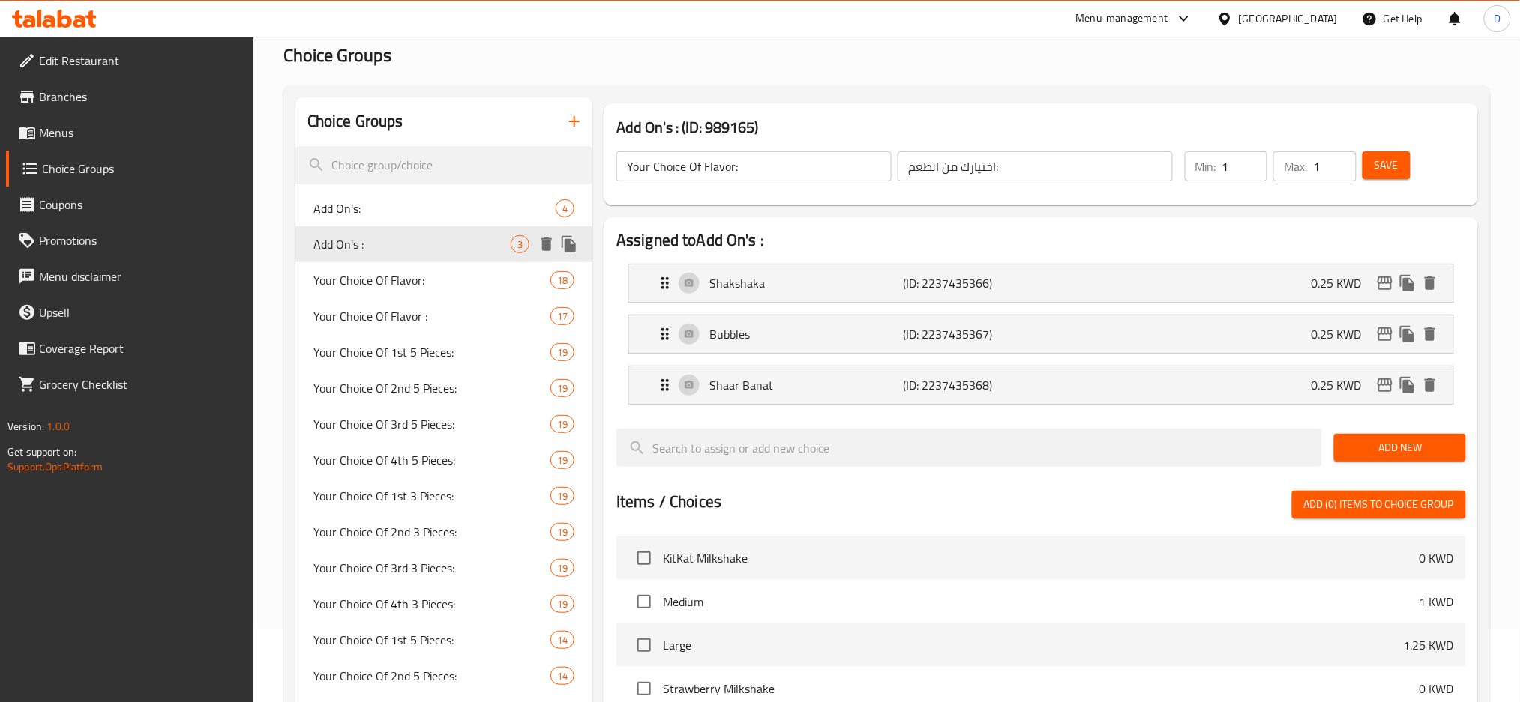
type input "Add On's :"
type input "إضافات :"
type input "0"
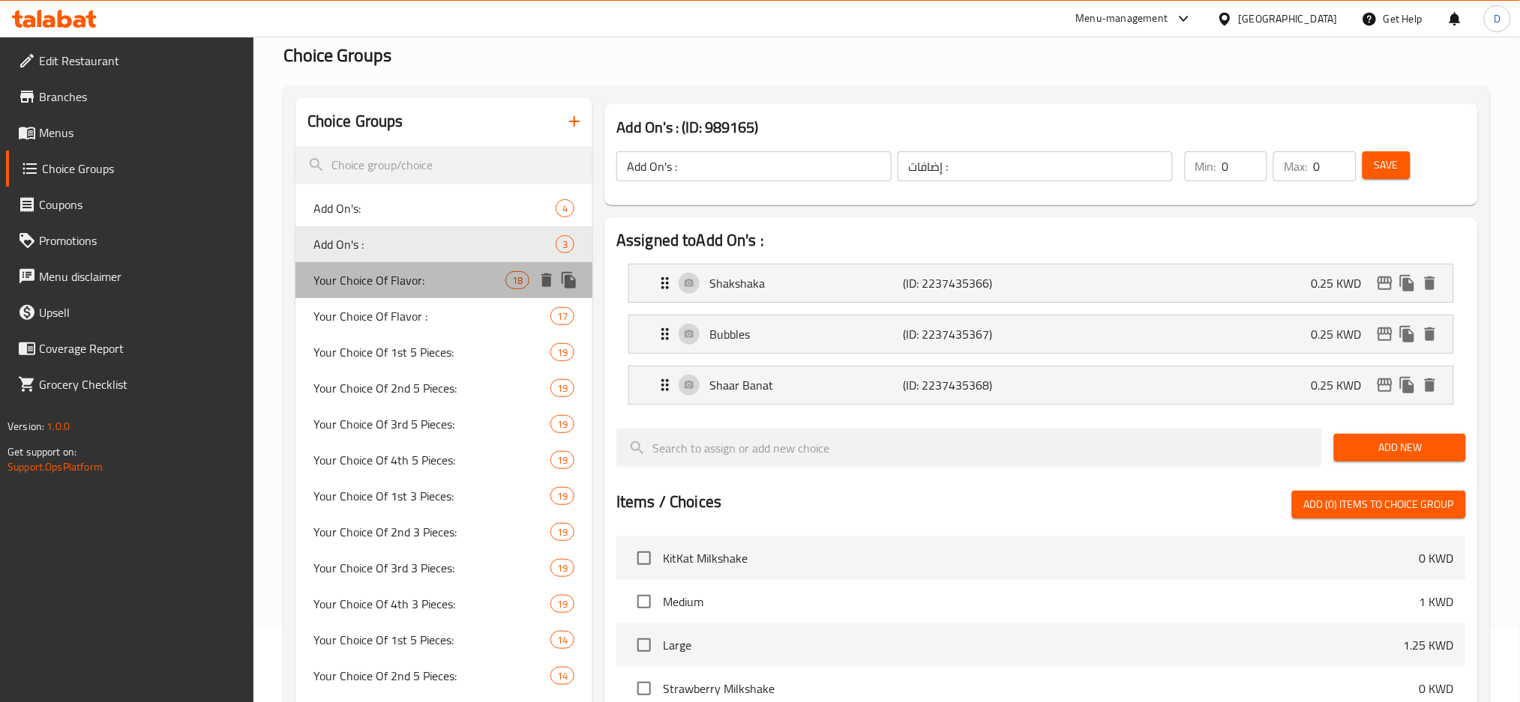
click at [481, 277] on span "Your Choice Of Flavor:" at bounding box center [409, 280] width 192 height 18
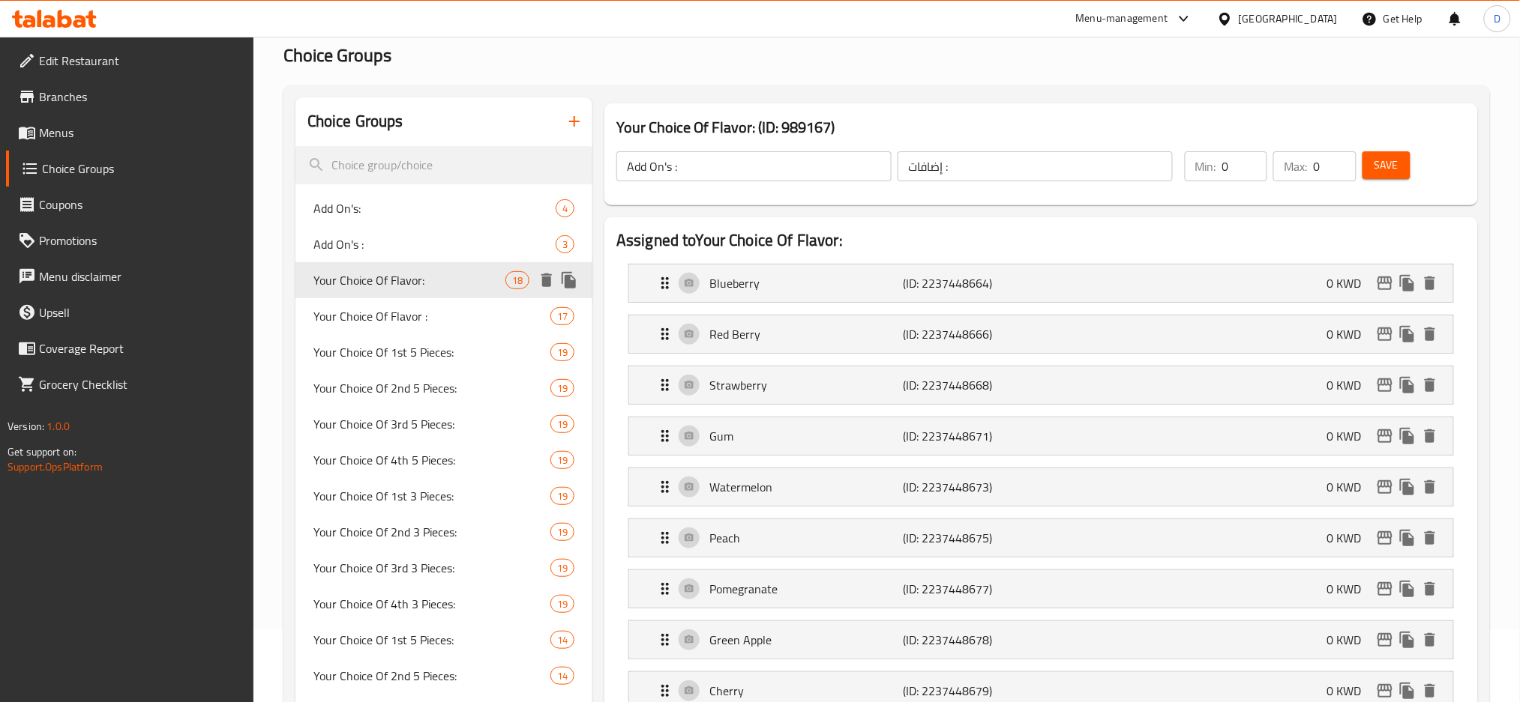
type input "Your Choice Of Flavor:"
type input "اختيارك من الطعم:"
type input "1"
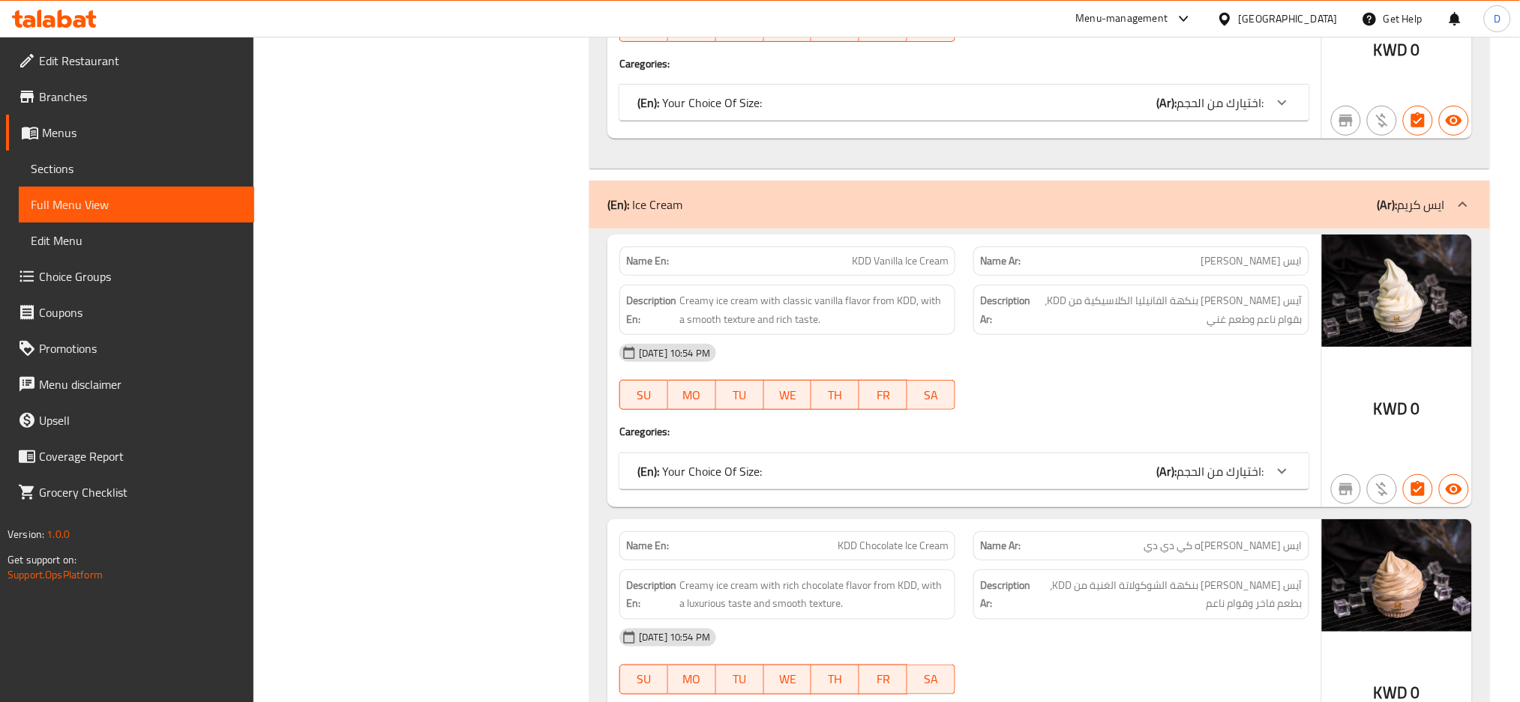
scroll to position [4328, 0]
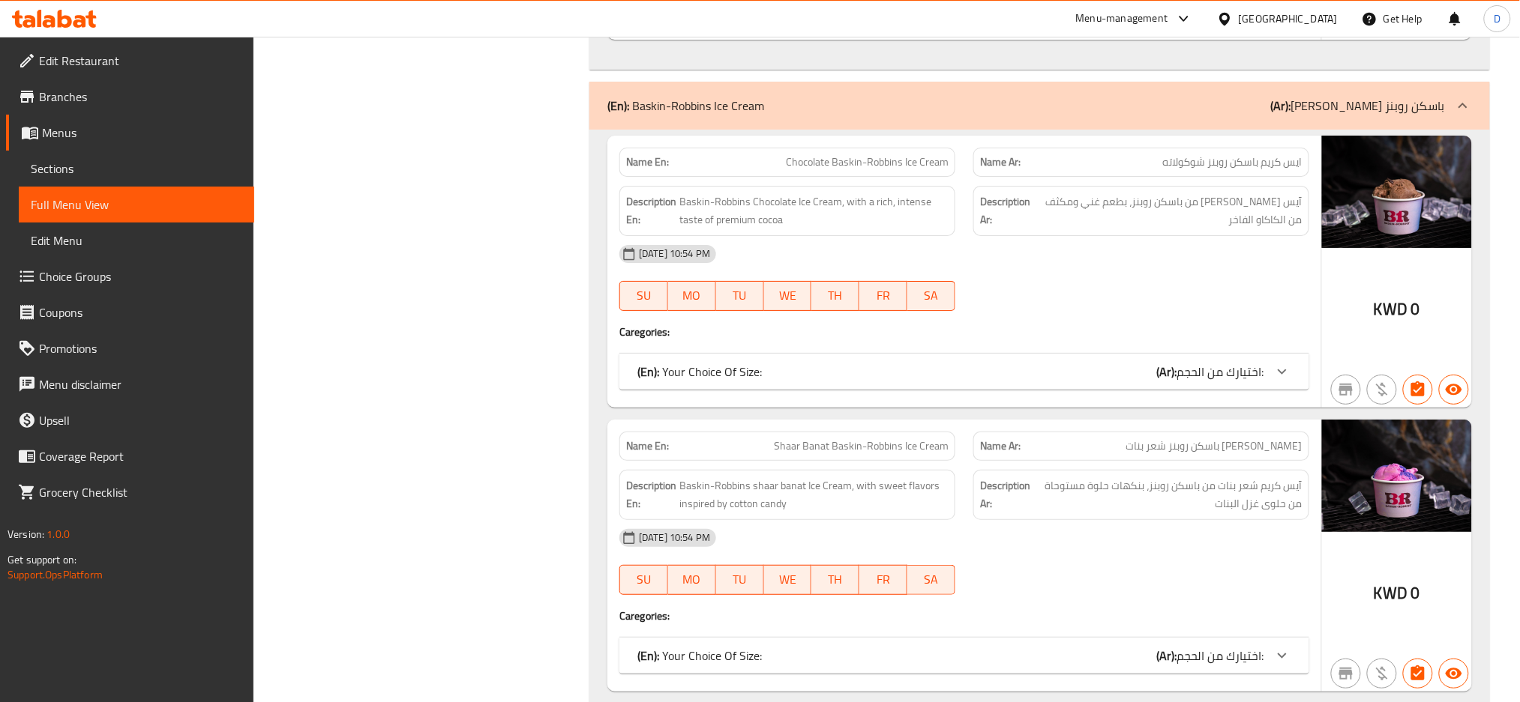
scroll to position [6163, 0]
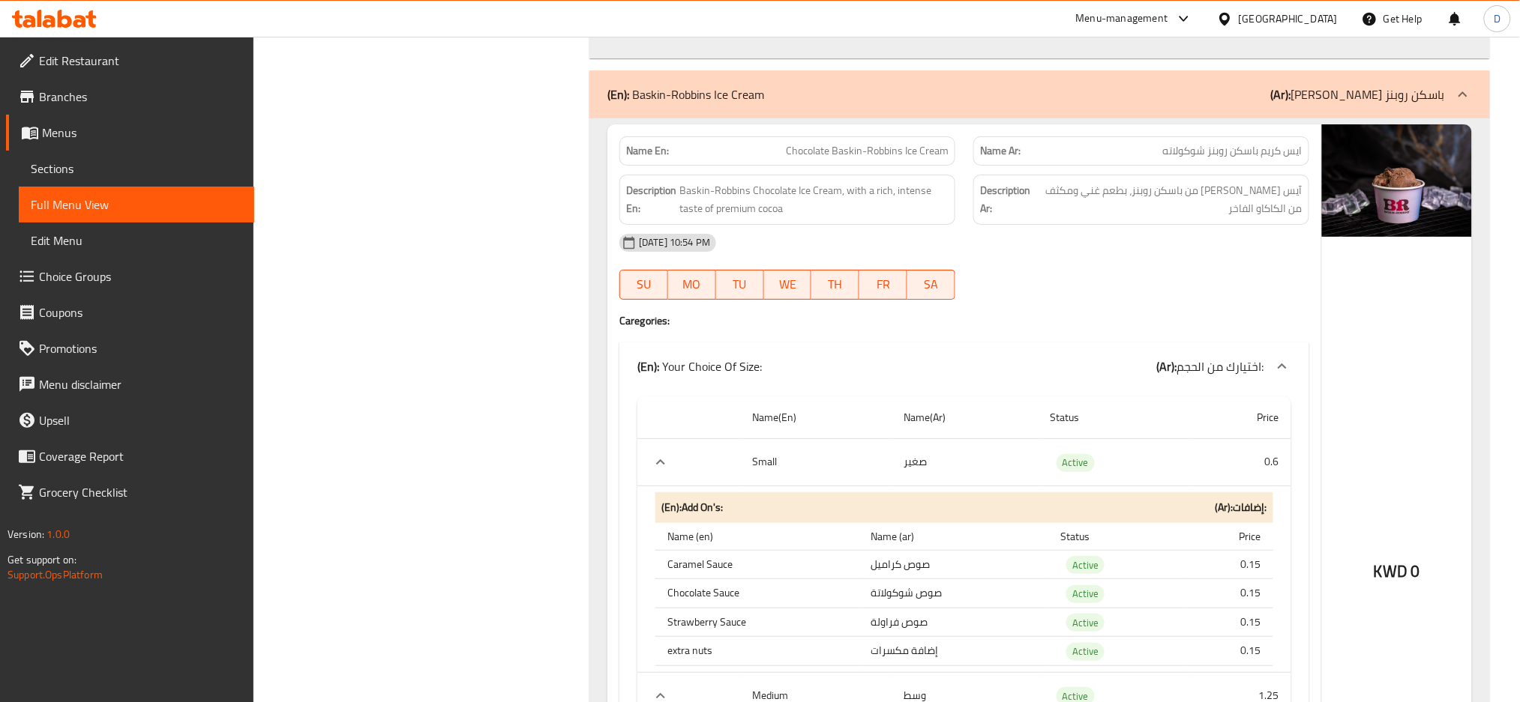
click at [1218, 218] on span "آيس [PERSON_NAME] من باسكن روبنز، بطعم غني ومكثف من الكاكاو الفاخر" at bounding box center [1169, 199] width 268 height 37
